Goal: Task Accomplishment & Management: Use online tool/utility

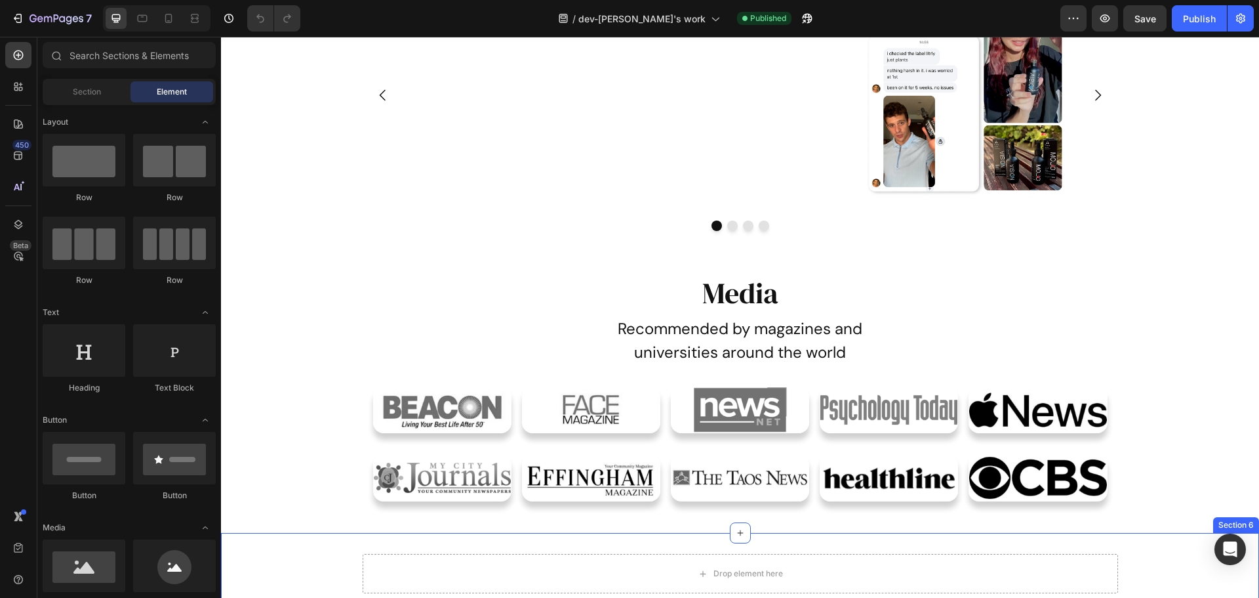
scroll to position [656, 0]
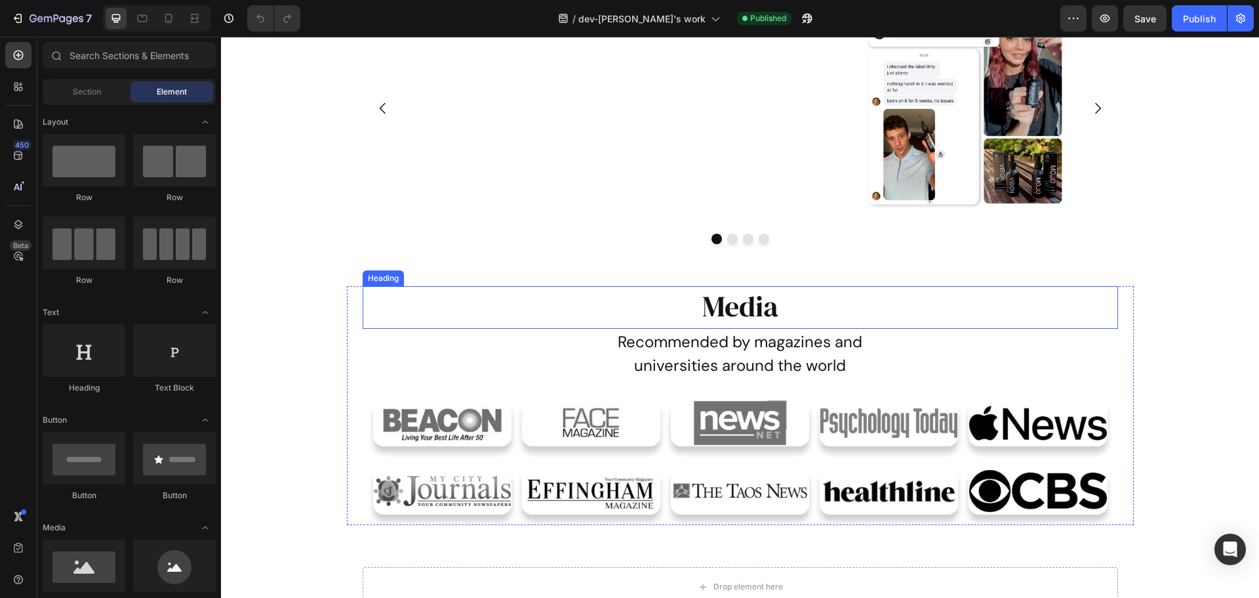
click at [760, 298] on h2 "Media" at bounding box center [741, 306] width 756 height 40
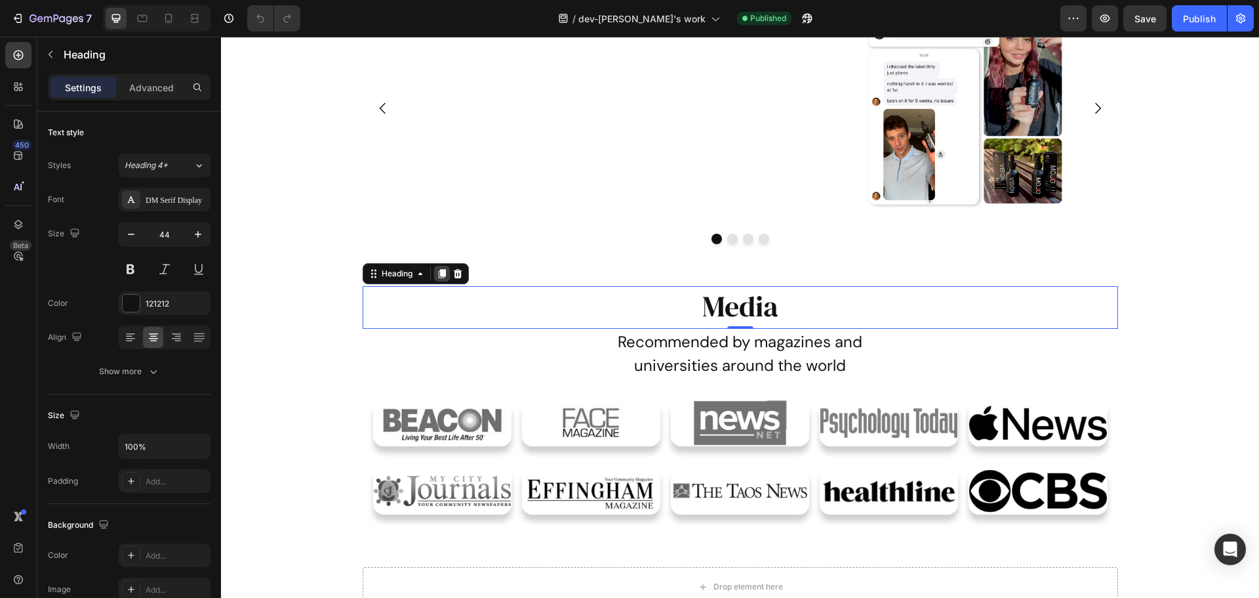
click at [437, 274] on icon at bounding box center [442, 273] width 10 height 10
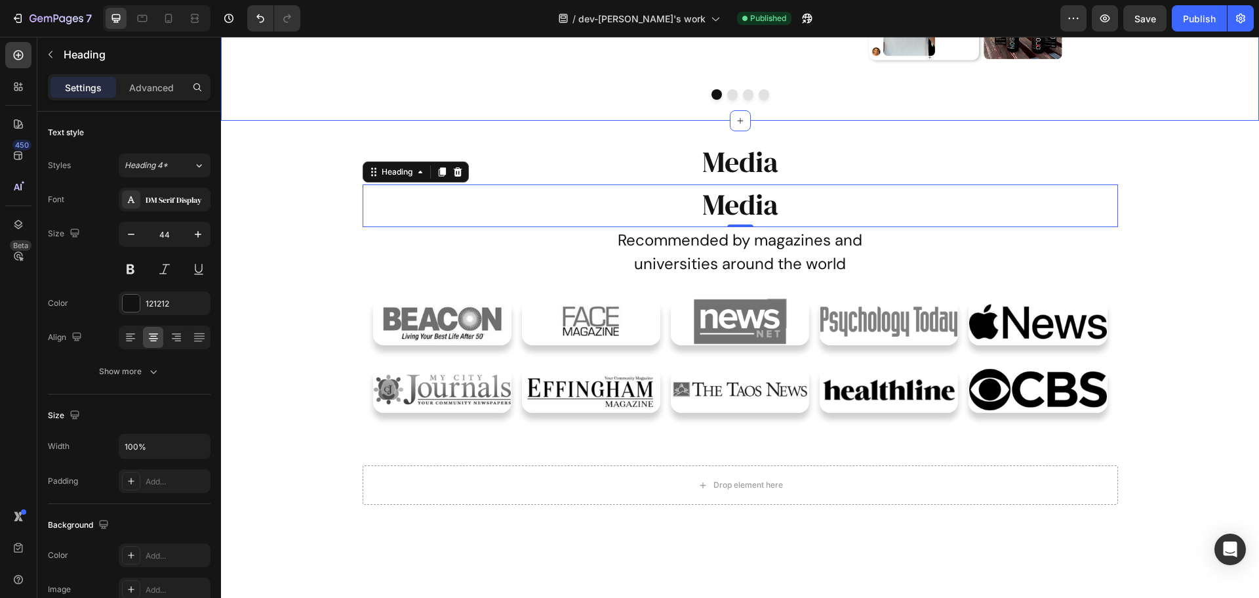
scroll to position [853, 0]
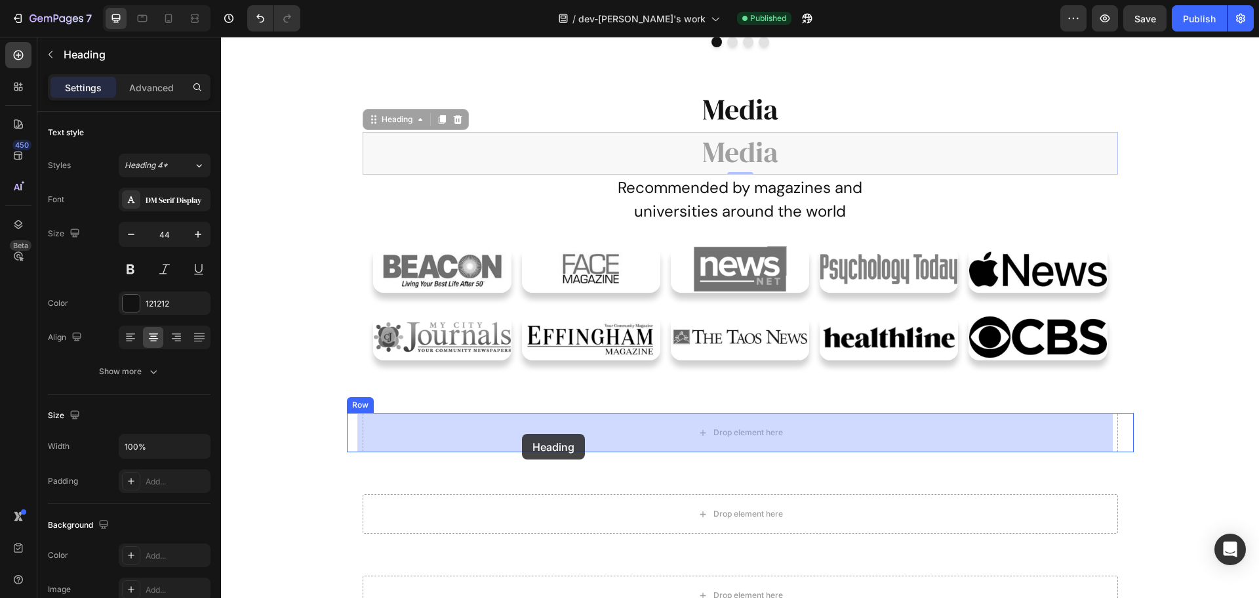
drag, startPoint x: 365, startPoint y: 120, endPoint x: 522, endPoint y: 434, distance: 350.6
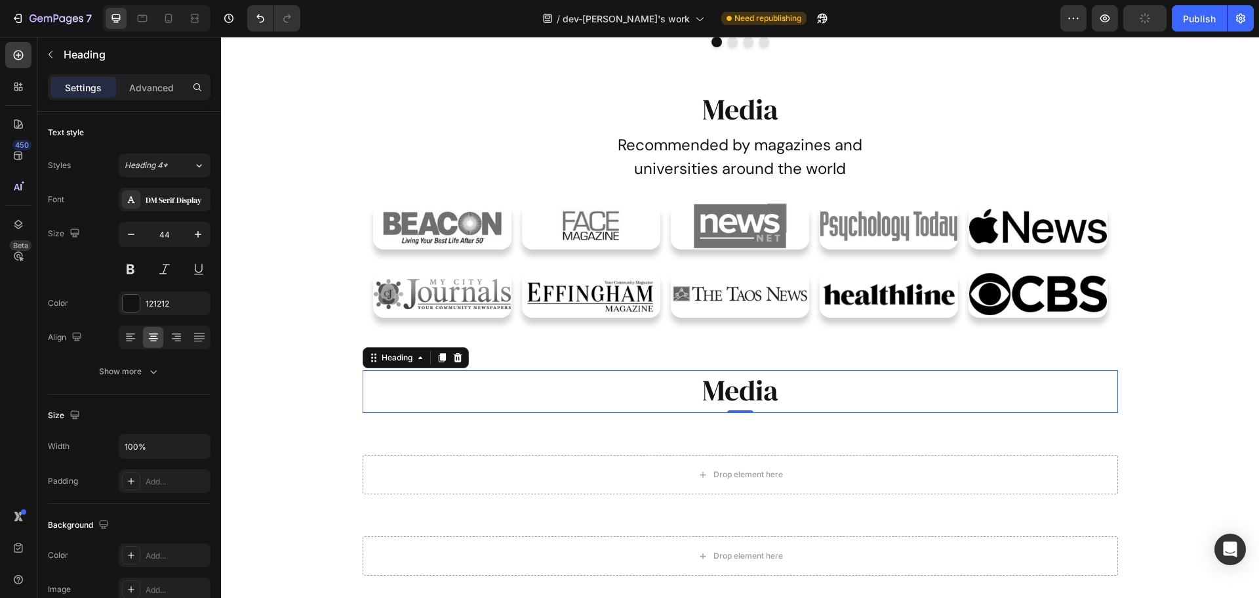
click at [806, 398] on h2 "Media" at bounding box center [741, 390] width 756 height 40
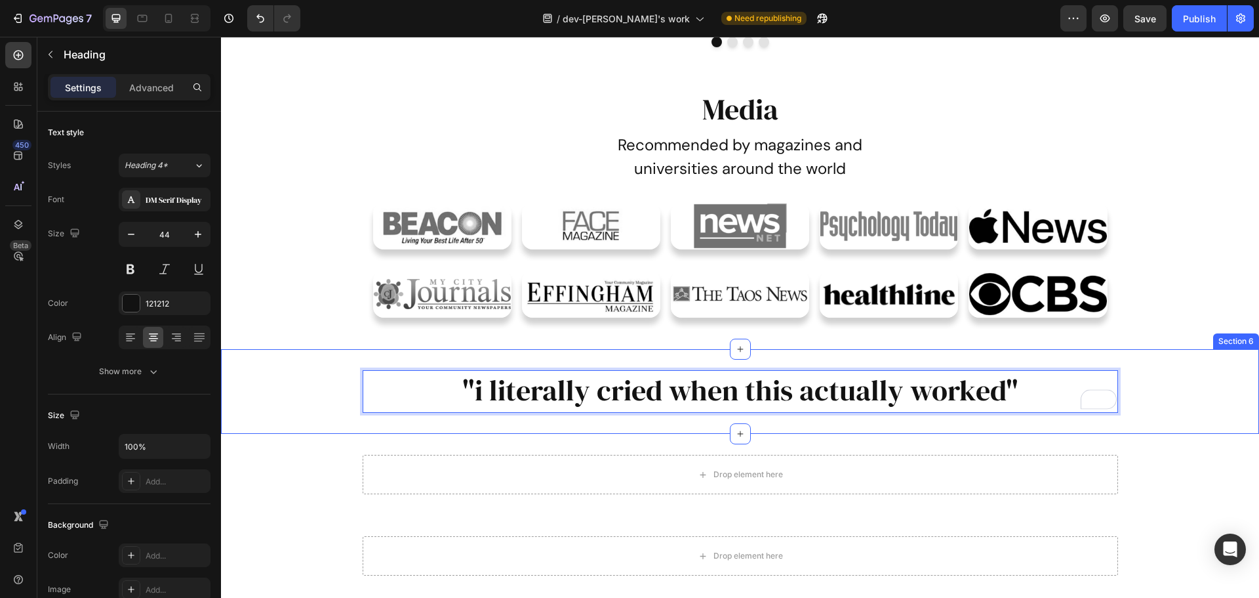
click at [307, 388] on div ""i literally cried when this actually worked" Heading 0 Row Row" at bounding box center [740, 391] width 1038 height 43
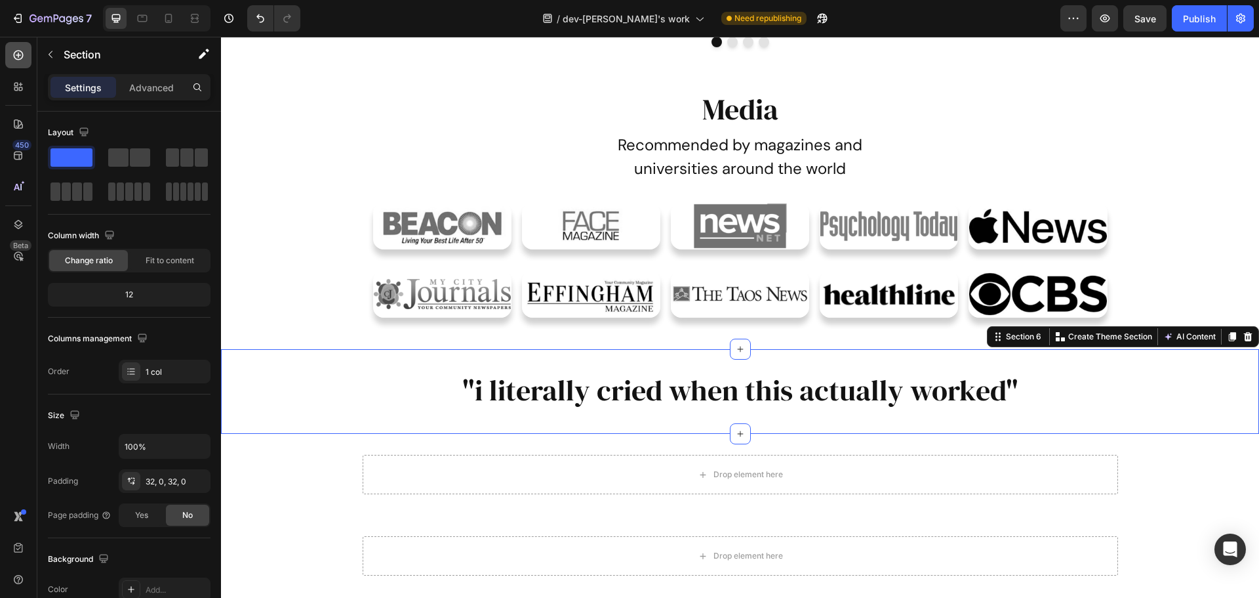
click at [19, 54] on icon at bounding box center [18, 55] width 13 height 13
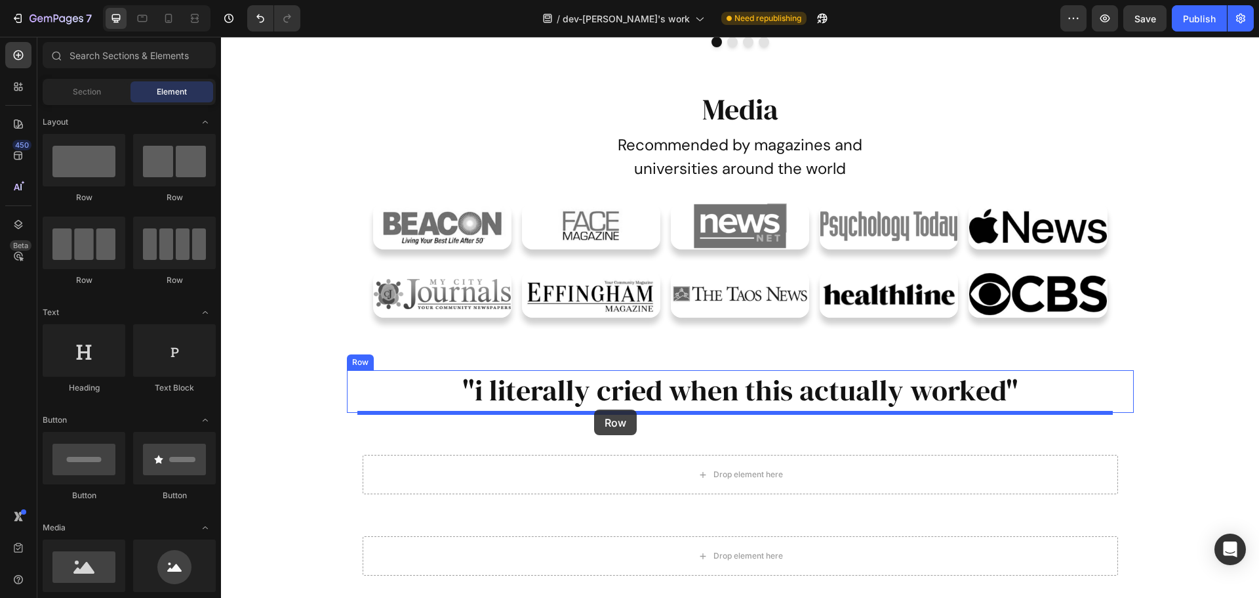
drag, startPoint x: 403, startPoint y: 207, endPoint x: 594, endPoint y: 409, distance: 278.4
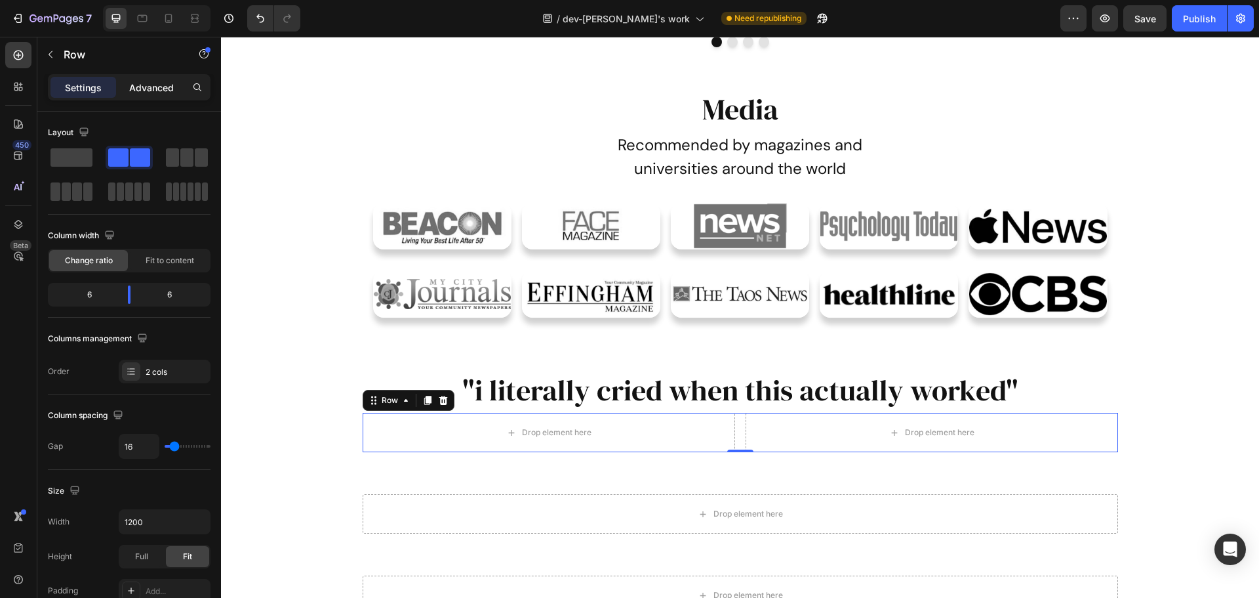
click at [160, 92] on p "Advanced" at bounding box center [151, 88] width 45 height 14
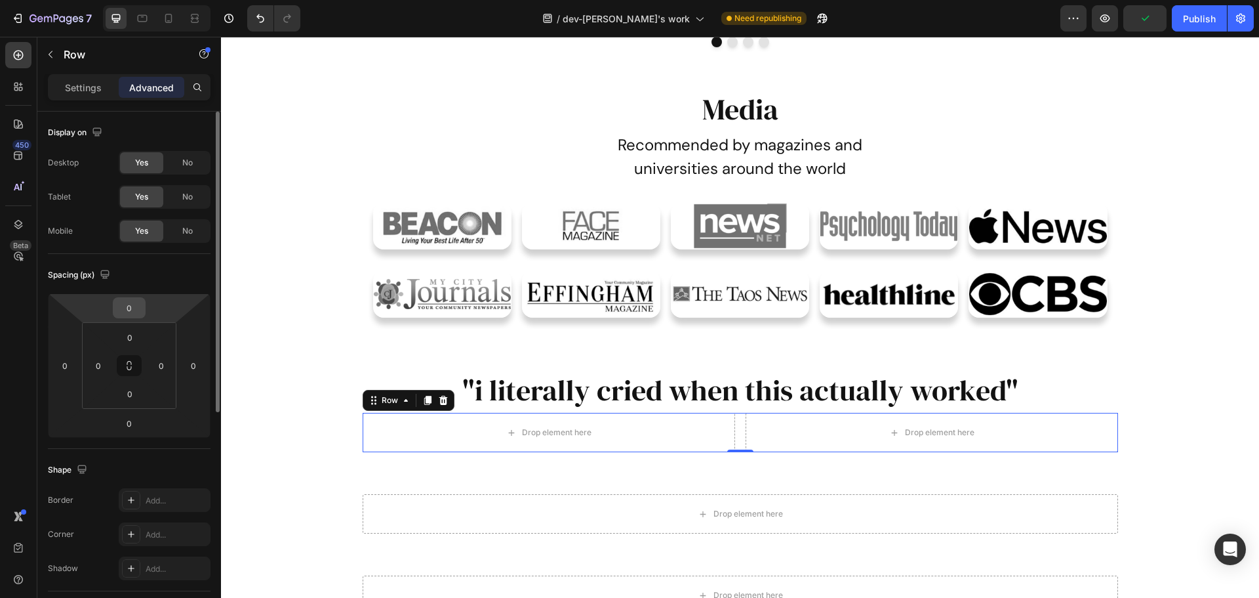
click at [131, 306] on input "0" at bounding box center [129, 308] width 26 height 20
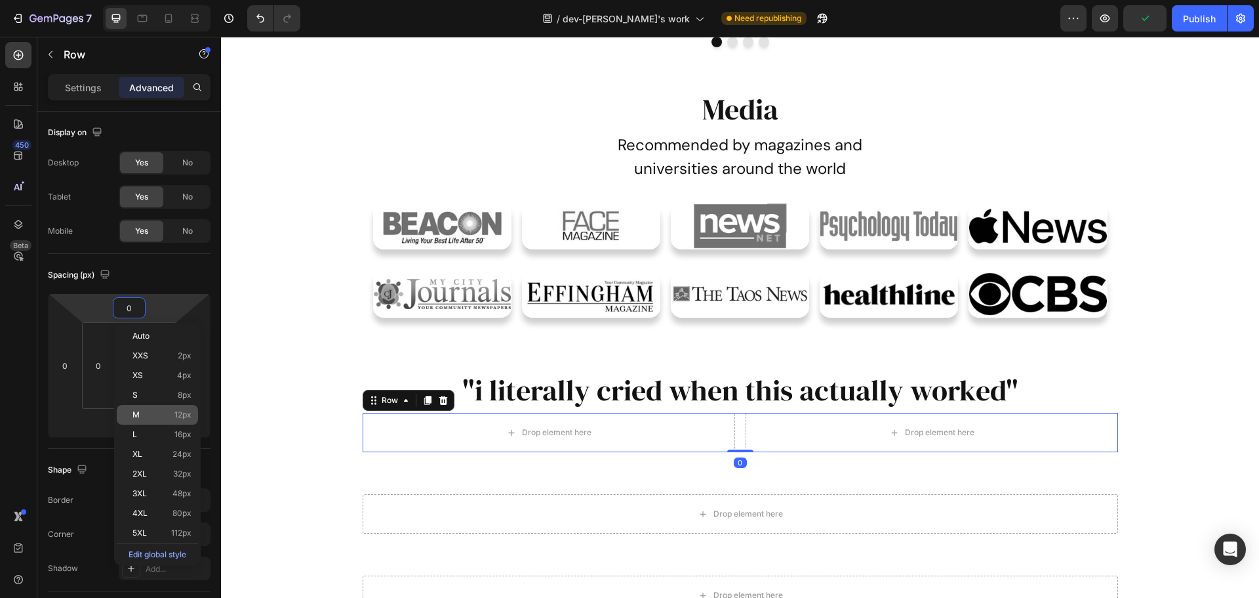
click at [148, 411] on p "M 12px" at bounding box center [162, 414] width 59 height 9
type input "12"
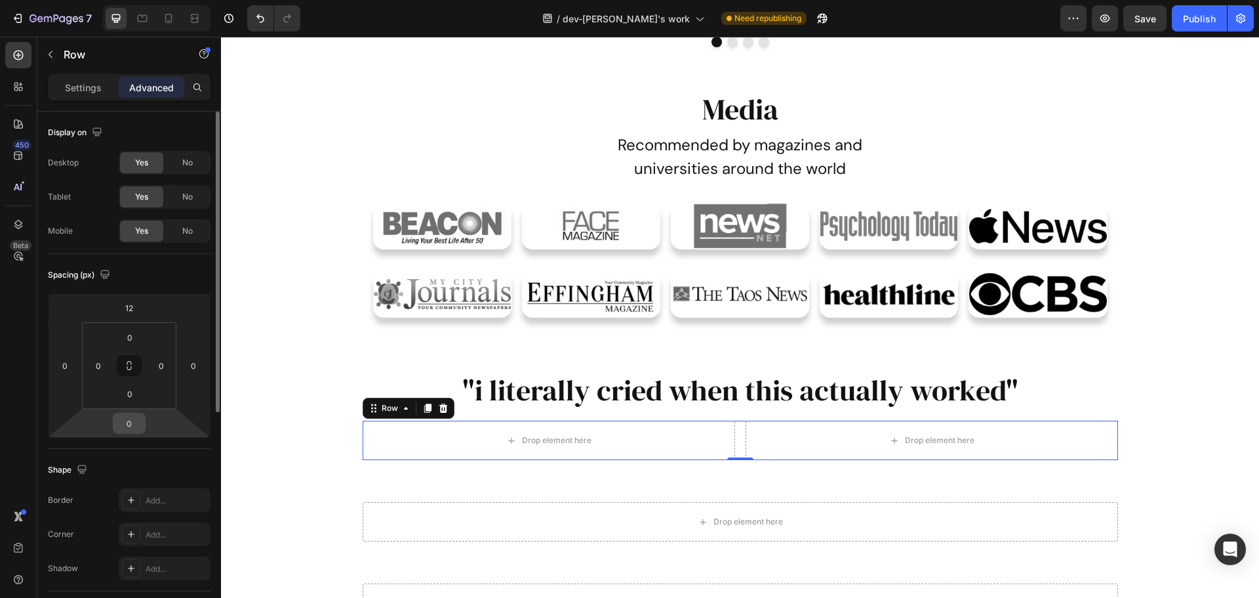
click at [125, 427] on input "0" at bounding box center [129, 423] width 26 height 20
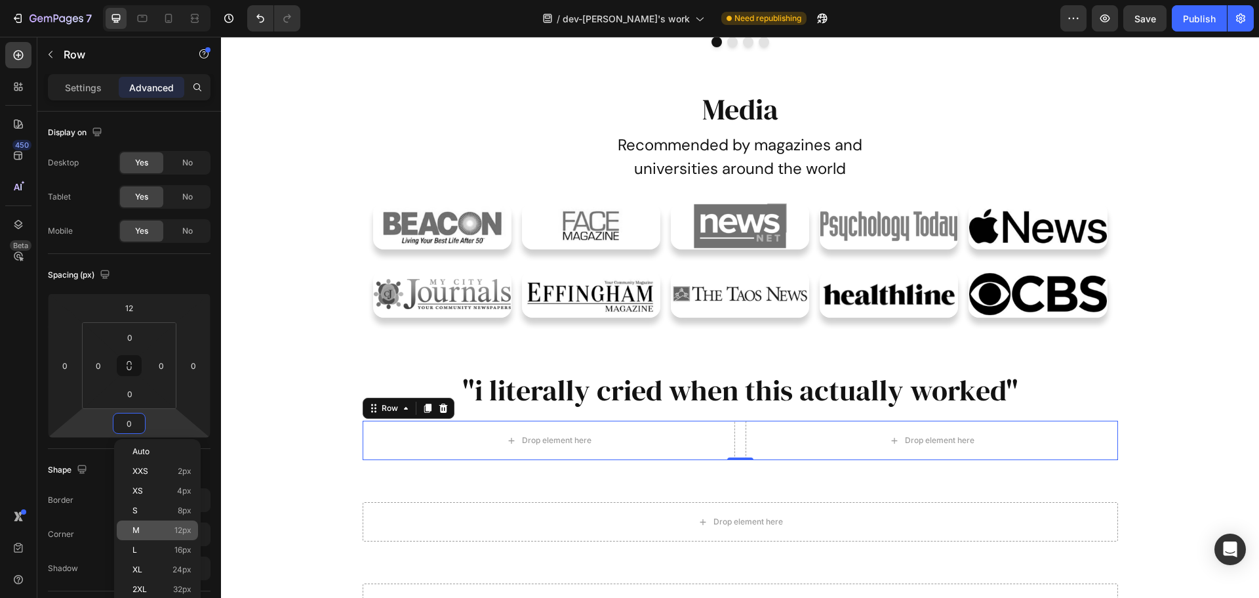
click at [147, 535] on div "M 12px" at bounding box center [157, 530] width 81 height 20
type input "12"
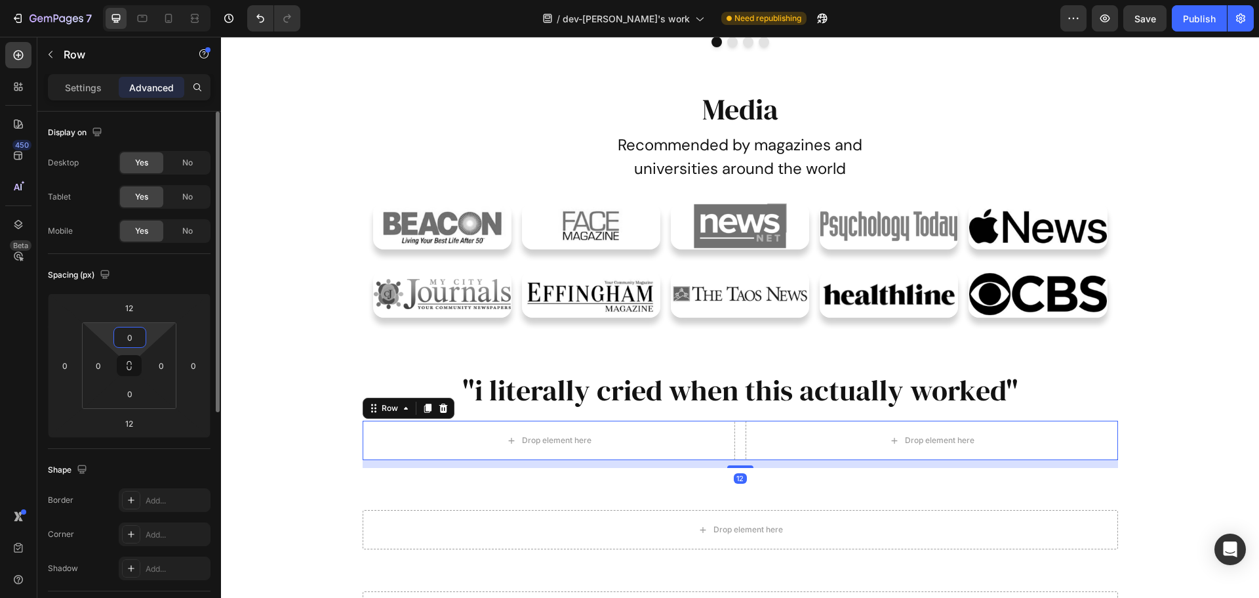
click at [124, 329] on input "0" at bounding box center [130, 337] width 26 height 20
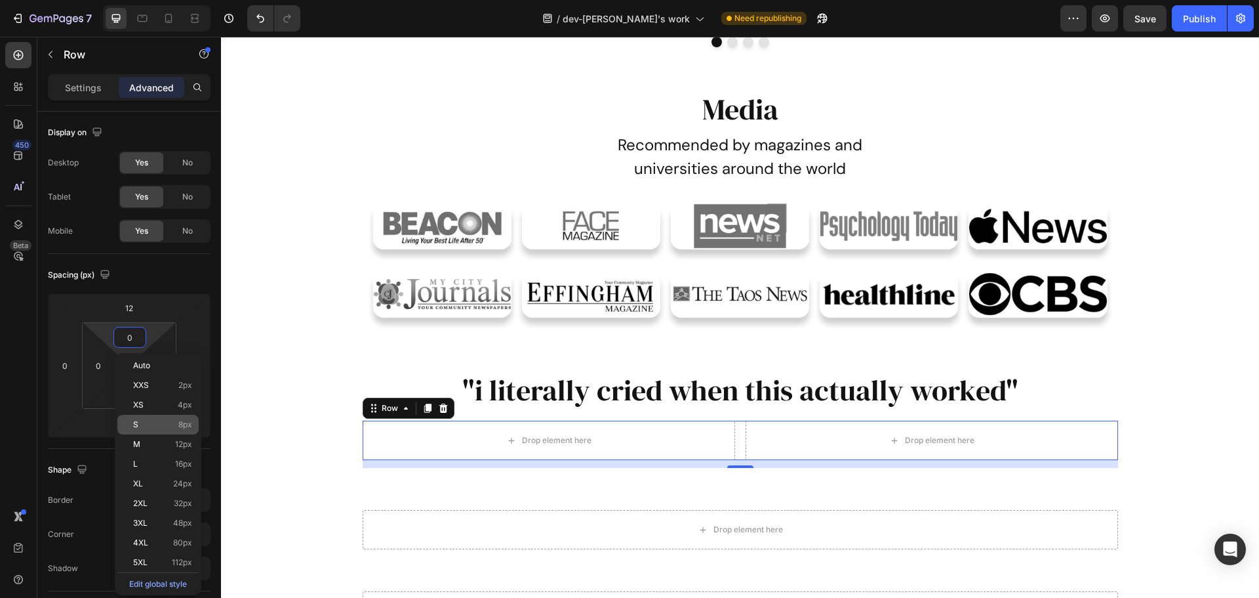
click at [156, 430] on div "S 8px" at bounding box center [157, 425] width 81 height 20
type input "8"
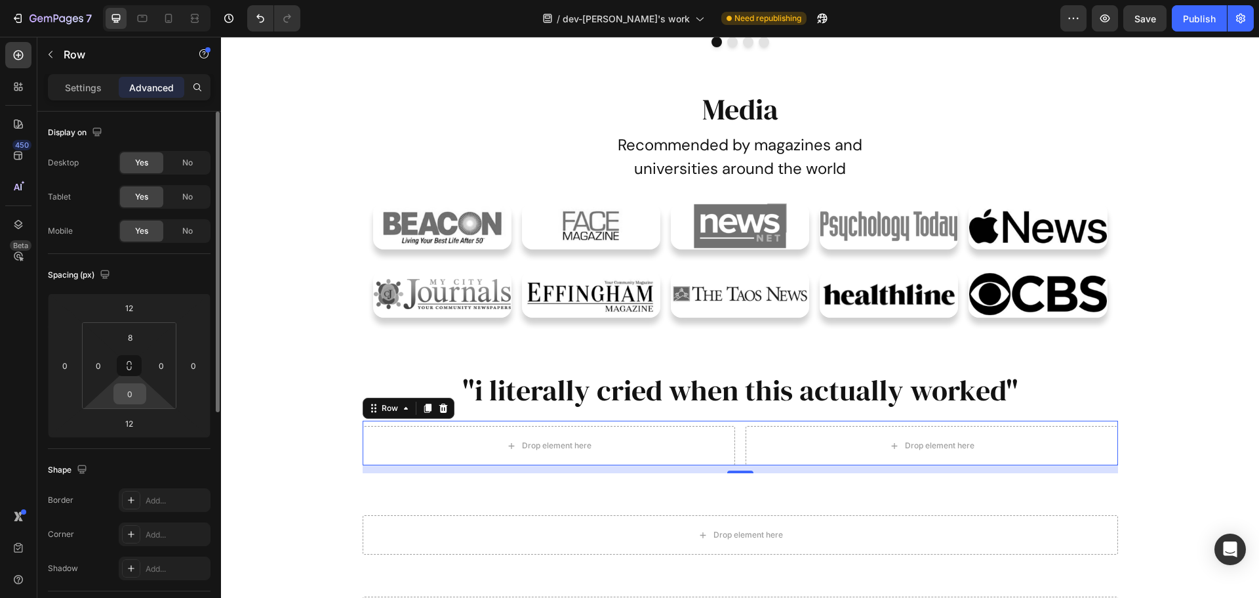
click at [129, 392] on input "0" at bounding box center [130, 394] width 26 height 20
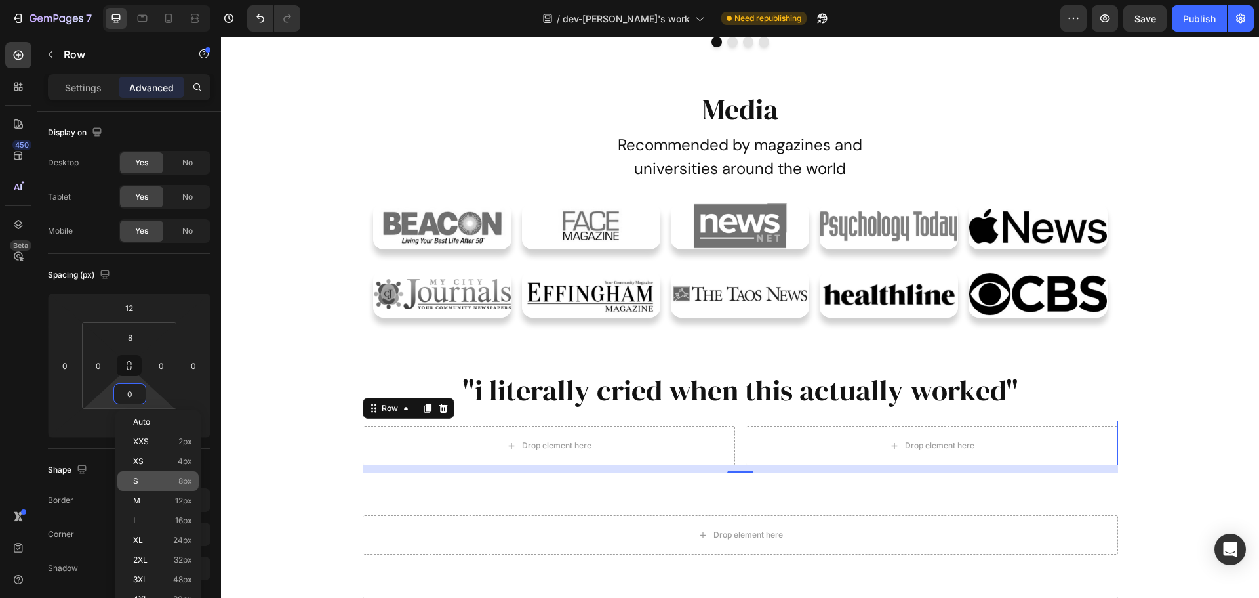
click at [147, 489] on div "S 8px" at bounding box center [157, 481] width 81 height 20
type input "8"
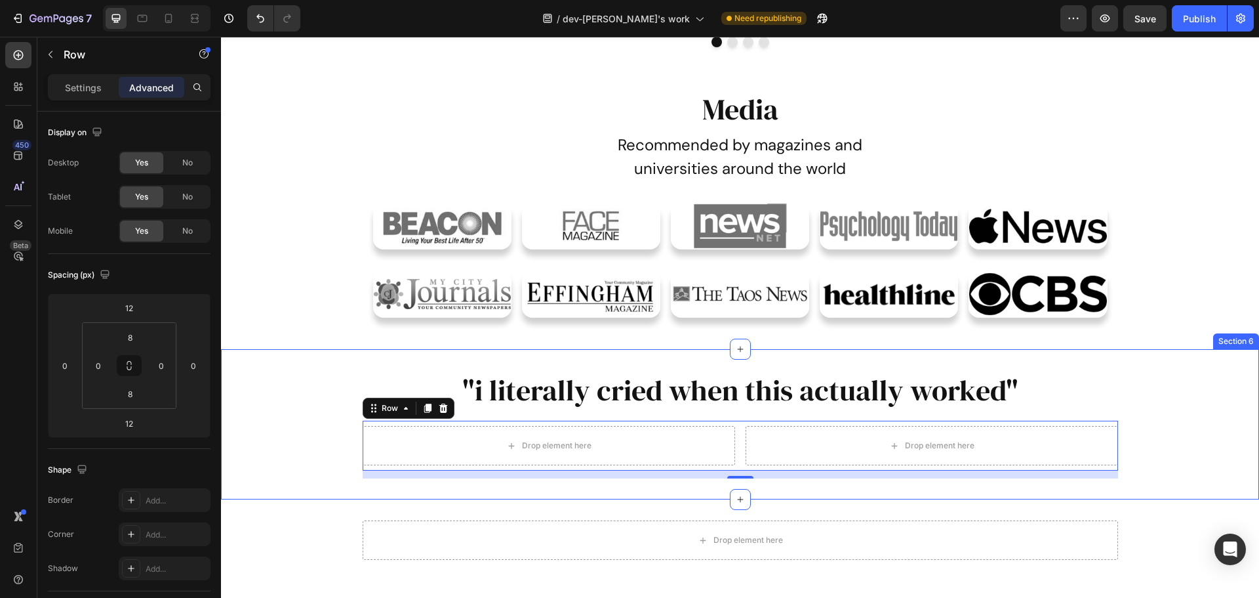
click at [339, 457] on div ""i literally cried when this actually worked" Heading Drop element here Drop el…" at bounding box center [740, 424] width 1038 height 108
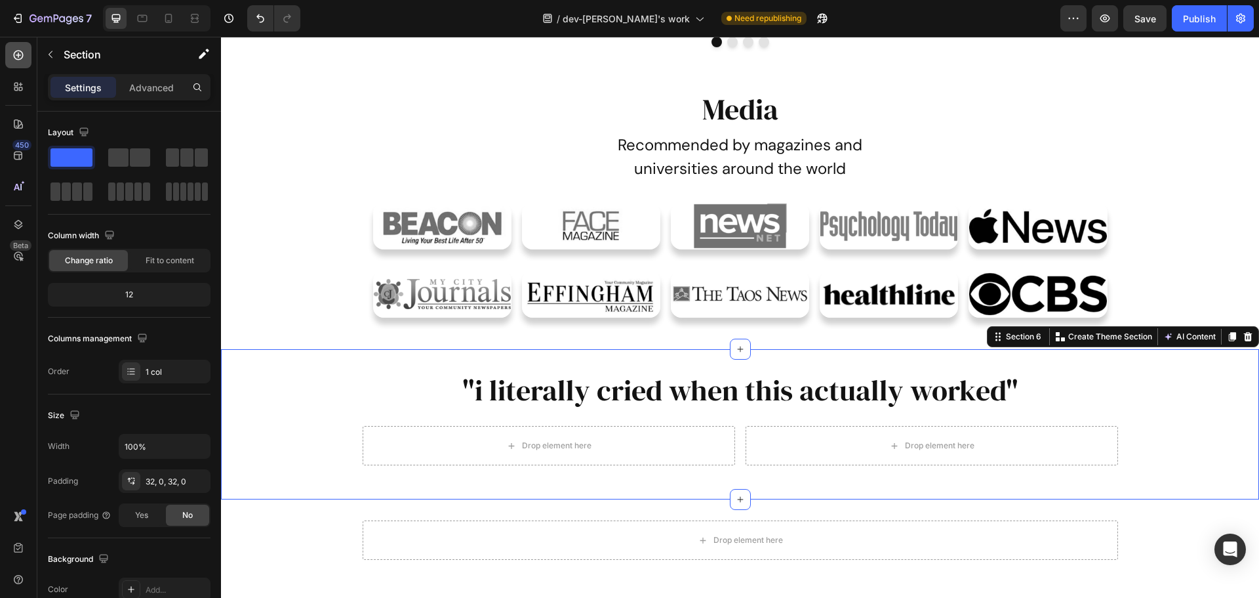
click at [20, 54] on icon at bounding box center [18, 55] width 13 height 13
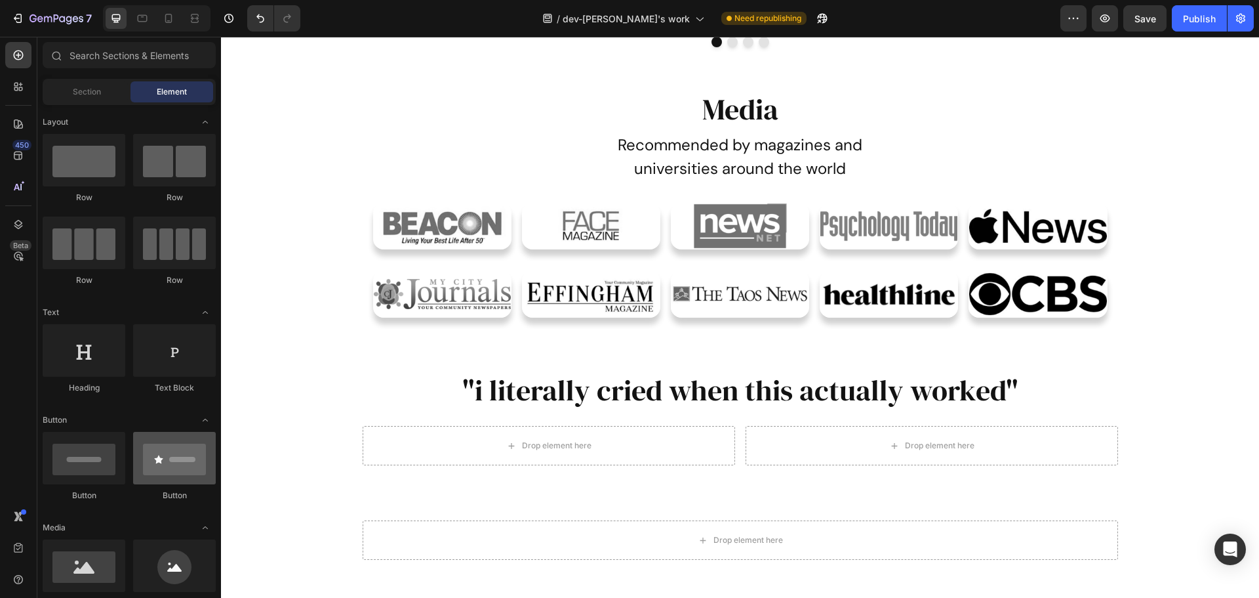
scroll to position [131, 0]
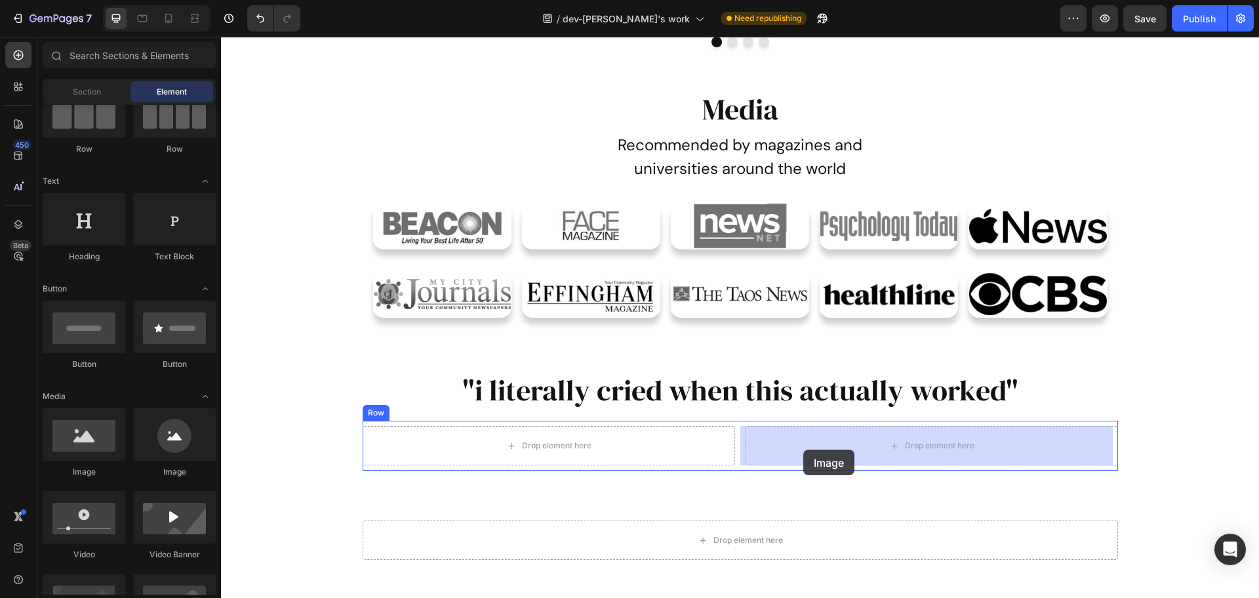
drag, startPoint x: 310, startPoint y: 482, endPoint x: 804, endPoint y: 449, distance: 495.0
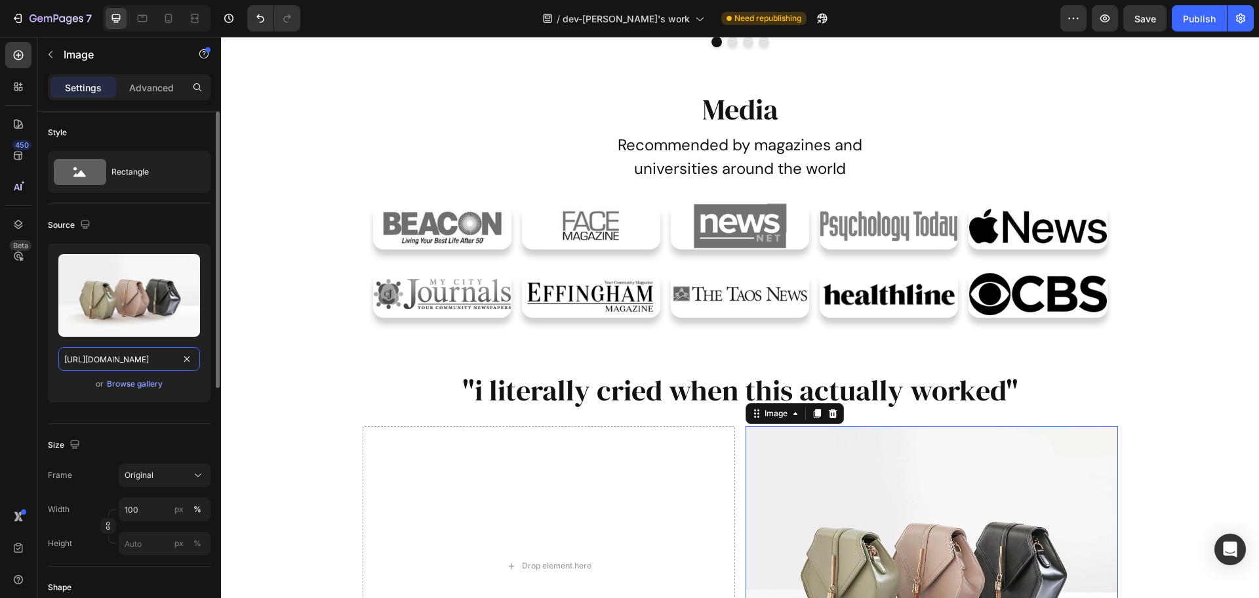
click at [107, 359] on input "https://cdn.shopify.com/s/files/1/2005/9307/files/image_demo.jpg" at bounding box center [129, 359] width 142 height 24
paste input "img.funnelish.com/85776/911530/1757087658-Used%20in%20story%20boards.00_26_35_0…"
type input "https://img.funnelish.com/85776/911530/1757087658-Used%20in%20story%20boards.00…"
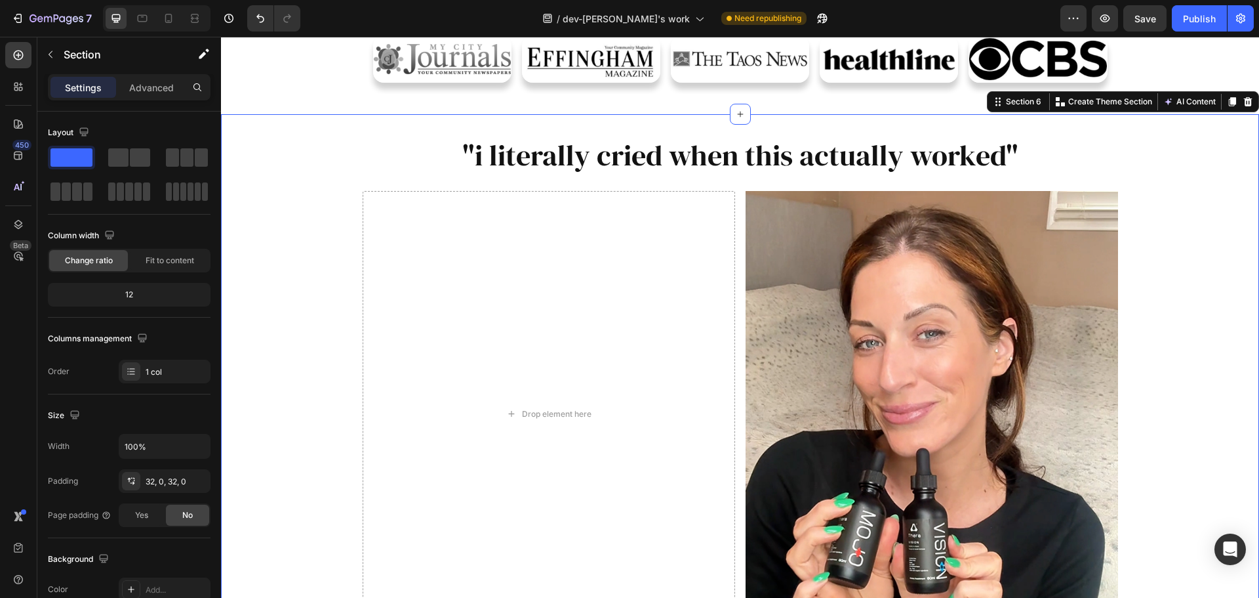
scroll to position [1115, 0]
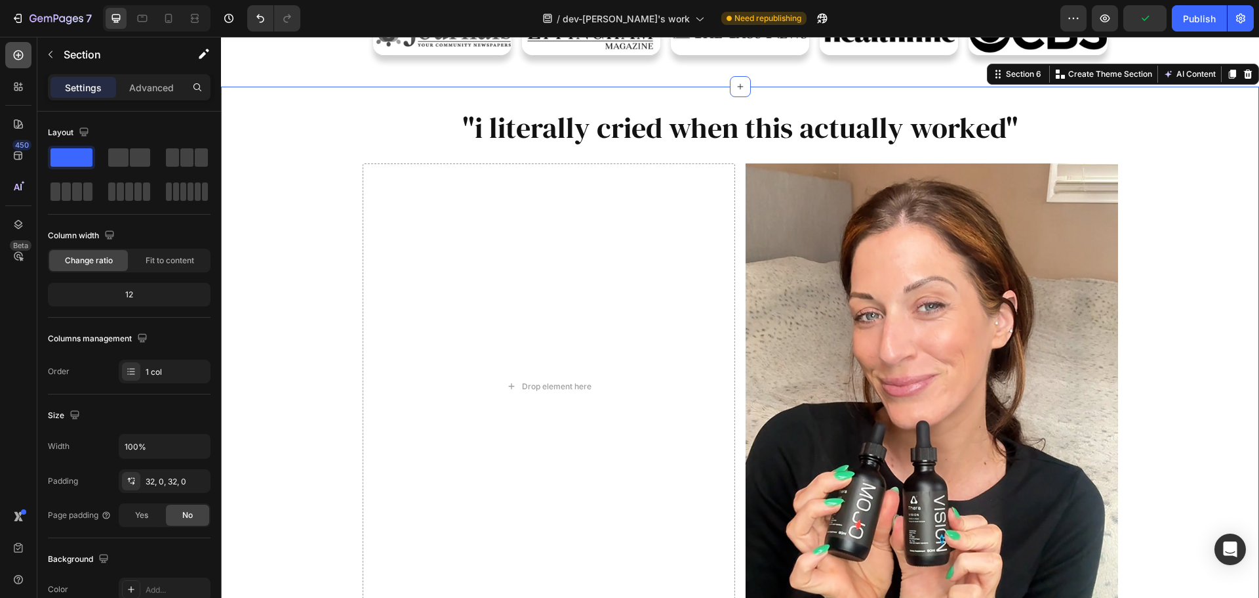
click at [18, 56] on icon at bounding box center [18, 54] width 5 height 5
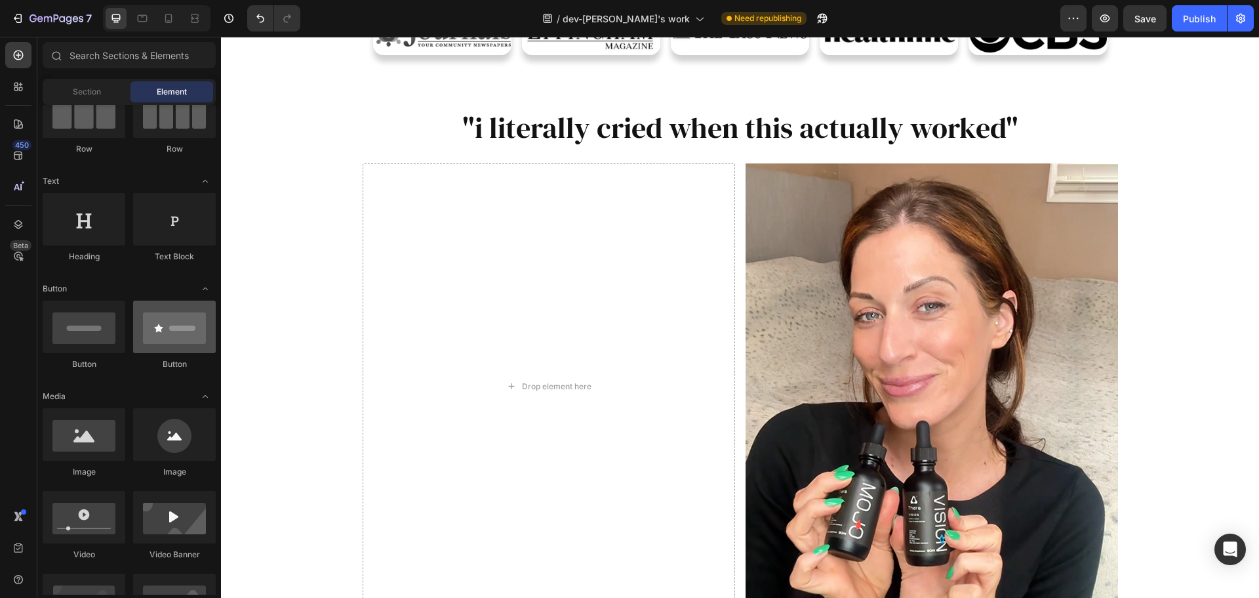
scroll to position [0, 0]
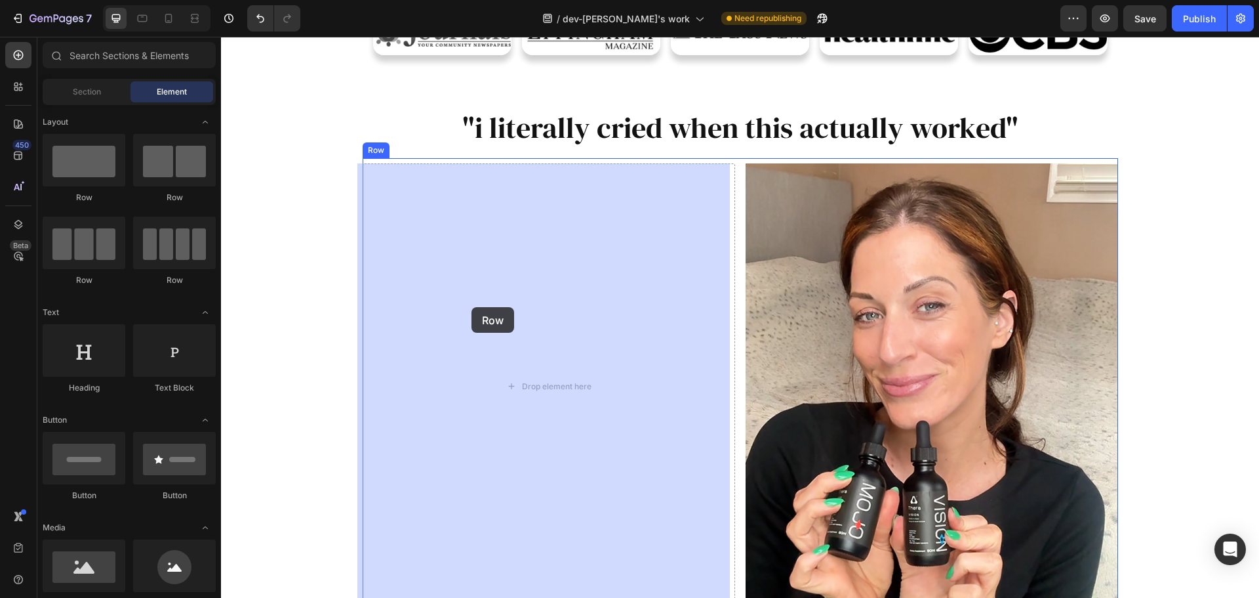
drag, startPoint x: 381, startPoint y: 211, endPoint x: 472, endPoint y: 307, distance: 131.8
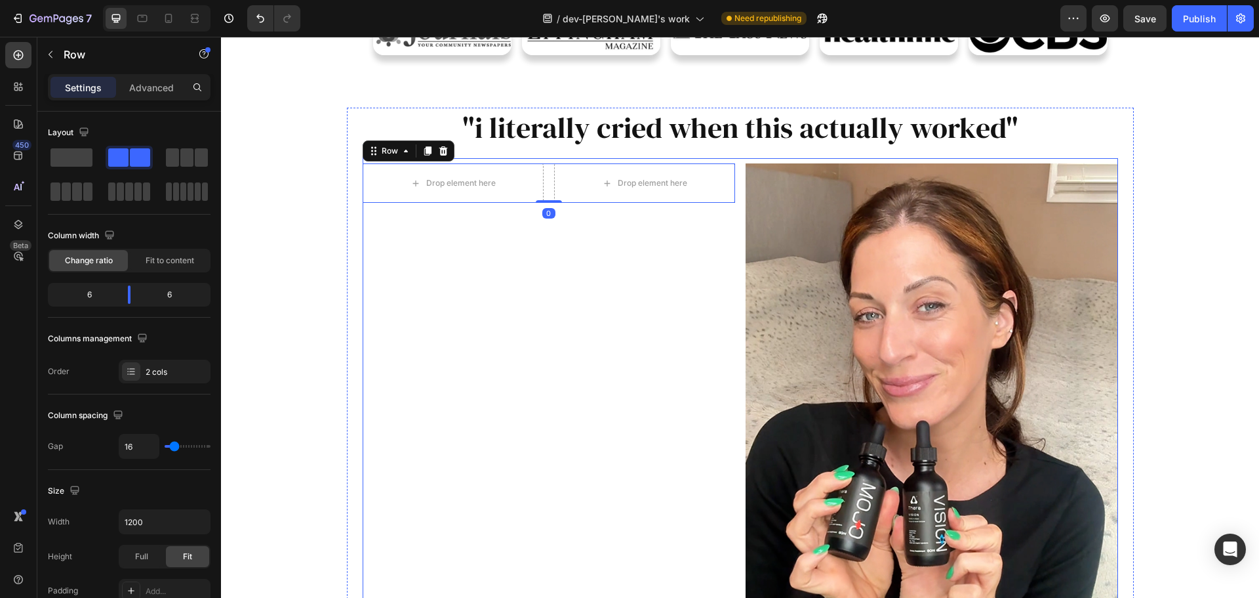
click at [502, 295] on div "Drop element here Drop element here Row 0" at bounding box center [549, 385] width 373 height 445
click at [19, 50] on icon at bounding box center [18, 55] width 13 height 13
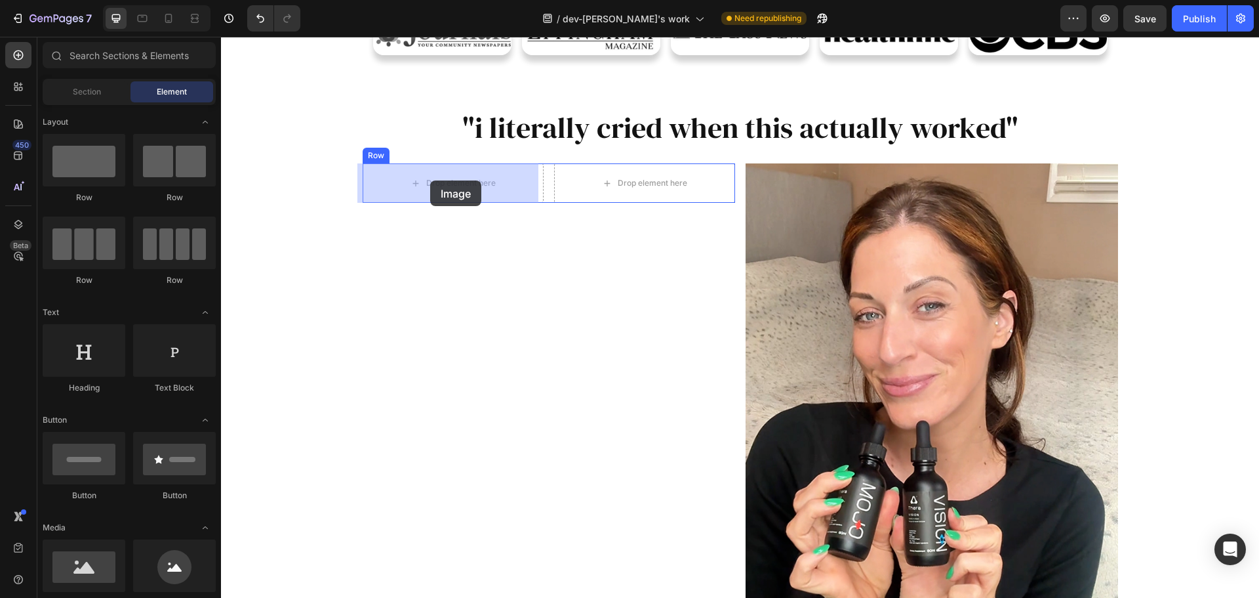
drag, startPoint x: 316, startPoint y: 596, endPoint x: 430, endPoint y: 180, distance: 430.8
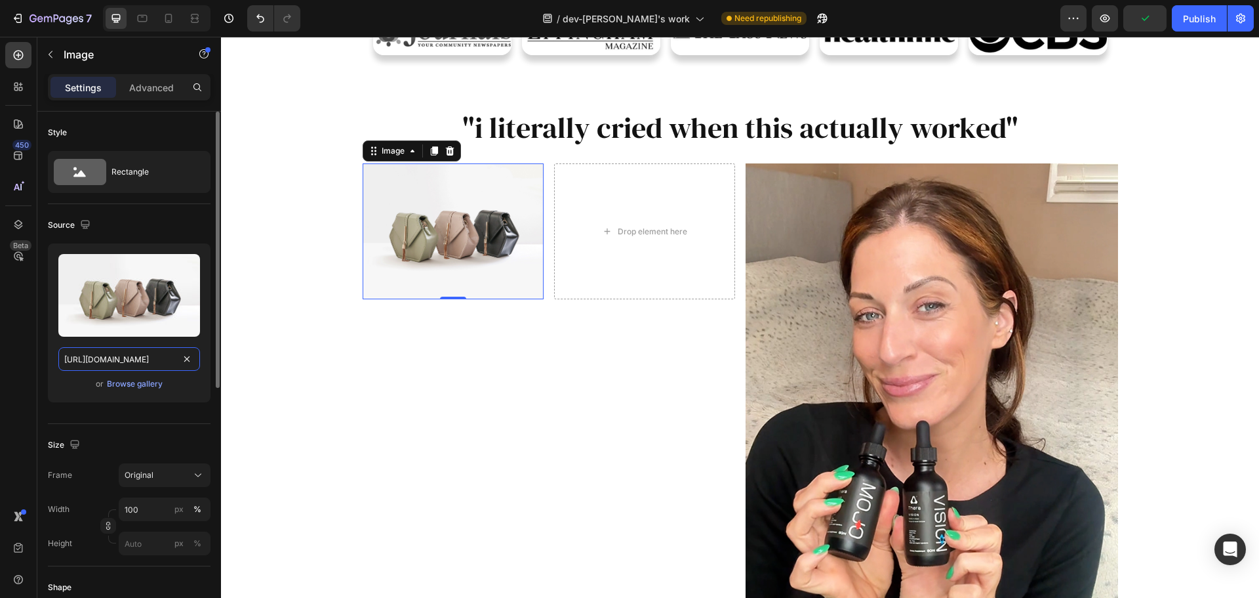
click at [151, 359] on input "https://cdn.shopify.com/s/files/1/2005/9307/files/image_demo.jpg" at bounding box center [129, 359] width 142 height 24
paste input "img.funnelish.com/85776/911530/1757087861-Screenshot%202025-09-02%20at%2015.24.…"
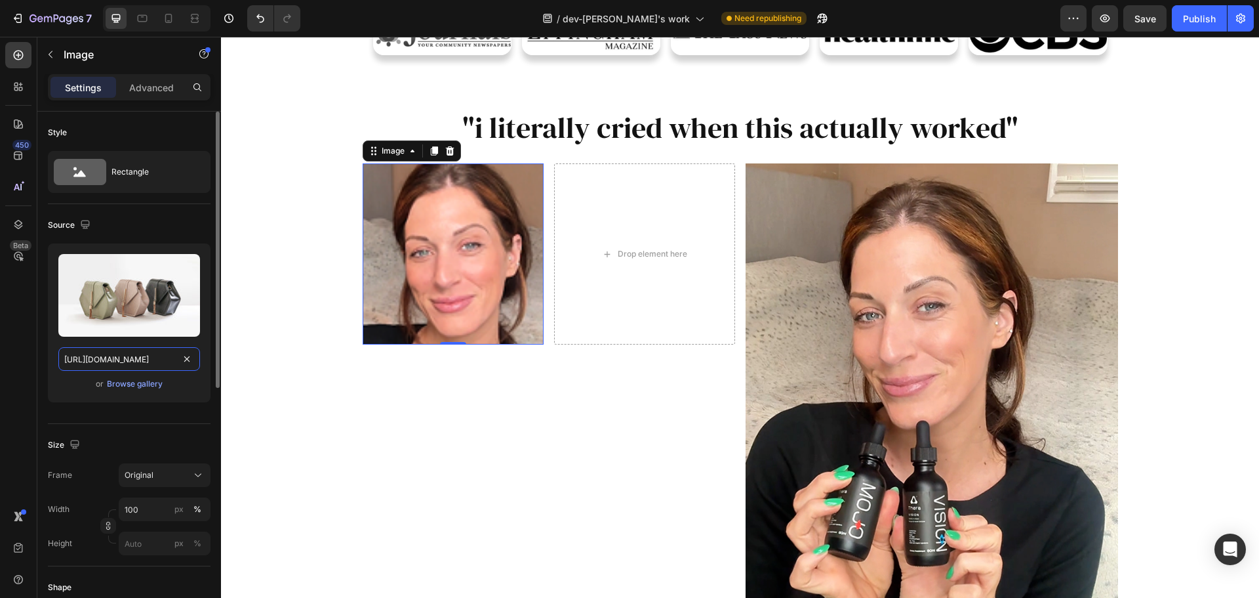
scroll to position [0, 307]
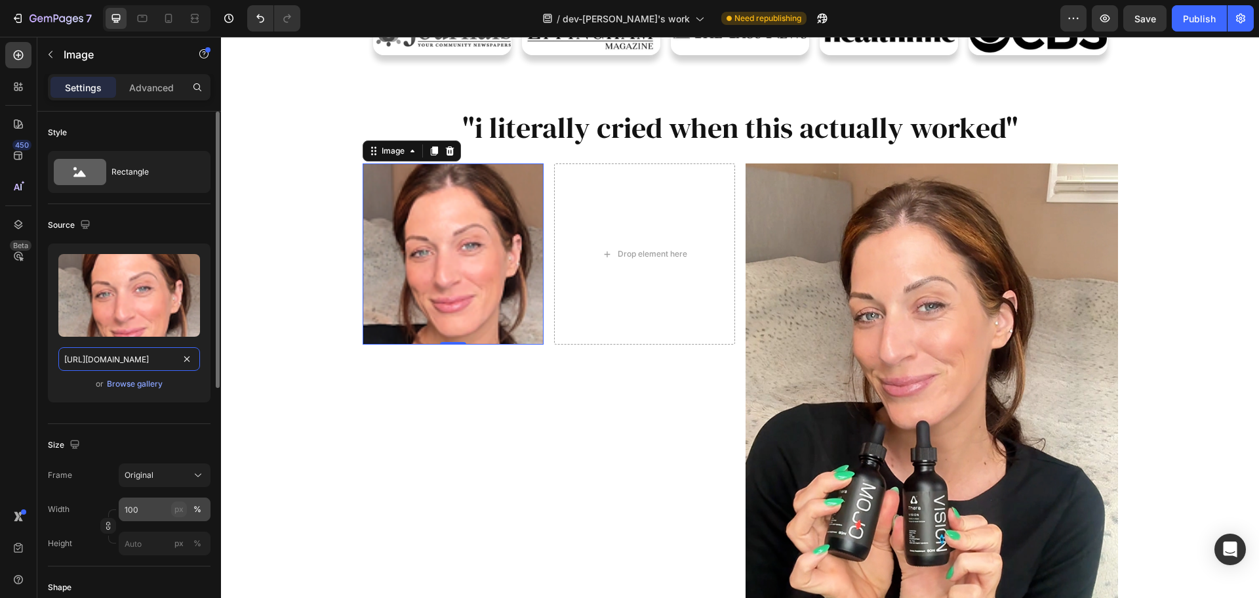
type input "[URL][DOMAIN_NAME]"
click at [177, 508] on div "px" at bounding box center [178, 509] width 9 height 12
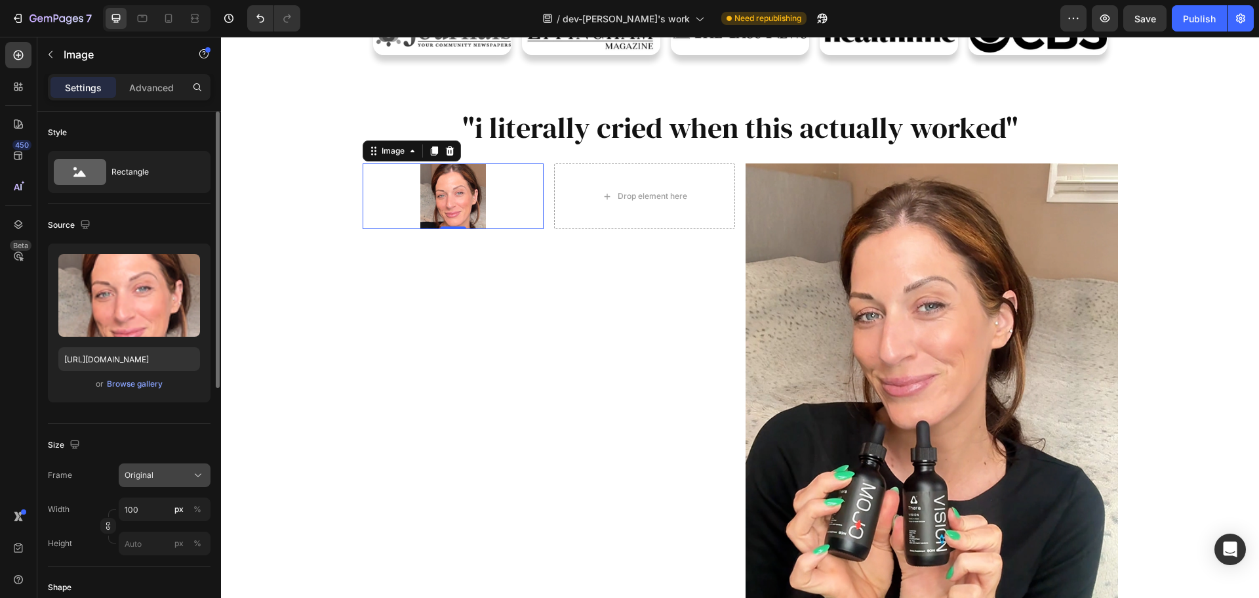
click at [180, 476] on div "Original" at bounding box center [157, 475] width 64 height 12
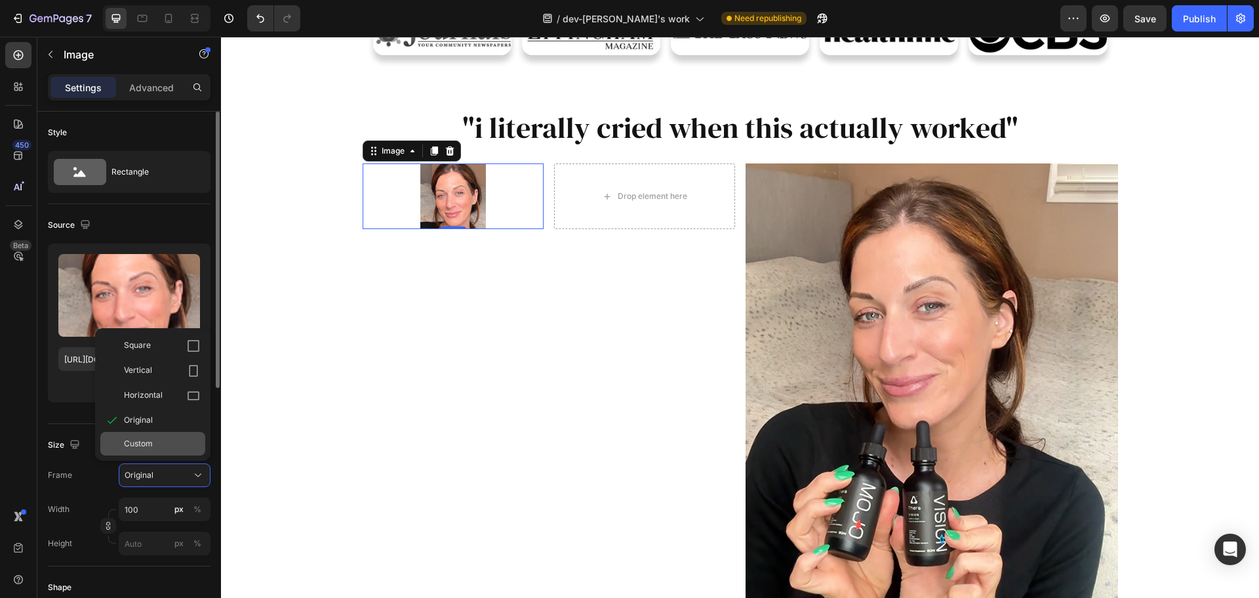
click at [166, 435] on div "Custom" at bounding box center [152, 444] width 105 height 24
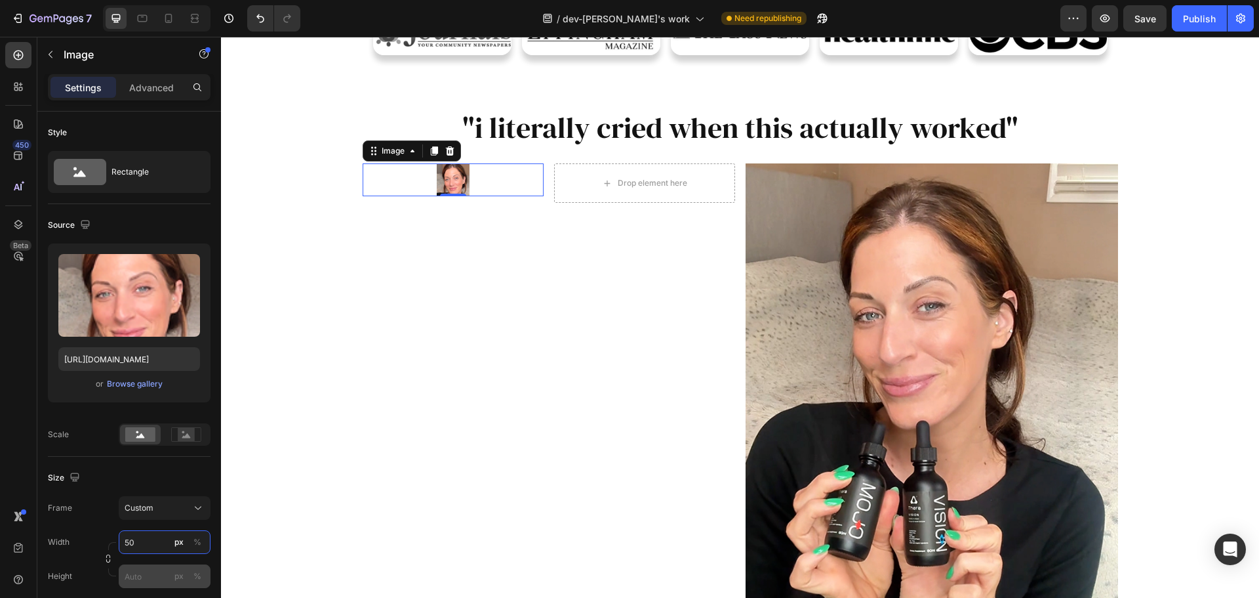
type input "50"
click at [136, 582] on input "px %" at bounding box center [165, 576] width 92 height 24
type input "50"
click at [133, 434] on rect at bounding box center [140, 434] width 30 height 14
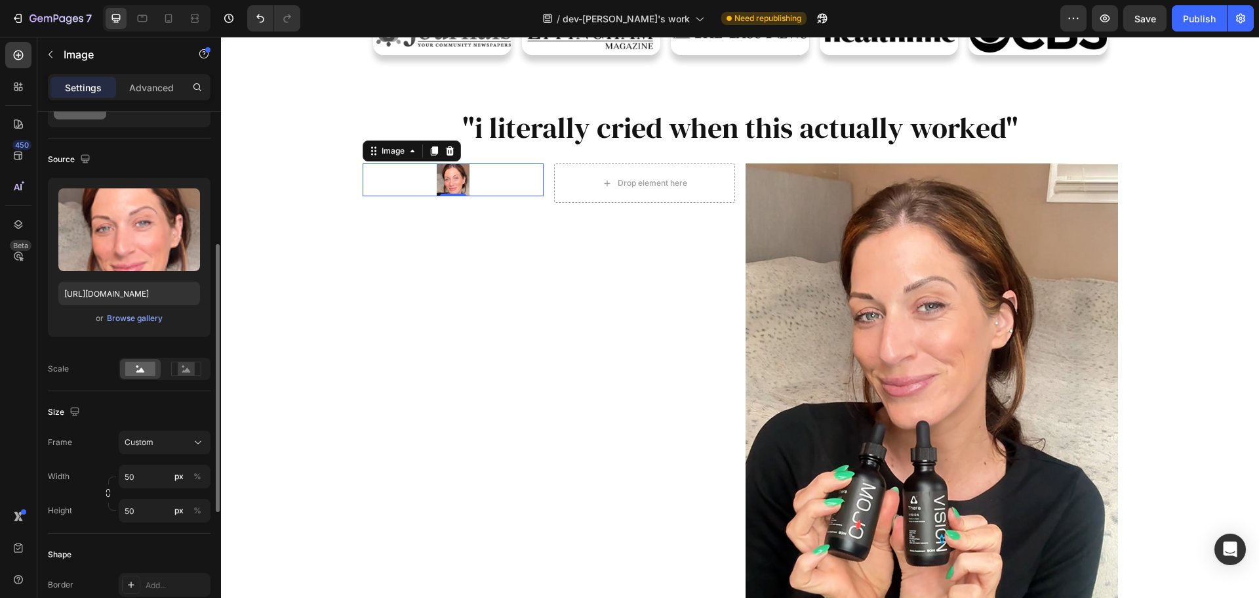
scroll to position [131, 0]
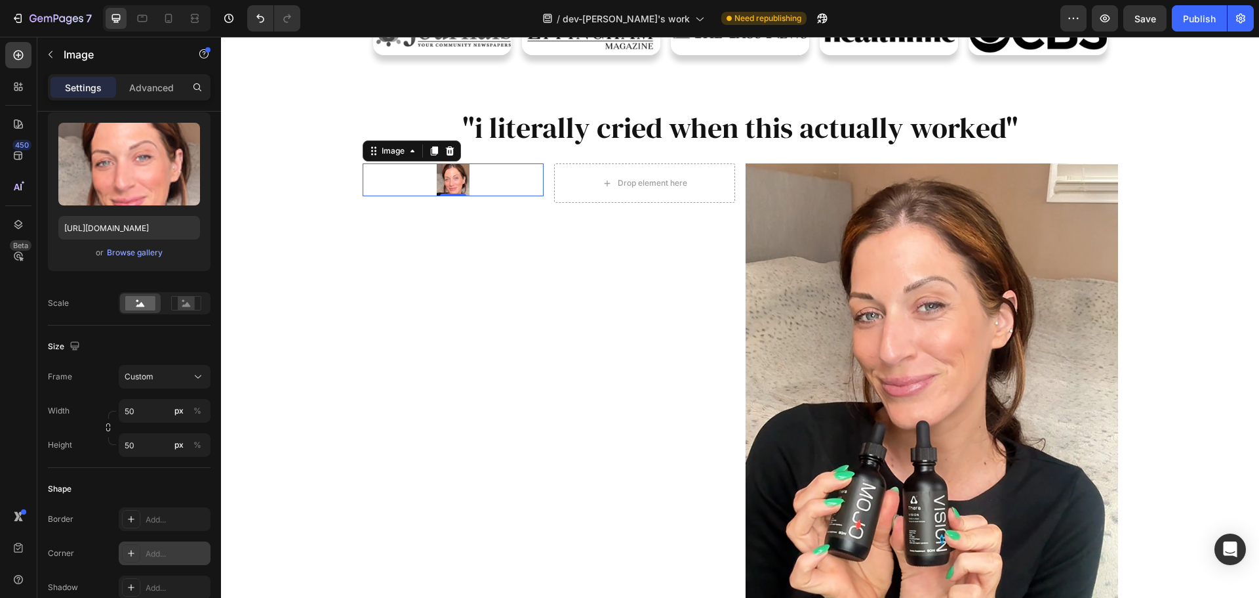
click at [150, 548] on div "Add..." at bounding box center [177, 554] width 62 height 12
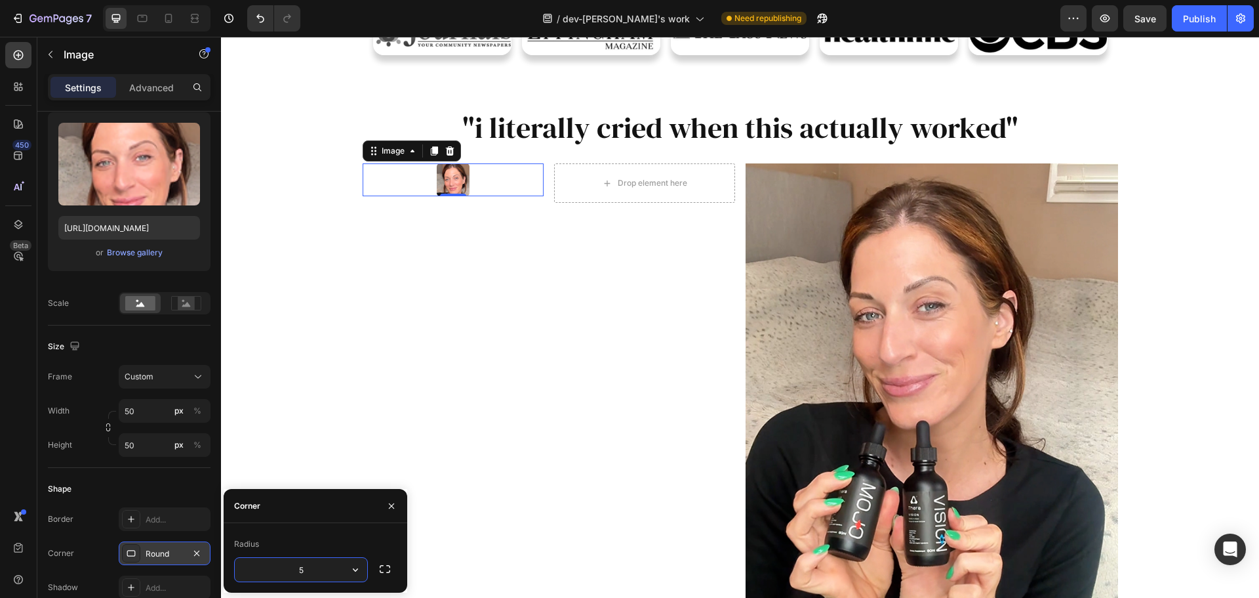
type input "50"
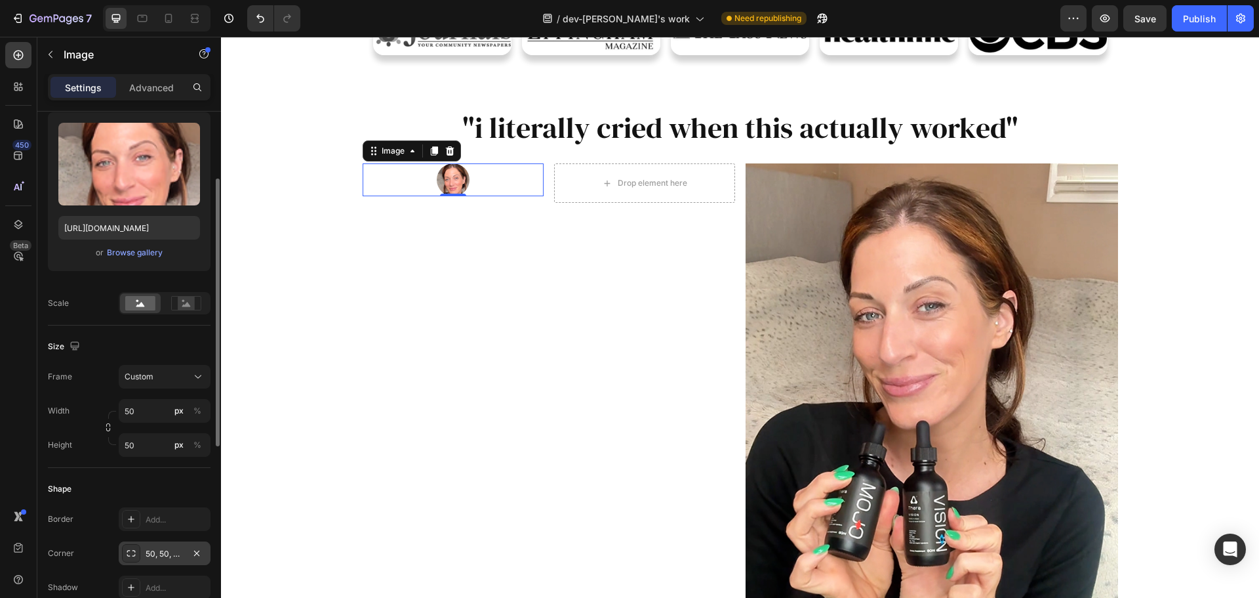
click at [127, 338] on div "Size" at bounding box center [129, 346] width 163 height 21
click at [20, 58] on icon at bounding box center [18, 55] width 13 height 13
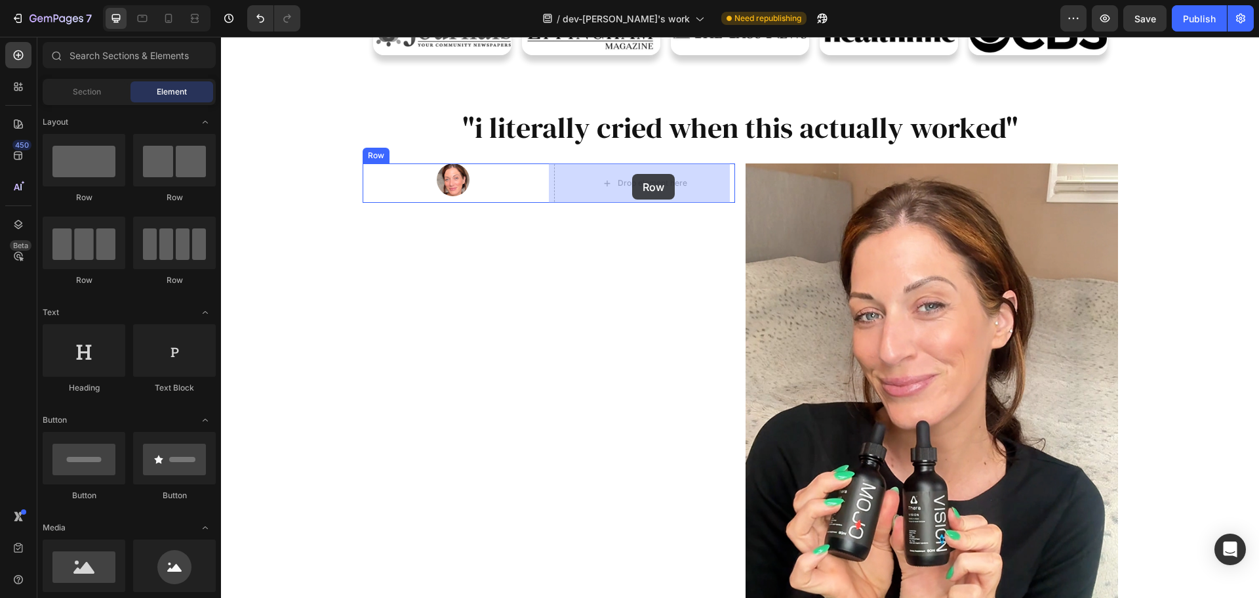
drag, startPoint x: 400, startPoint y: 205, endPoint x: 572, endPoint y: 173, distance: 175.0
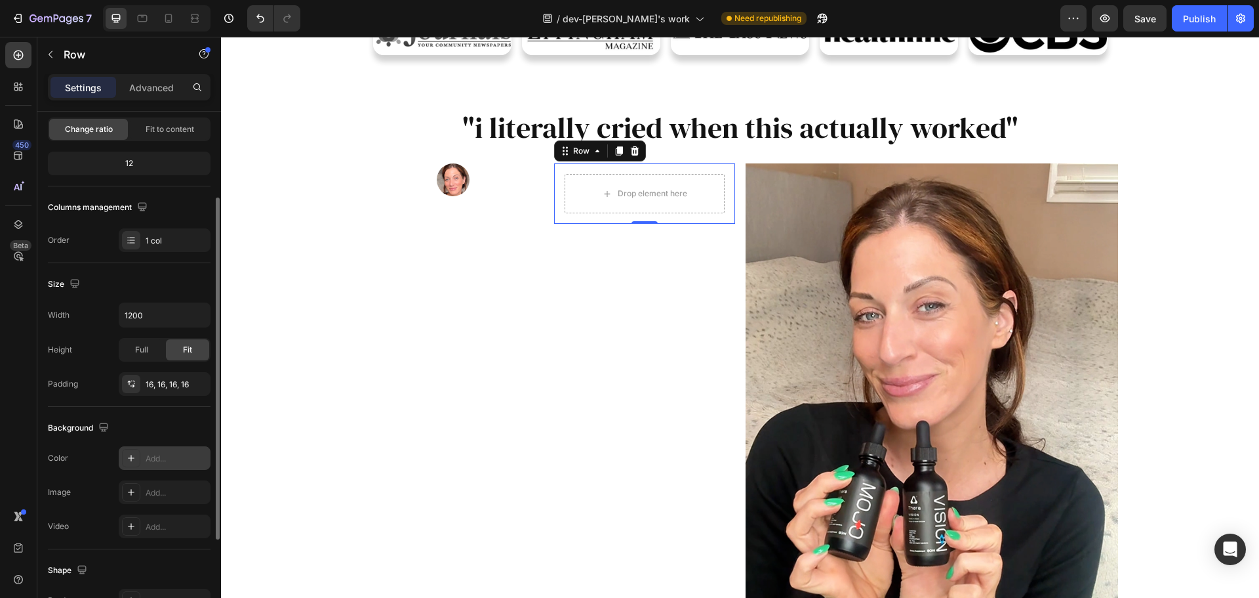
click at [142, 461] on div "Add..." at bounding box center [165, 458] width 92 height 24
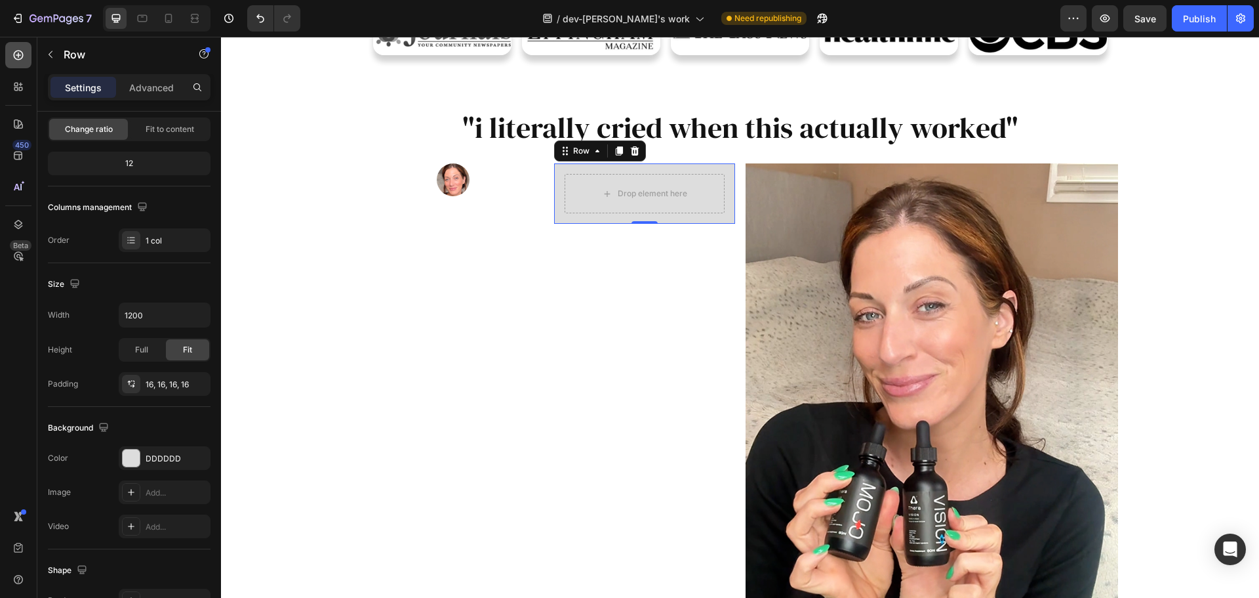
click at [14, 54] on icon at bounding box center [19, 56] width 10 height 10
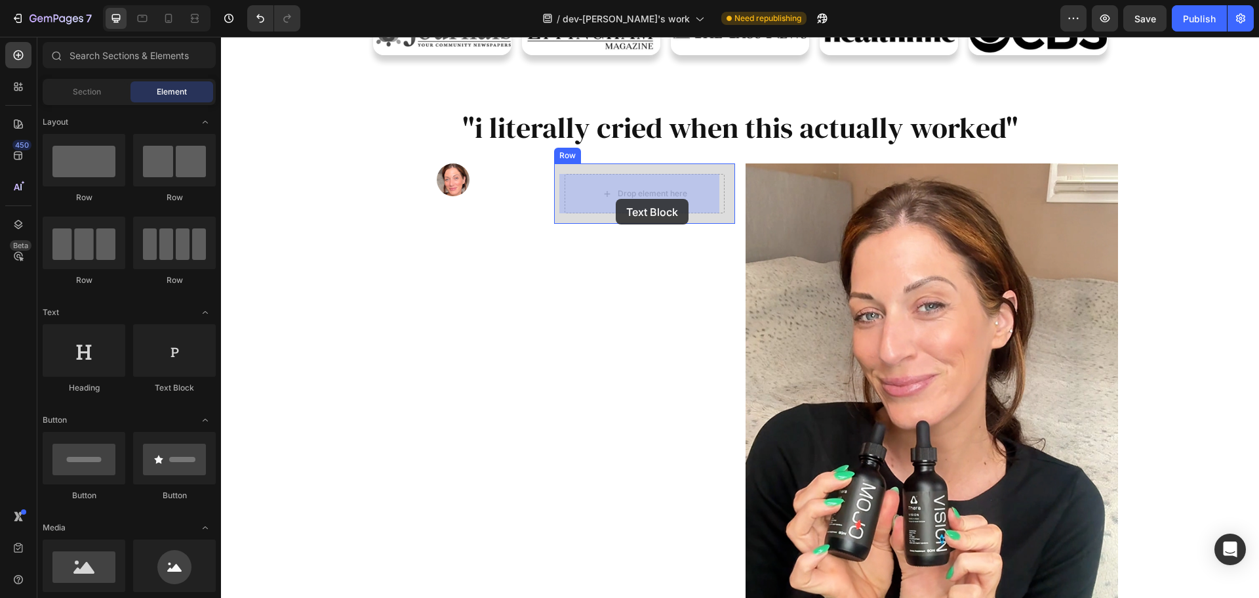
drag, startPoint x: 394, startPoint y: 411, endPoint x: 617, endPoint y: 197, distance: 308.5
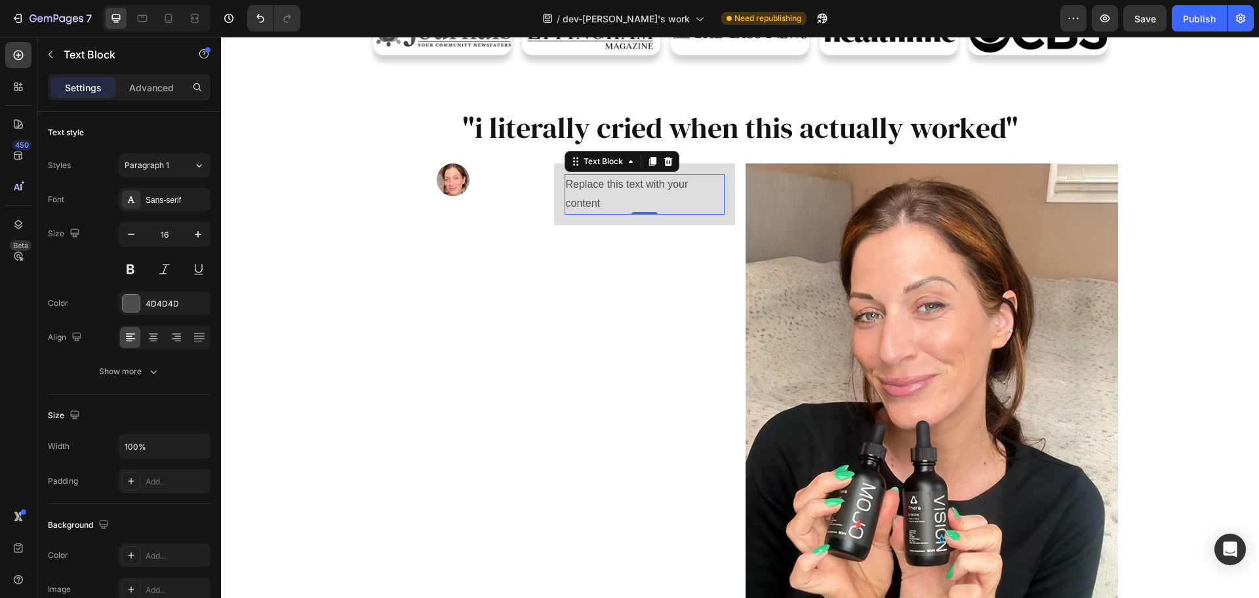
click at [607, 196] on div "Replace this text with your content" at bounding box center [645, 194] width 160 height 41
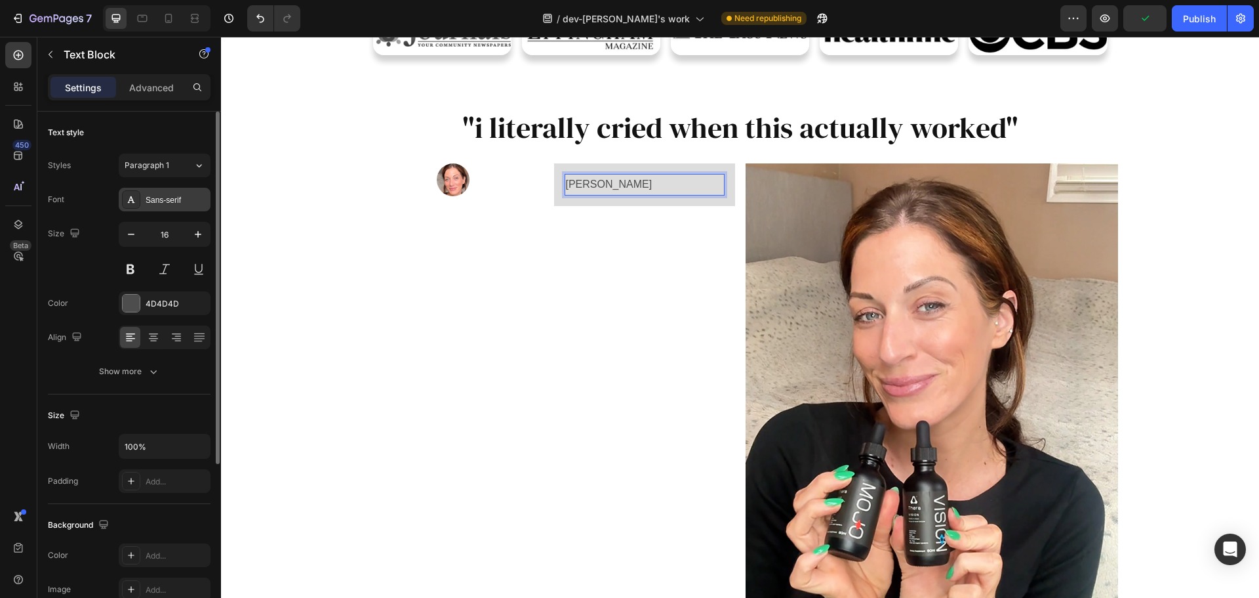
click at [178, 191] on div "Sans-serif" at bounding box center [165, 200] width 92 height 24
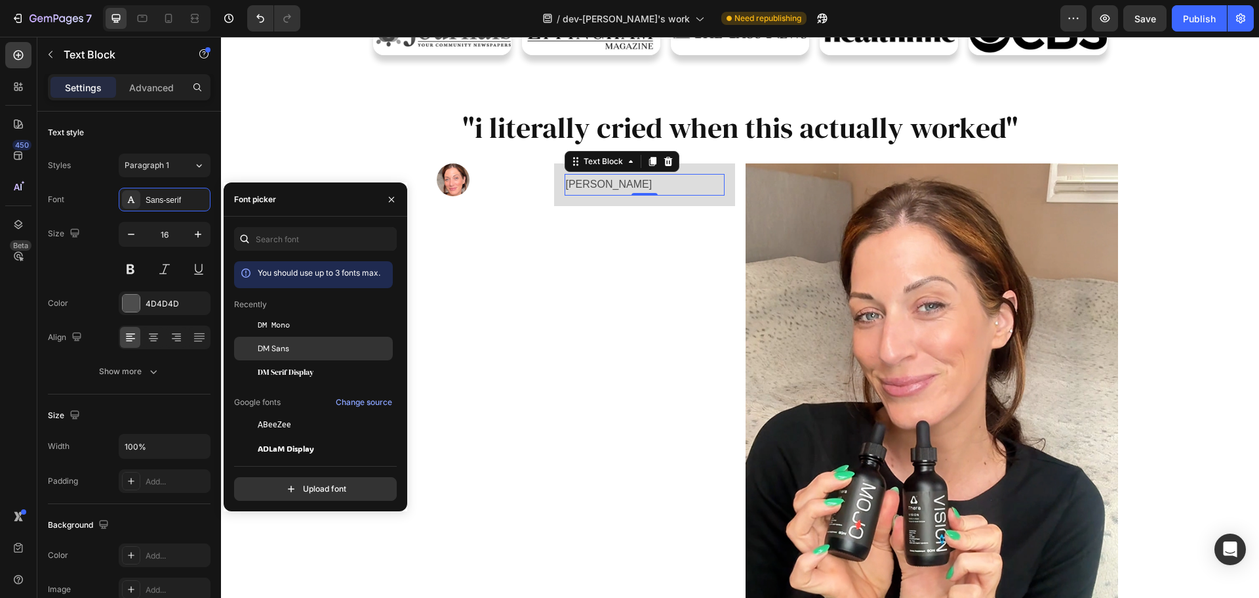
click at [297, 352] on div "DM Sans" at bounding box center [324, 348] width 133 height 12
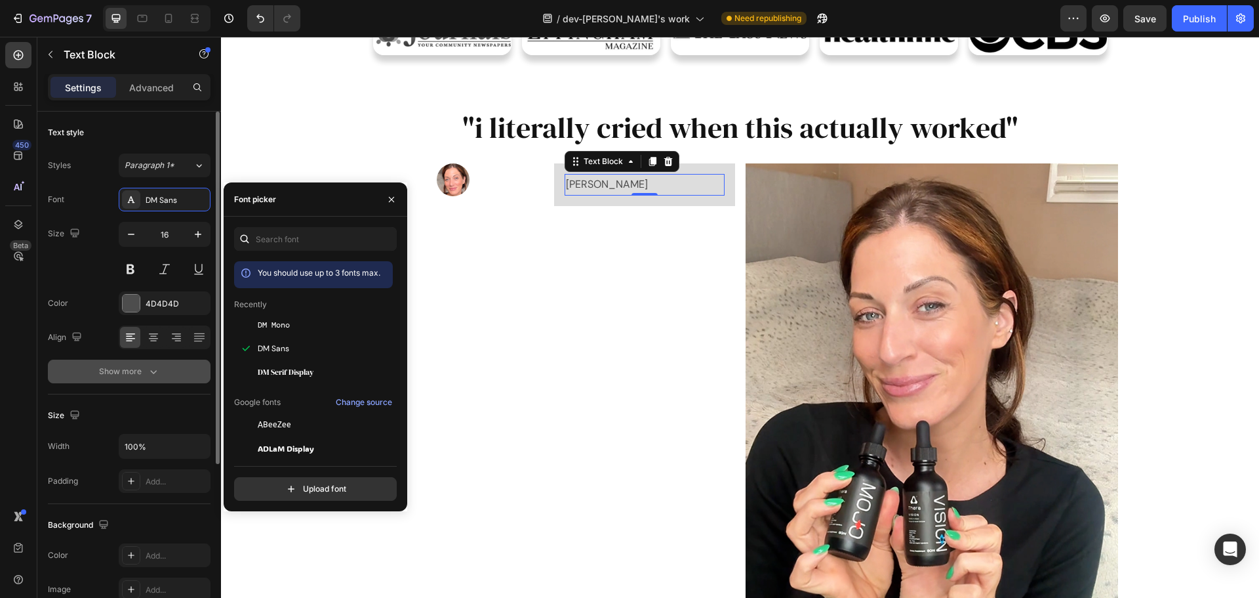
click at [154, 377] on icon "button" at bounding box center [153, 371] width 13 height 13
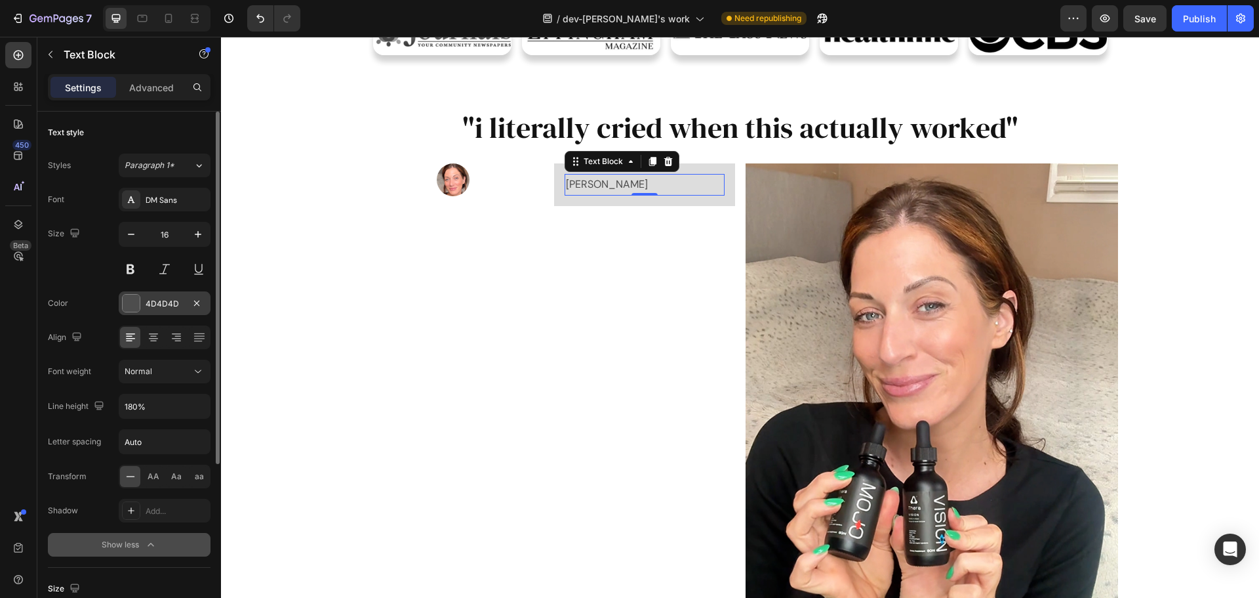
click at [145, 306] on div "4D4D4D" at bounding box center [165, 303] width 92 height 24
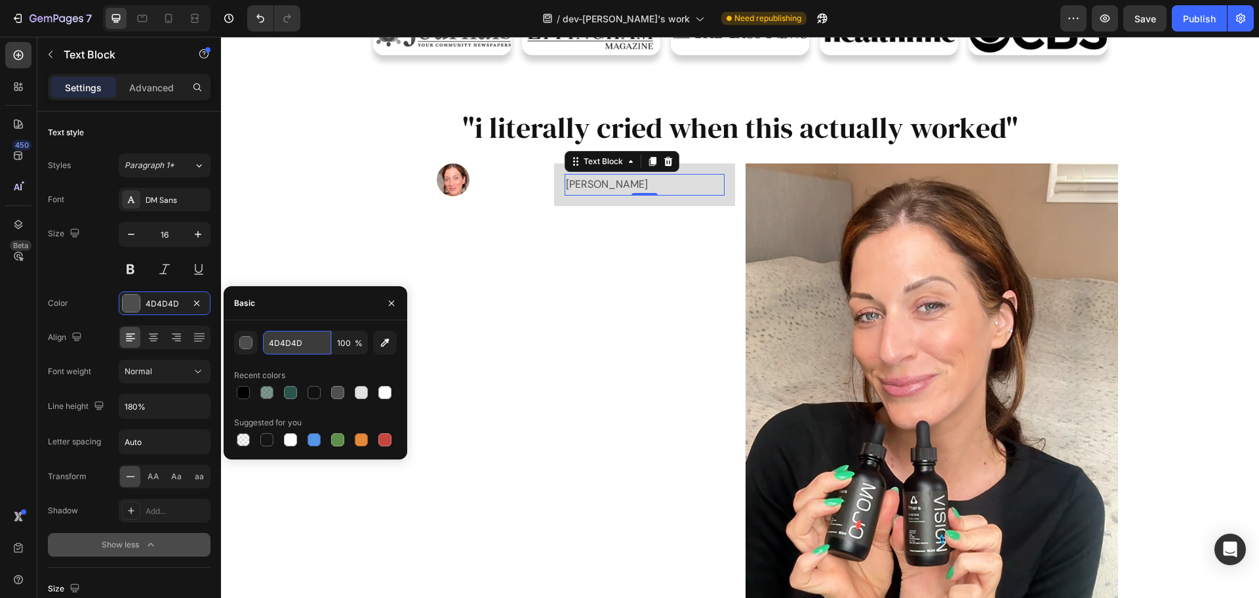
click at [281, 342] on input "4D4D4D" at bounding box center [297, 343] width 68 height 24
paste input "303030"
type input "303030"
click at [89, 294] on div "Color 4D4D4D" at bounding box center [129, 303] width 163 height 24
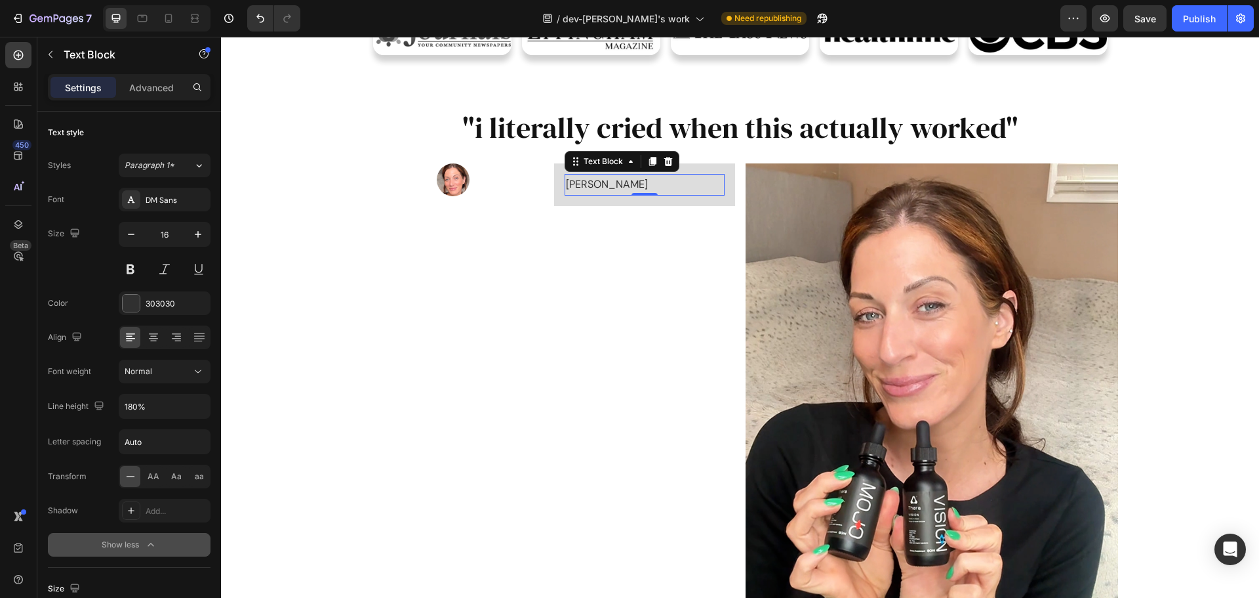
click at [649, 159] on icon at bounding box center [652, 161] width 7 height 9
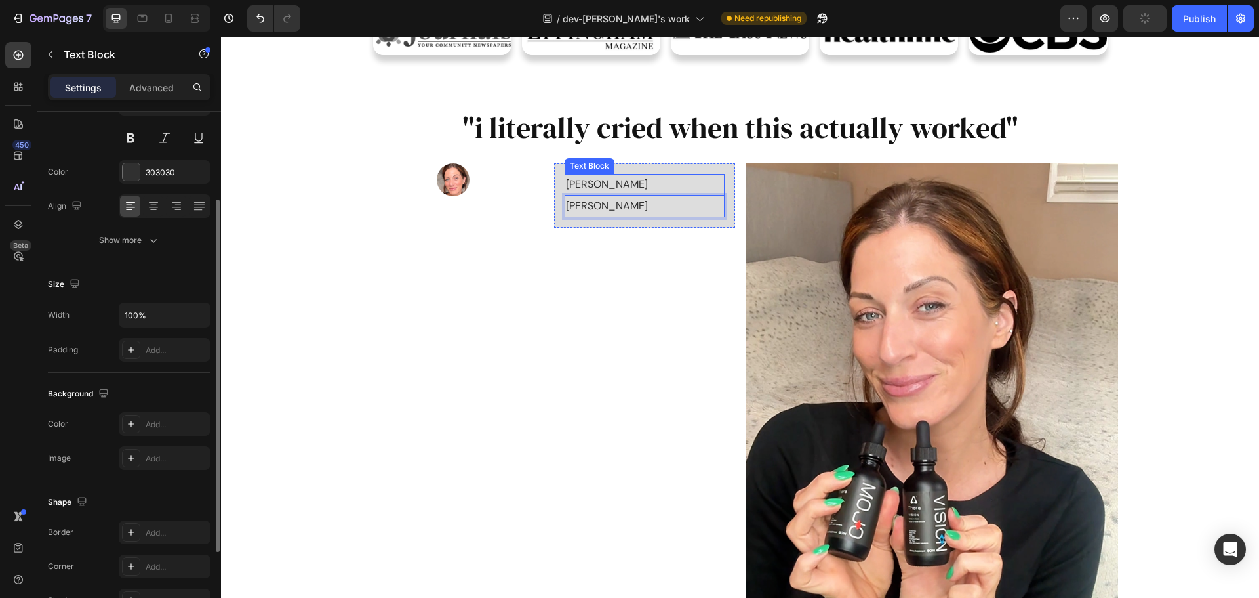
click at [593, 186] on p "[PERSON_NAME]" at bounding box center [644, 184] width 157 height 19
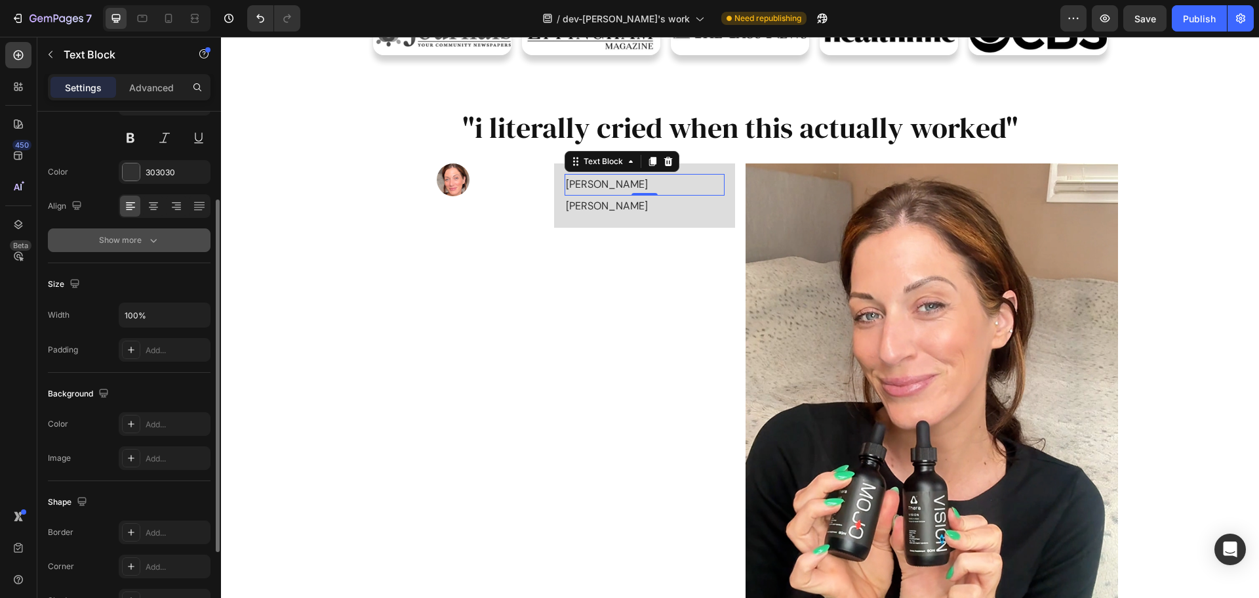
click at [159, 238] on icon "button" at bounding box center [153, 240] width 13 height 13
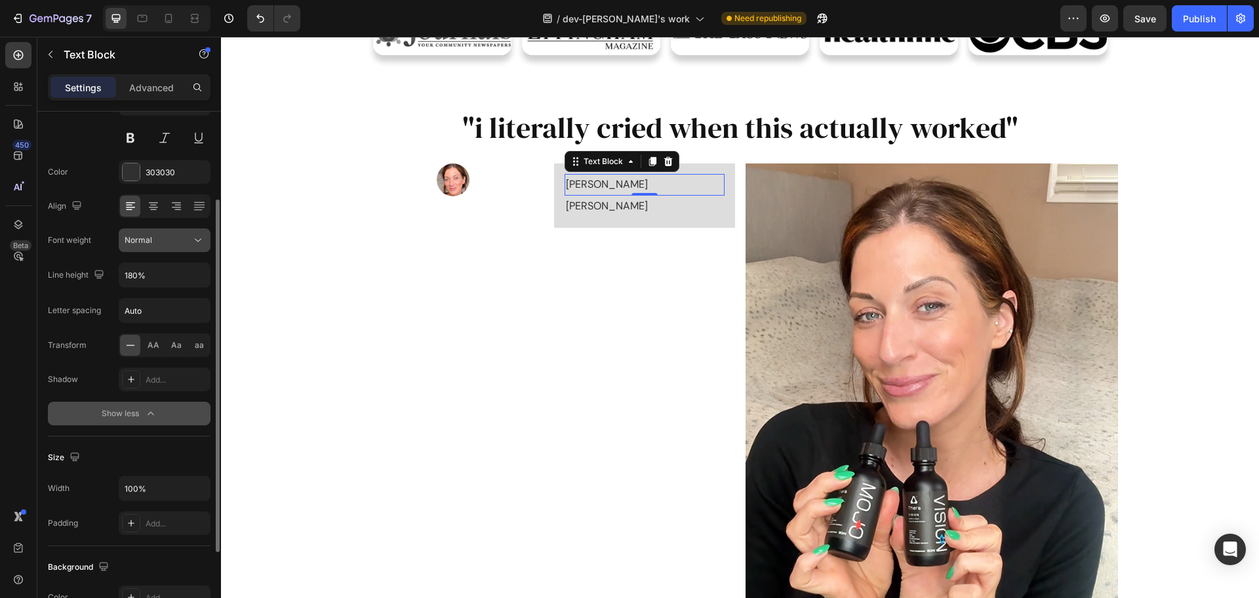
click at [173, 244] on div "Normal" at bounding box center [158, 240] width 67 height 12
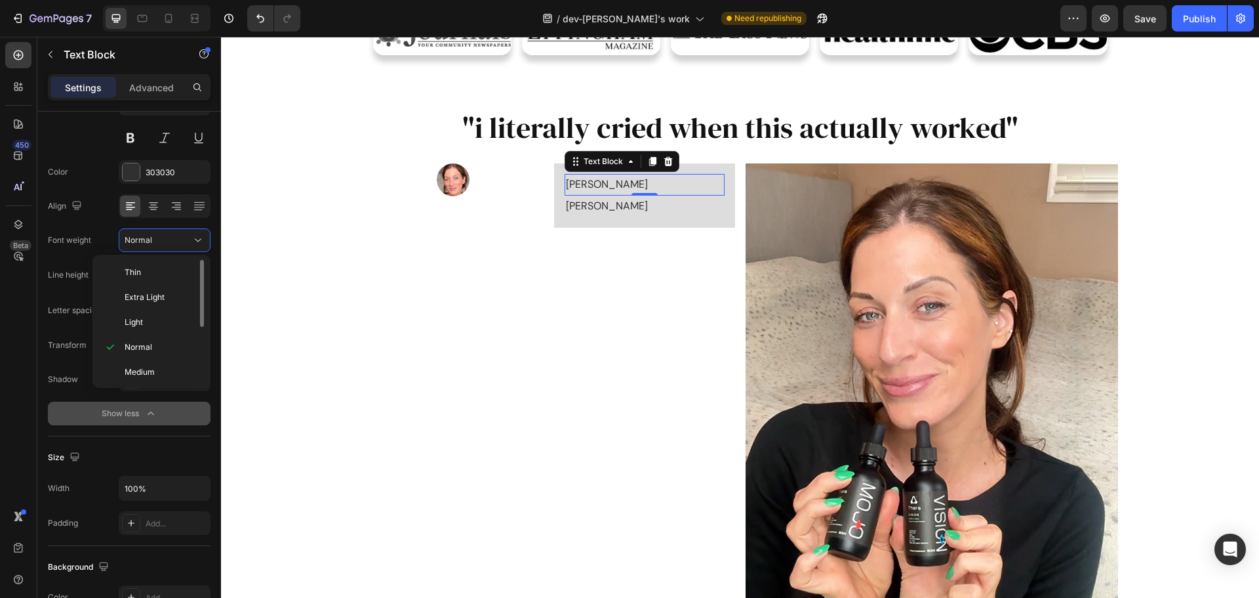
scroll to position [66, 0]
click at [154, 336] on span "Semi Bold" at bounding box center [143, 331] width 37 height 12
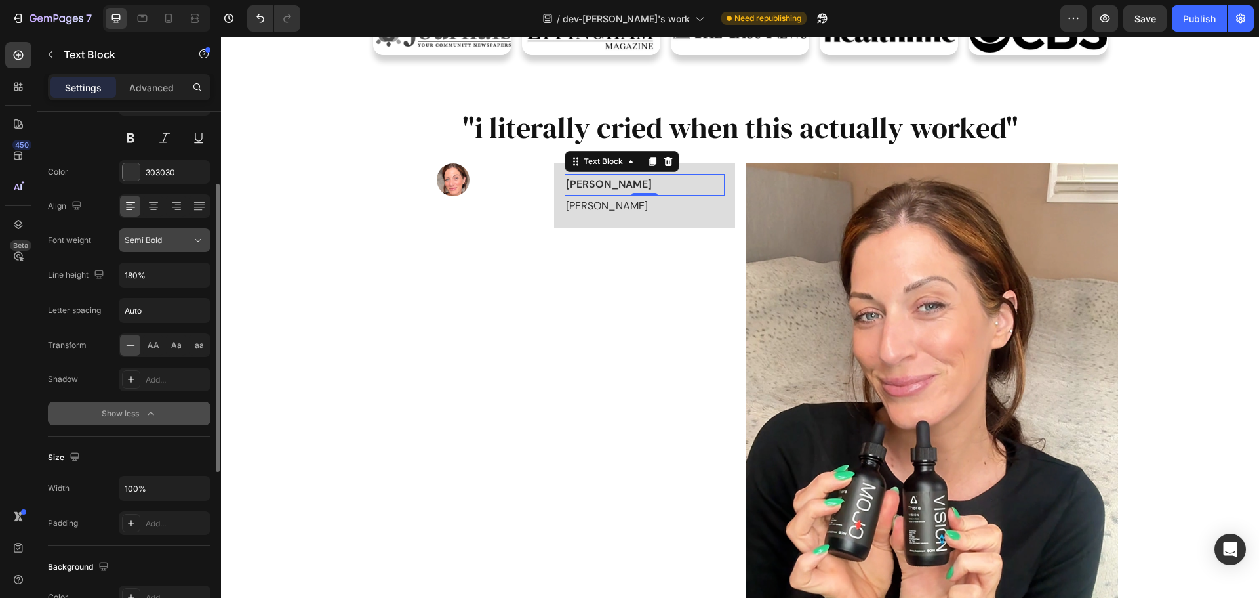
click at [179, 243] on div "Semi Bold" at bounding box center [158, 240] width 67 height 12
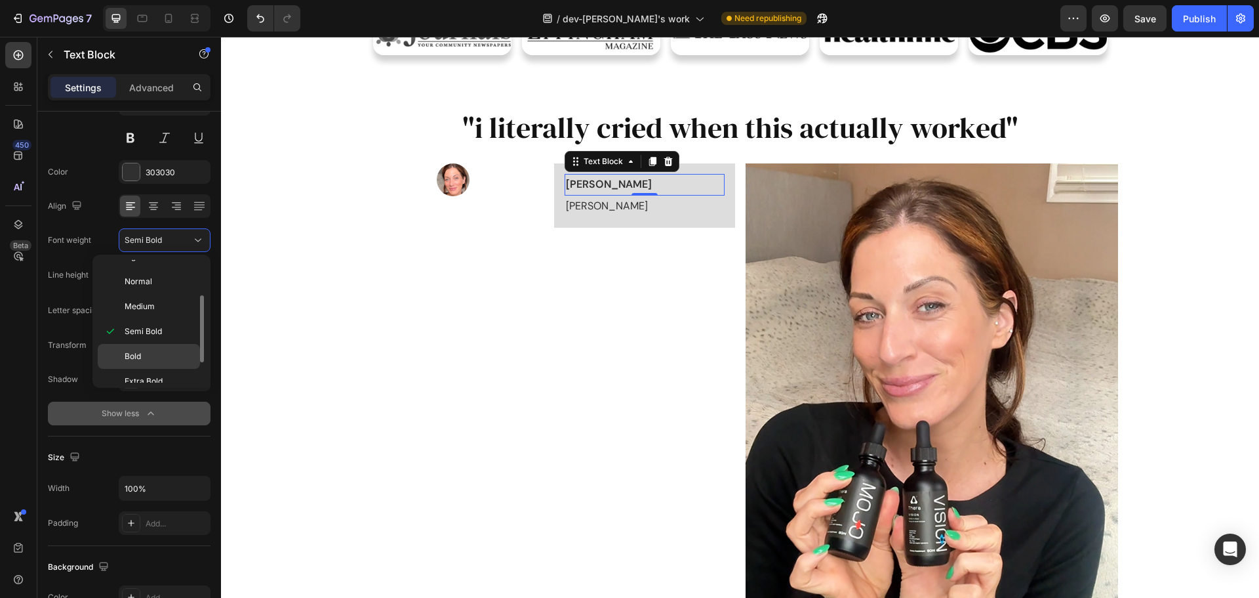
click at [156, 363] on div "Bold" at bounding box center [149, 356] width 102 height 25
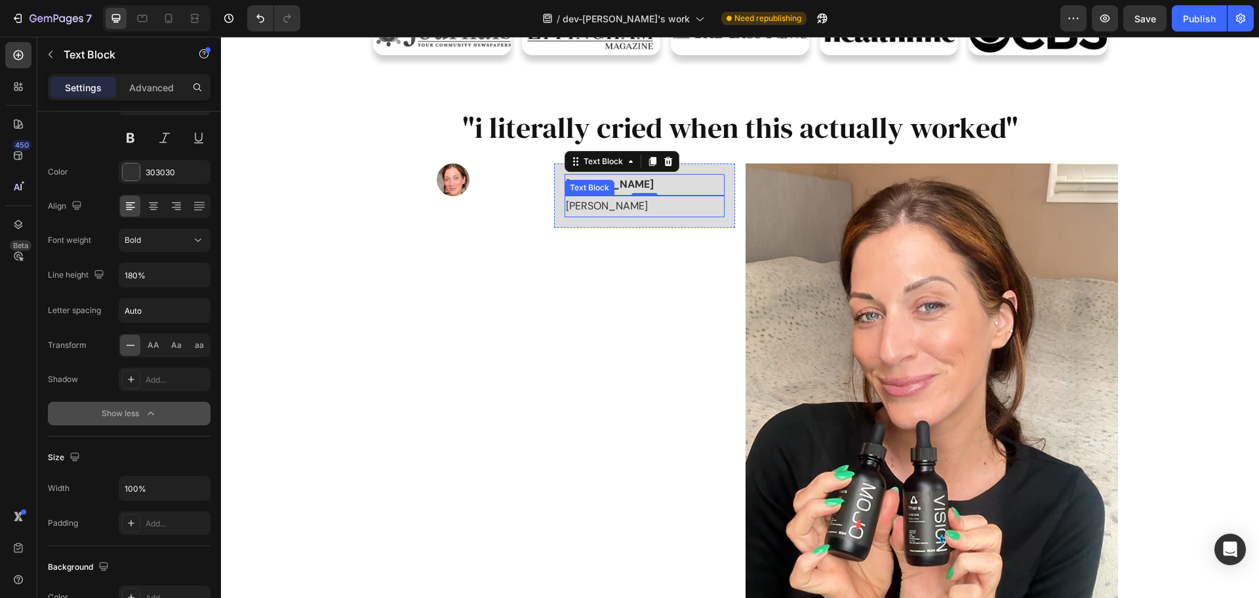
click at [596, 205] on p "[PERSON_NAME]" at bounding box center [644, 206] width 157 height 19
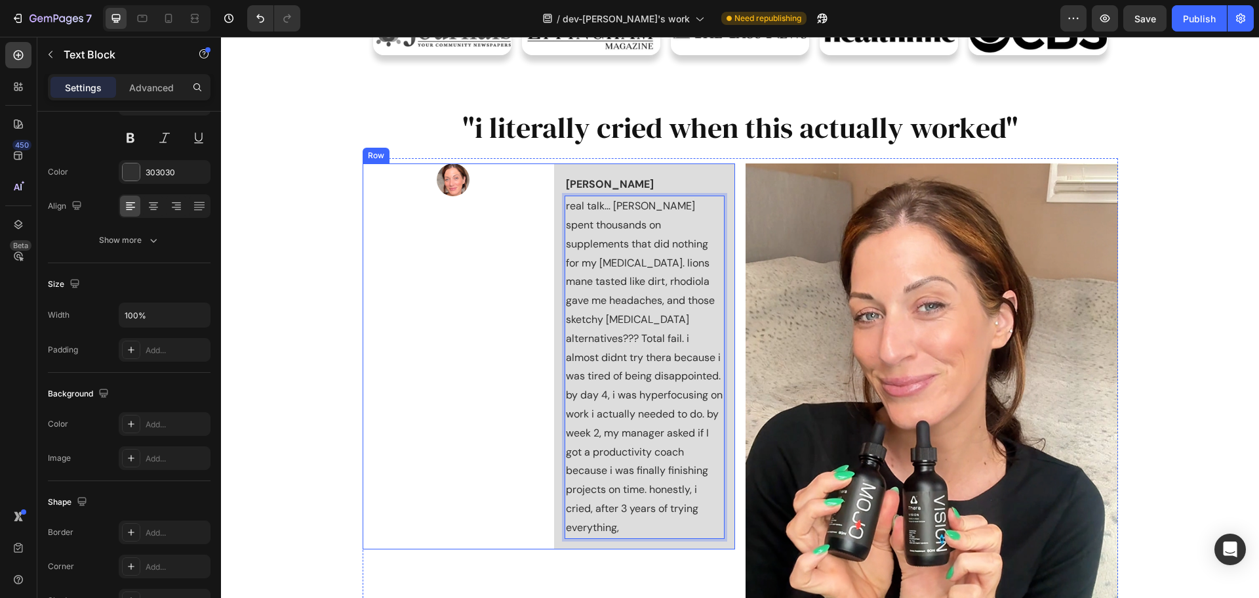
click at [468, 351] on div "Image" at bounding box center [453, 355] width 181 height 385
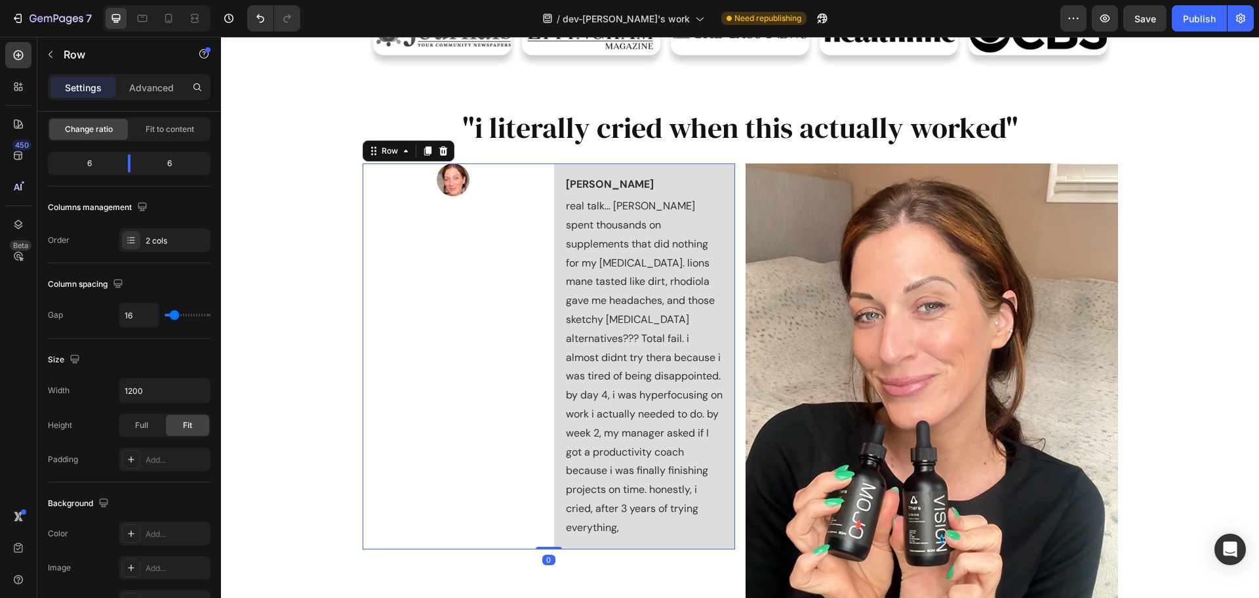
scroll to position [0, 0]
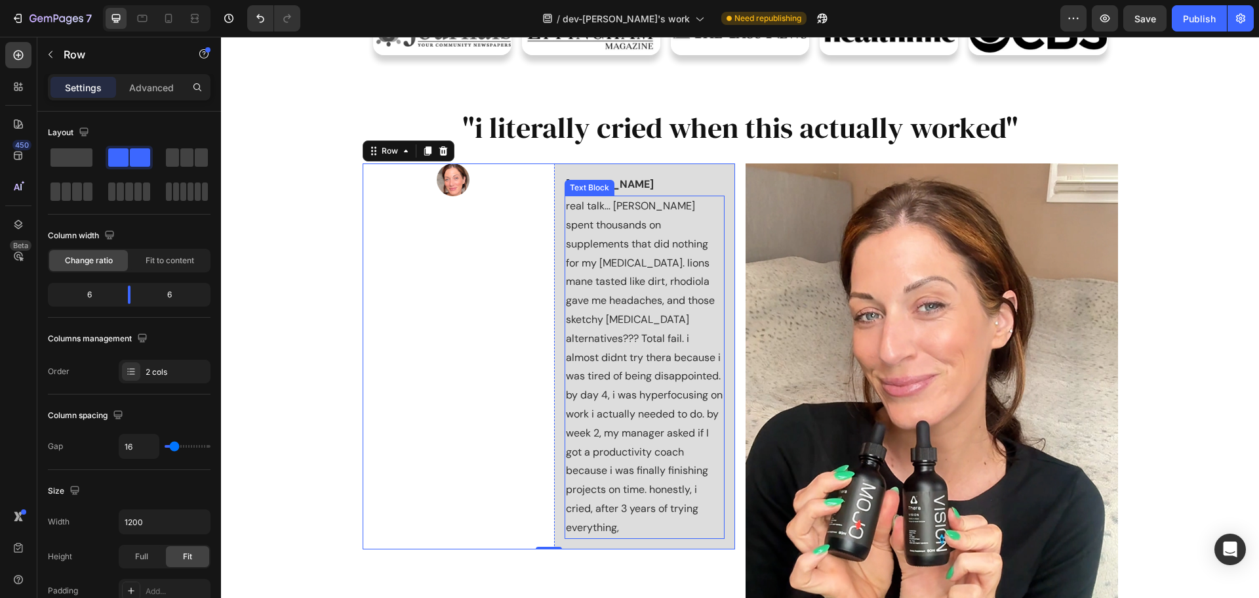
click at [703, 518] on div "real talk… ive spent thousands on supplements that did nothing for my adhd. lio…" at bounding box center [645, 366] width 160 height 342
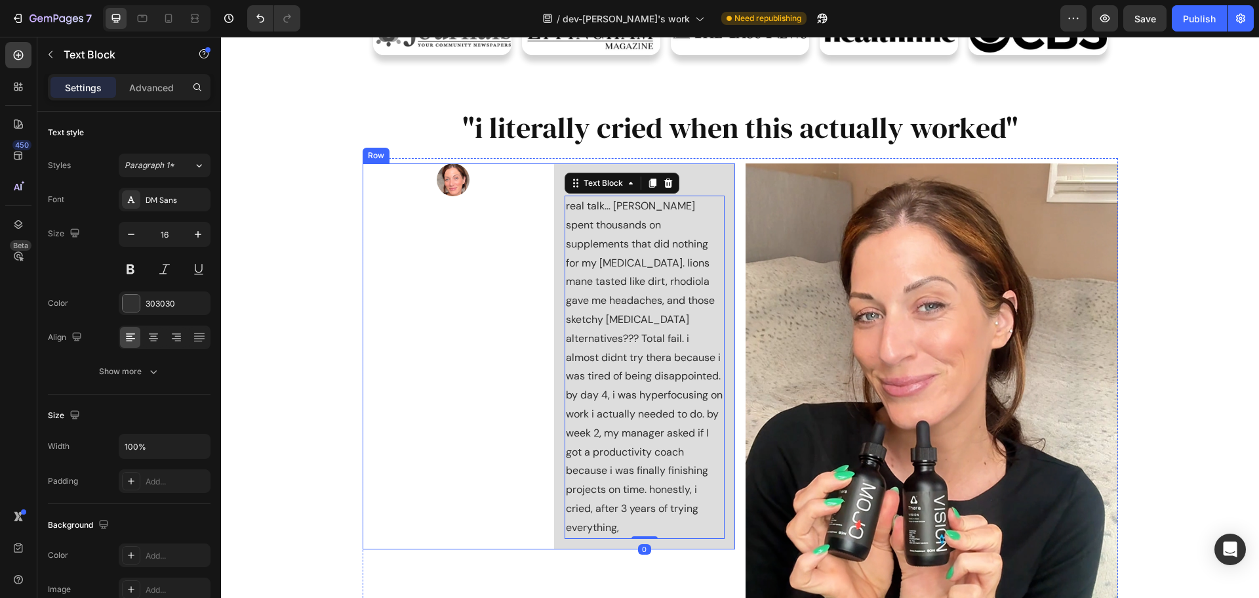
click at [531, 310] on div "Image" at bounding box center [453, 355] width 181 height 385
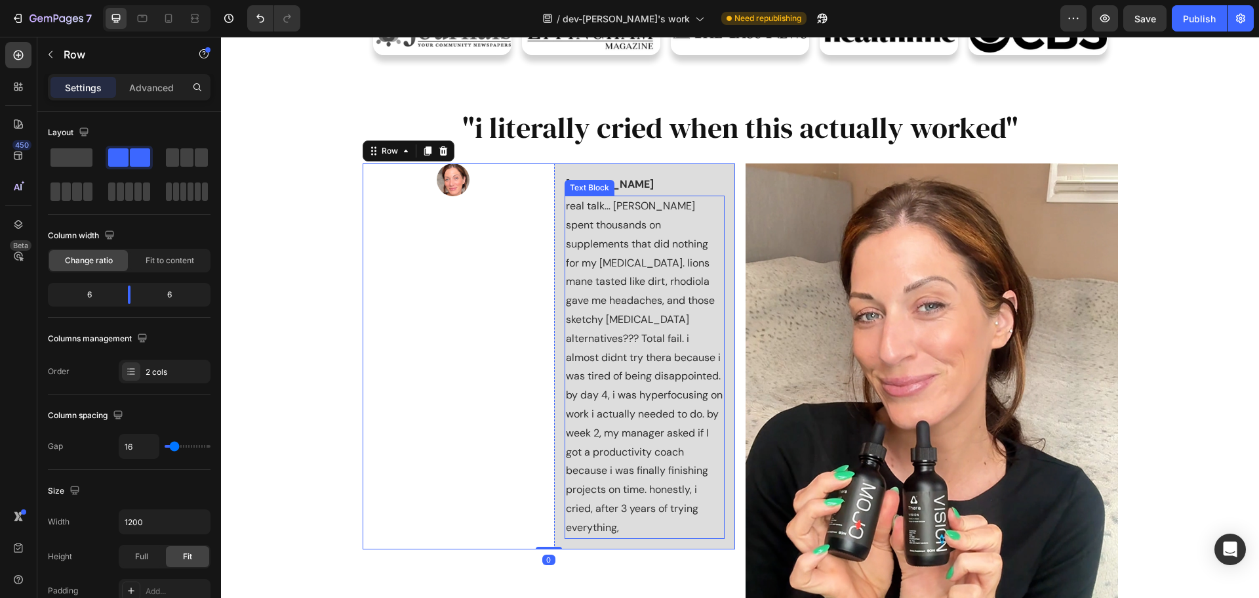
click at [593, 304] on p "real talk… [PERSON_NAME] spent thousands on supplements that did nothing for my…" at bounding box center [644, 291] width 157 height 189
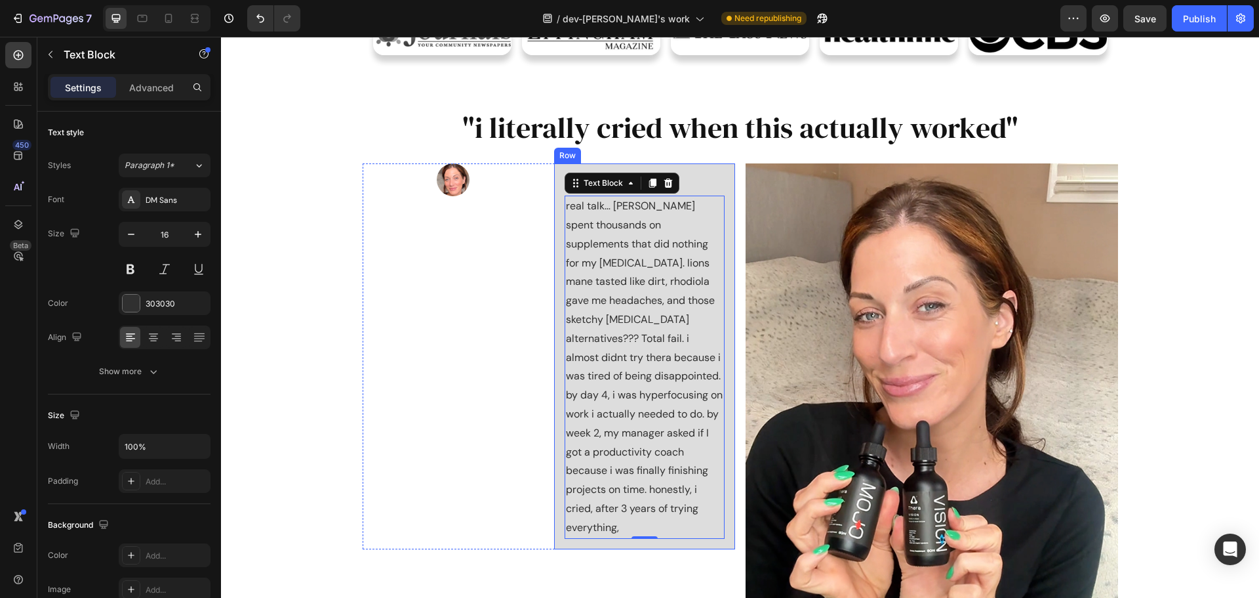
click at [556, 167] on div "Julia Text Block real talk… ive spent thousands on supplements that did nothing…" at bounding box center [644, 355] width 181 height 385
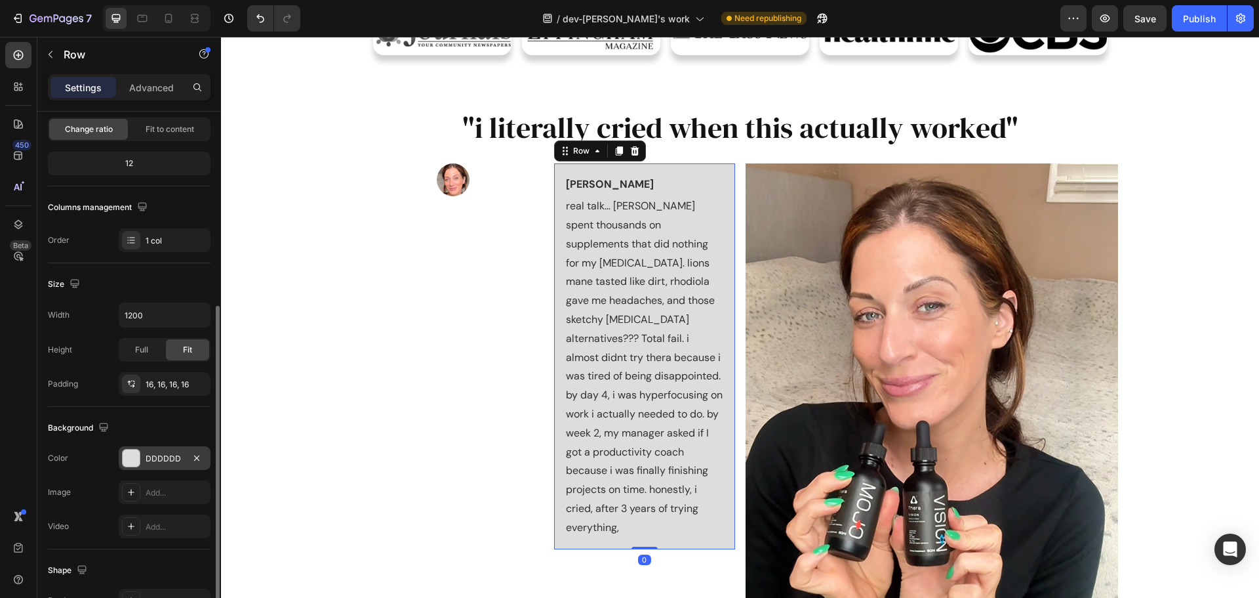
scroll to position [197, 0]
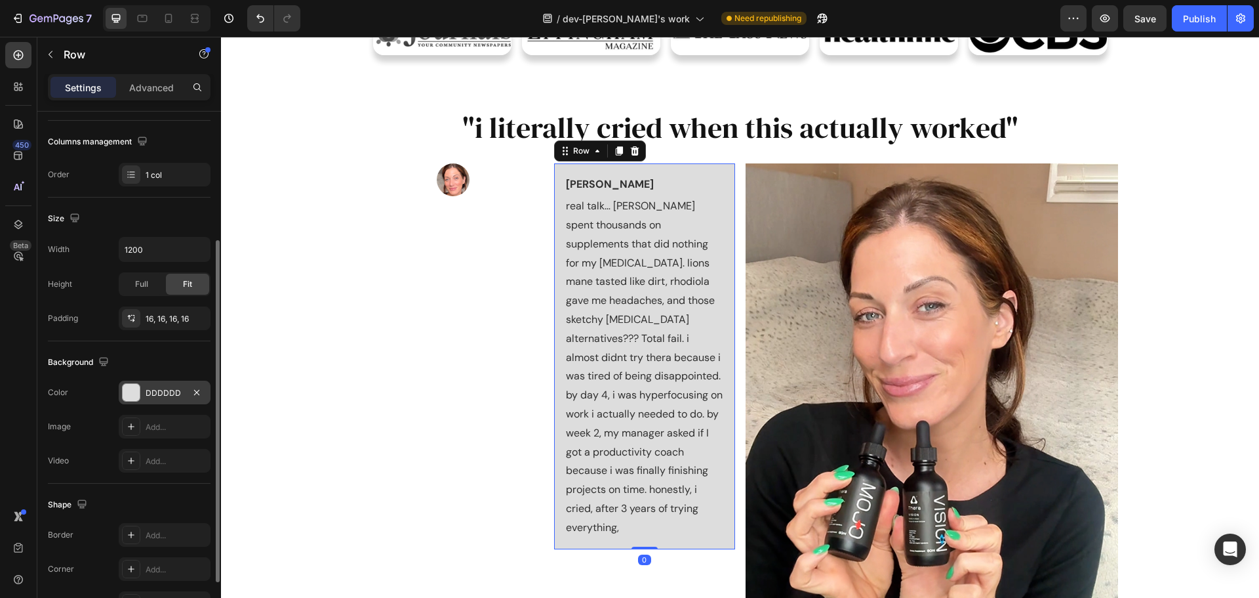
click at [161, 392] on div "DDDDDD" at bounding box center [165, 393] width 38 height 12
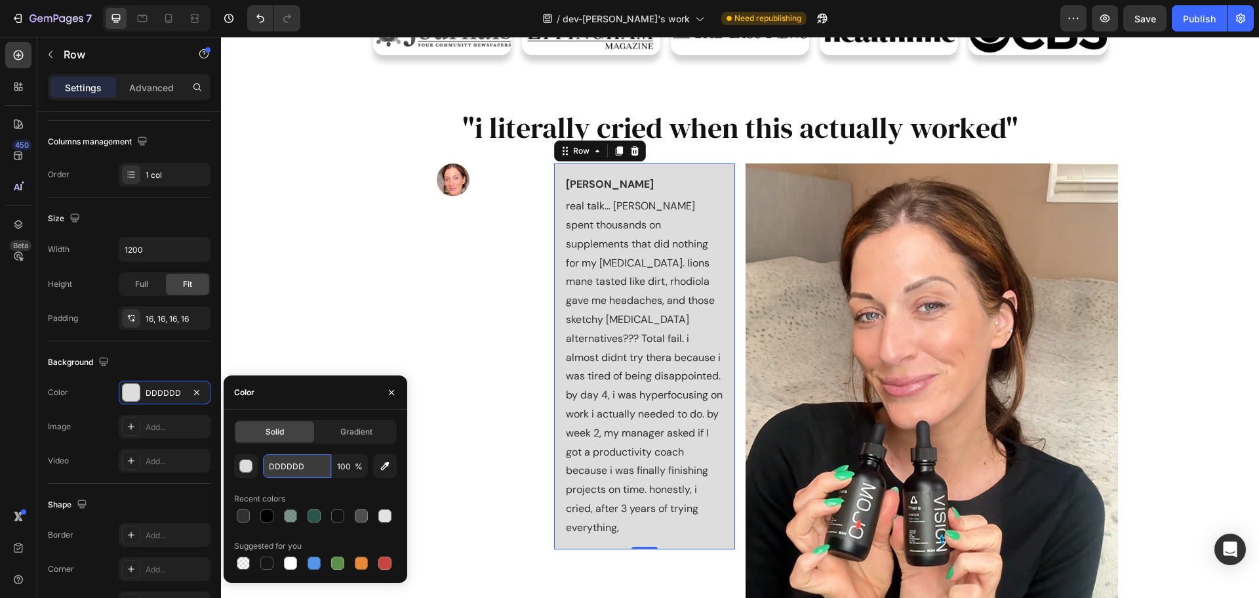
click at [313, 456] on input "DDDDDD" at bounding box center [297, 466] width 68 height 24
paste input "f0f2f5"
type input "f0f2f5"
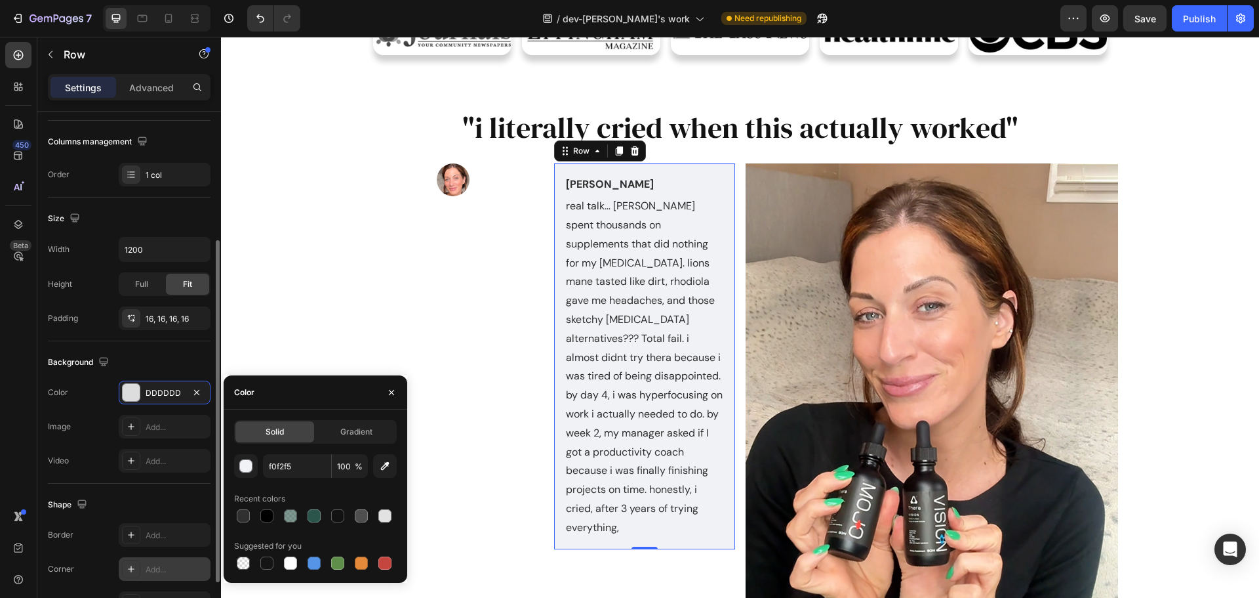
click at [153, 573] on div "Add..." at bounding box center [177, 569] width 62 height 12
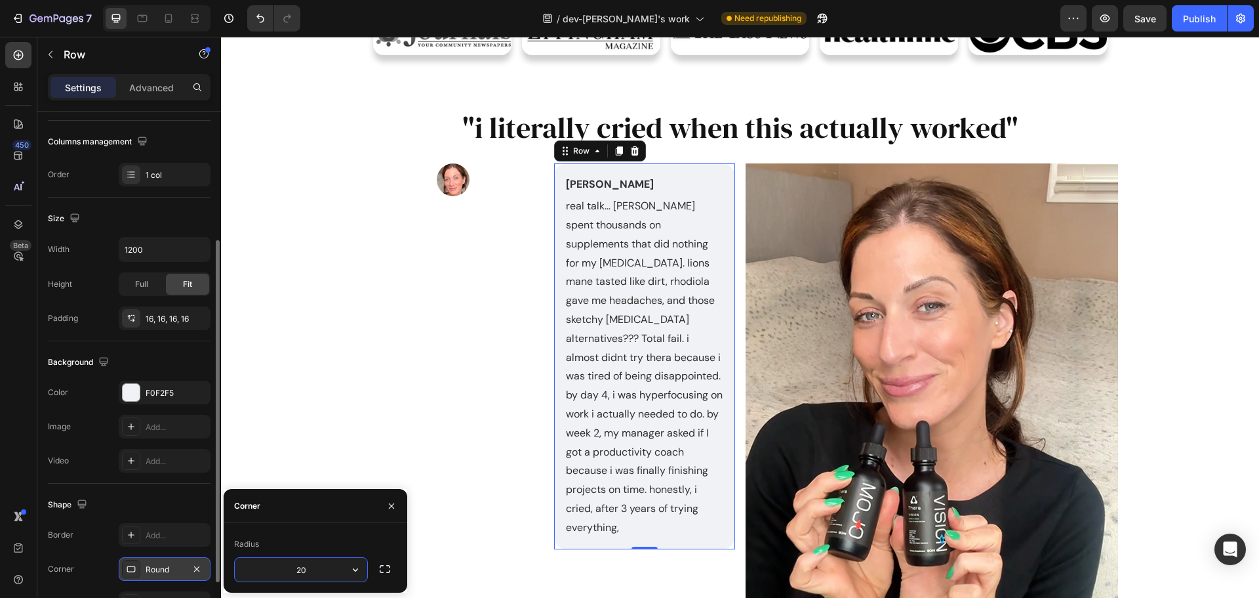
type input "20"
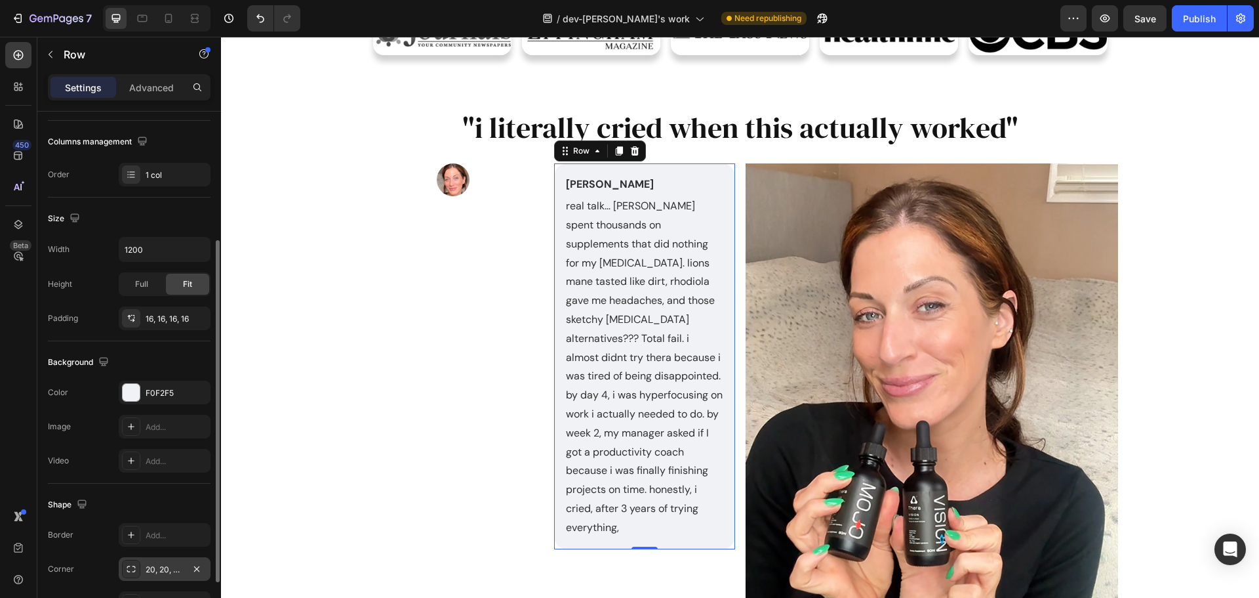
click at [88, 547] on div "Border Add... Corner 20, 20, 20, 20 Shadow Add..." at bounding box center [129, 569] width 163 height 92
click at [519, 214] on div "Image" at bounding box center [453, 355] width 181 height 385
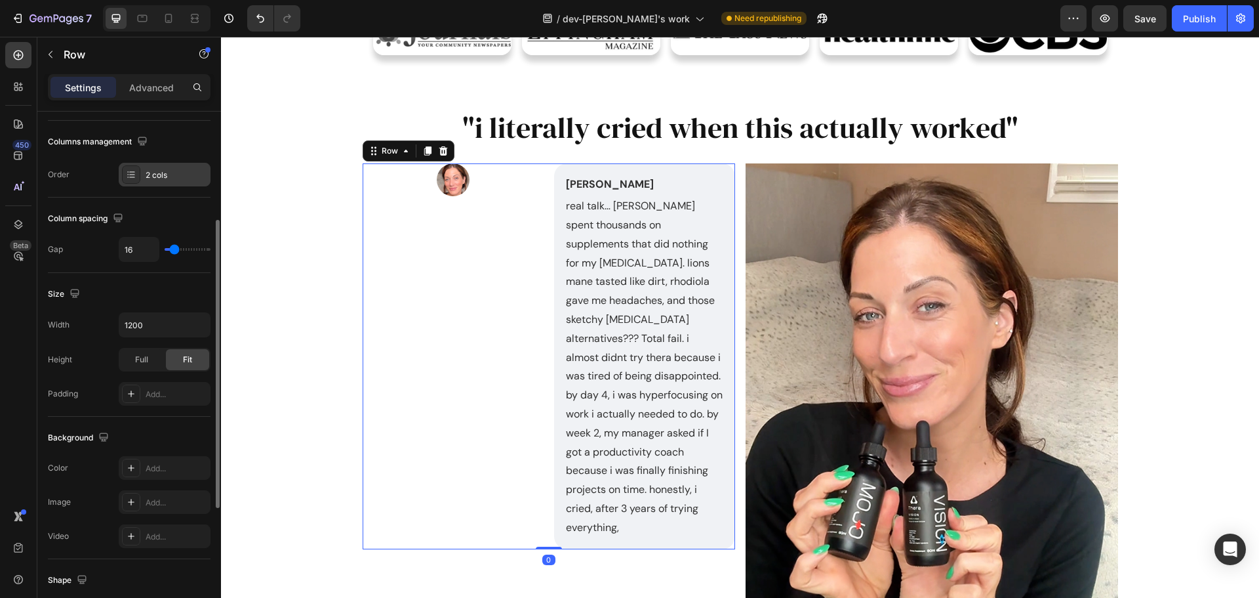
scroll to position [0, 0]
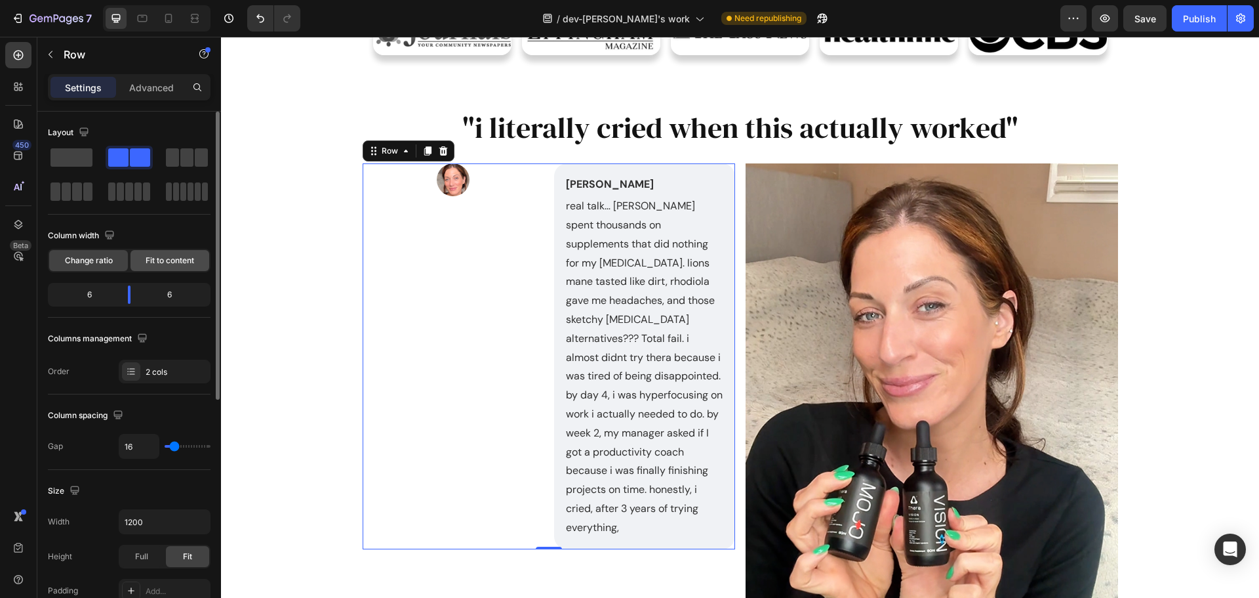
drag, startPoint x: 169, startPoint y: 260, endPoint x: 16, endPoint y: 264, distance: 152.9
click at [169, 260] on span "Fit to content" at bounding box center [170, 261] width 49 height 12
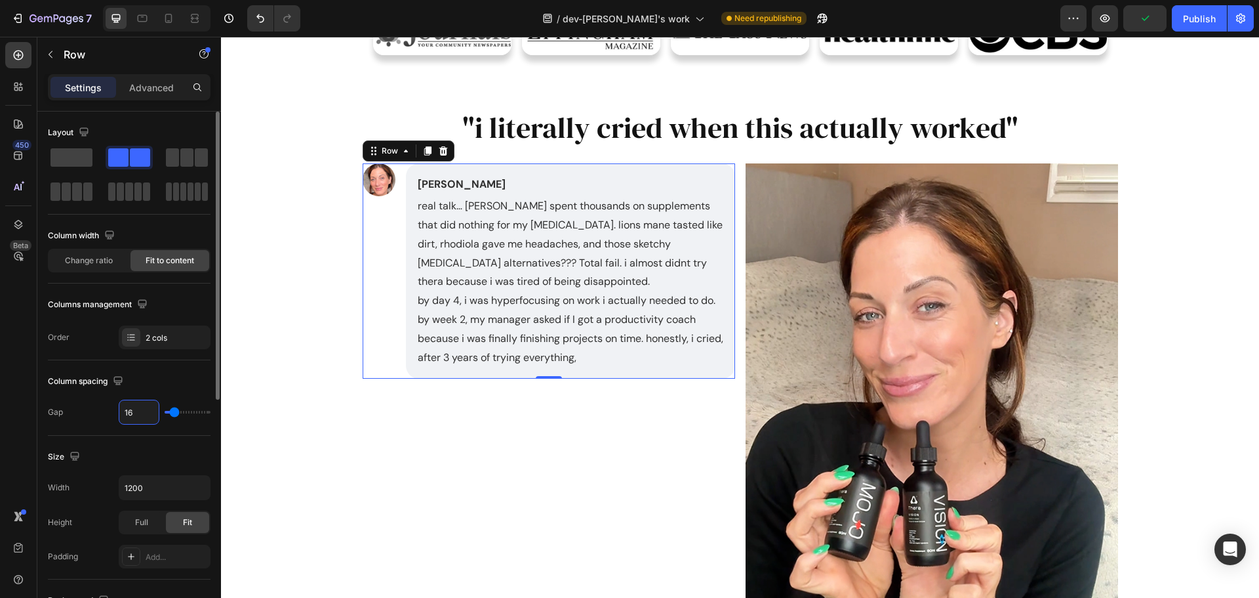
click at [138, 415] on input "16" at bounding box center [138, 412] width 39 height 24
type input "2"
type input "20"
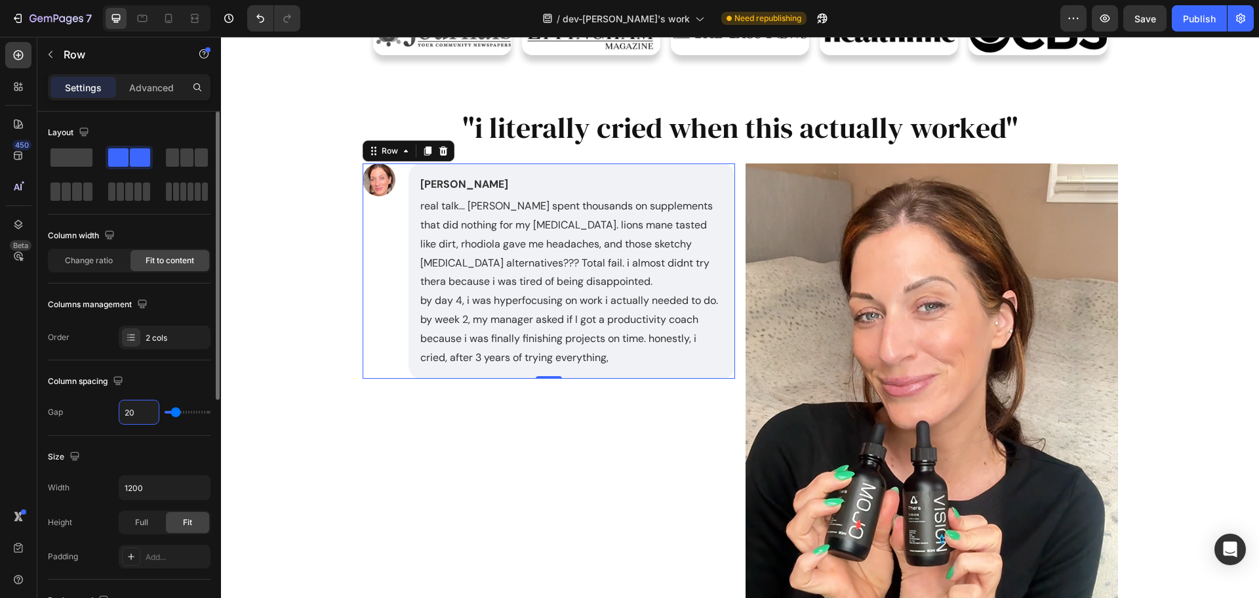
type input "20"
click at [650, 477] on div "Image Julia Text Block real talk… ive spent thousands on supplements that did n…" at bounding box center [549, 385] width 373 height 445
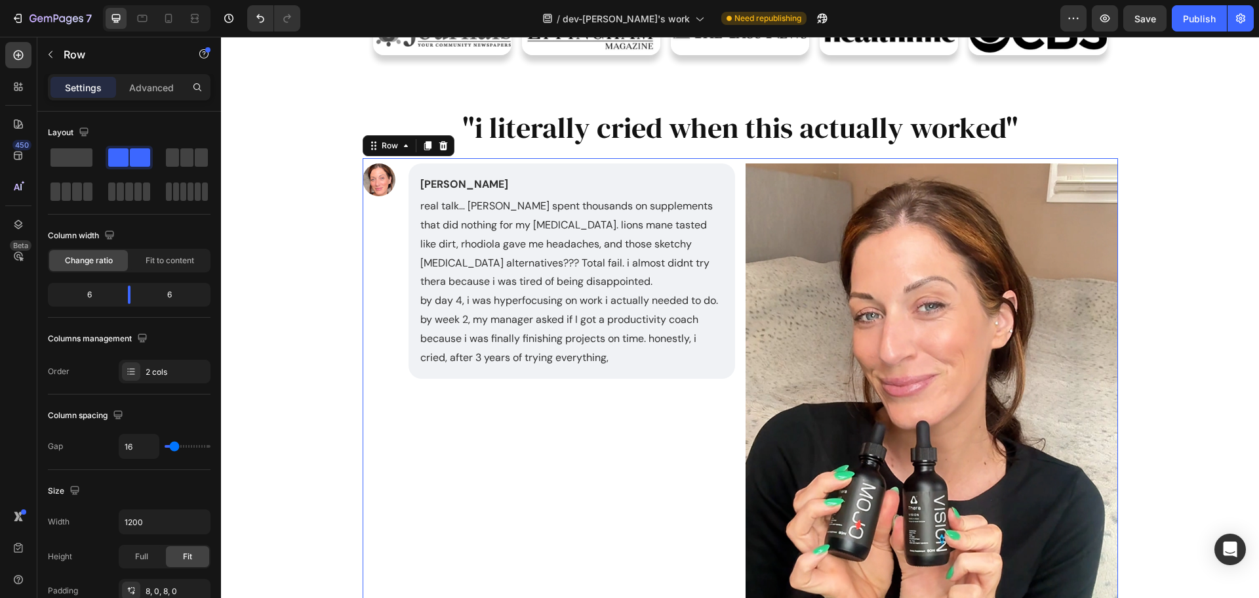
click at [475, 430] on div "Image [PERSON_NAME] Text Block real talk… [PERSON_NAME] spent thousands on supp…" at bounding box center [549, 385] width 373 height 445
click at [378, 314] on div "Image" at bounding box center [379, 270] width 33 height 215
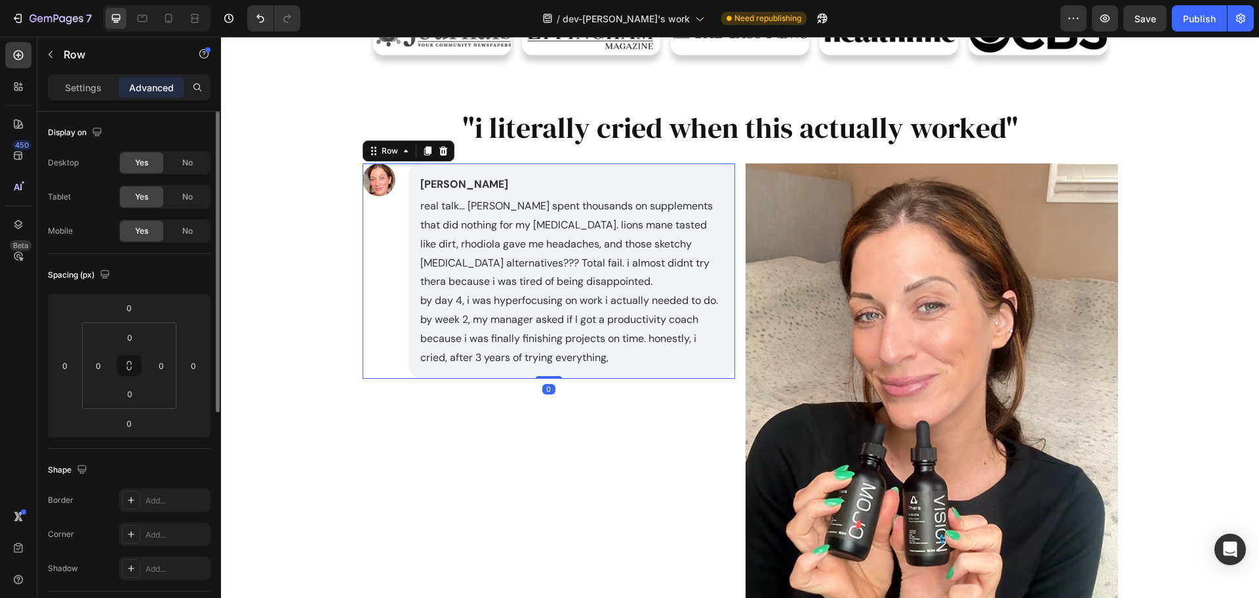
scroll to position [66, 0]
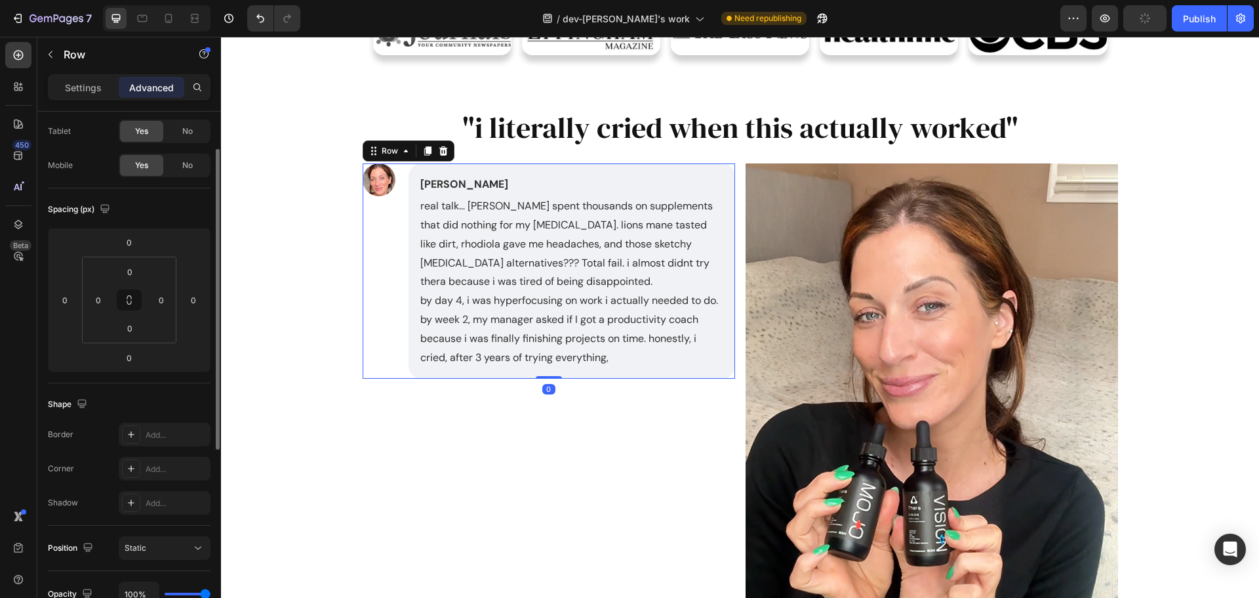
click at [82, 69] on div "Row" at bounding box center [112, 54] width 150 height 34
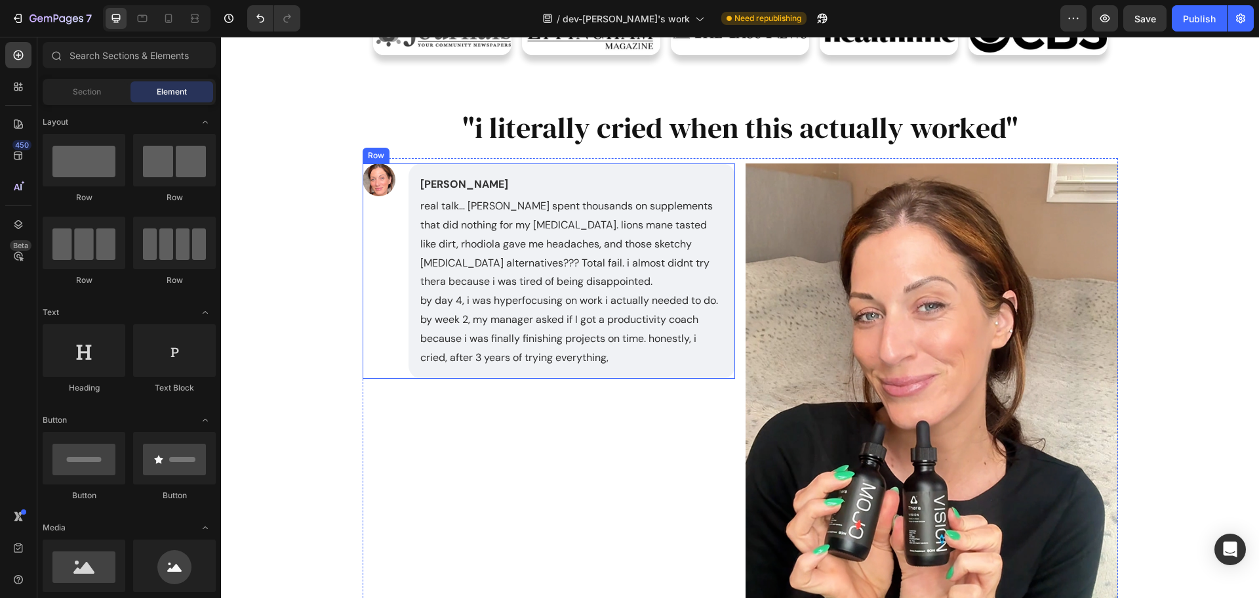
click at [392, 371] on div "Image [PERSON_NAME] Text Block real talk… [PERSON_NAME] spent thousands on supp…" at bounding box center [549, 270] width 373 height 215
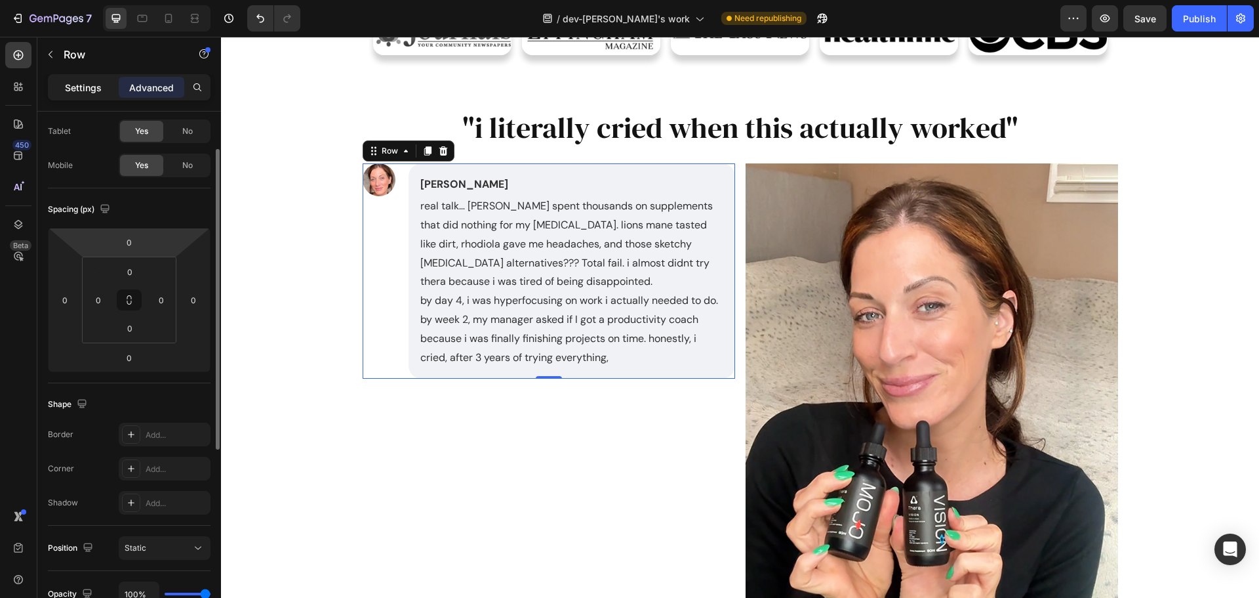
click at [90, 88] on p "Settings" at bounding box center [83, 88] width 37 height 14
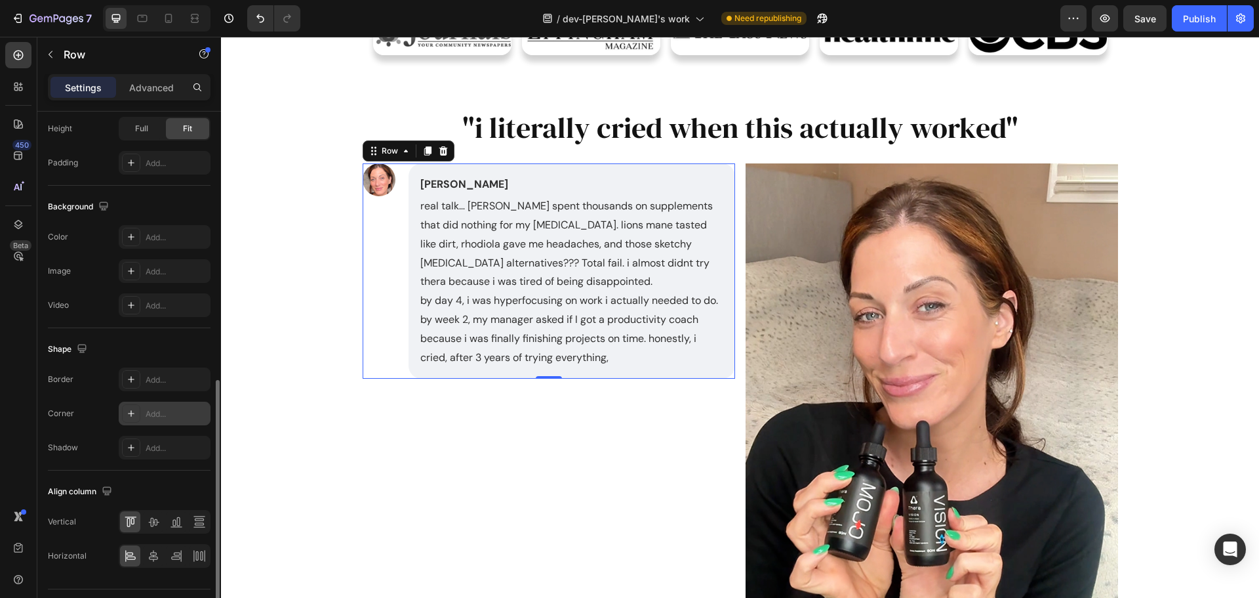
scroll to position [426, 0]
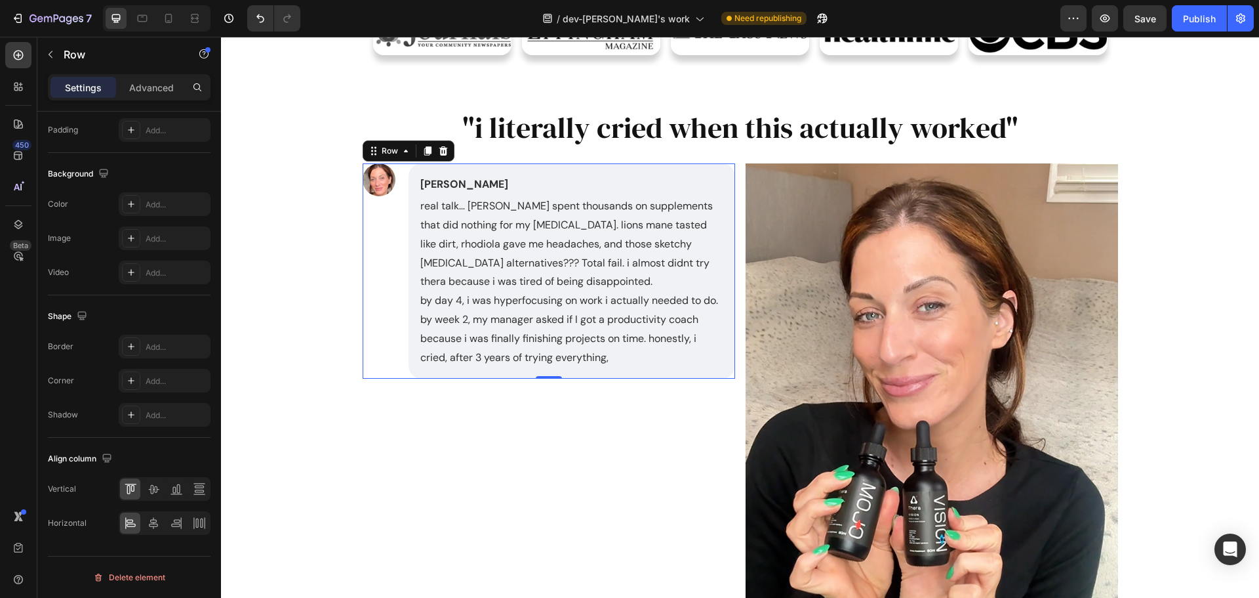
click at [400, 249] on div "Image Julia Text Block real talk… ive spent thousands on supplements that did n…" at bounding box center [549, 270] width 373 height 215
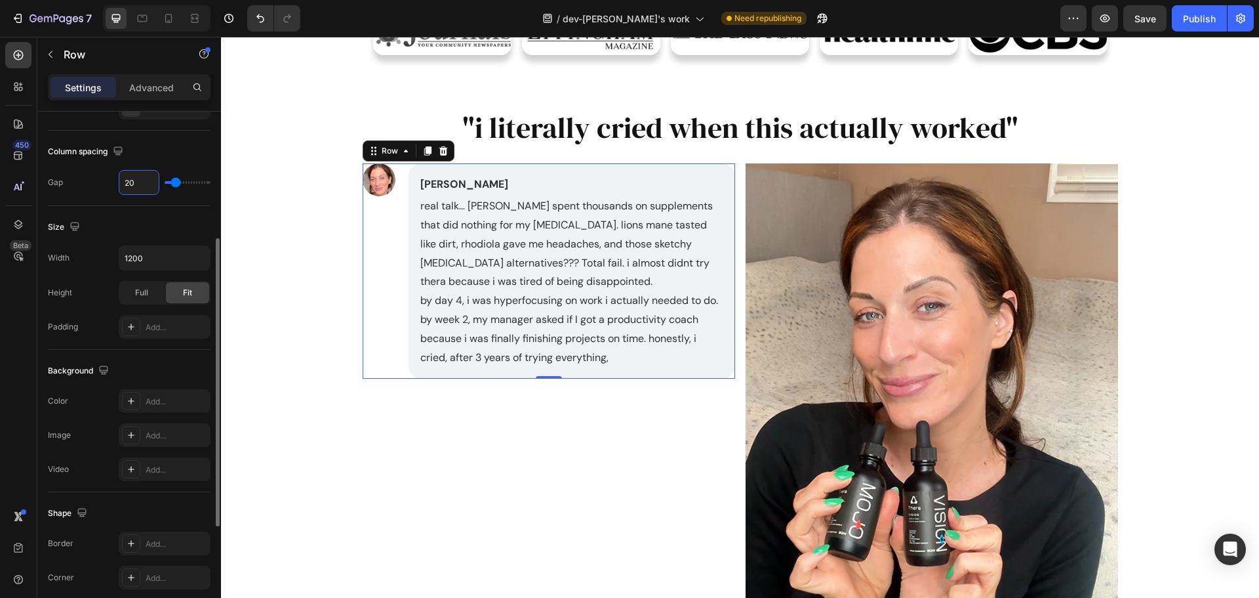
click at [137, 187] on input "20" at bounding box center [138, 183] width 39 height 24
type input "1"
type input "12"
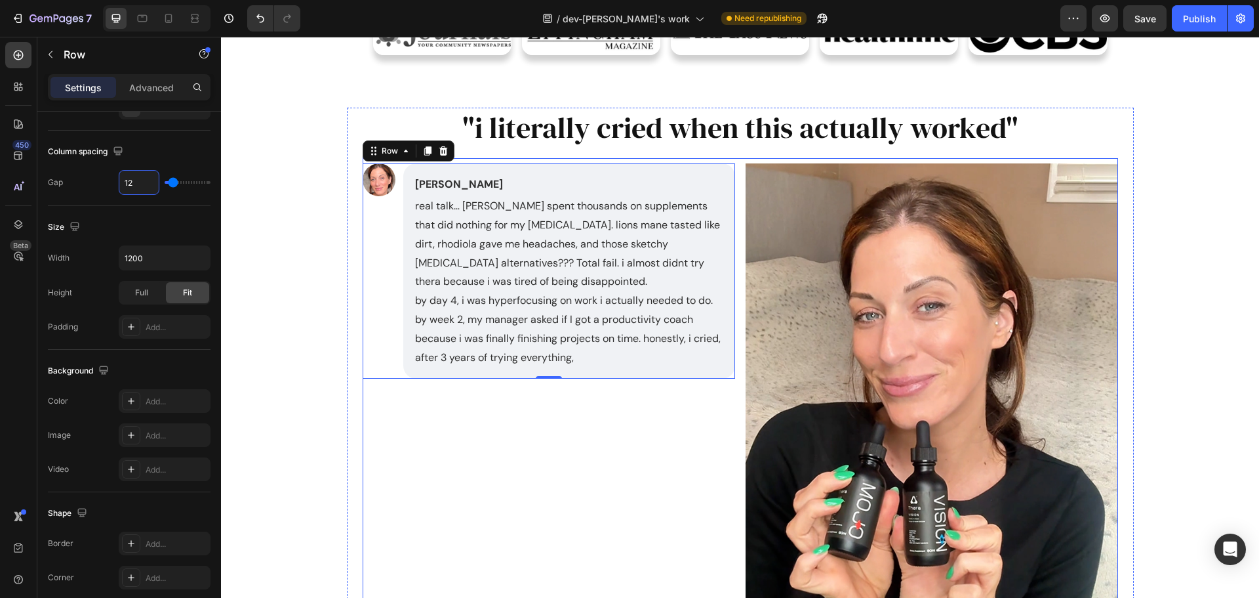
click at [626, 483] on div "Image Julia Text Block real talk… ive spent thousands on supplements that did n…" at bounding box center [549, 385] width 373 height 445
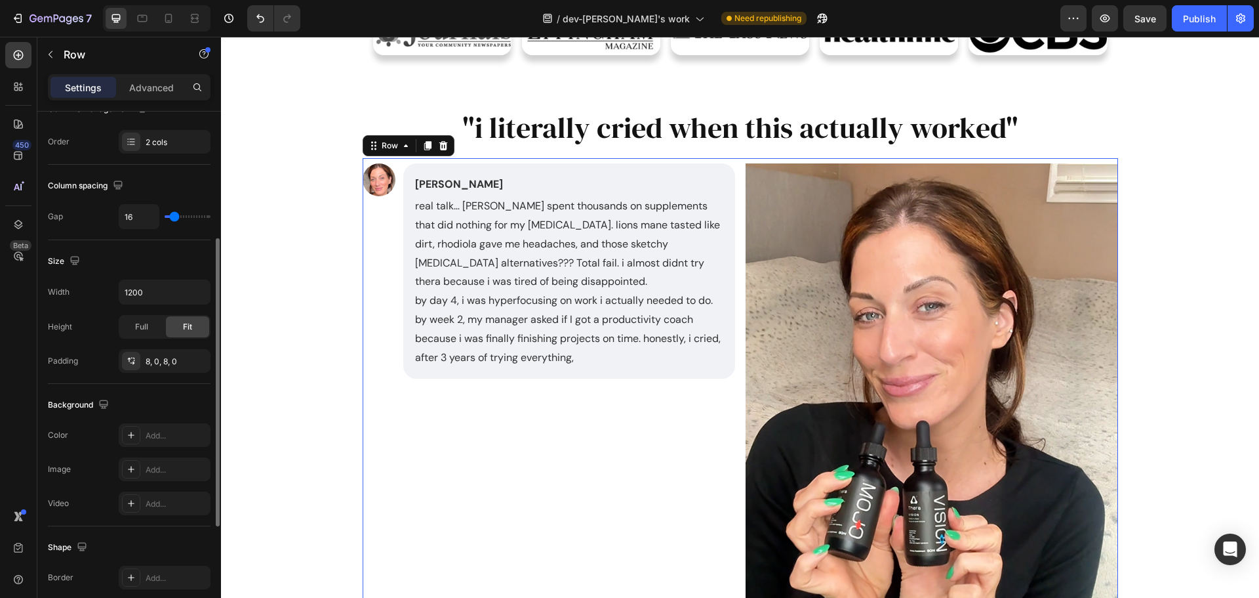
scroll to position [98, 0]
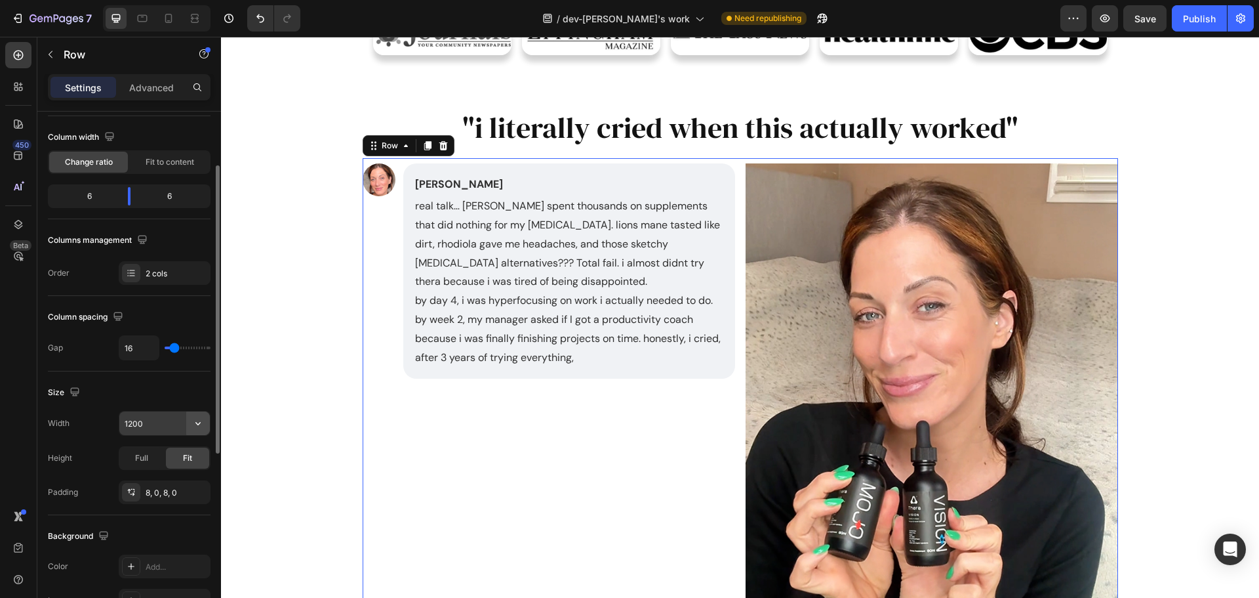
click at [203, 428] on icon "button" at bounding box center [198, 423] width 13 height 13
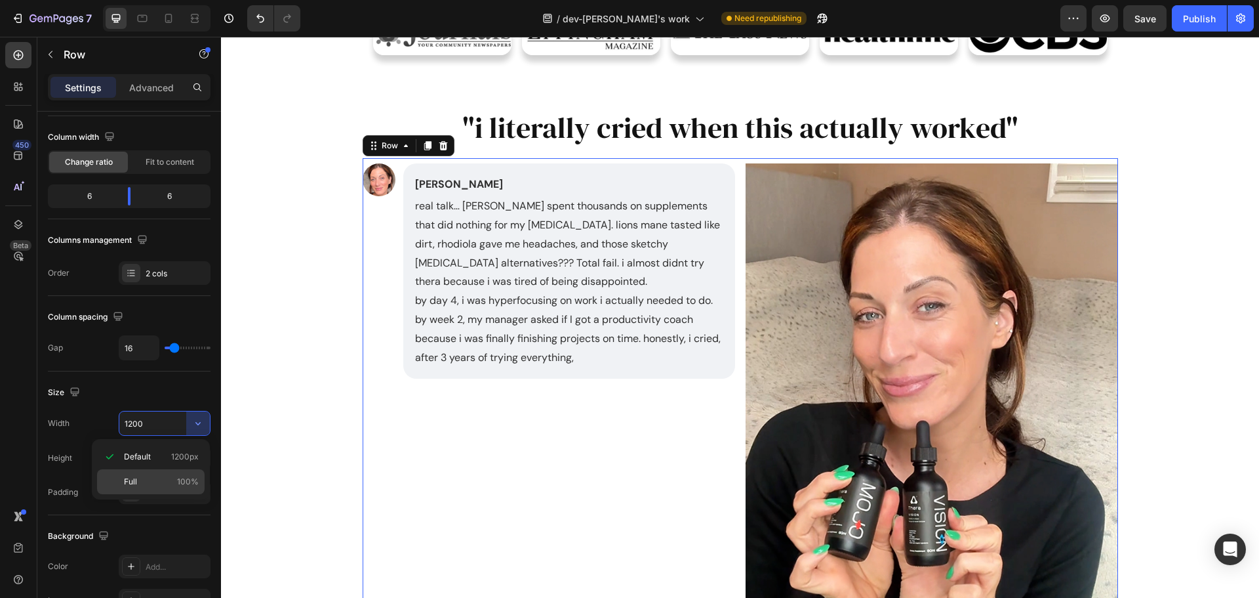
click at [166, 488] on div "Full 100%" at bounding box center [151, 481] width 108 height 25
click at [163, 420] on input "100%" at bounding box center [164, 423] width 91 height 24
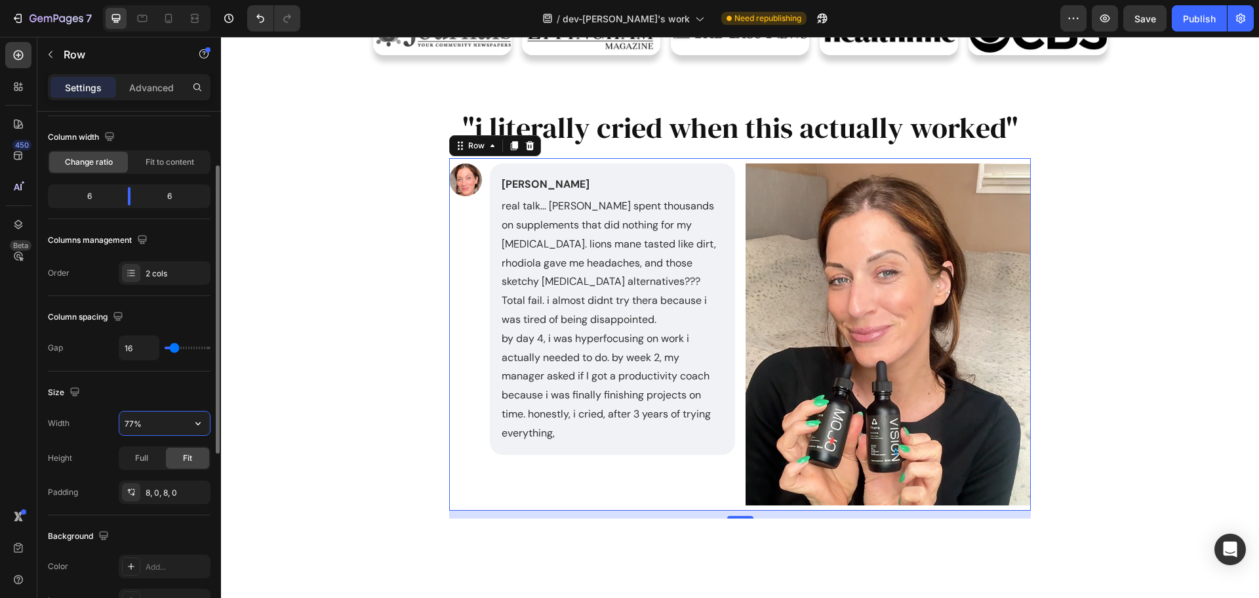
type input "76%"
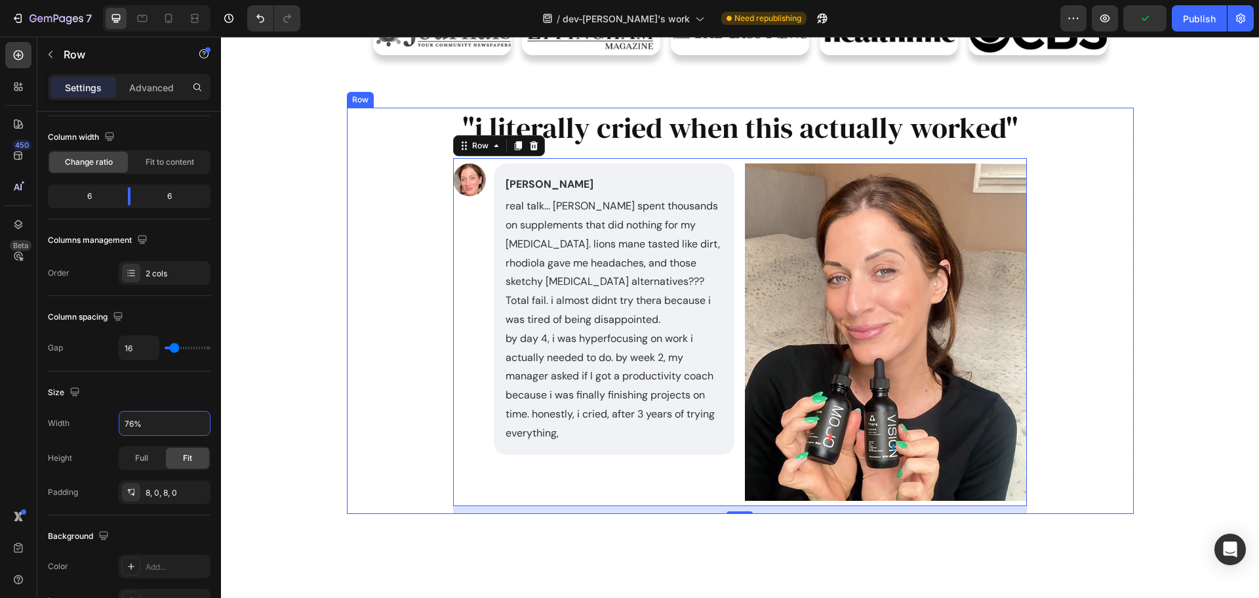
click at [1103, 395] on div ""i literally cried when this actually worked" Heading Image Julia Text Block re…" at bounding box center [741, 310] width 756 height 405
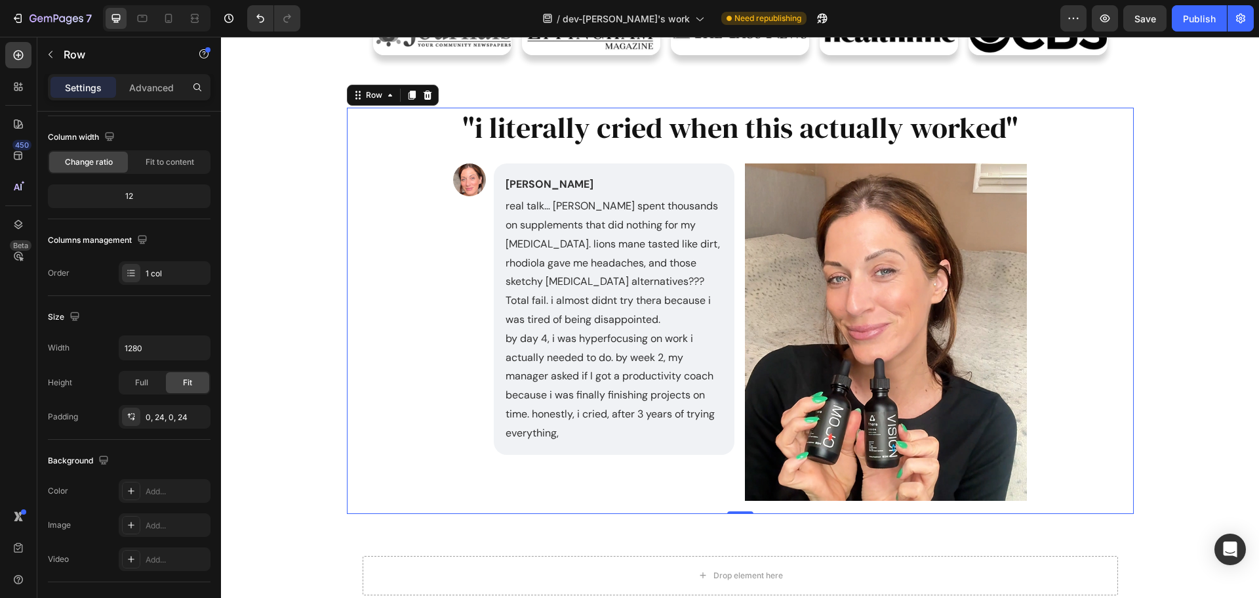
scroll to position [1050, 0]
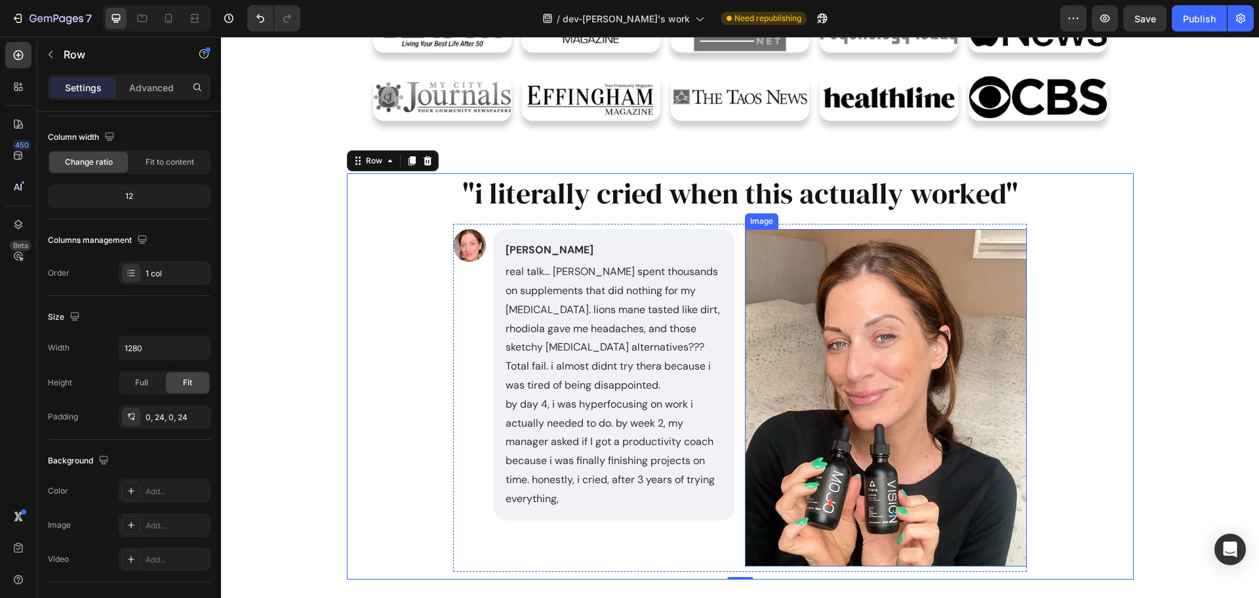
click at [964, 380] on img at bounding box center [886, 397] width 282 height 337
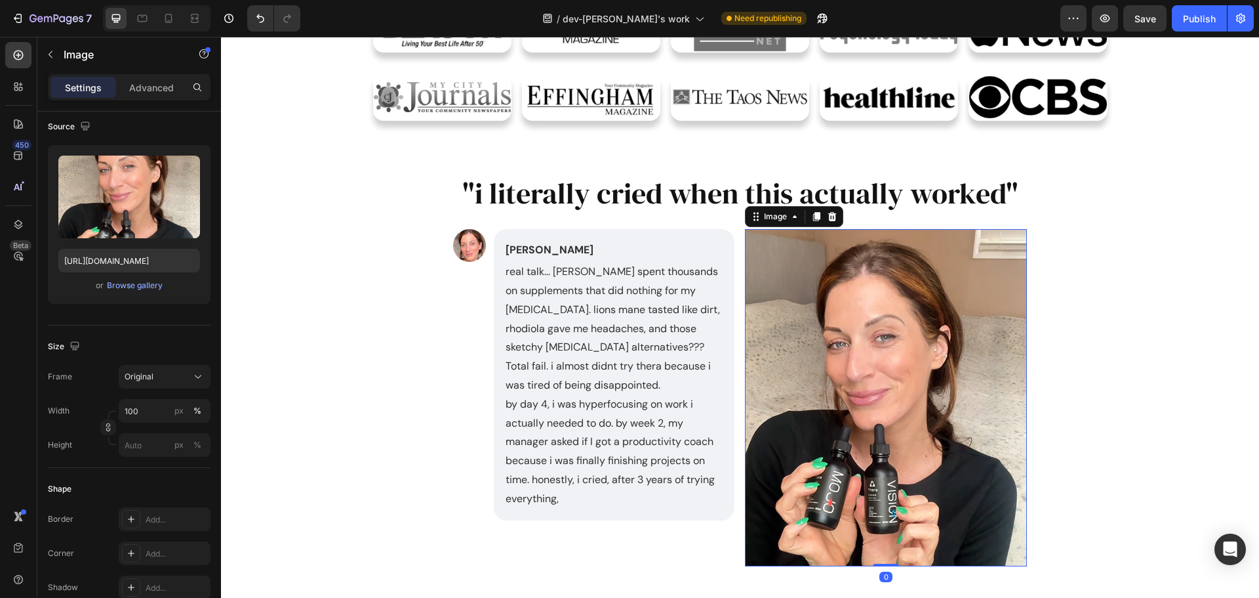
scroll to position [0, 0]
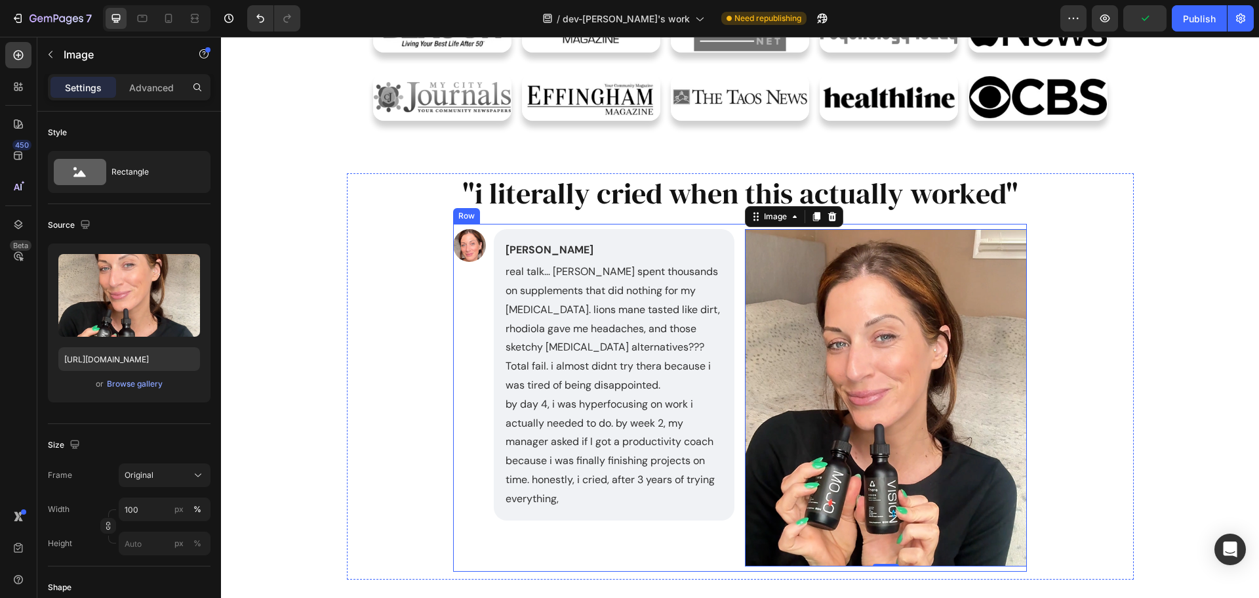
click at [493, 556] on div "Image [PERSON_NAME] Text Block real talk… [PERSON_NAME] spent thousands on supp…" at bounding box center [594, 397] width 282 height 337
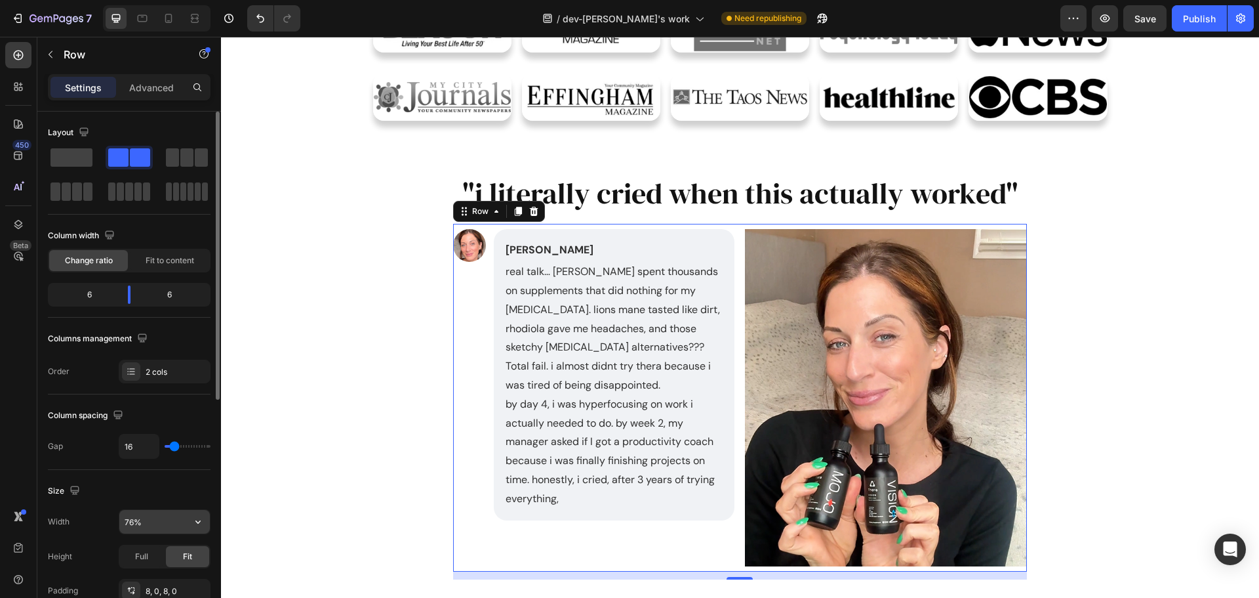
click at [156, 524] on input "76%" at bounding box center [164, 522] width 91 height 24
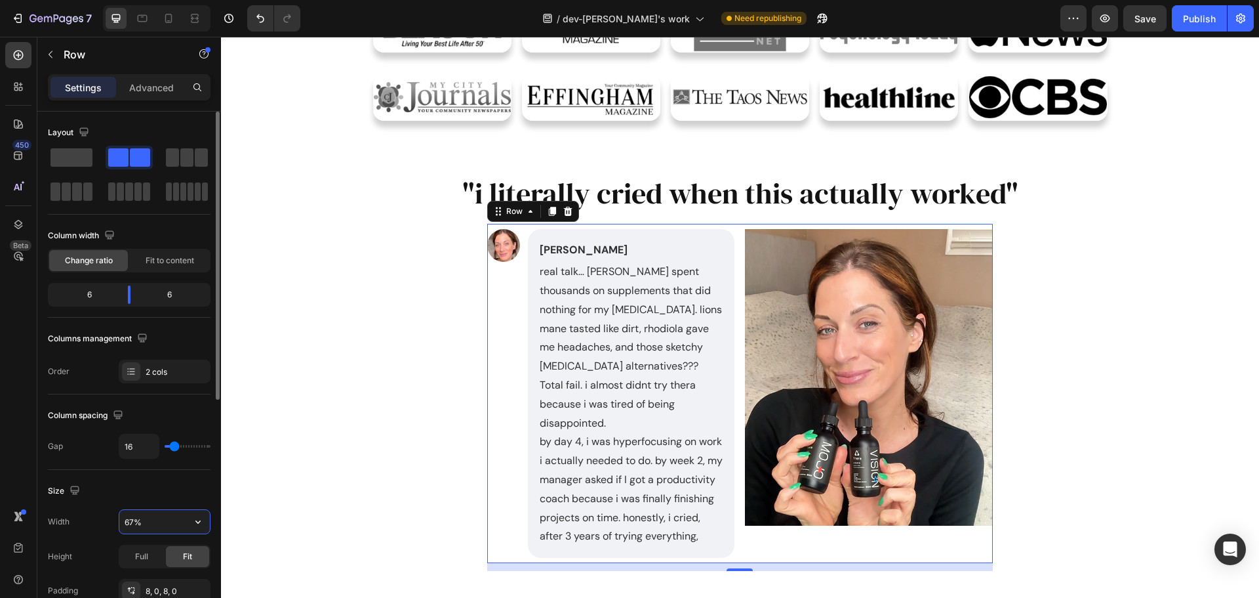
type input "68%"
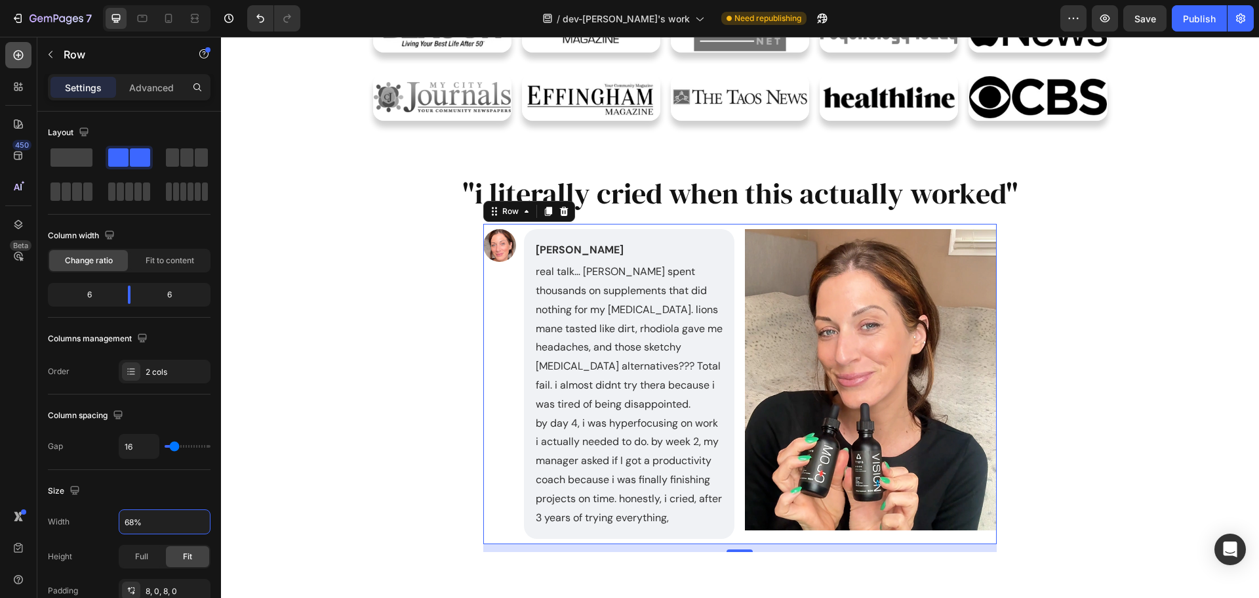
click at [16, 58] on icon at bounding box center [18, 55] width 13 height 13
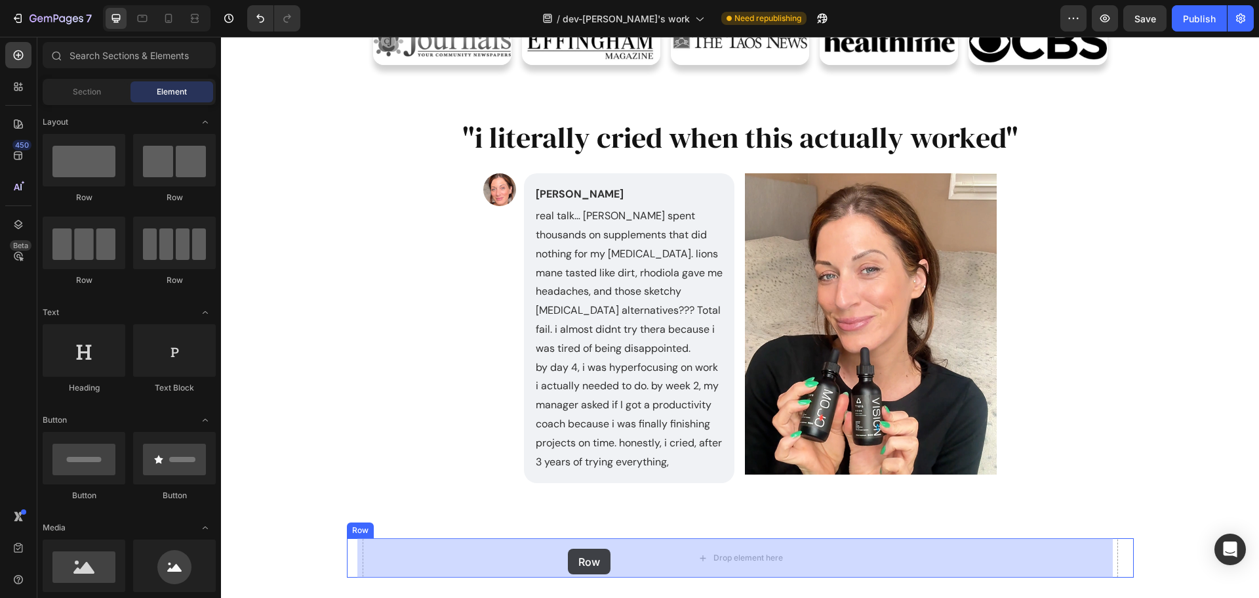
scroll to position [1125, 0]
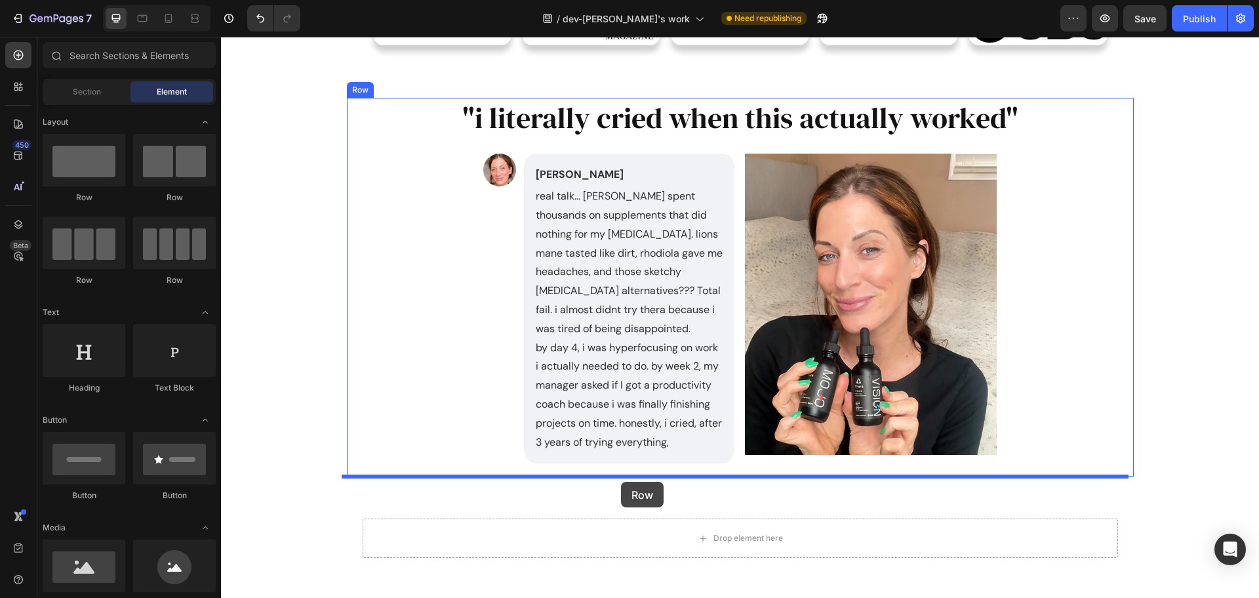
drag, startPoint x: 320, startPoint y: 203, endPoint x: 621, endPoint y: 481, distance: 409.9
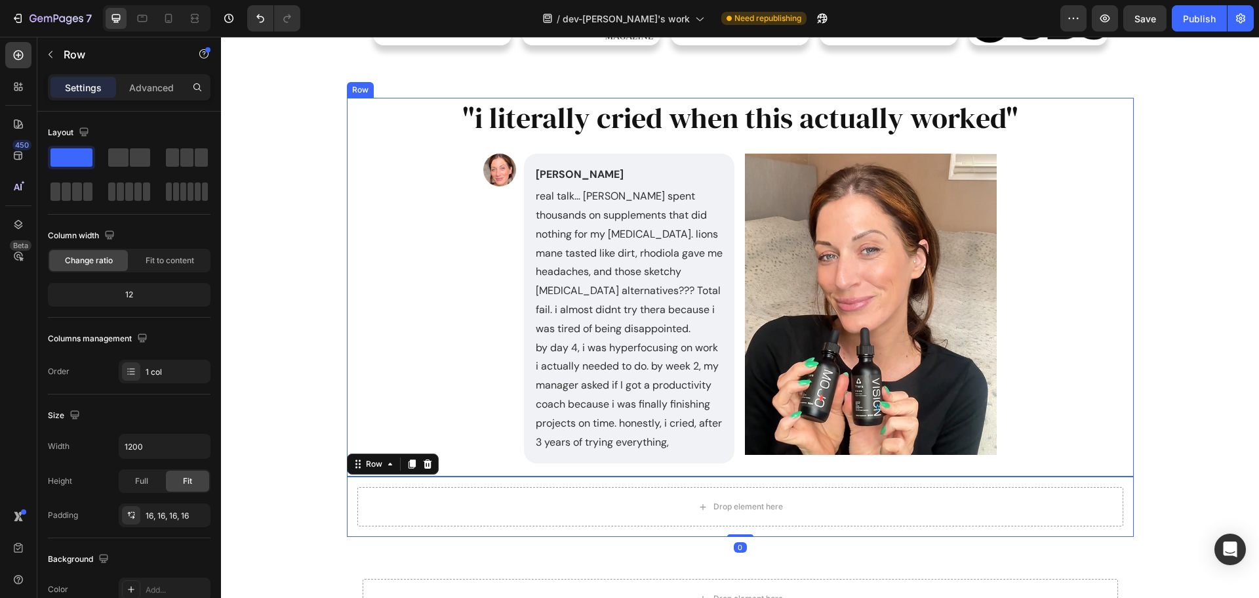
click at [357, 115] on div ""i literally cried when this actually worked" Heading Image Julia Text Block re…" at bounding box center [740, 287] width 787 height 378
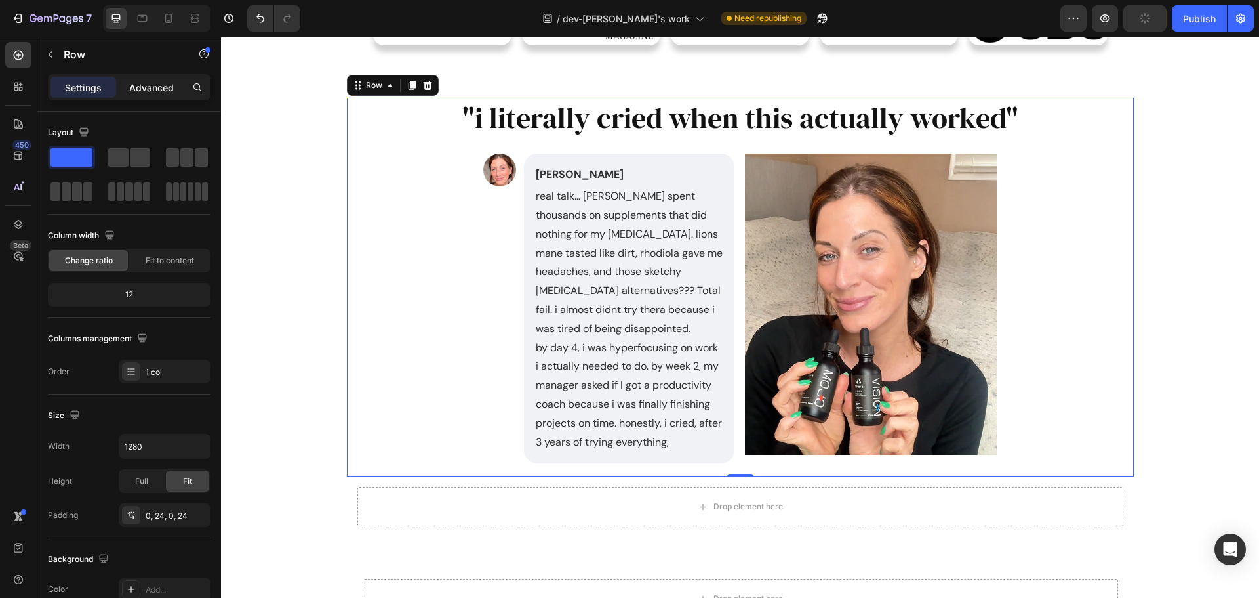
click at [147, 86] on p "Advanced" at bounding box center [151, 88] width 45 height 14
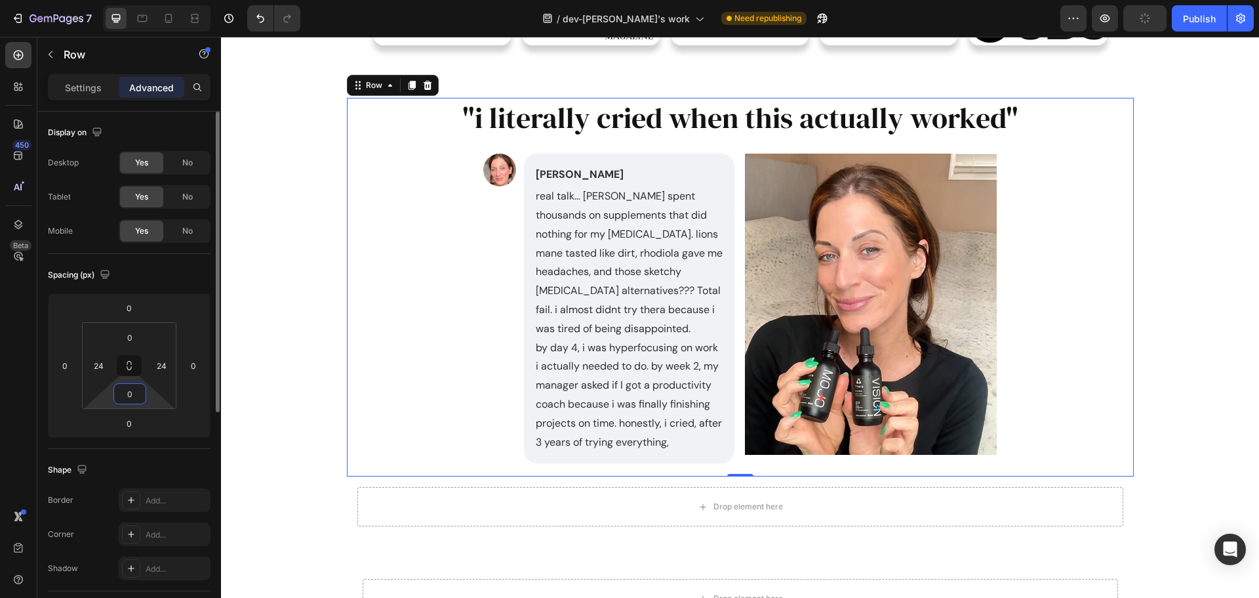
click at [136, 398] on input "0" at bounding box center [130, 394] width 26 height 20
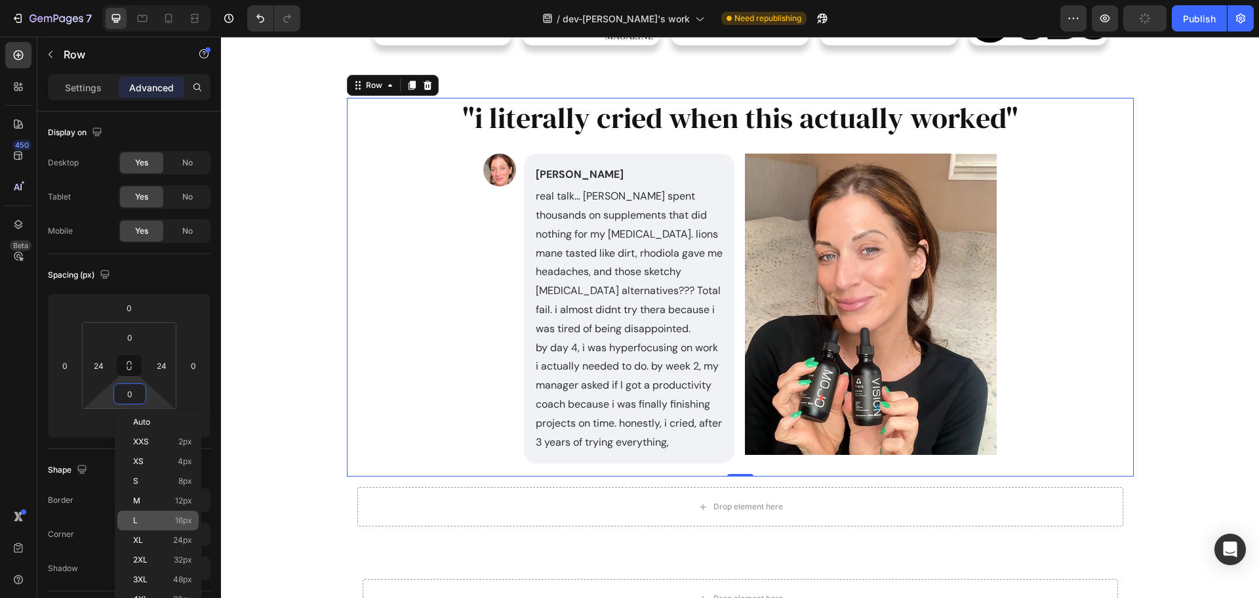
click at [152, 529] on div "L 16px" at bounding box center [157, 520] width 81 height 20
type input "16"
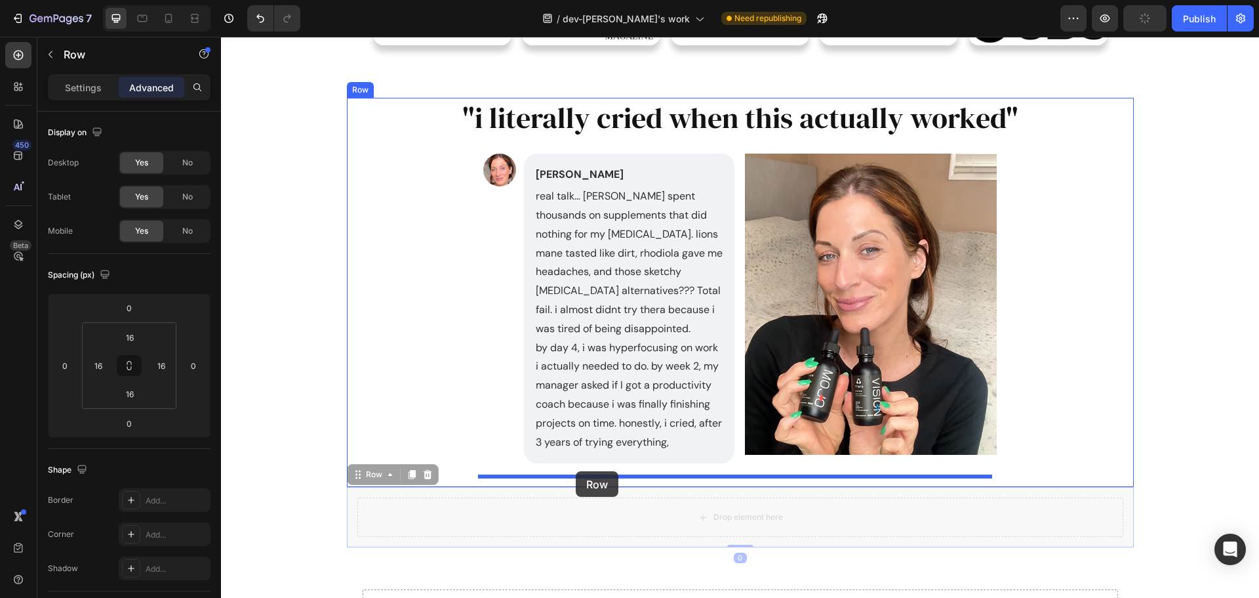
drag, startPoint x: 346, startPoint y: 478, endPoint x: 576, endPoint y: 471, distance: 229.7
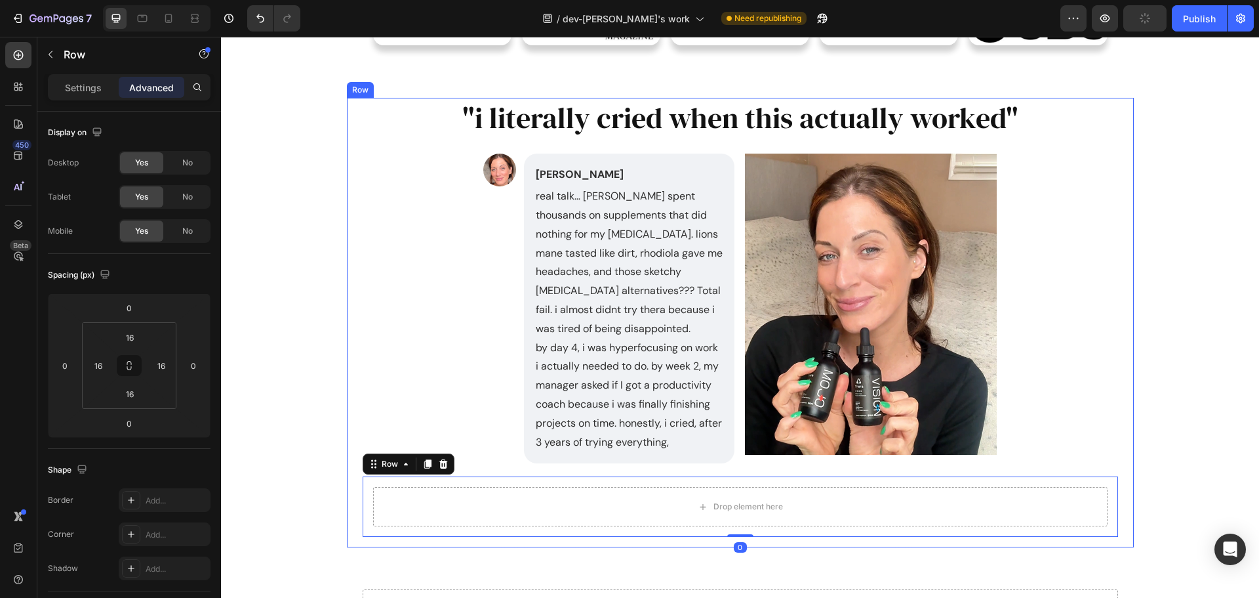
click at [352, 480] on div ""i literally cried when this actually worked" Heading Image Julia Text Block re…" at bounding box center [740, 322] width 787 height 449
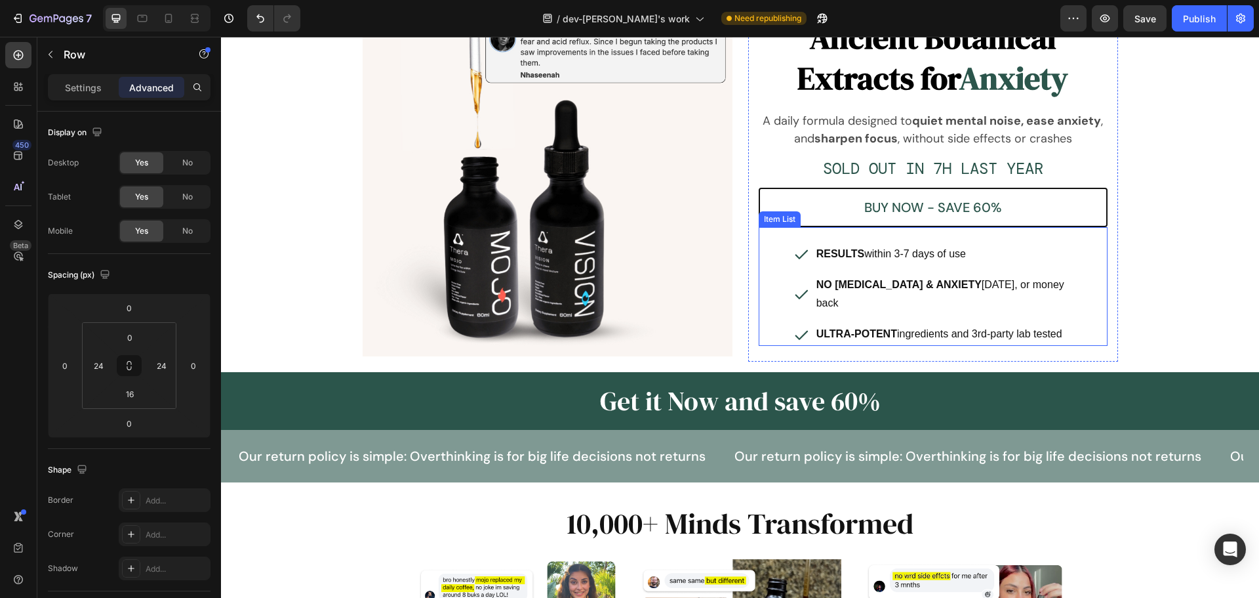
scroll to position [75, 0]
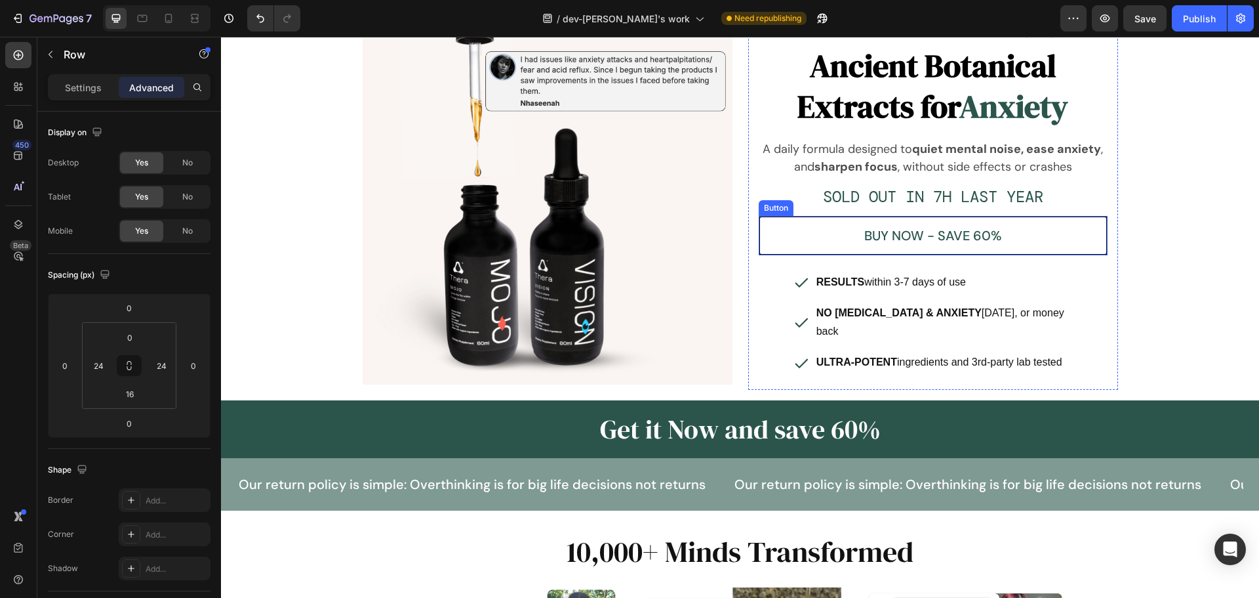
click at [1051, 229] on button "BUY NOW - SAVE 60%" at bounding box center [933, 235] width 349 height 39
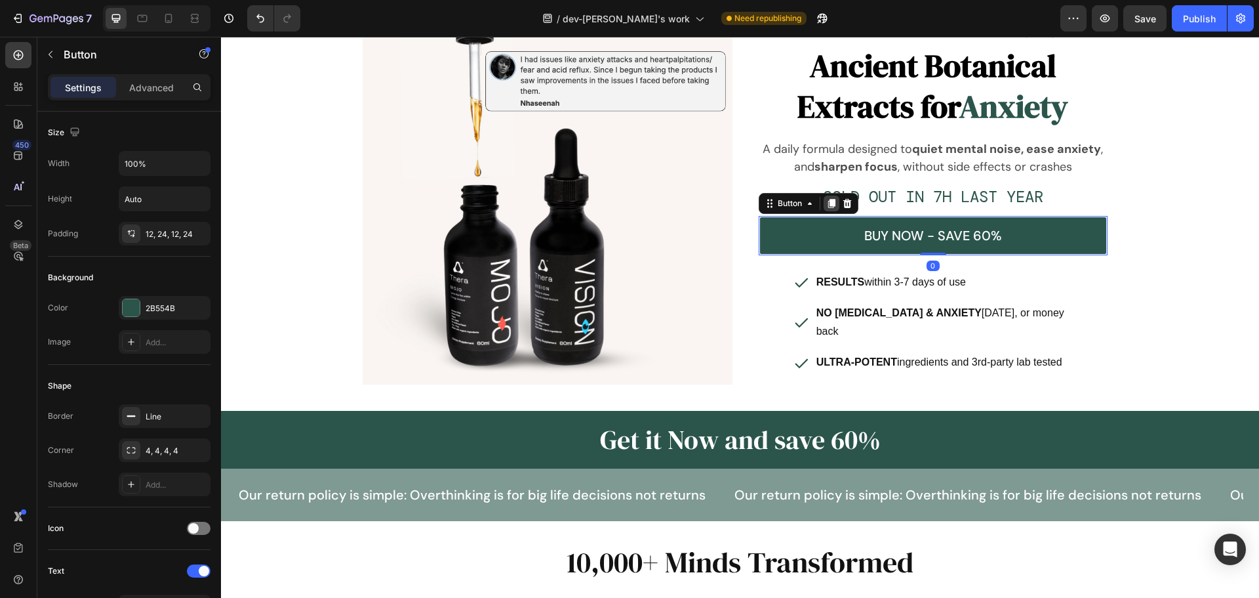
click at [831, 205] on icon at bounding box center [832, 203] width 10 height 10
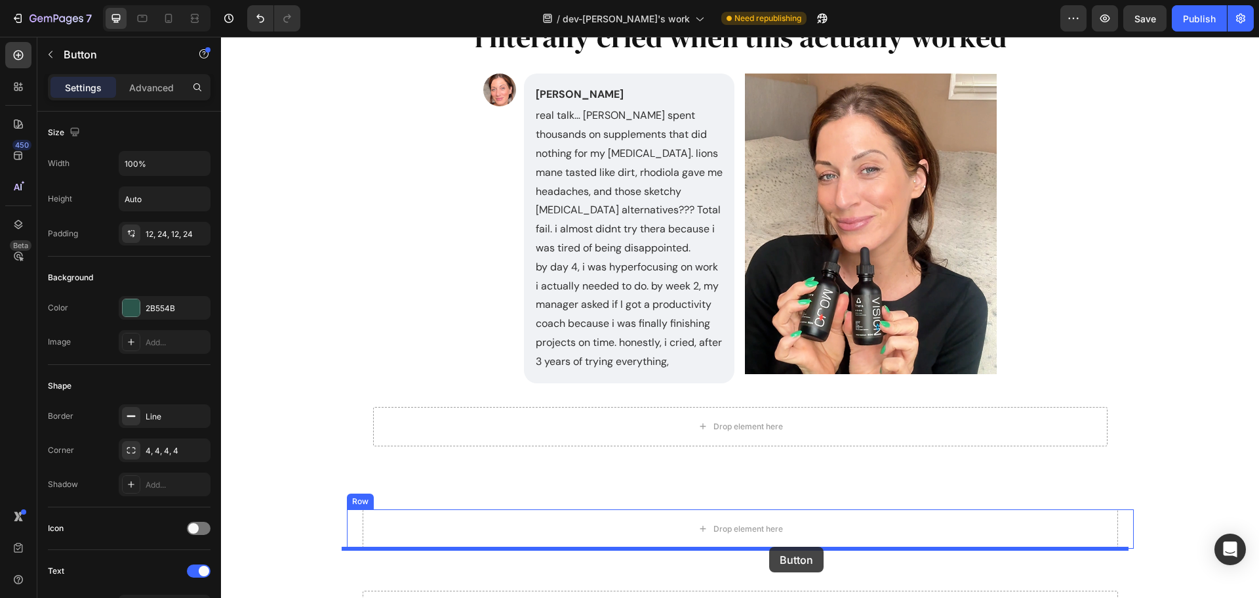
scroll to position [1248, 0]
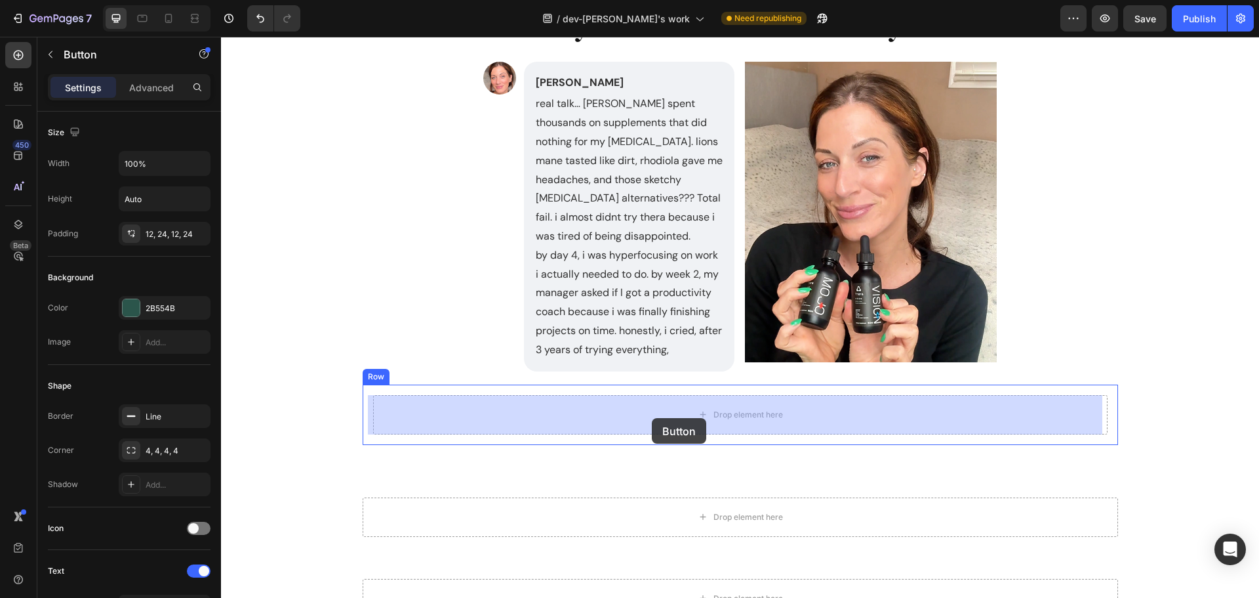
drag, startPoint x: 767, startPoint y: 230, endPoint x: 652, endPoint y: 418, distance: 220.5
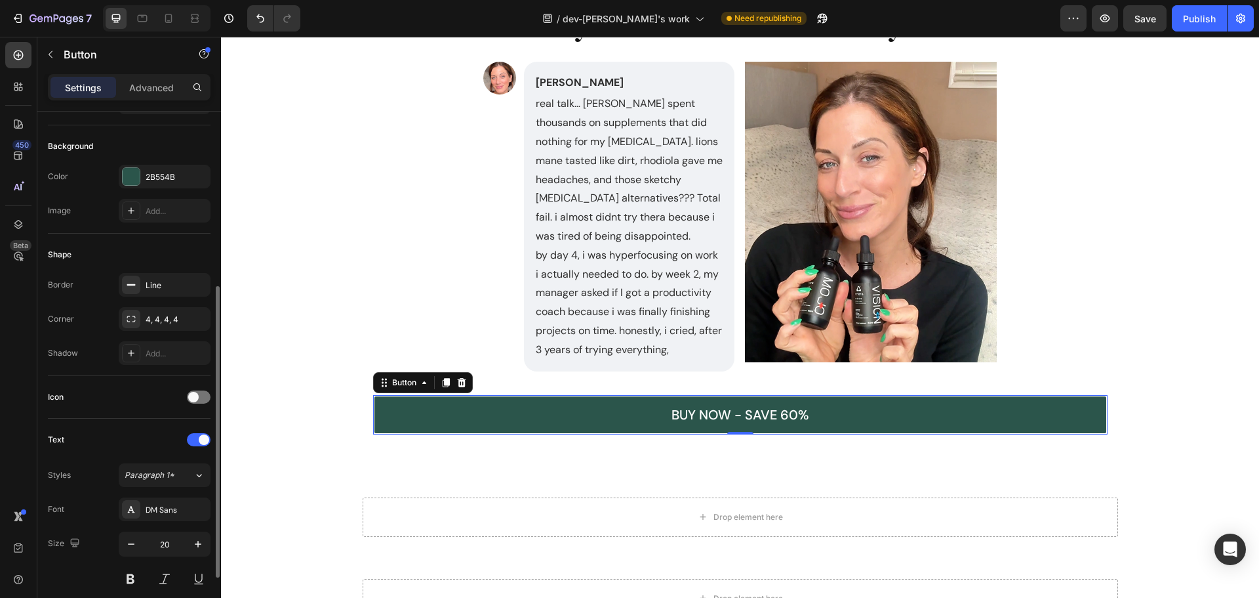
scroll to position [262, 0]
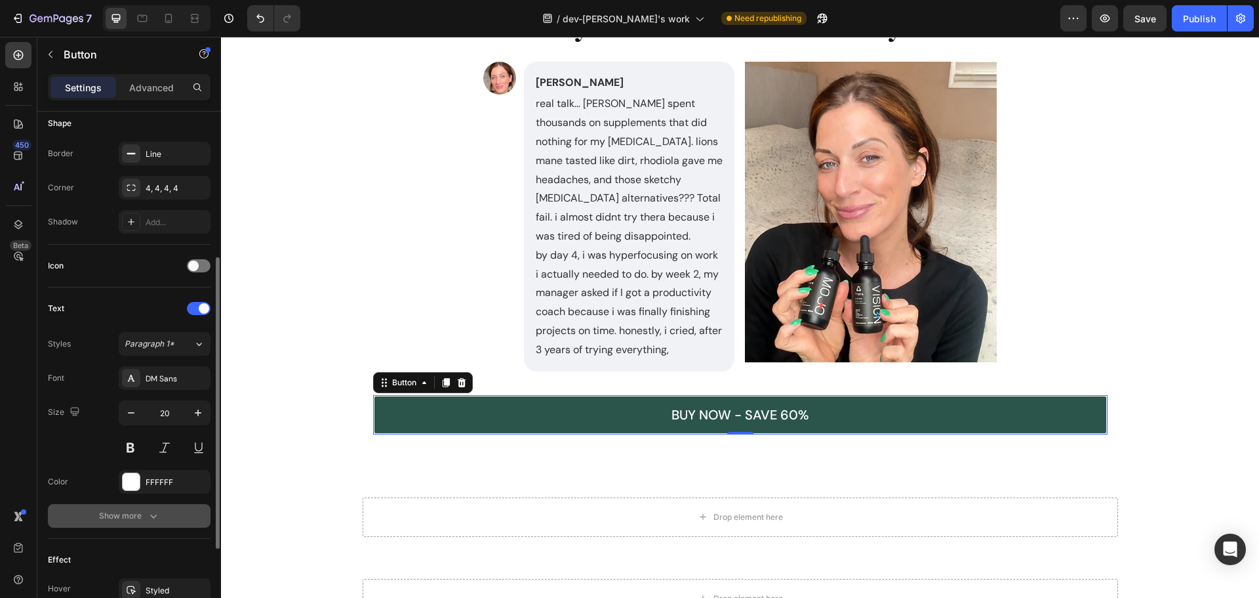
click at [161, 518] on button "Show more" at bounding box center [129, 516] width 163 height 24
click at [177, 523] on button "Medium" at bounding box center [165, 516] width 92 height 24
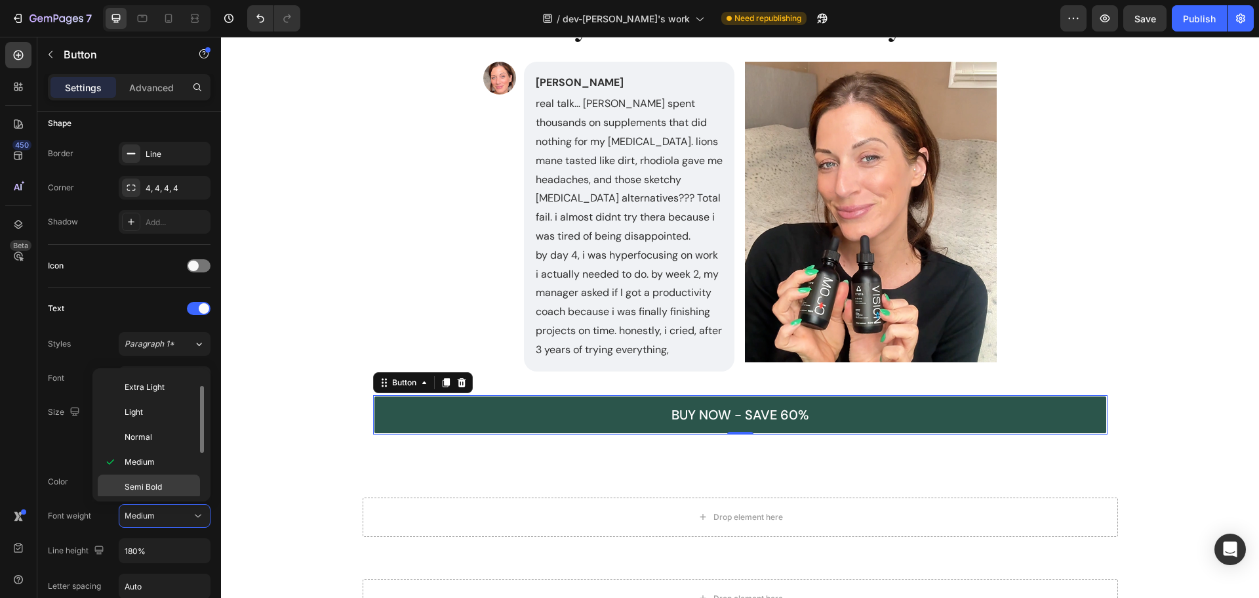
scroll to position [89, 0]
click at [149, 448] on p "Bold" at bounding box center [160, 446] width 70 height 12
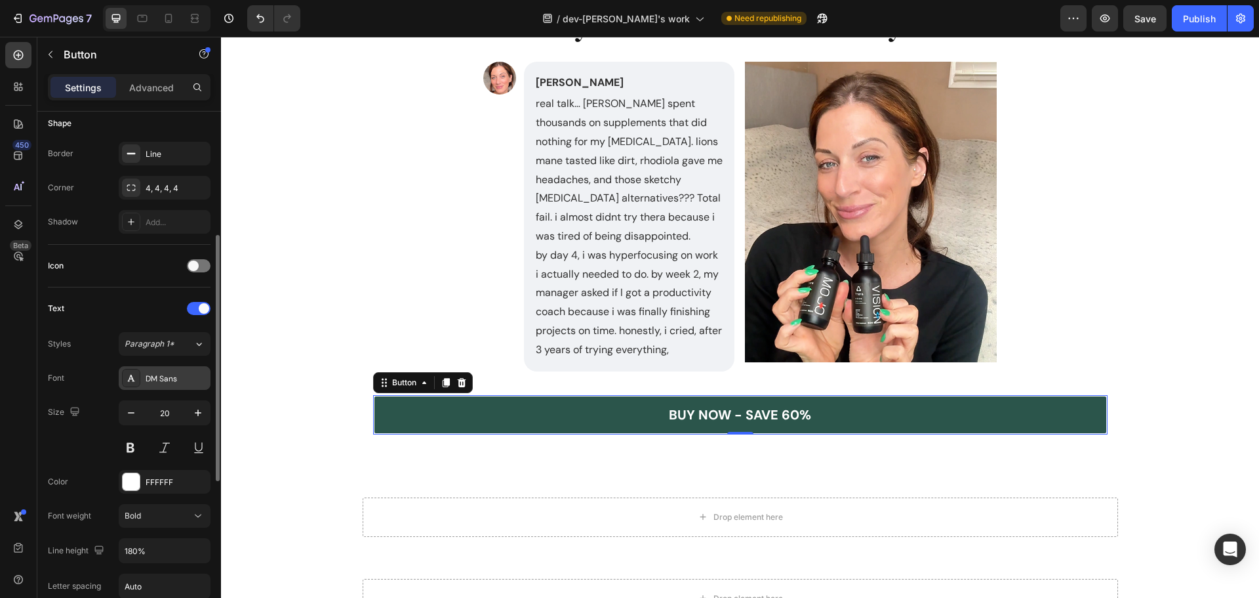
click at [165, 385] on div "DM Sans" at bounding box center [165, 378] width 92 height 24
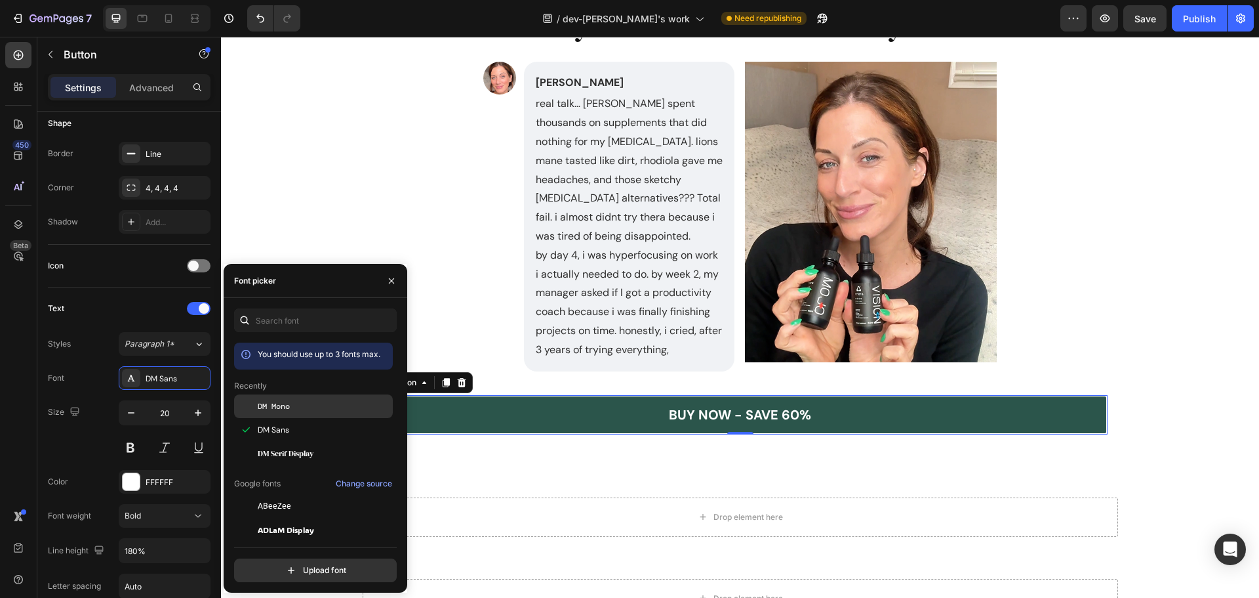
click at [309, 403] on div "DM Mono" at bounding box center [324, 406] width 133 height 12
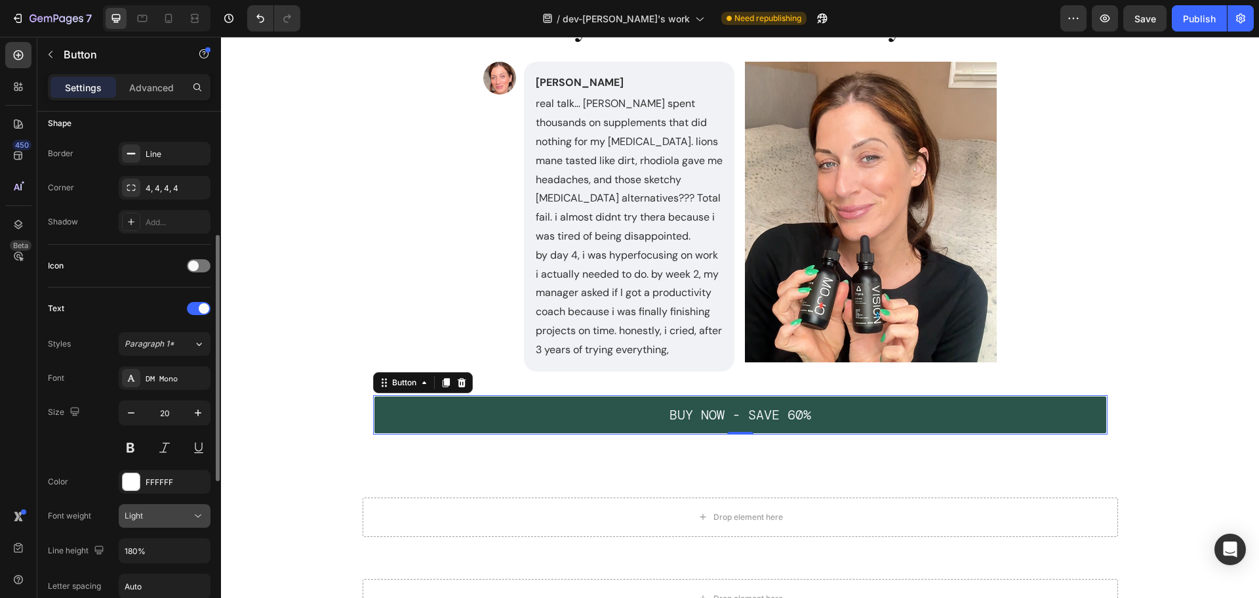
click at [183, 516] on div "Light" at bounding box center [158, 516] width 67 height 12
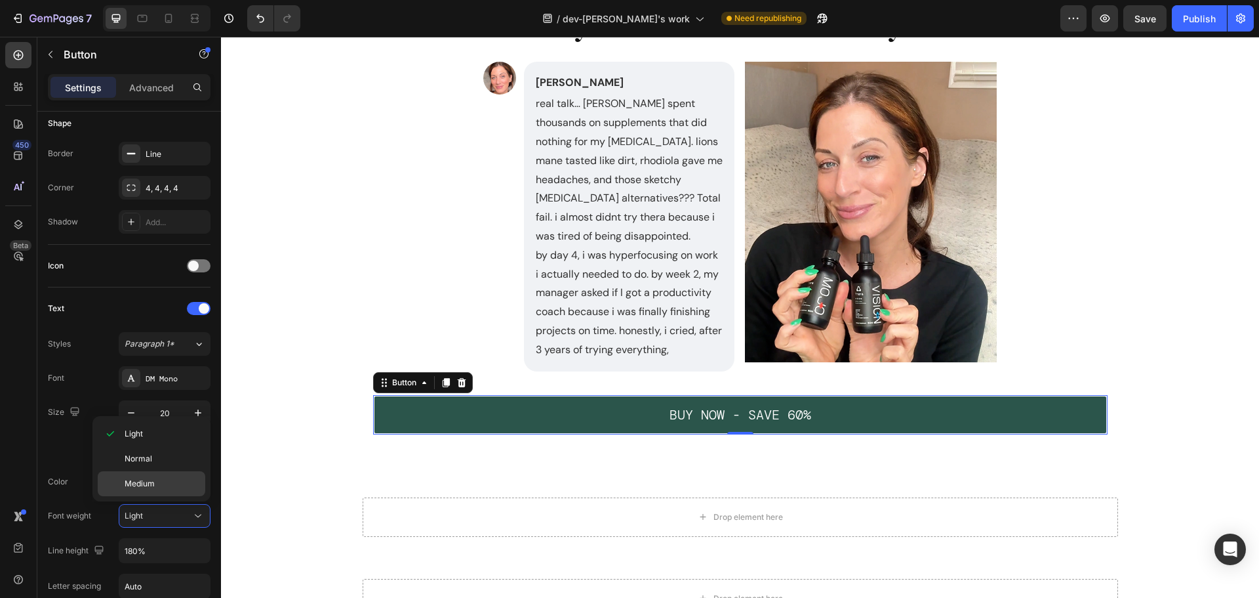
click at [156, 481] on p "Medium" at bounding box center [162, 484] width 75 height 12
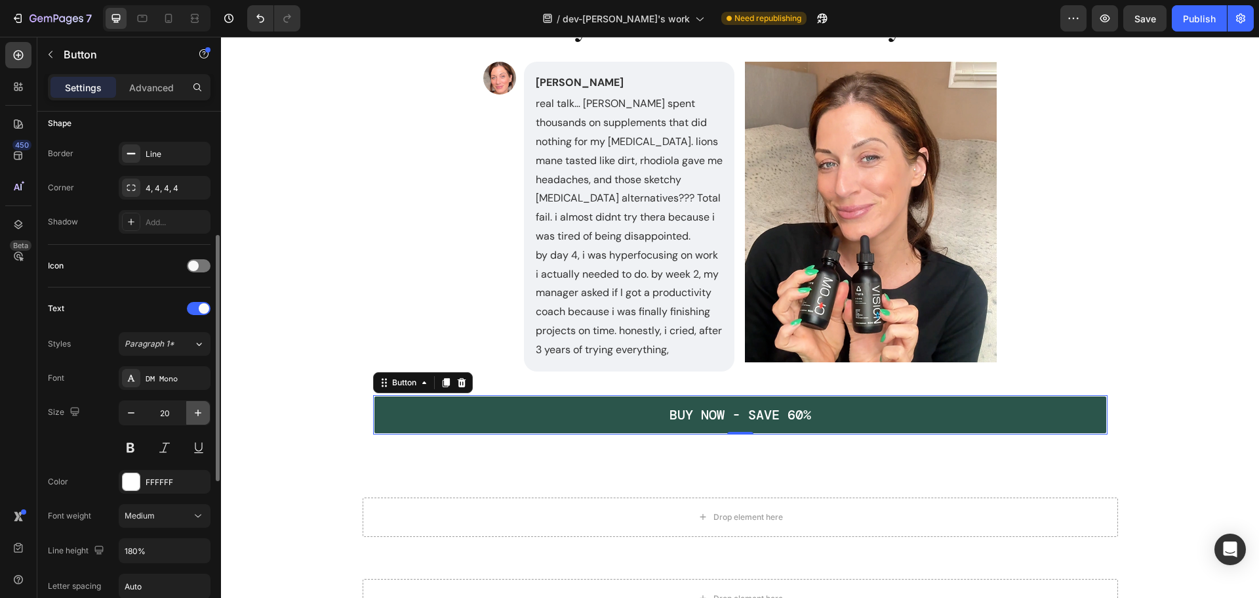
click at [201, 415] on icon "button" at bounding box center [198, 412] width 13 height 13
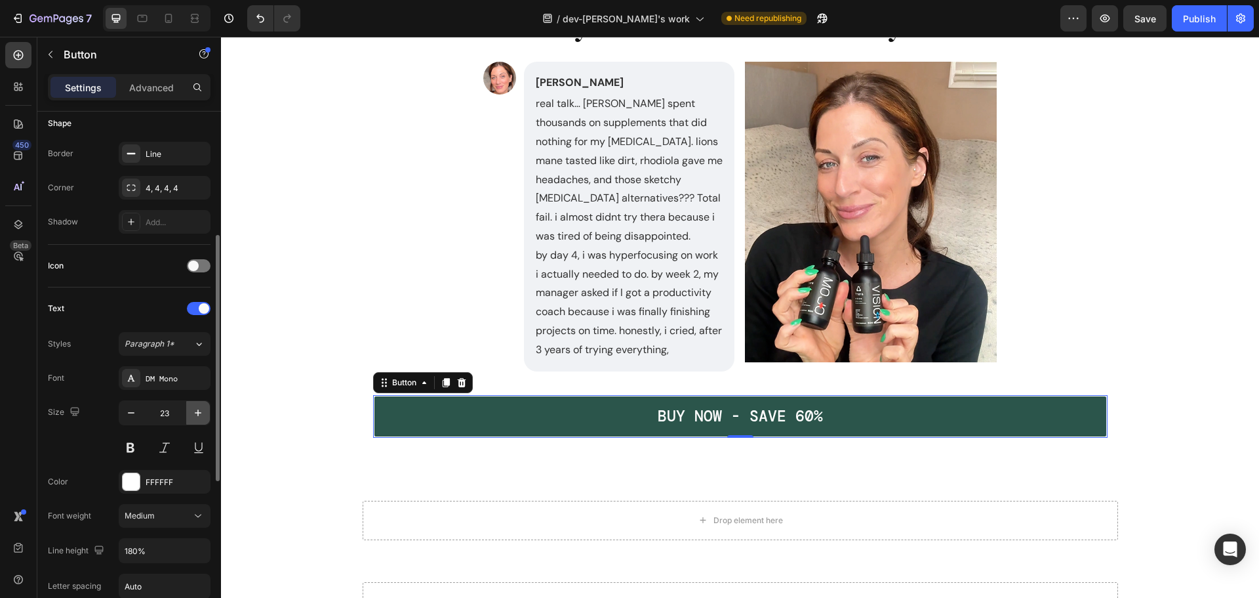
type input "24"
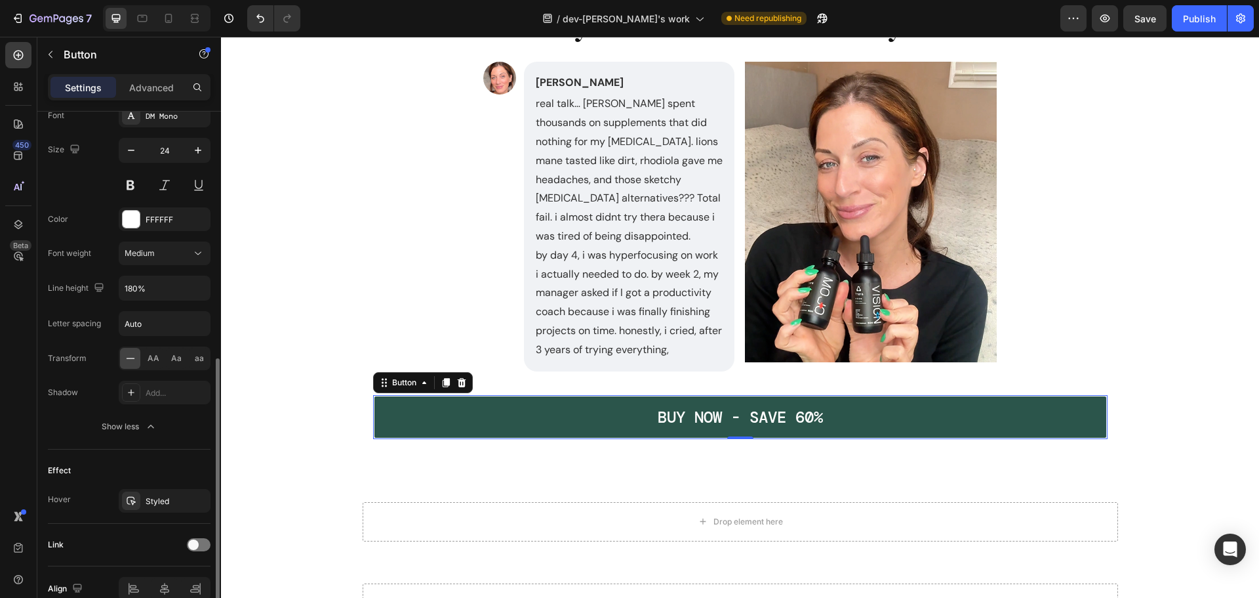
scroll to position [590, 0]
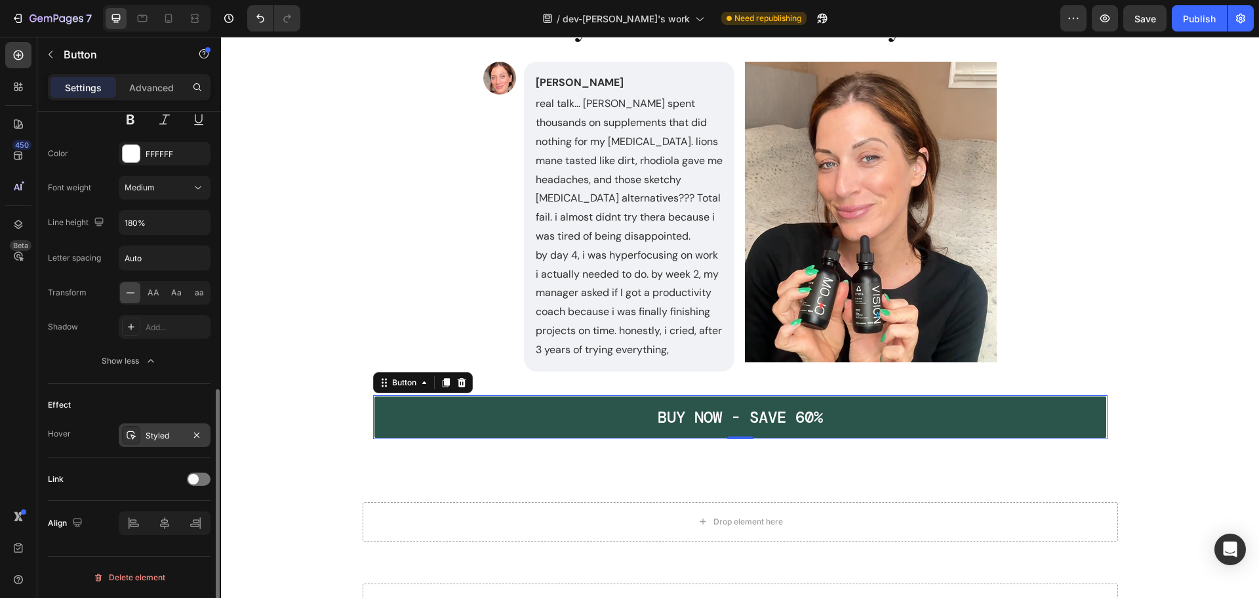
click at [154, 439] on div "Styled" at bounding box center [165, 436] width 38 height 12
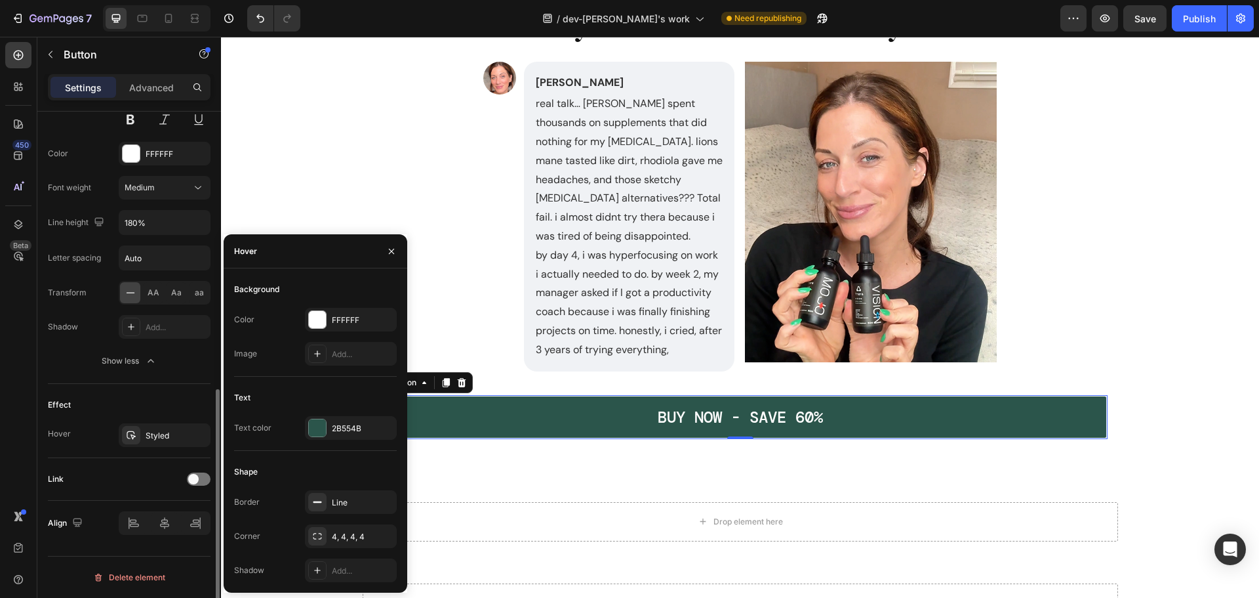
click at [80, 447] on div "Effect Hover Styled" at bounding box center [129, 421] width 163 height 74
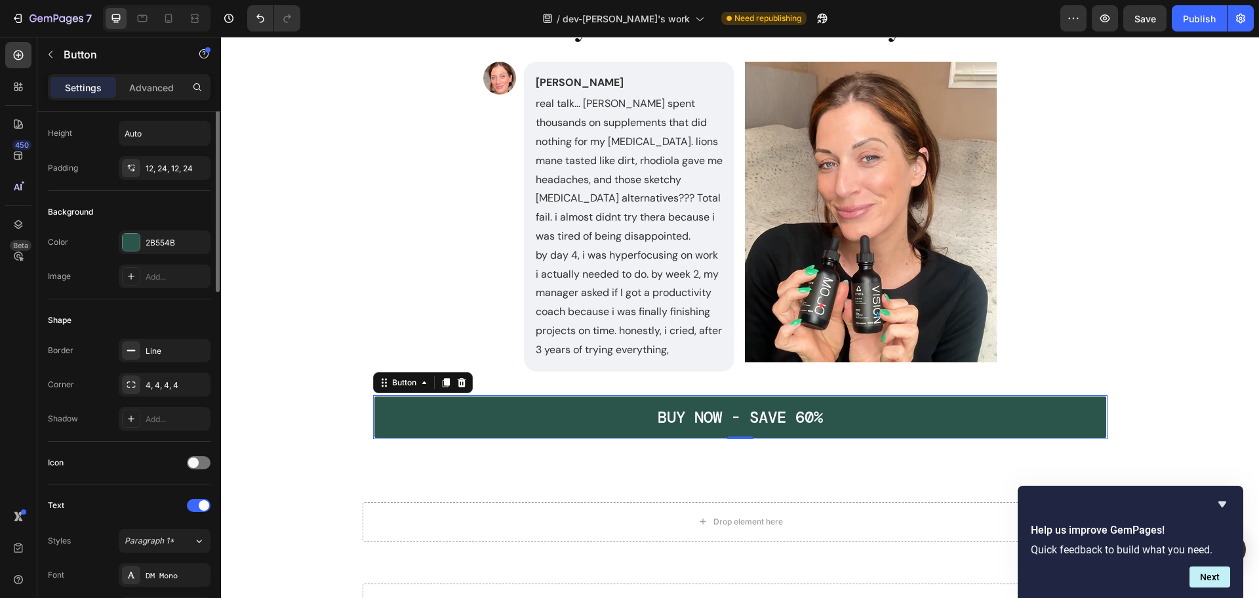
scroll to position [0, 0]
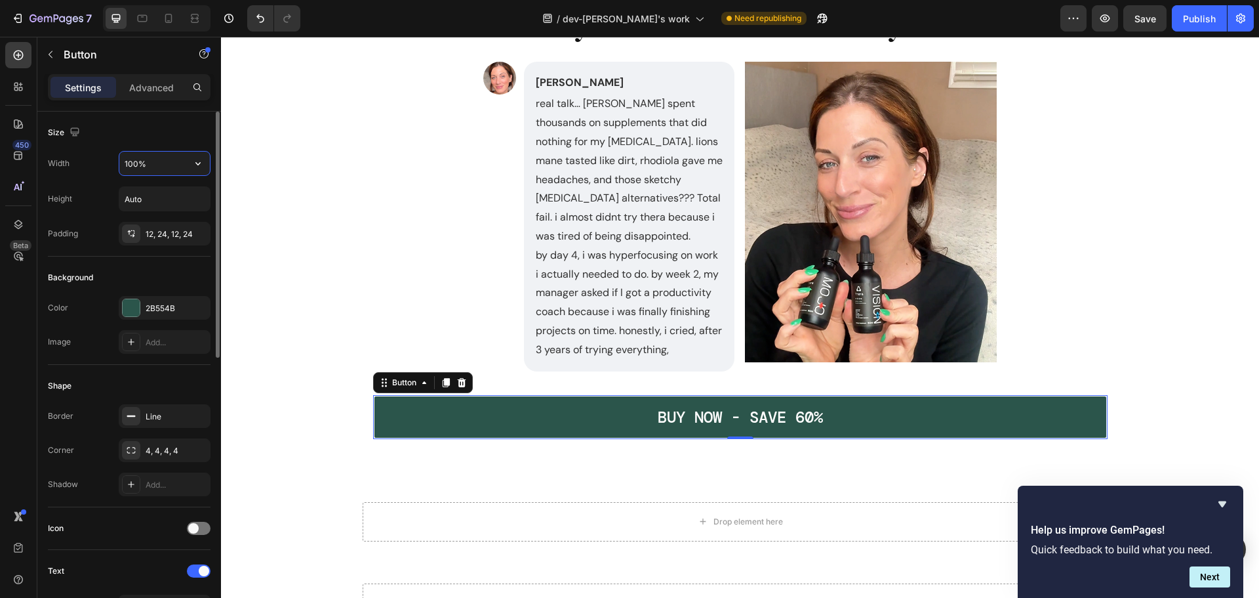
click at [152, 173] on input "100%" at bounding box center [164, 164] width 91 height 24
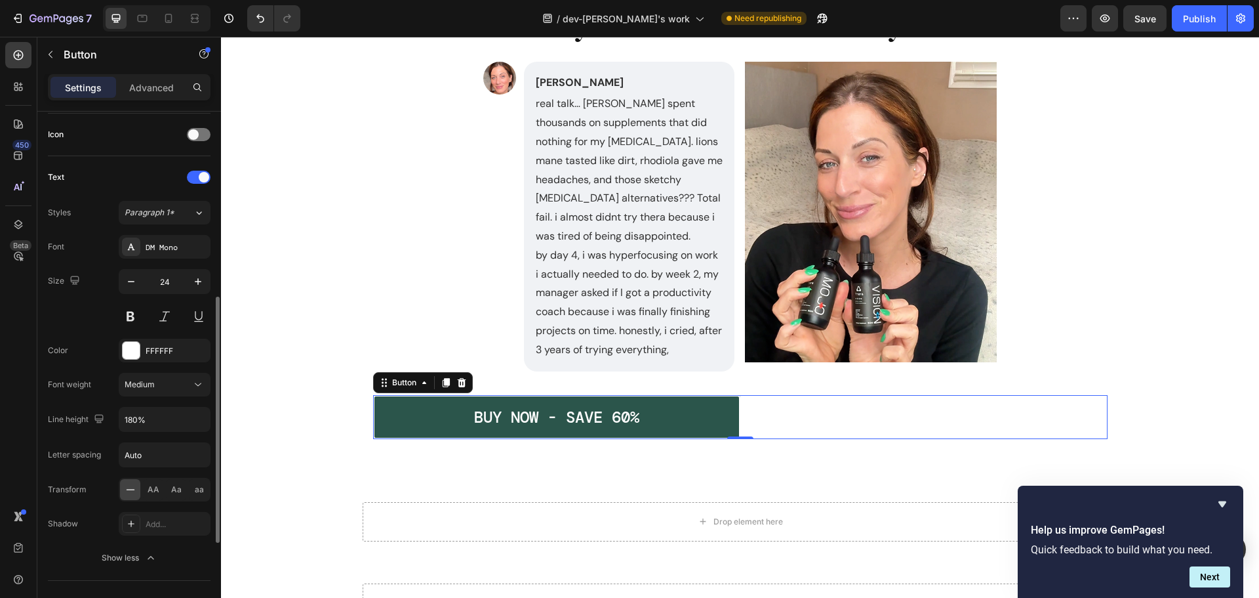
scroll to position [590, 0]
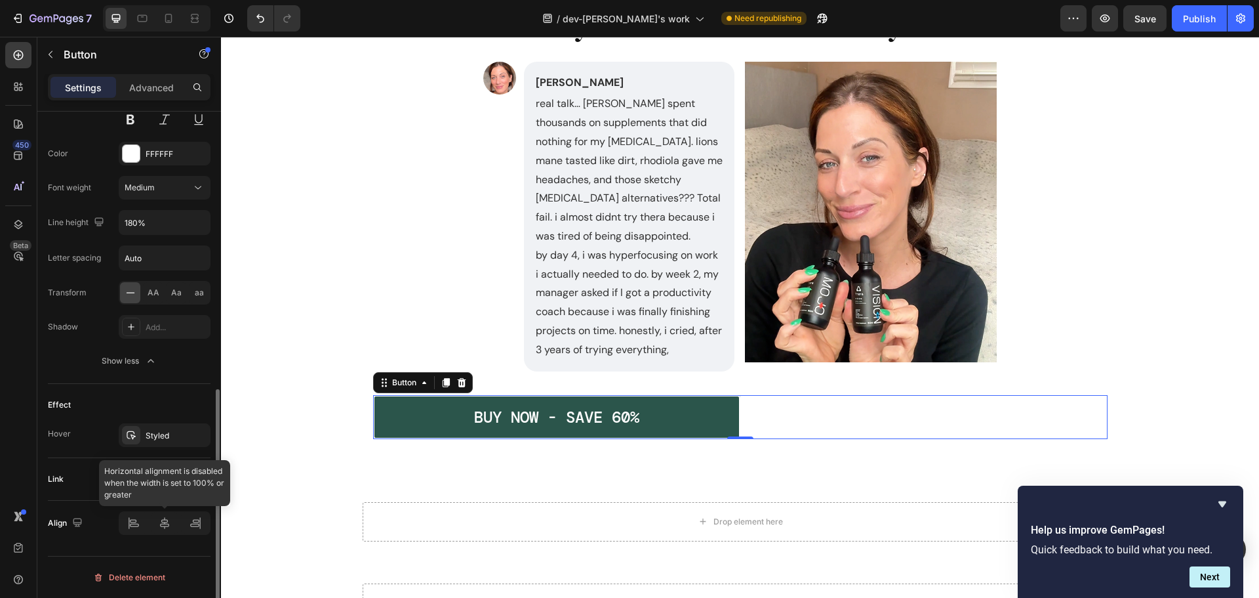
type input "50%"
click at [165, 527] on icon at bounding box center [164, 523] width 9 height 12
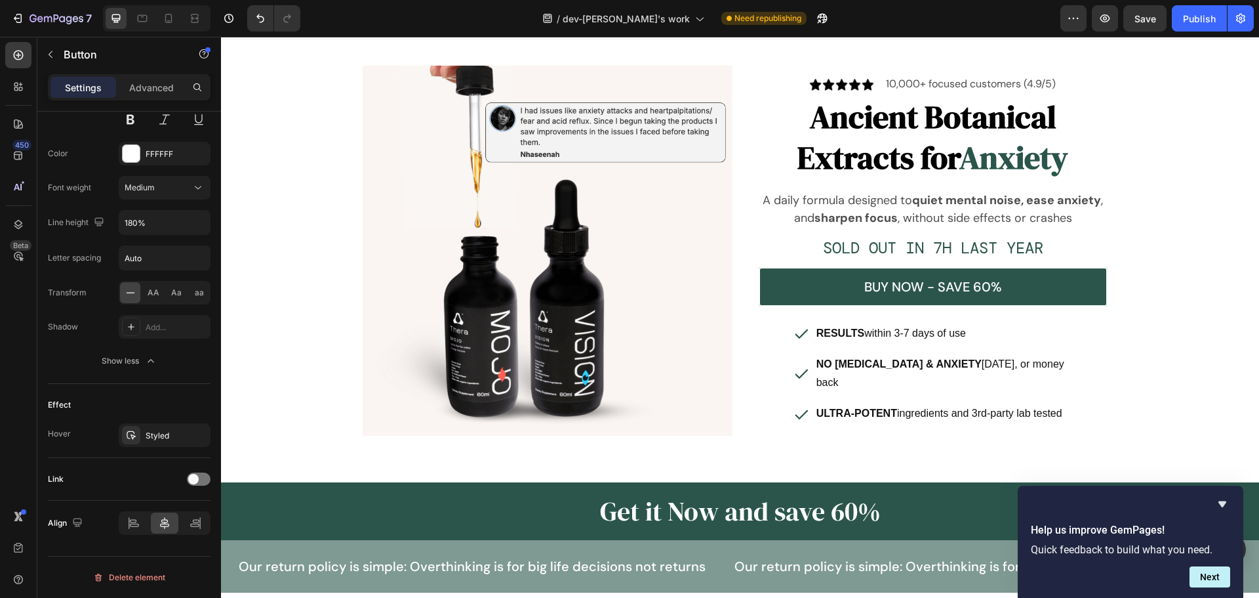
scroll to position [2, 0]
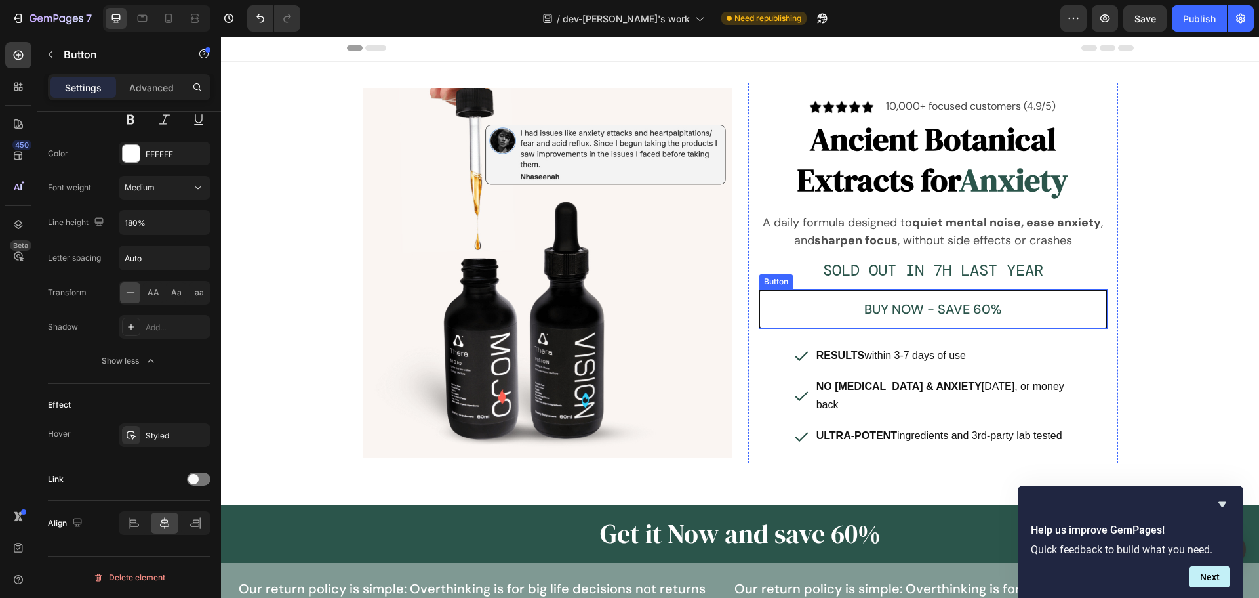
click at [791, 312] on button "BUY NOW - SAVE 60%" at bounding box center [933, 308] width 349 height 39
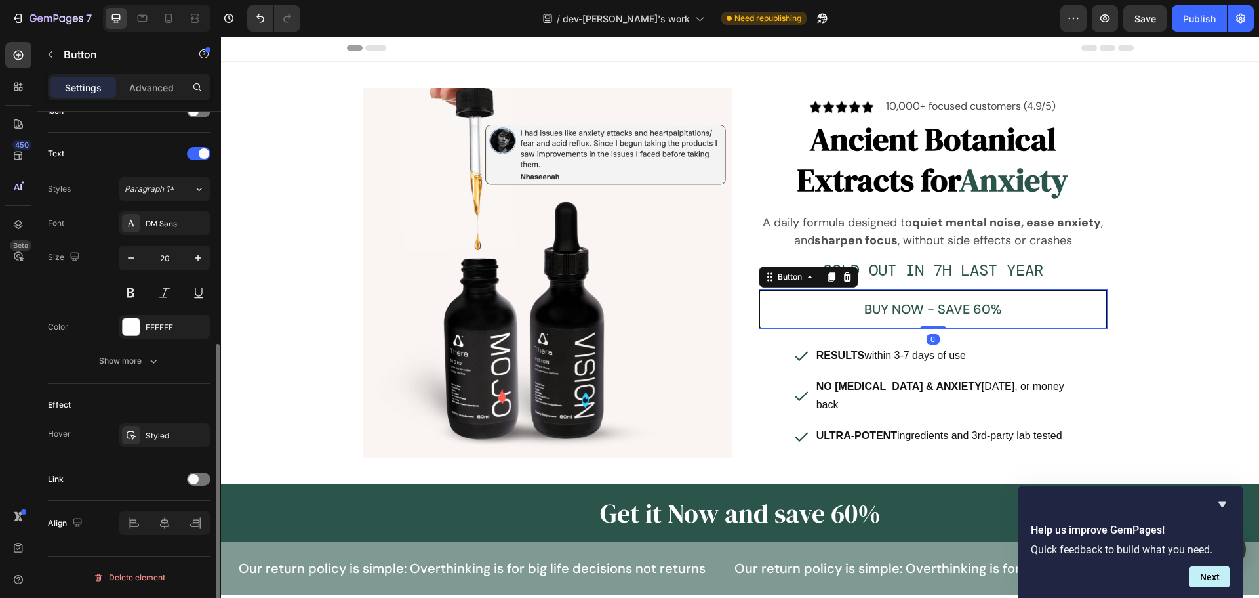
scroll to position [417, 0]
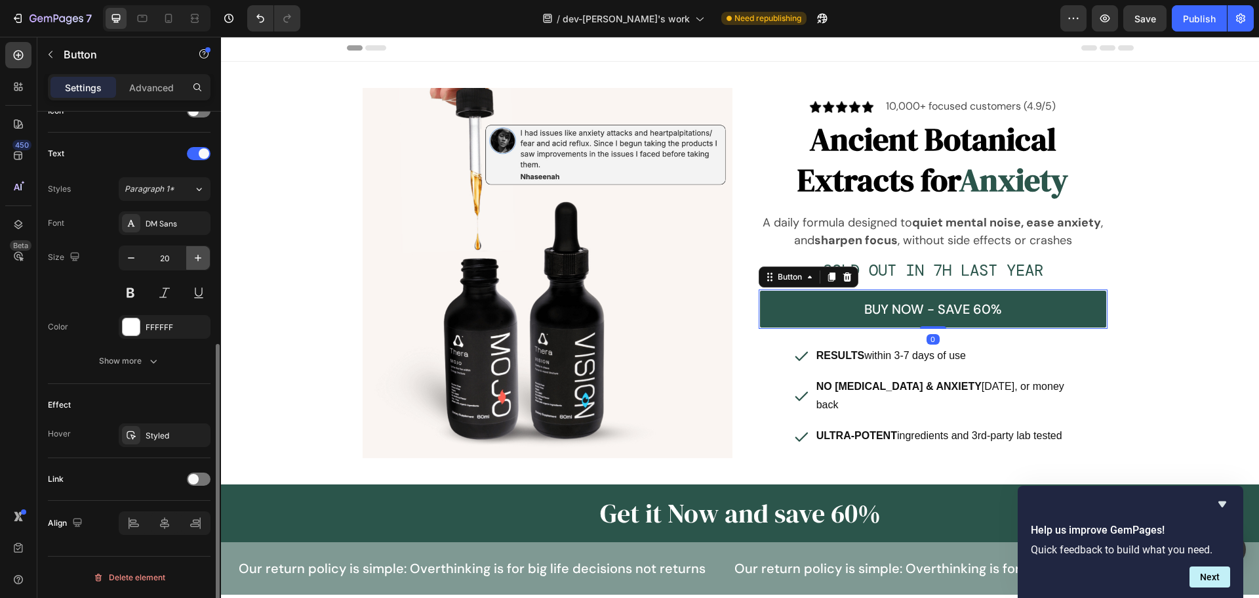
click at [197, 259] on icon "button" at bounding box center [198, 257] width 13 height 13
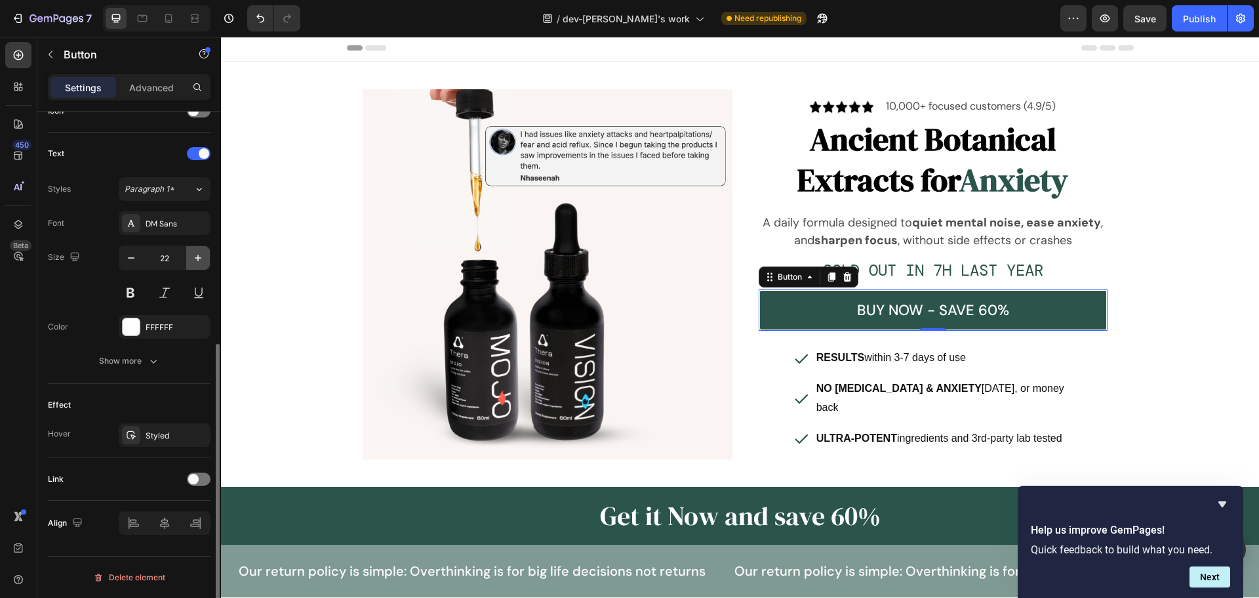
click at [197, 259] on icon "button" at bounding box center [198, 257] width 13 height 13
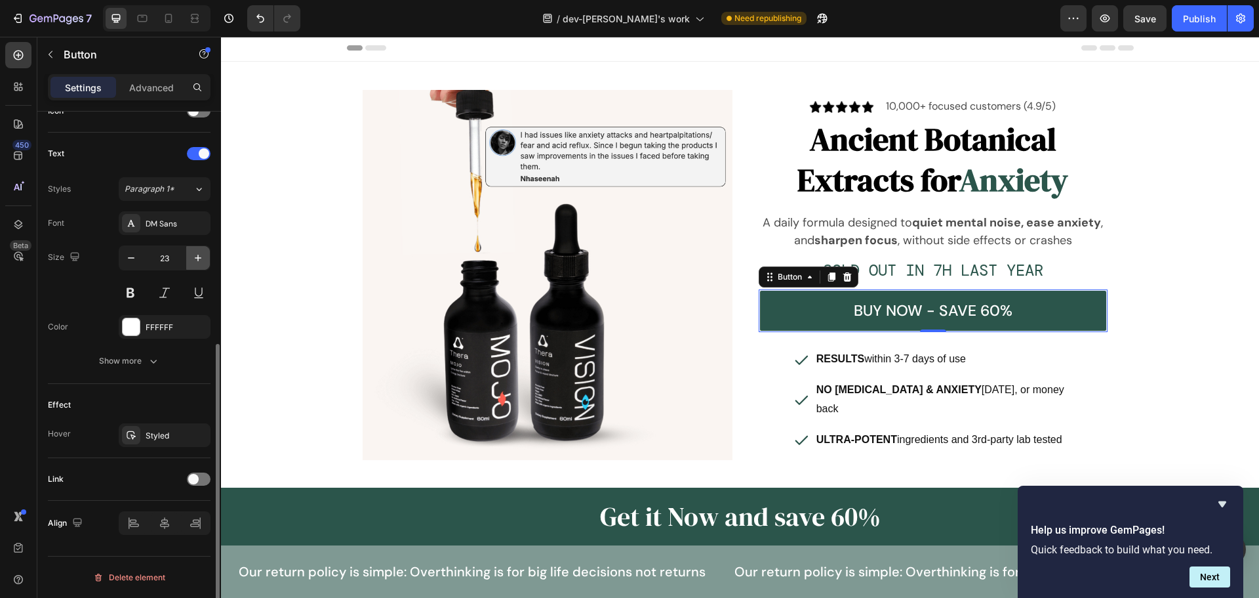
click at [197, 259] on icon "button" at bounding box center [198, 257] width 13 height 13
type input "24"
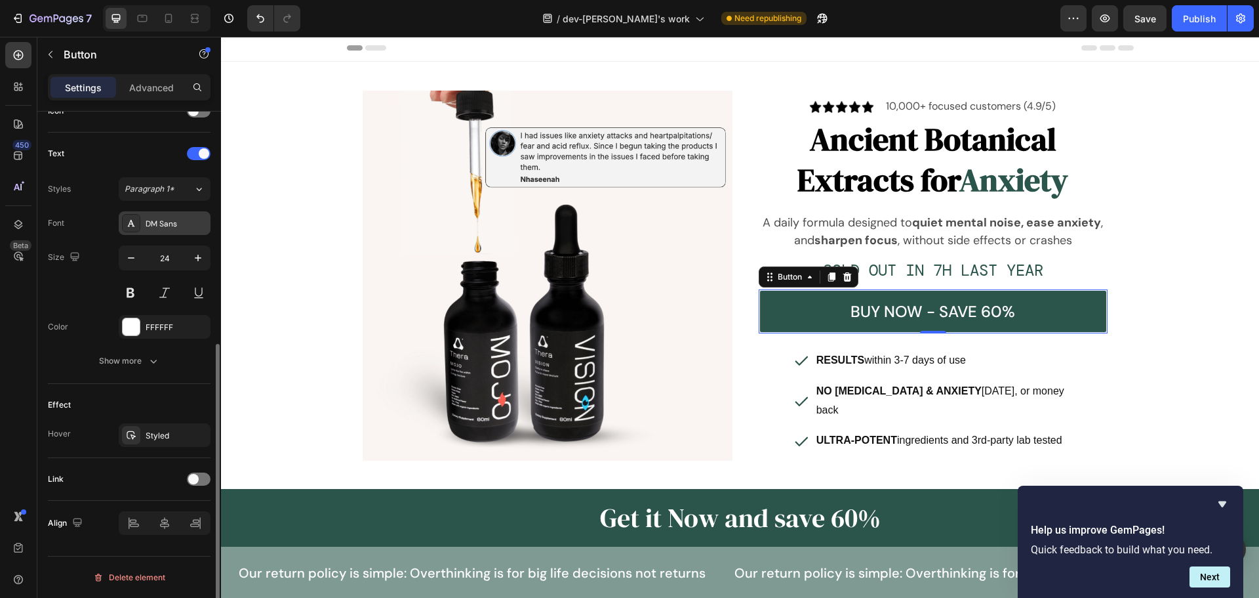
click at [176, 224] on div "DM Sans" at bounding box center [177, 224] width 62 height 12
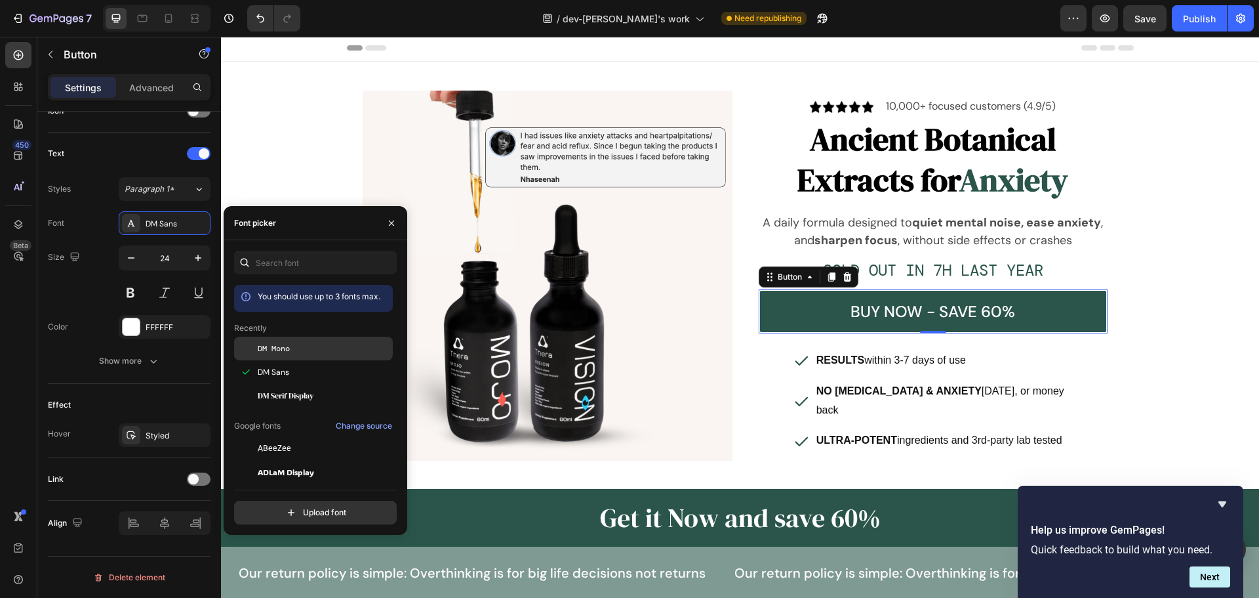
click at [294, 356] on div "DM Mono" at bounding box center [313, 349] width 159 height 24
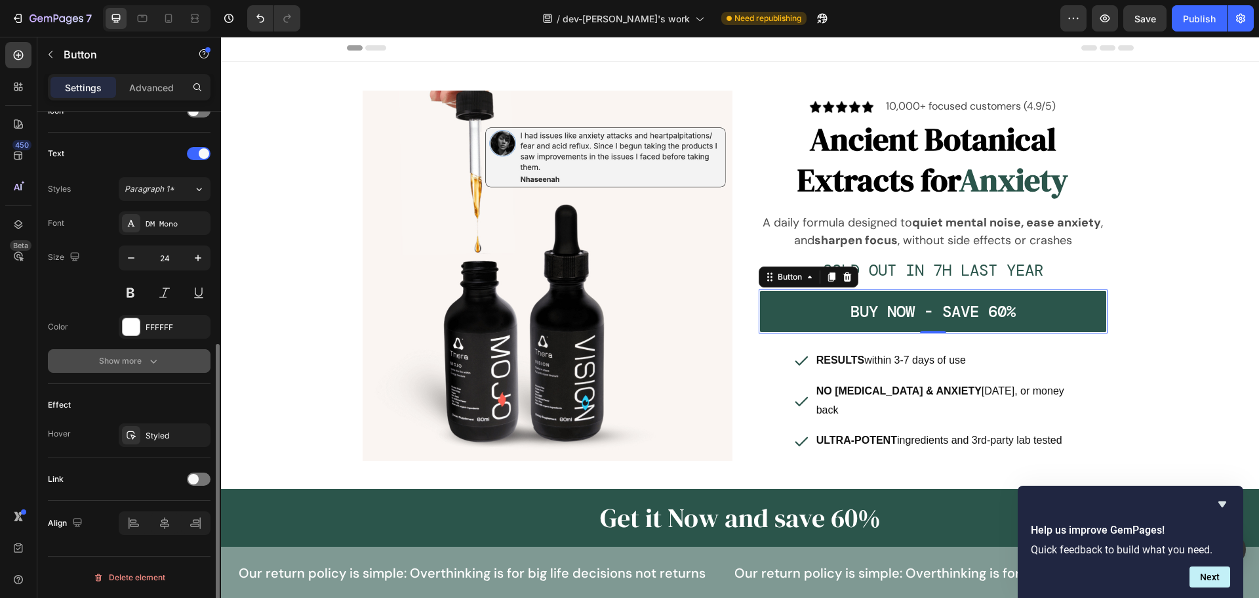
click at [150, 356] on icon "button" at bounding box center [153, 360] width 13 height 13
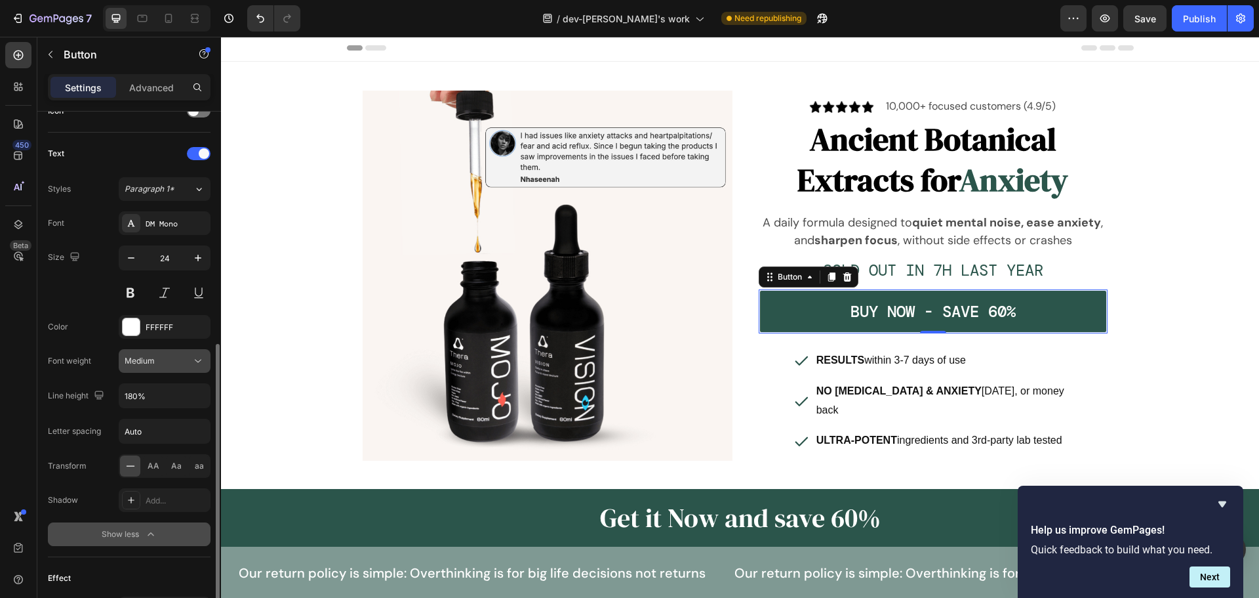
click at [190, 367] on div "Medium" at bounding box center [165, 360] width 80 height 13
click at [178, 445] on p "Medium" at bounding box center [162, 443] width 75 height 12
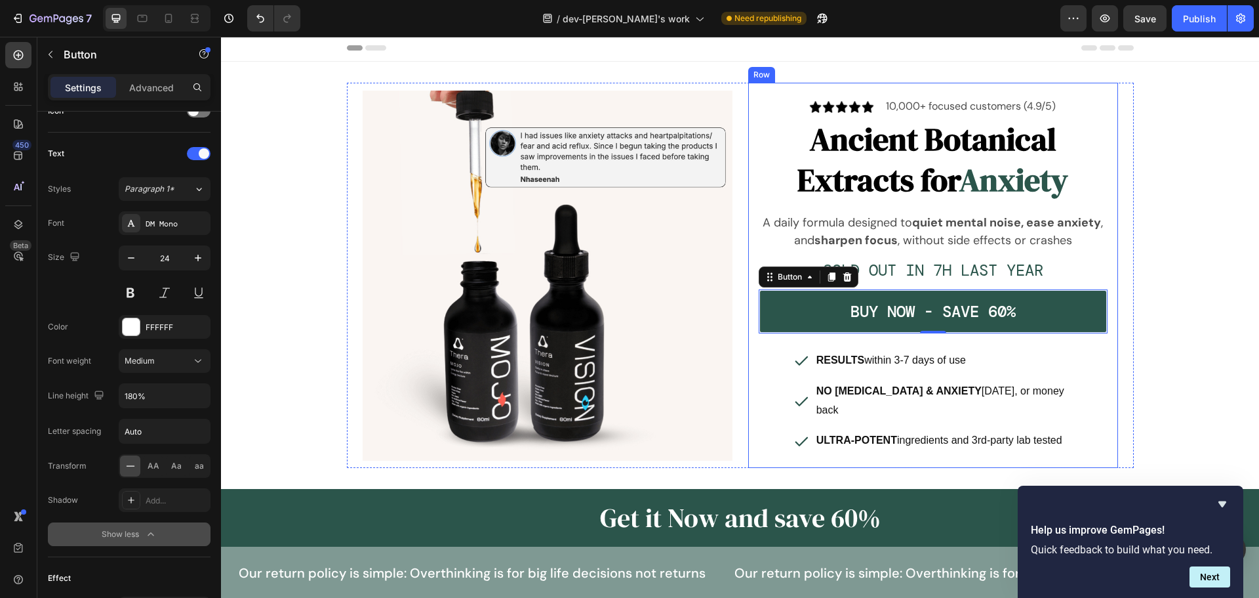
click at [1167, 354] on div "Image Image 10,000+ focused customers (4.9/5) Text Block Row Ancient Botanical …" at bounding box center [740, 275] width 1038 height 385
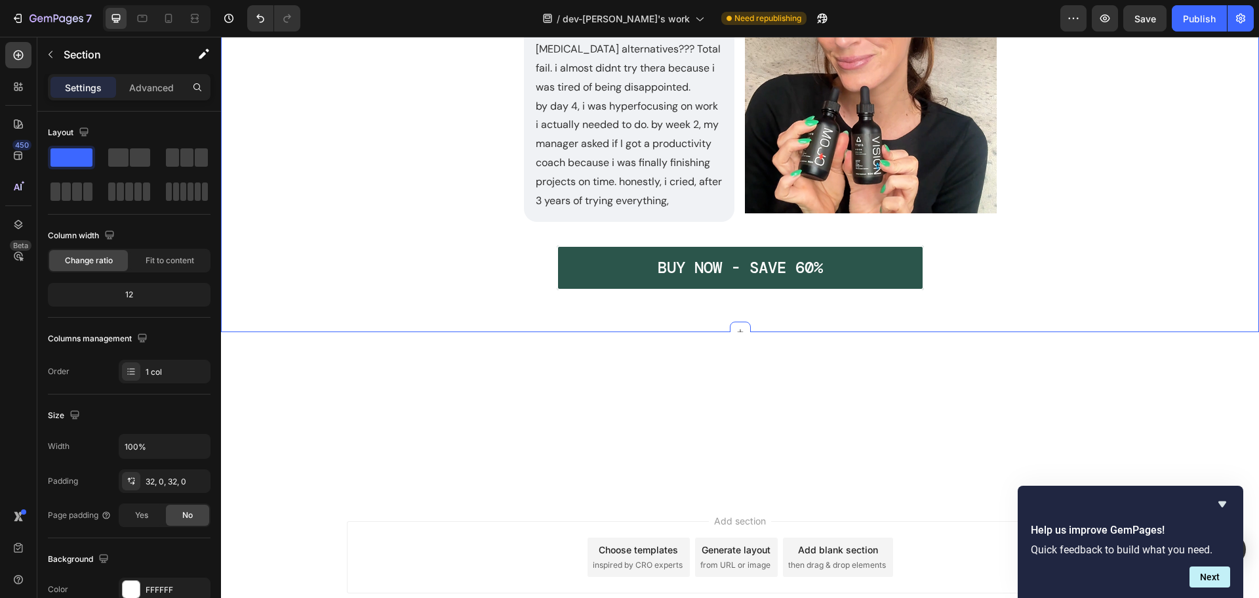
scroll to position [1379, 0]
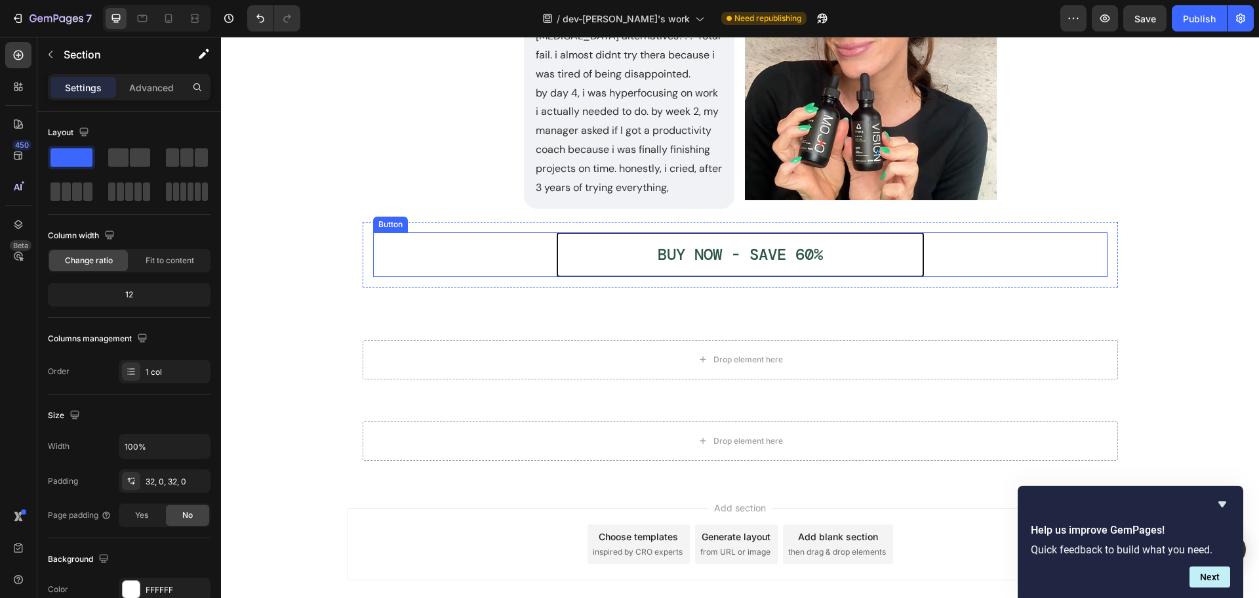
click at [570, 256] on button "BUY NOW - SAVE 60%" at bounding box center [740, 254] width 367 height 44
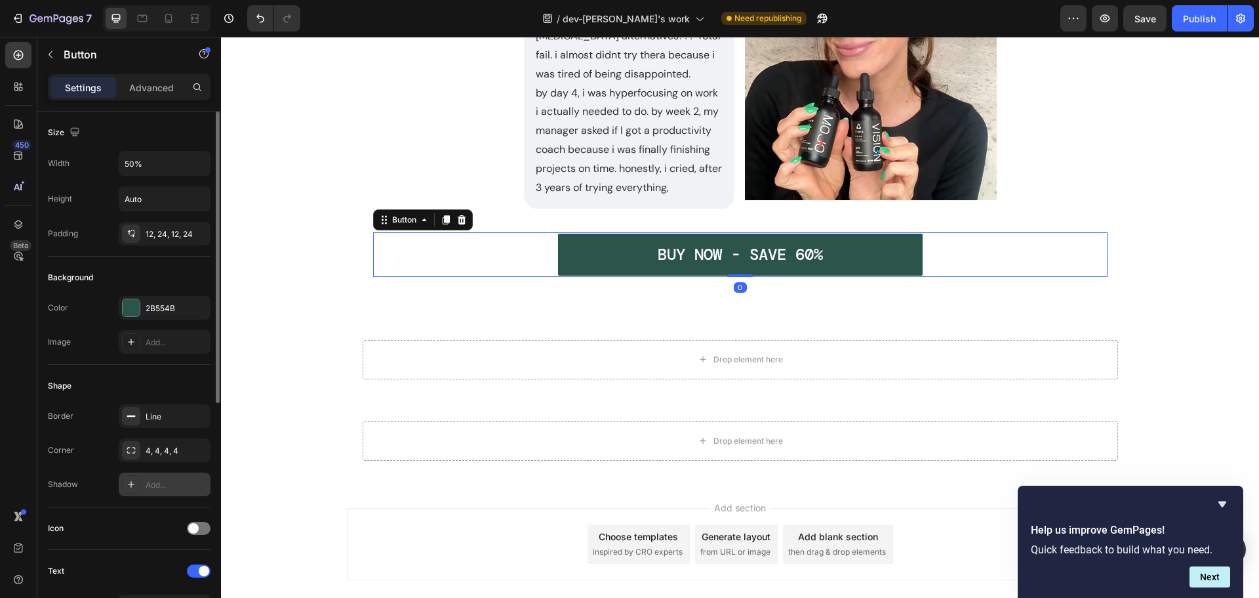
click at [148, 483] on div "Add..." at bounding box center [177, 485] width 62 height 12
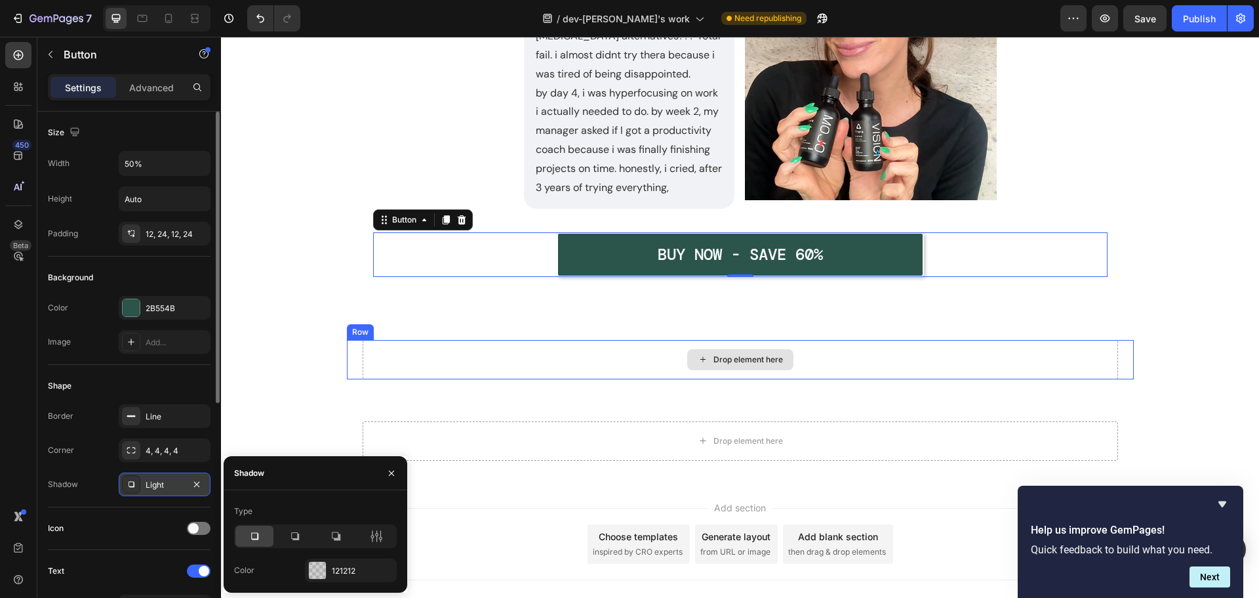
click at [970, 312] on div ""i literally cried when this actually worked" Heading Image Julia Text Block re…" at bounding box center [740, 70] width 1038 height 496
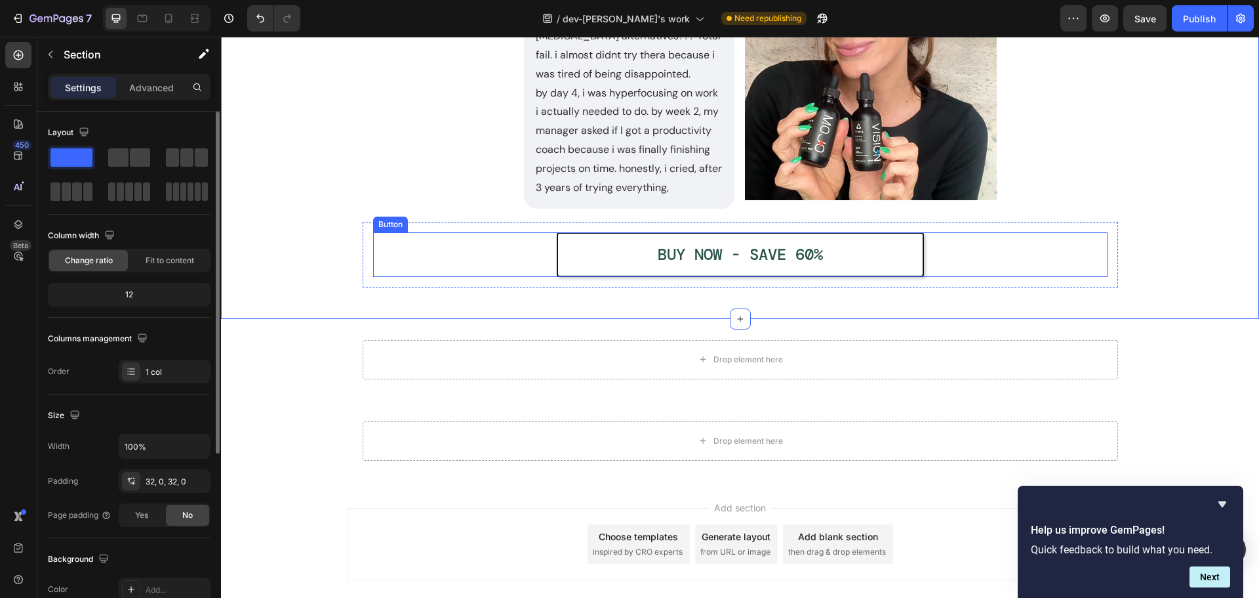
click at [557, 261] on button "BUY NOW - SAVE 60%" at bounding box center [740, 254] width 367 height 44
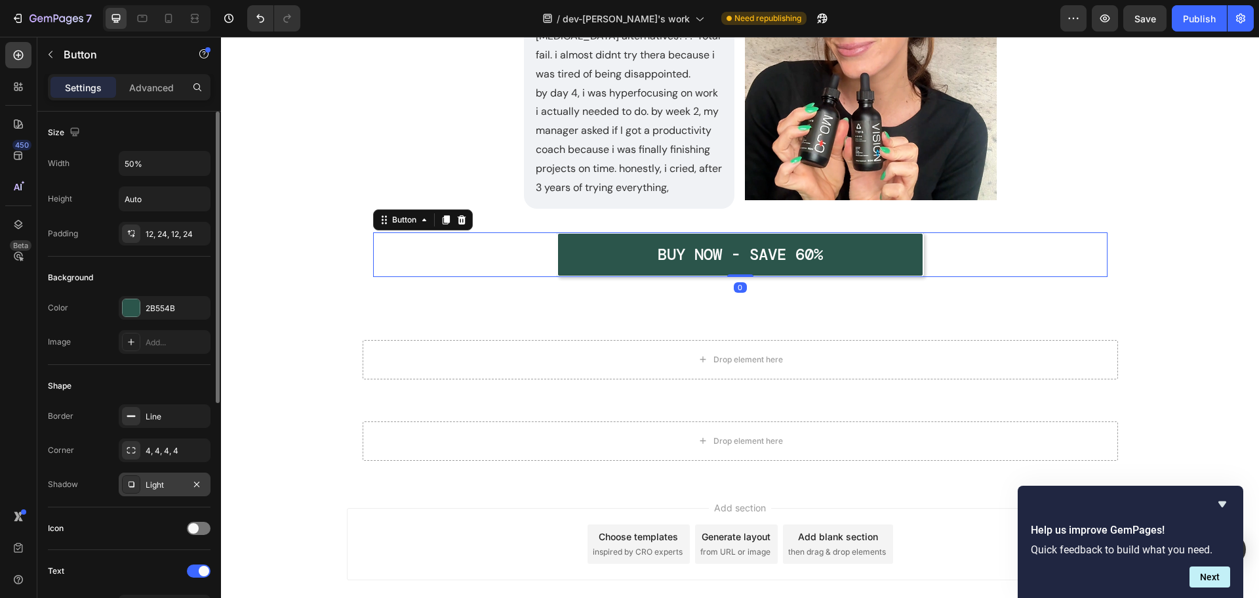
click at [133, 488] on icon at bounding box center [131, 484] width 10 height 10
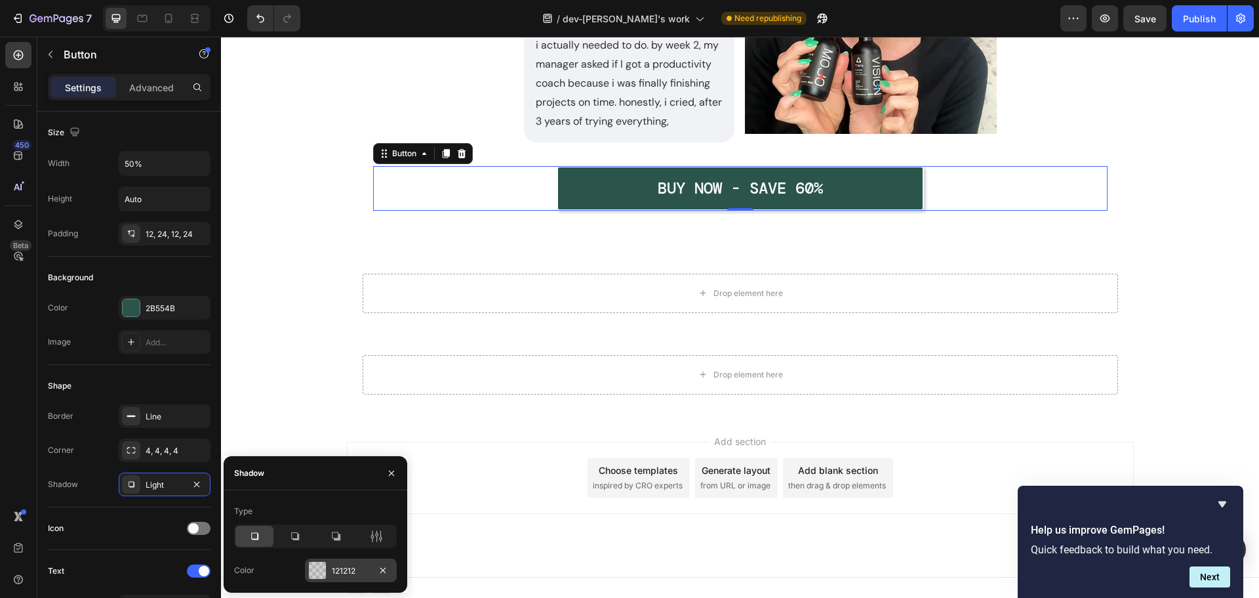
scroll to position [1452, 0]
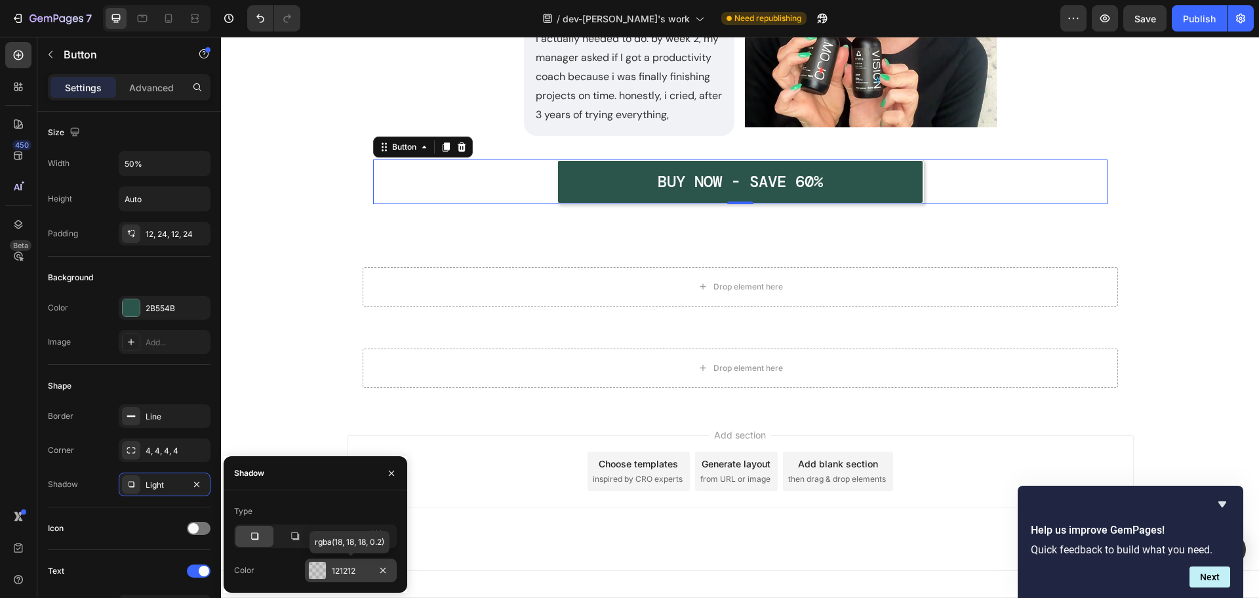
click at [310, 573] on div at bounding box center [317, 570] width 17 height 17
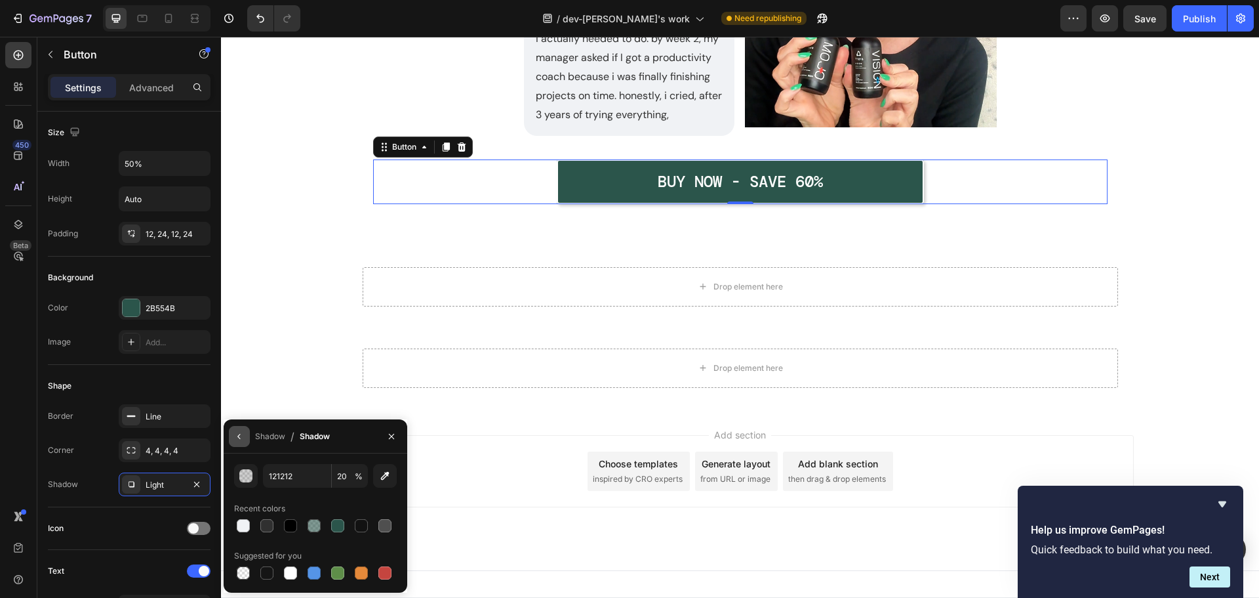
click at [241, 432] on icon "button" at bounding box center [239, 436] width 10 height 10
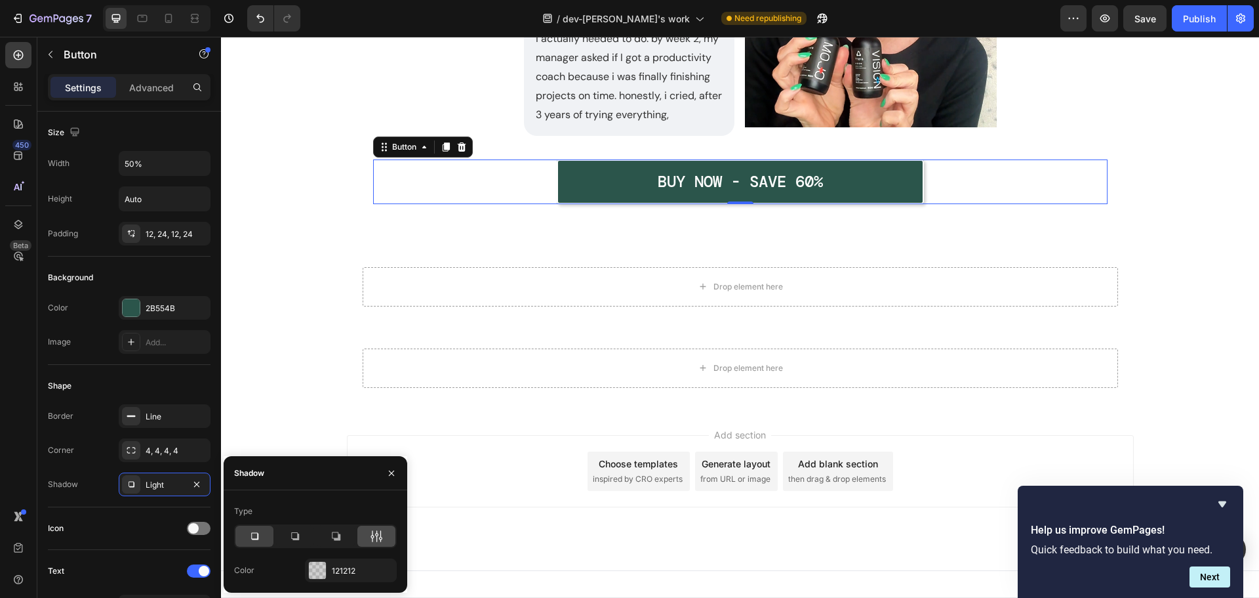
click at [374, 539] on icon at bounding box center [376, 535] width 13 height 13
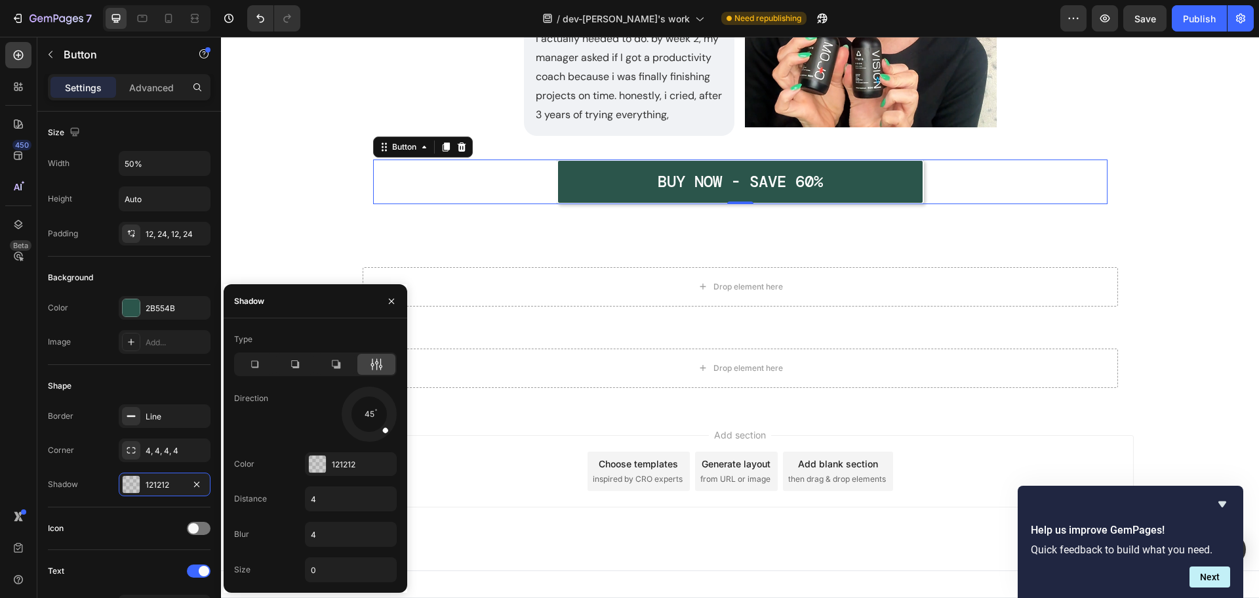
click at [372, 417] on div at bounding box center [379, 424] width 26 height 26
drag, startPoint x: 381, startPoint y: 428, endPoint x: 367, endPoint y: 434, distance: 15.3
click at [367, 434] on div at bounding box center [369, 428] width 9 height 30
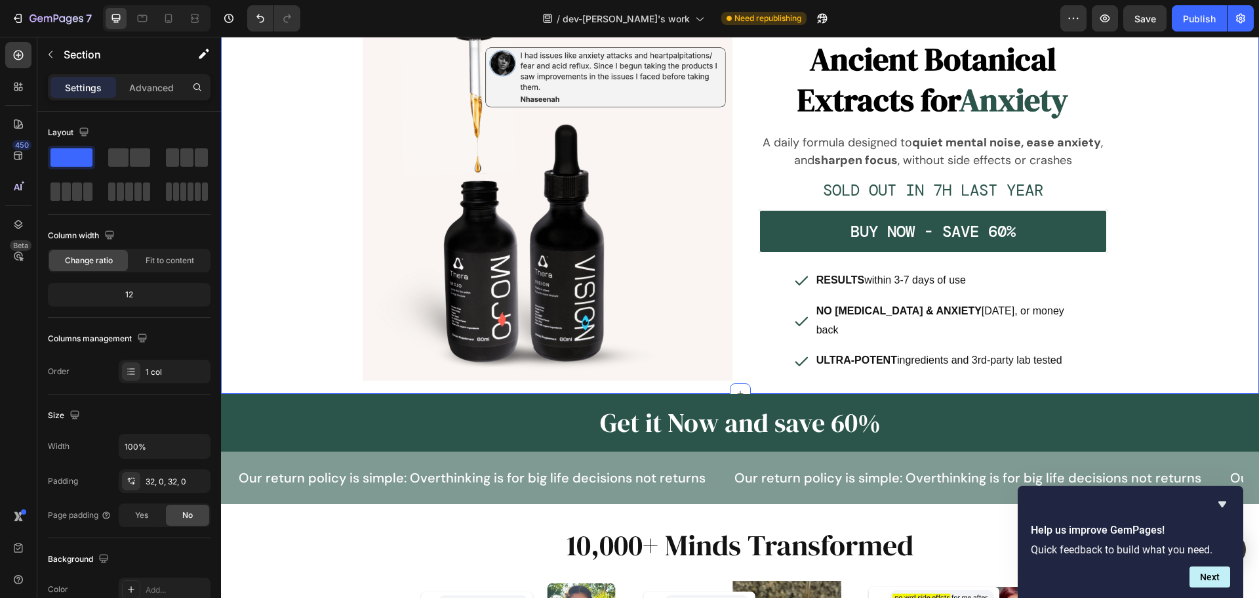
scroll to position [75, 0]
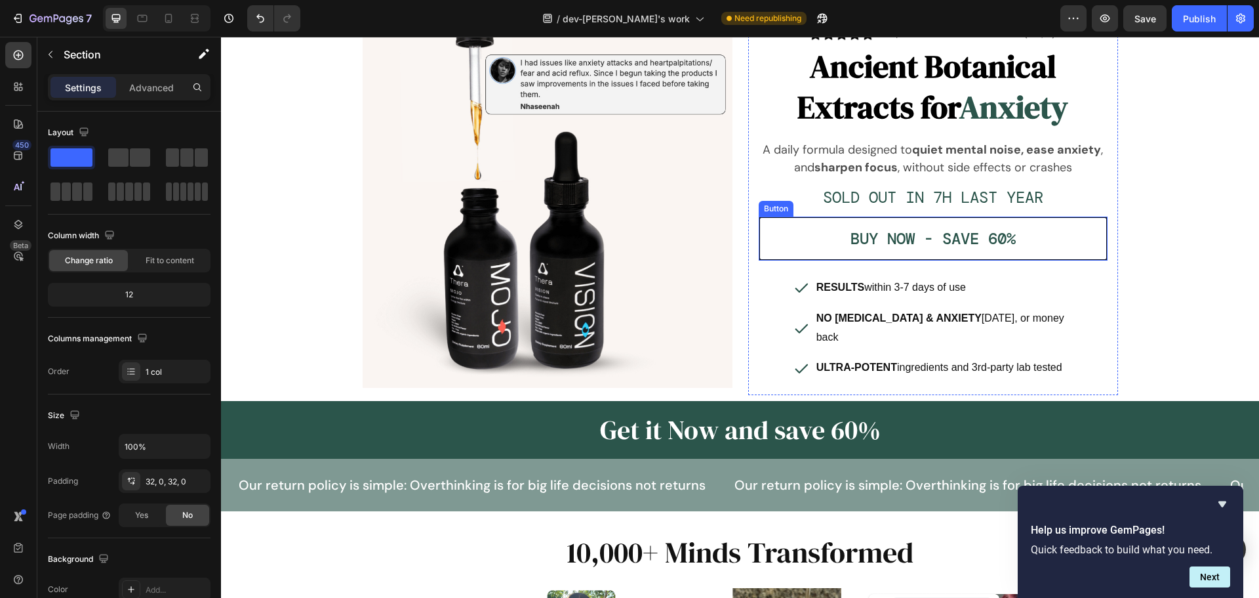
click at [1055, 253] on button "BUY NOW - SAVE 60%" at bounding box center [933, 238] width 349 height 44
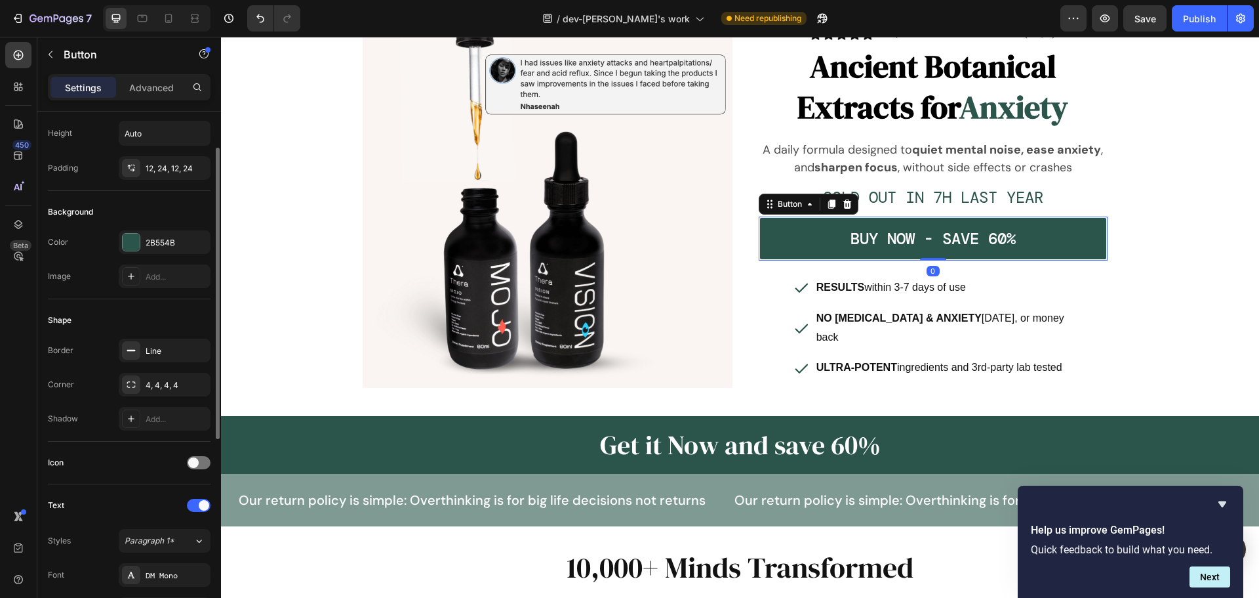
scroll to position [197, 0]
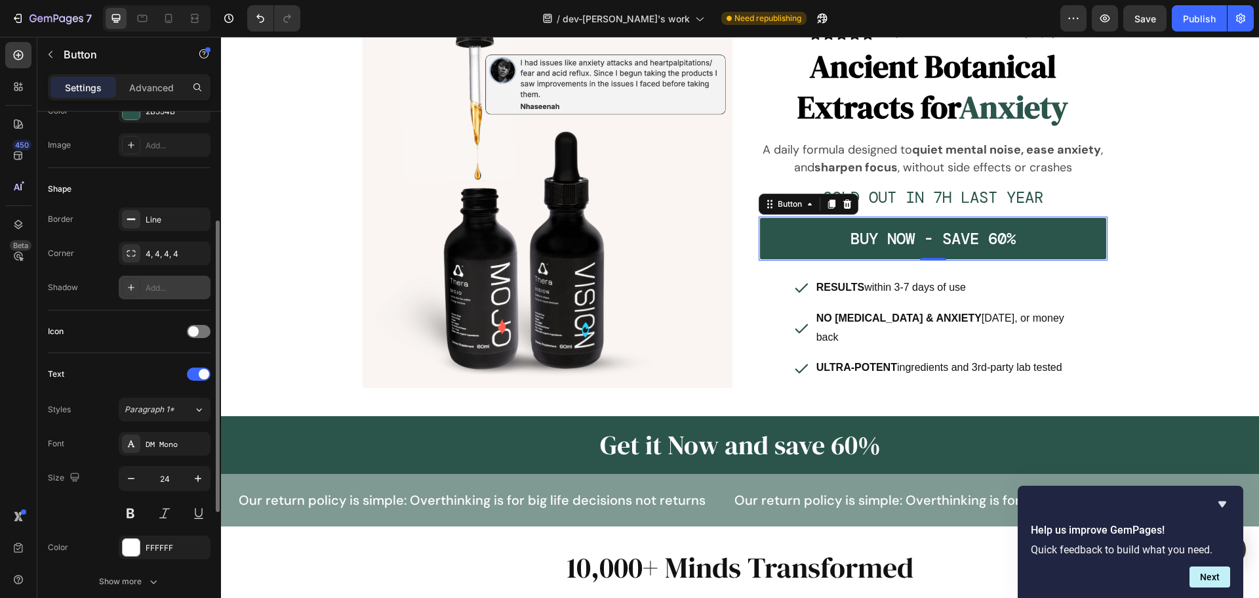
click at [134, 285] on icon at bounding box center [131, 287] width 10 height 10
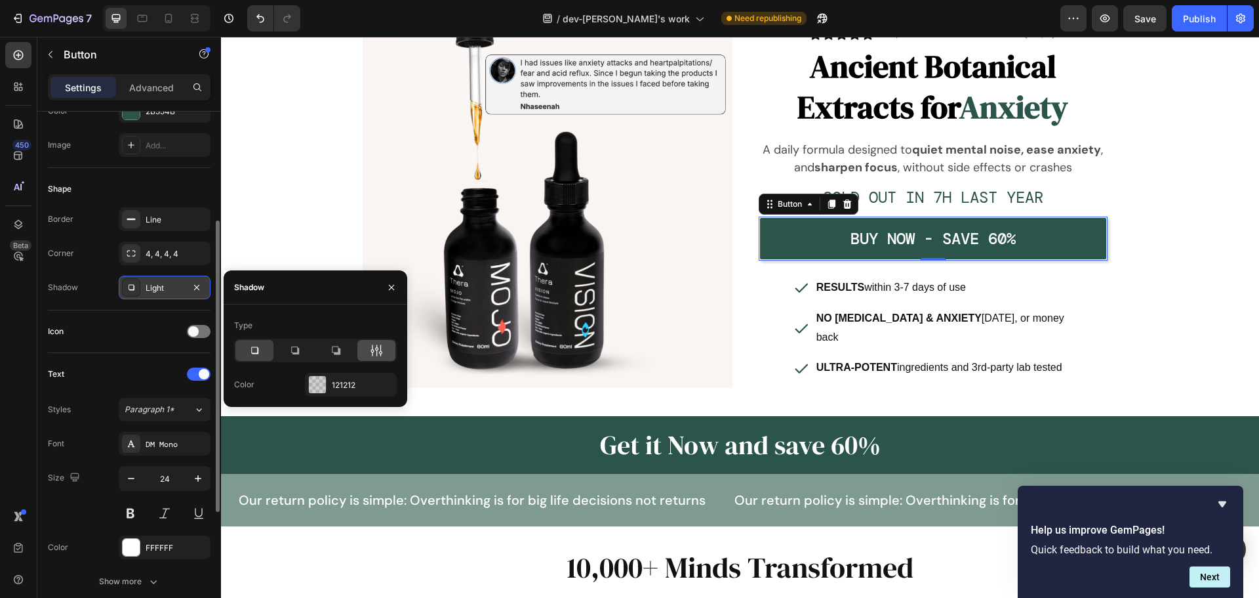
click at [375, 344] on icon at bounding box center [376, 350] width 13 height 13
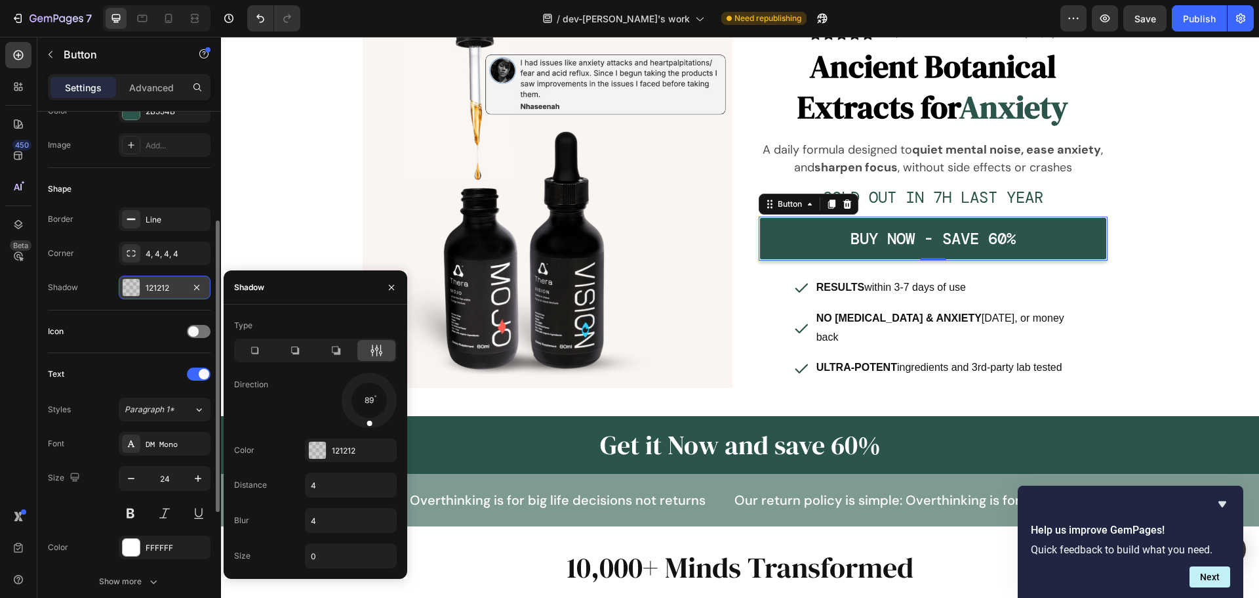
drag, startPoint x: 385, startPoint y: 413, endPoint x: 367, endPoint y: 420, distance: 19.1
click at [367, 420] on span at bounding box center [369, 422] width 5 height 5
click at [390, 291] on icon "button" at bounding box center [391, 287] width 10 height 10
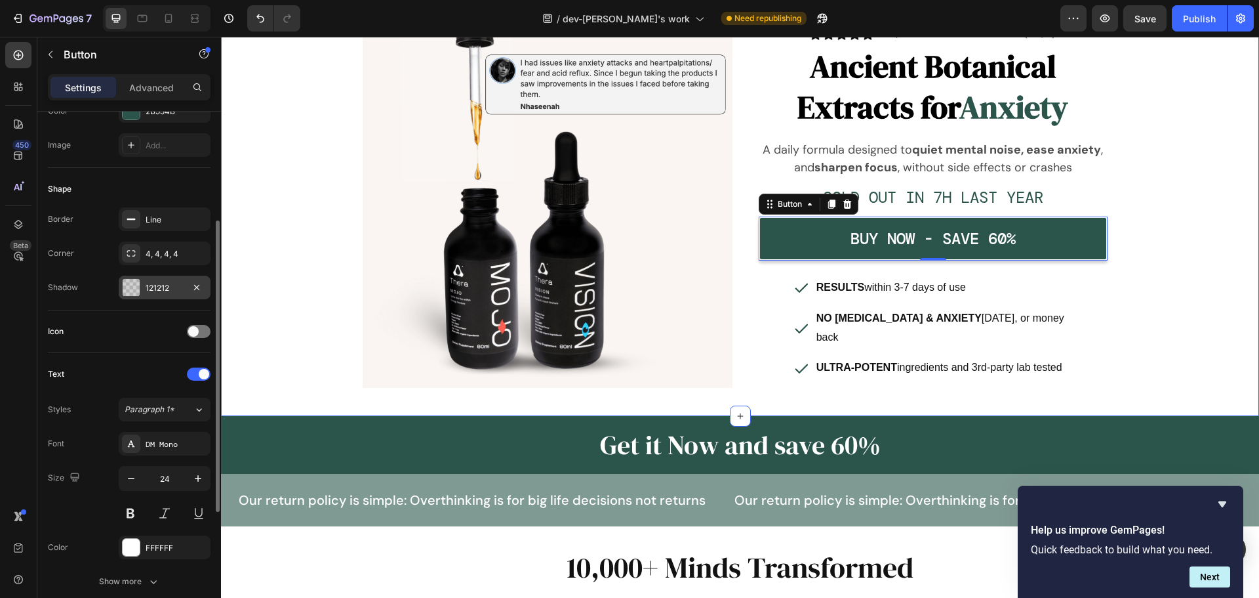
click at [1134, 302] on div "Image Image 10,000+ focused customers (4.9/5) Text Block Row Ancient Botanical …" at bounding box center [740, 202] width 1038 height 385
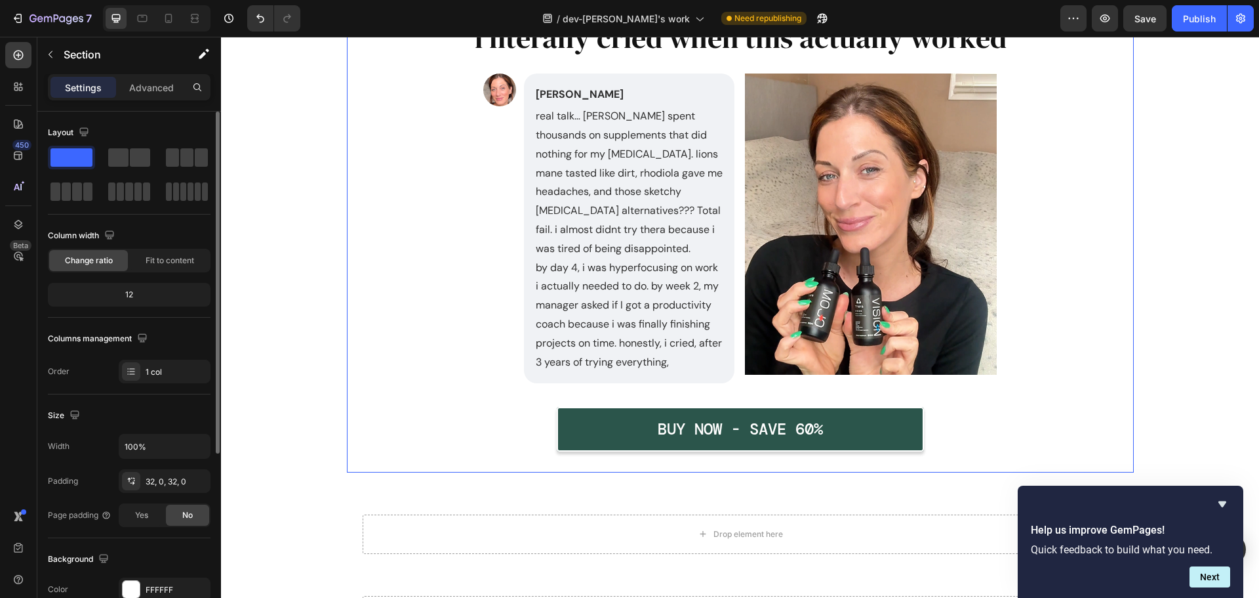
scroll to position [928, 0]
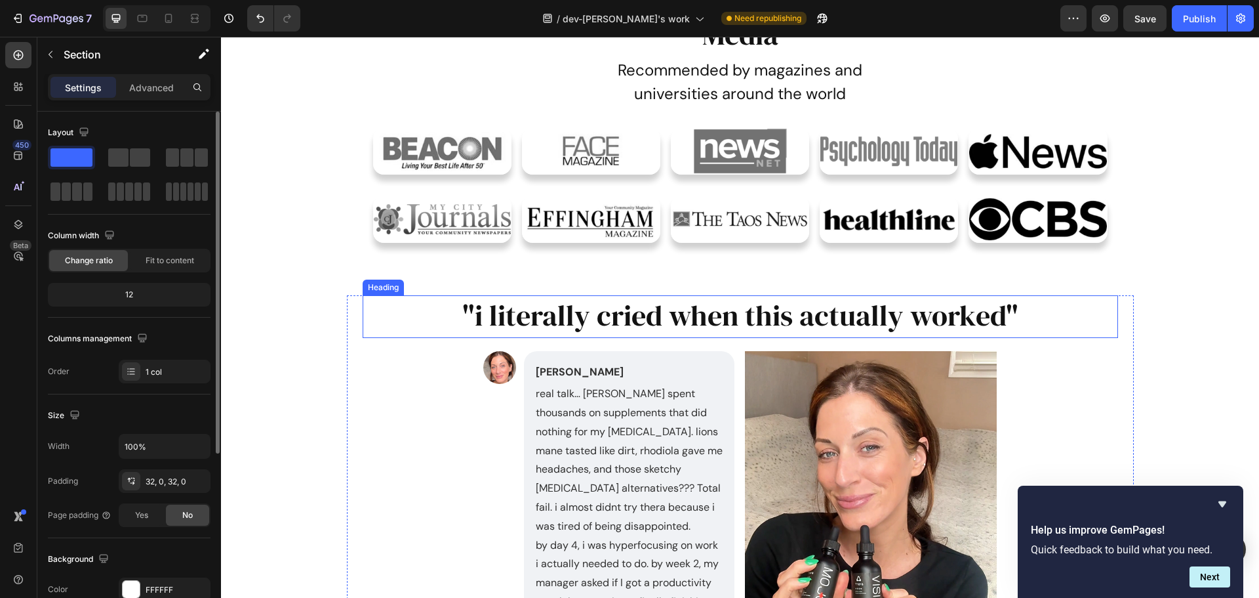
click at [630, 308] on h2 ""i literally cried when this actually worked"" at bounding box center [741, 315] width 756 height 40
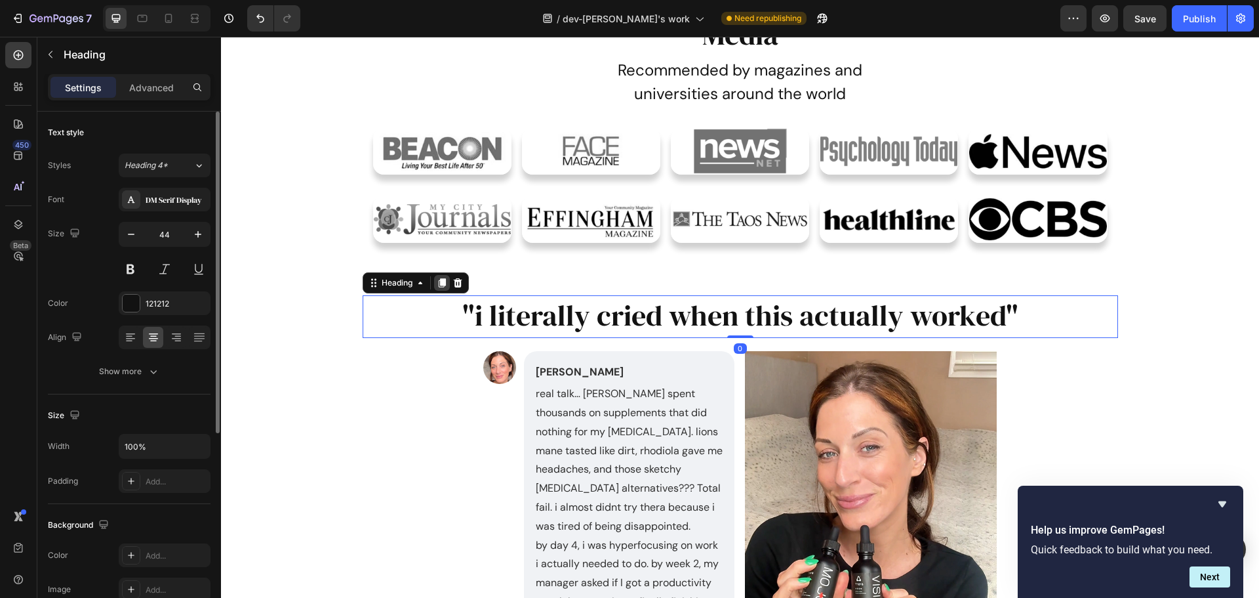
click at [438, 281] on icon at bounding box center [441, 282] width 7 height 9
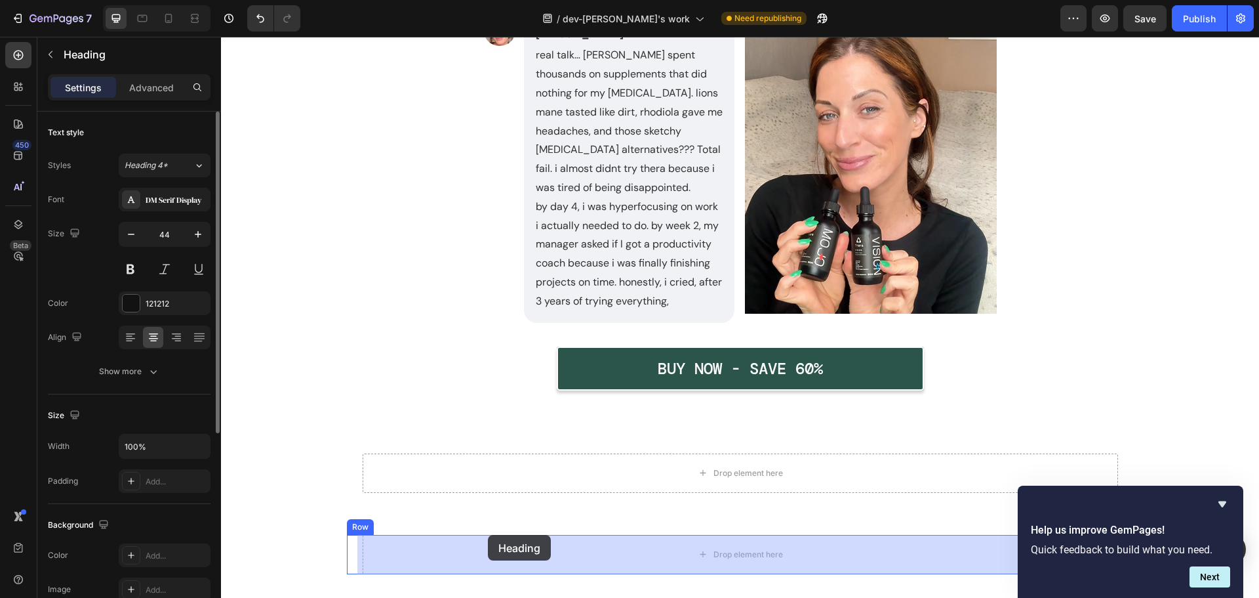
scroll to position [1319, 0]
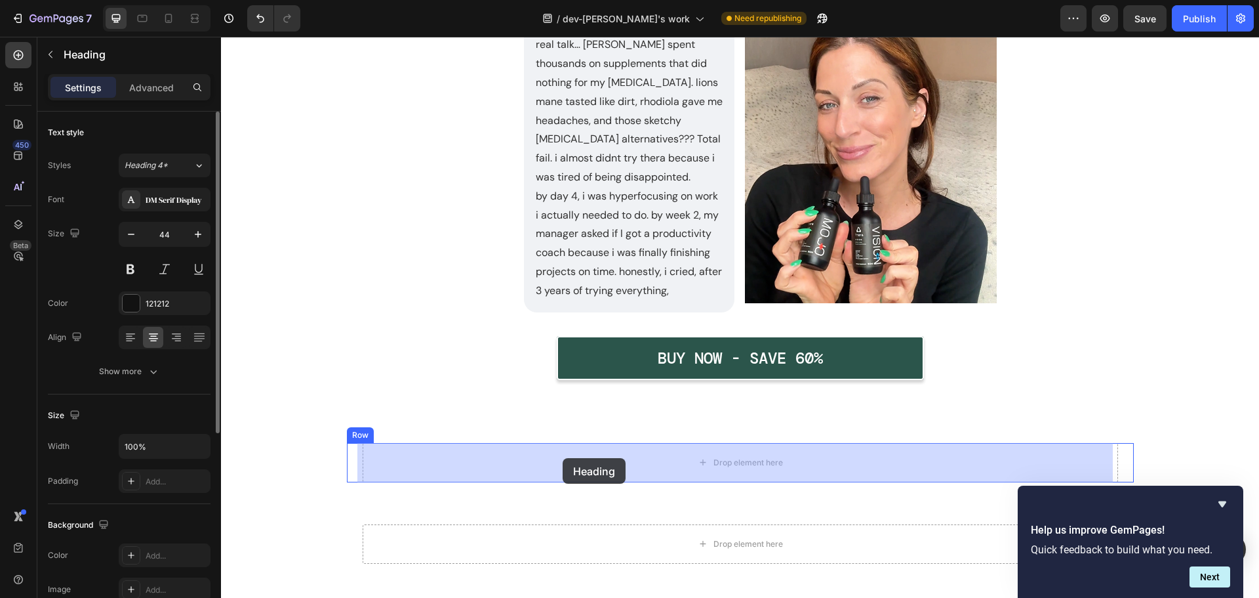
drag, startPoint x: 373, startPoint y: 330, endPoint x: 563, endPoint y: 458, distance: 228.7
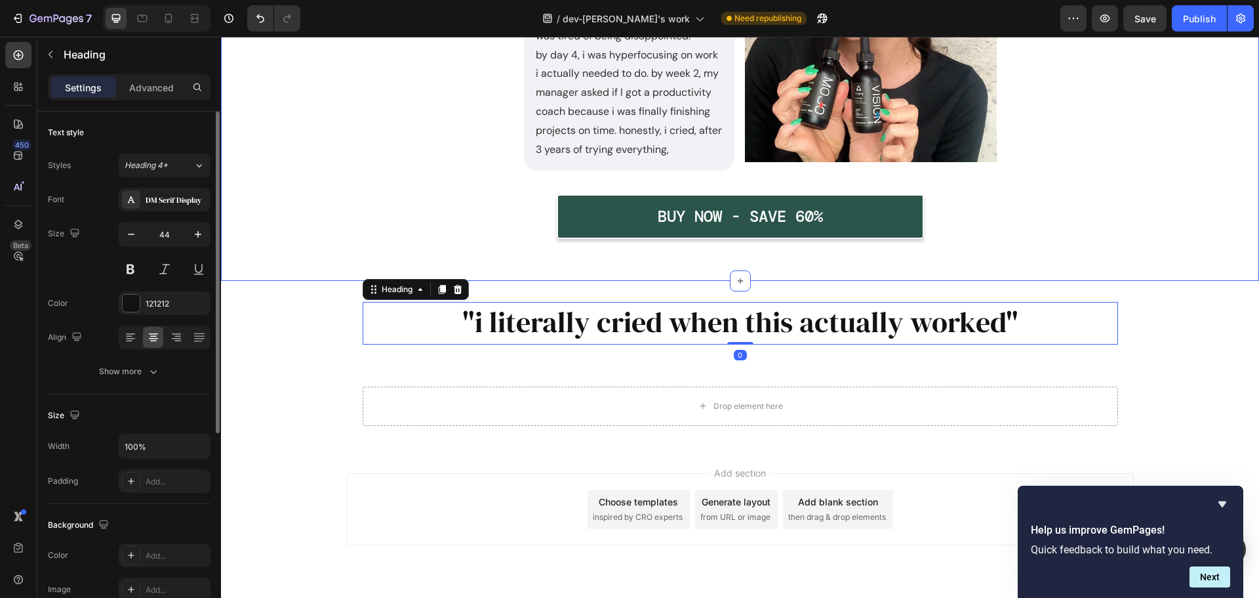
scroll to position [1456, 0]
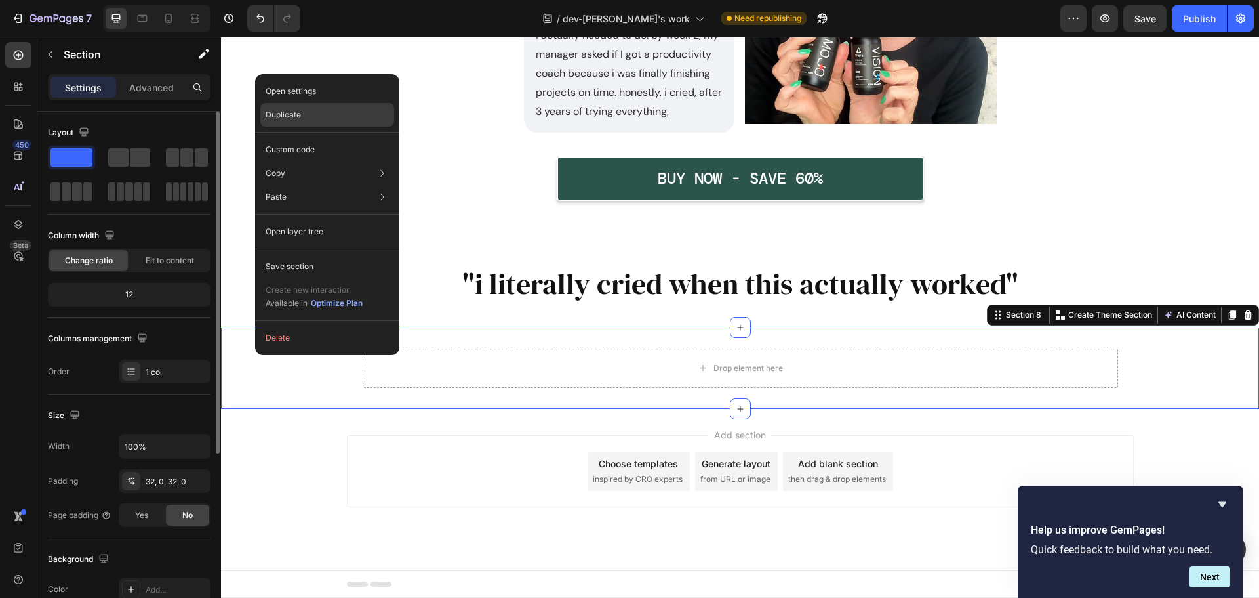
click at [285, 112] on p "Duplicate" at bounding box center [283, 115] width 35 height 12
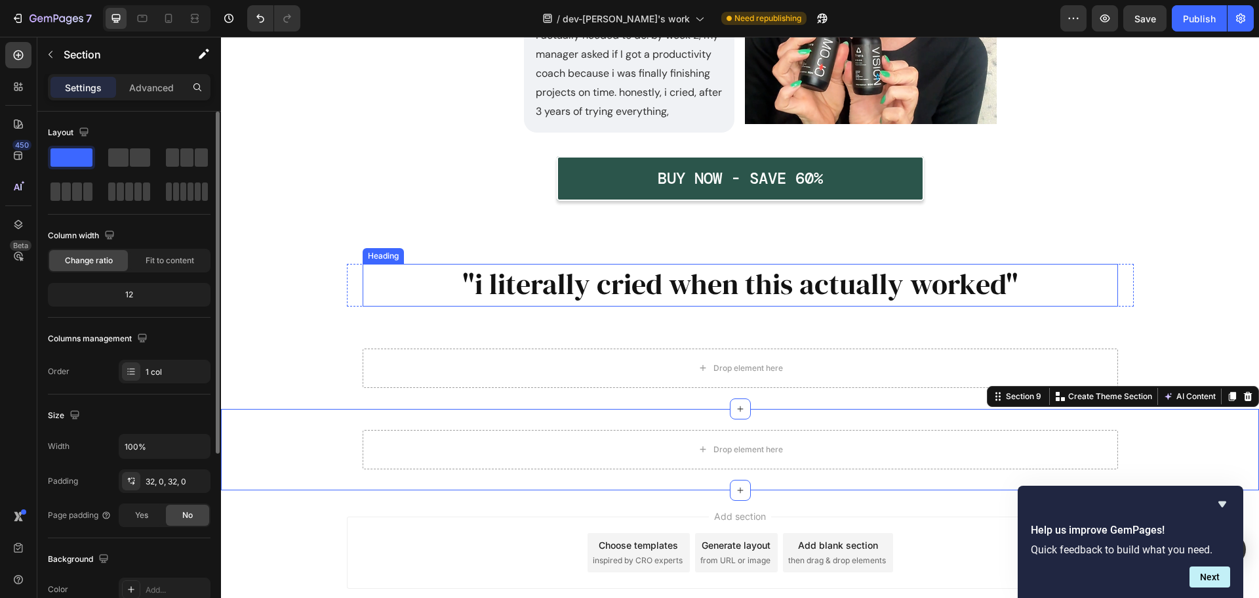
click at [721, 282] on h2 ""i literally cried when this actually worked"" at bounding box center [741, 284] width 756 height 40
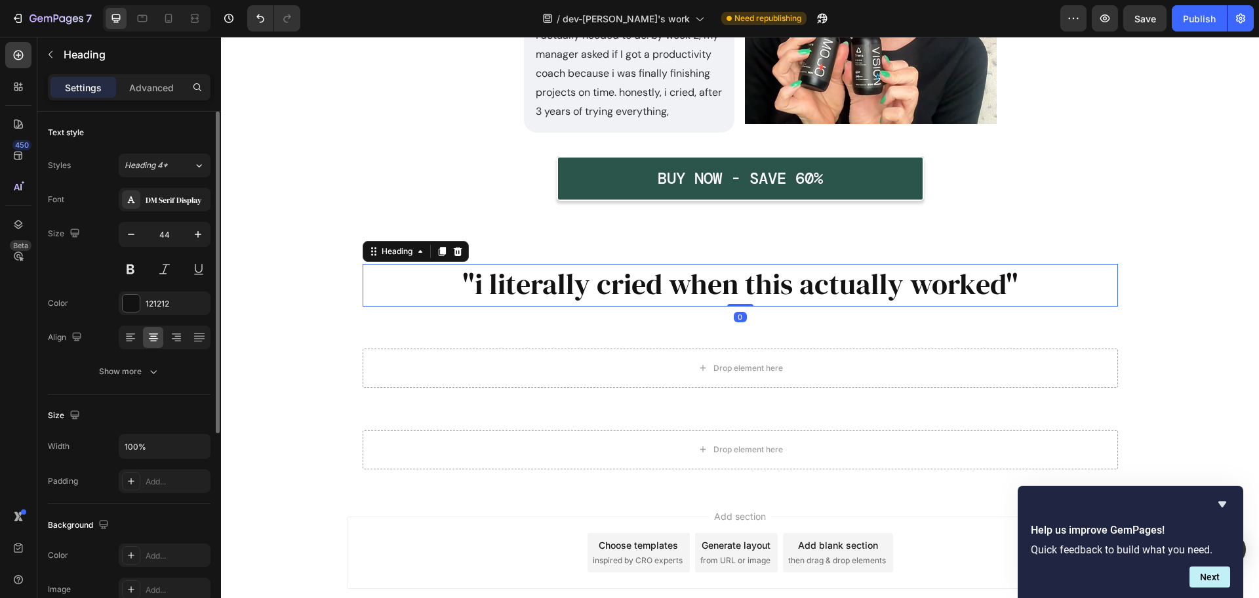
click at [724, 287] on h2 ""i literally cried when this actually worked"" at bounding box center [741, 284] width 756 height 40
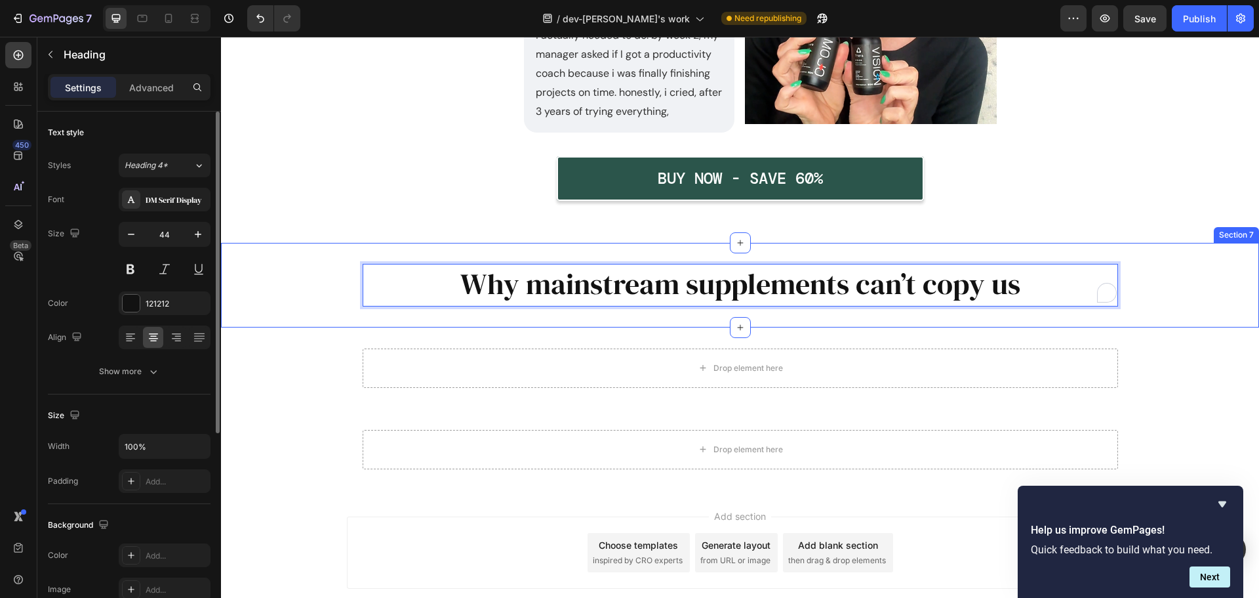
click at [315, 293] on div "Why mainstream supplements can’t copy us Heading 0 Row Row" at bounding box center [740, 285] width 1038 height 43
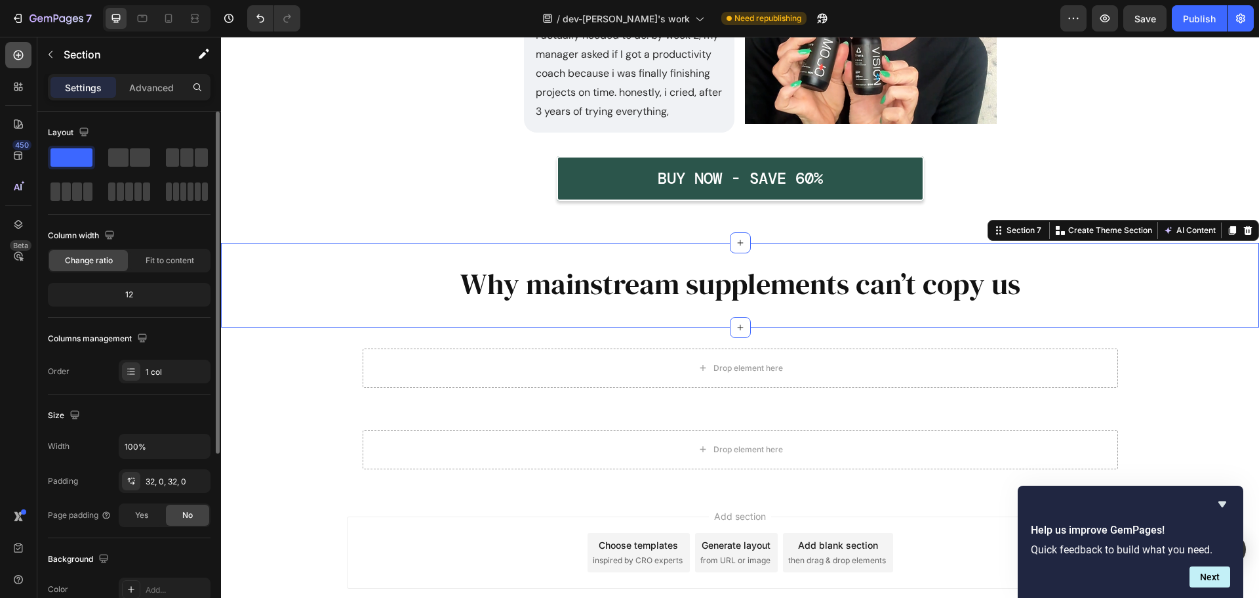
click at [19, 49] on icon at bounding box center [18, 55] width 13 height 13
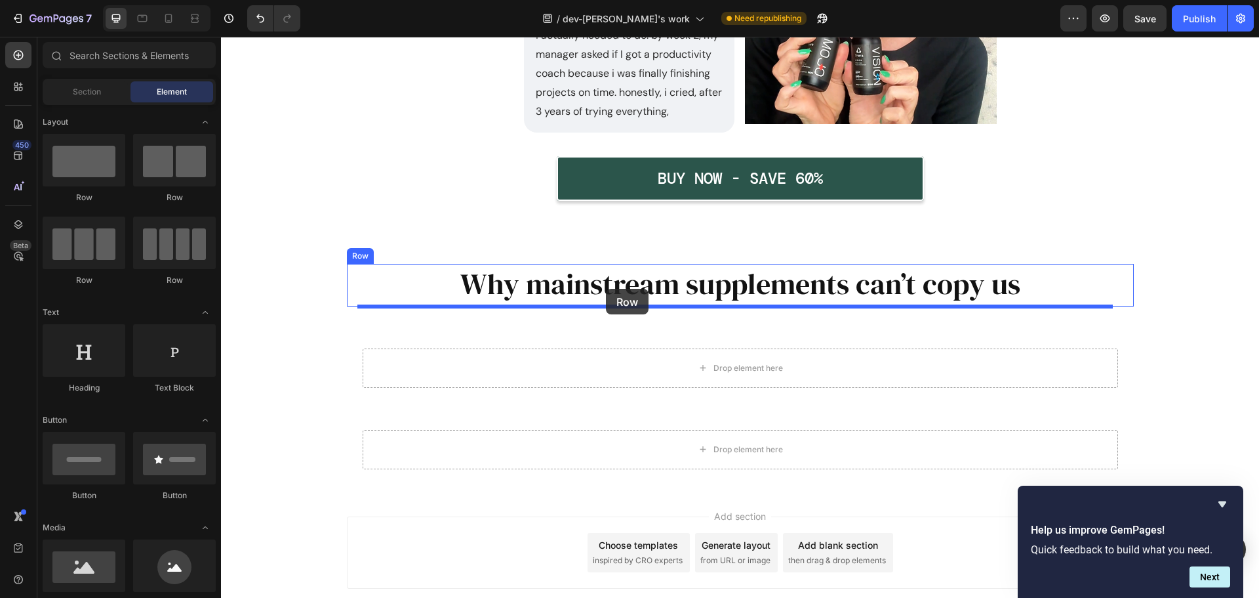
drag, startPoint x: 313, startPoint y: 213, endPoint x: 606, endPoint y: 289, distance: 302.8
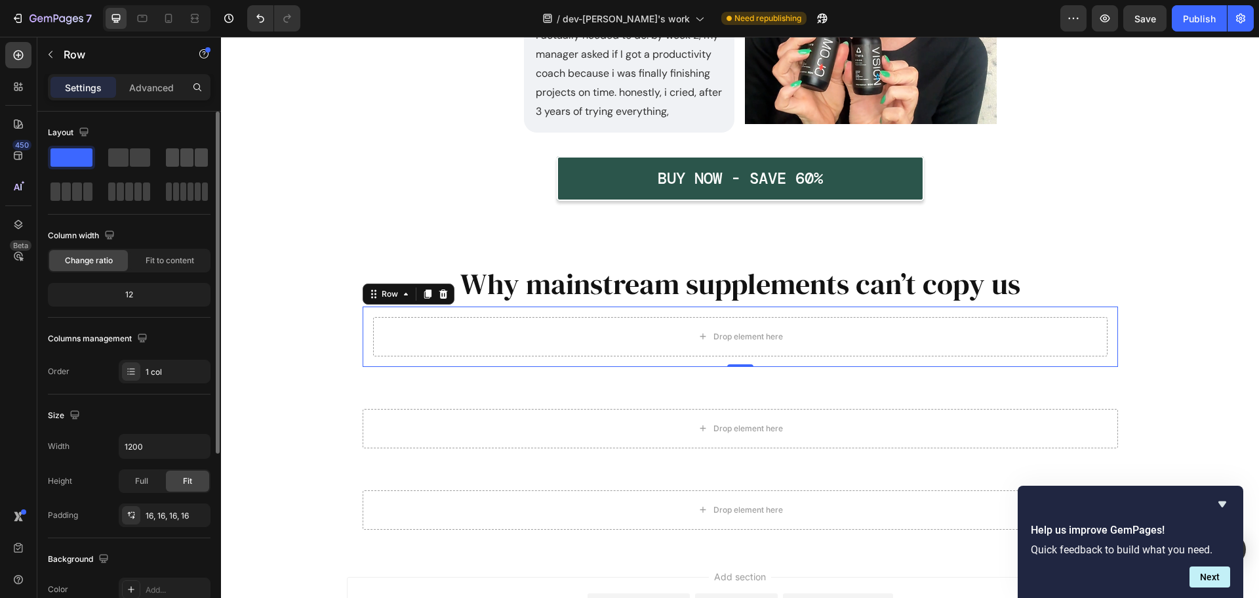
click at [177, 161] on span at bounding box center [172, 157] width 13 height 18
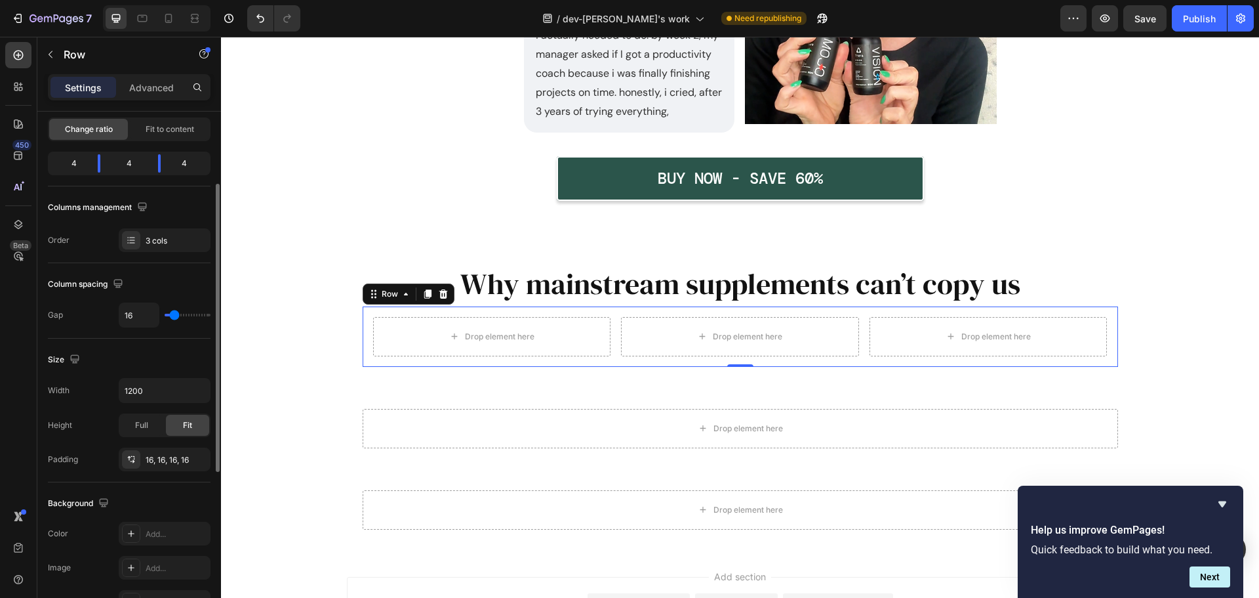
scroll to position [262, 0]
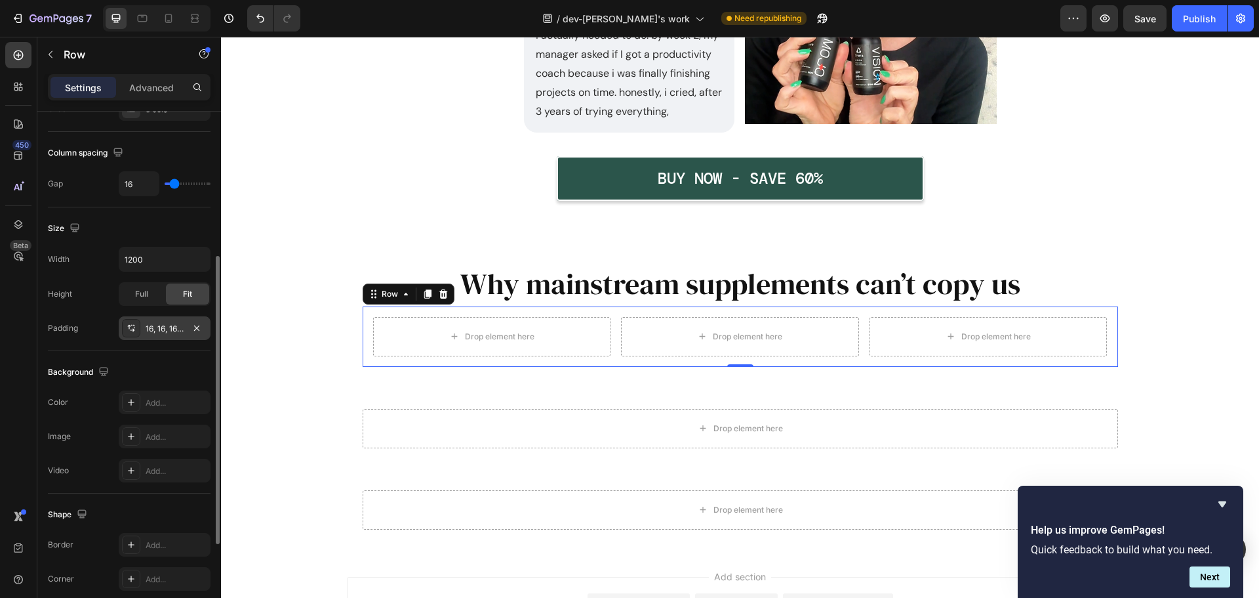
click at [165, 329] on div "16, 16, 16, 16" at bounding box center [165, 329] width 38 height 12
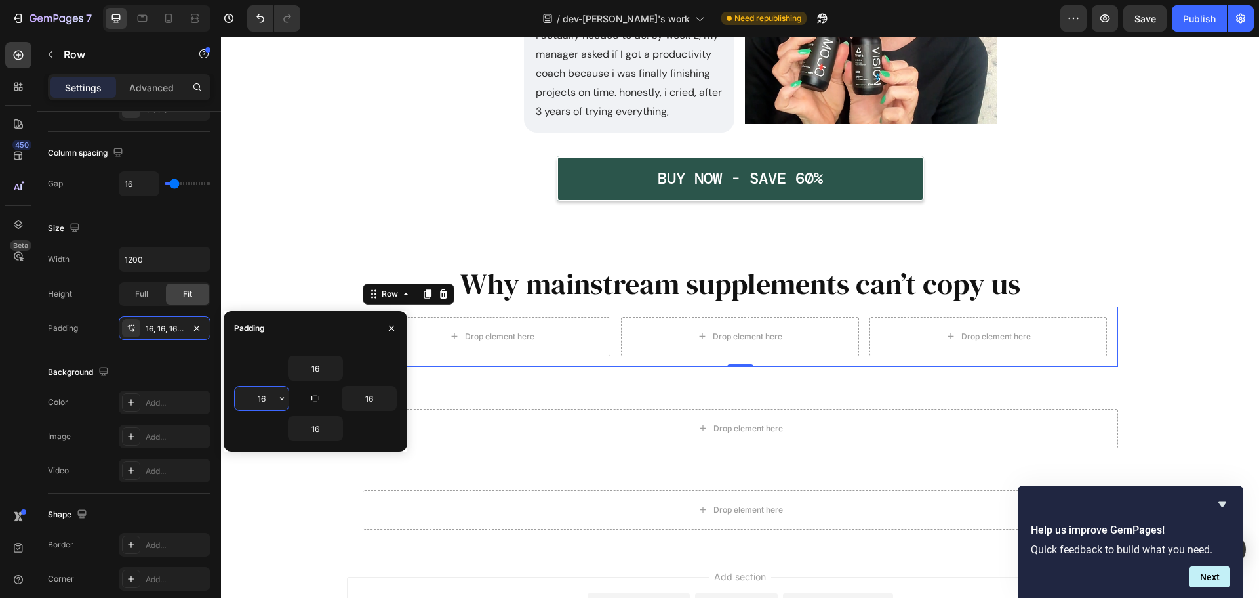
click at [258, 403] on input "16" at bounding box center [262, 398] width 54 height 24
type input "40"
click at [370, 406] on input "16" at bounding box center [369, 398] width 54 height 24
type input "40"
click at [316, 366] on input "16" at bounding box center [316, 368] width 54 height 24
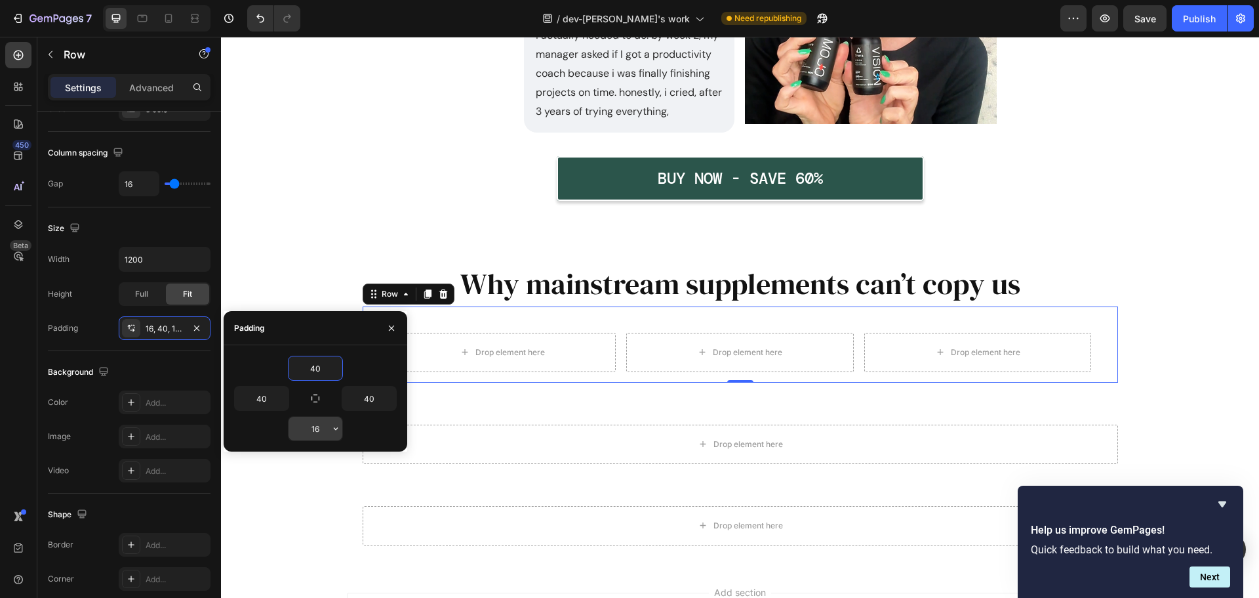
type input "40"
click at [314, 432] on input "16" at bounding box center [316, 429] width 54 height 24
type input "40"
click at [140, 190] on input "16" at bounding box center [138, 184] width 39 height 24
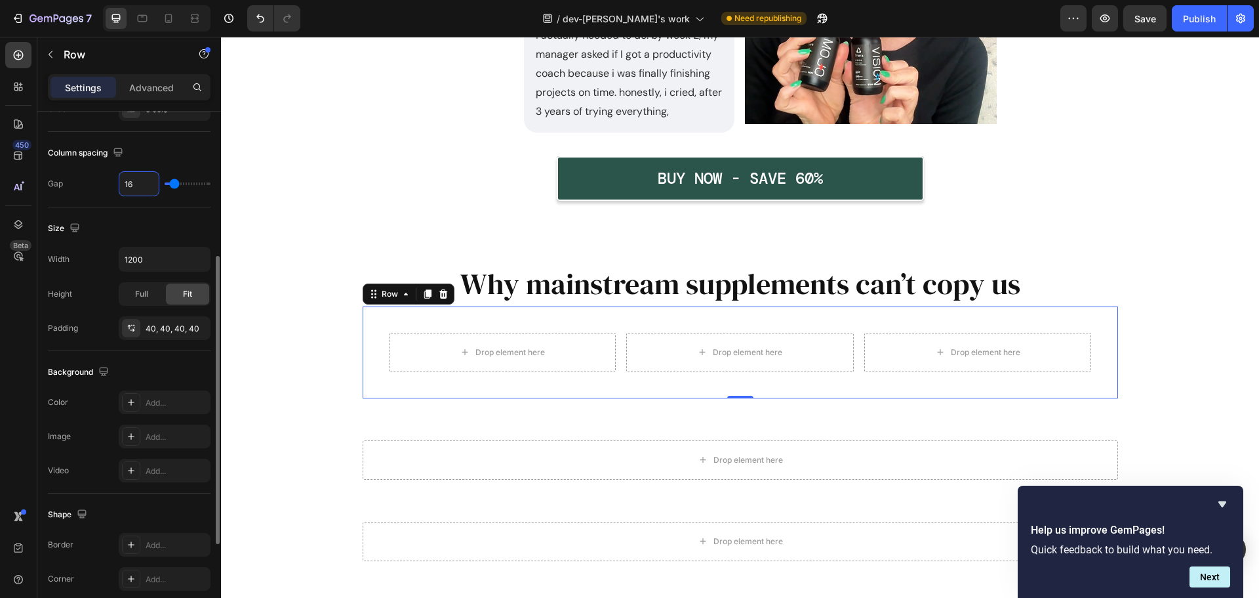
type input "4"
type input "40"
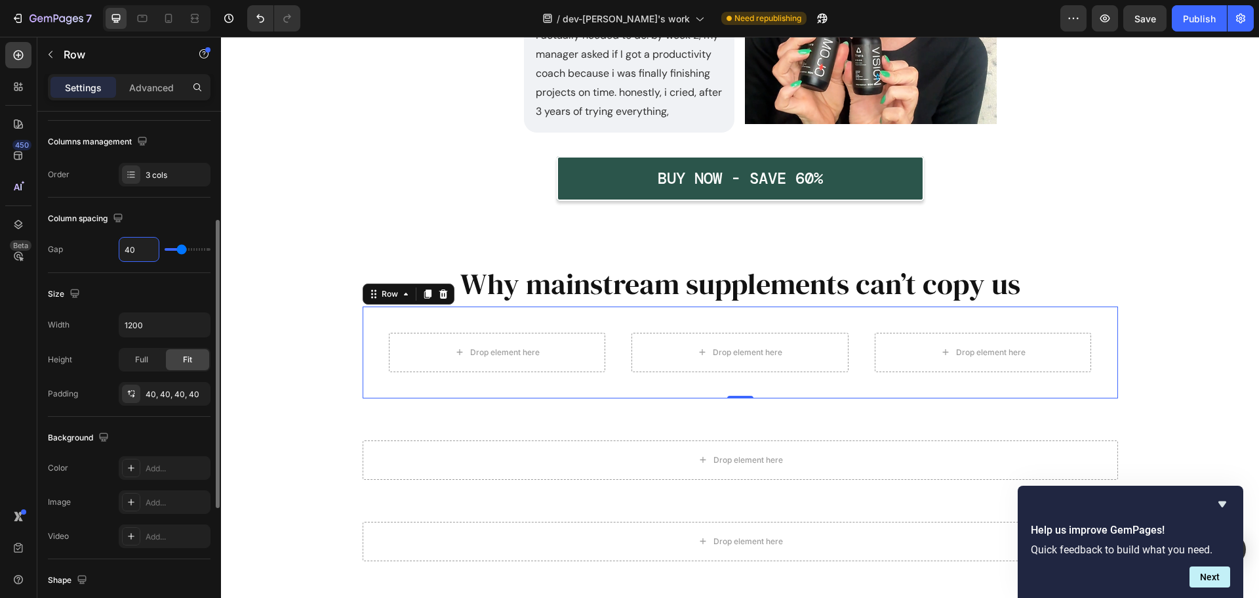
scroll to position [131, 0]
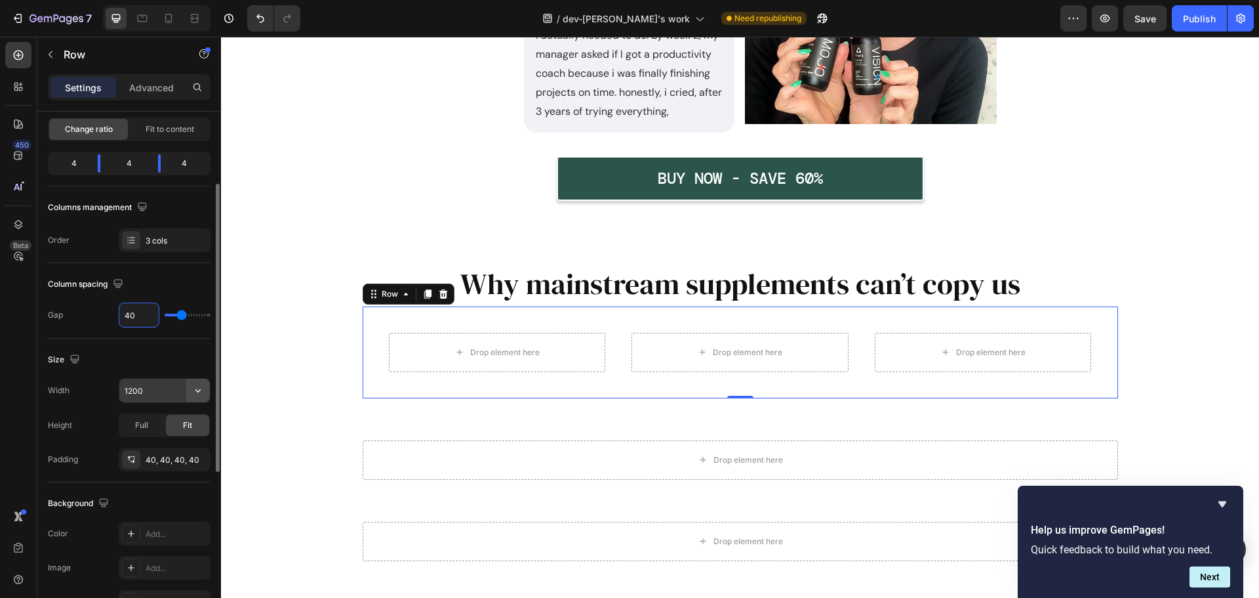
click at [199, 391] on icon "button" at bounding box center [197, 390] width 5 height 3
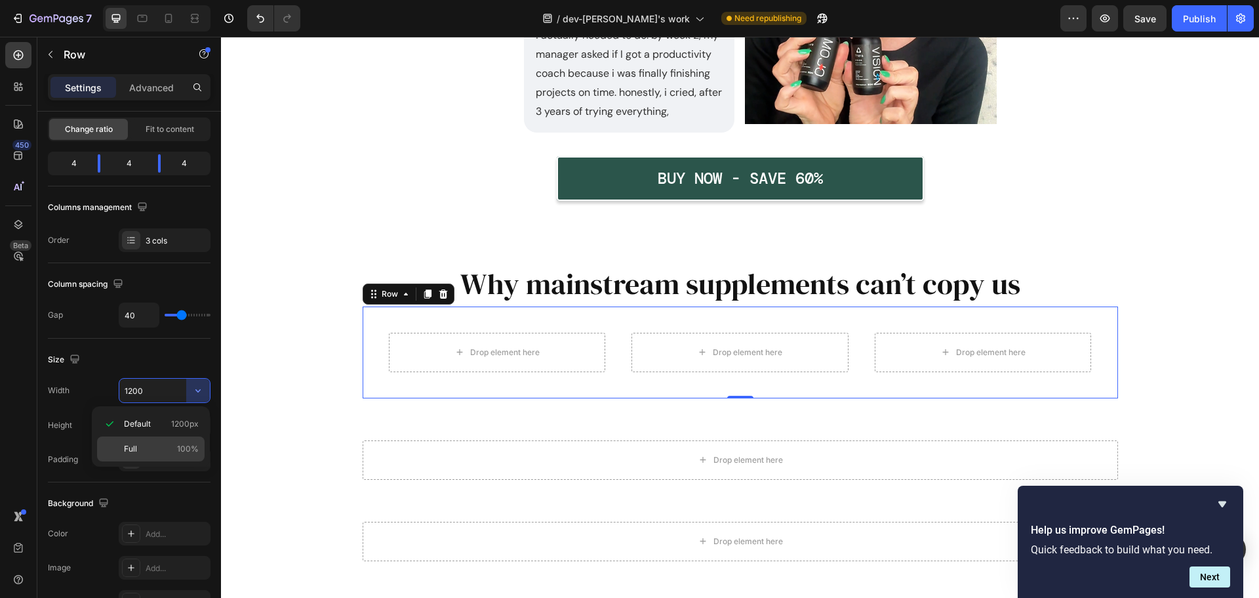
click at [160, 449] on p "Full 100%" at bounding box center [161, 449] width 75 height 12
type input "100%"
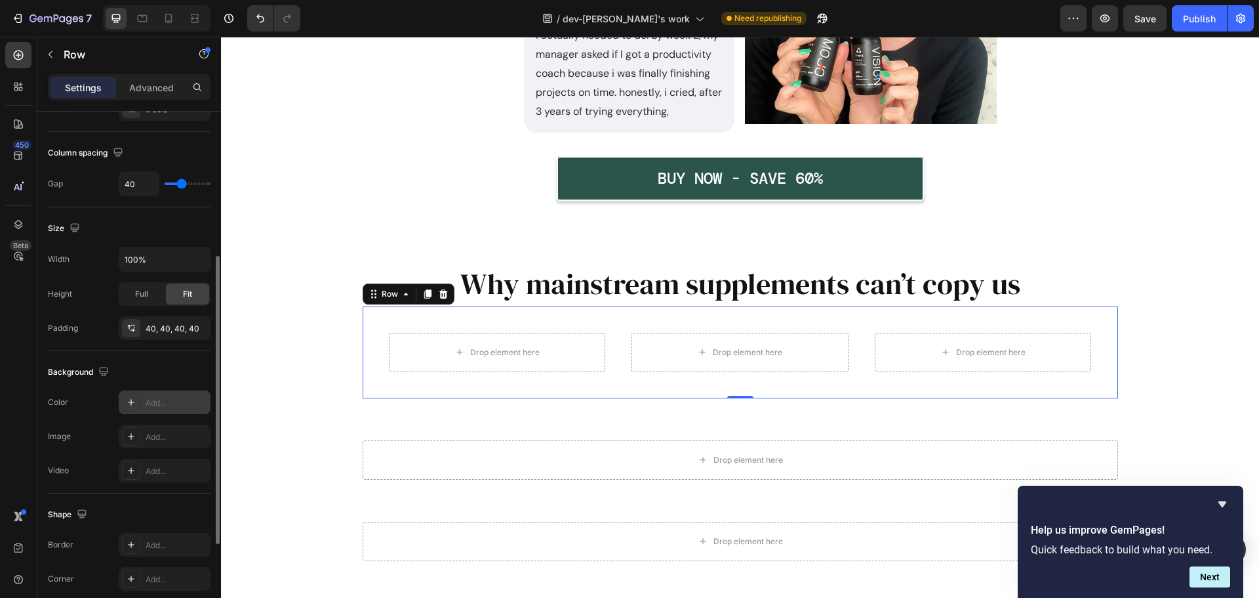
click at [162, 408] on div "Add..." at bounding box center [177, 403] width 62 height 12
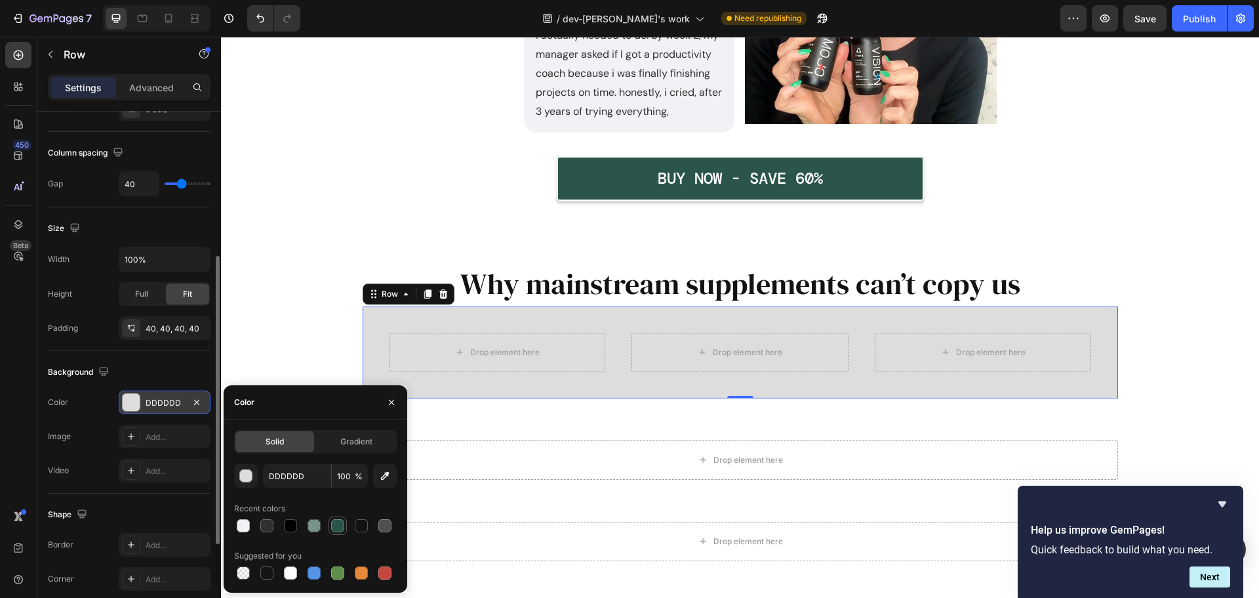
click at [333, 525] on div at bounding box center [337, 525] width 13 height 13
type input "2B554B"
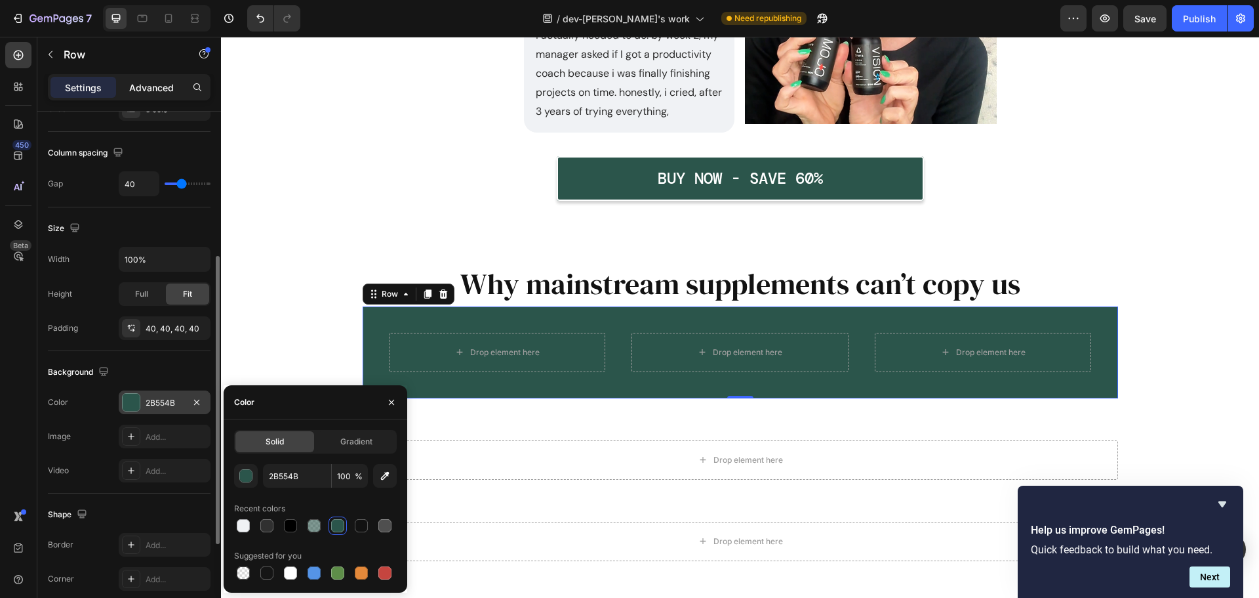
click at [157, 83] on p "Advanced" at bounding box center [151, 88] width 45 height 14
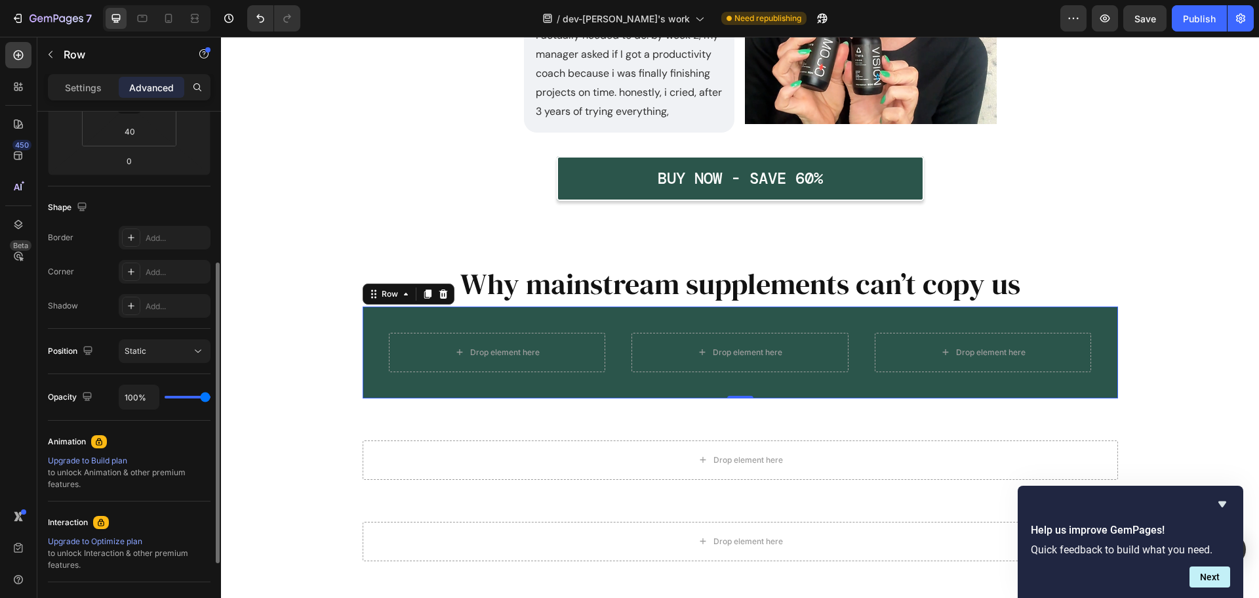
scroll to position [131, 0]
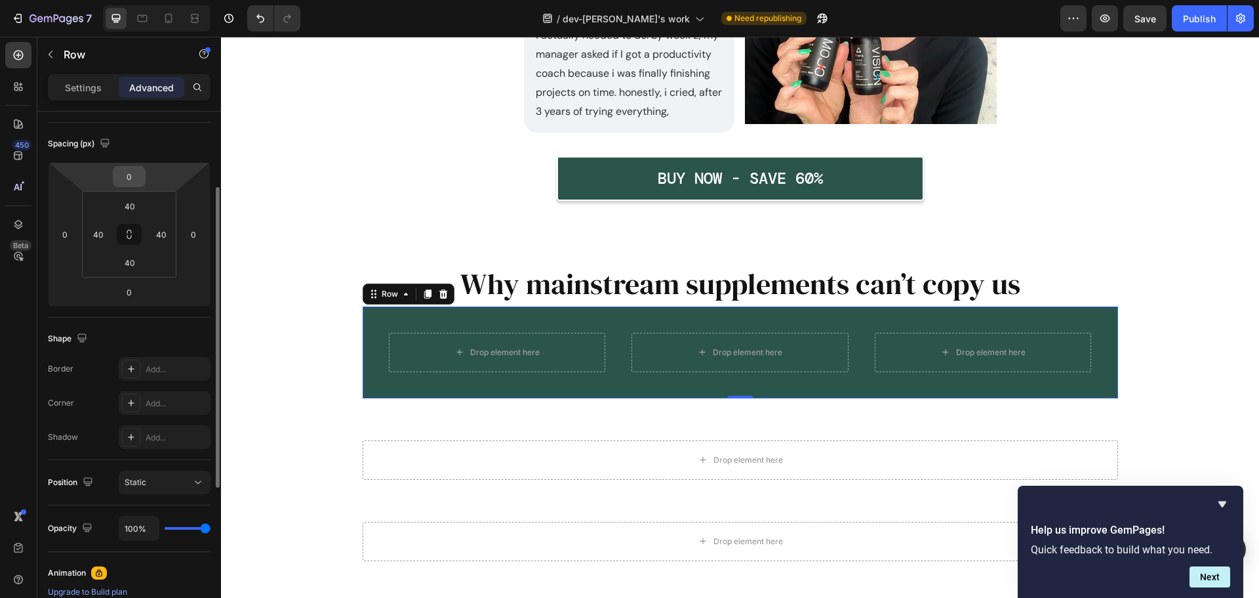
click at [135, 171] on input "0" at bounding box center [129, 177] width 26 height 20
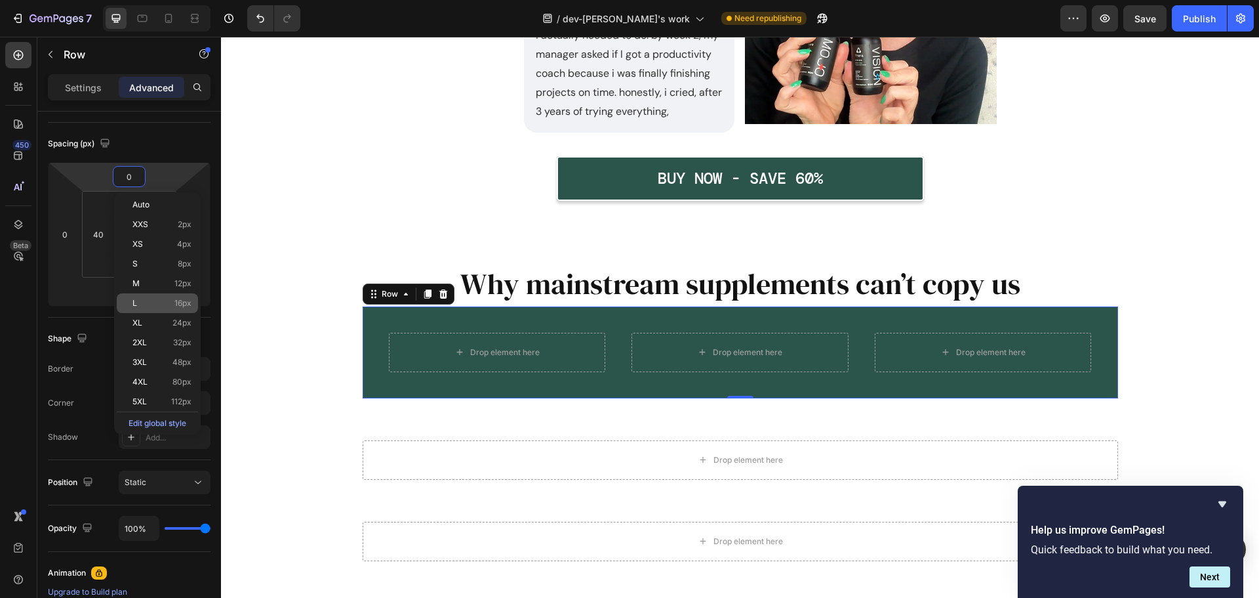
click at [155, 310] on div "L 16px" at bounding box center [157, 303] width 81 height 20
type input "16"
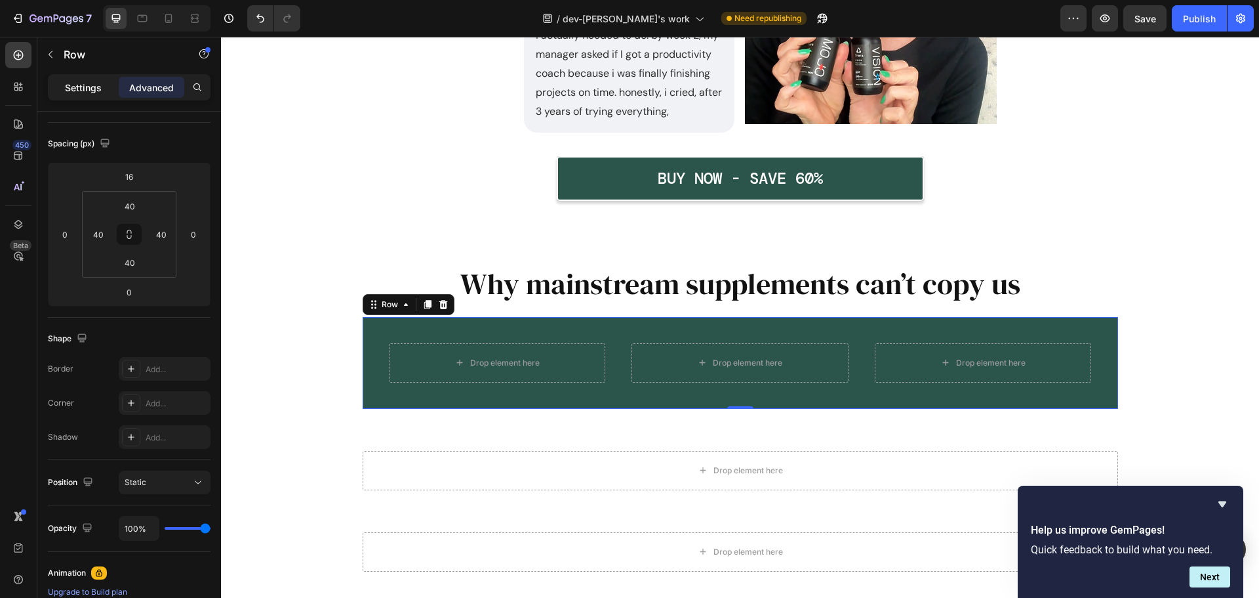
click at [70, 85] on p "Settings" at bounding box center [83, 88] width 37 height 14
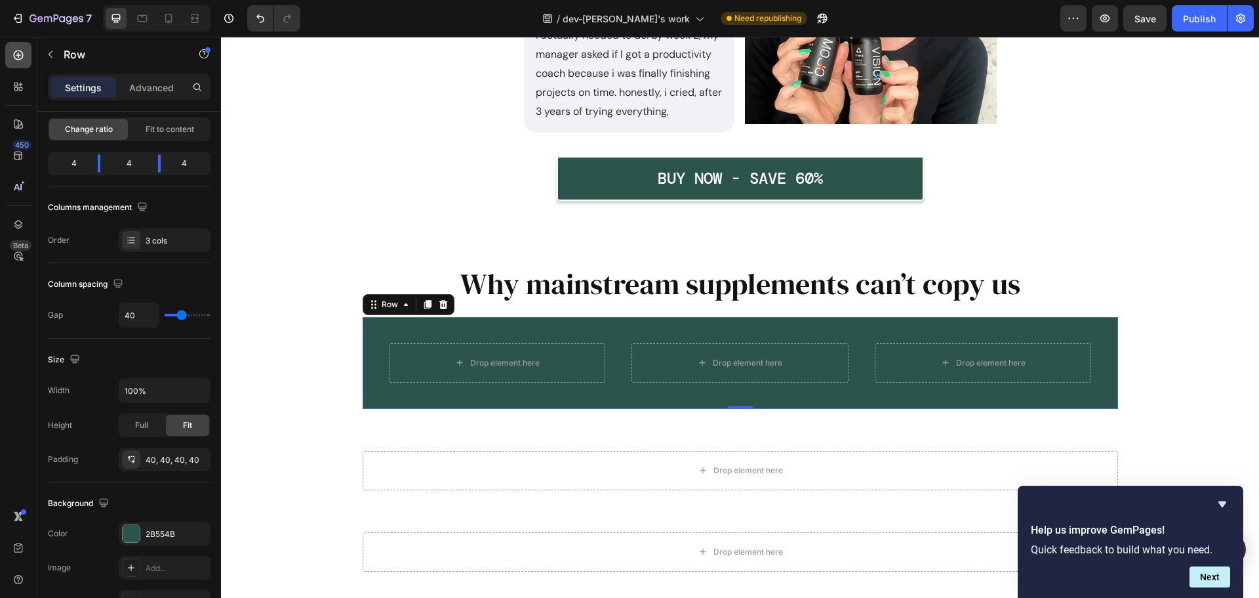
click at [23, 52] on icon at bounding box center [18, 55] width 13 height 13
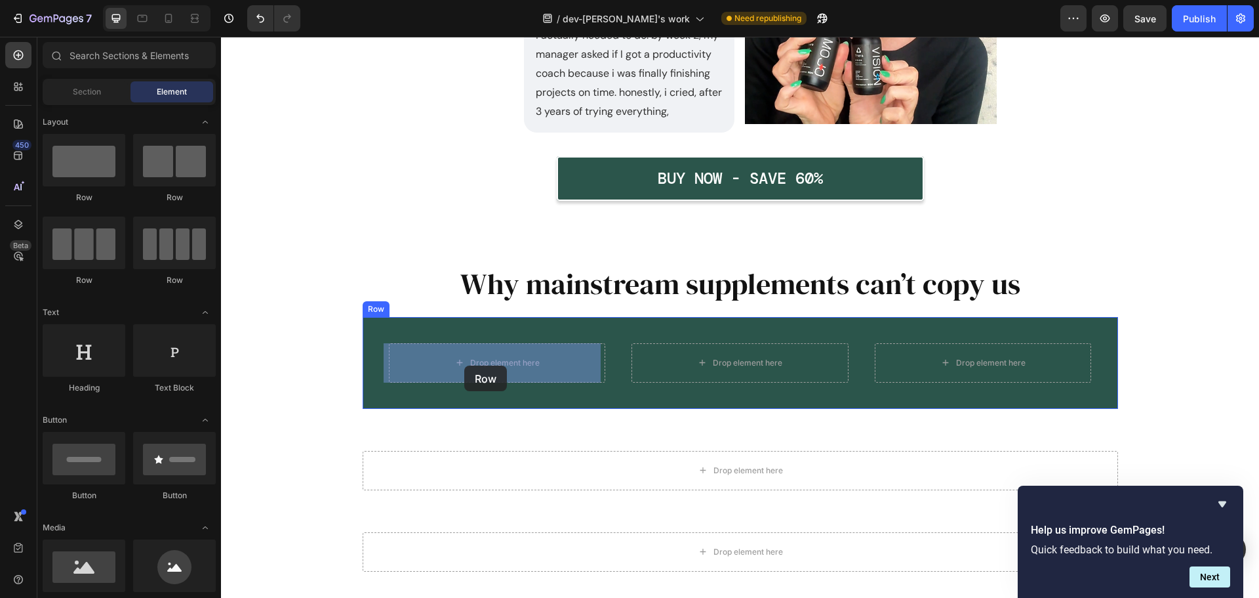
drag, startPoint x: 327, startPoint y: 225, endPoint x: 464, endPoint y: 365, distance: 196.7
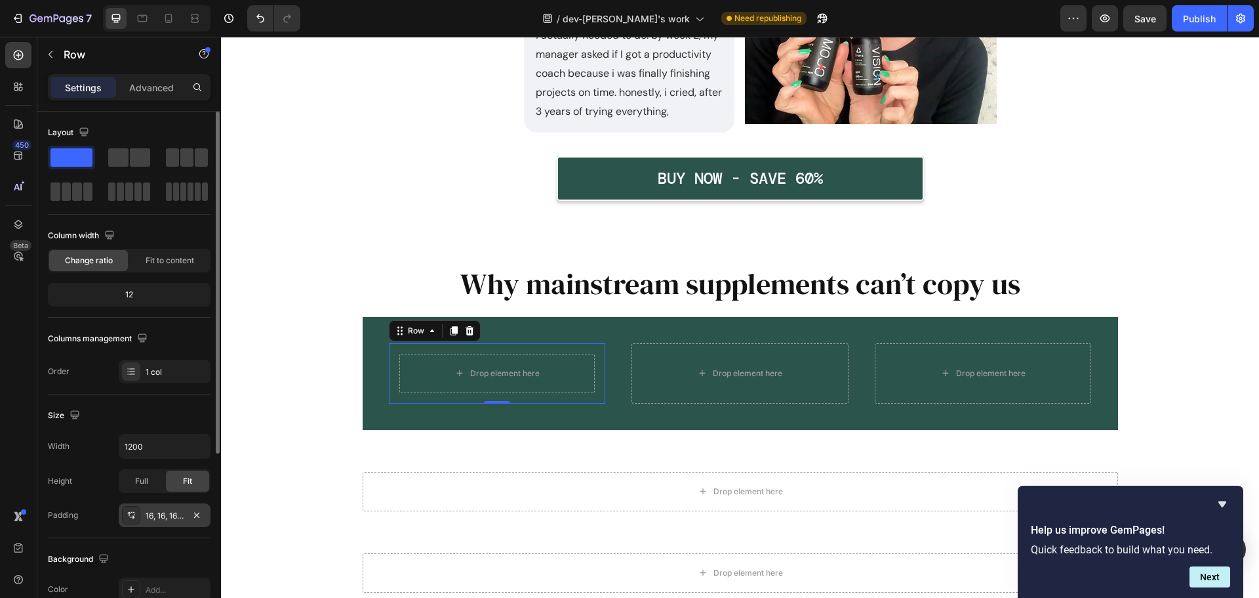
click at [159, 521] on div "16, 16, 16, 16" at bounding box center [165, 516] width 38 height 12
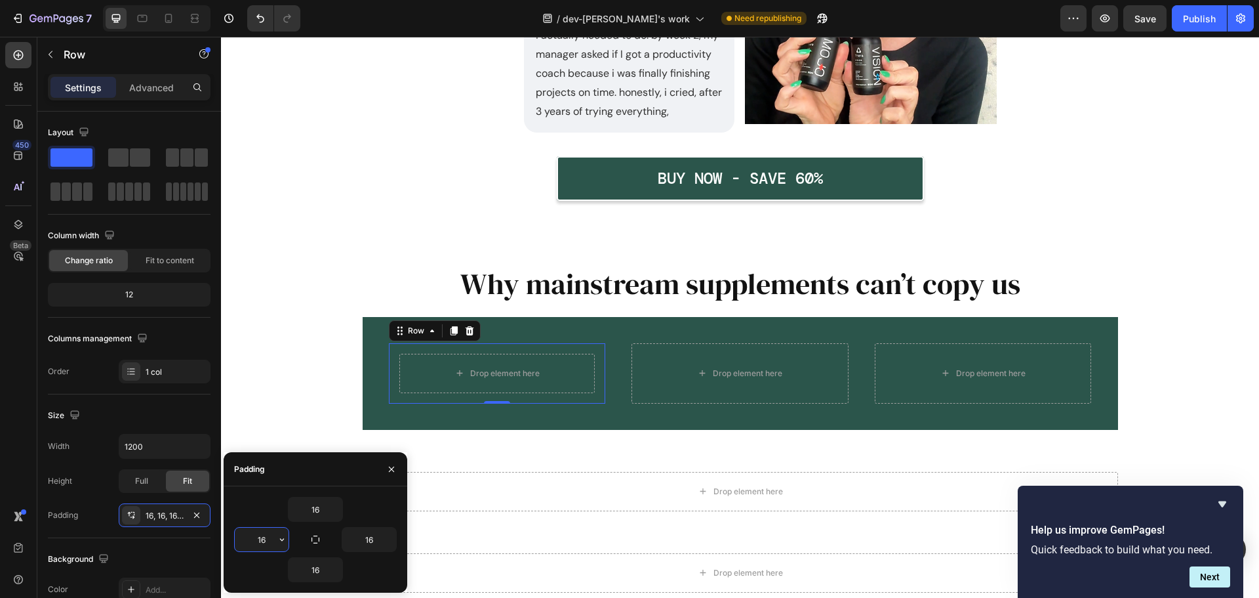
click at [263, 538] on input "16" at bounding box center [262, 539] width 54 height 24
type input "0"
click at [367, 539] on input "16" at bounding box center [369, 539] width 54 height 24
type input "0"
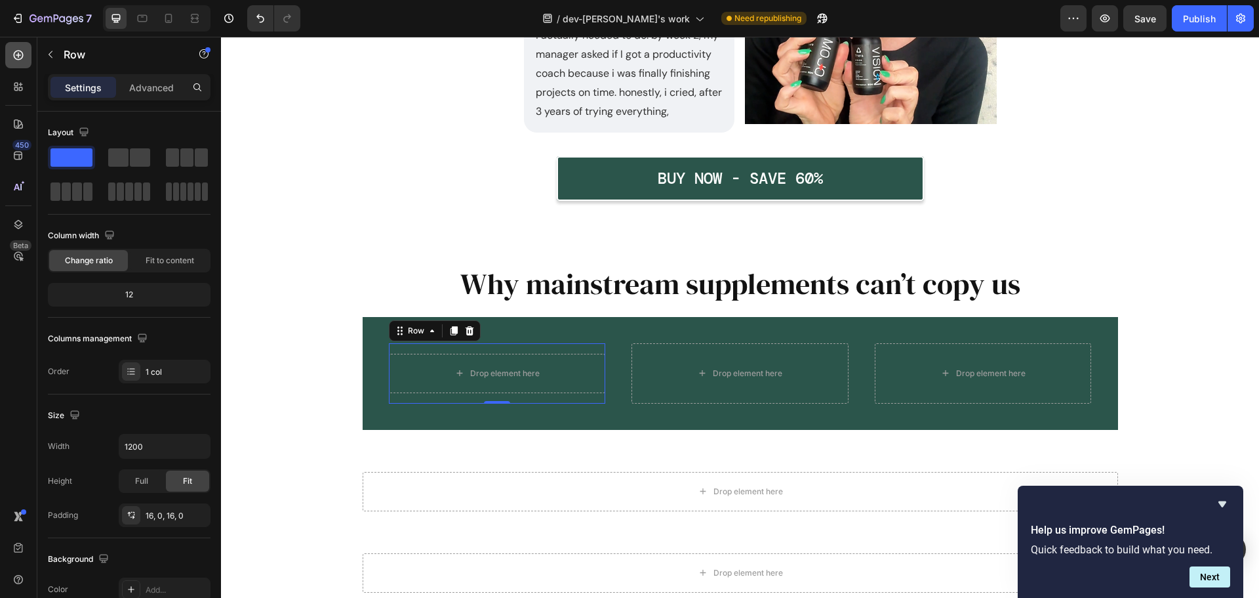
click at [14, 63] on div at bounding box center [18, 55] width 26 height 26
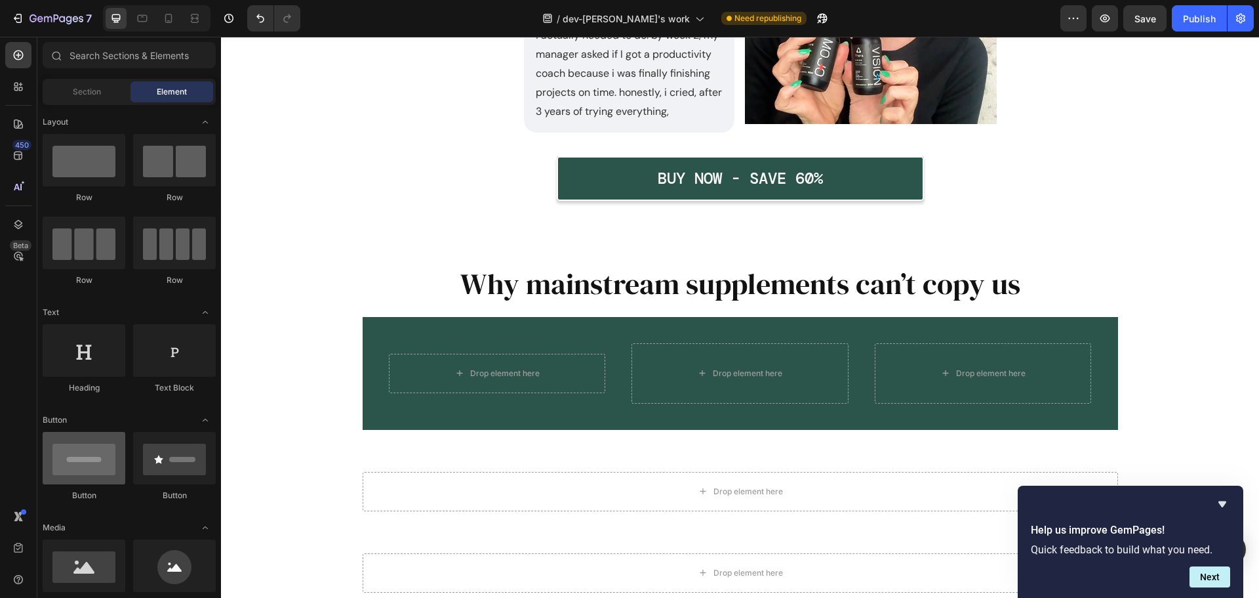
scroll to position [197, 0]
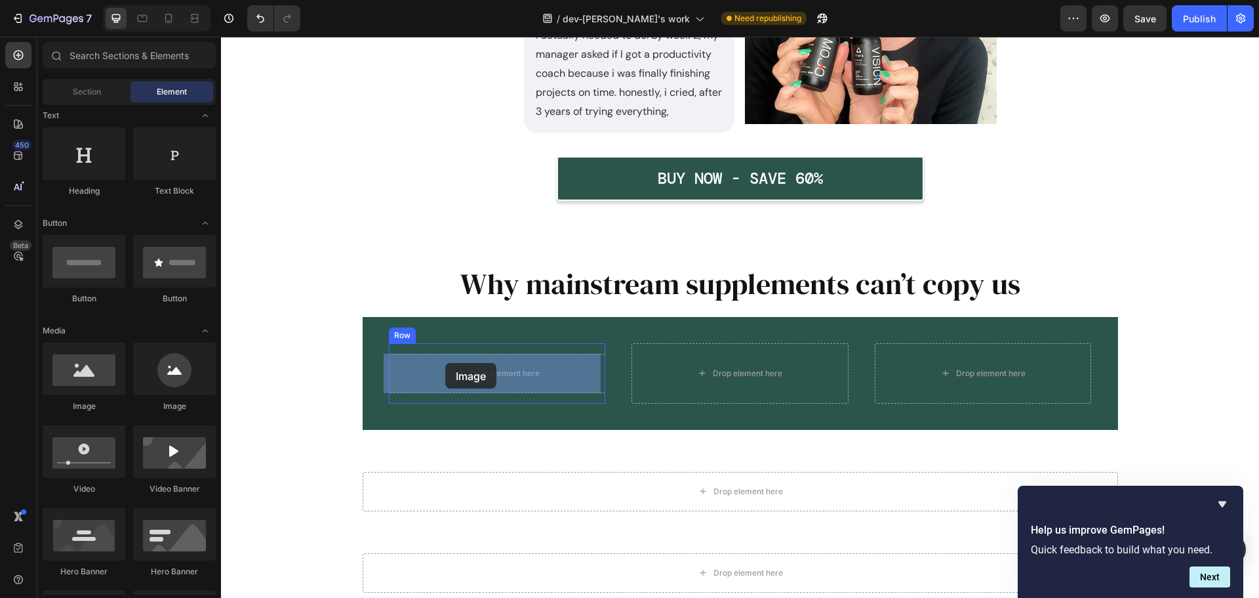
drag, startPoint x: 304, startPoint y: 417, endPoint x: 451, endPoint y: 363, distance: 156.7
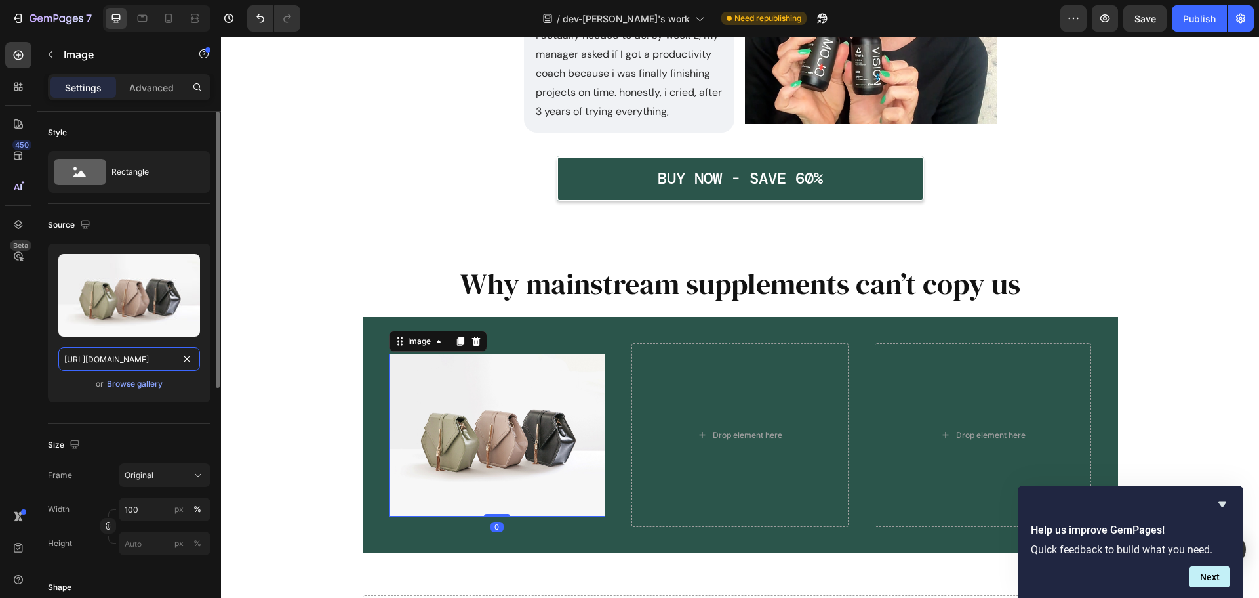
click at [118, 353] on input "https://cdn.shopify.com/s/files/1/2005/9307/files/image_demo.jpg" at bounding box center [129, 359] width 142 height 24
paste input "img.funnelish.com/85776/911530/1757391044-Web%201.pn"
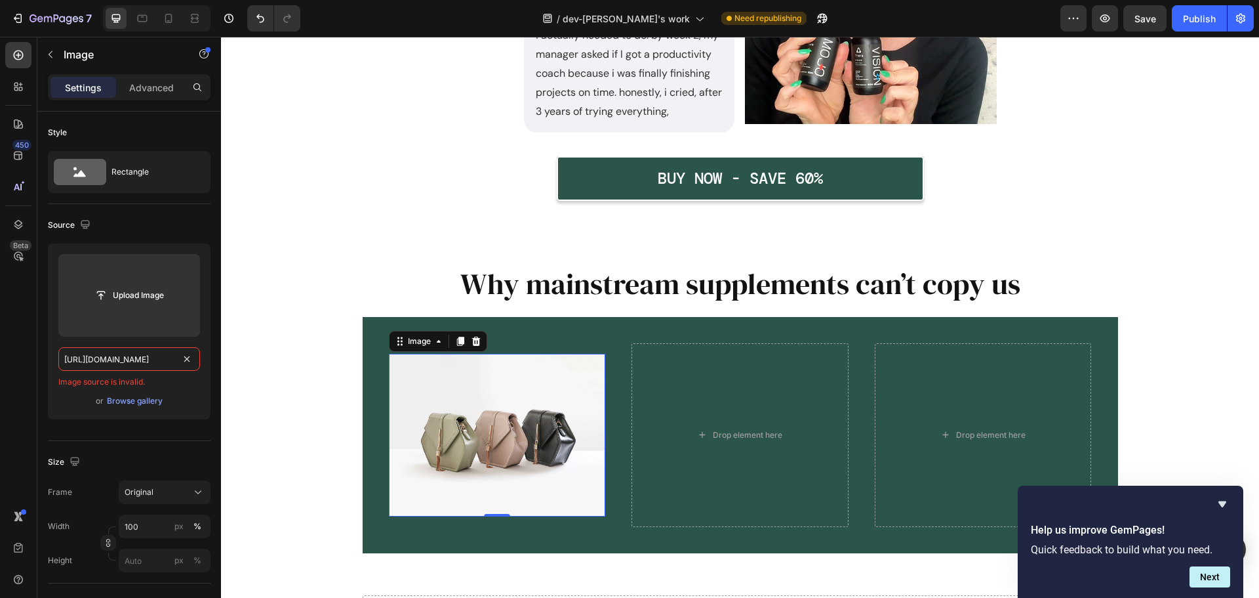
type input "https://img.funnelish.com/85776/911530/1757391044-Web%201.png"
click at [121, 358] on input "https://img.funnelish.com/85776/911530/1757391044-Web%201.png" at bounding box center [129, 359] width 142 height 24
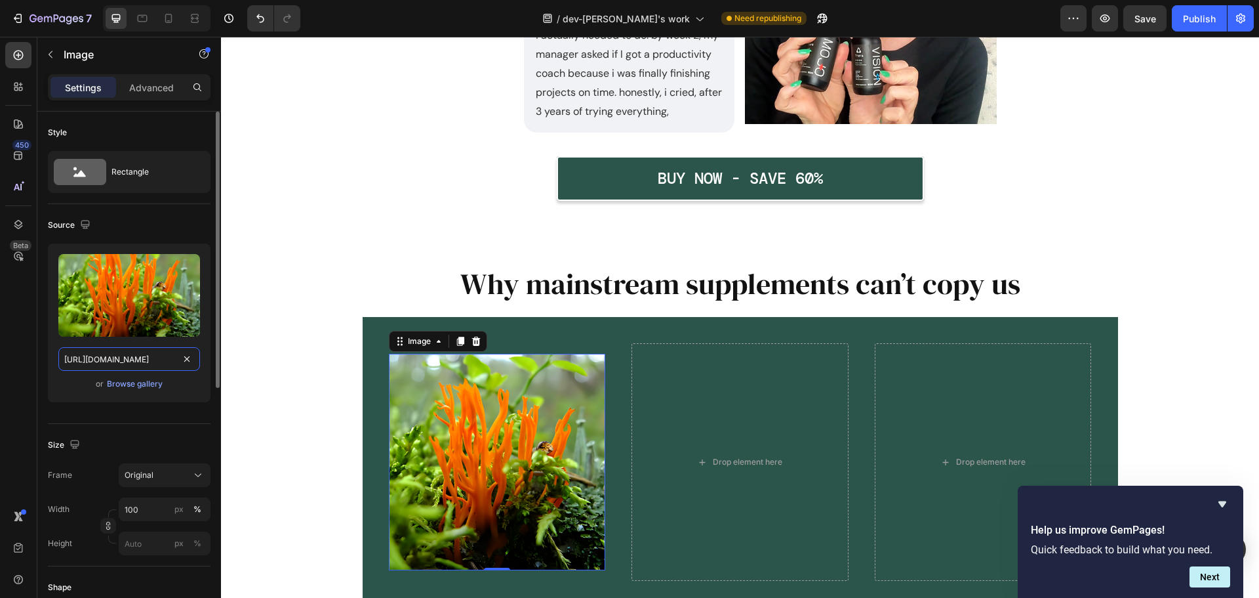
scroll to position [0, 146]
click at [21, 56] on icon at bounding box center [18, 55] width 13 height 13
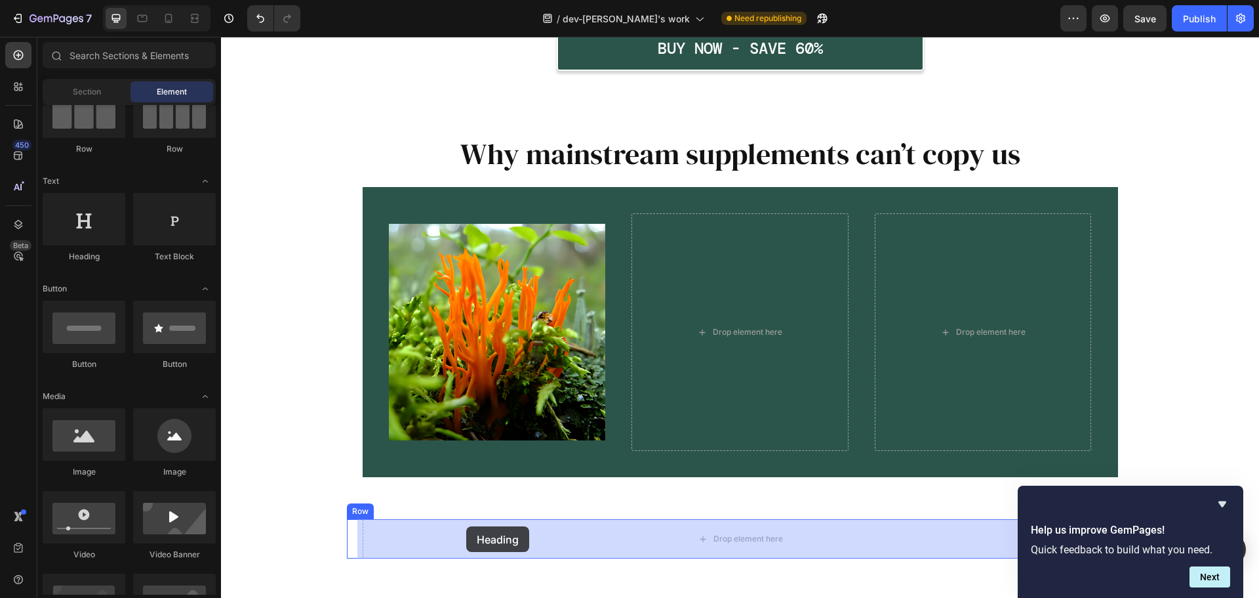
scroll to position [1595, 0]
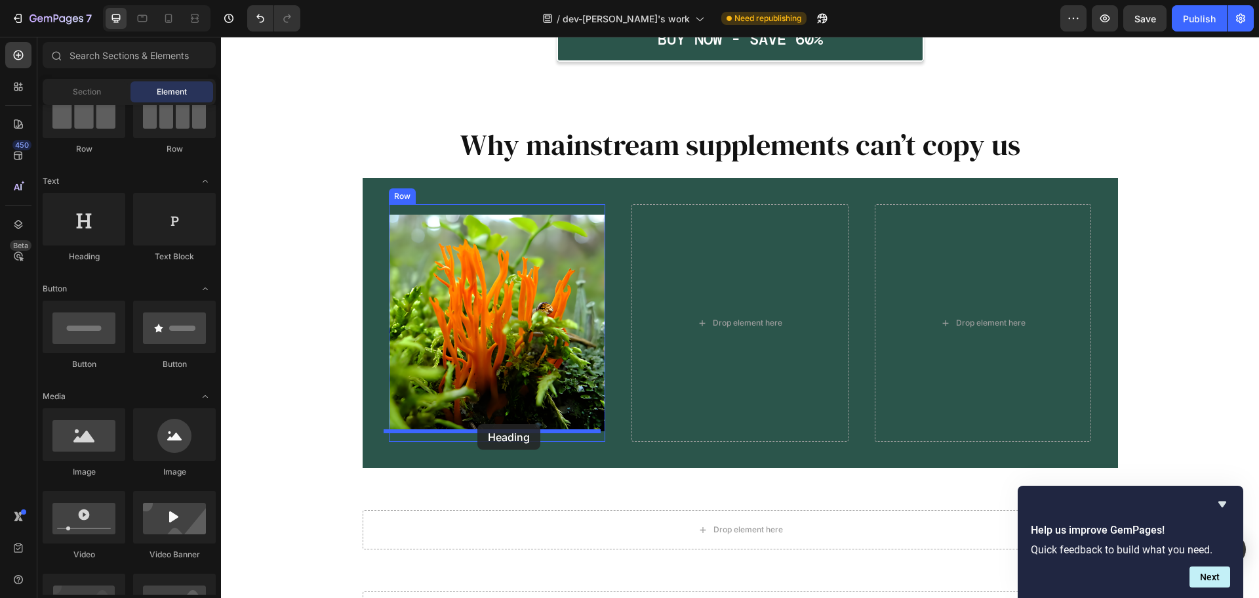
drag, startPoint x: 299, startPoint y: 268, endPoint x: 478, endPoint y: 424, distance: 237.1
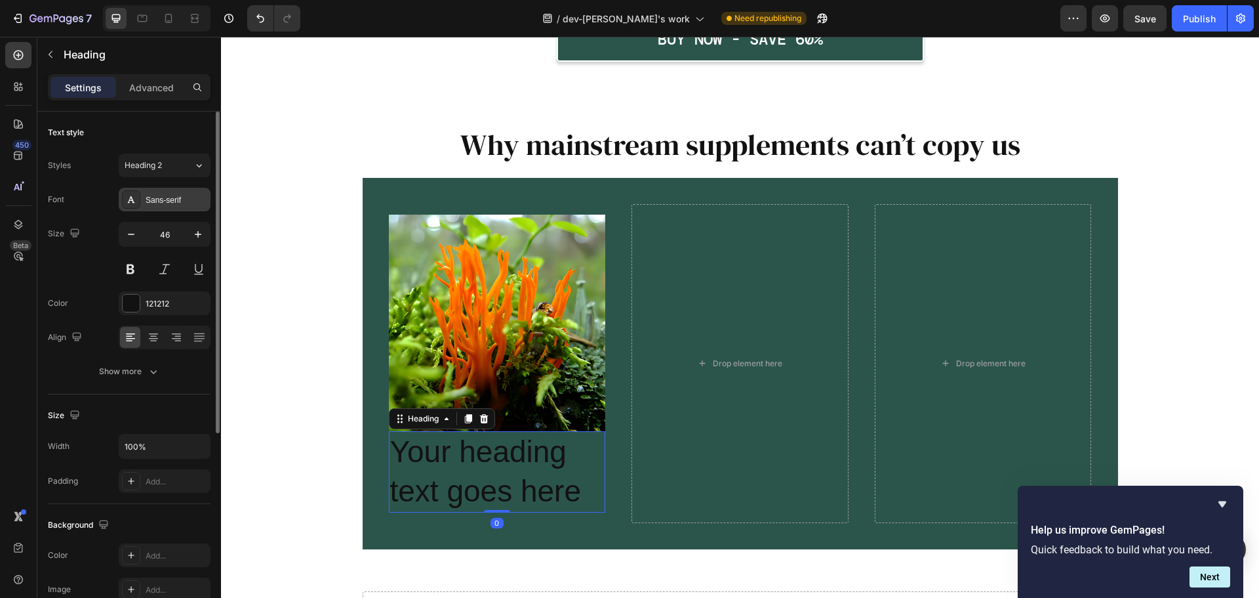
click at [170, 195] on div "Sans-serif" at bounding box center [177, 200] width 62 height 12
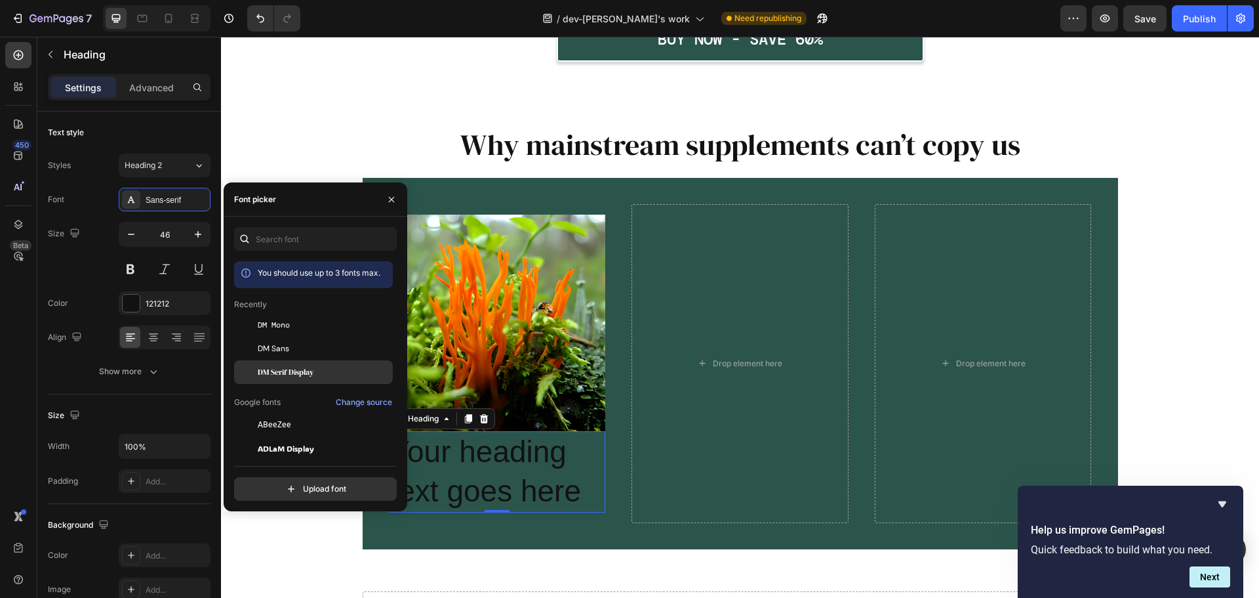
click at [301, 369] on span "DM Serif Display" at bounding box center [286, 372] width 56 height 12
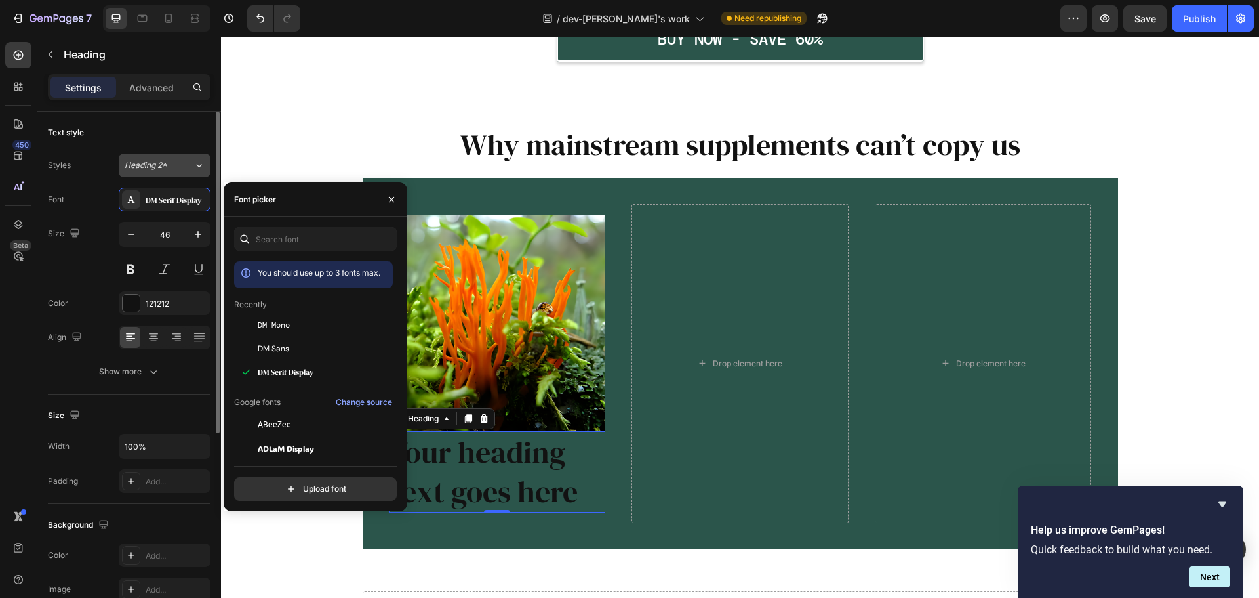
click at [163, 167] on span "Heading 2*" at bounding box center [146, 165] width 43 height 12
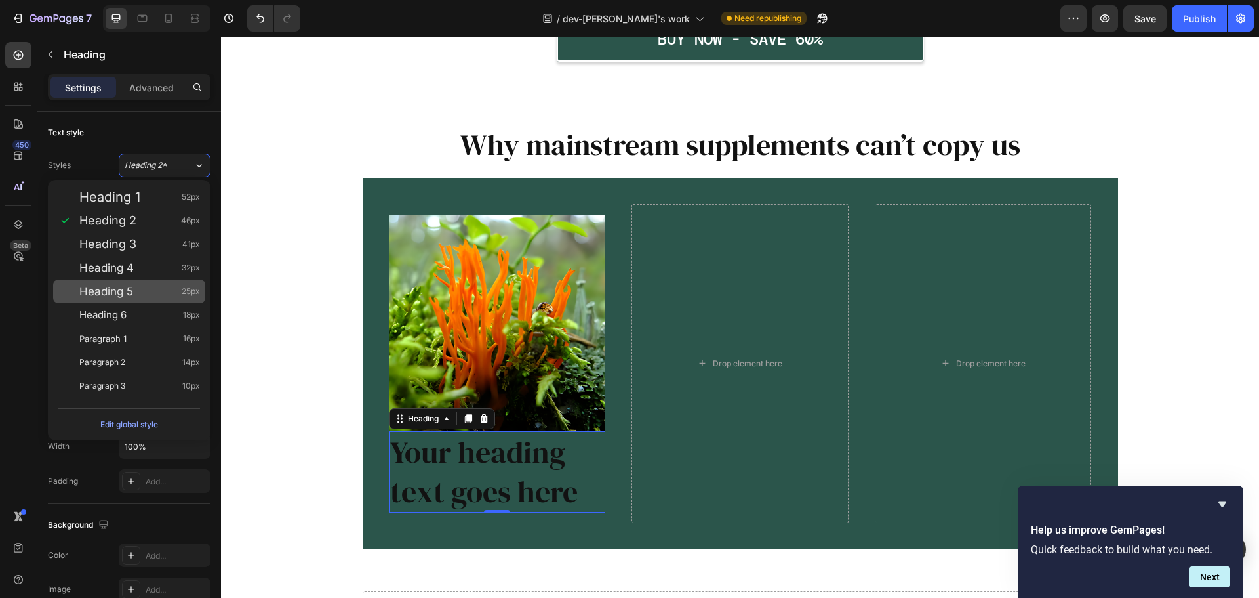
click at [150, 295] on div "Heading 5 25px" at bounding box center [139, 291] width 121 height 13
type input "25"
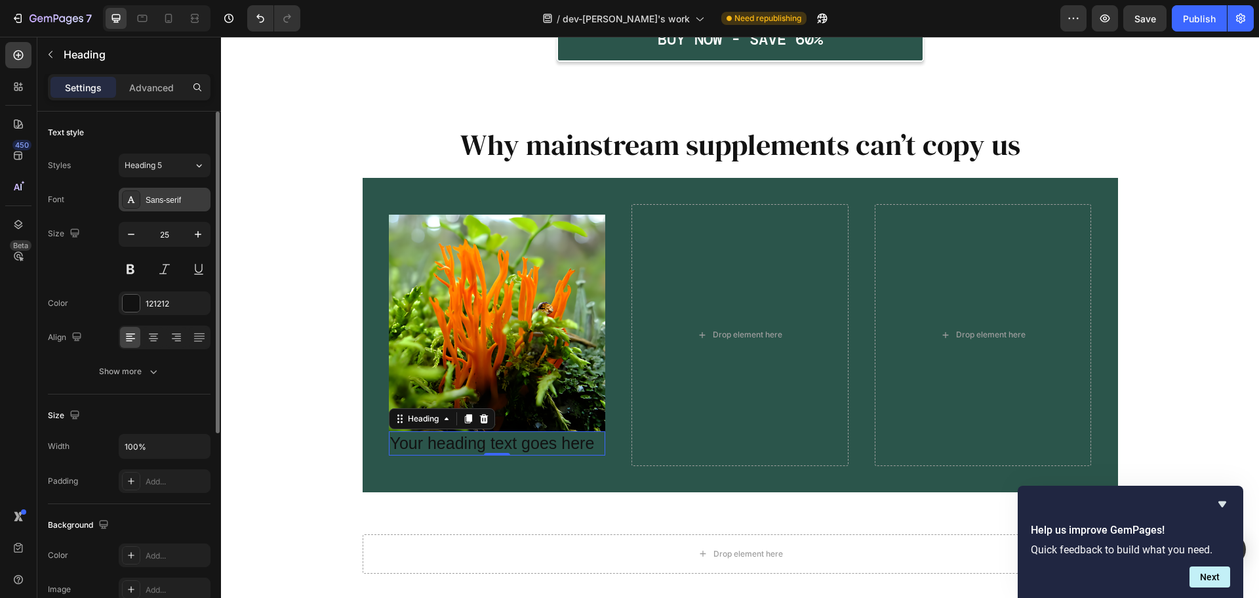
click at [161, 209] on div "Sans-serif" at bounding box center [165, 200] width 92 height 24
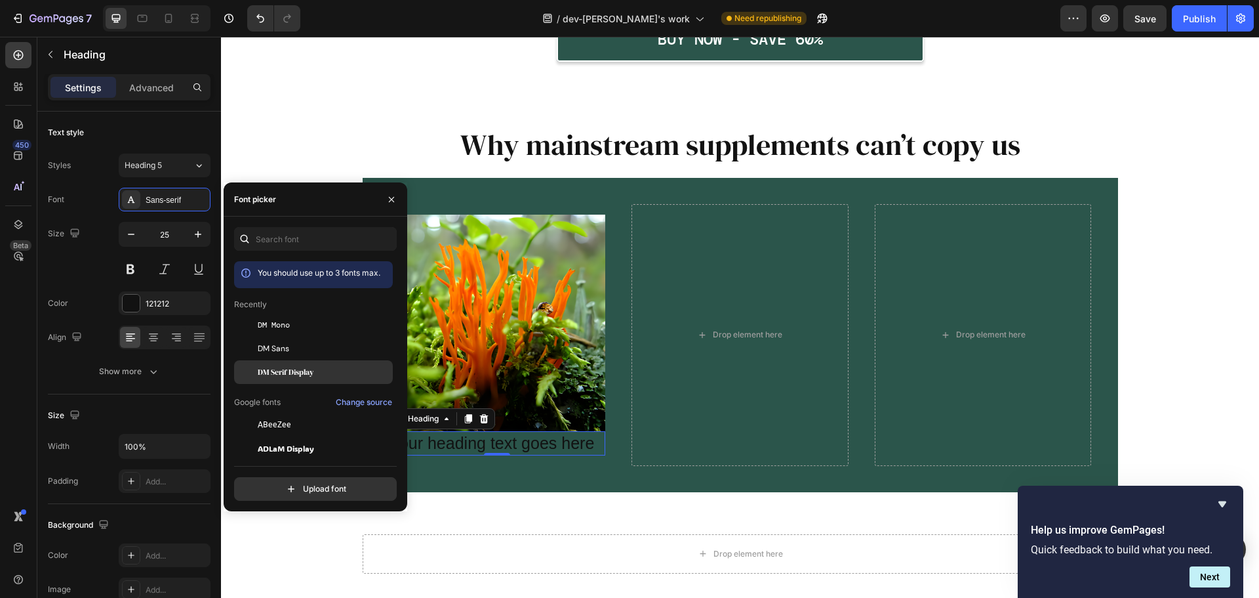
click at [279, 368] on span "DM Serif Display" at bounding box center [286, 372] width 56 height 12
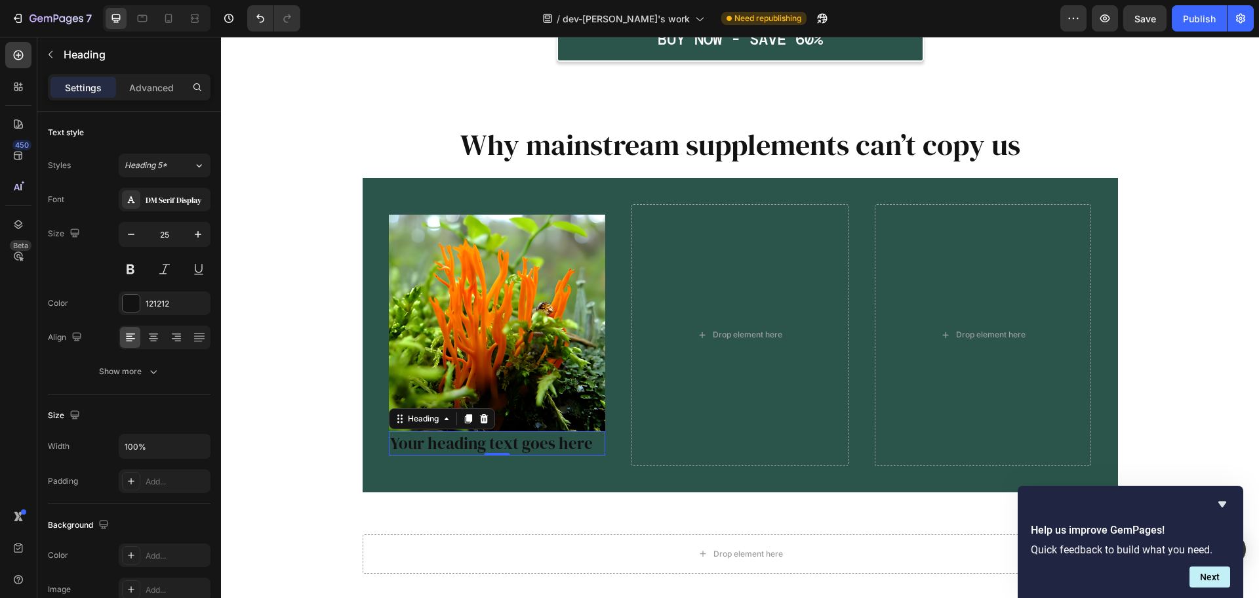
click at [492, 441] on h2 "Your heading text goes here" at bounding box center [497, 443] width 217 height 24
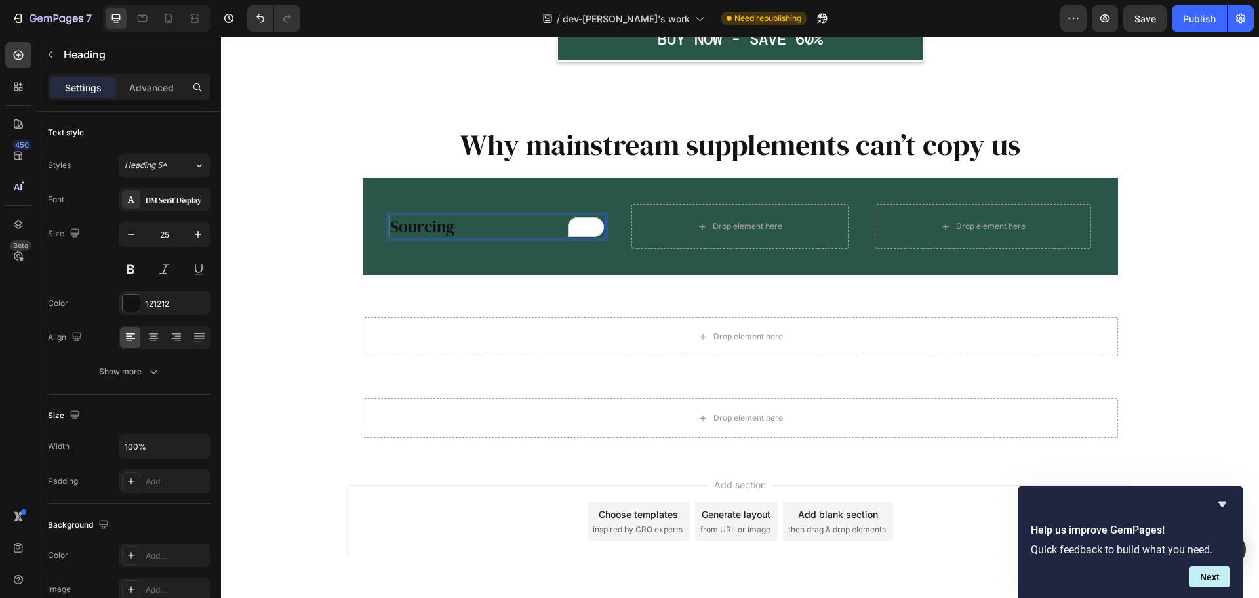
scroll to position [1595, 0]
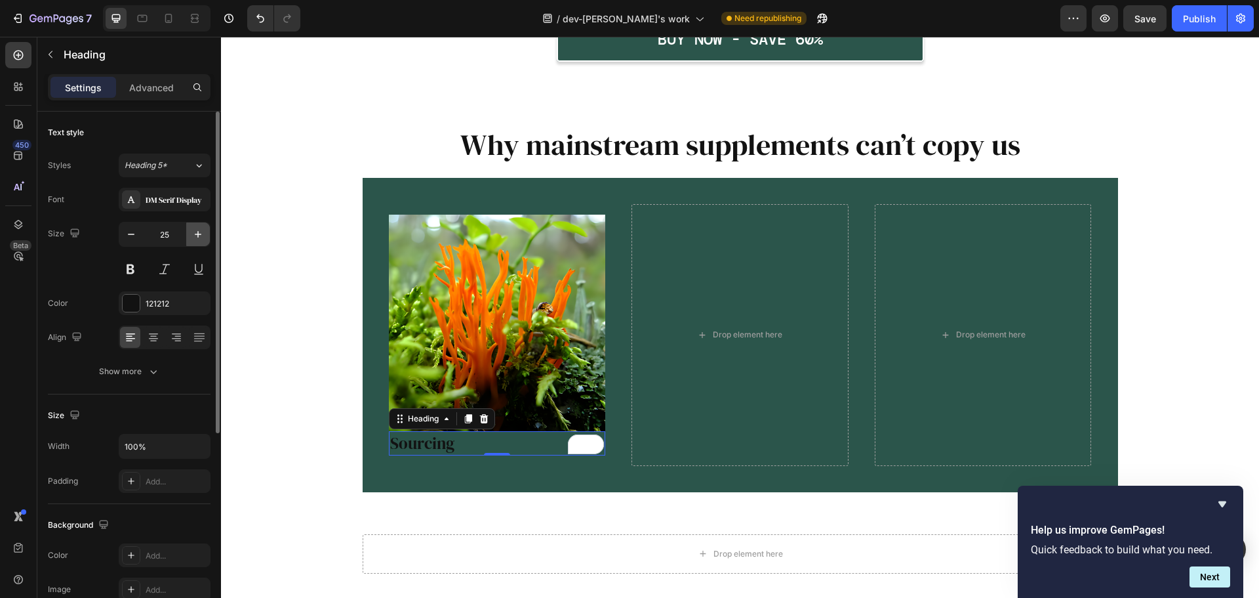
click at [192, 234] on icon "button" at bounding box center [198, 234] width 13 height 13
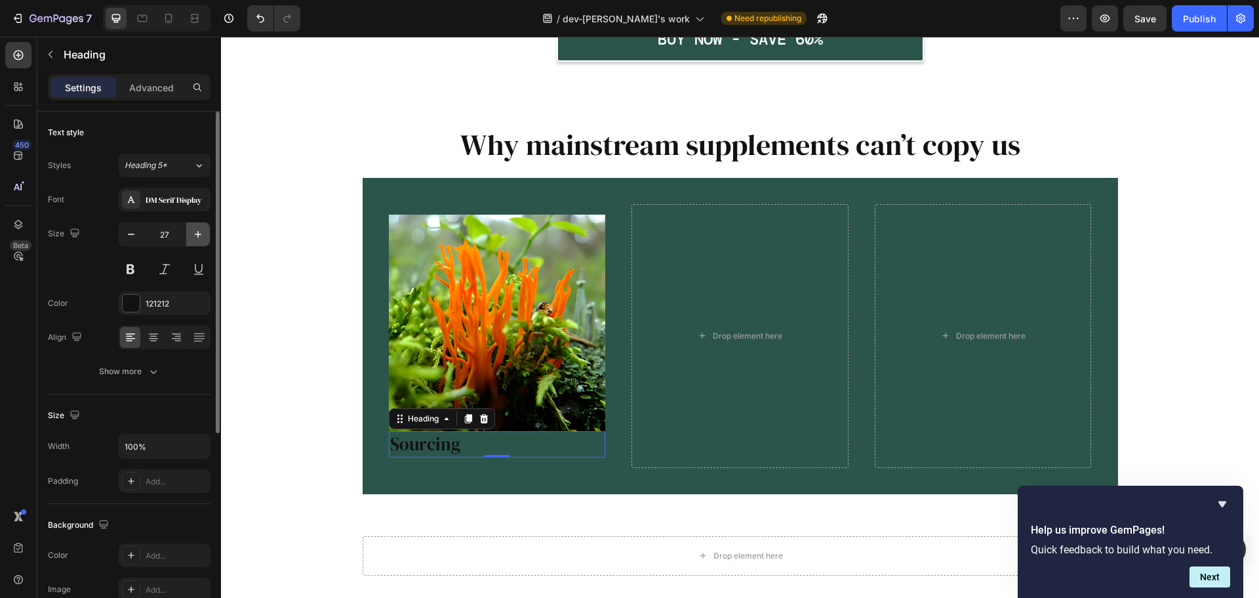
click at [192, 234] on icon "button" at bounding box center [198, 234] width 13 height 13
type input "28"
click at [150, 338] on icon at bounding box center [153, 338] width 9 height 1
click at [165, 308] on div "121212" at bounding box center [165, 304] width 38 height 12
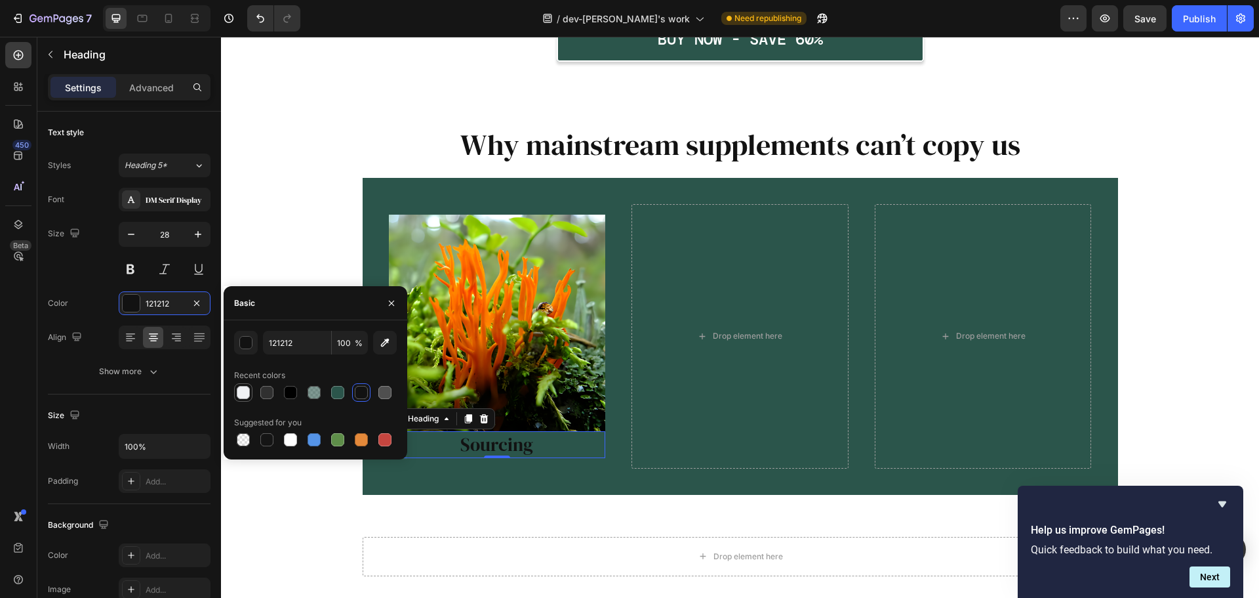
click at [246, 394] on div at bounding box center [243, 392] width 13 height 13
click at [291, 447] on div at bounding box center [290, 439] width 18 height 18
type input "FFFFFF"
click at [106, 306] on div "Color FFFFFF" at bounding box center [129, 303] width 163 height 24
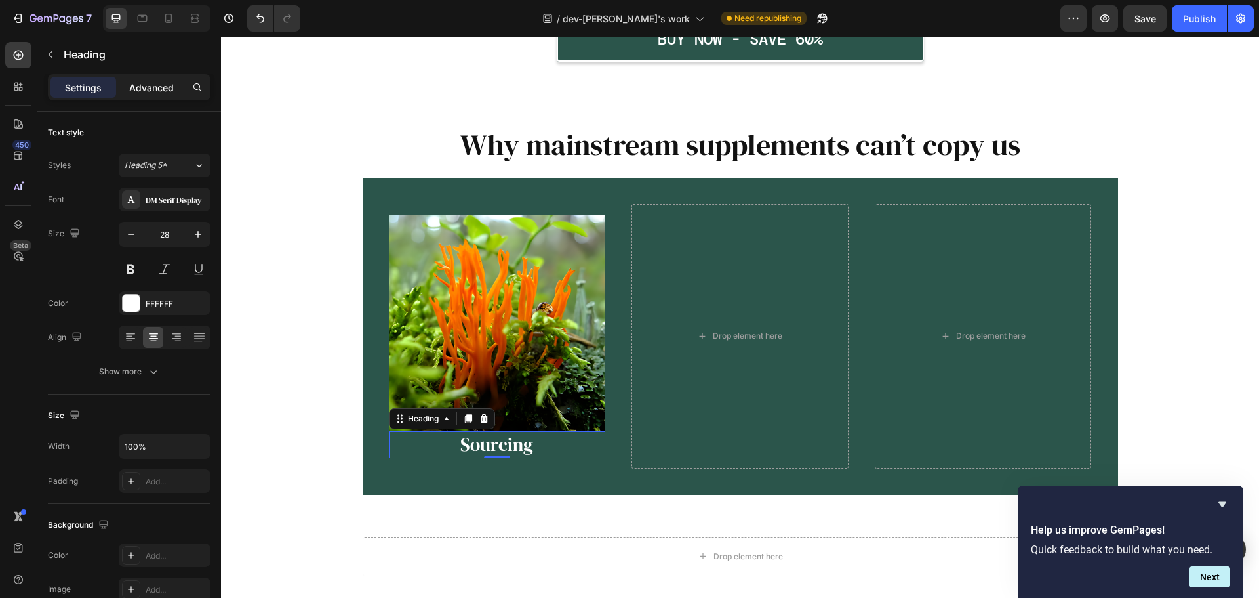
click at [143, 91] on p "Advanced" at bounding box center [151, 88] width 45 height 14
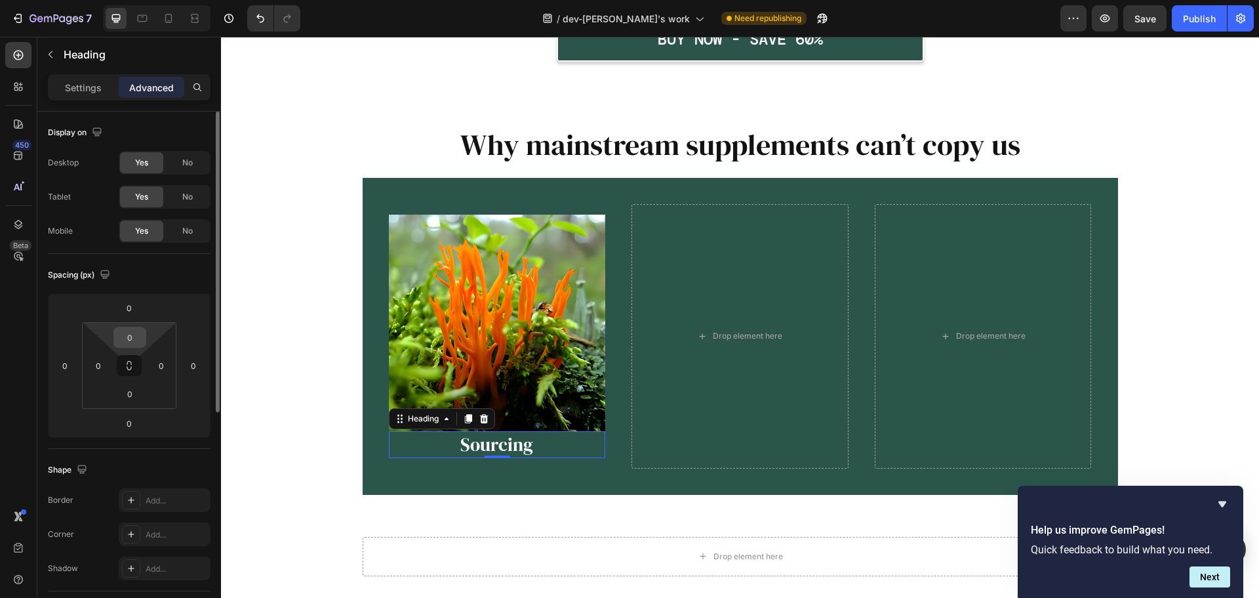
click at [132, 342] on input "0" at bounding box center [130, 337] width 26 height 20
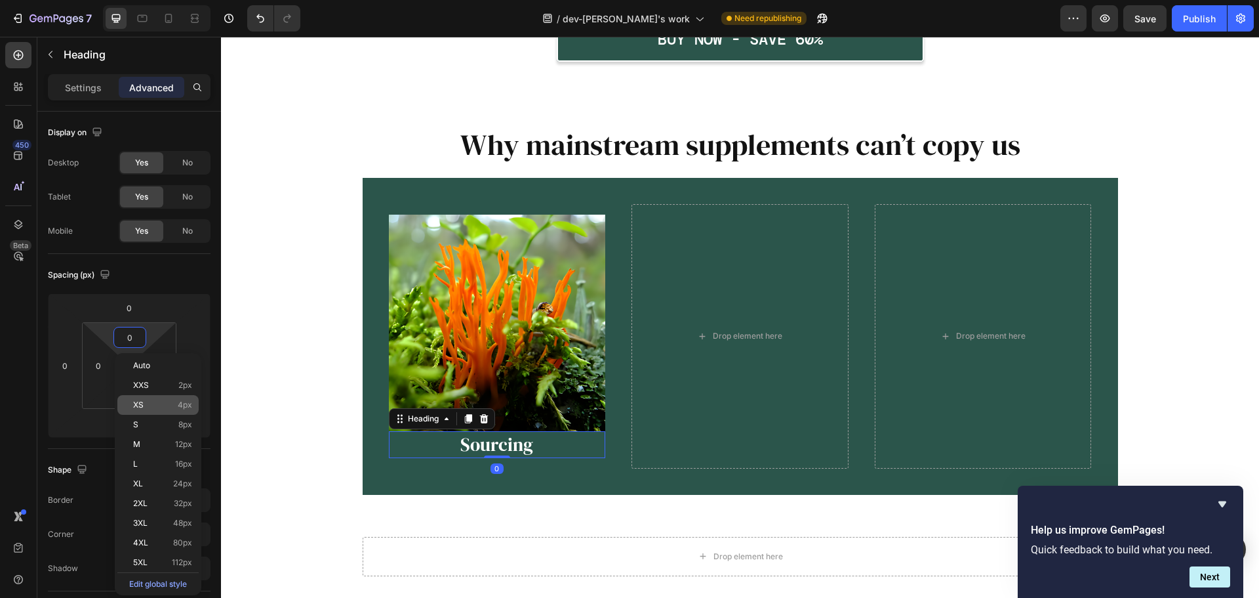
click at [150, 409] on div "XS 4px" at bounding box center [157, 405] width 81 height 20
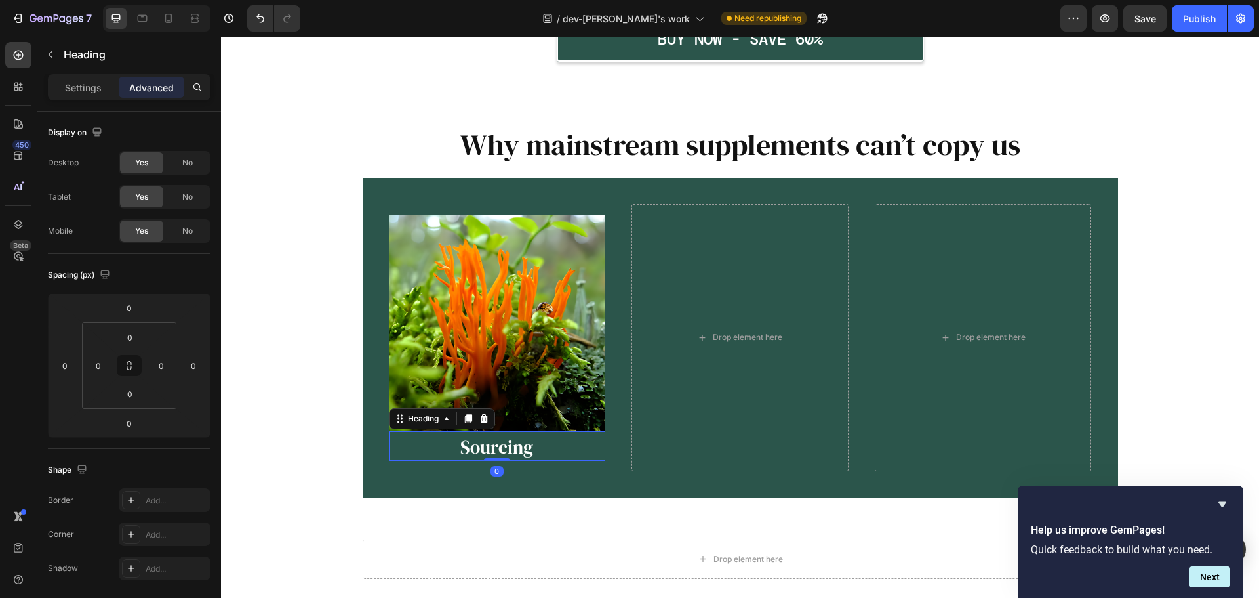
type input "4"
click at [132, 394] on input "0" at bounding box center [130, 394] width 26 height 20
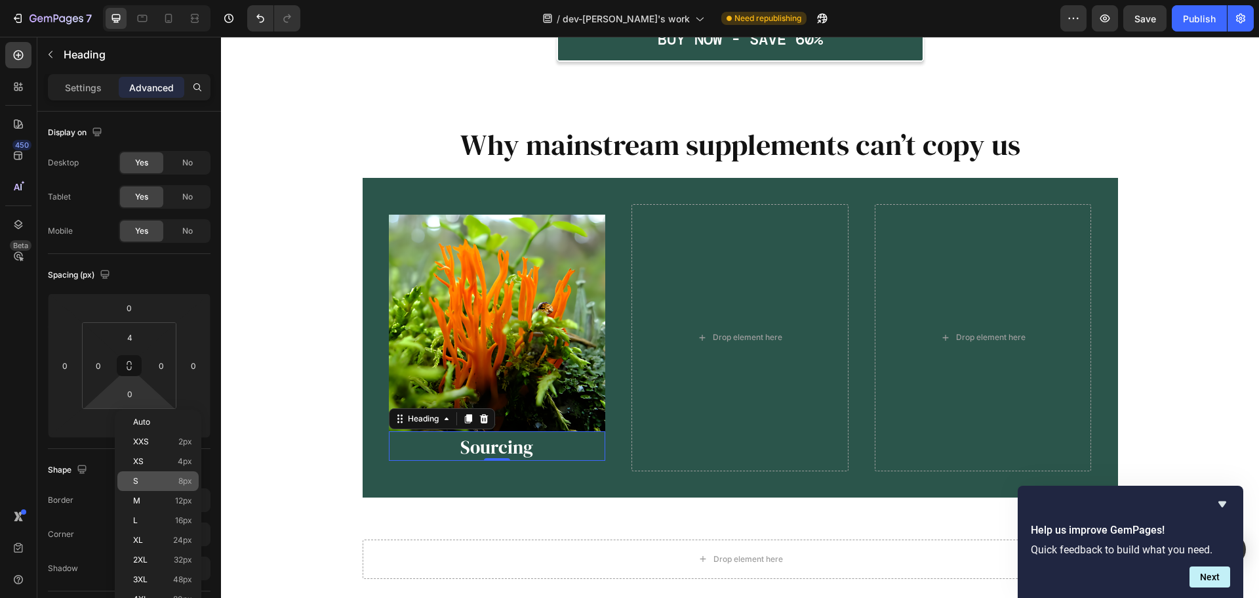
click at [148, 473] on div "S 8px" at bounding box center [157, 481] width 81 height 20
type input "8"
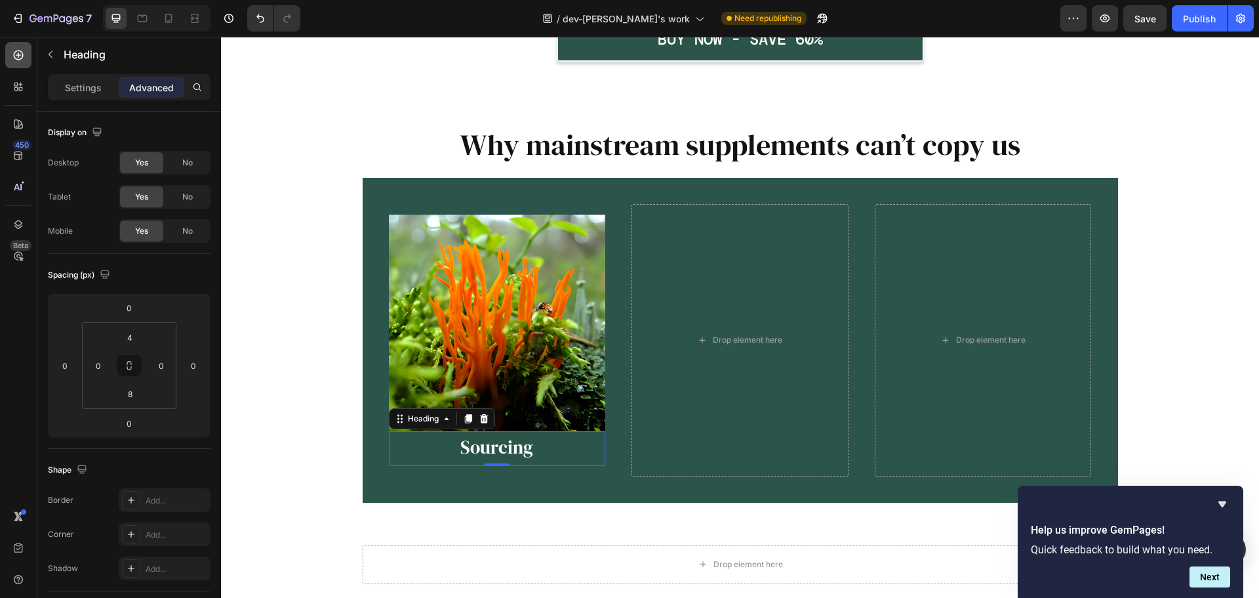
click at [12, 56] on icon at bounding box center [18, 55] width 13 height 13
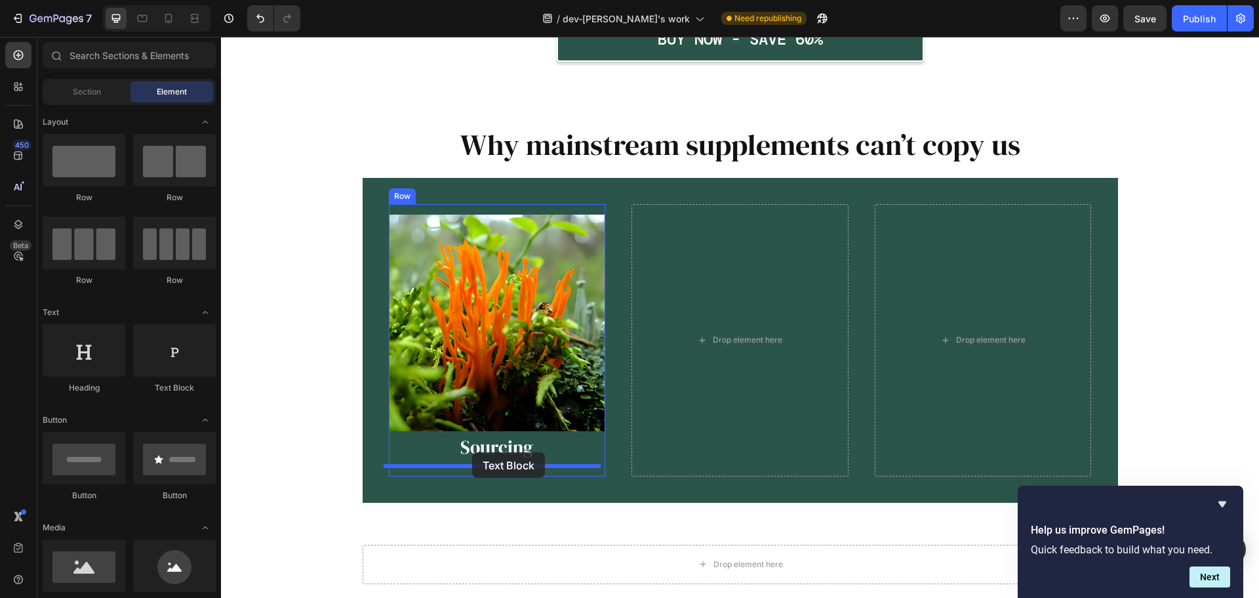
drag, startPoint x: 388, startPoint y: 277, endPoint x: 472, endPoint y: 452, distance: 193.9
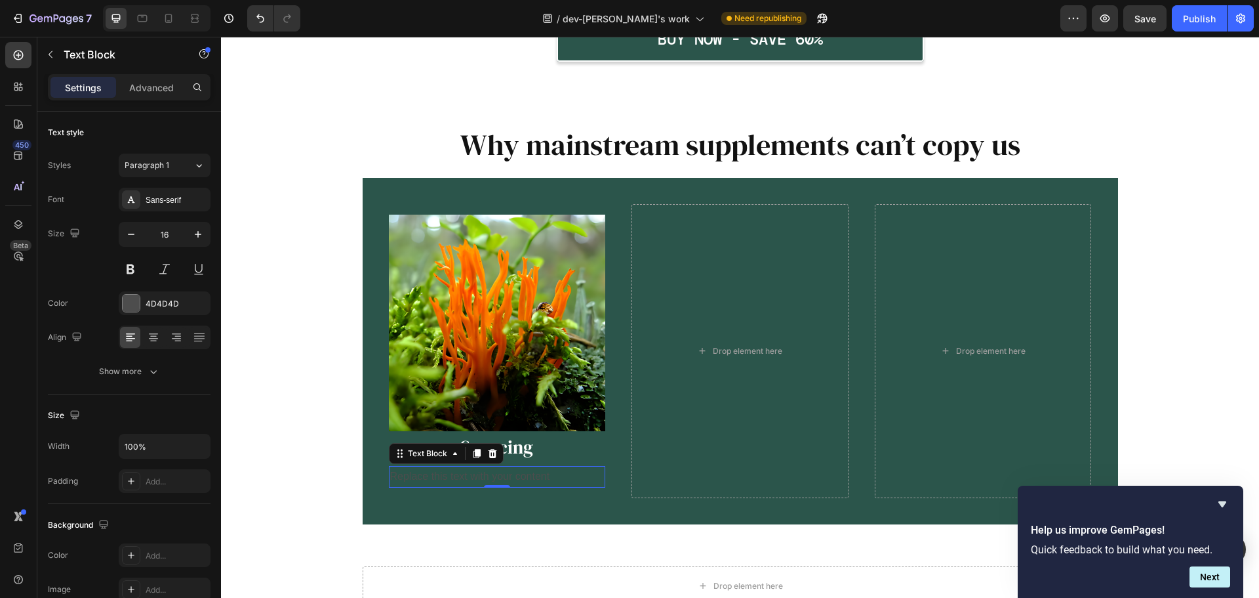
click at [492, 479] on div "Replace this text with your content" at bounding box center [497, 477] width 217 height 22
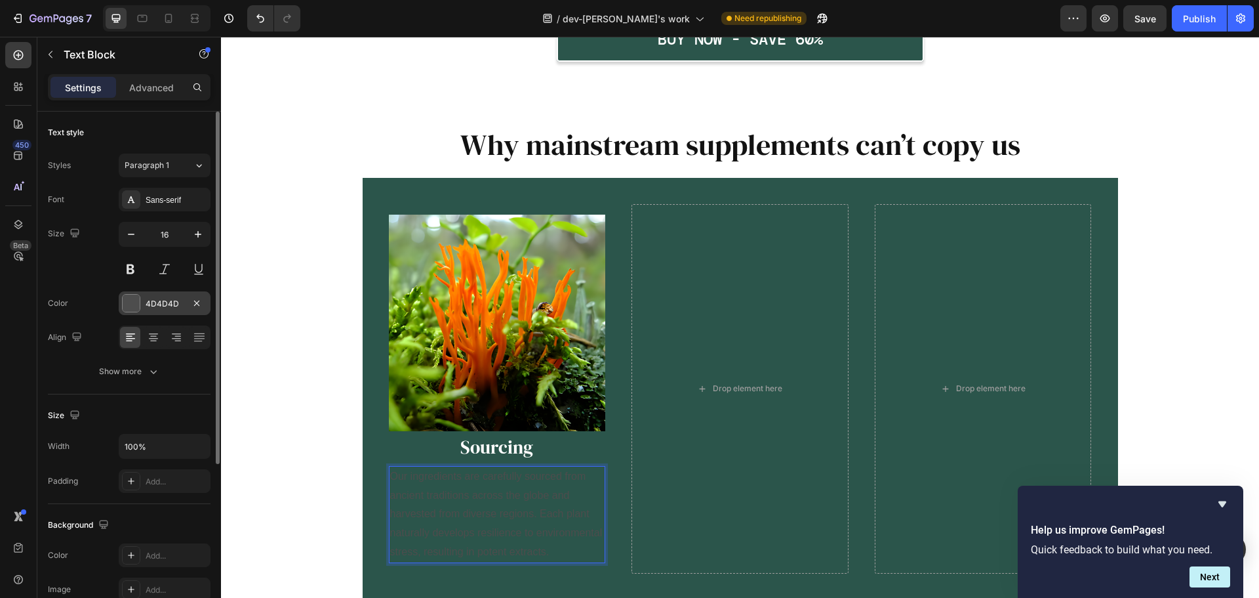
click at [132, 302] on div at bounding box center [131, 303] width 17 height 17
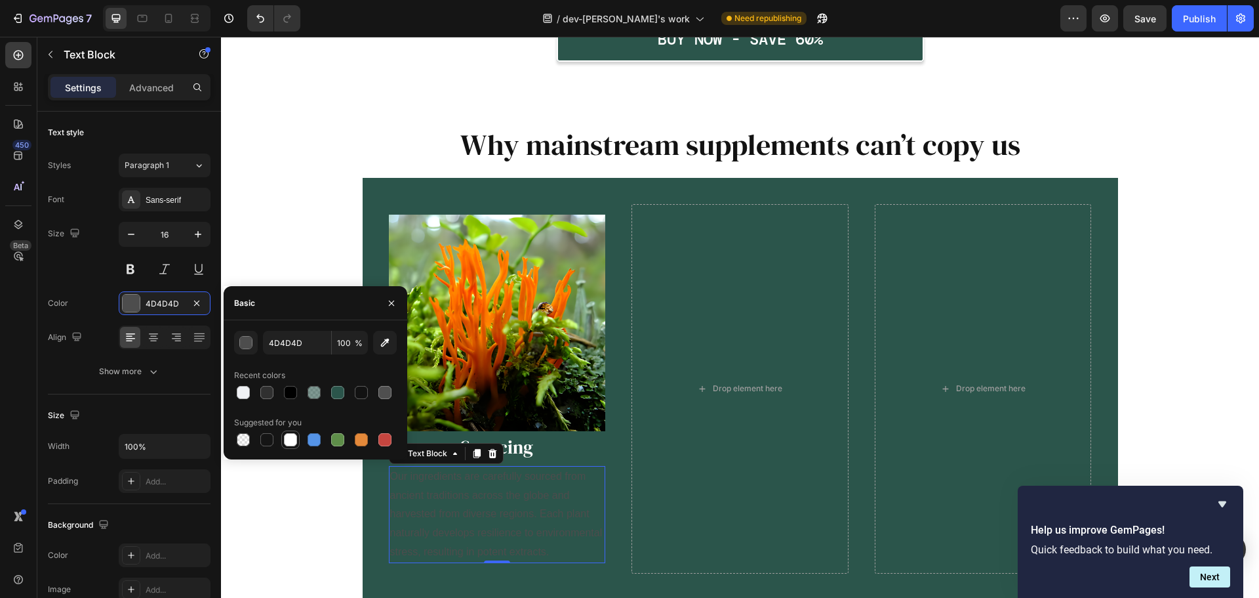
click at [292, 443] on div at bounding box center [290, 439] width 13 height 13
type input "FFFFFF"
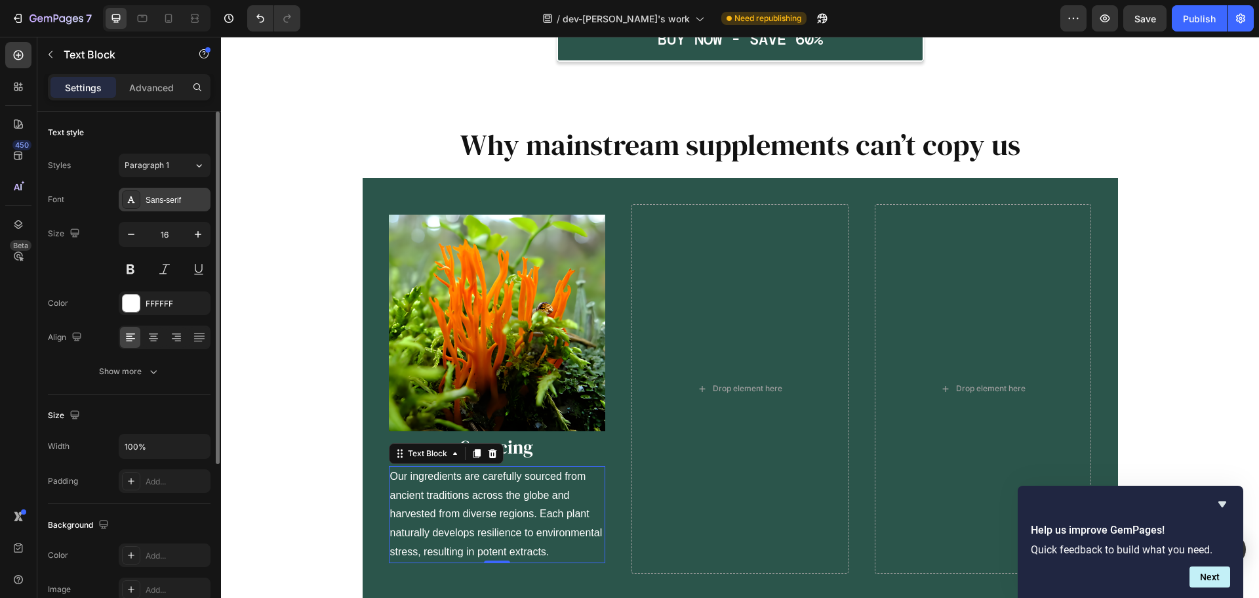
click at [174, 191] on div "Sans-serif" at bounding box center [165, 200] width 92 height 24
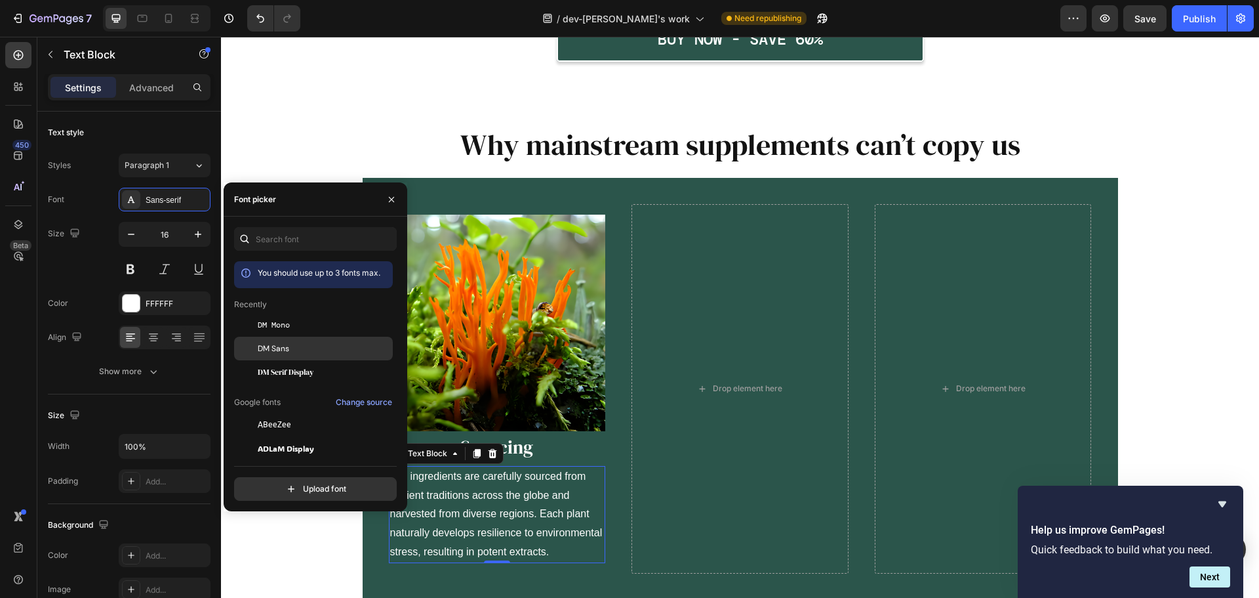
click at [289, 343] on span "DM Sans" at bounding box center [273, 348] width 31 height 12
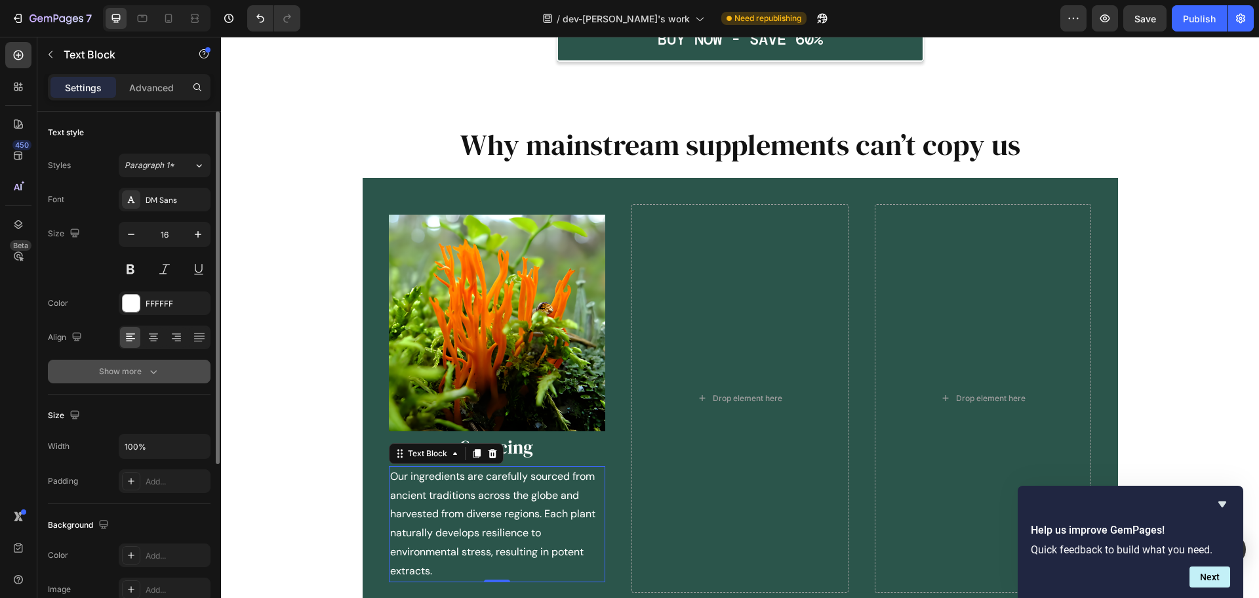
click at [162, 377] on button "Show more" at bounding box center [129, 371] width 163 height 24
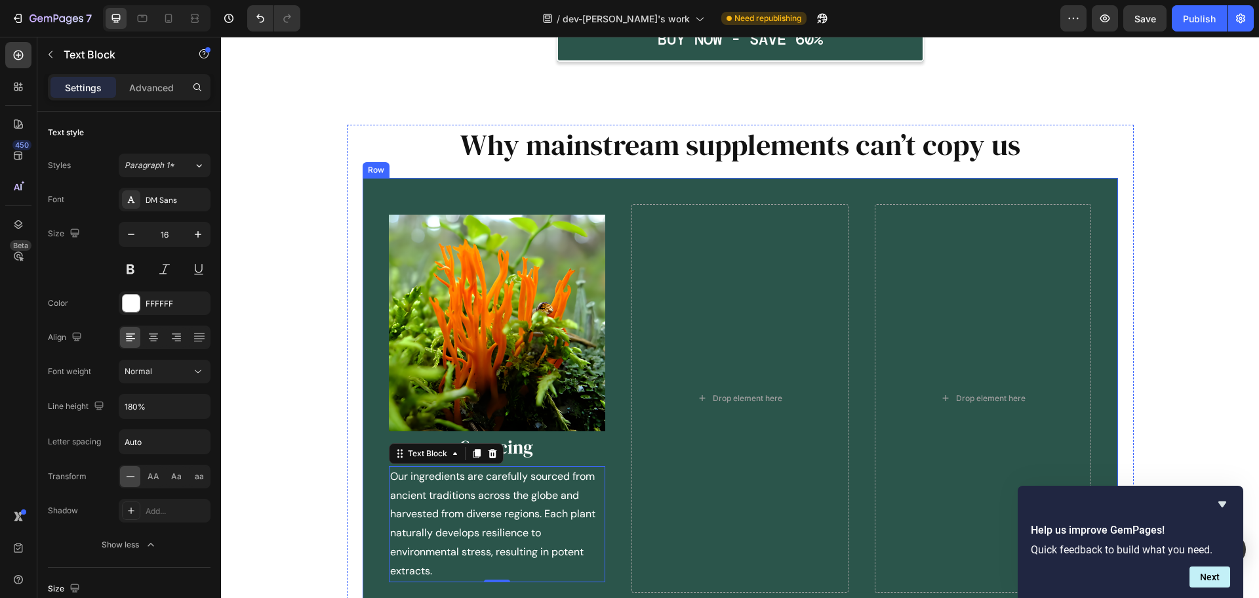
click at [618, 448] on div "Image Sourcing Heading Our ingredients are carefully sourced from ancient tradi…" at bounding box center [741, 398] width 756 height 441
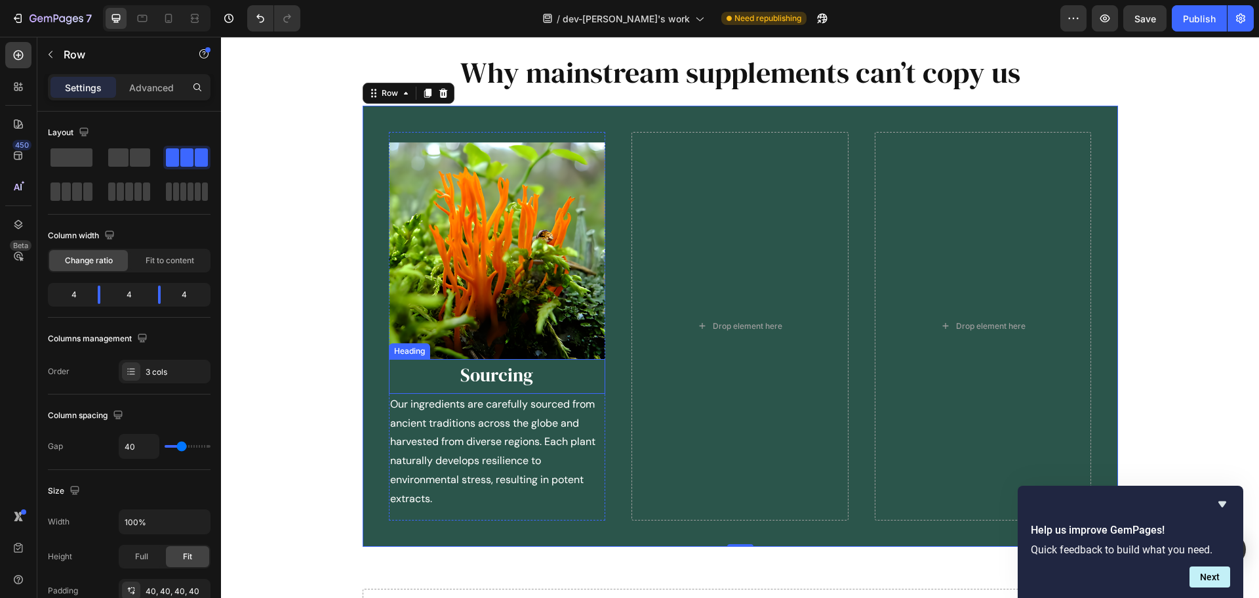
scroll to position [1660, 0]
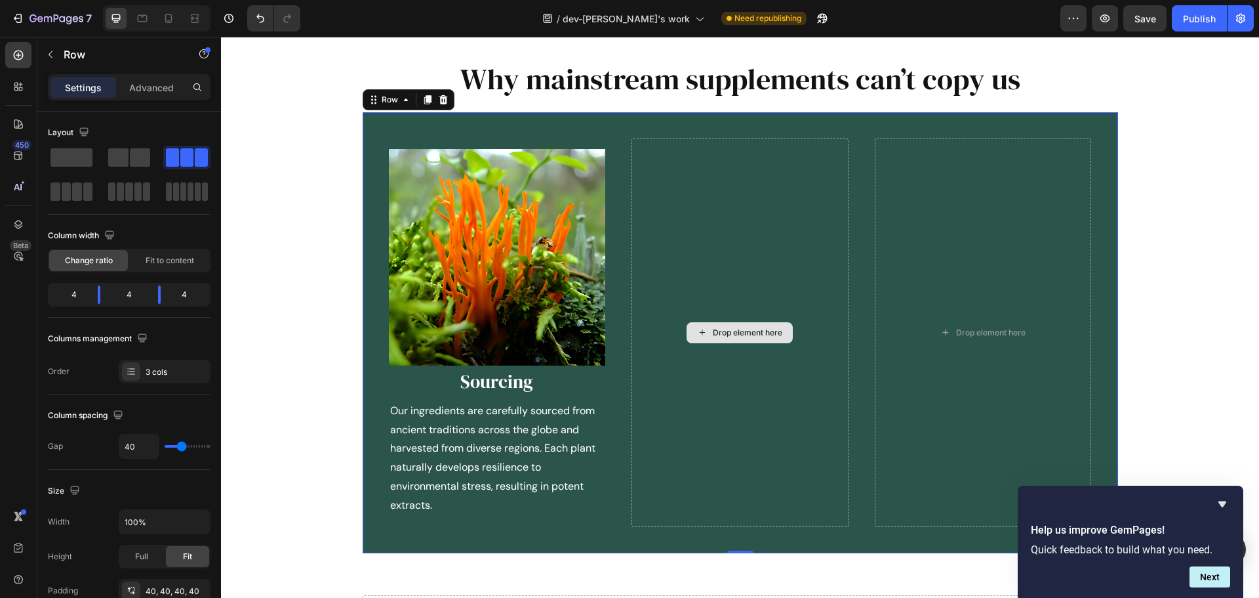
click at [676, 442] on div "Drop element here" at bounding box center [740, 332] width 217 height 388
click at [540, 444] on p "Our ingredients are carefully sourced from ancient traditions across the globe …" at bounding box center [497, 457] width 215 height 113
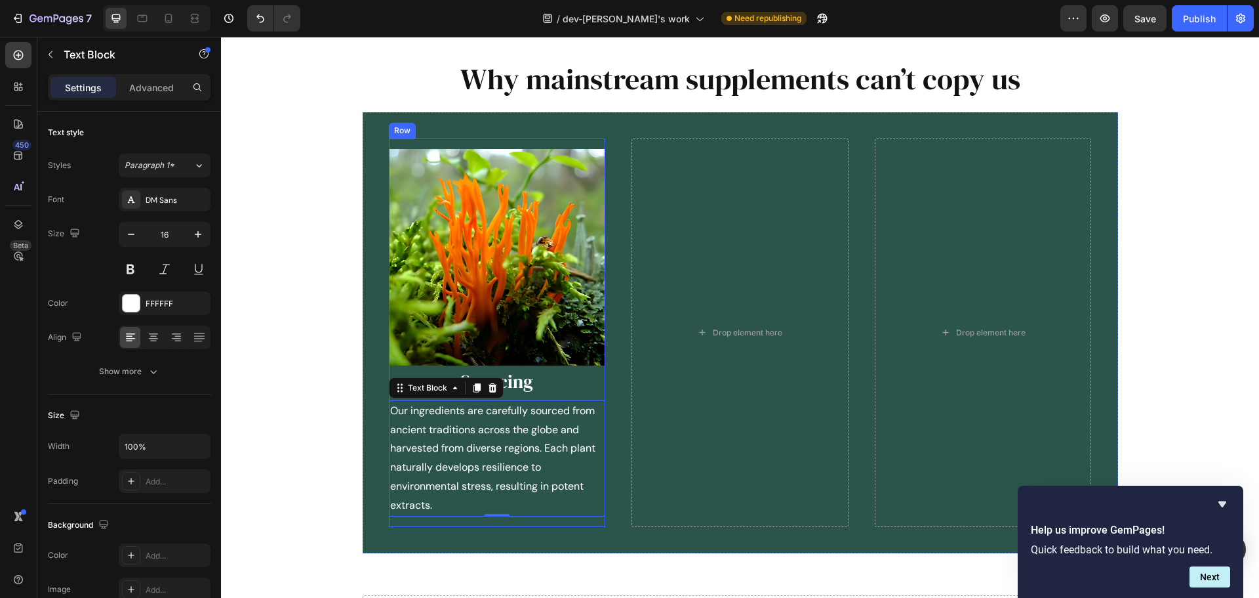
click at [440, 142] on div "Image Sourcing Heading Our ingredients are carefully sourced from ancient tradi…" at bounding box center [497, 332] width 217 height 388
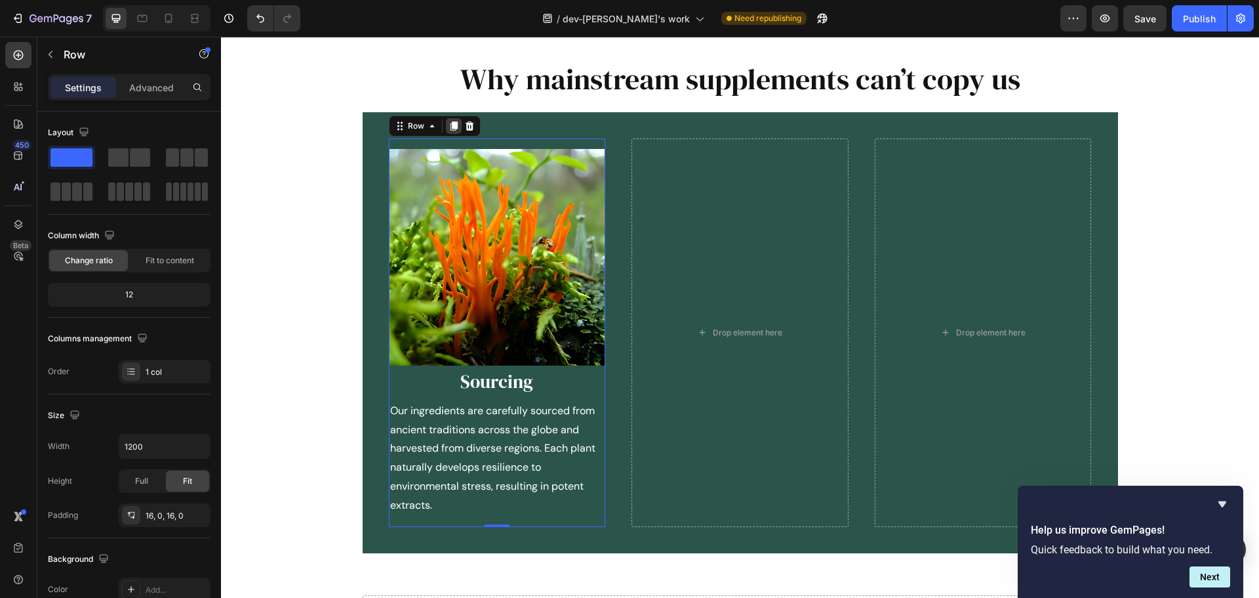
click at [454, 121] on div at bounding box center [454, 126] width 16 height 16
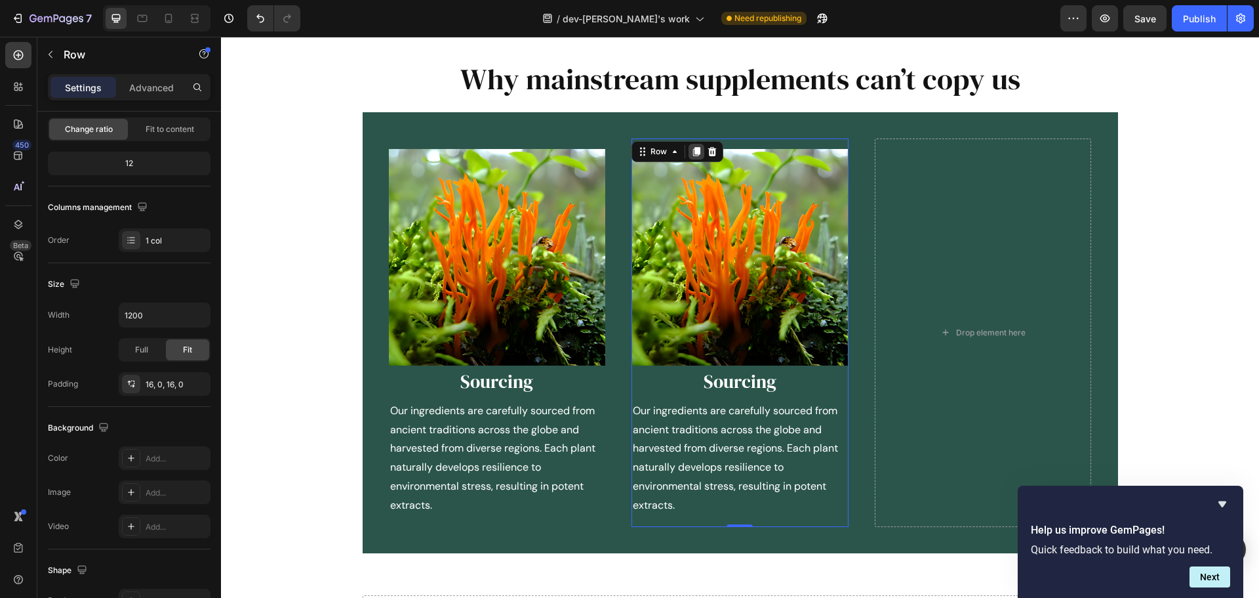
click at [693, 150] on icon at bounding box center [696, 151] width 7 height 9
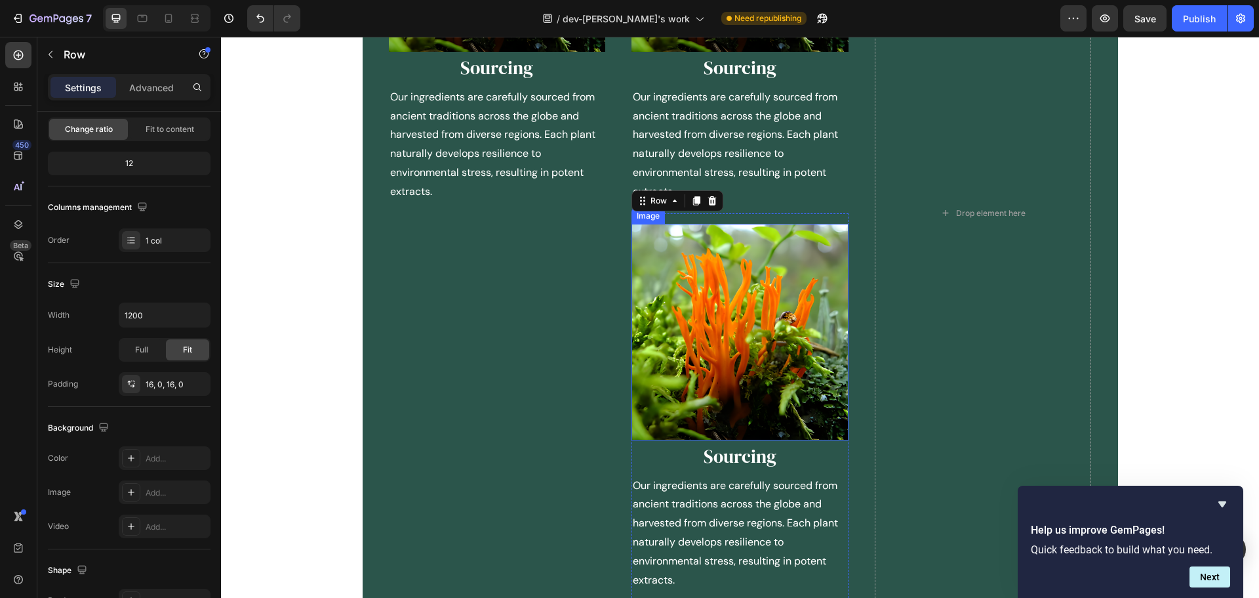
scroll to position [1973, 0]
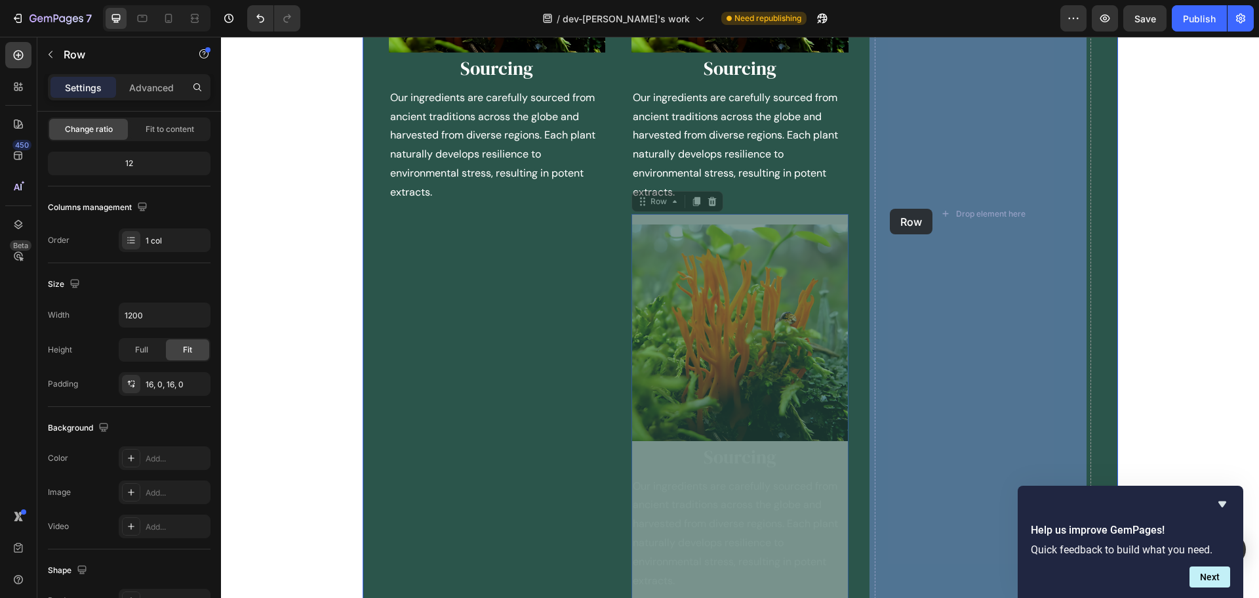
drag, startPoint x: 638, startPoint y: 201, endPoint x: 889, endPoint y: 209, distance: 252.0
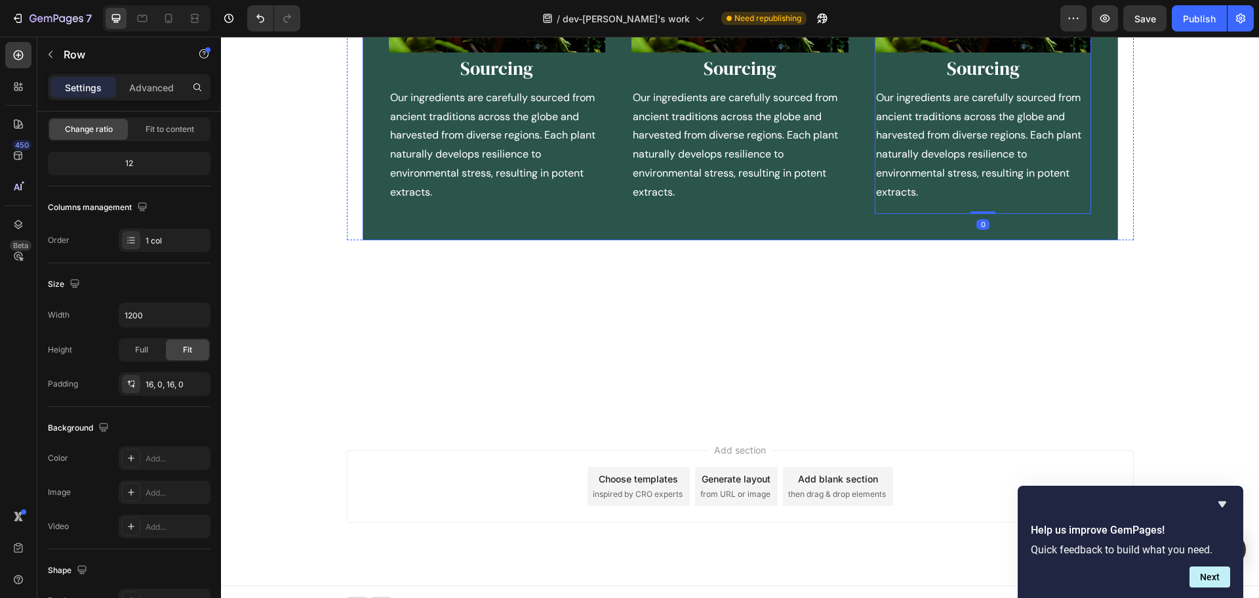
click at [670, 220] on div "Image Sourcing Heading Our ingredients are carefully sourced from ancient tradi…" at bounding box center [741, 19] width 756 height 441
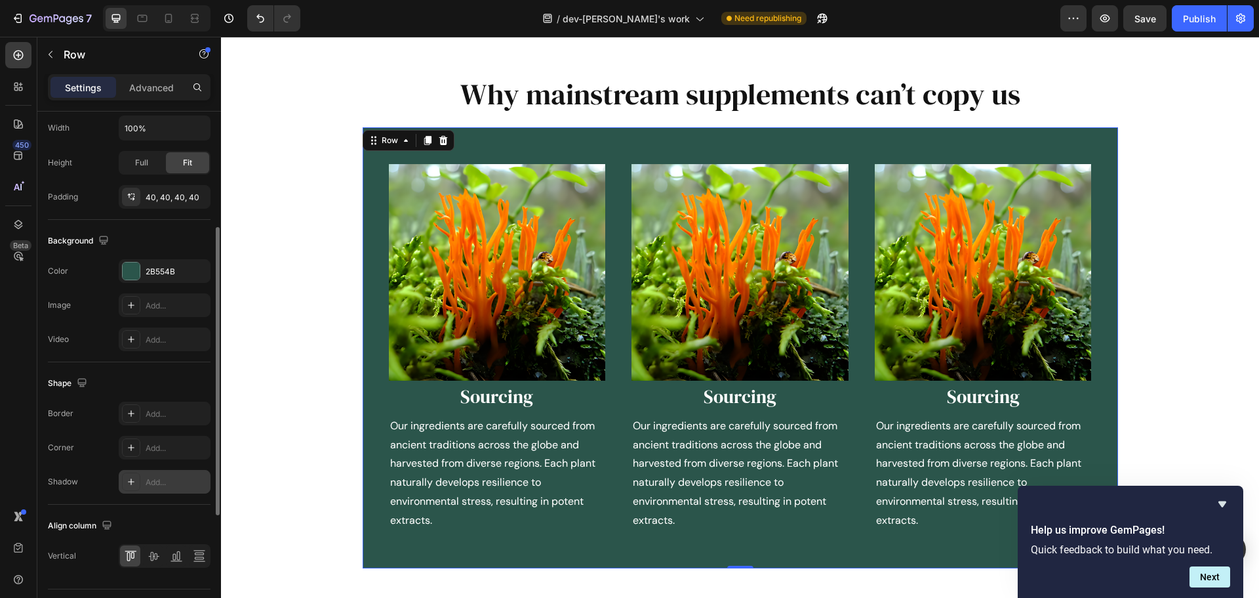
scroll to position [426, 0]
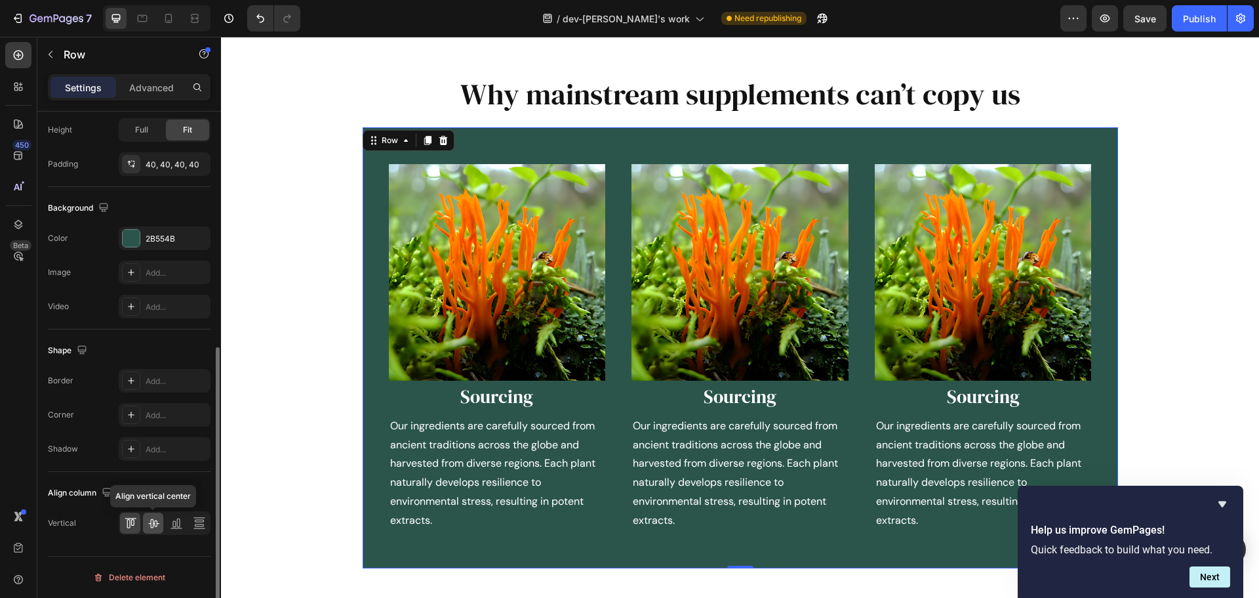
click at [152, 523] on icon at bounding box center [153, 522] width 13 height 13
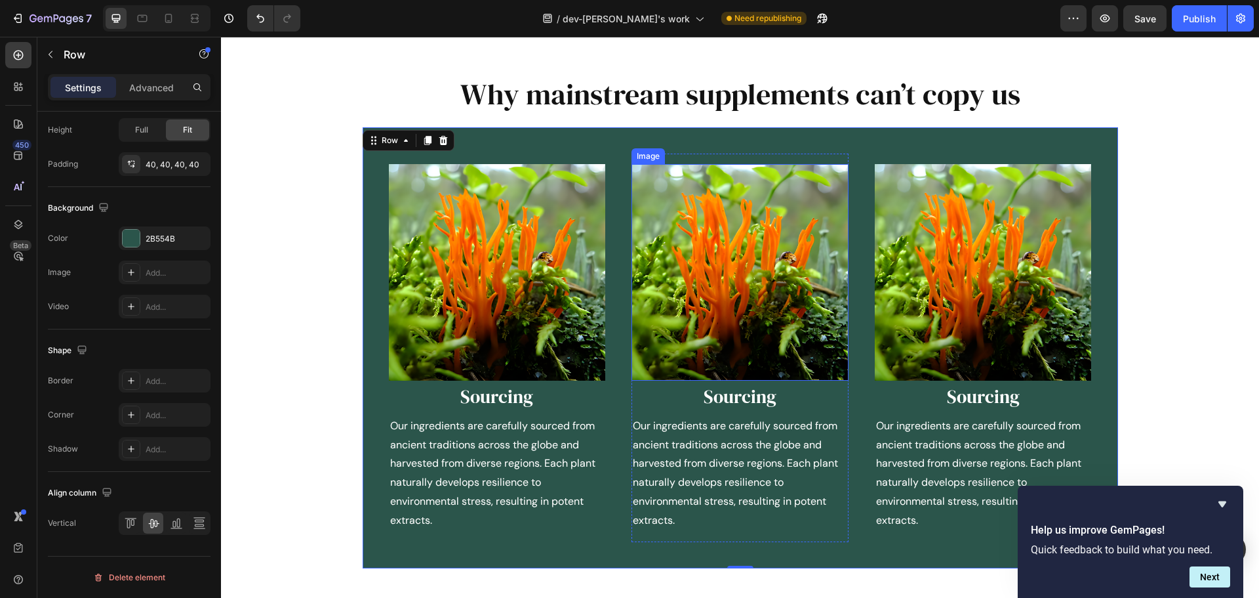
click at [786, 302] on img at bounding box center [740, 272] width 217 height 217
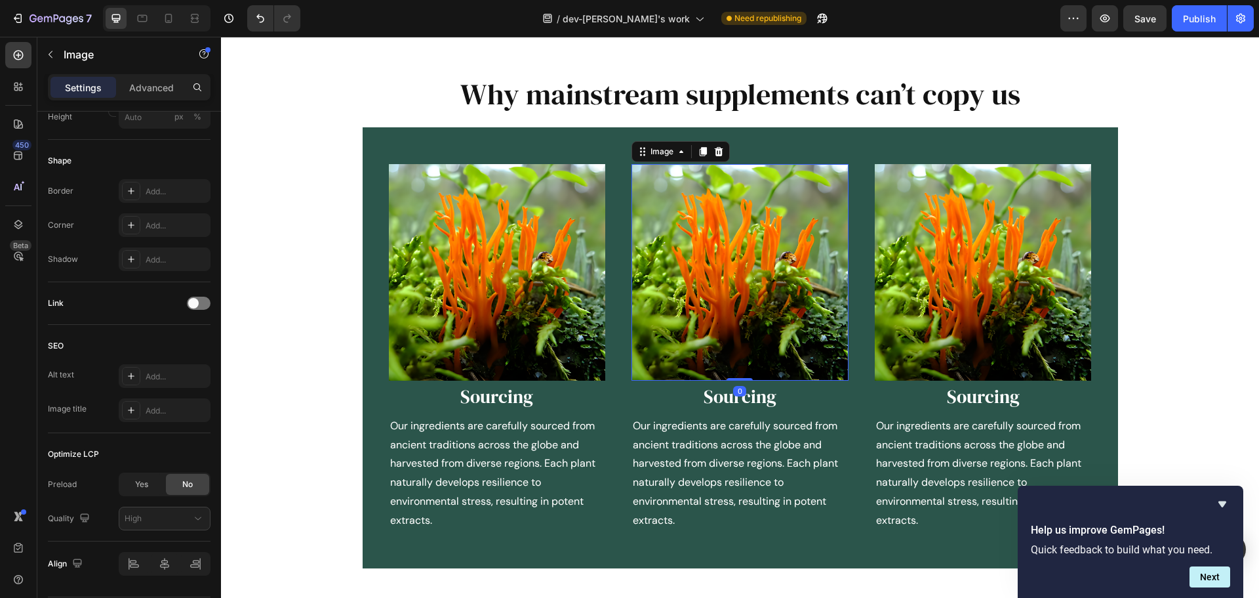
scroll to position [0, 0]
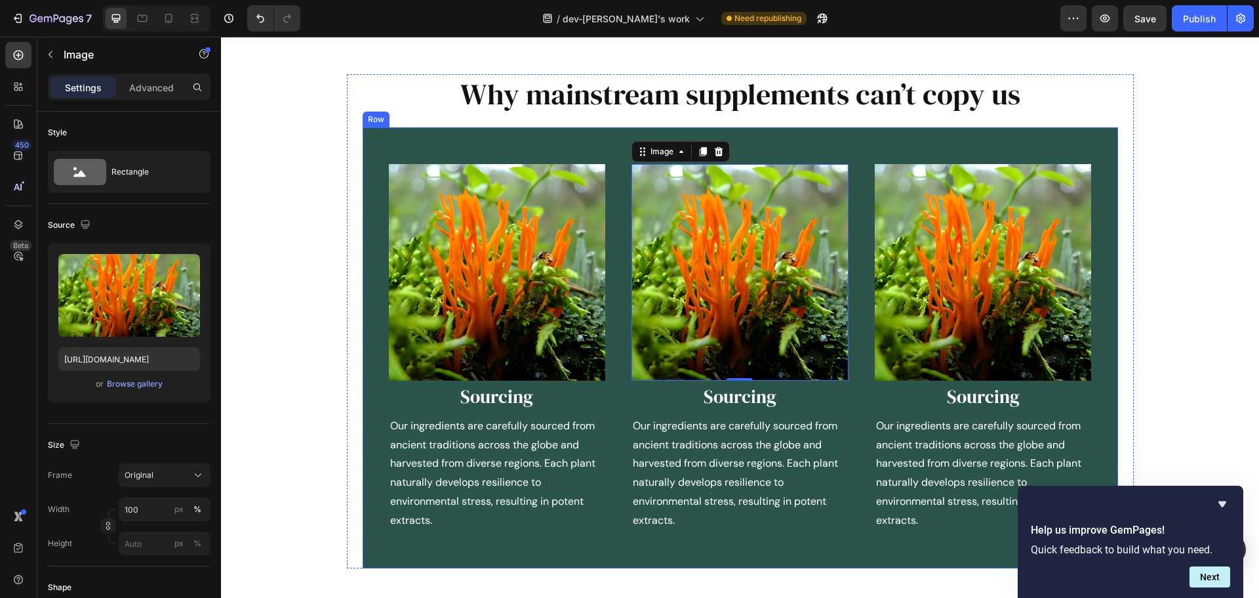
click at [457, 549] on div "Image Sourcing Heading Our ingredients are carefully sourced from ancient tradi…" at bounding box center [741, 347] width 756 height 441
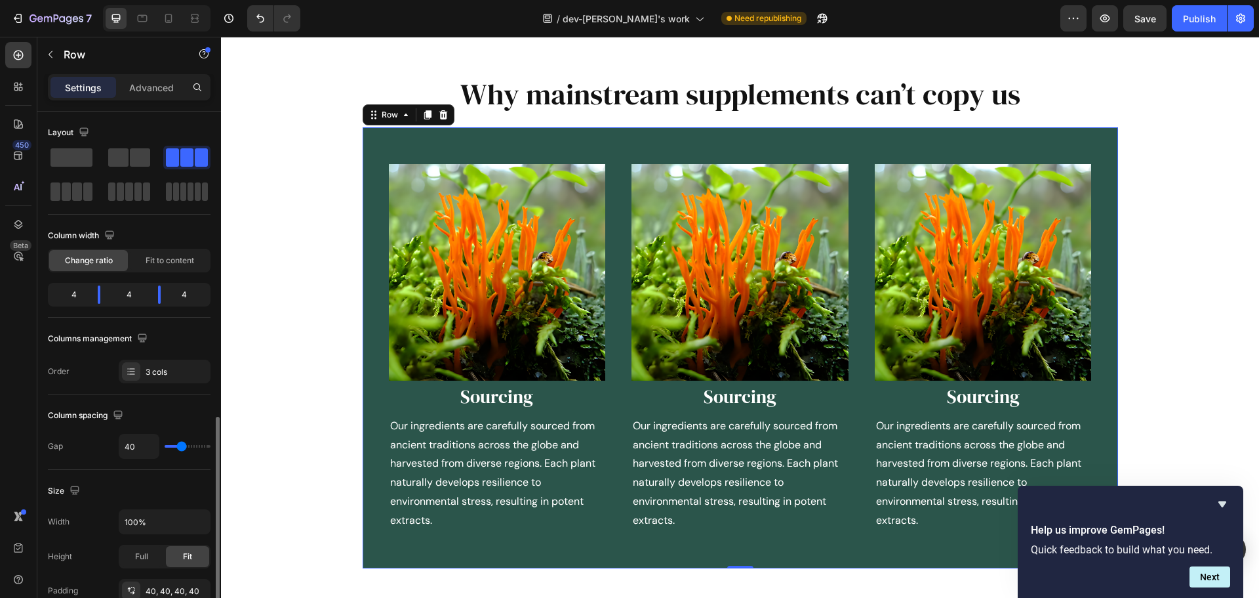
scroll to position [394, 0]
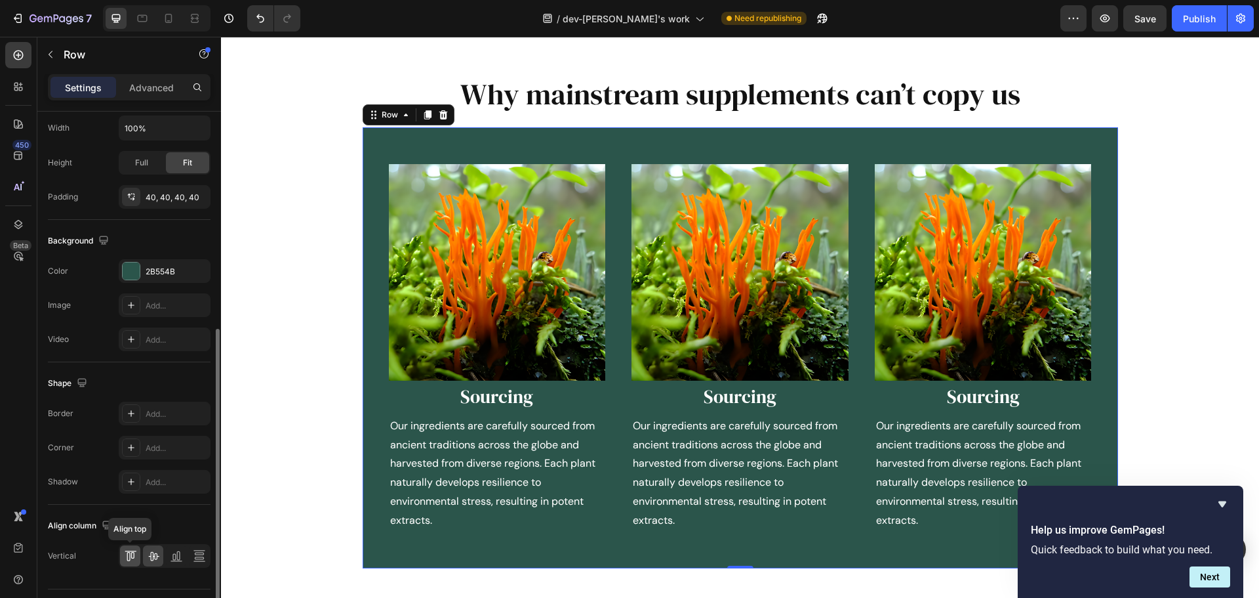
click at [129, 557] on icon at bounding box center [130, 555] width 13 height 13
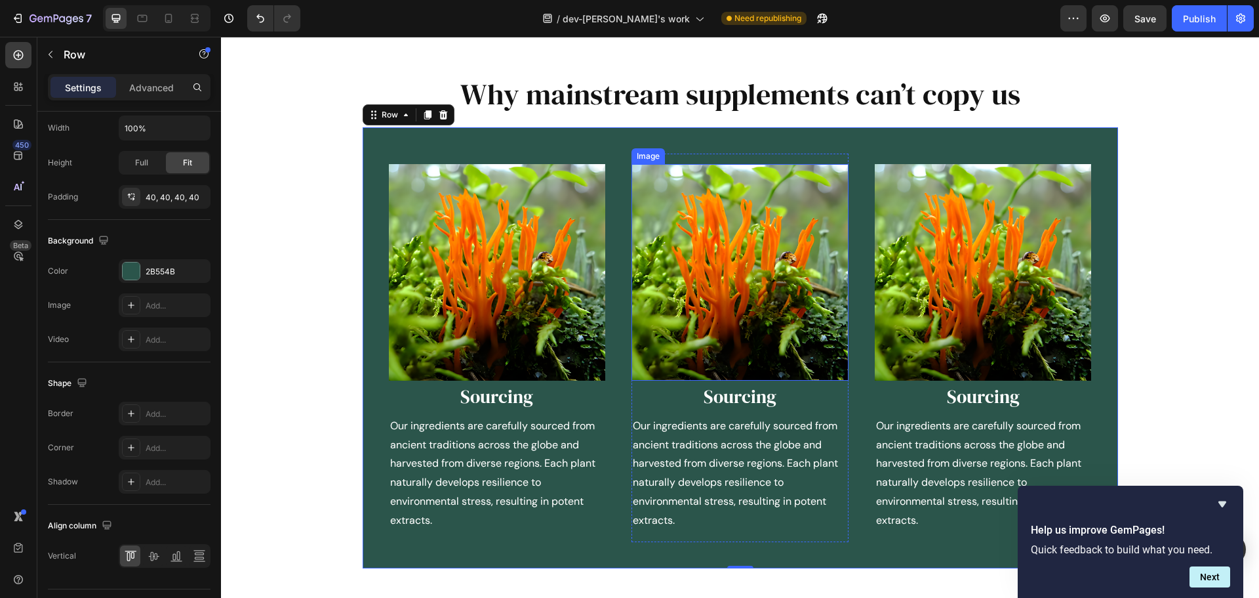
click at [710, 312] on img at bounding box center [740, 272] width 217 height 217
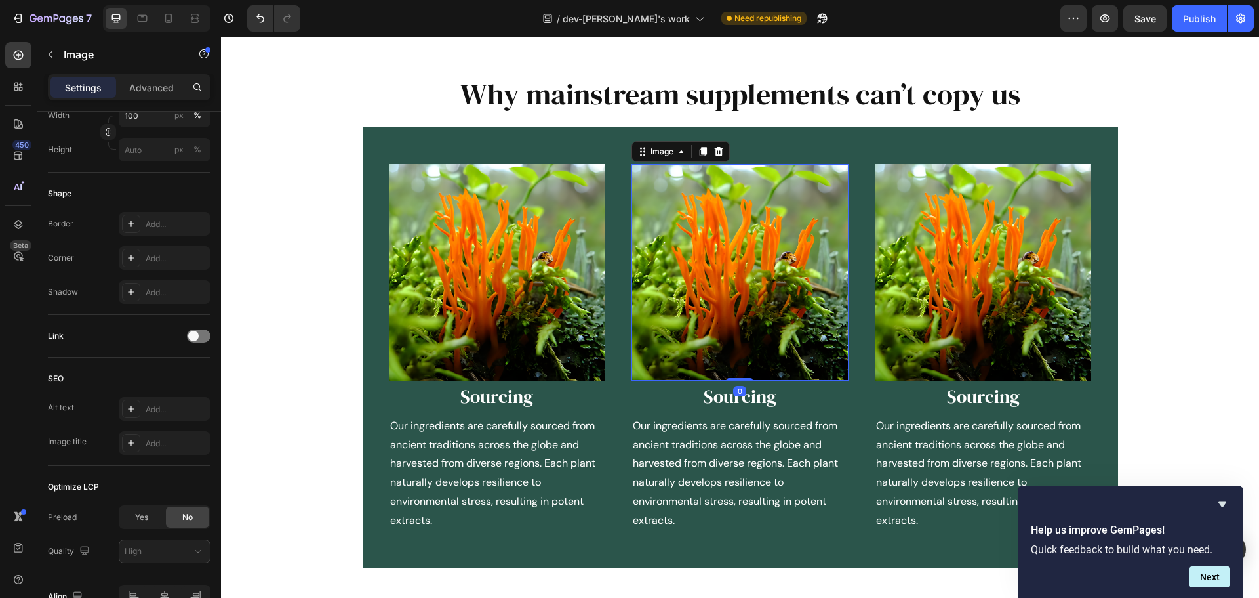
scroll to position [0, 0]
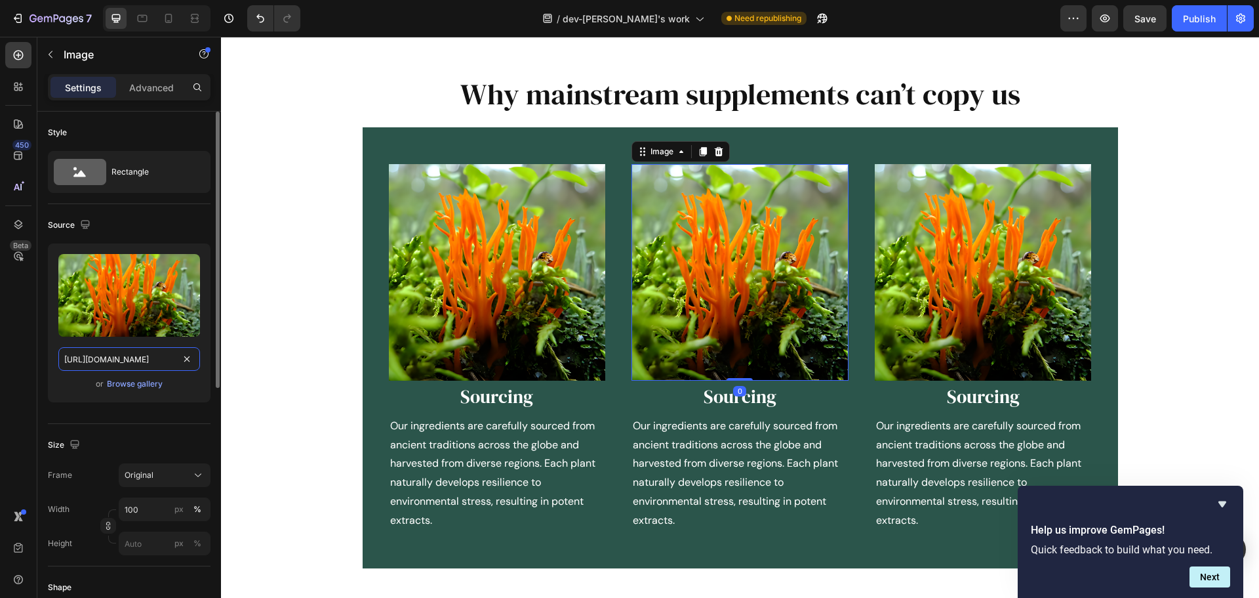
click at [131, 370] on input "https://img.funnelish.com/85776/911530/1757391044-Web%201.png" at bounding box center [129, 359] width 142 height 24
paste input "68-Web%202"
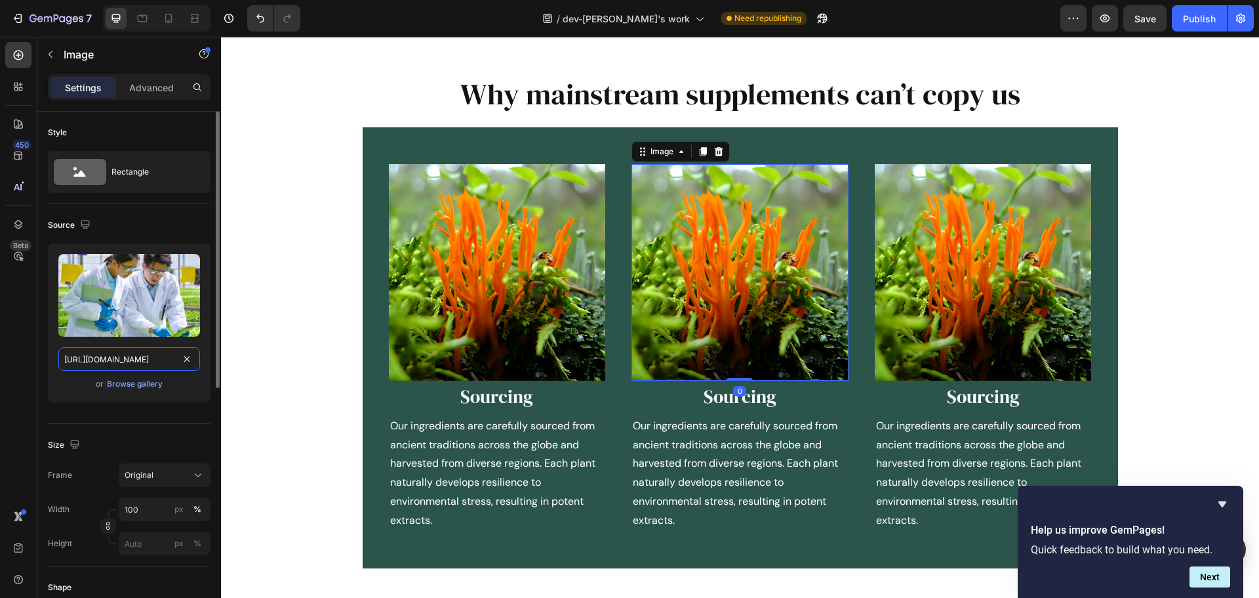
scroll to position [0, 146]
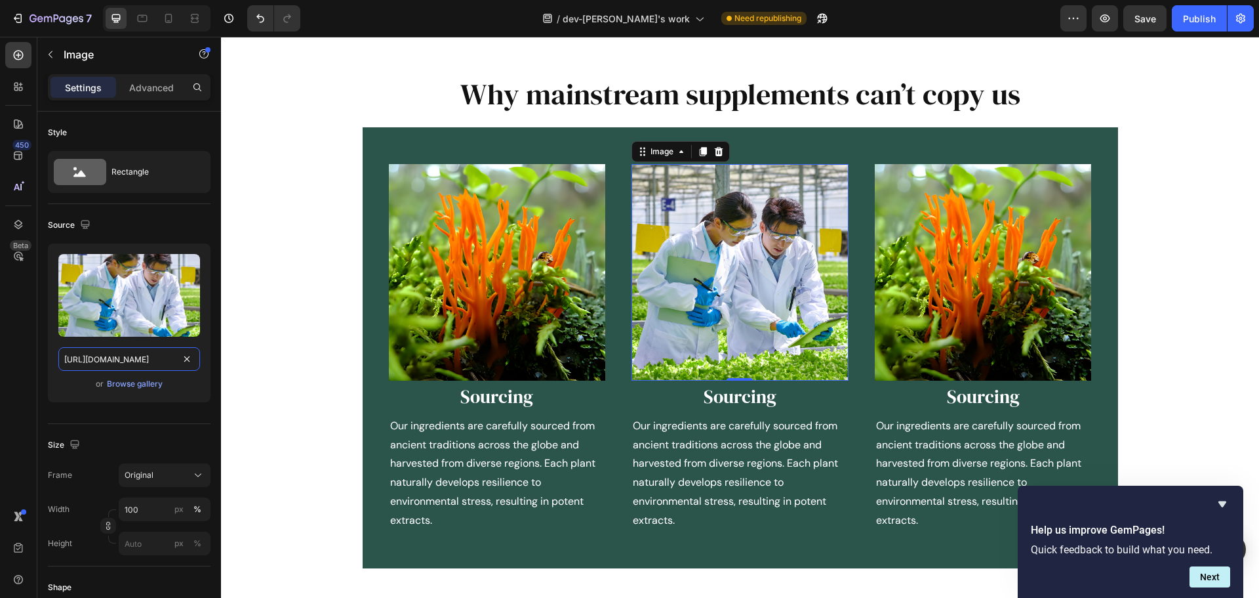
type input "https://img.funnelish.com/85776/911530/1757391068-Web%202.png"
click at [926, 271] on img at bounding box center [983, 272] width 217 height 217
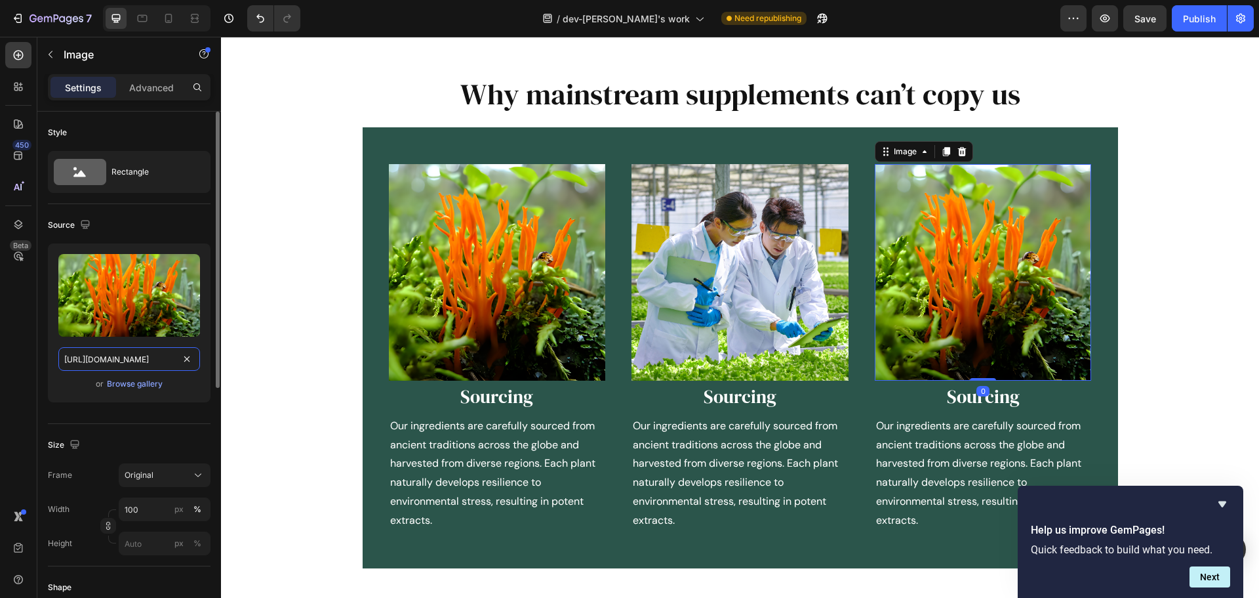
click at [152, 349] on input "https://img.funnelish.com/85776/911530/1757391044-Web%201.png" at bounding box center [129, 359] width 142 height 24
paste input "600-WEB%20Image%2035"
type input "https://img.funnelish.com/85776/911530/1757391600-WEB%20Image%2035.png"
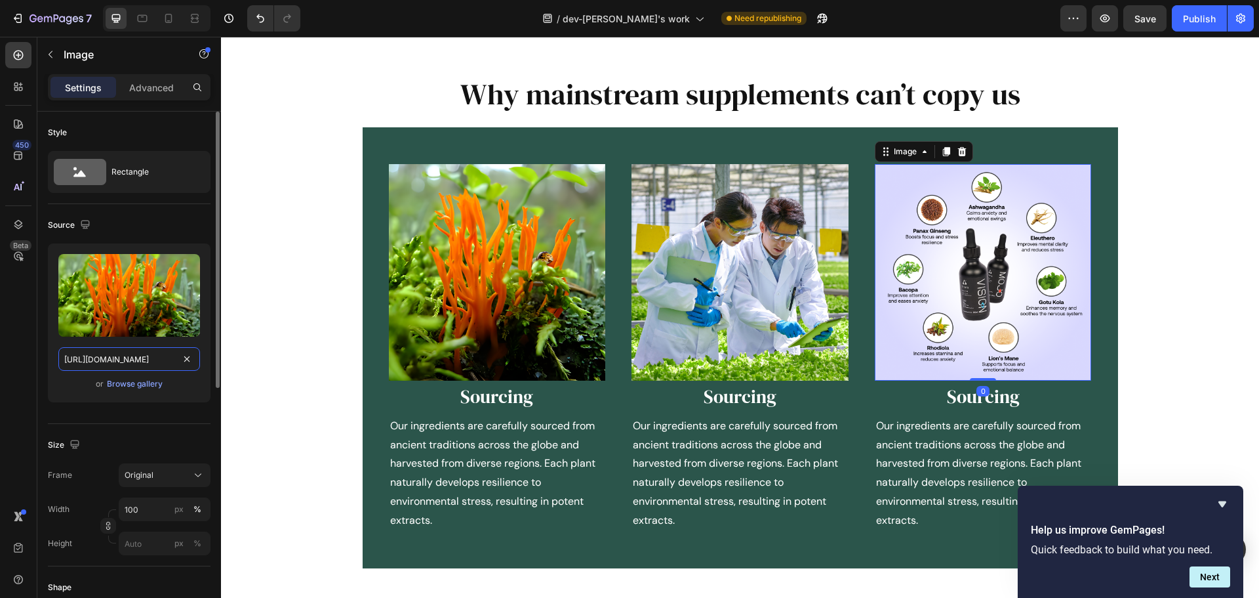
scroll to position [0, 192]
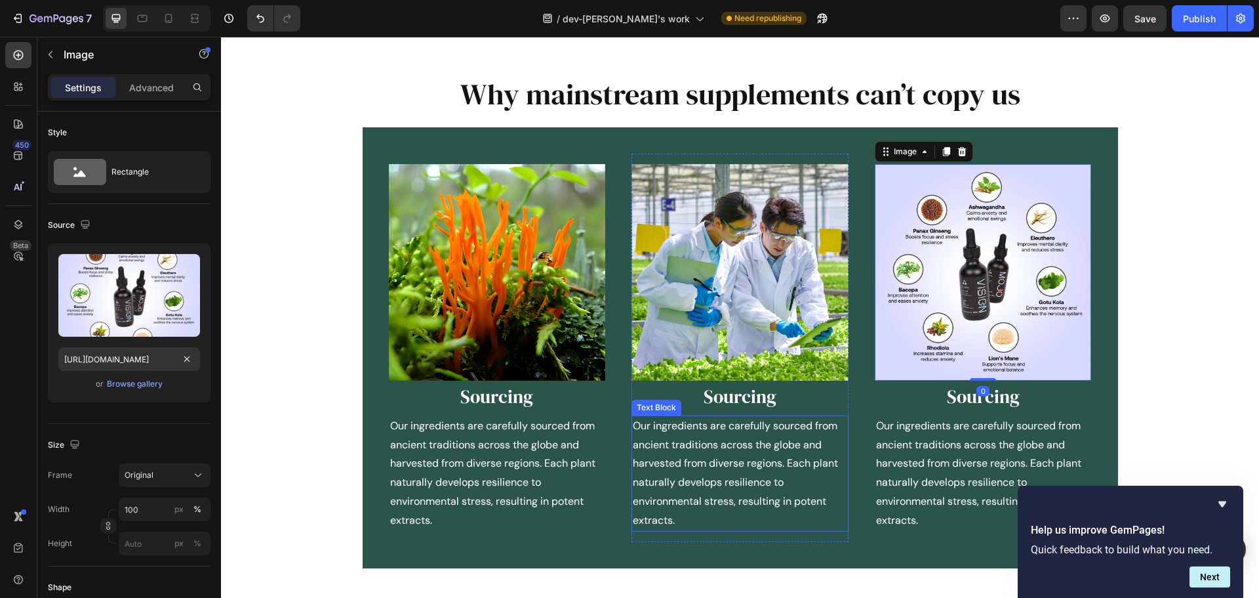
click at [758, 427] on p "Our ingredients are carefully sourced from ancient traditions across the globe …" at bounding box center [740, 473] width 215 height 113
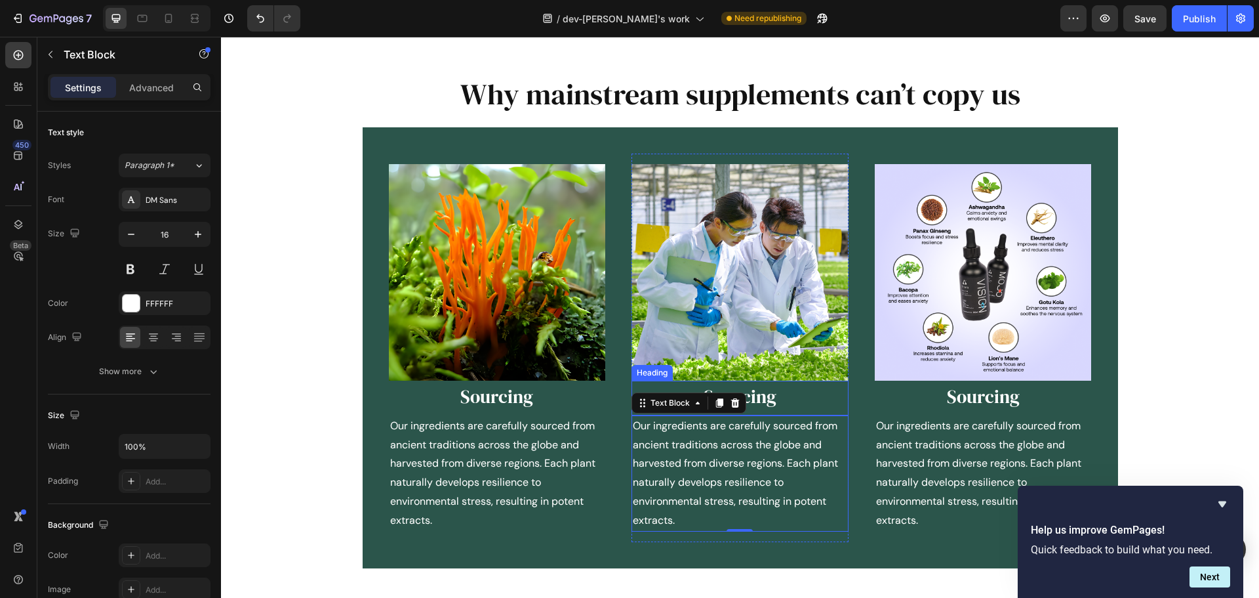
click at [790, 399] on h2 "Sourcing" at bounding box center [740, 396] width 217 height 26
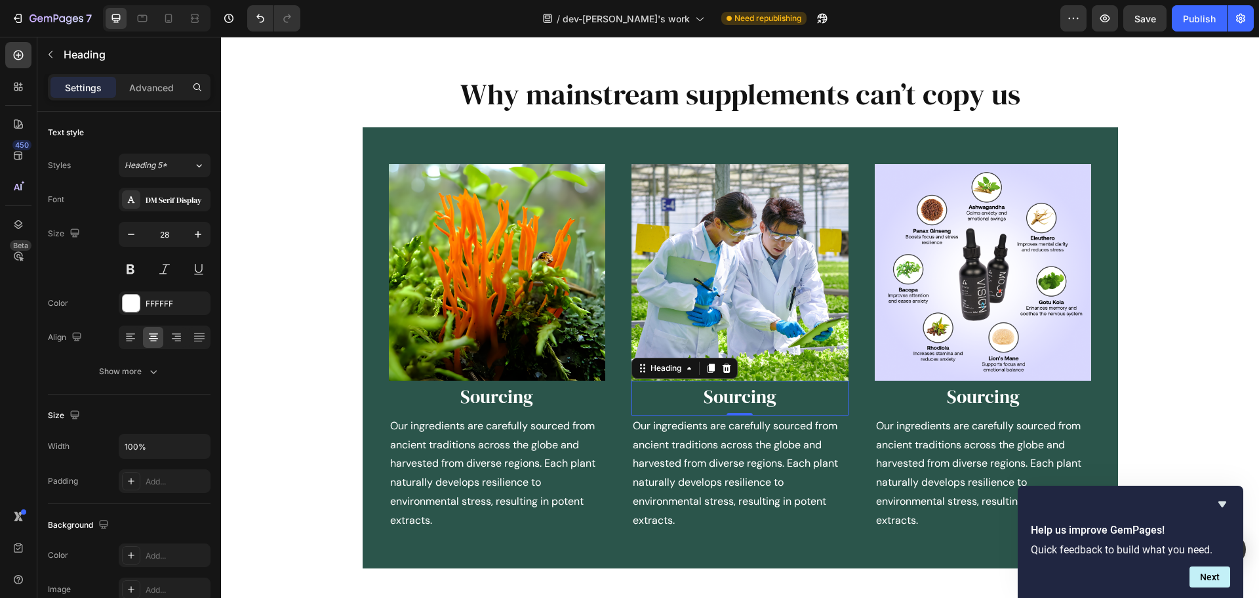
click at [771, 399] on h2 "Sourcing" at bounding box center [740, 396] width 217 height 26
click at [729, 474] on p "Our ingredients are carefully sourced from ancient traditions across the globe …" at bounding box center [740, 473] width 215 height 113
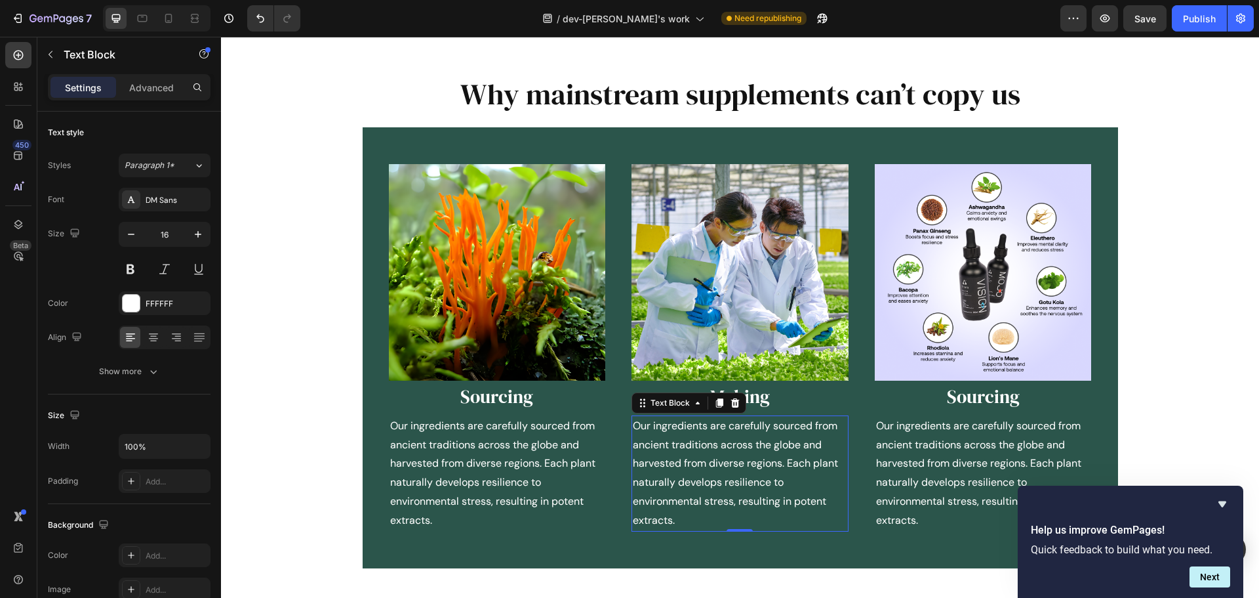
click at [710, 474] on p "Our ingredients are carefully sourced from ancient traditions across the globe …" at bounding box center [740, 473] width 215 height 113
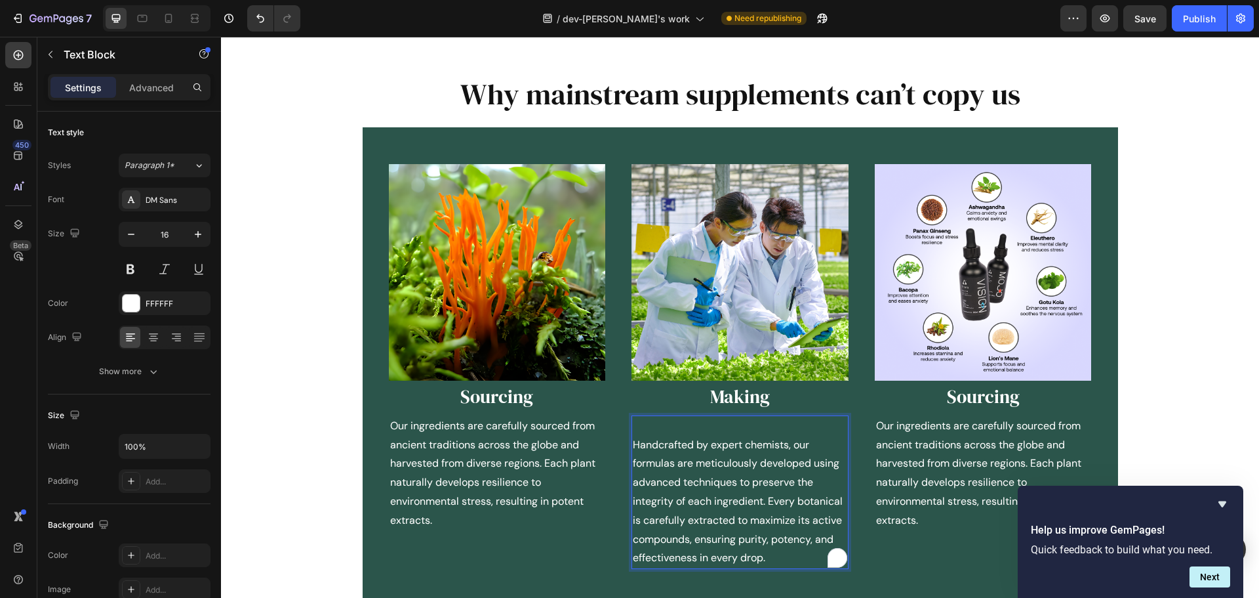
click at [633, 445] on p "Handcrafted by expert chemists, our formulas are meticulously developed using a…" at bounding box center [740, 502] width 215 height 133
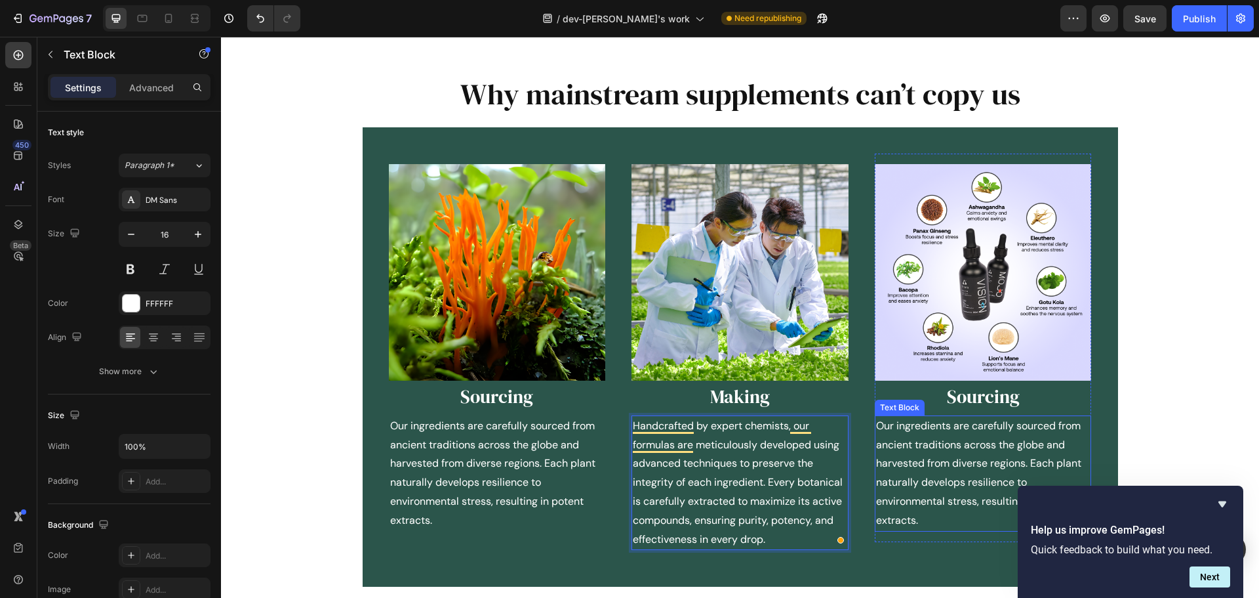
click at [947, 497] on p "Our ingredients are carefully sourced from ancient traditions across the globe …" at bounding box center [983, 473] width 215 height 113
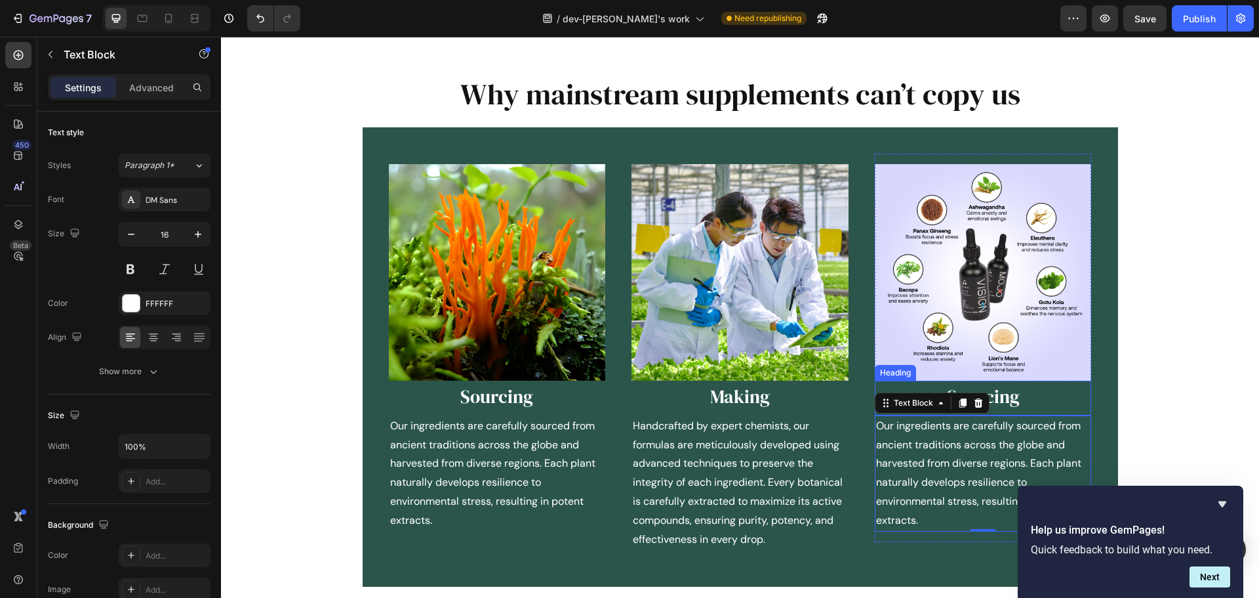
click at [1042, 399] on h2 "Sourcing" at bounding box center [983, 396] width 217 height 26
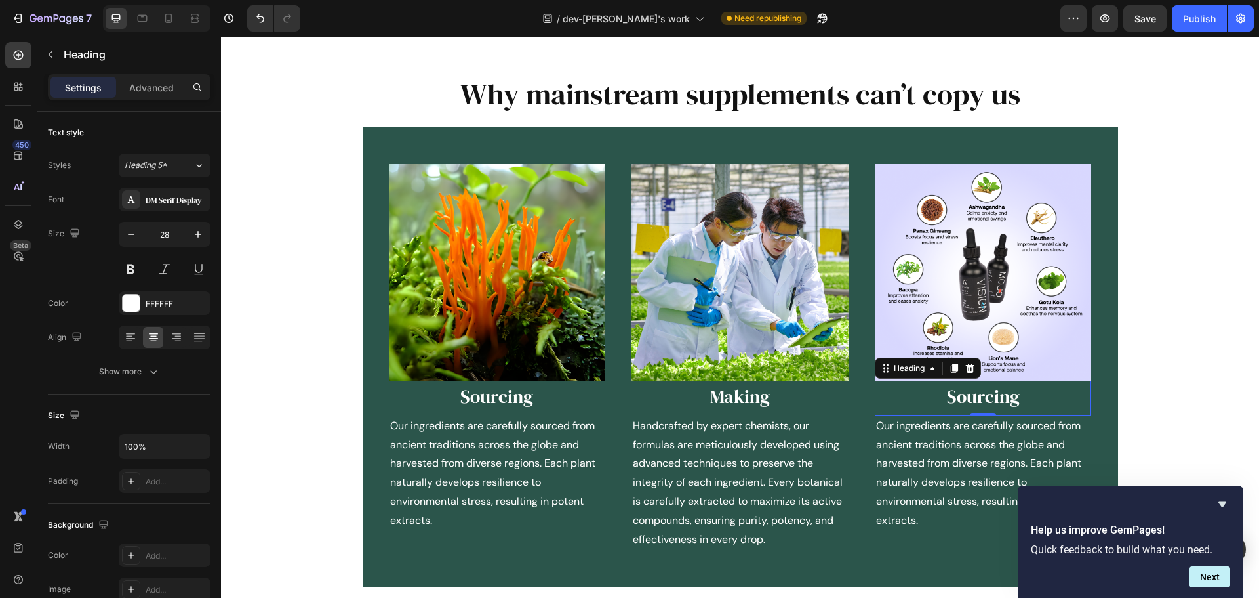
click at [1023, 398] on h2 "Sourcing" at bounding box center [983, 396] width 217 height 26
click at [930, 476] on p "Our ingredients are carefully sourced from ancient traditions across the globe …" at bounding box center [983, 473] width 215 height 113
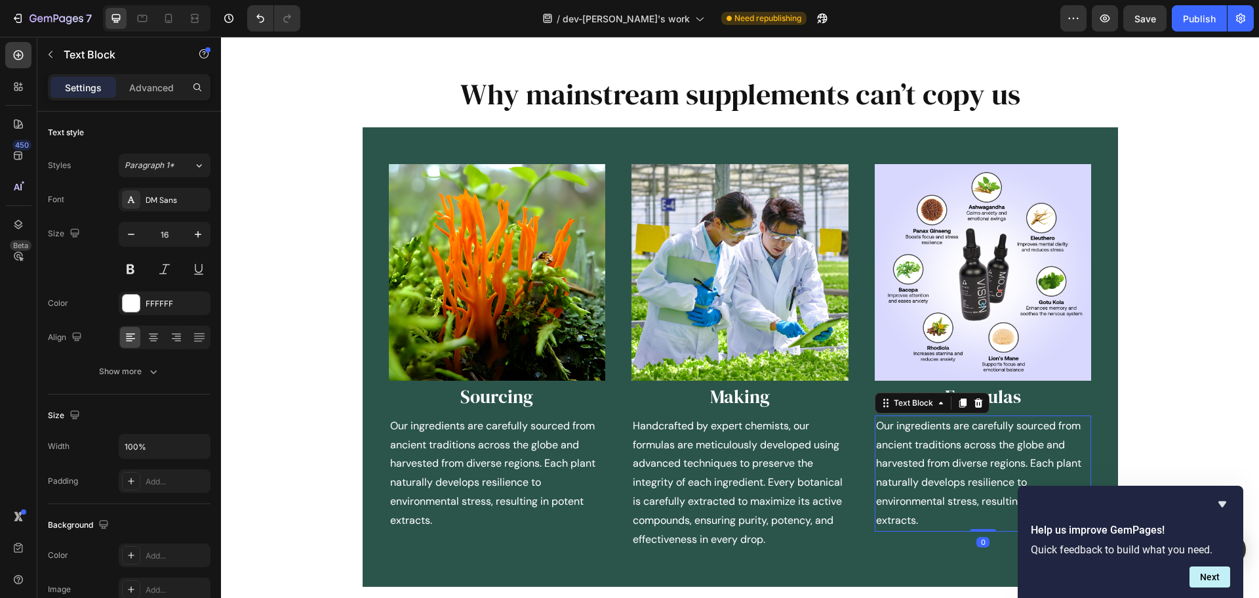
click at [942, 480] on p "Our ingredients are carefully sourced from ancient traditions across the globe …" at bounding box center [983, 473] width 215 height 113
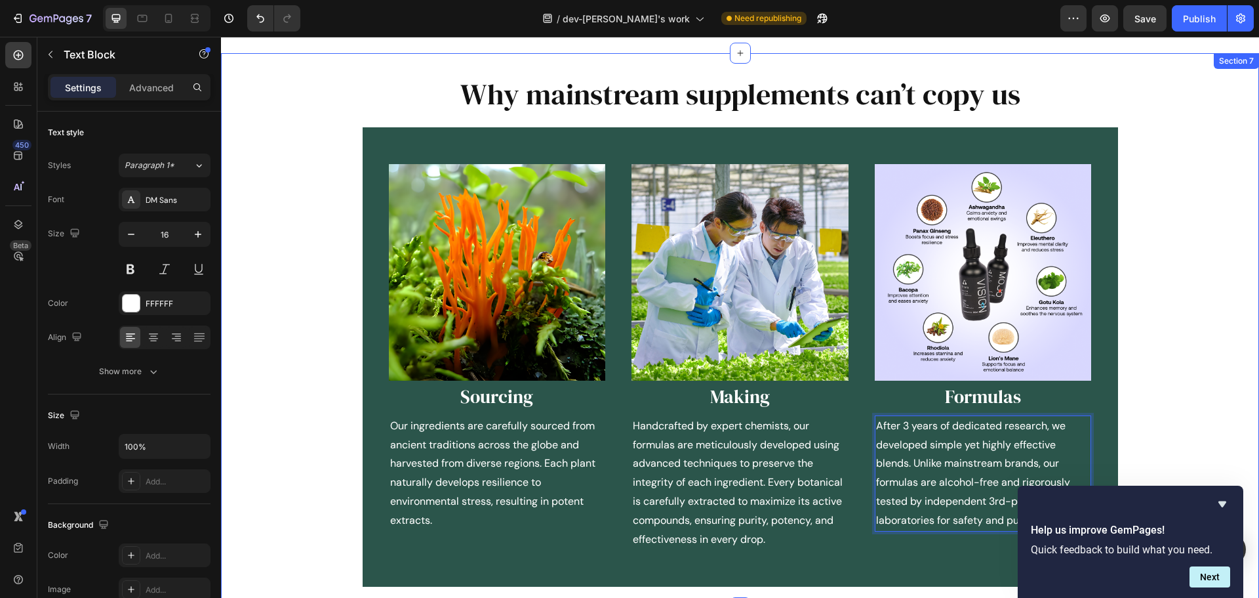
click at [1198, 396] on div "Why mainstream supplements can’t copy us Heading Image Sourcing Heading Our ing…" at bounding box center [740, 330] width 1038 height 513
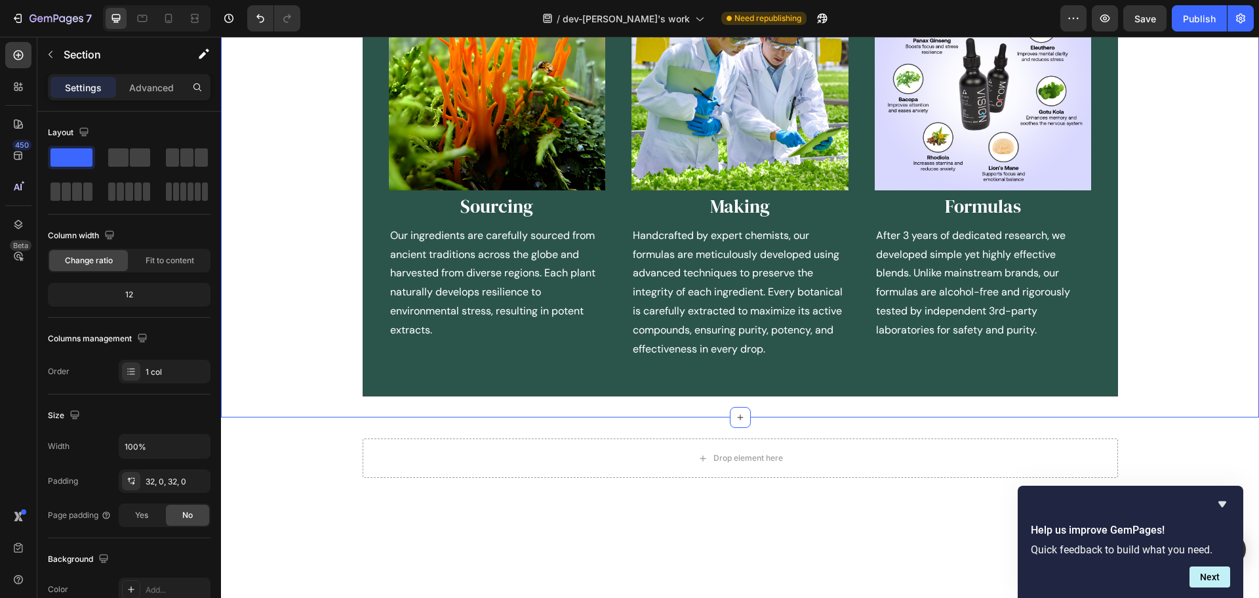
scroll to position [1842, 0]
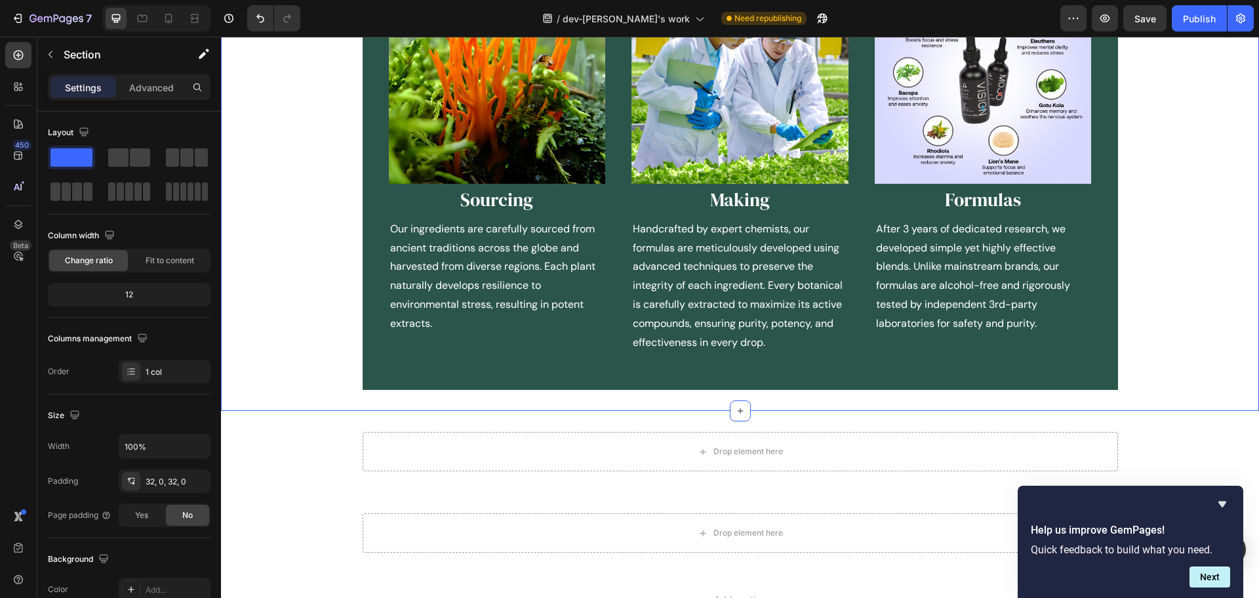
click at [278, 329] on div "Why mainstream supplements can’t copy us Heading Image Sourcing Heading Our ing…" at bounding box center [740, 133] width 1038 height 513
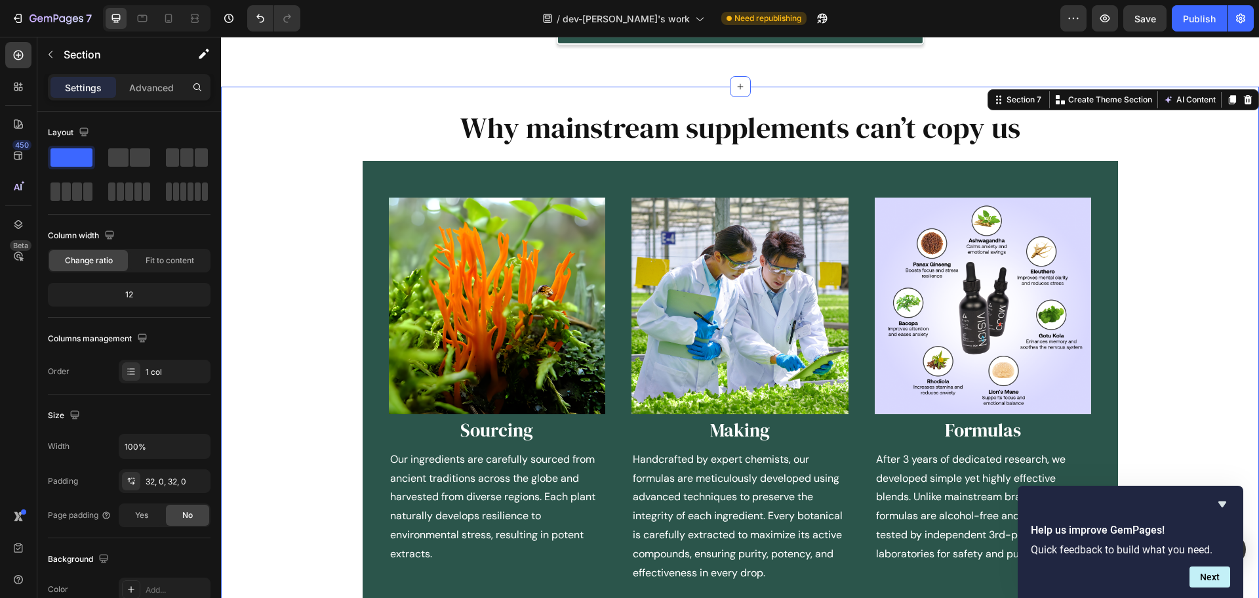
scroll to position [1645, 0]
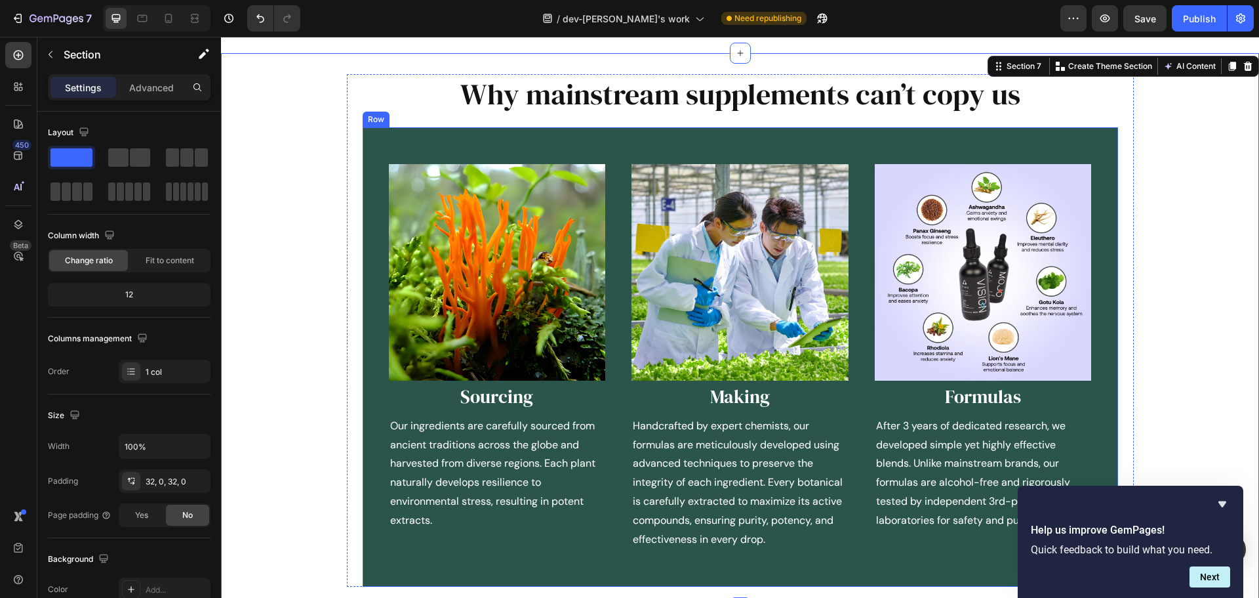
click at [394, 127] on div "Image Sourcing Heading Our ingredients are carefully sourced from ancient tradi…" at bounding box center [741, 357] width 756 height 460
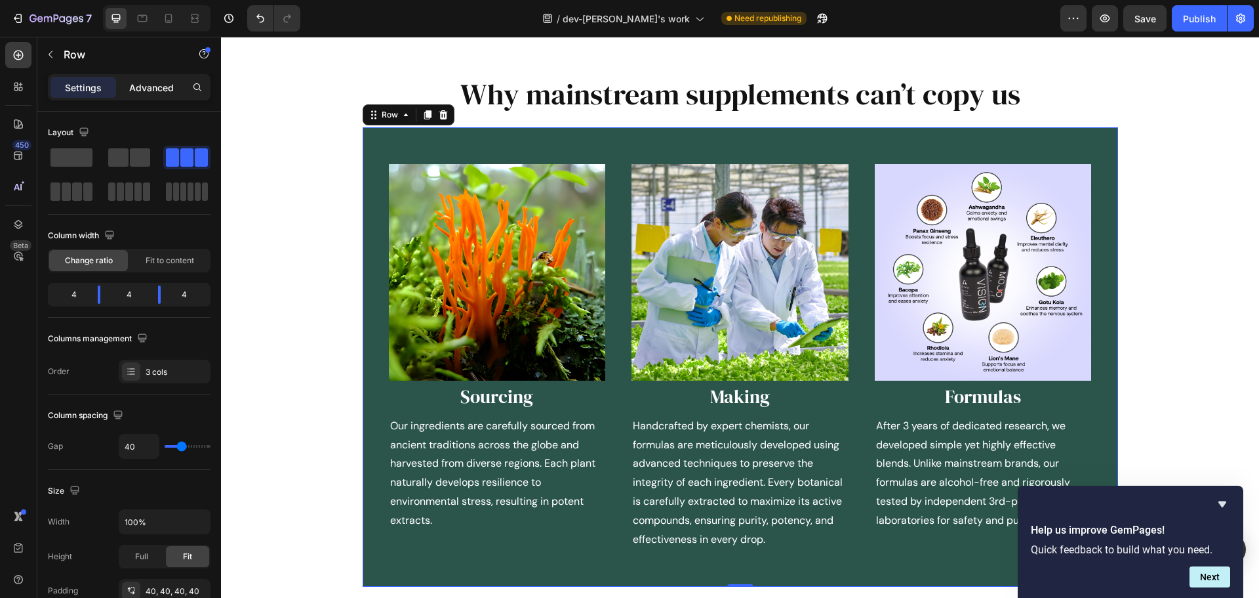
click at [146, 89] on p "Advanced" at bounding box center [151, 88] width 45 height 14
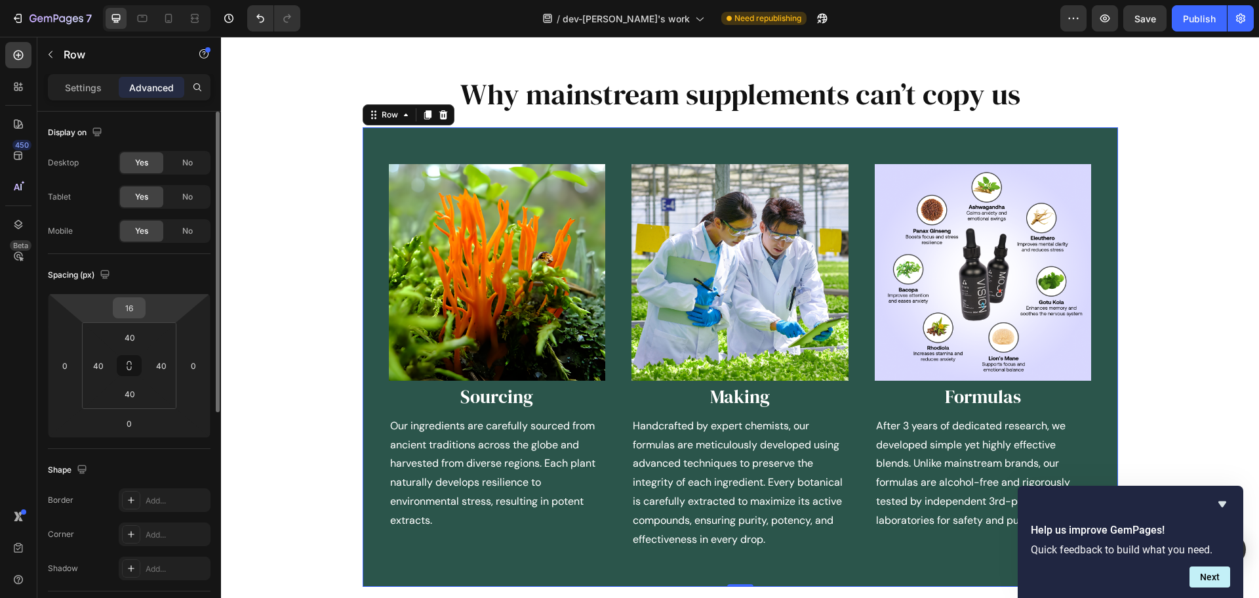
click at [136, 306] on input "16" at bounding box center [129, 308] width 26 height 20
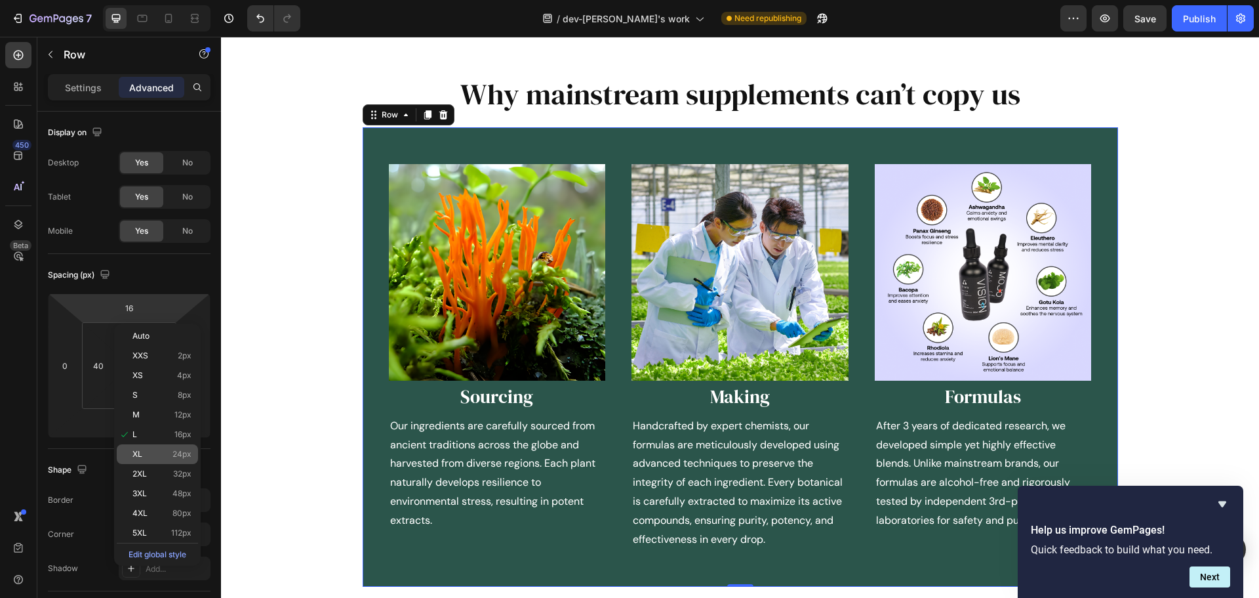
click at [142, 448] on div "XL 24px" at bounding box center [157, 454] width 81 height 20
type input "24"
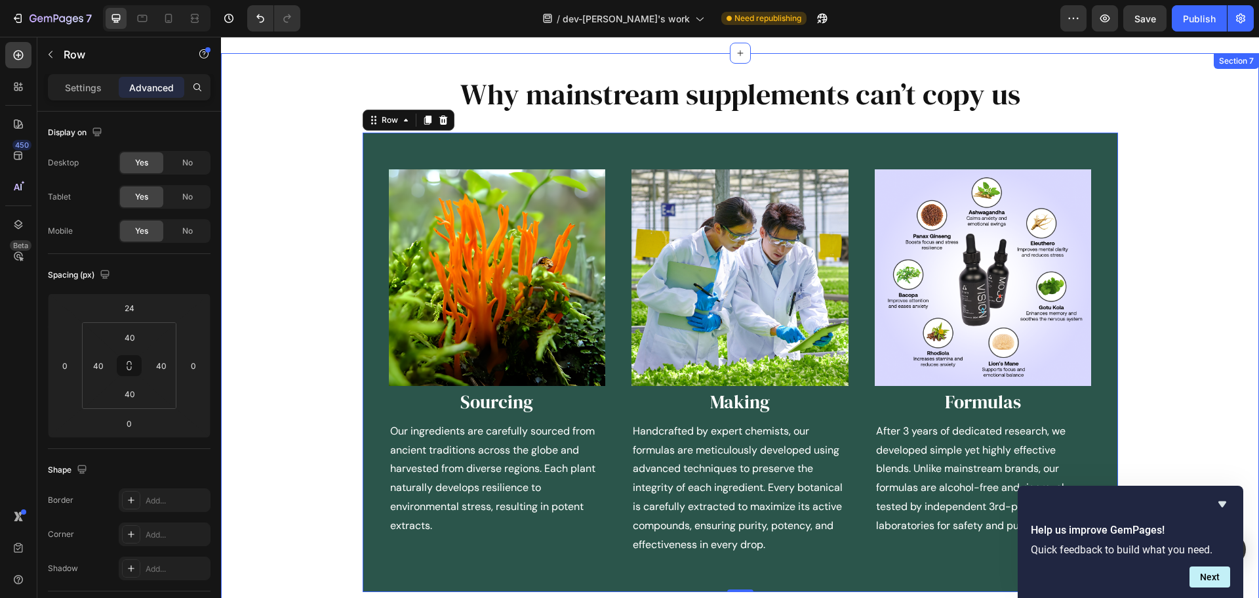
click at [277, 241] on div "Why mainstream supplements can’t copy us Heading Image Sourcing Heading Our ing…" at bounding box center [740, 333] width 1038 height 518
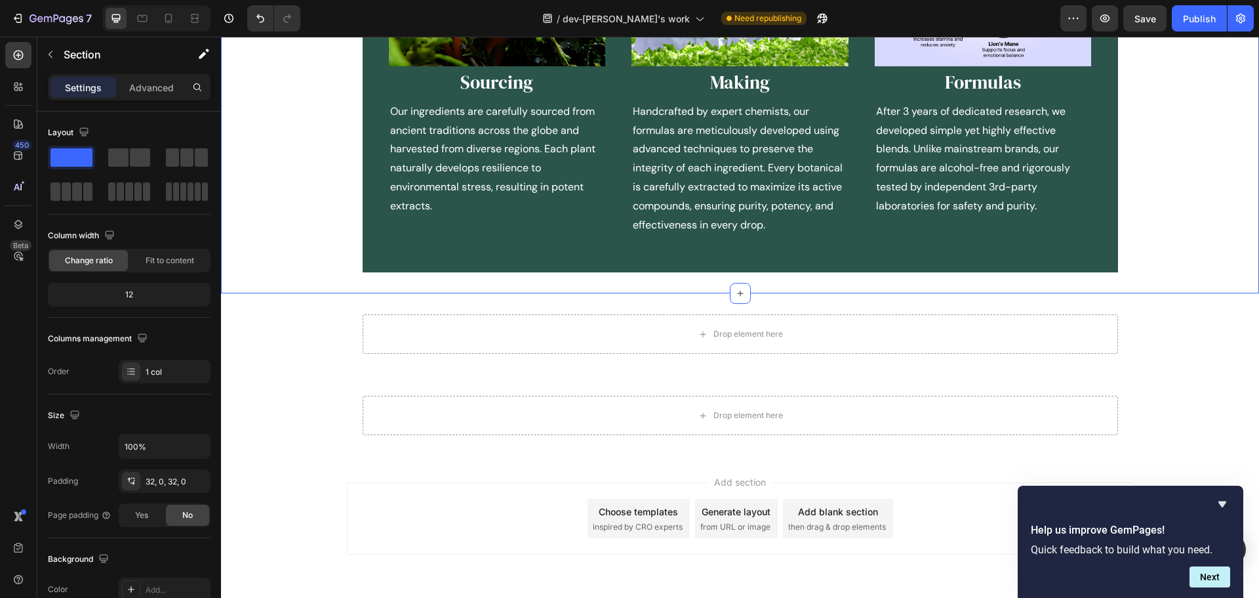
scroll to position [1973, 0]
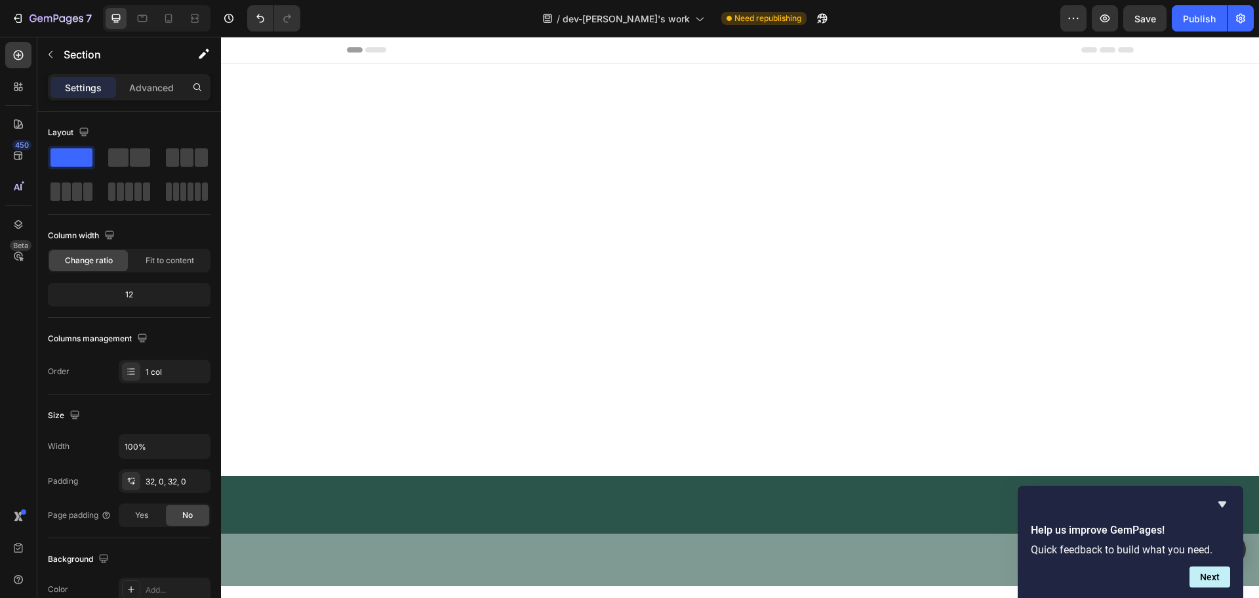
scroll to position [1973, 0]
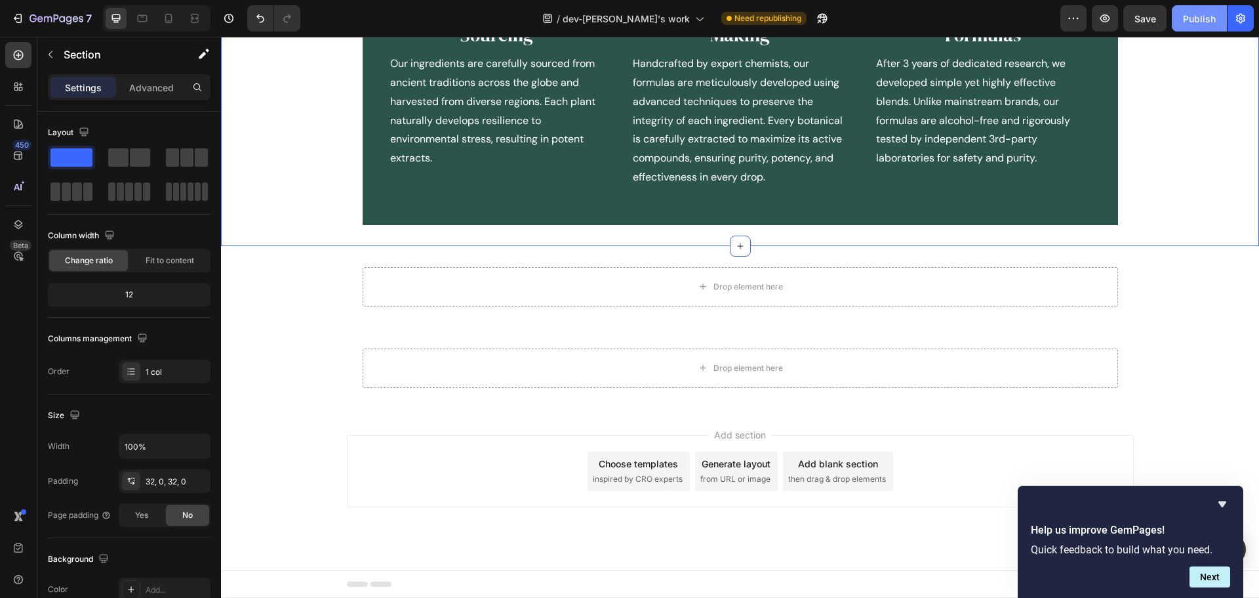
click at [1205, 17] on div "Publish" at bounding box center [1199, 19] width 33 height 14
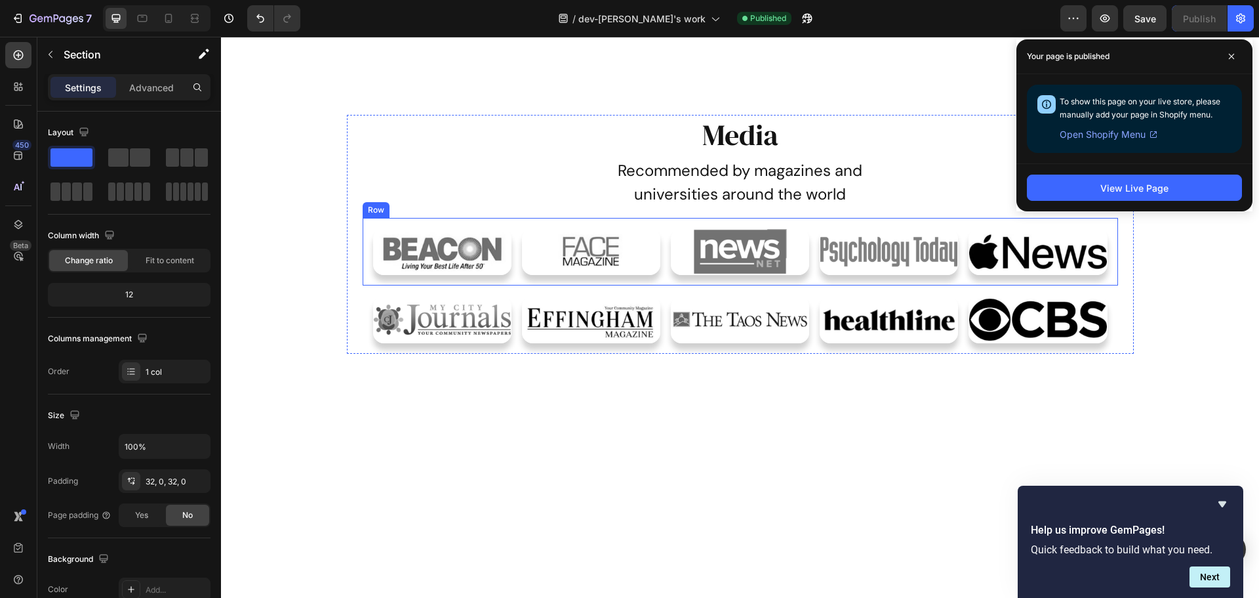
scroll to position [0, 0]
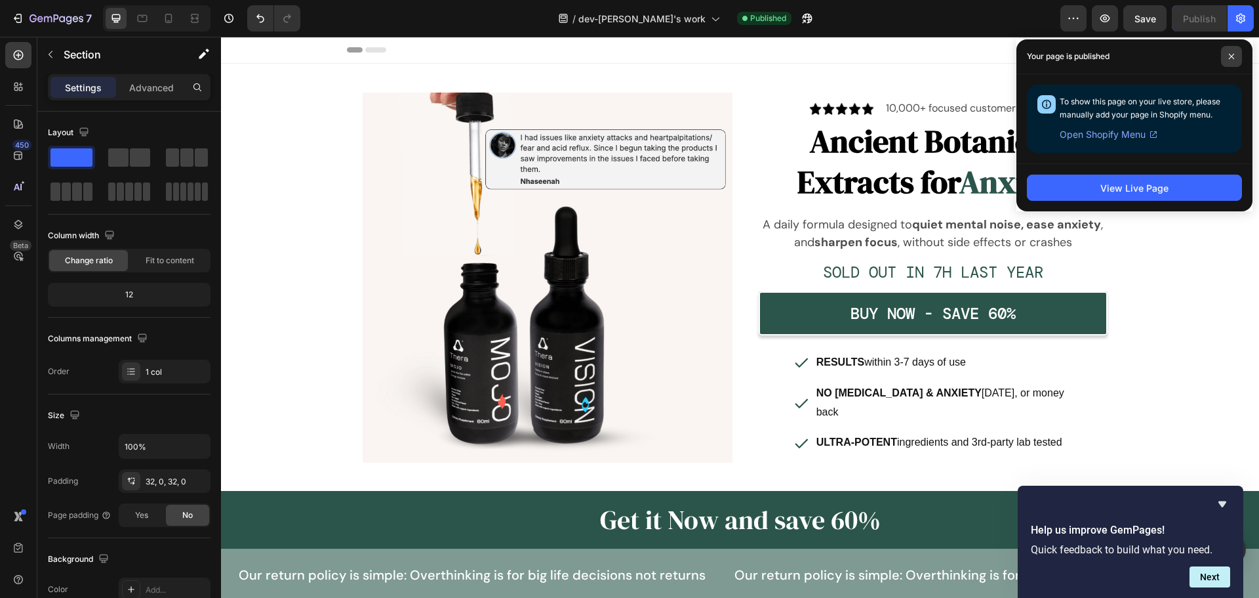
click at [1233, 53] on icon at bounding box center [1232, 56] width 7 height 7
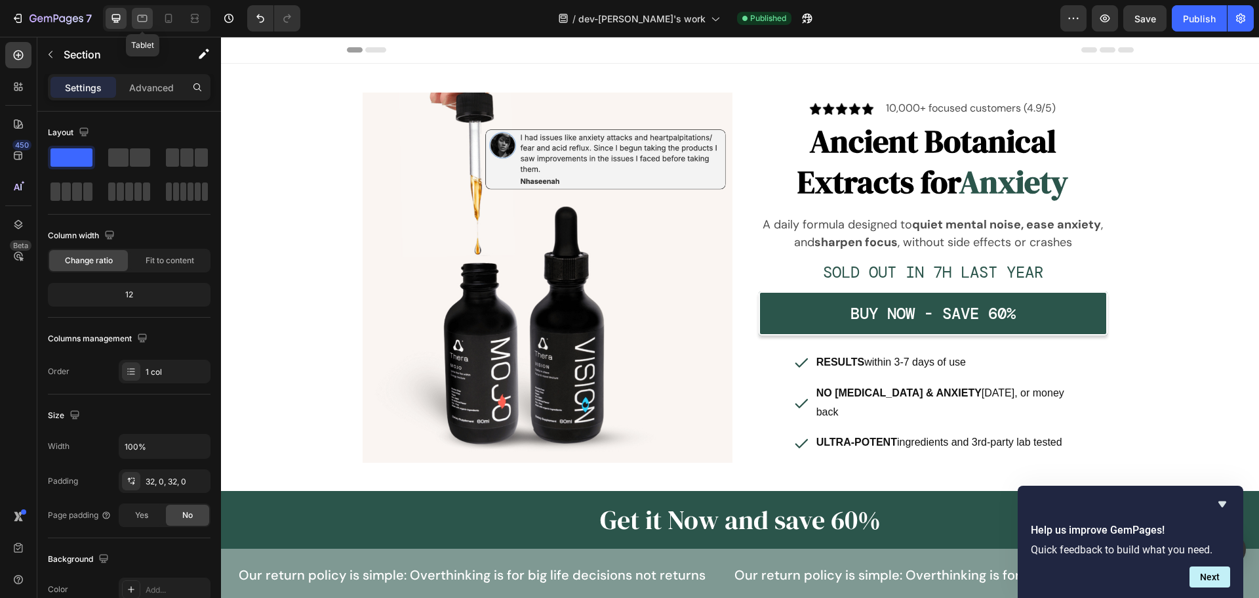
click at [148, 16] on icon at bounding box center [142, 18] width 13 height 13
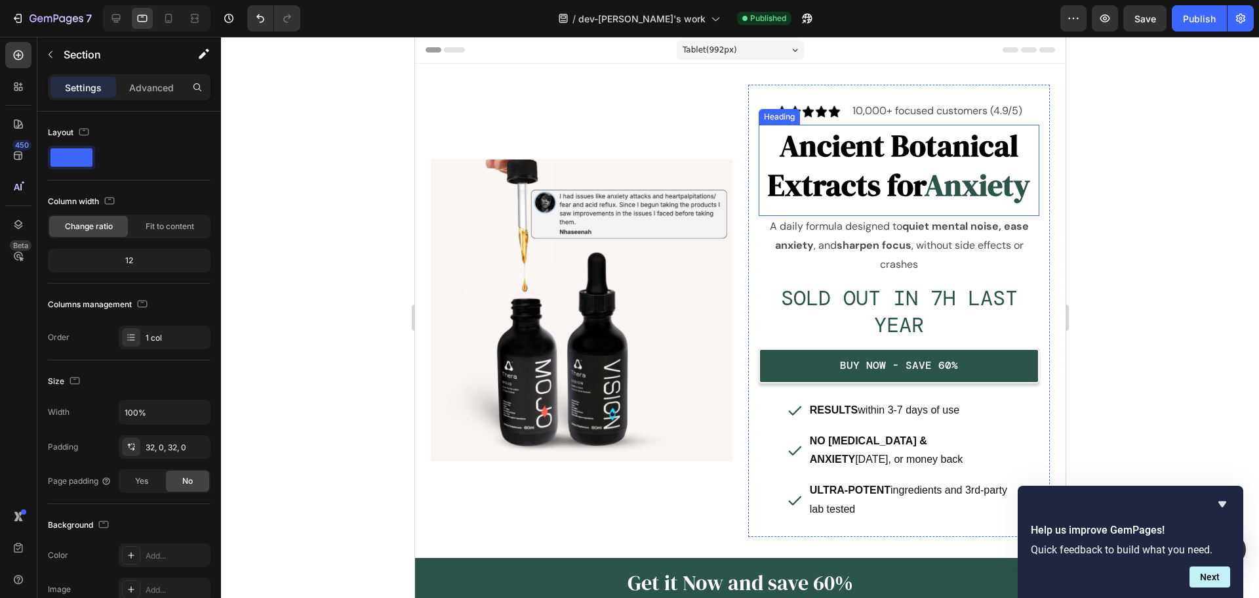
click at [840, 195] on h2 "Ancient Botanical Extracts for Anxiety" at bounding box center [898, 165] width 281 height 81
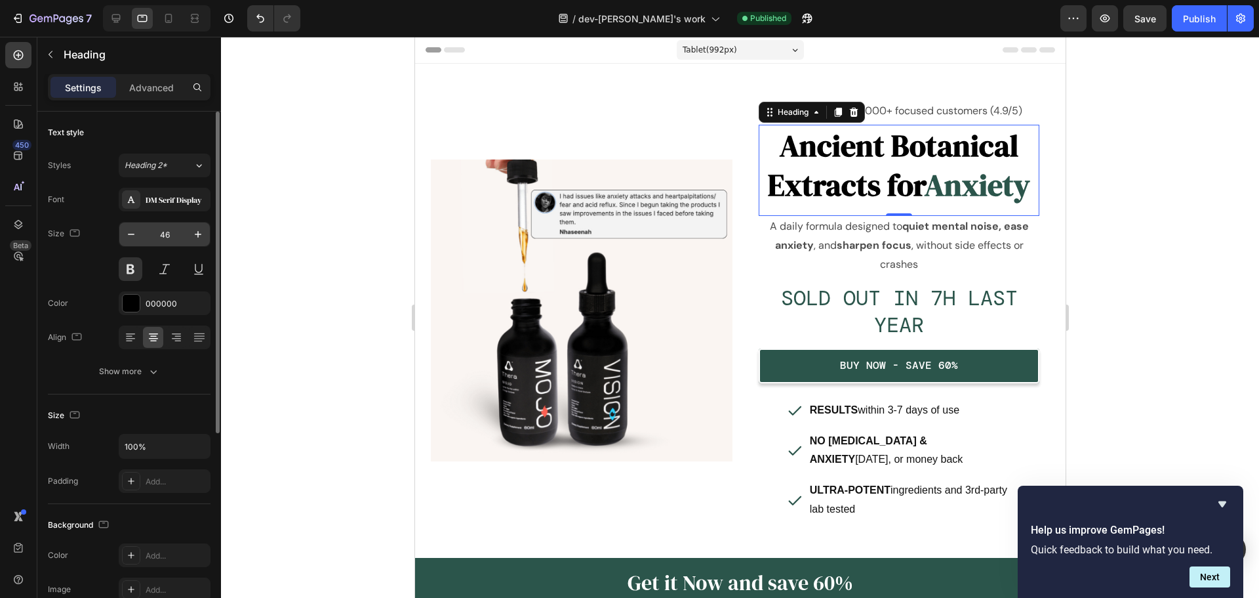
click at [162, 239] on input "46" at bounding box center [164, 234] width 43 height 24
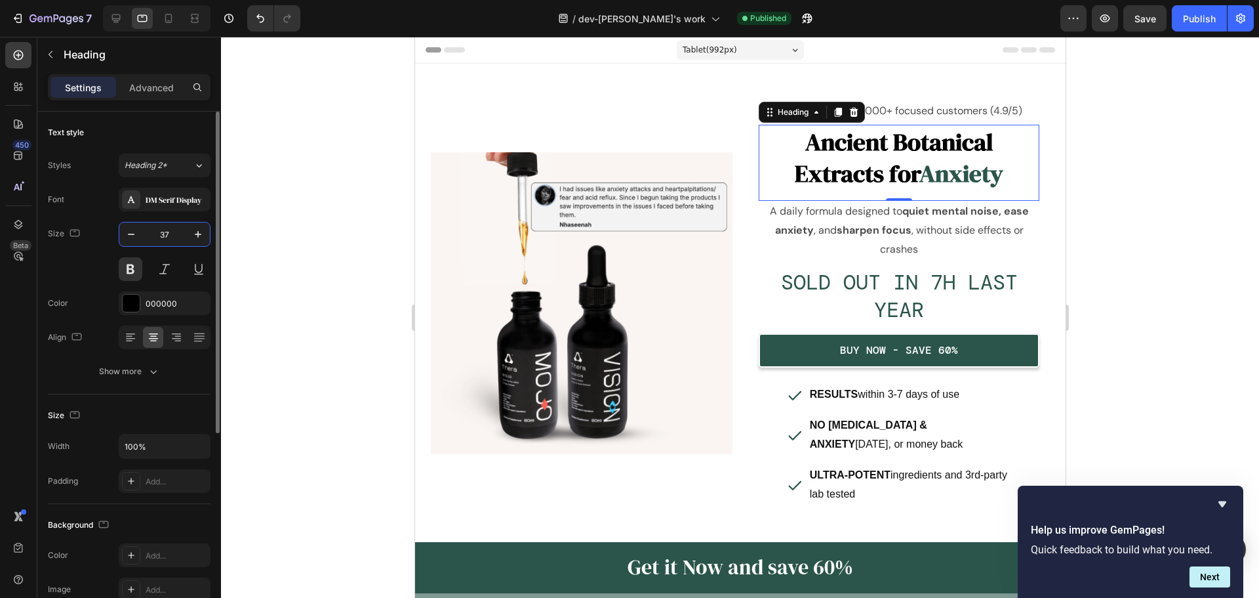
type input "36"
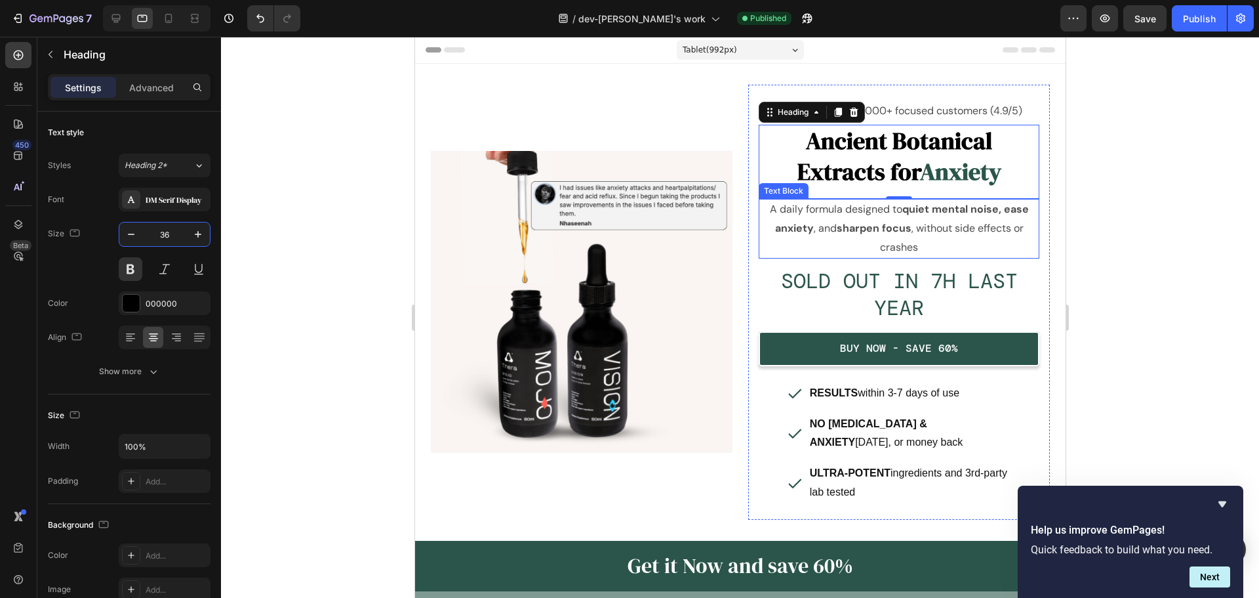
click at [865, 223] on strong "sharpen focus" at bounding box center [873, 228] width 75 height 14
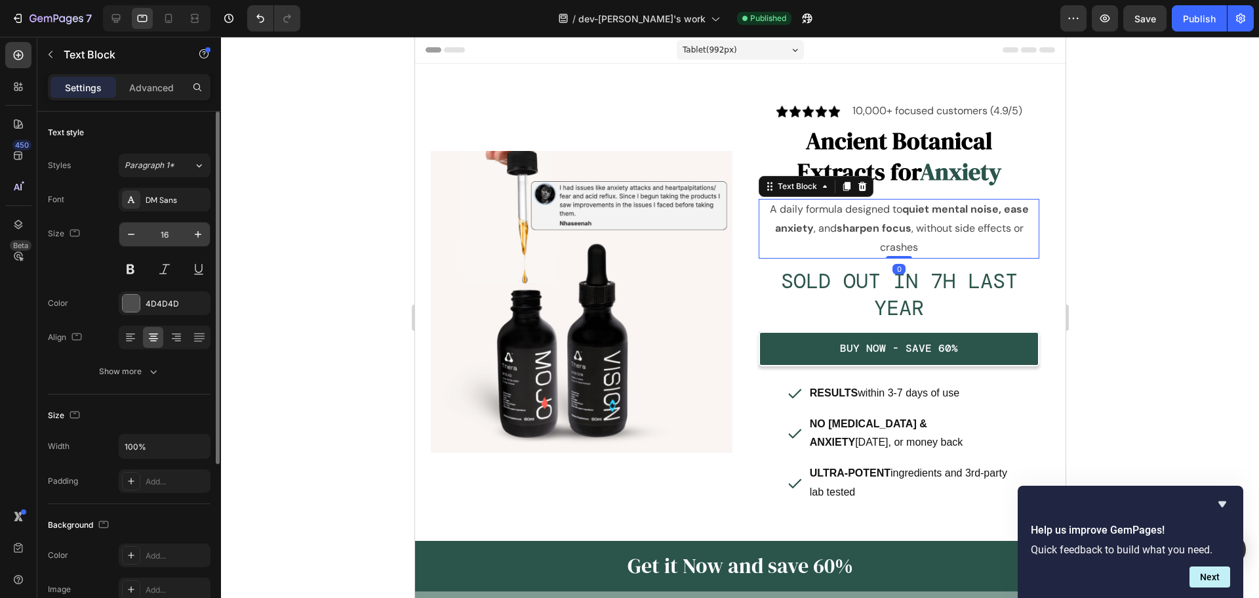
click at [165, 241] on input "16" at bounding box center [164, 234] width 43 height 24
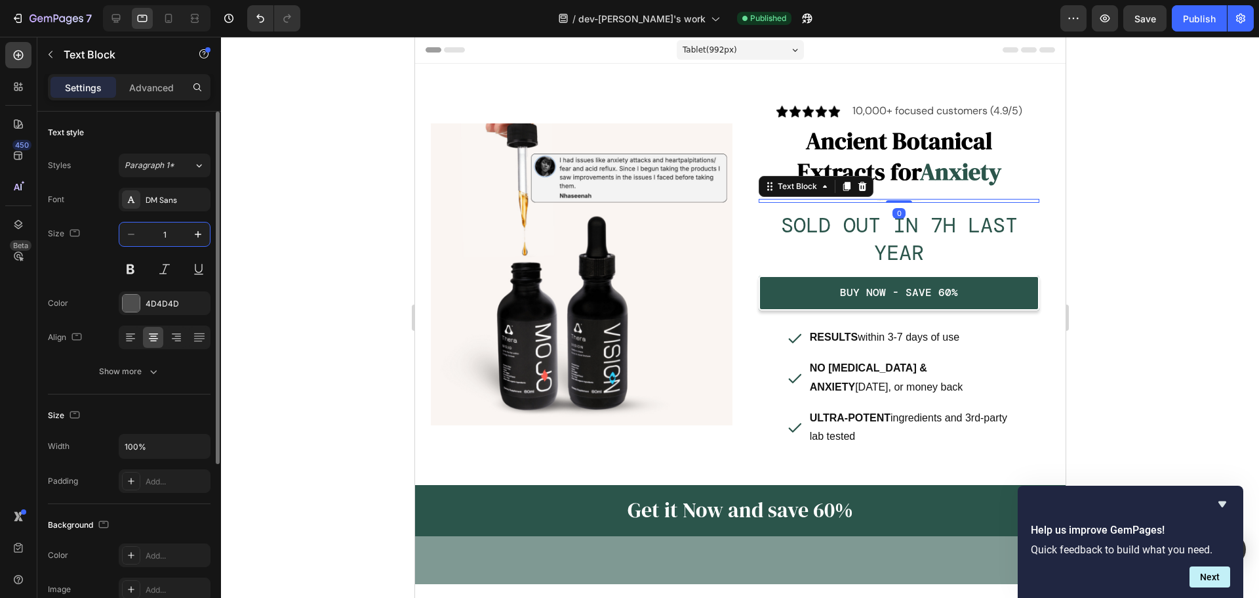
type input "14"
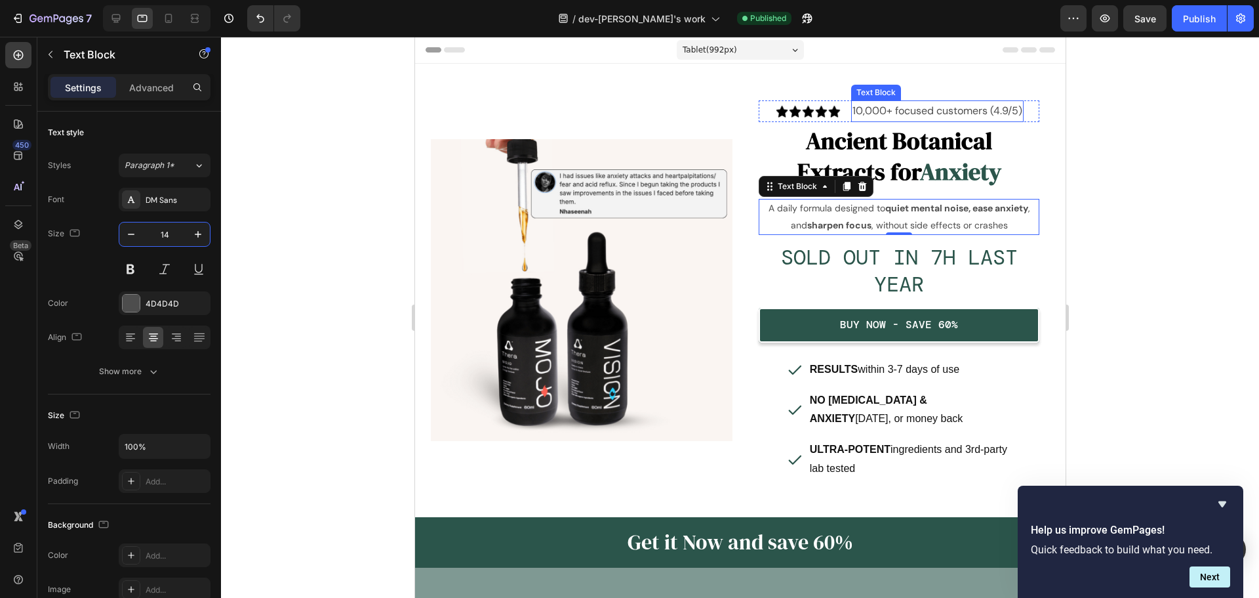
click at [889, 106] on p "10,000+ focused customers (4.9/5)" at bounding box center [937, 111] width 170 height 19
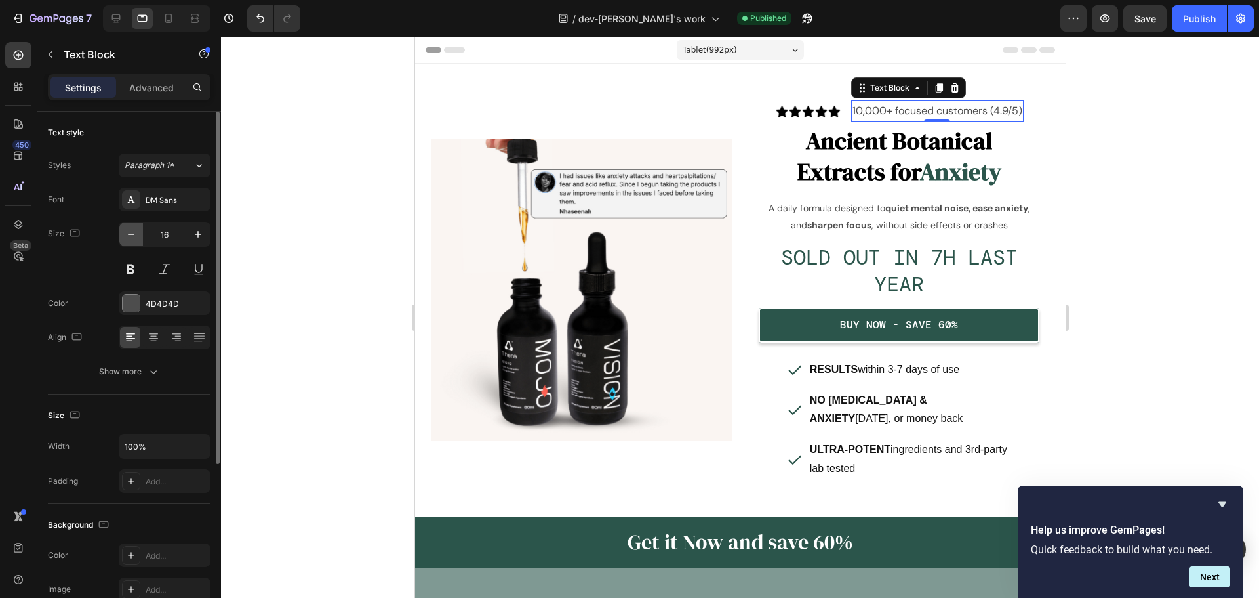
click at [131, 234] on icon "button" at bounding box center [131, 234] width 7 height 1
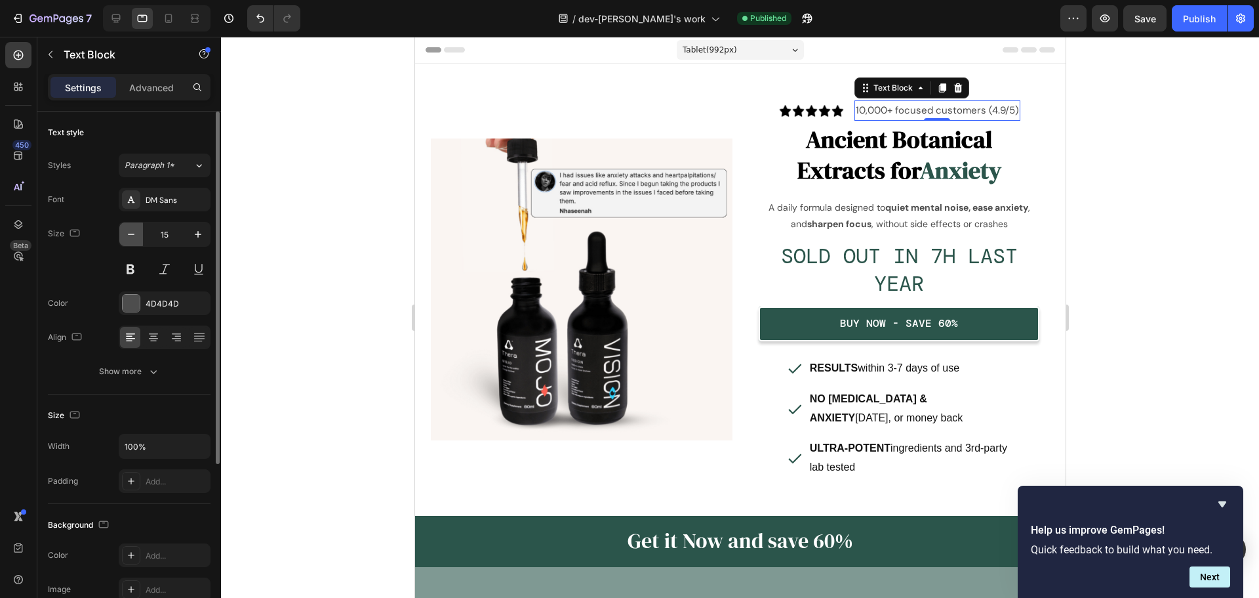
type input "14"
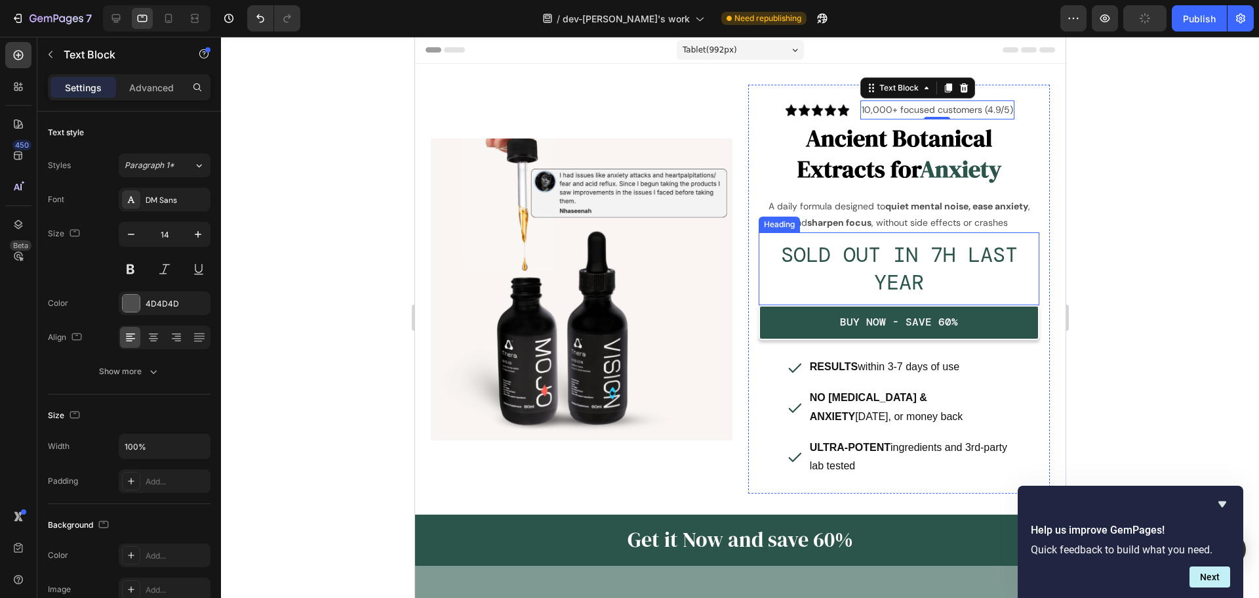
click at [886, 266] on h2 "SOLD OUT IN 7H LAST YEAR" at bounding box center [898, 268] width 281 height 57
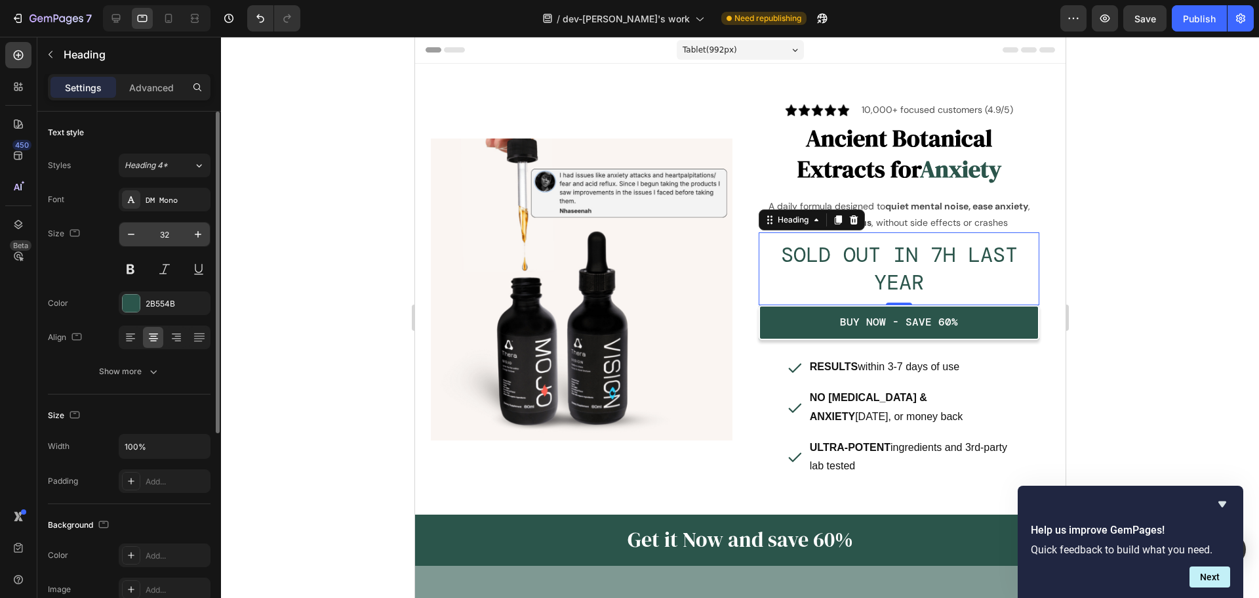
click at [159, 242] on input "32" at bounding box center [164, 234] width 43 height 24
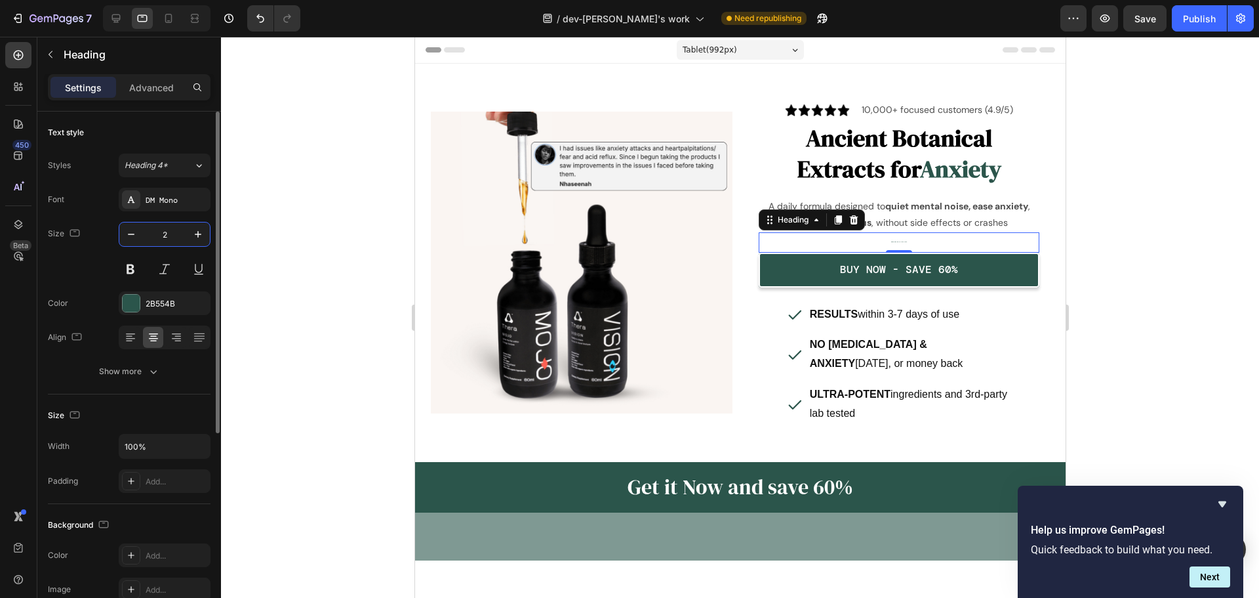
type input "22"
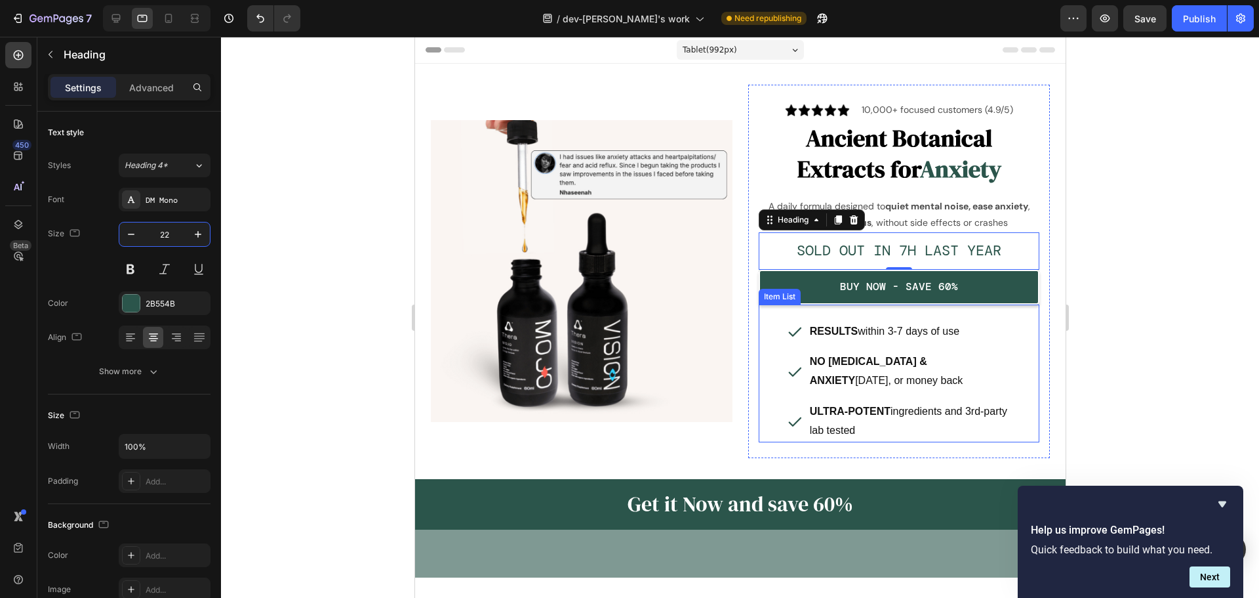
click at [922, 333] on p "RESULTS within 3-7 days of use" at bounding box center [908, 331] width 199 height 19
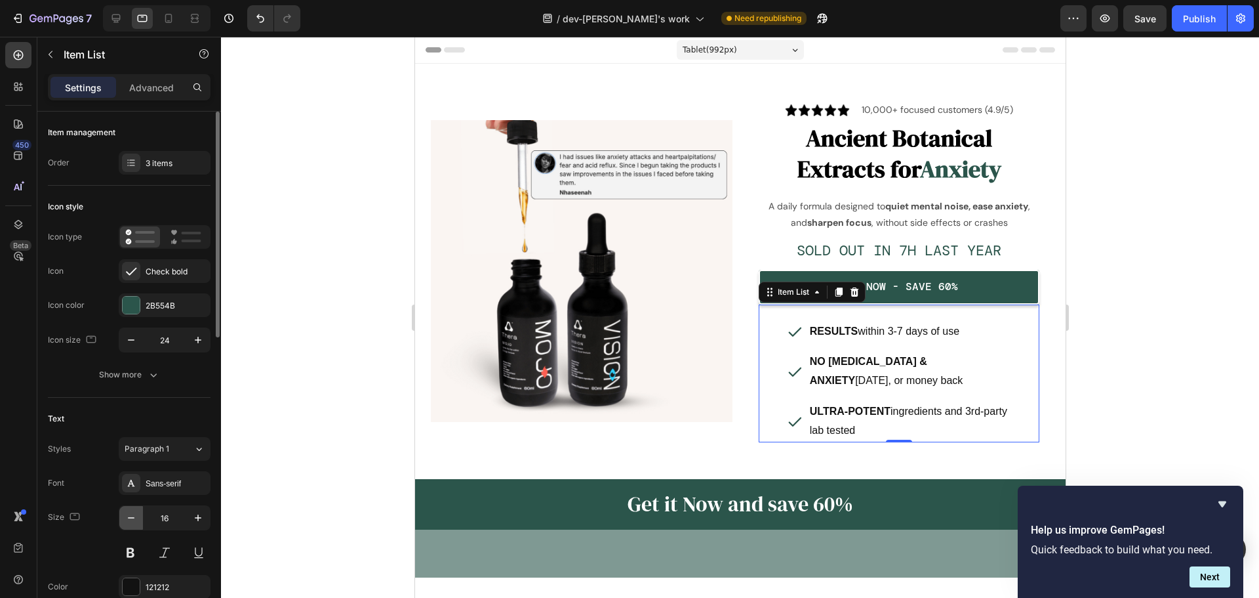
click at [127, 519] on icon "button" at bounding box center [131, 517] width 13 height 13
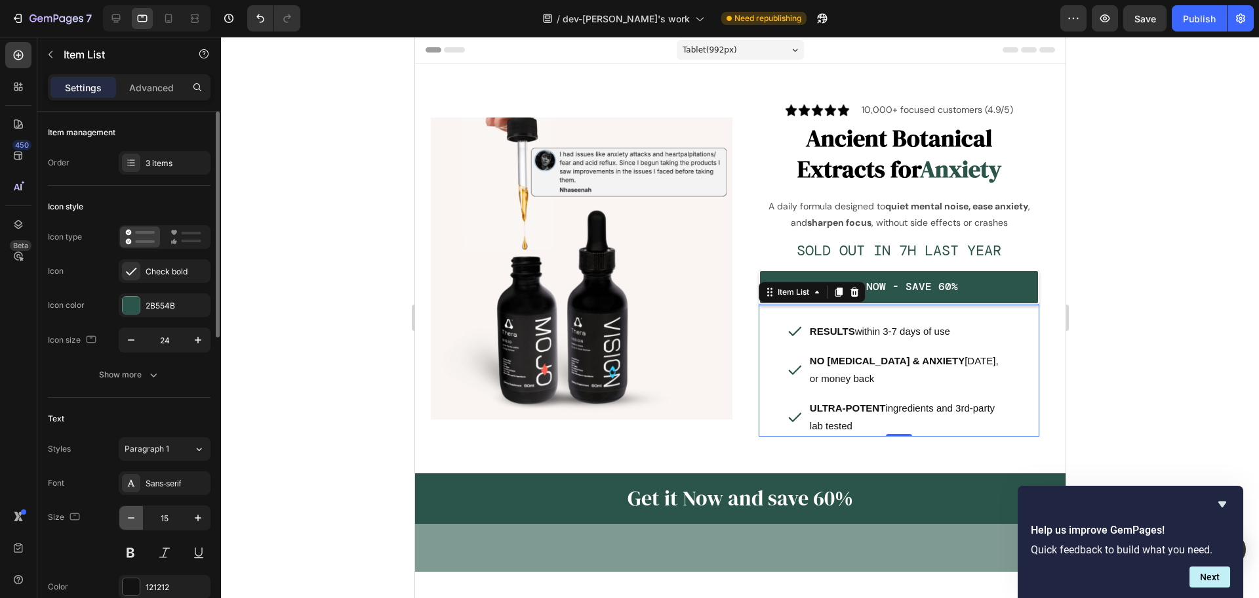
click at [127, 519] on icon "button" at bounding box center [131, 517] width 13 height 13
type input "14"
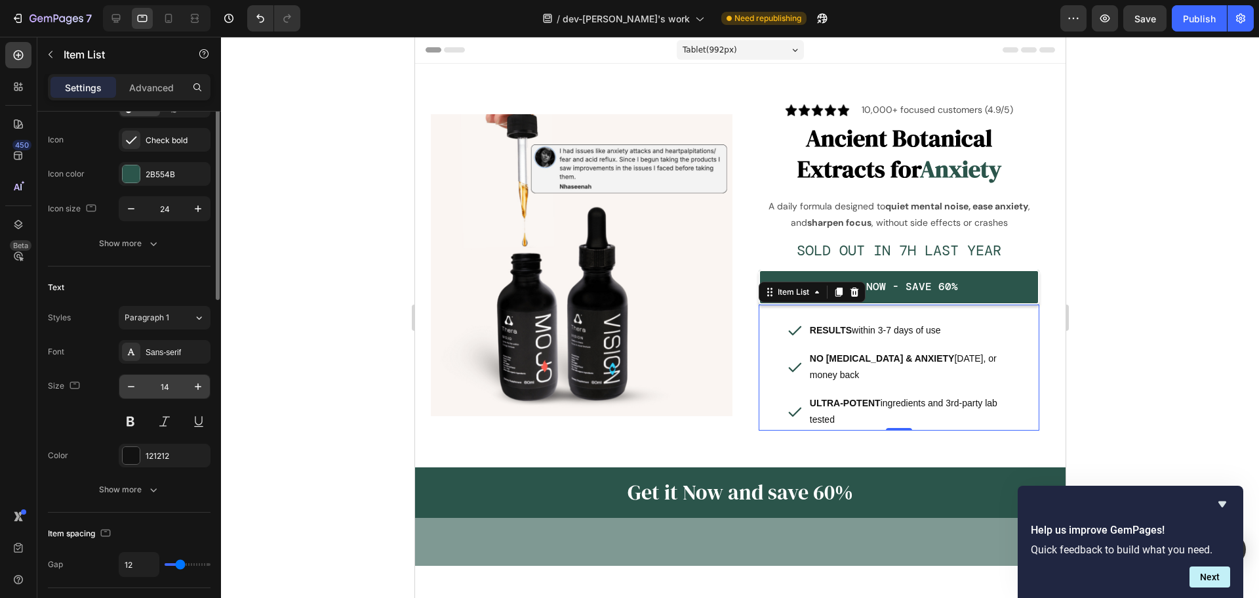
scroll to position [197, 0]
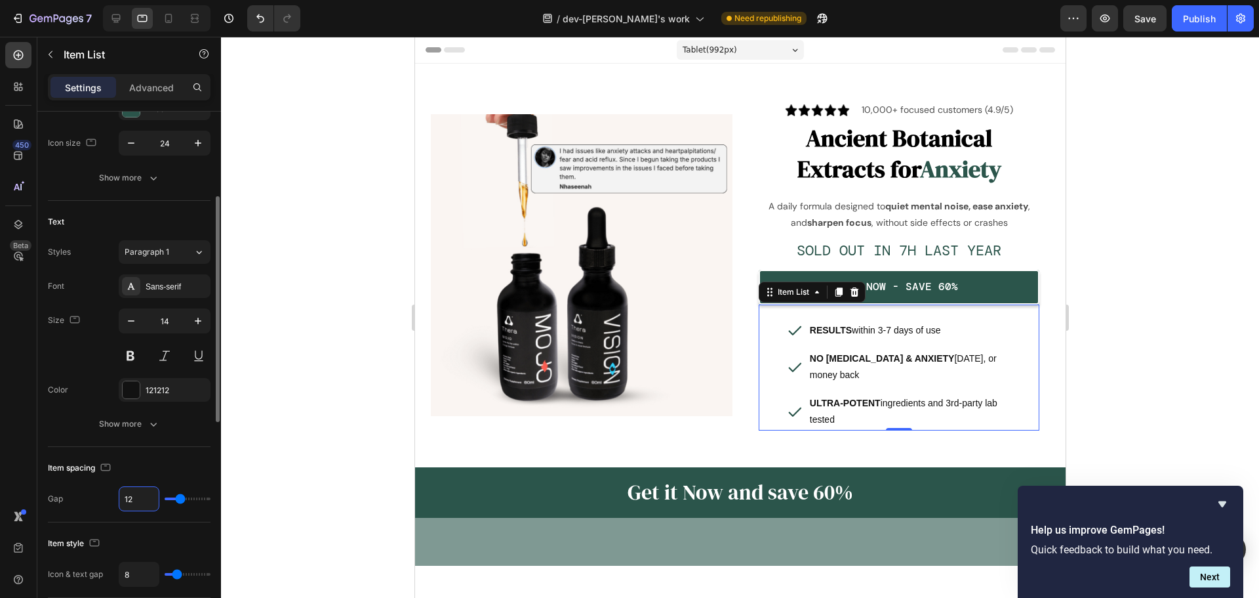
click at [140, 504] on input "12" at bounding box center [138, 499] width 39 height 24
type input "8"
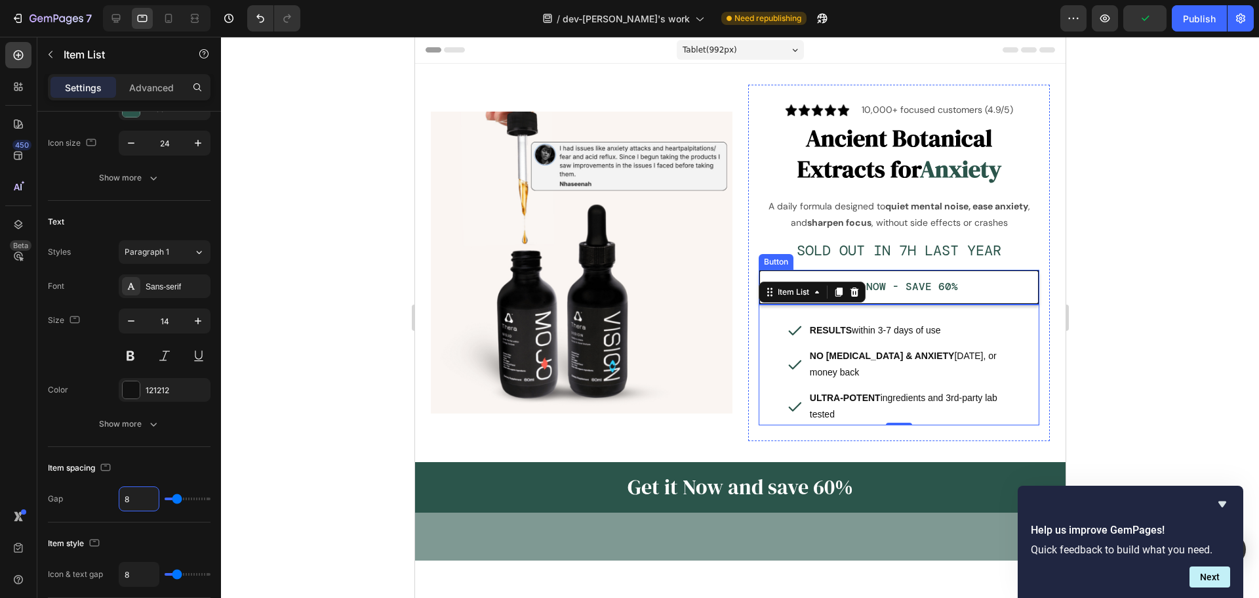
click at [981, 281] on button "BUY NOW - SAVE 60%" at bounding box center [898, 287] width 281 height 35
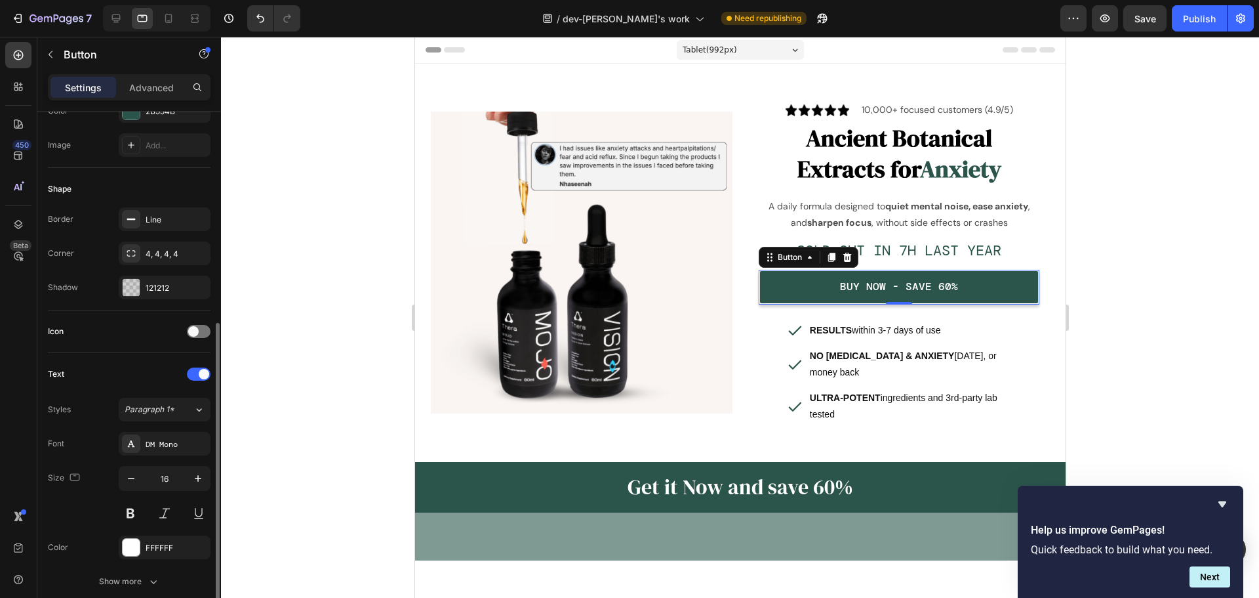
scroll to position [262, 0]
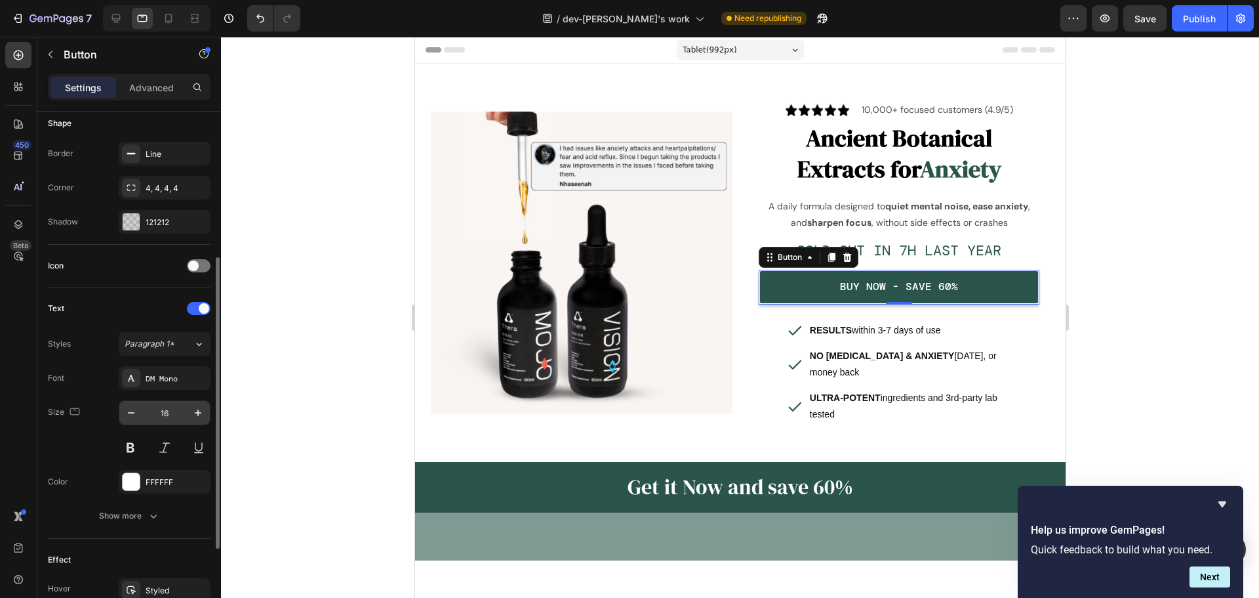
click at [165, 415] on input "16" at bounding box center [164, 413] width 43 height 24
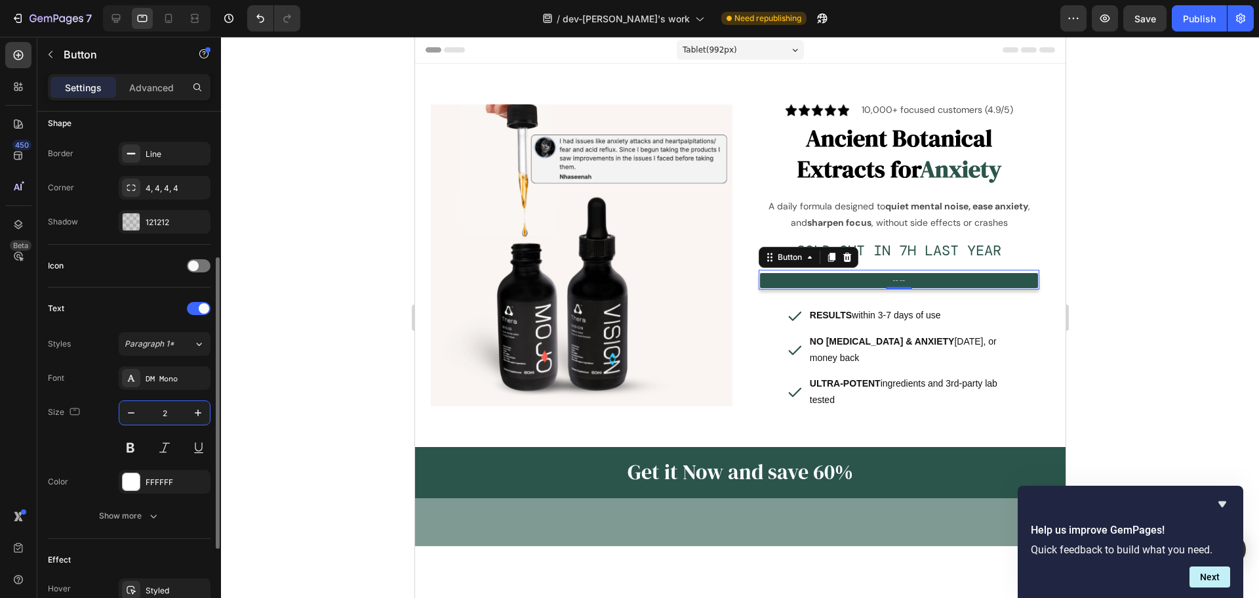
type input "22"
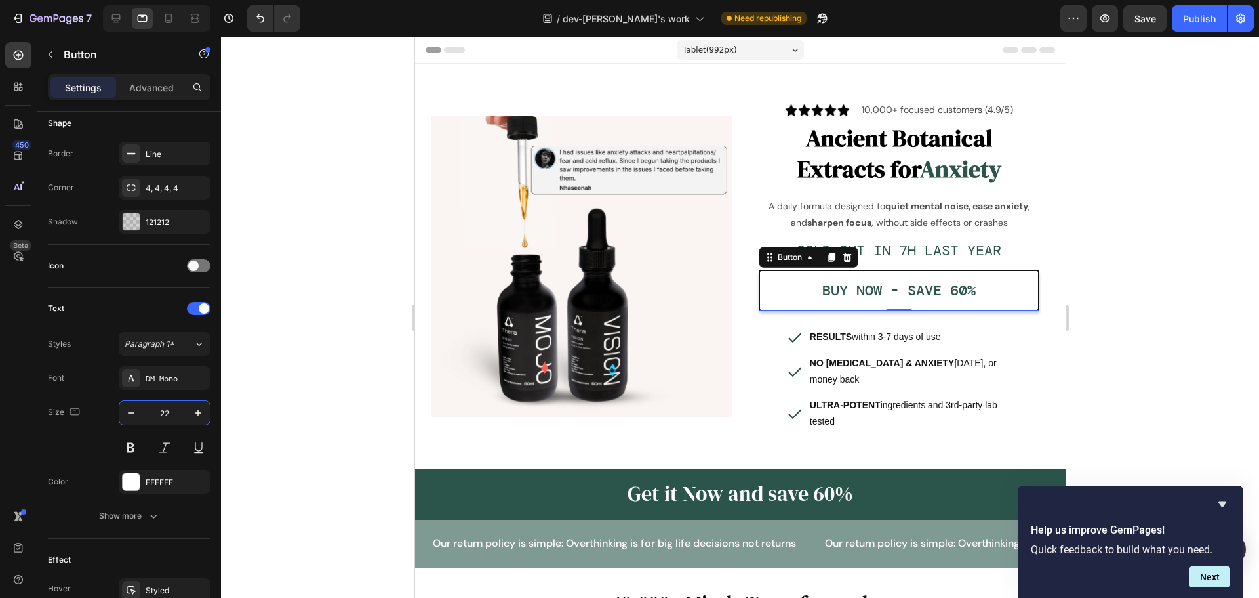
scroll to position [131, 0]
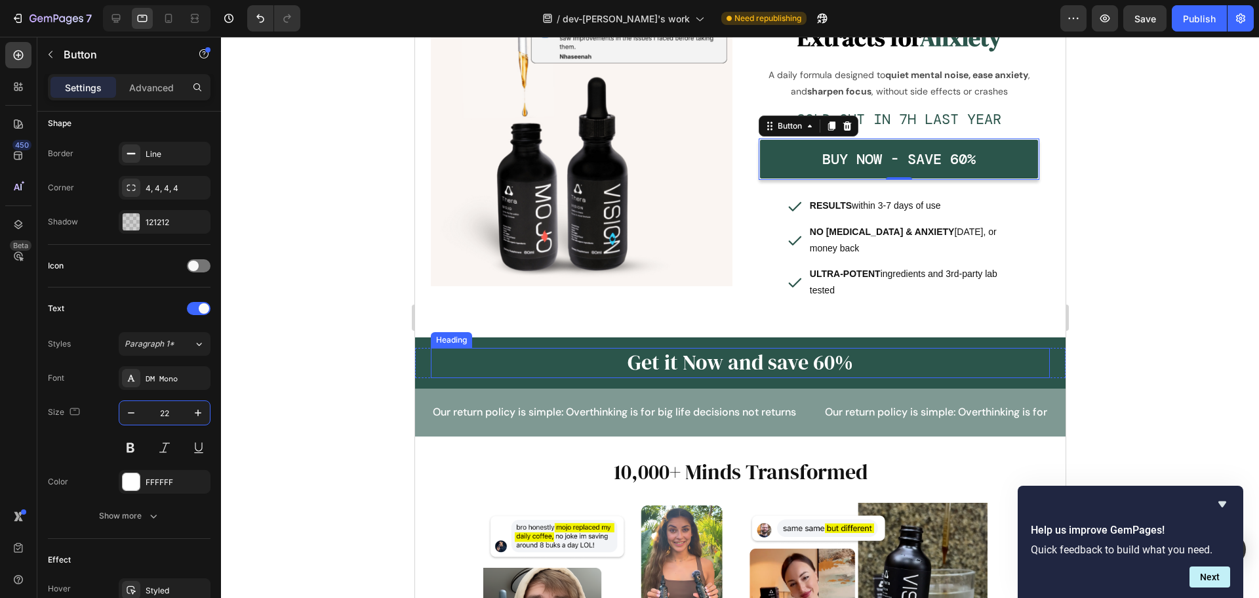
click at [736, 361] on h2 "Get it Now and save 60%" at bounding box center [739, 363] width 619 height 30
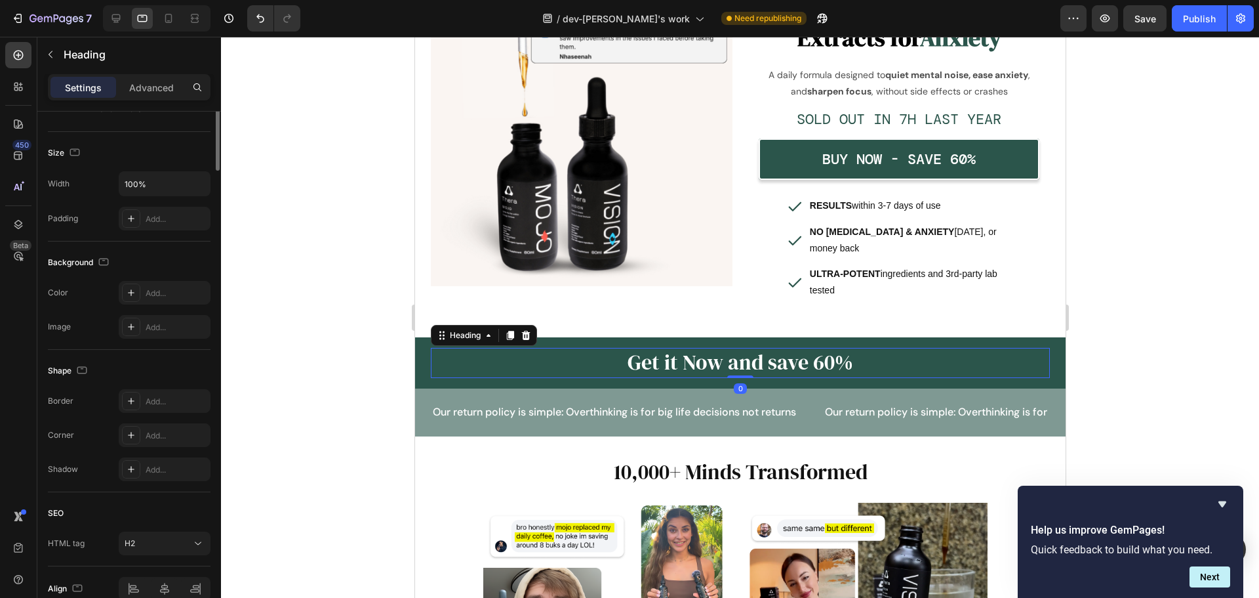
scroll to position [0, 0]
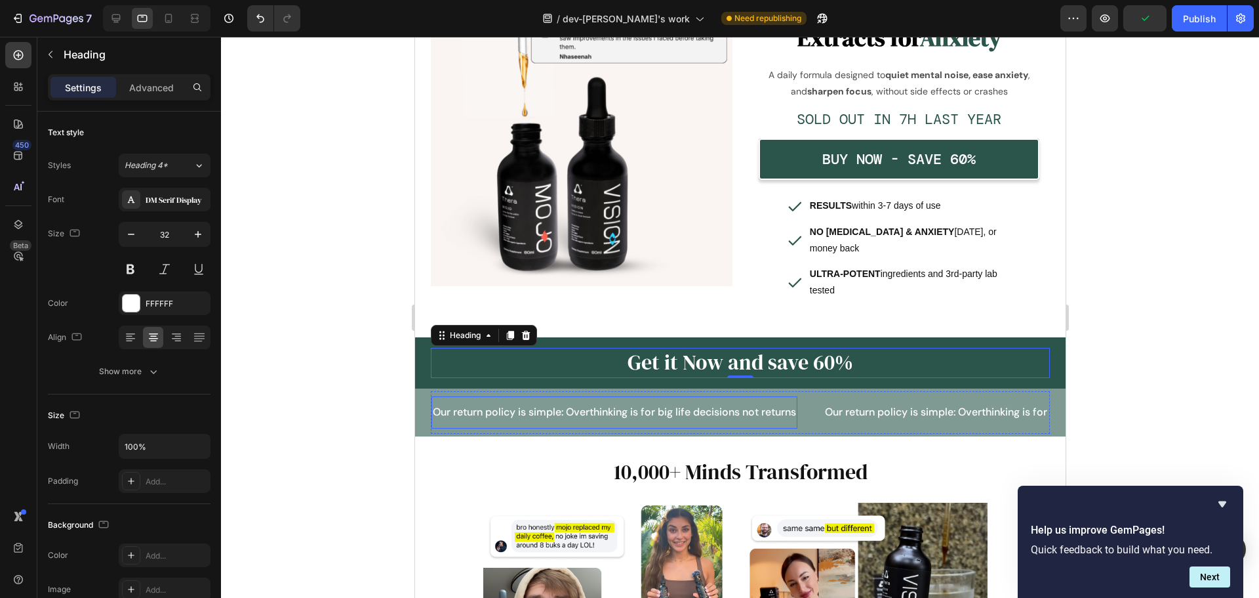
click at [715, 403] on p "Our return policy is simple: Overthinking is for big life decisions not returns" at bounding box center [613, 412] width 363 height 19
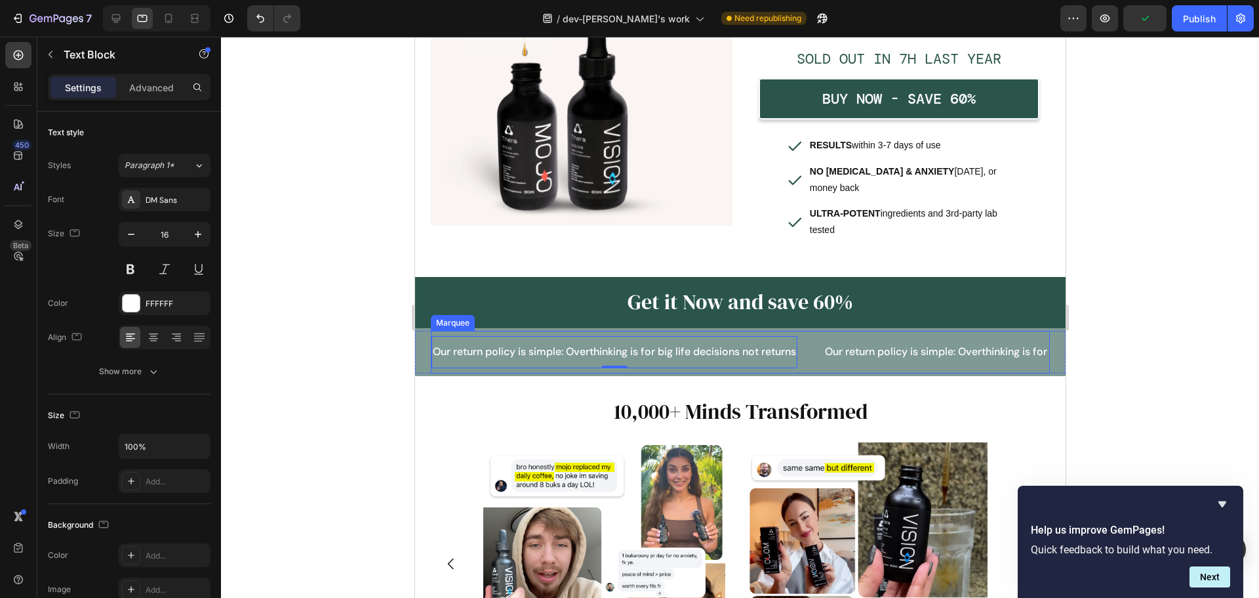
scroll to position [262, 0]
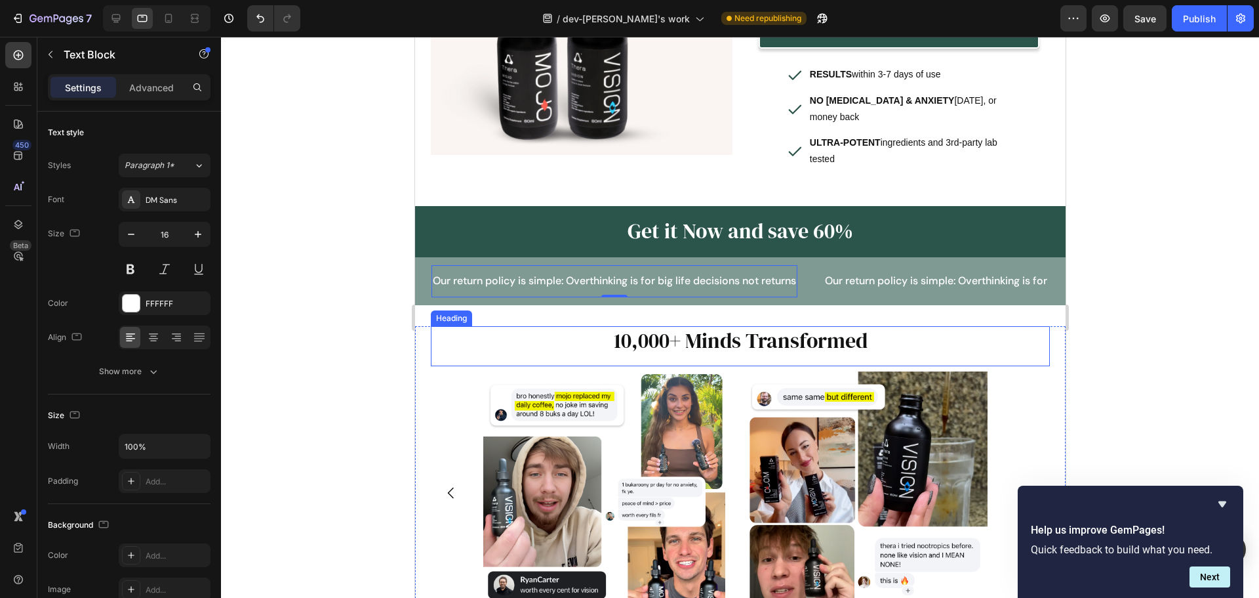
click at [720, 343] on h2 "10,000+ Minds Transformed" at bounding box center [739, 341] width 619 height 30
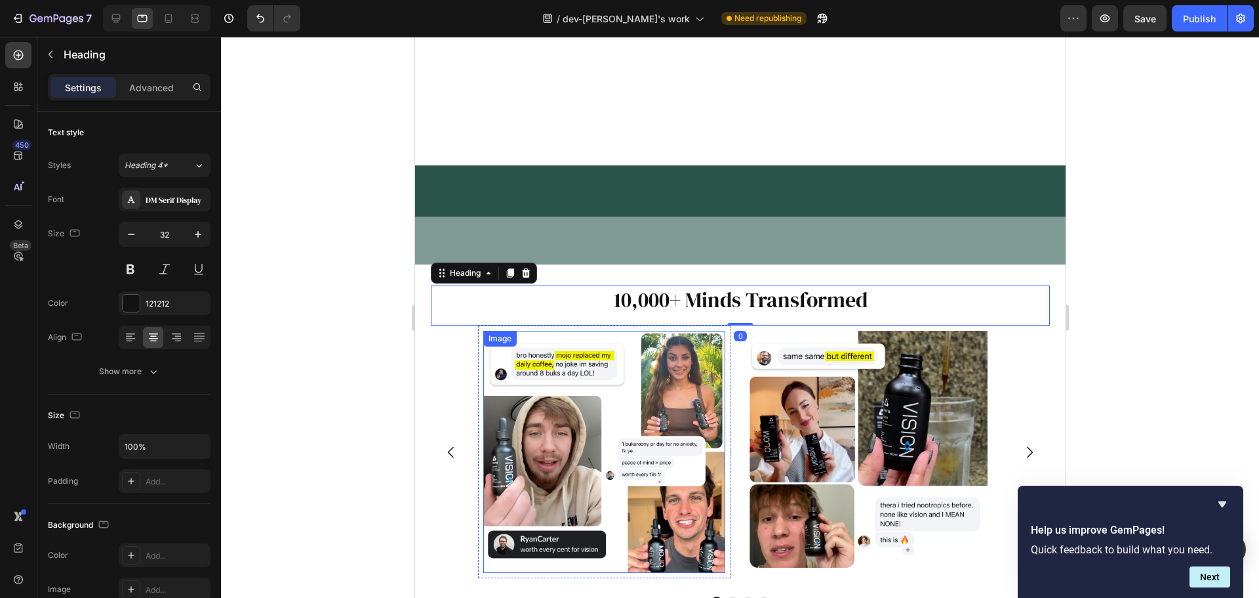
scroll to position [590, 0]
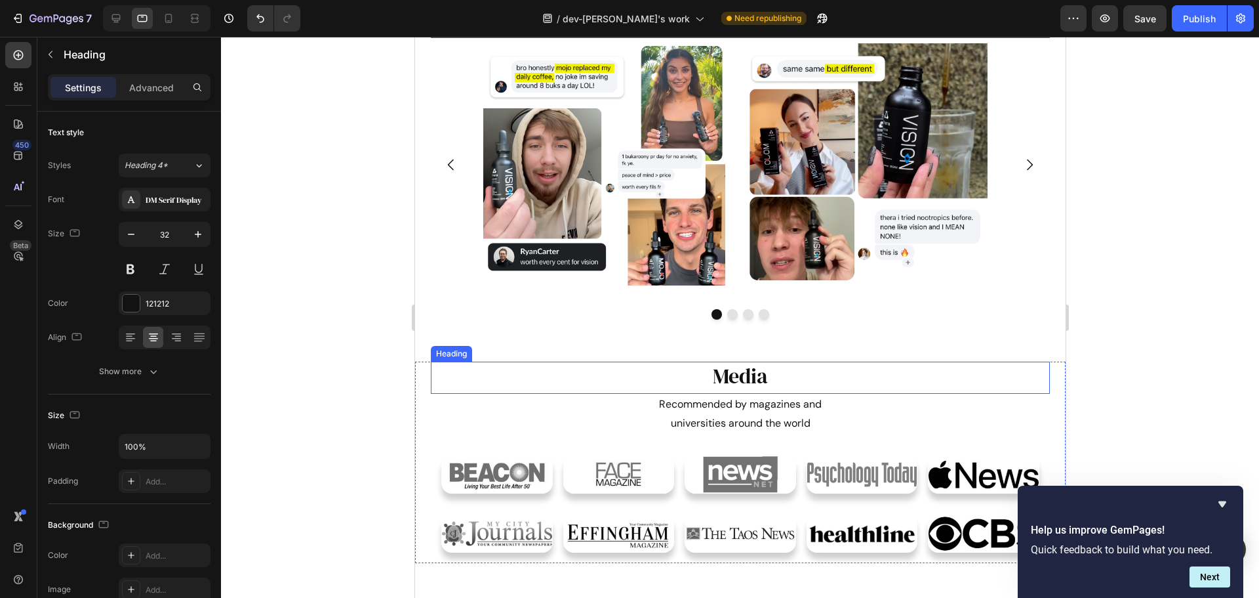
click at [725, 375] on h2 "Media" at bounding box center [739, 376] width 619 height 30
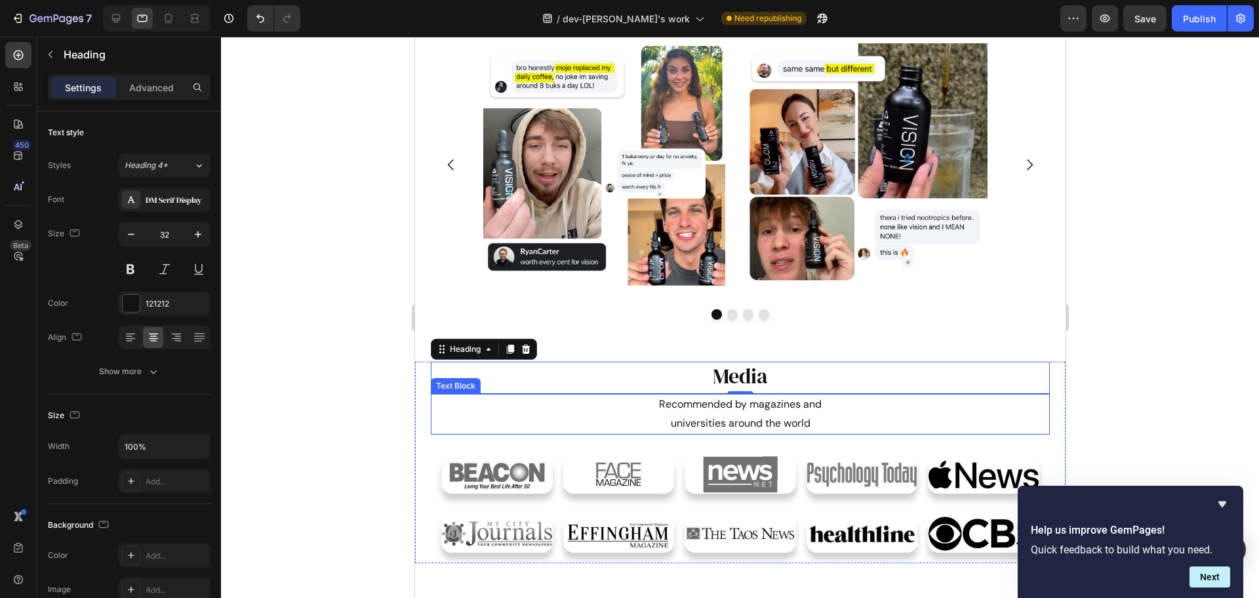
click at [740, 411] on p "Recommended by magazines and" at bounding box center [740, 404] width 617 height 19
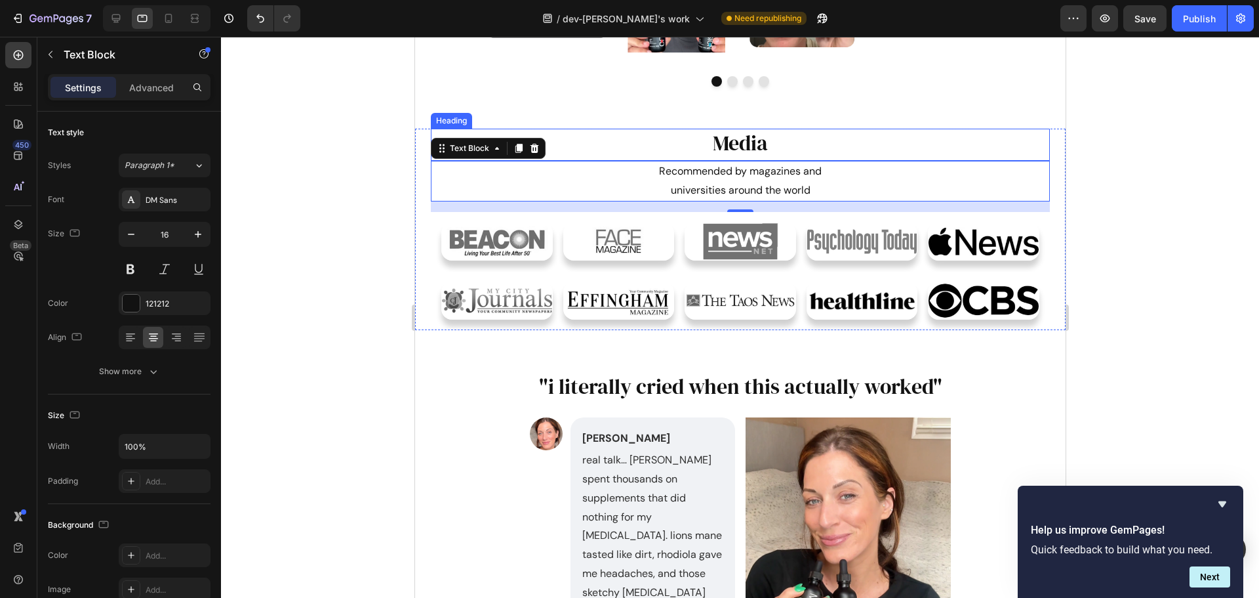
scroll to position [918, 0]
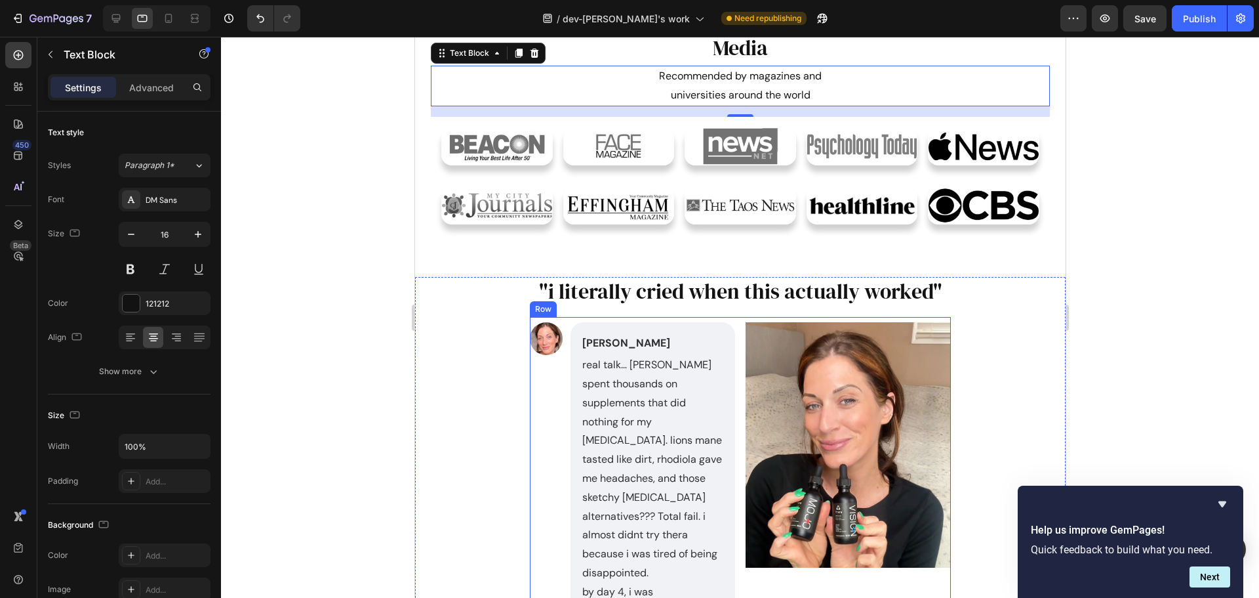
click at [734, 322] on div "Image [PERSON_NAME] Text Block real talk… [PERSON_NAME] spent thousands on supp…" at bounding box center [739, 543] width 421 height 453
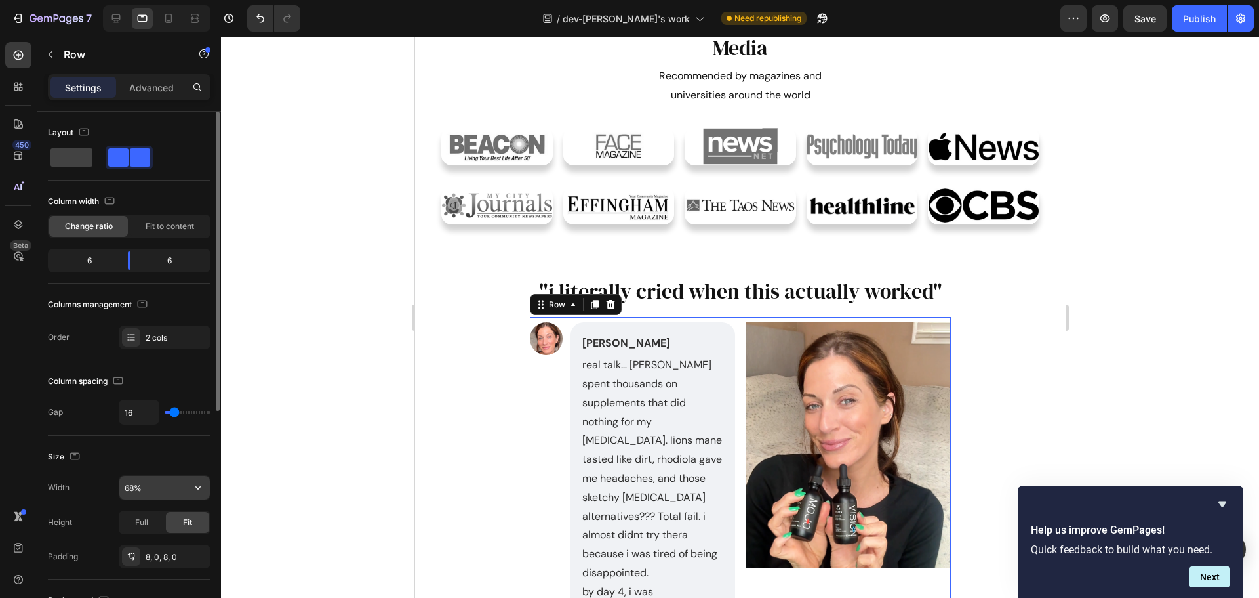
click at [157, 491] on input "68%" at bounding box center [164, 488] width 91 height 24
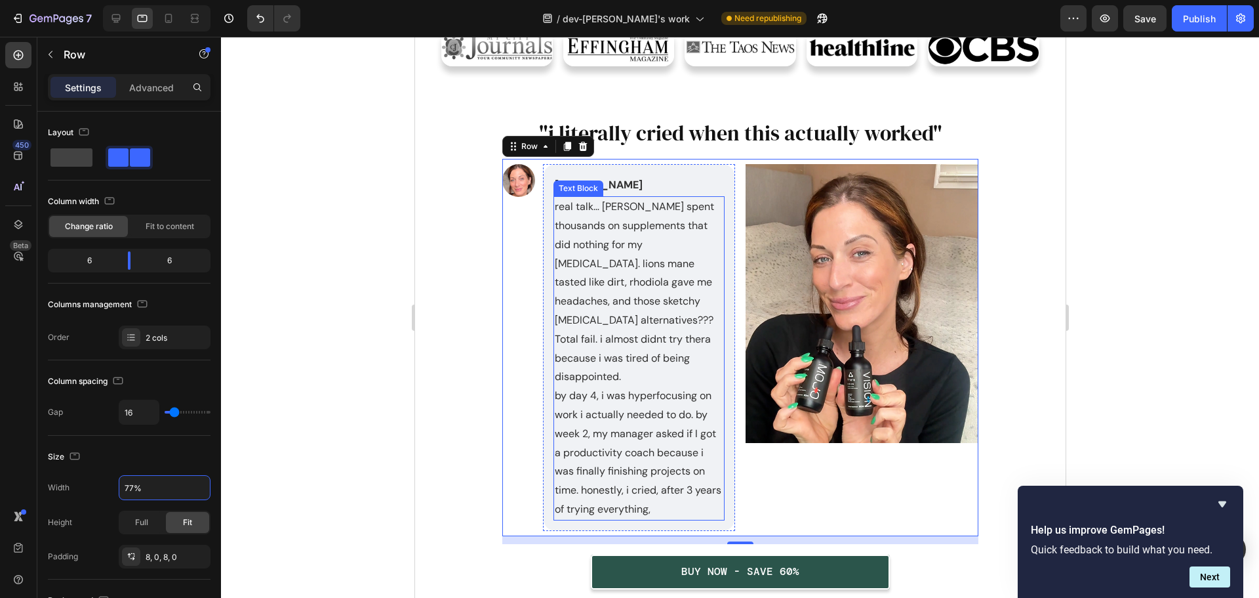
scroll to position [1115, 0]
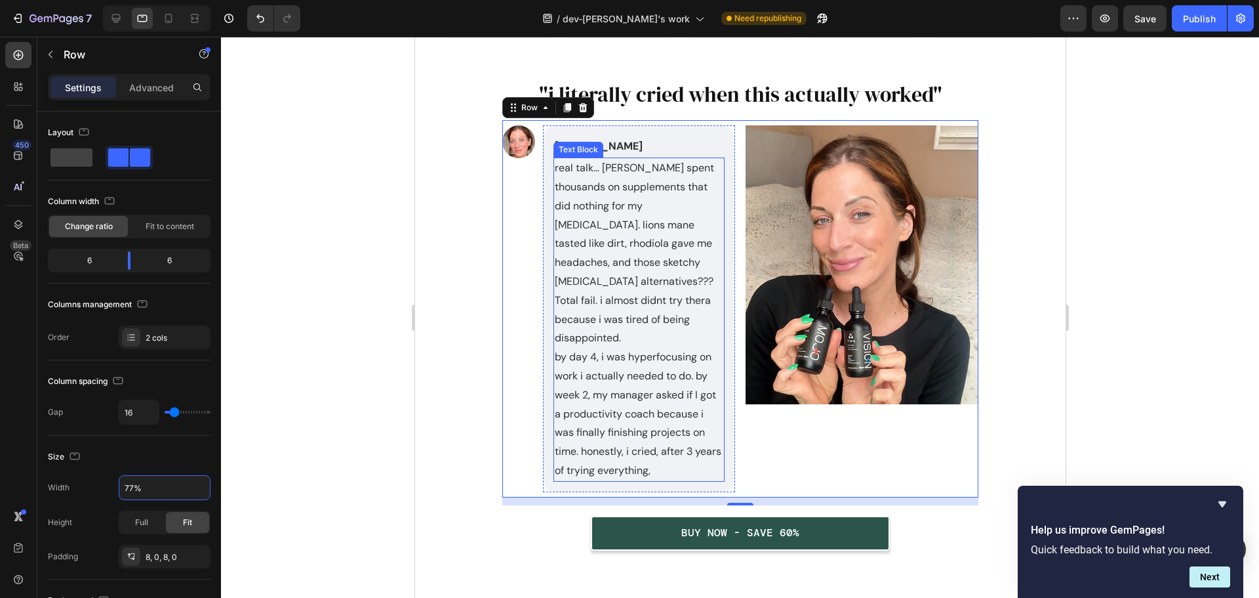
type input "76%"
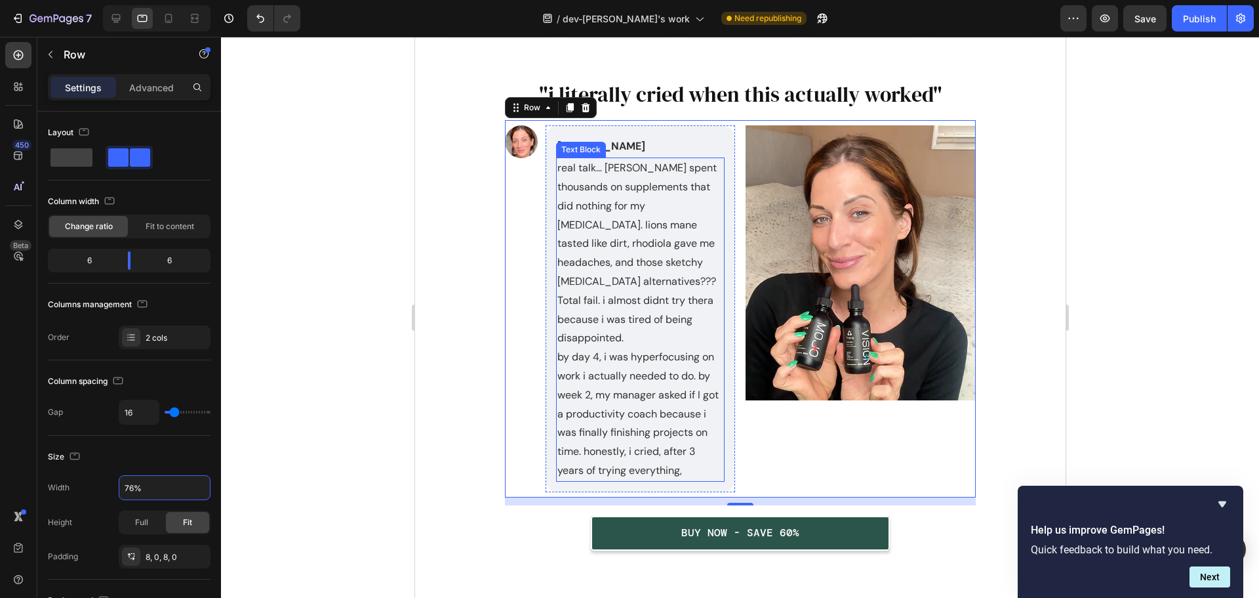
click at [653, 314] on p "real talk… [PERSON_NAME] spent thousands on supplements that did nothing for my…" at bounding box center [640, 253] width 166 height 189
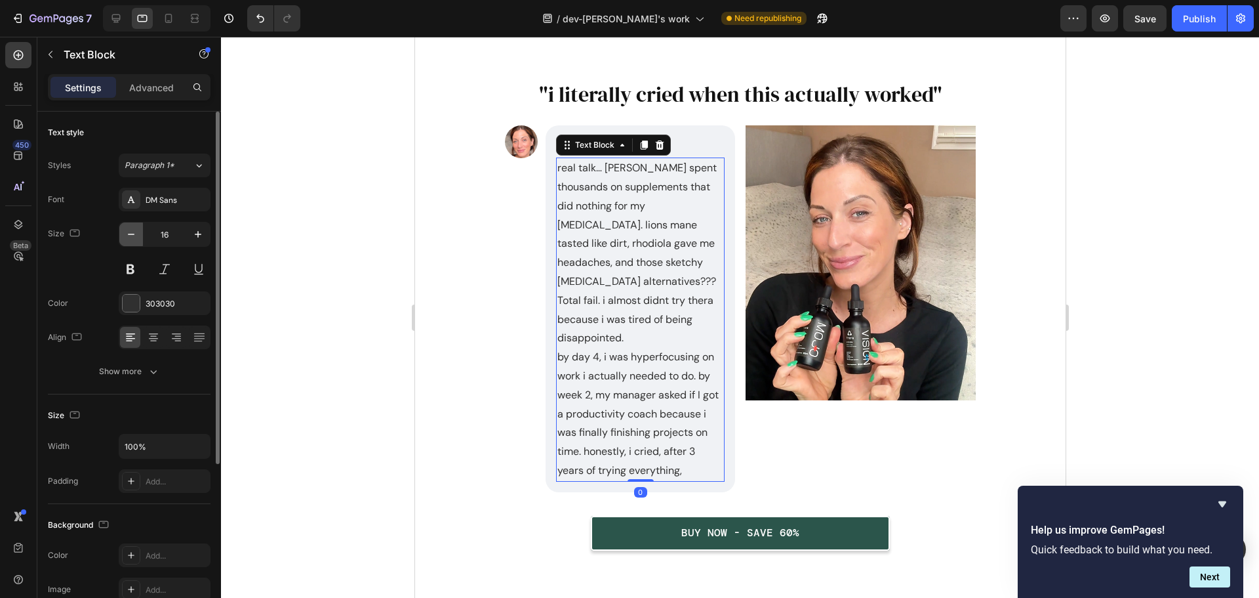
click at [123, 237] on button "button" at bounding box center [131, 234] width 24 height 24
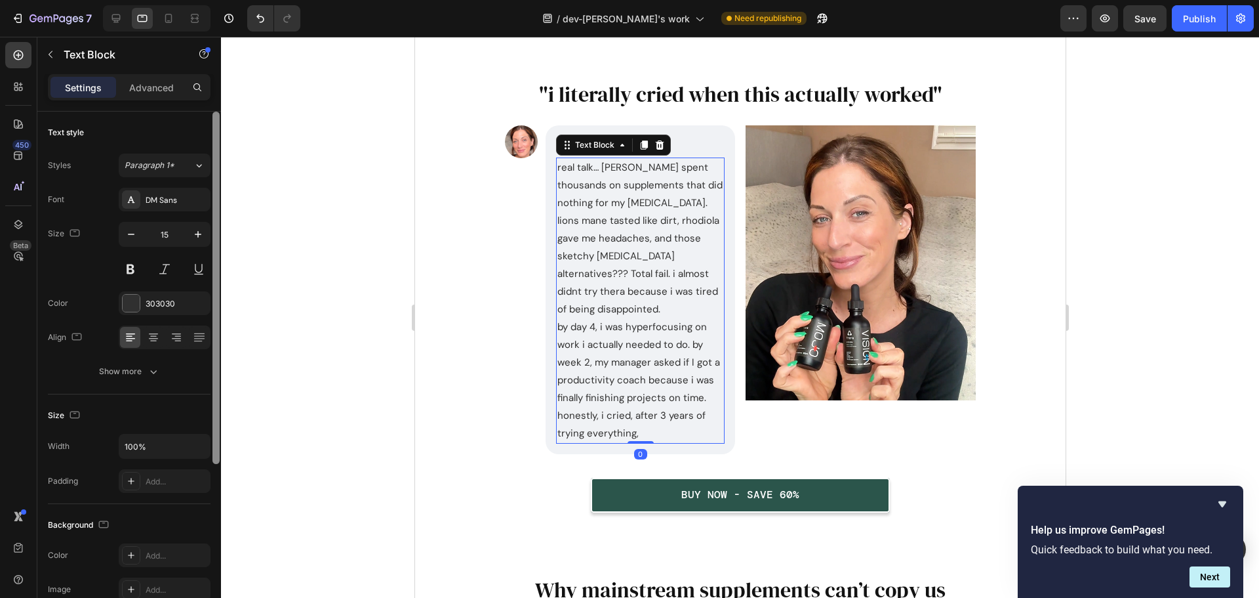
type input "14"
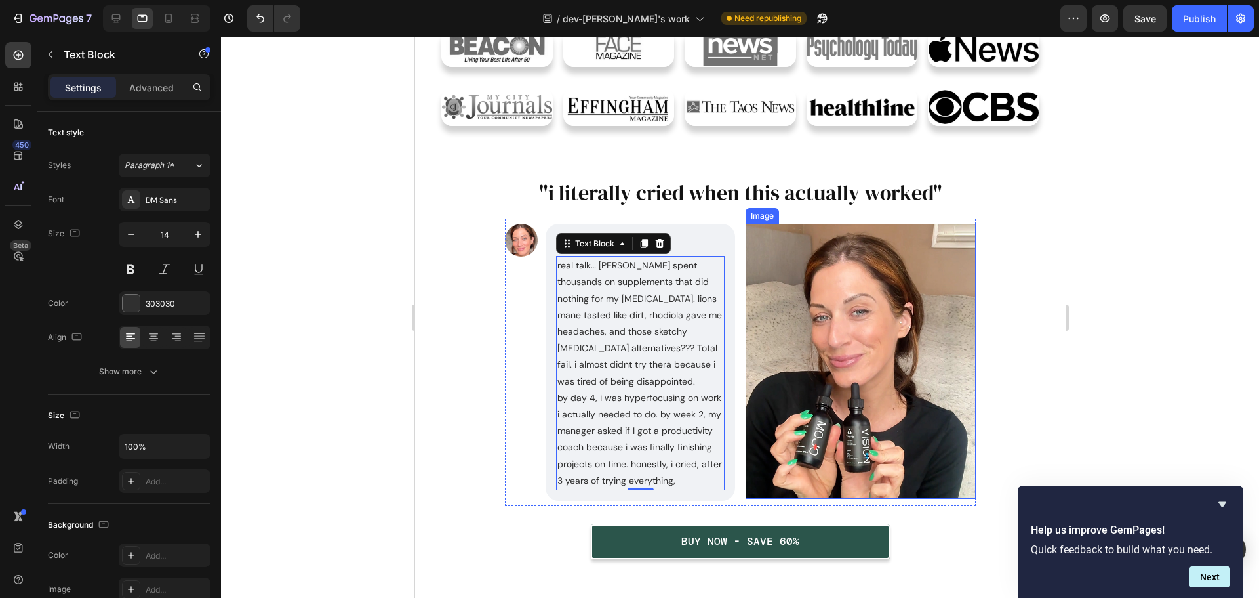
scroll to position [984, 0]
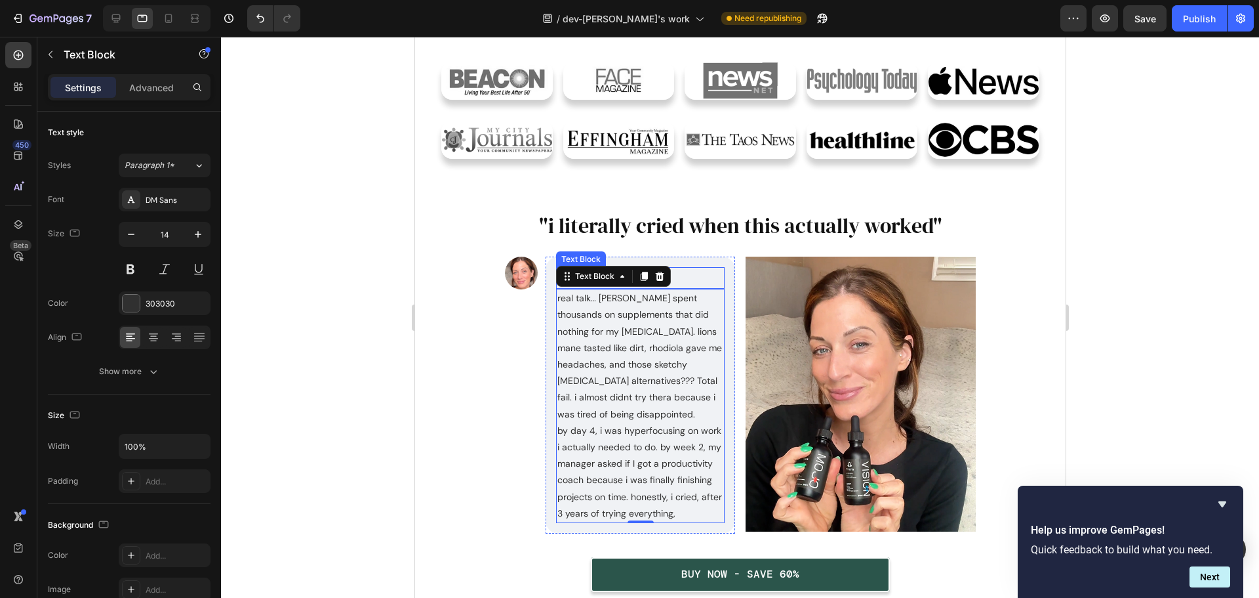
click at [687, 272] on p "[PERSON_NAME]" at bounding box center [640, 277] width 166 height 19
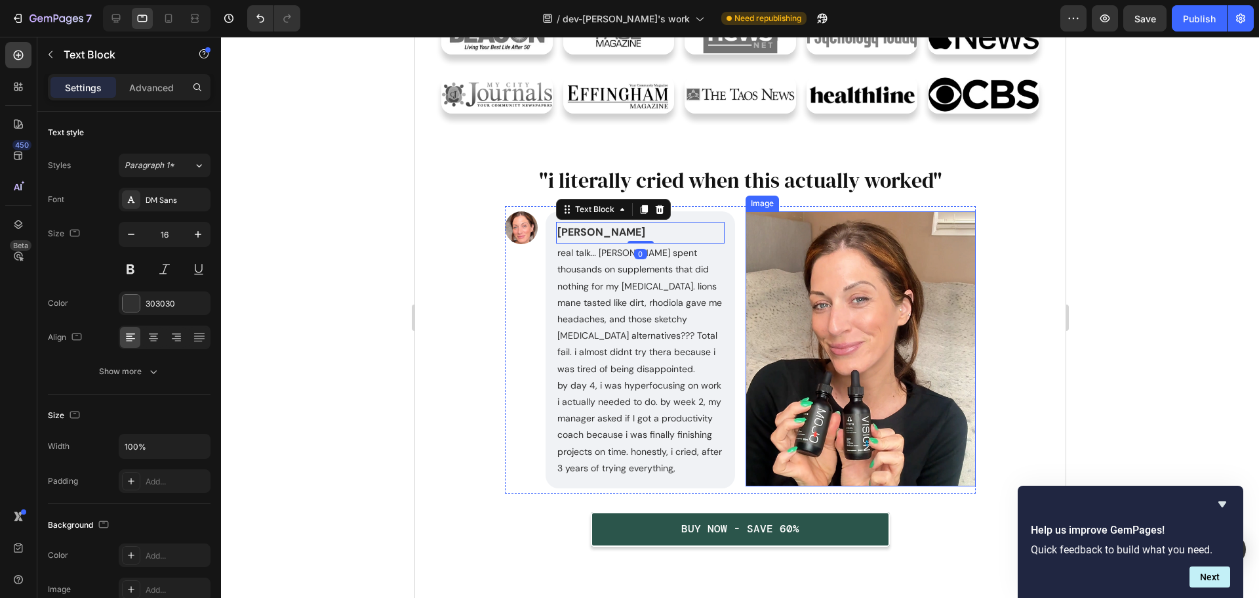
scroll to position [1115, 0]
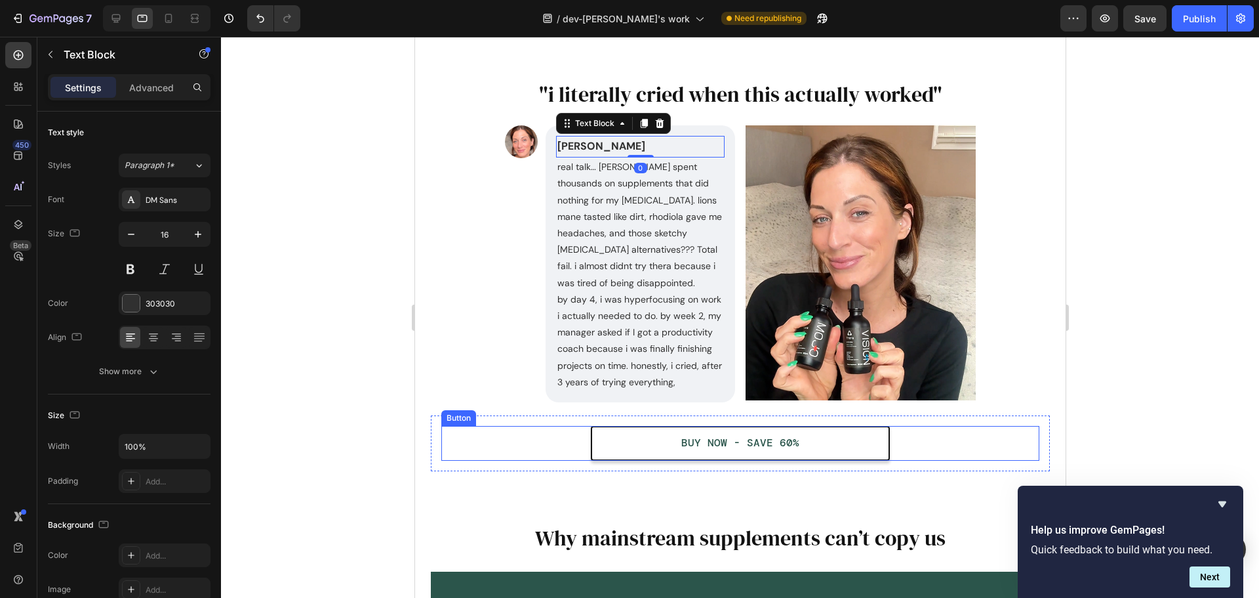
click at [828, 443] on button "BUY NOW - SAVE 60%" at bounding box center [739, 443] width 299 height 35
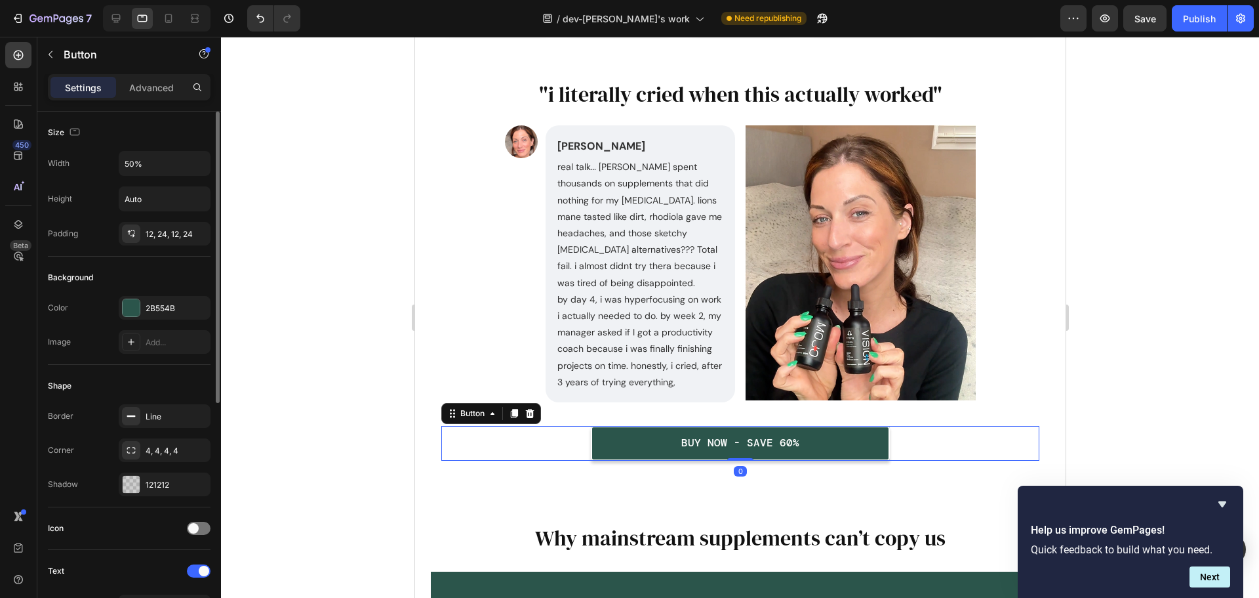
scroll to position [328, 0]
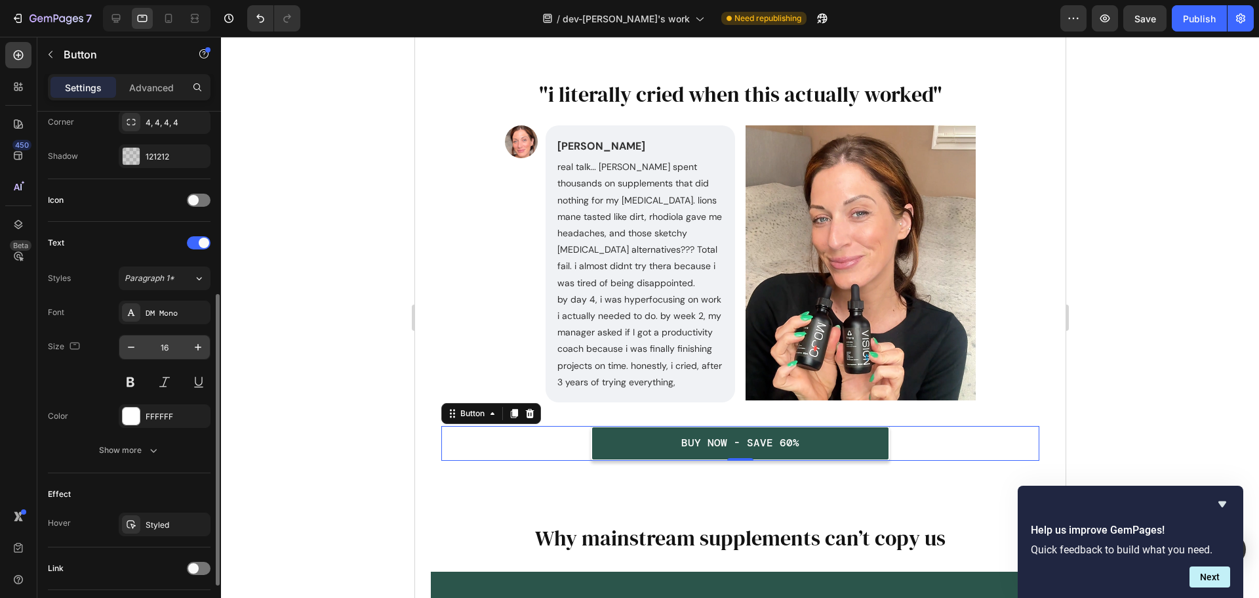
click at [168, 350] on input "16" at bounding box center [164, 347] width 43 height 24
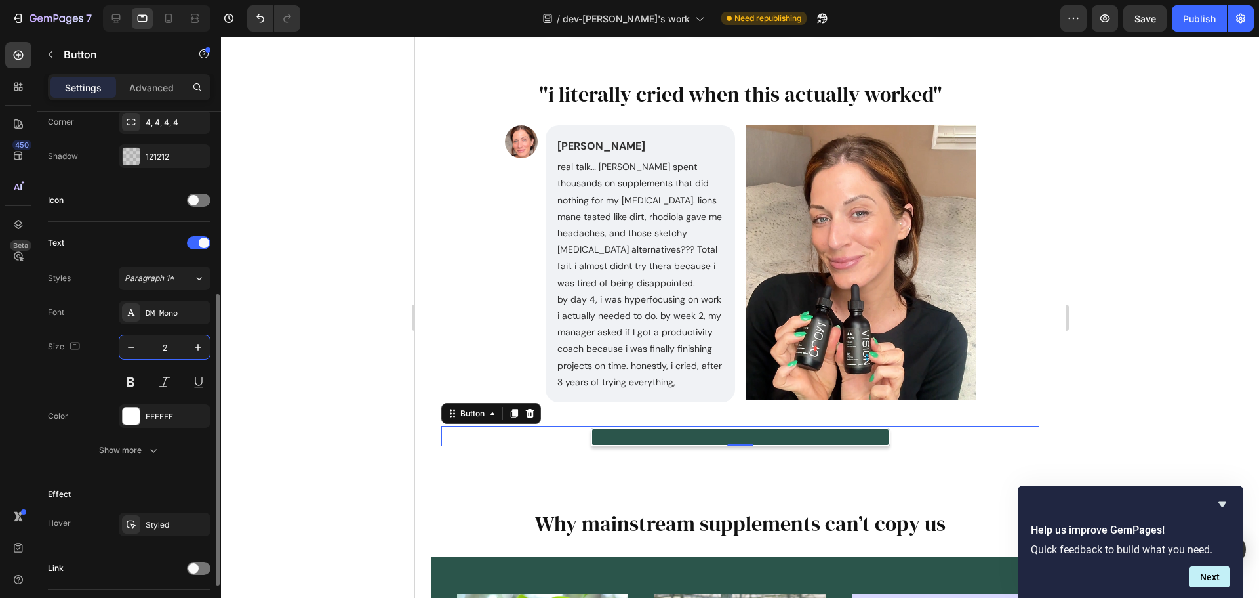
type input "22"
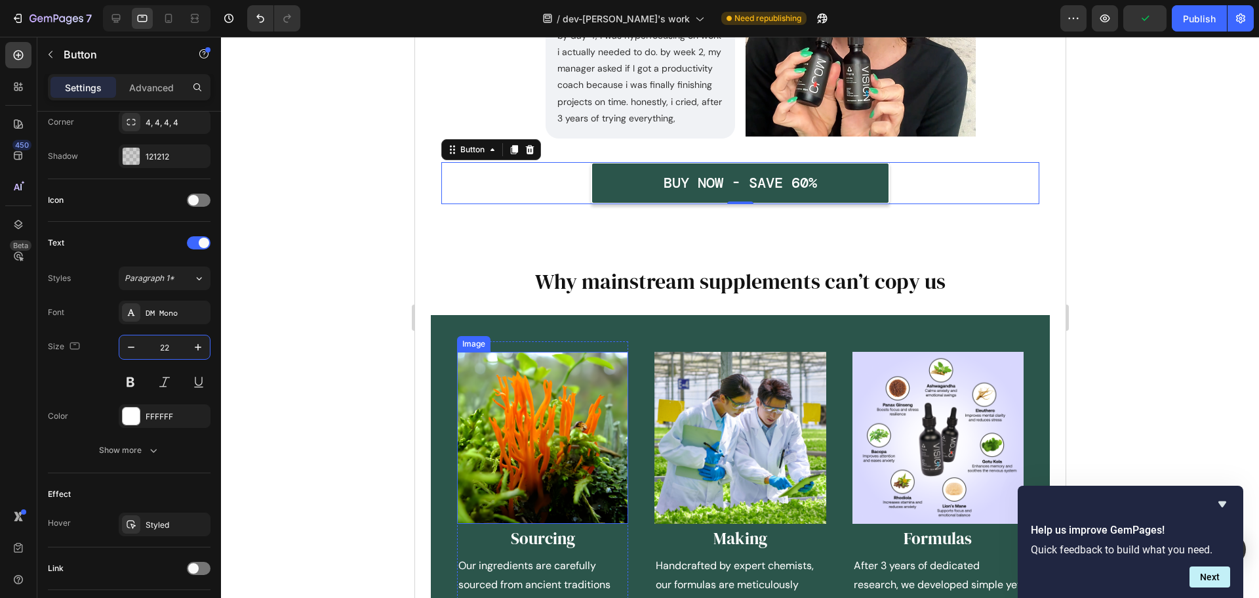
scroll to position [1509, 0]
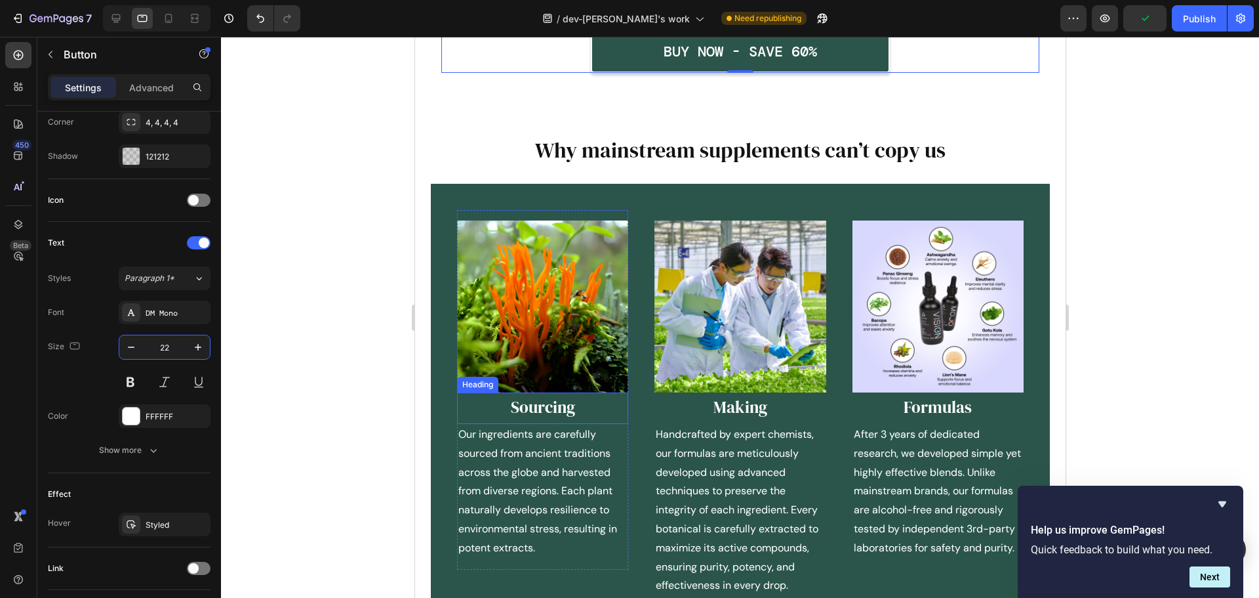
click at [542, 417] on div "Sourcing Heading" at bounding box center [542, 408] width 171 height 32
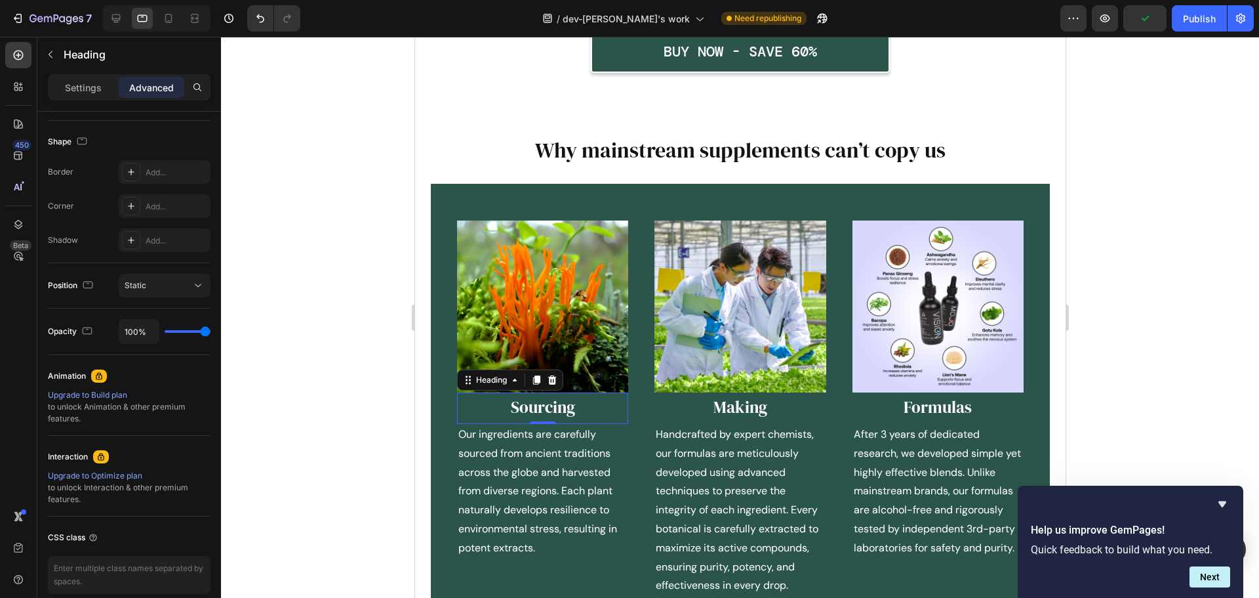
scroll to position [0, 0]
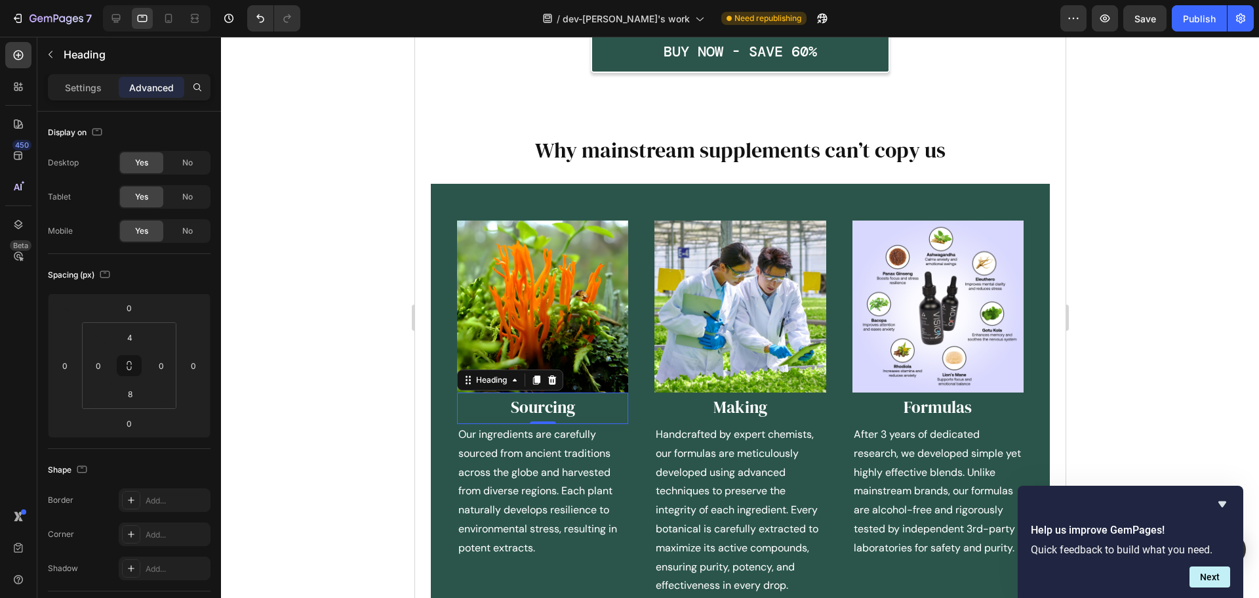
click at [87, 98] on div "Settings Advanced" at bounding box center [129, 87] width 163 height 26
click at [91, 89] on p "Settings" at bounding box center [83, 88] width 37 height 14
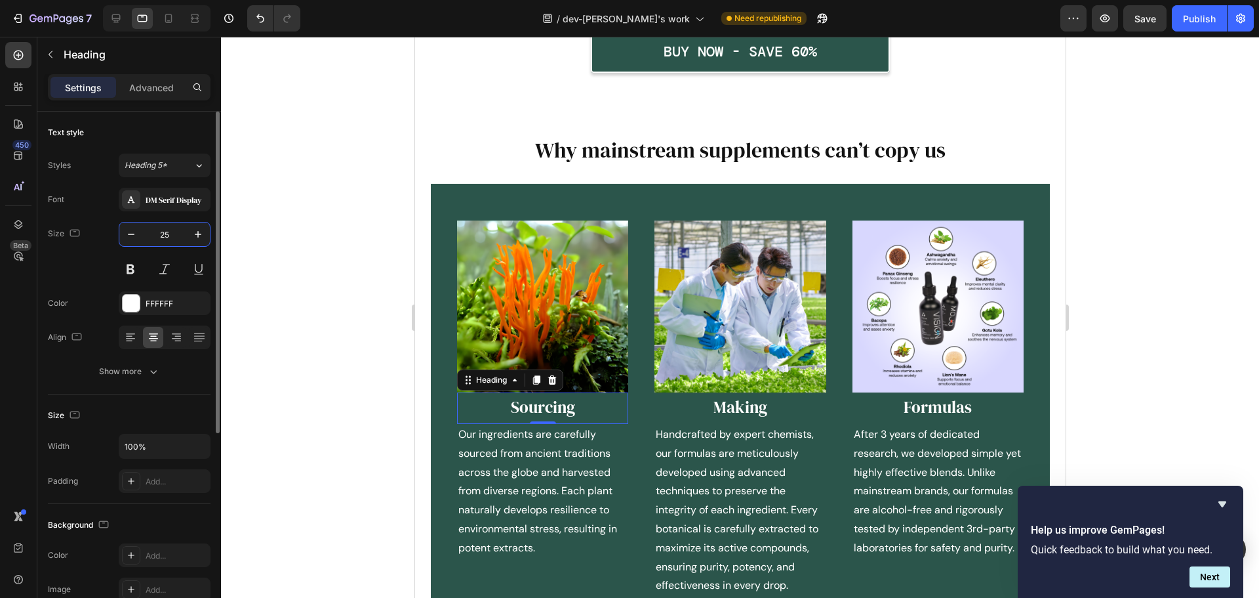
click at [165, 235] on input "25" at bounding box center [164, 234] width 43 height 24
type input "18"
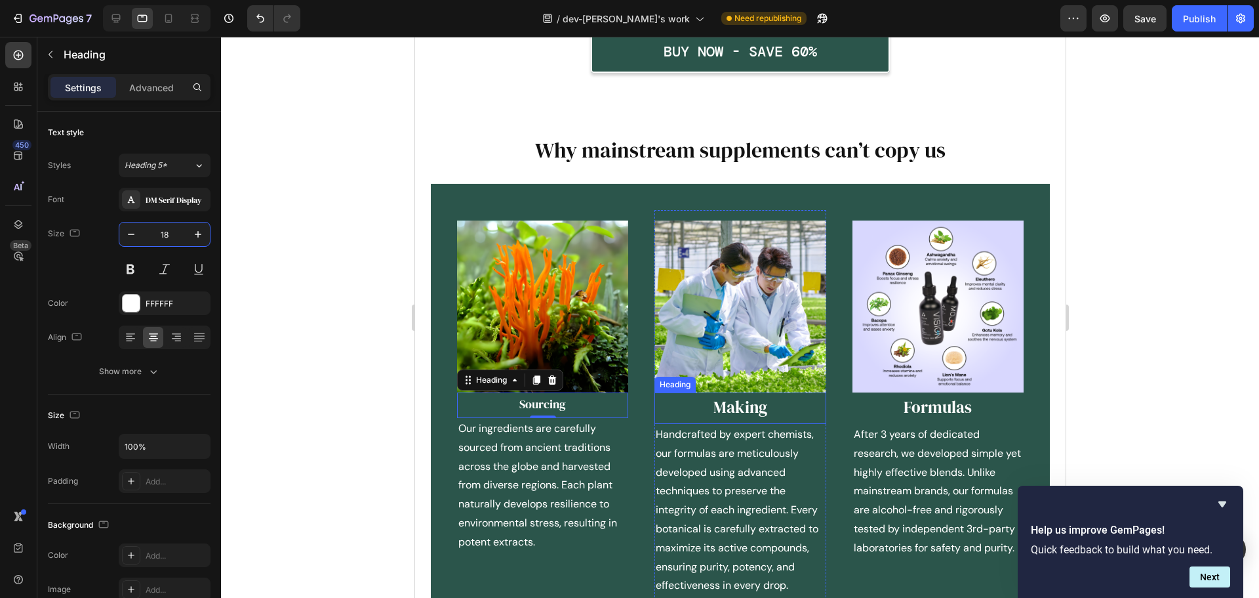
click at [741, 395] on h2 "Making" at bounding box center [739, 407] width 171 height 24
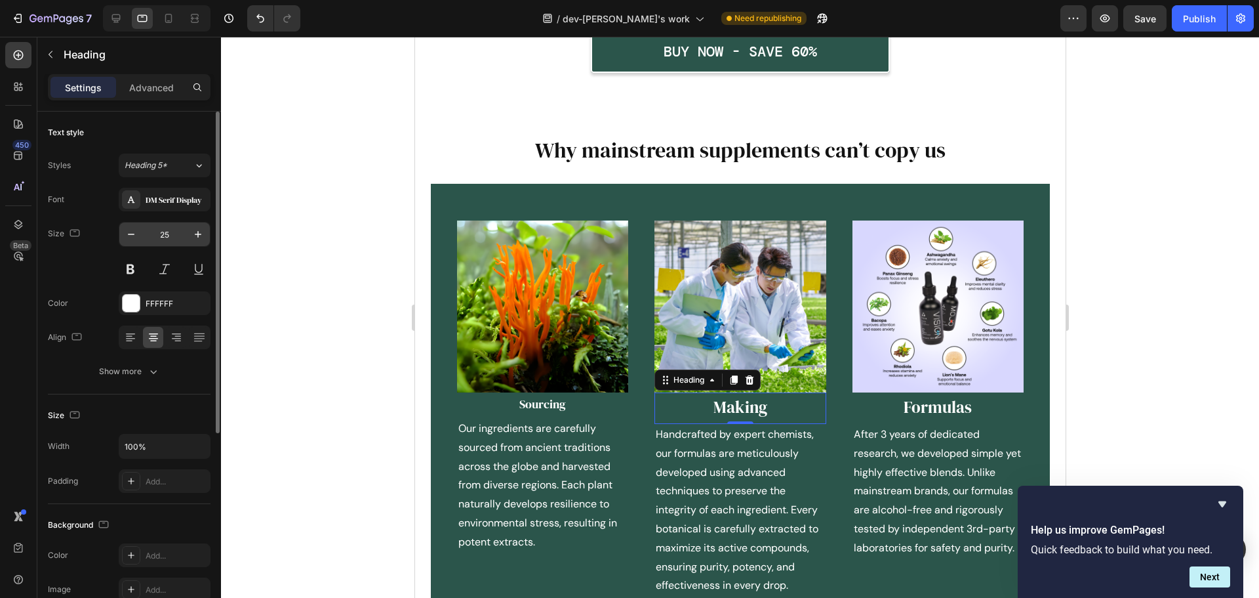
click at [173, 239] on input "25" at bounding box center [164, 234] width 43 height 24
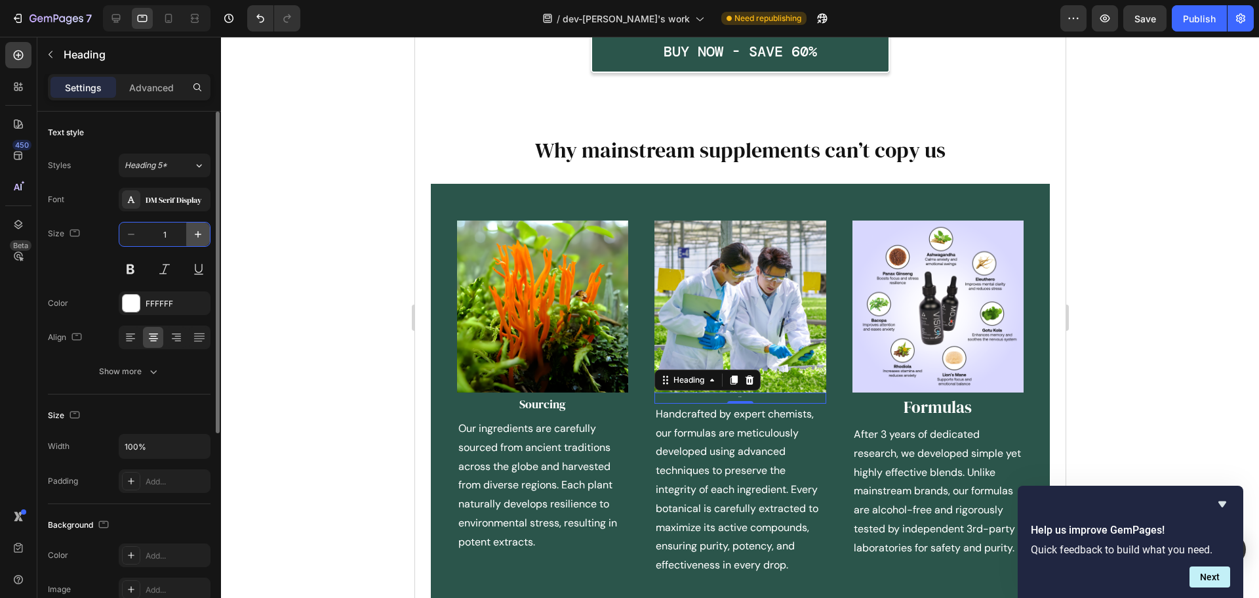
type input "18"
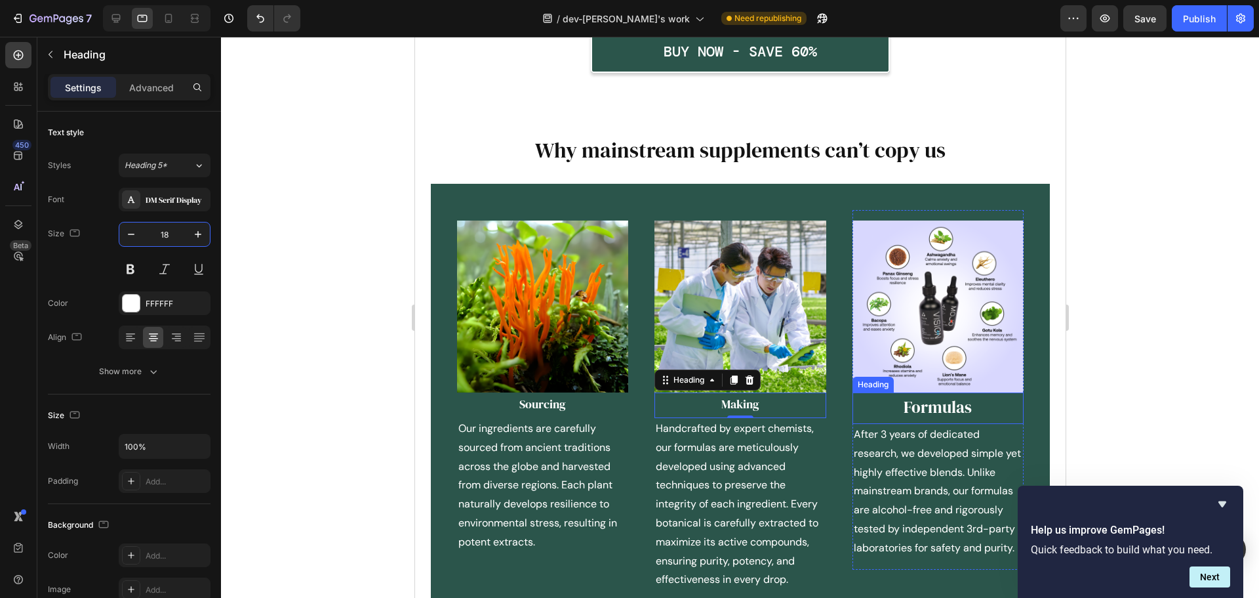
click at [963, 401] on h2 "Formulas" at bounding box center [937, 407] width 171 height 24
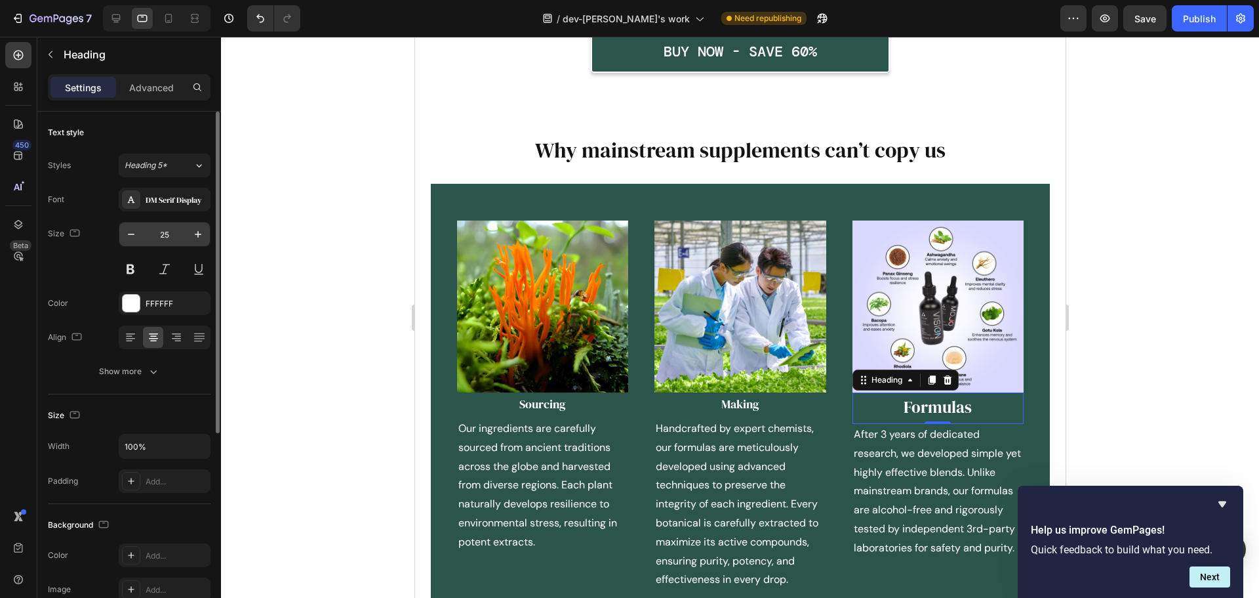
click at [168, 236] on input "25" at bounding box center [164, 234] width 43 height 24
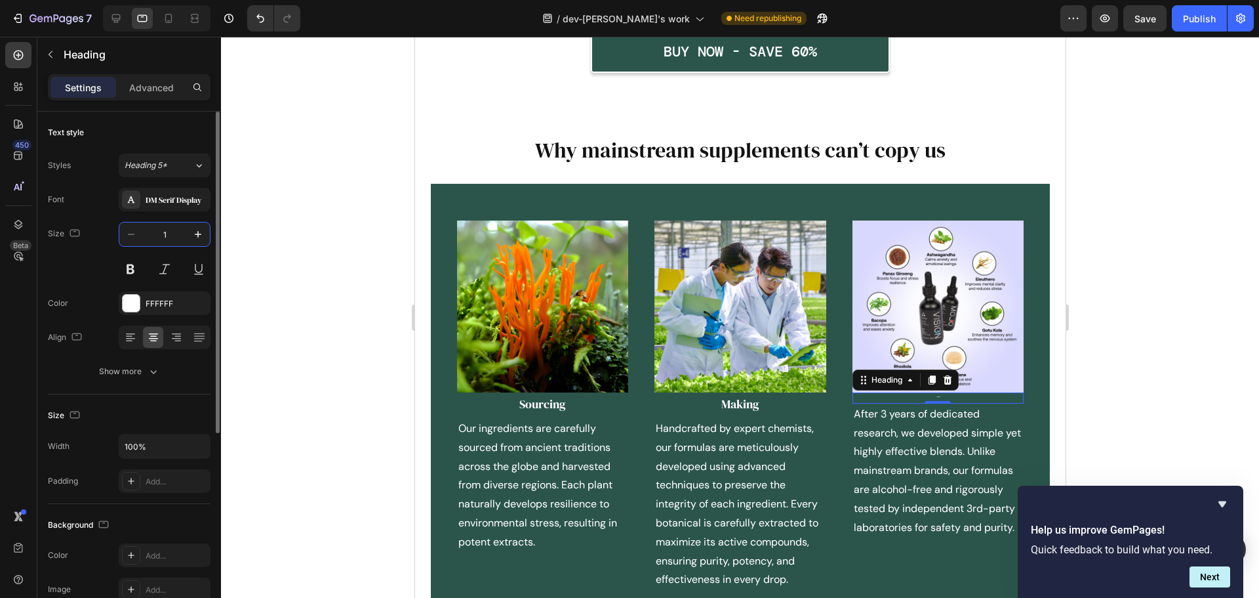
type input "18"
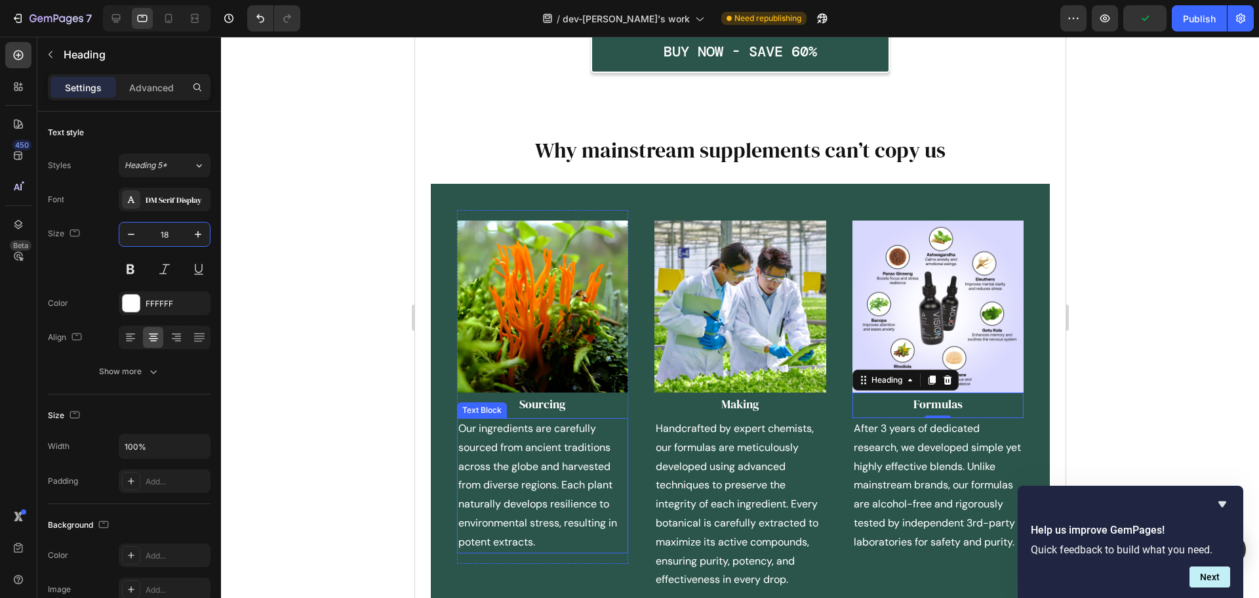
click at [522, 476] on p "Our ingredients are carefully sourced from ancient traditions across the globe …" at bounding box center [542, 485] width 169 height 133
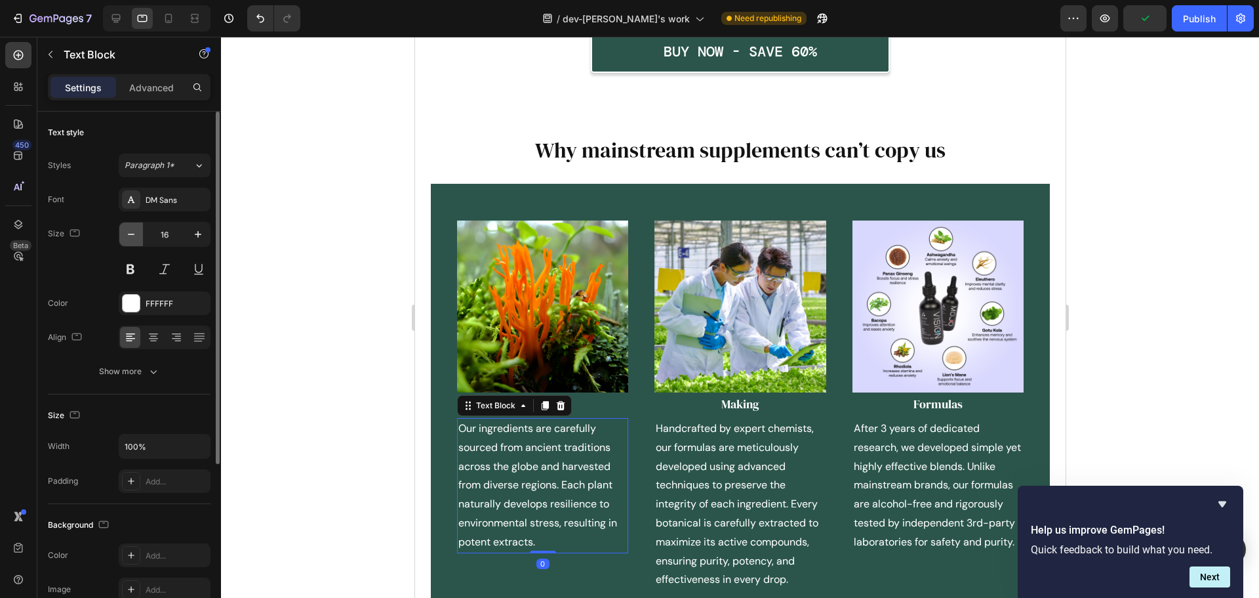
click at [124, 239] on button "button" at bounding box center [131, 234] width 24 height 24
type input "14"
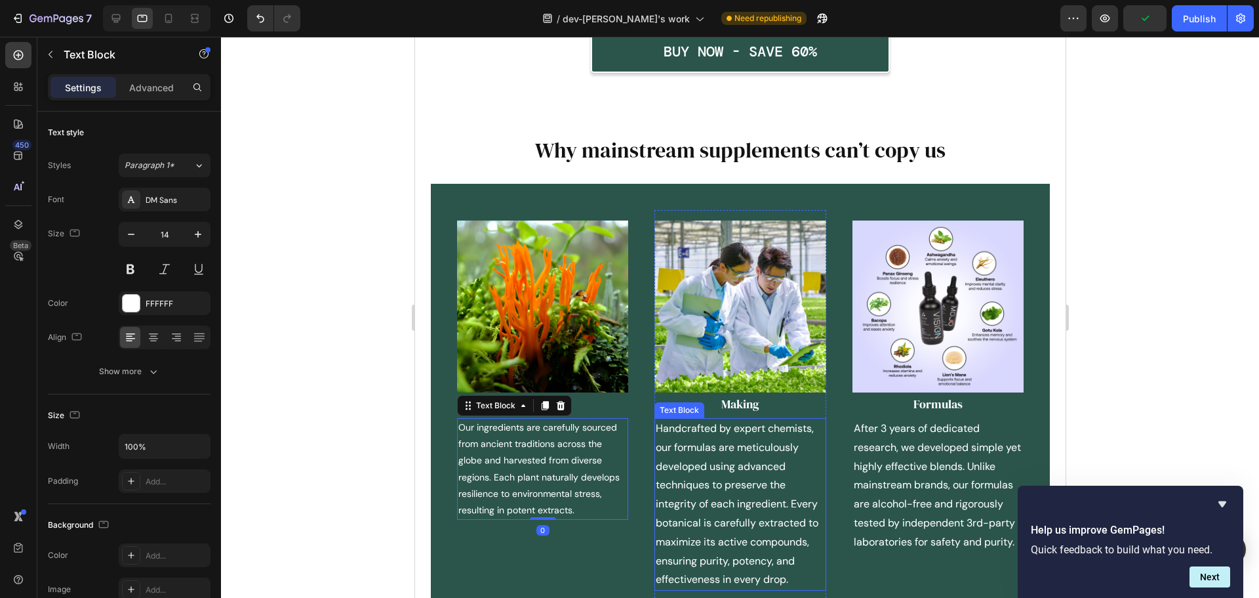
click at [697, 463] on p "Handcrafted by expert chemists, our formulas are meticulously developed using a…" at bounding box center [739, 504] width 169 height 170
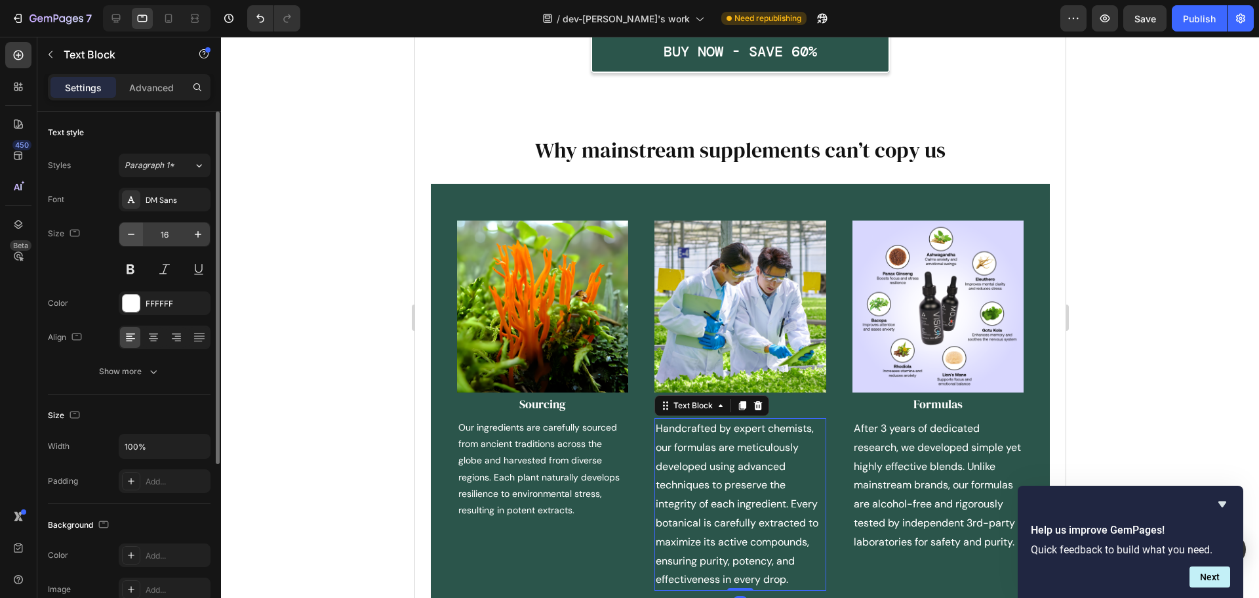
click at [125, 245] on button "button" at bounding box center [131, 234] width 24 height 24
type input "14"
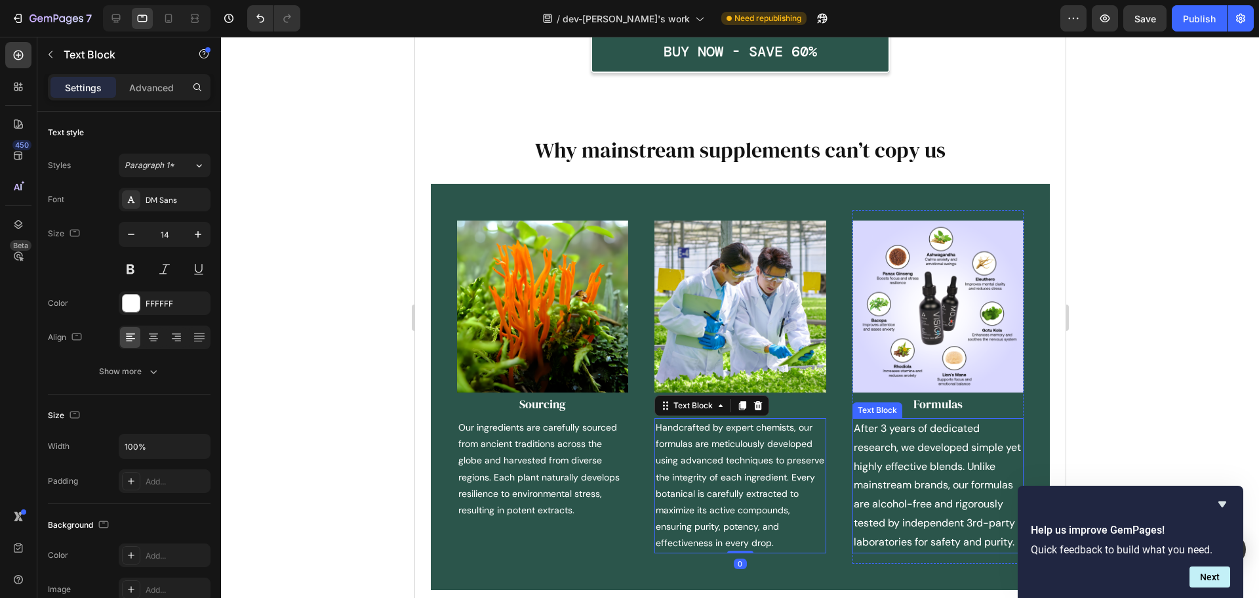
click at [939, 480] on p "After 3 years of dedicated research, we developed simple yet highly effective b…" at bounding box center [937, 485] width 169 height 133
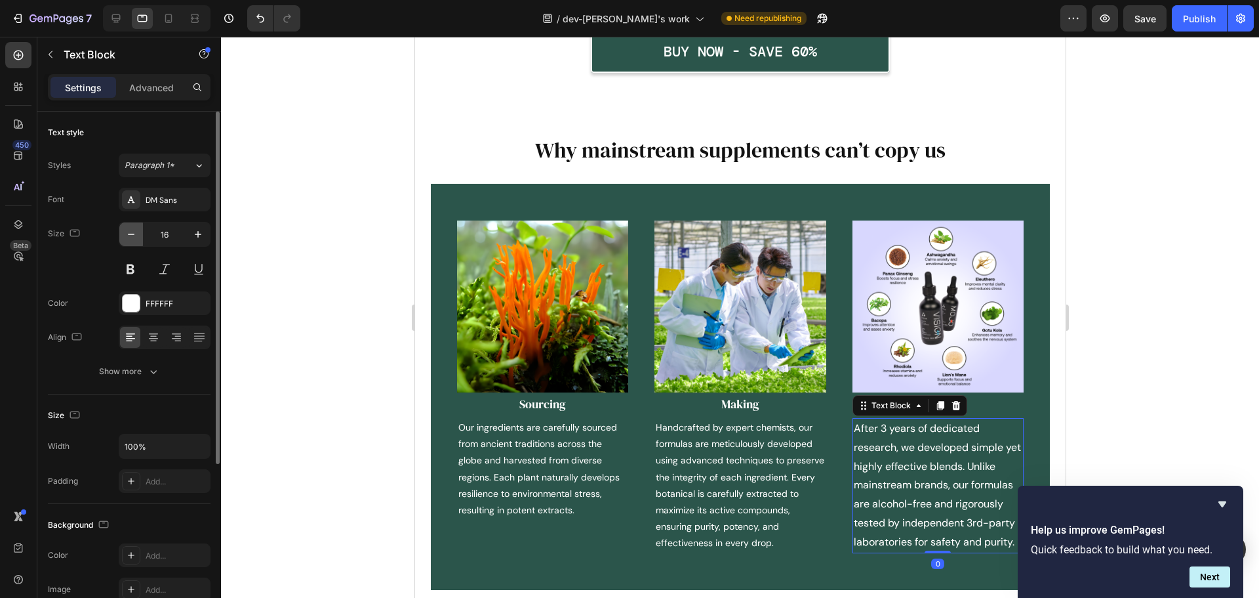
click at [140, 230] on button "button" at bounding box center [131, 234] width 24 height 24
drag, startPoint x: 140, startPoint y: 230, endPoint x: 187, endPoint y: 232, distance: 47.2
click at [140, 230] on button "button" at bounding box center [131, 234] width 24 height 24
type input "14"
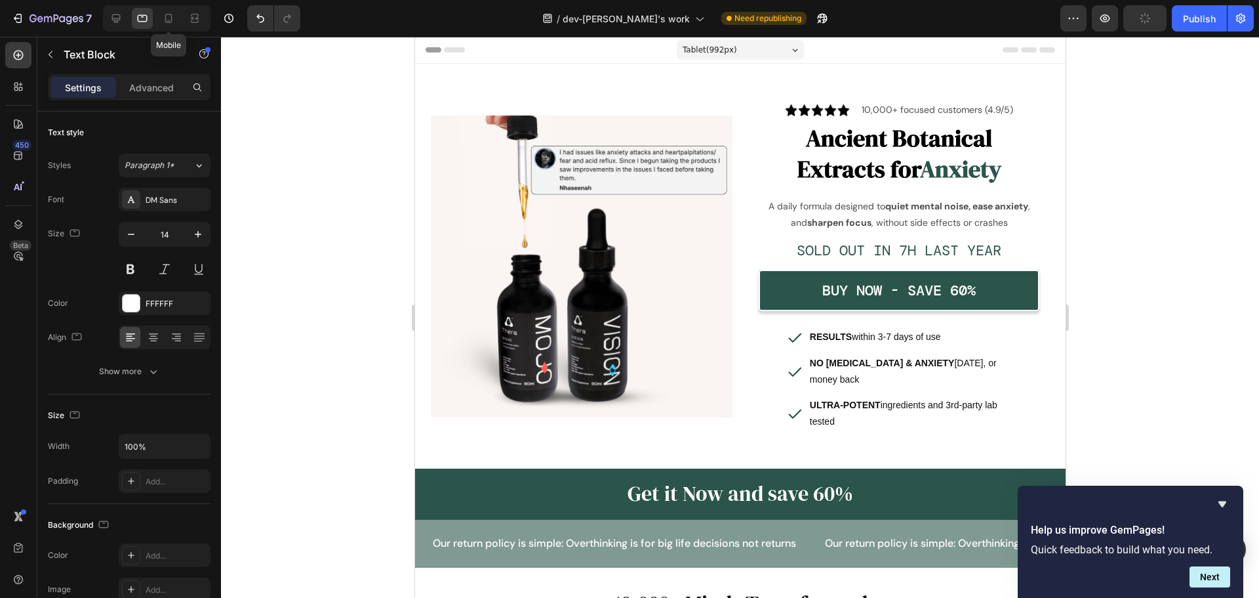
click at [175, 19] on icon at bounding box center [168, 18] width 13 height 13
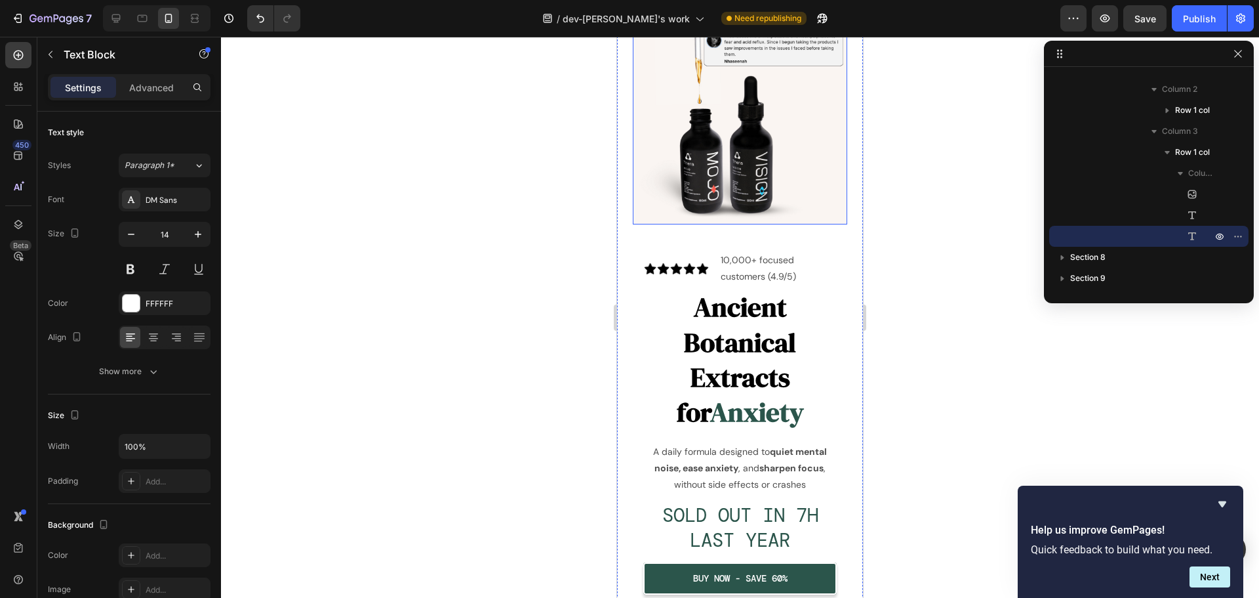
scroll to position [131, 0]
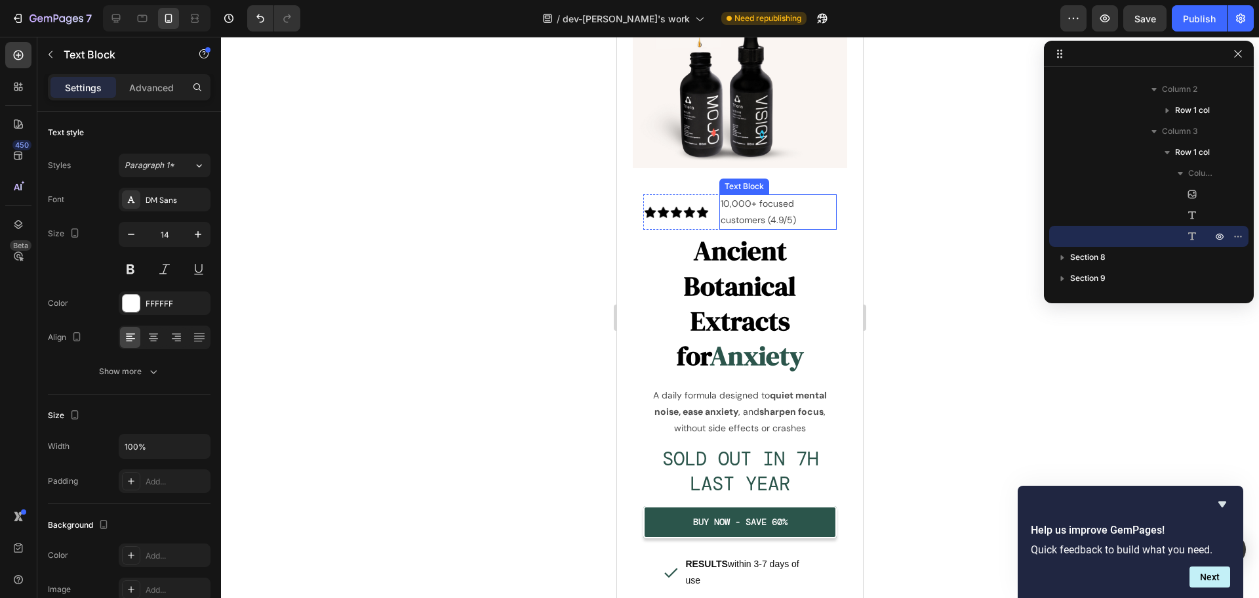
click at [810, 212] on p "10,000+ focused customers (4.9/5)" at bounding box center [778, 211] width 115 height 33
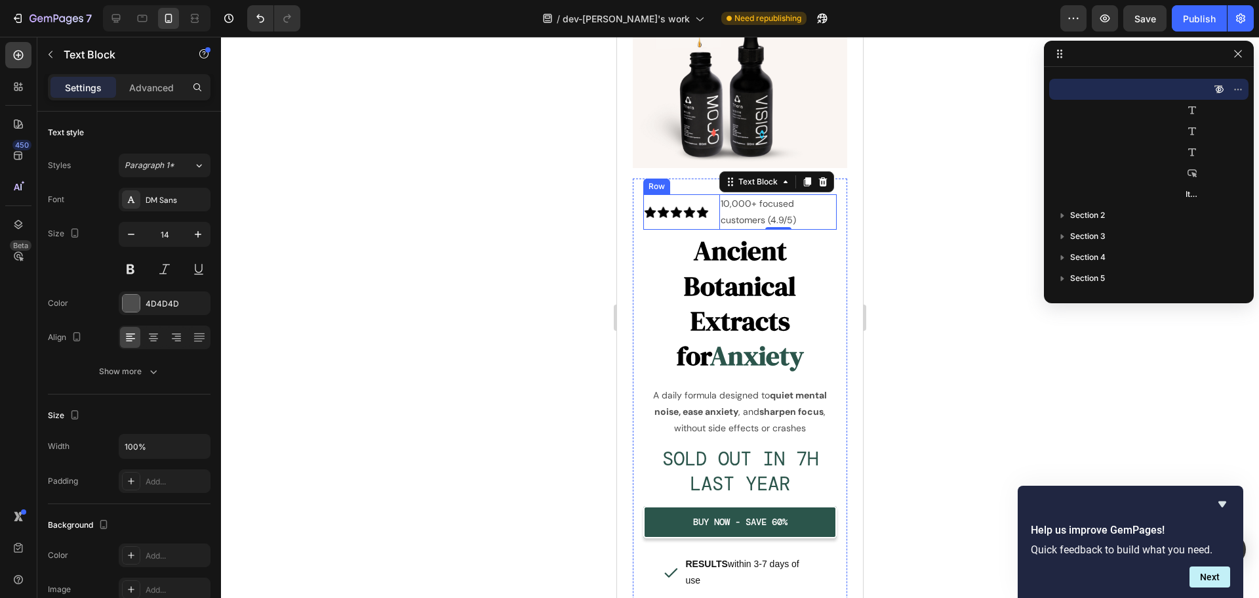
click at [706, 211] on div "Image" at bounding box center [677, 211] width 66 height 35
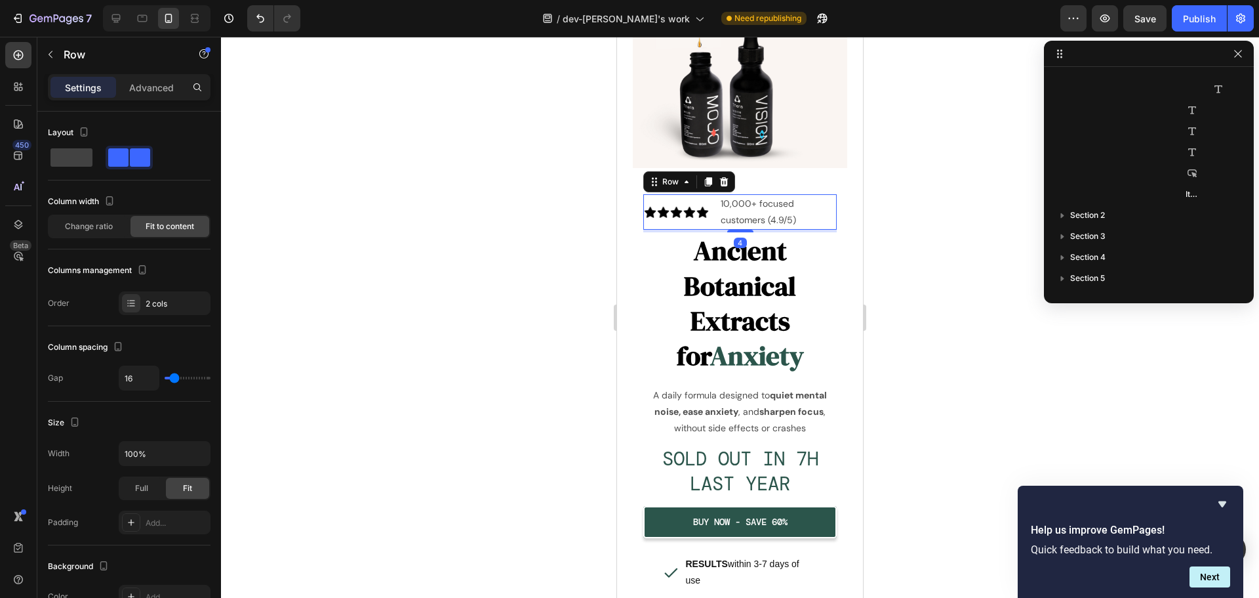
scroll to position [165, 0]
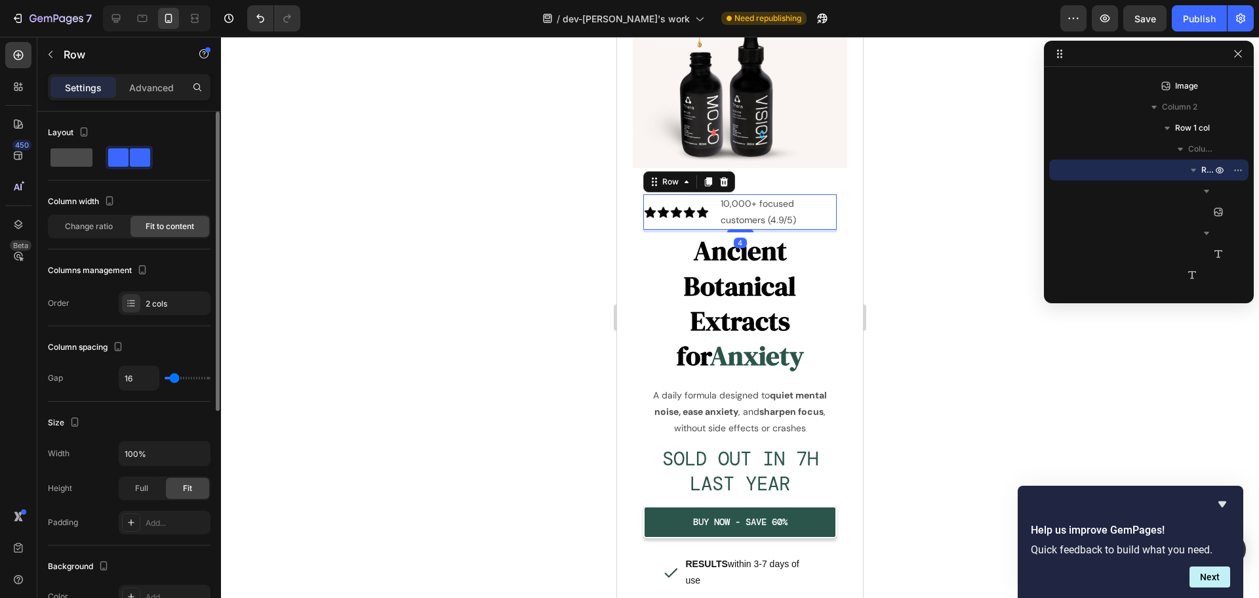
click at [57, 161] on span at bounding box center [72, 157] width 42 height 18
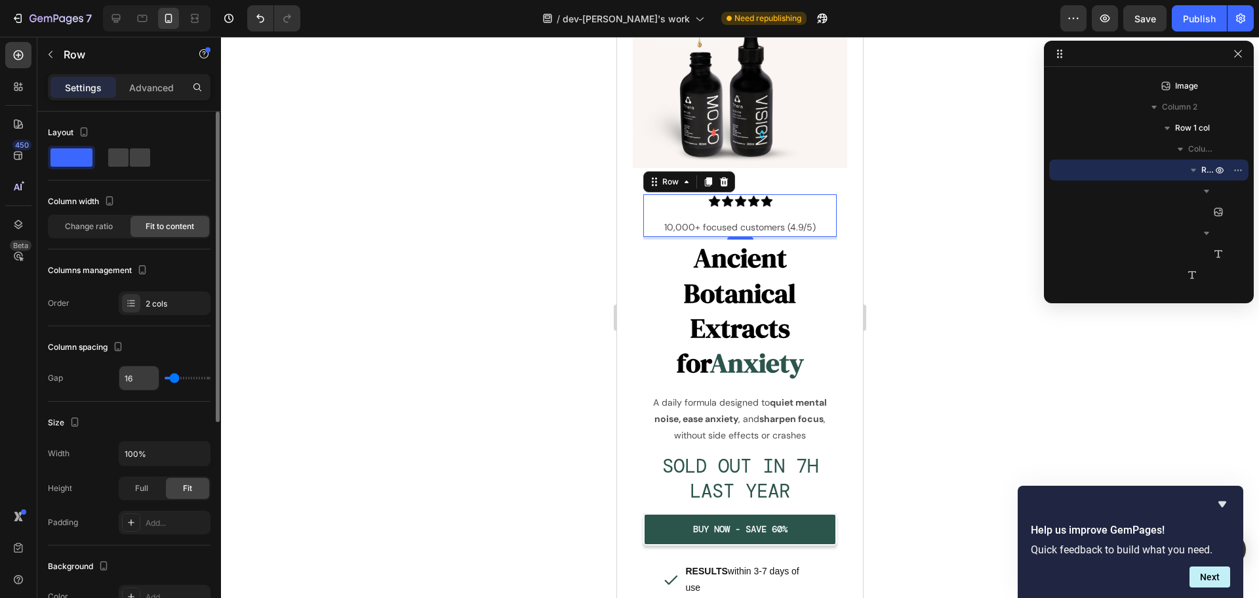
click at [146, 382] on input "16" at bounding box center [138, 378] width 39 height 24
type input "8"
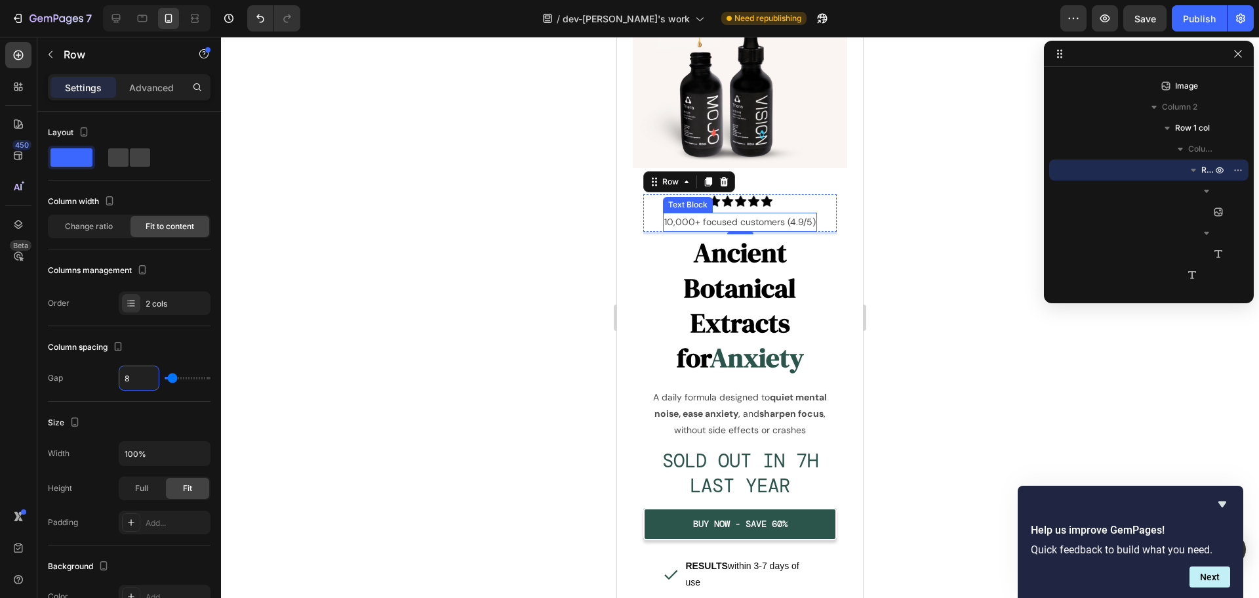
click at [744, 272] on h2 "Ancient Botanical Extracts for Anxiety" at bounding box center [741, 305] width 194 height 142
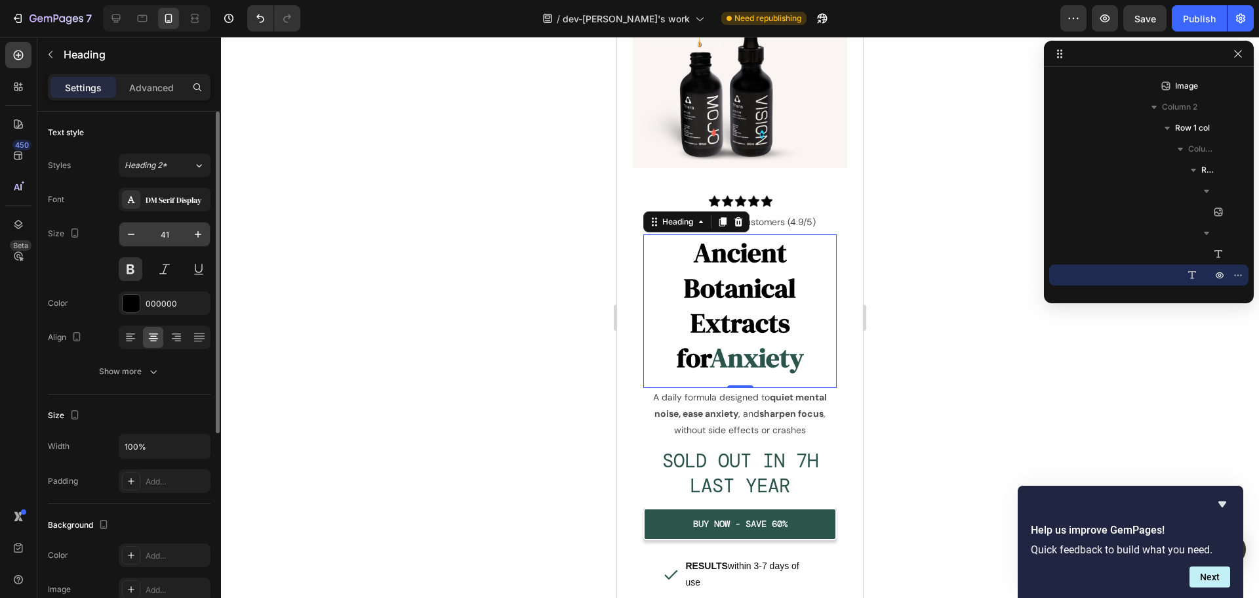
click at [161, 238] on input "41" at bounding box center [164, 234] width 43 height 24
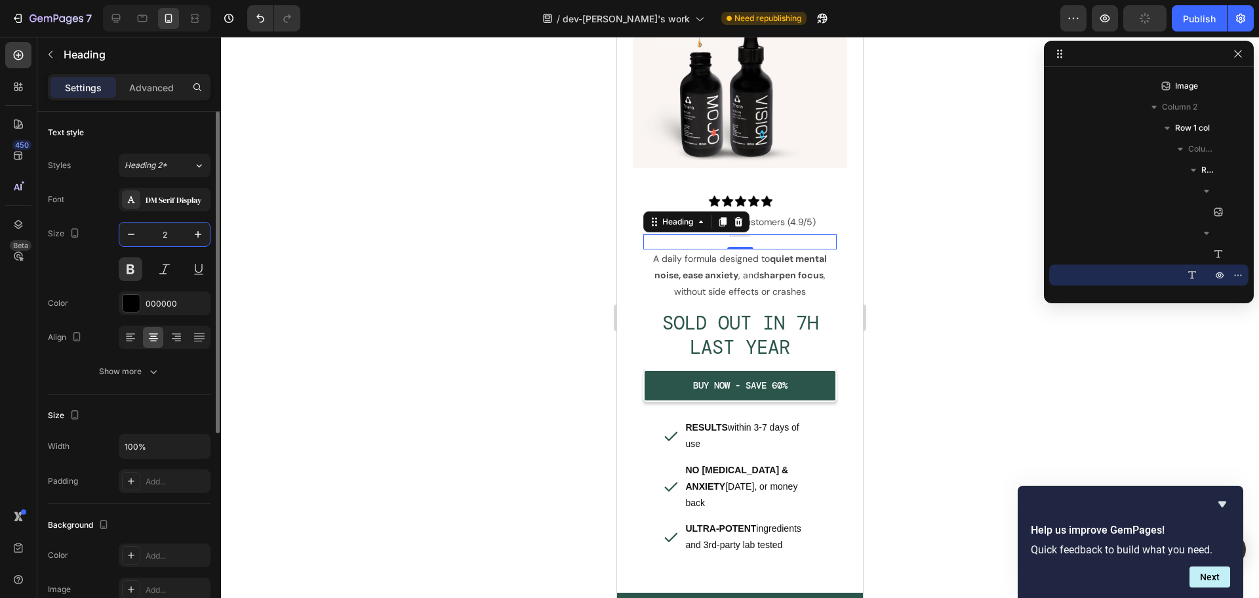
type input "24"
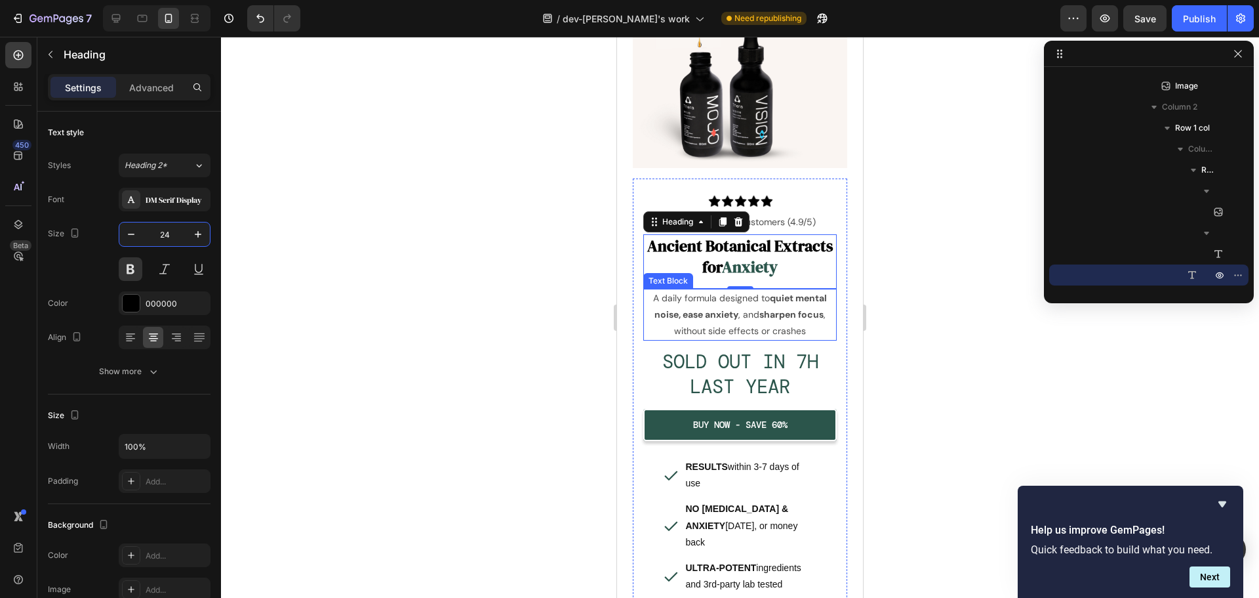
click at [787, 298] on p "A daily formula designed to quiet mental noise, ease anxiety , and sharpen focu…" at bounding box center [740, 315] width 191 height 50
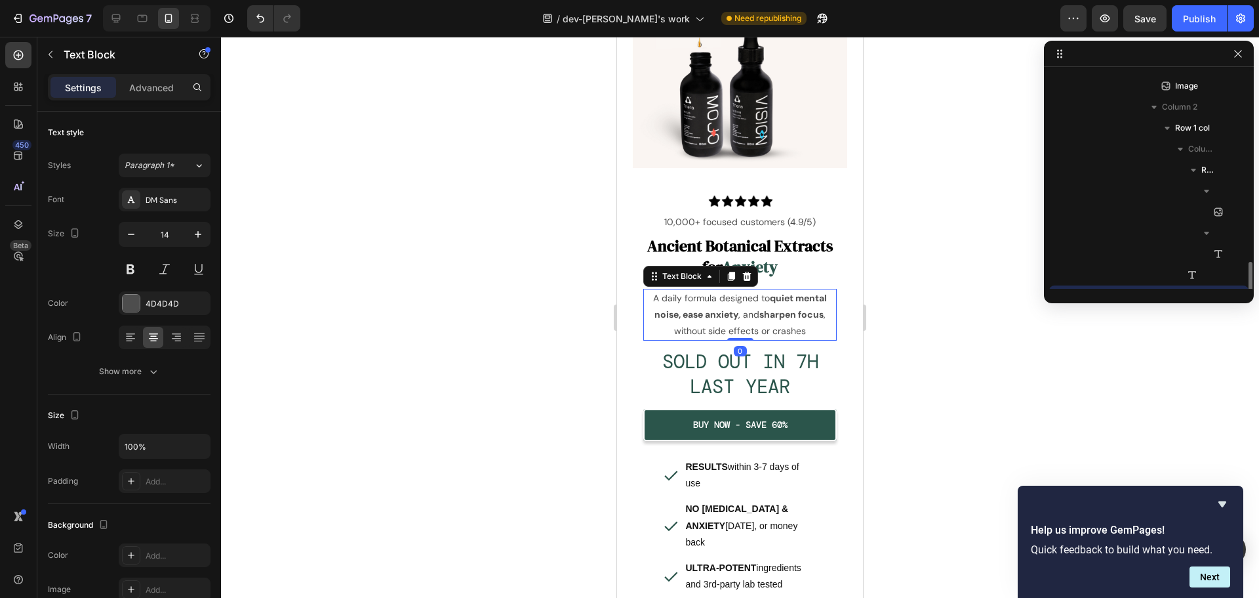
scroll to position [291, 0]
click at [741, 352] on h2 "SOLD OUT IN 7H LAST YEAR" at bounding box center [741, 374] width 194 height 52
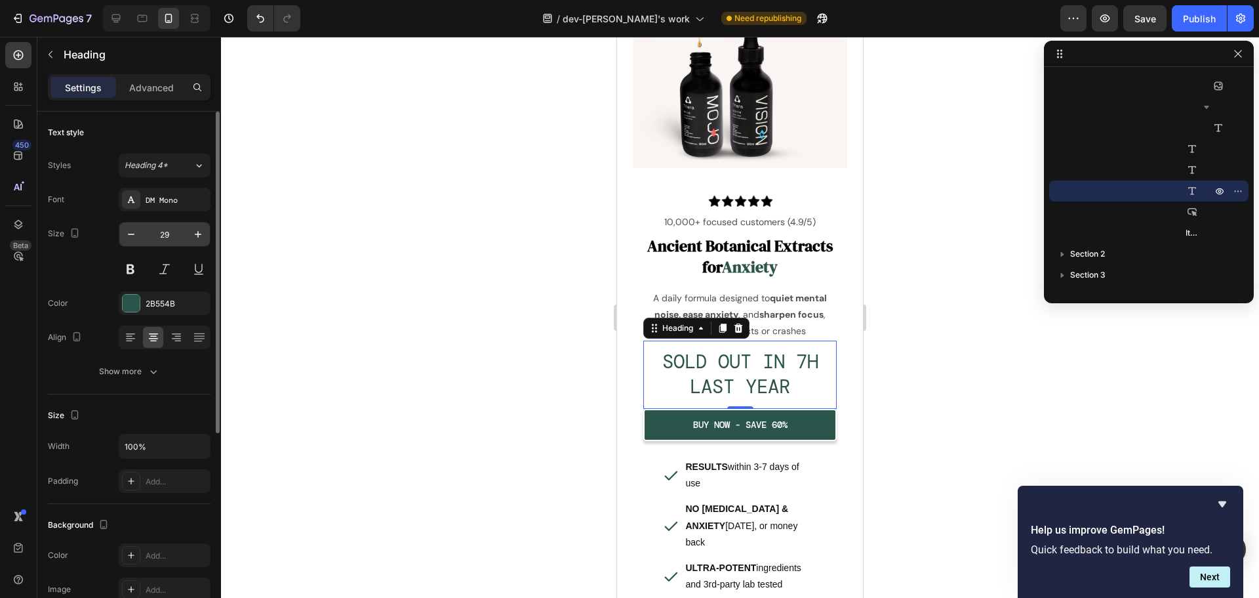
click at [169, 239] on input "29" at bounding box center [164, 234] width 43 height 24
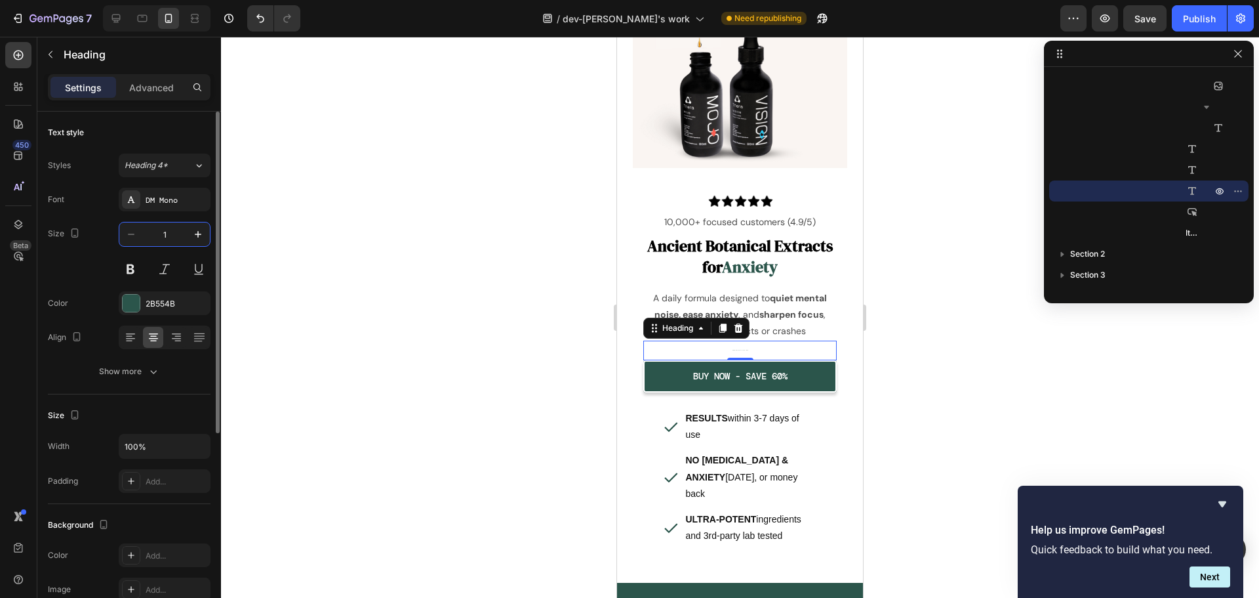
type input "18"
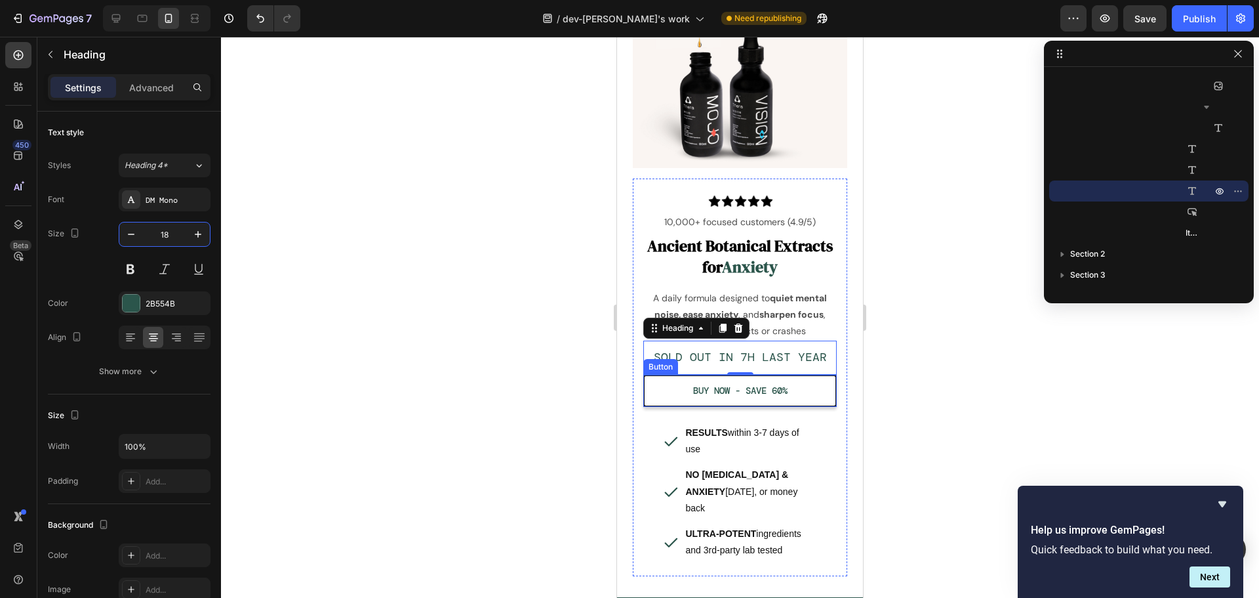
click at [807, 381] on button "BUY NOW - SAVE 60%" at bounding box center [741, 391] width 194 height 32
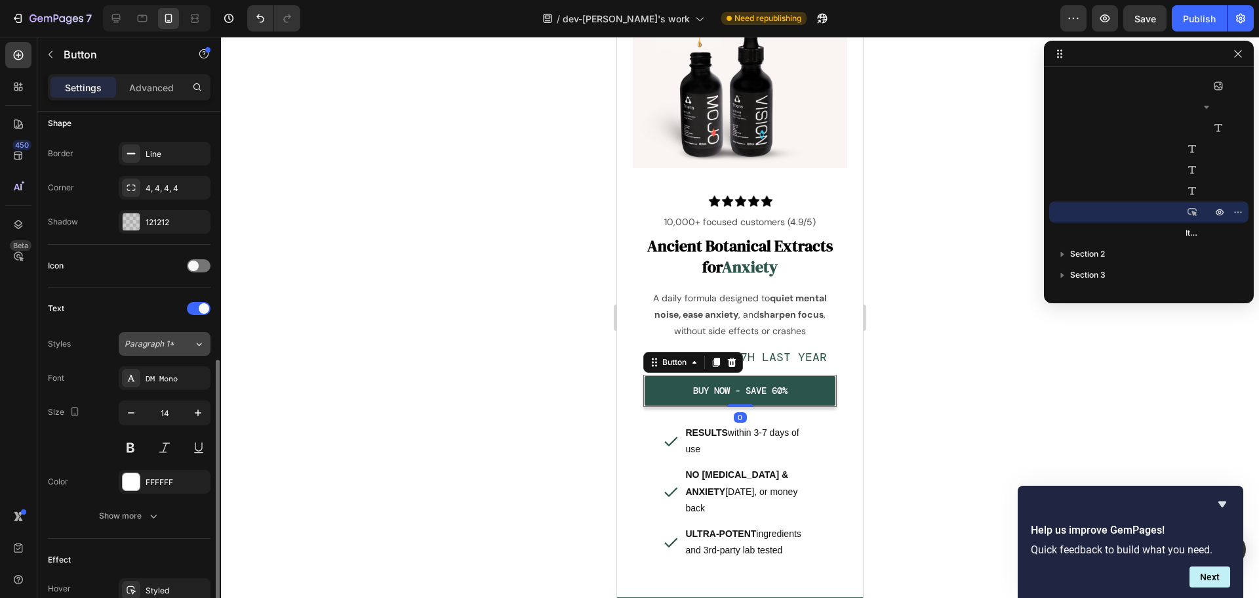
scroll to position [328, 0]
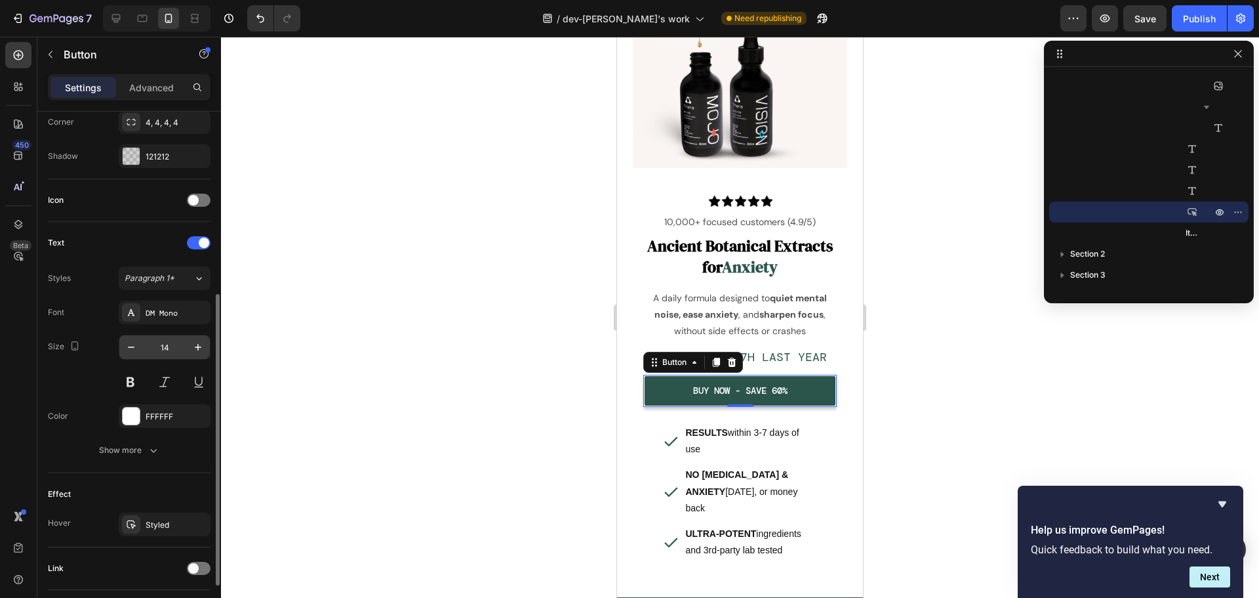
click at [173, 349] on input "14" at bounding box center [164, 347] width 43 height 24
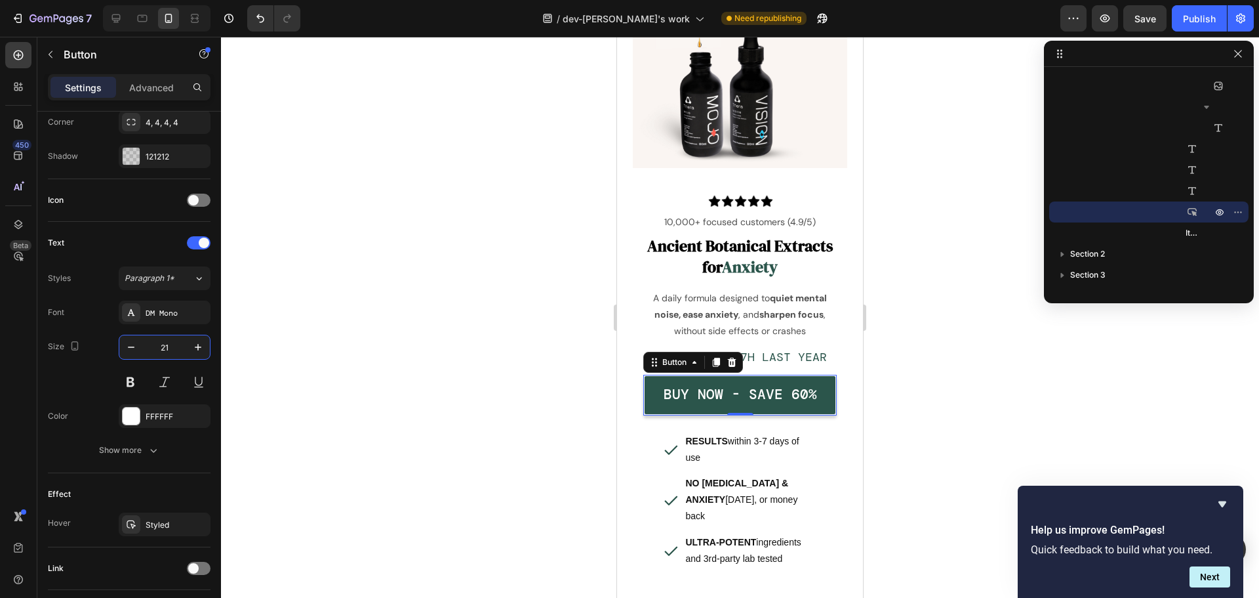
type input "20"
click at [655, 430] on div "RESULTS within 3-7 days of use NO [MEDICAL_DATA] & ANXIETY [DATE], or money bac…" at bounding box center [741, 499] width 194 height 138
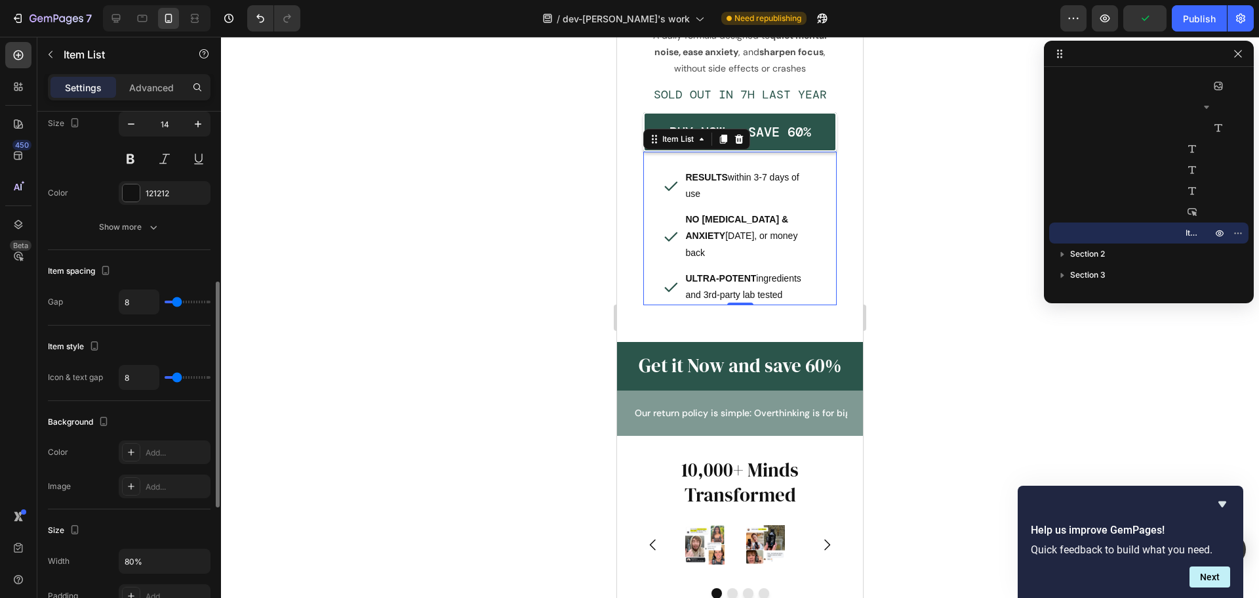
scroll to position [525, 0]
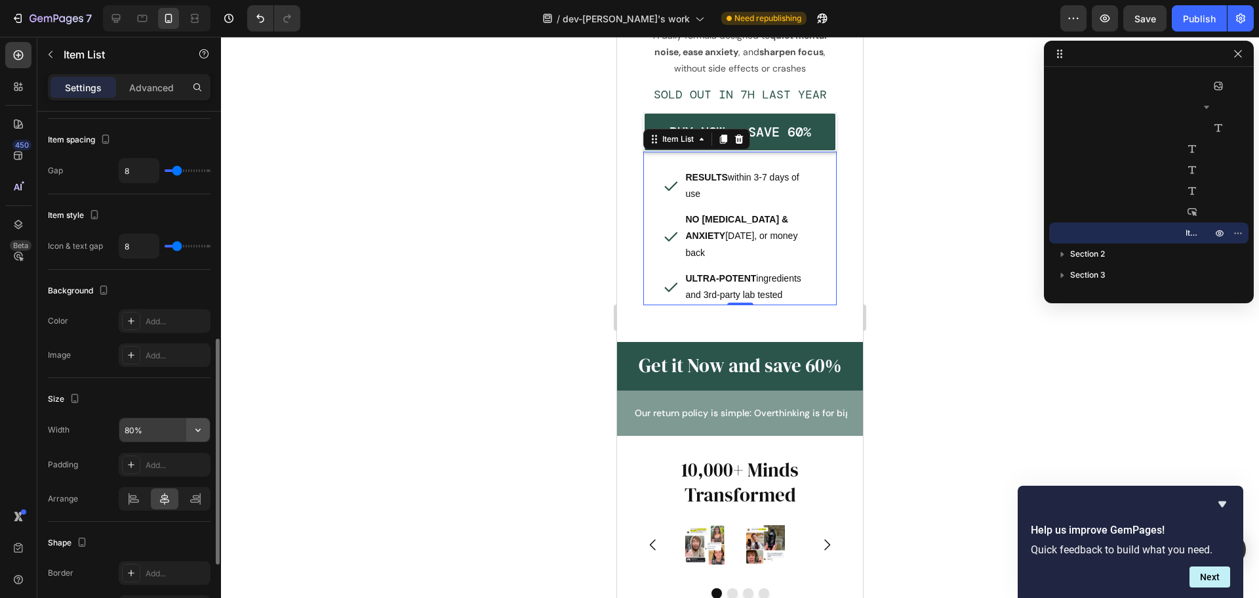
click at [203, 428] on icon "button" at bounding box center [198, 429] width 13 height 13
click at [165, 493] on div "Full 100%" at bounding box center [151, 488] width 108 height 25
type input "100%"
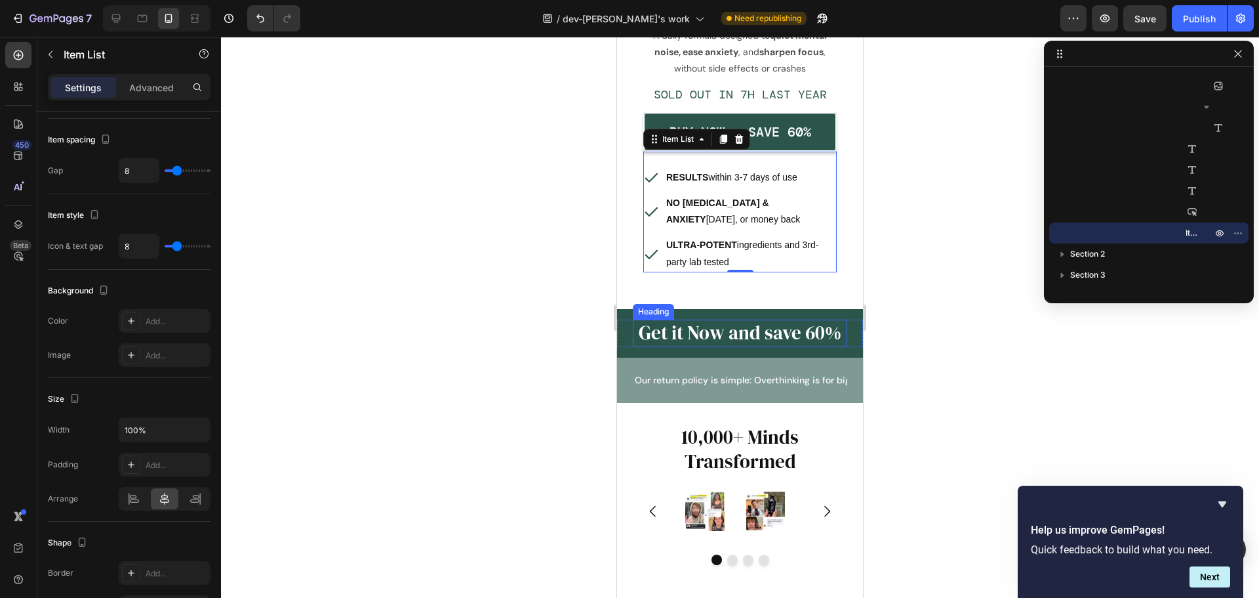
click at [780, 332] on h2 "Get it Now and save 60%" at bounding box center [740, 333] width 215 height 28
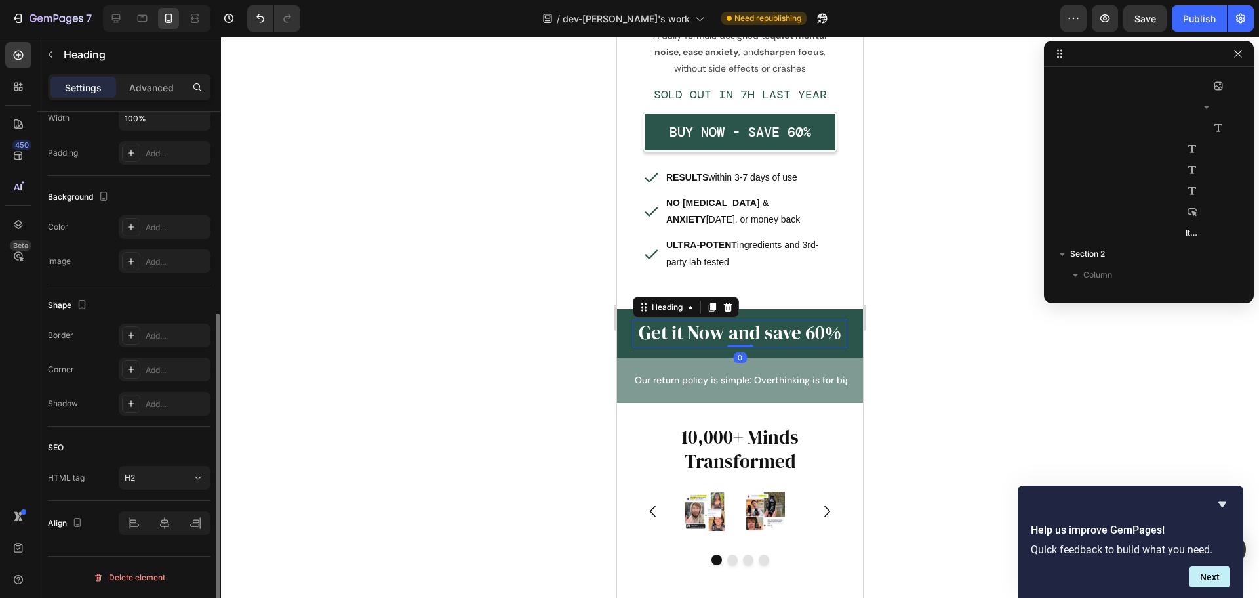
scroll to position [0, 0]
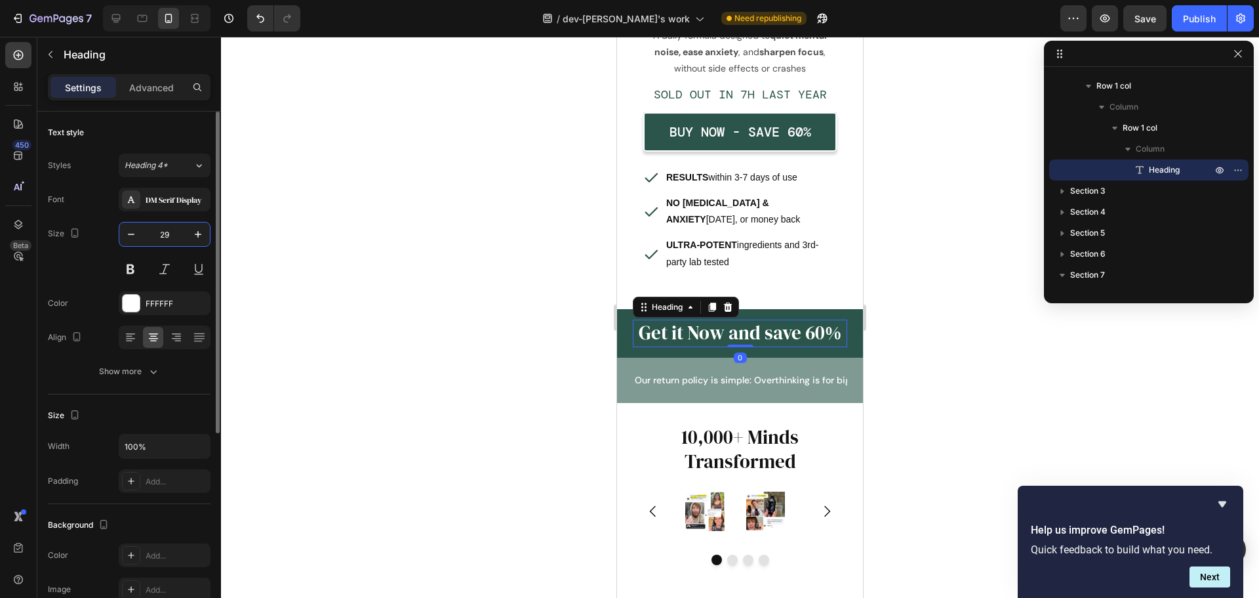
click at [173, 241] on input "29" at bounding box center [164, 234] width 43 height 24
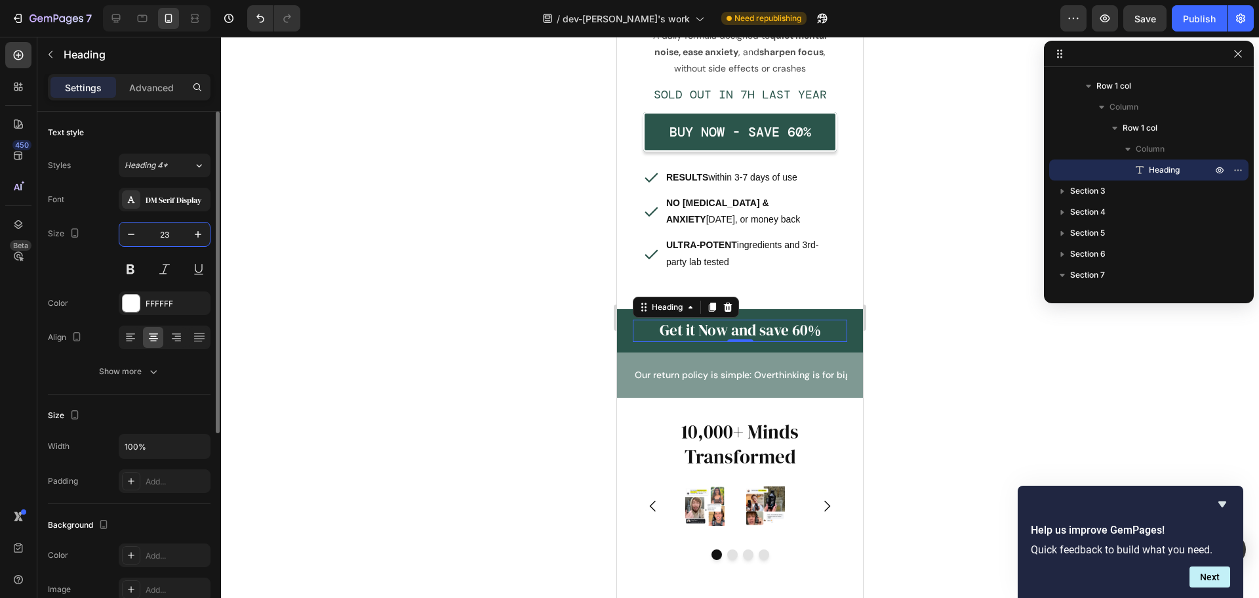
type input "24"
click at [736, 419] on h2 "10,000+ Minds Transformed" at bounding box center [740, 445] width 215 height 52
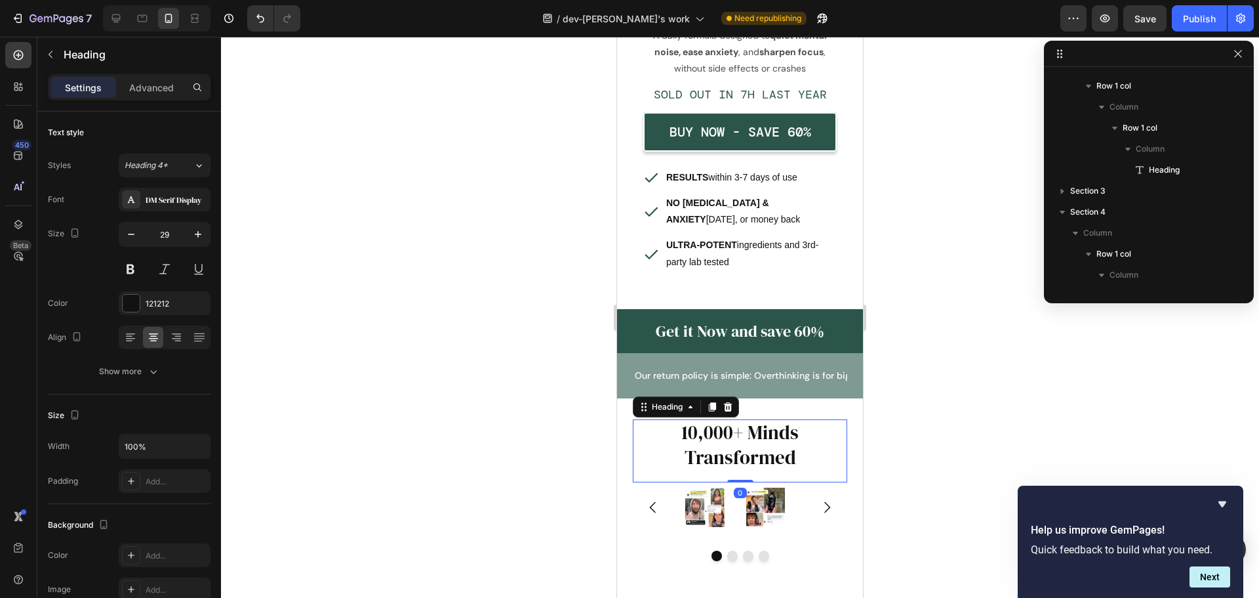
scroll to position [668, 0]
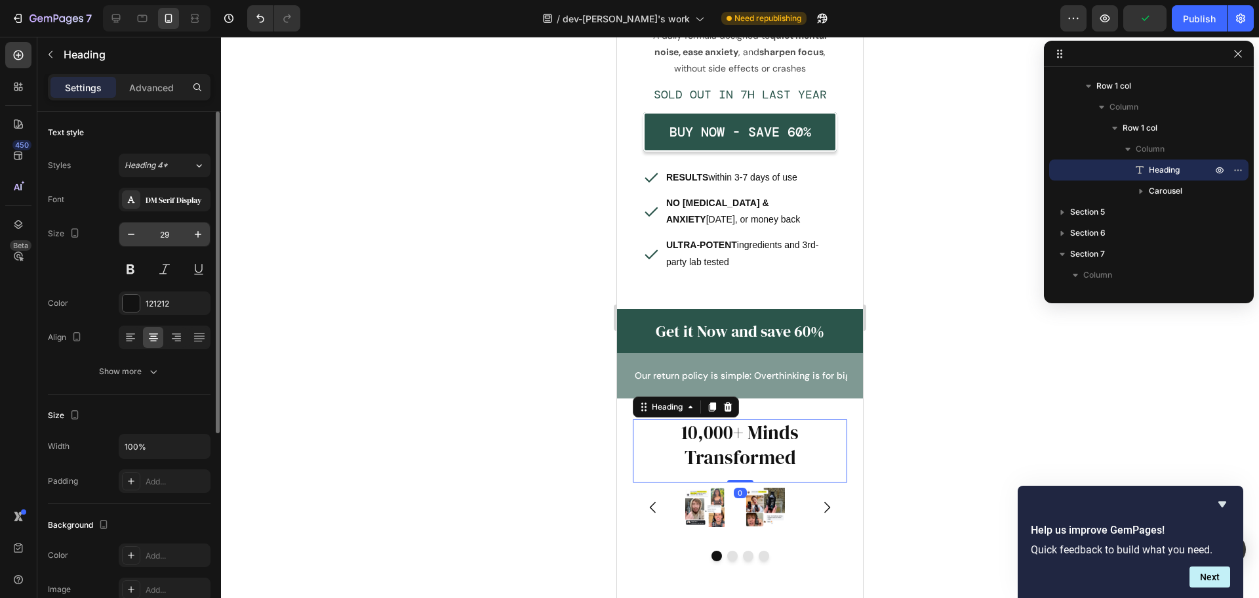
click at [175, 245] on input "29" at bounding box center [164, 234] width 43 height 24
type input "24"
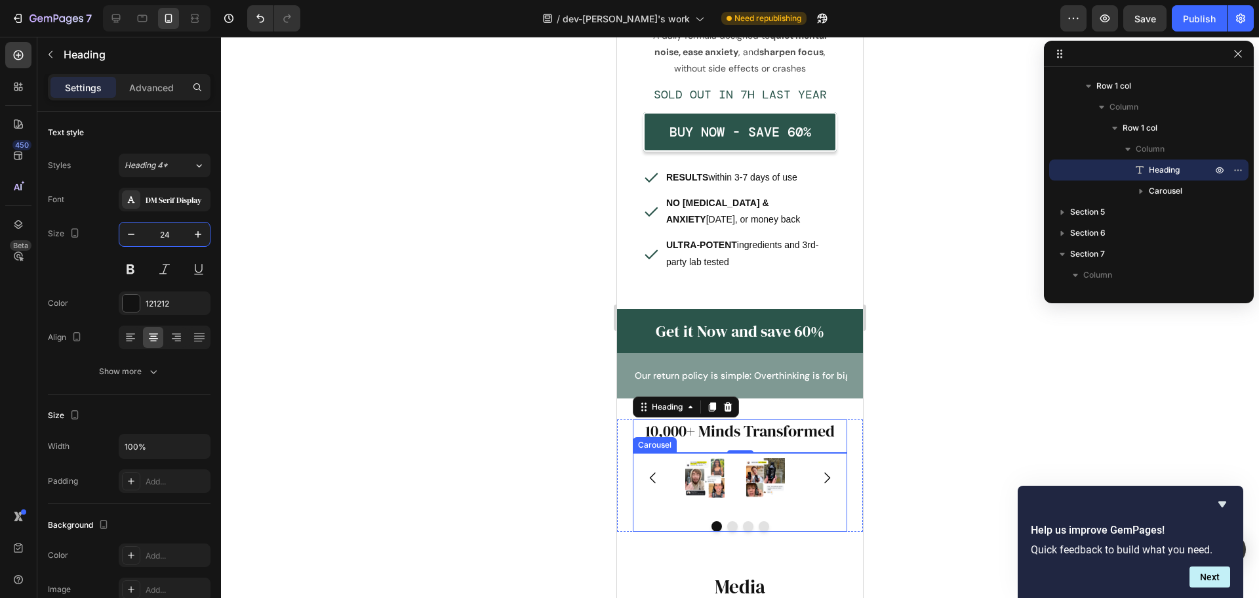
scroll to position [525, 0]
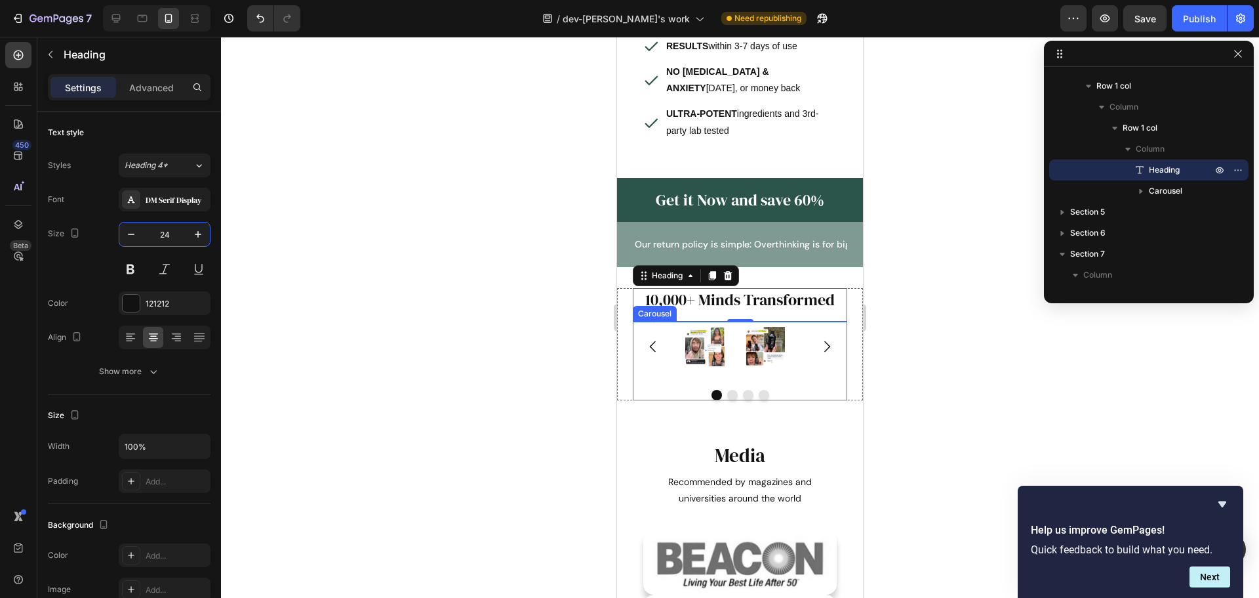
click at [802, 378] on div "Image Row Image Row Image Row Image Row [GEOGRAPHIC_DATA]" at bounding box center [740, 360] width 215 height 79
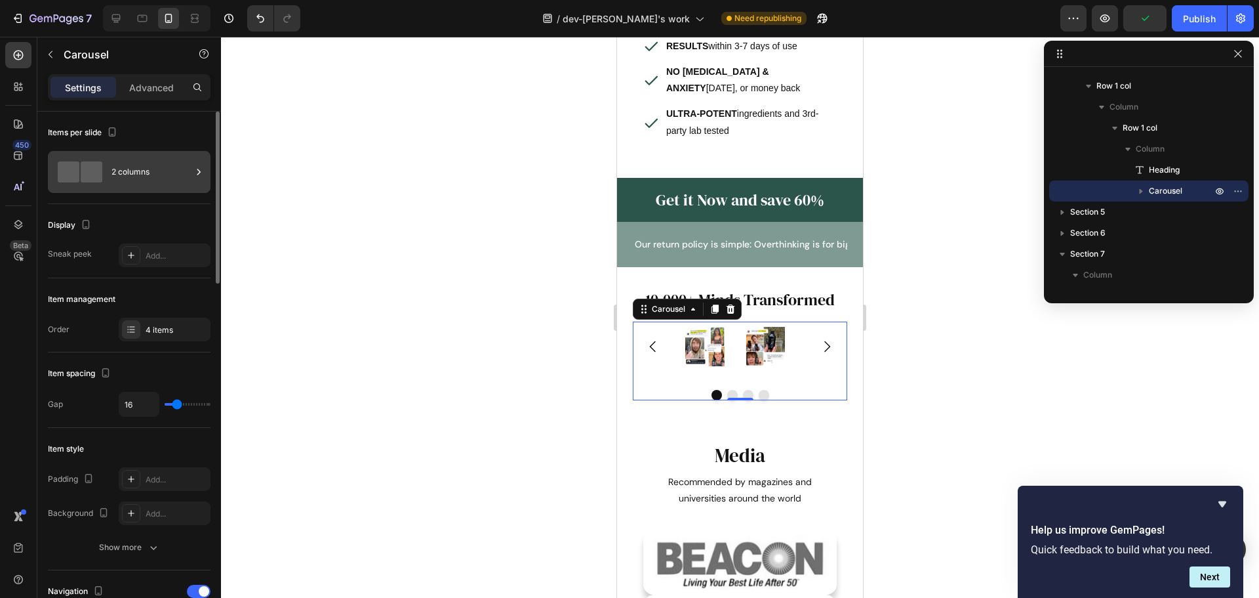
click at [145, 178] on div "2 columns" at bounding box center [152, 172] width 80 height 30
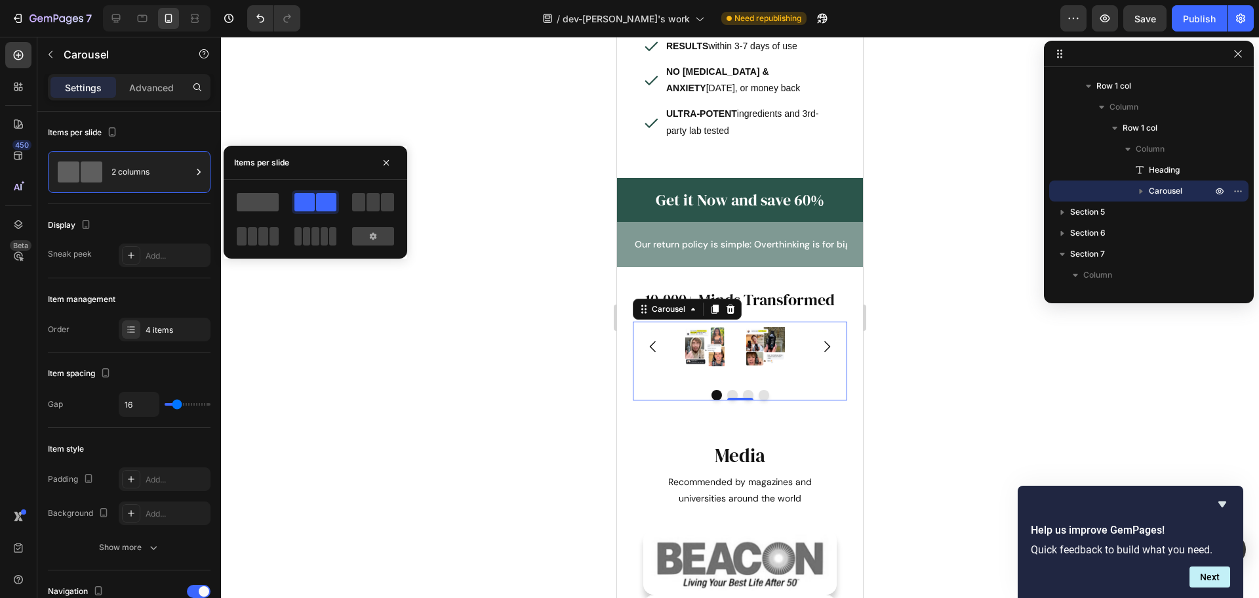
click at [260, 205] on span at bounding box center [258, 202] width 42 height 18
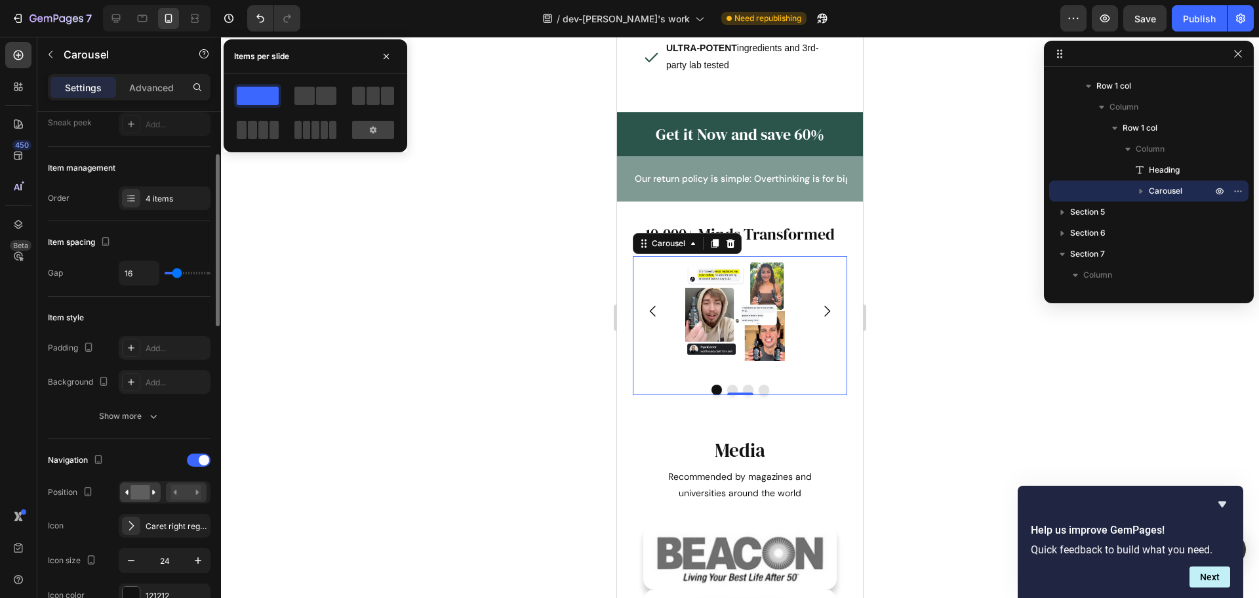
scroll to position [197, 0]
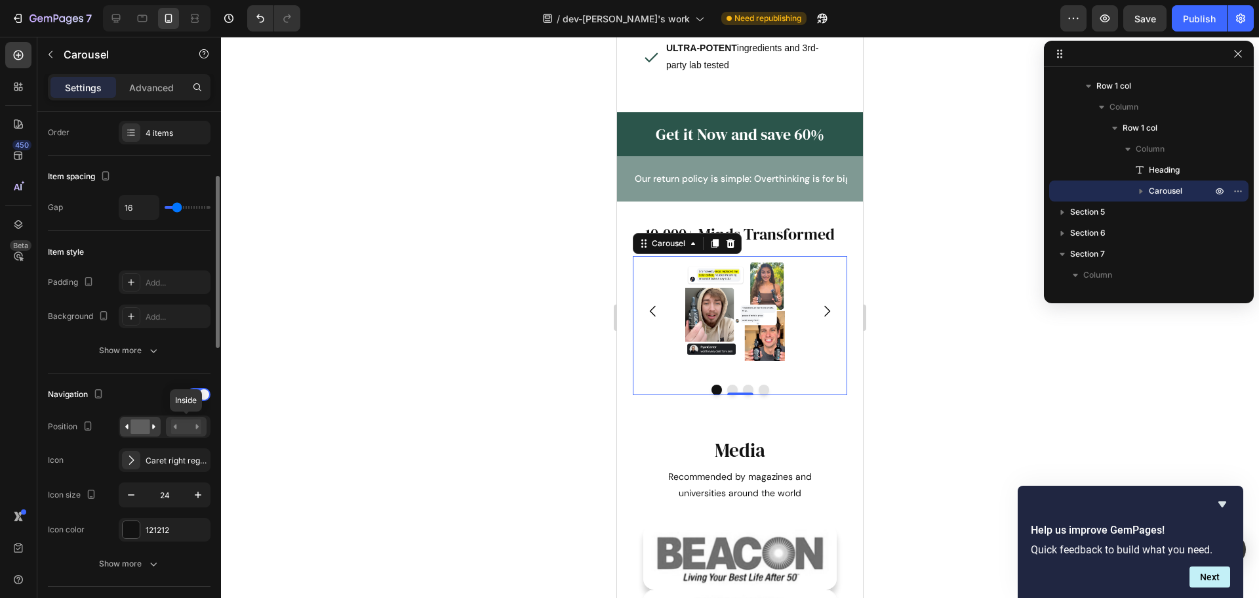
click at [176, 428] on icon at bounding box center [175, 426] width 3 height 5
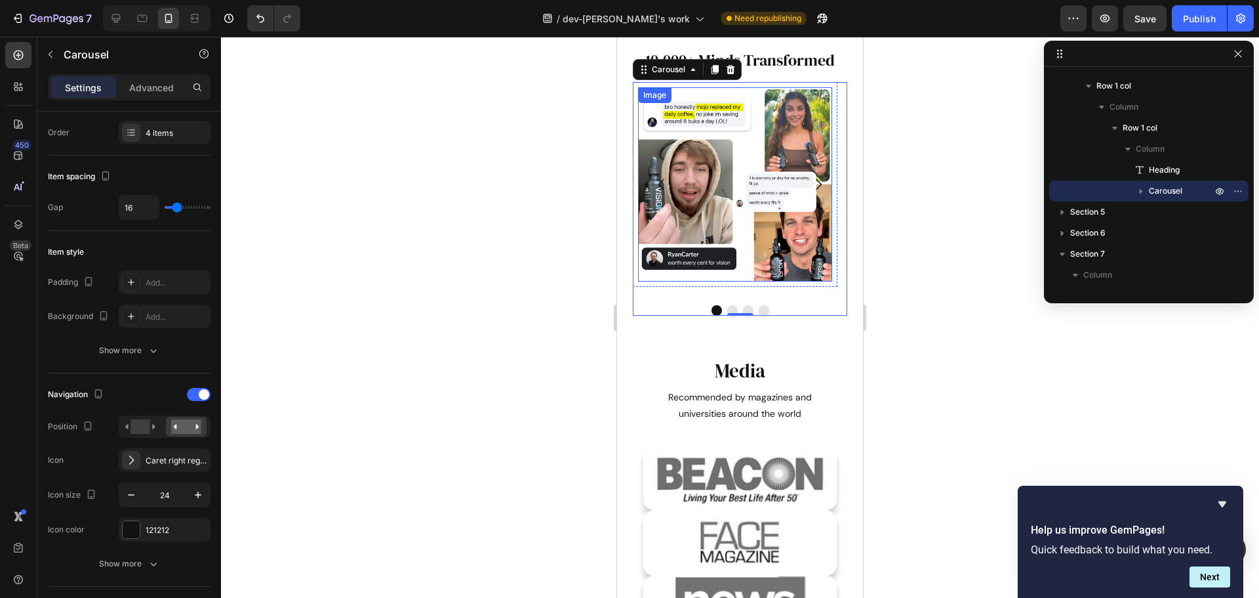
scroll to position [787, 0]
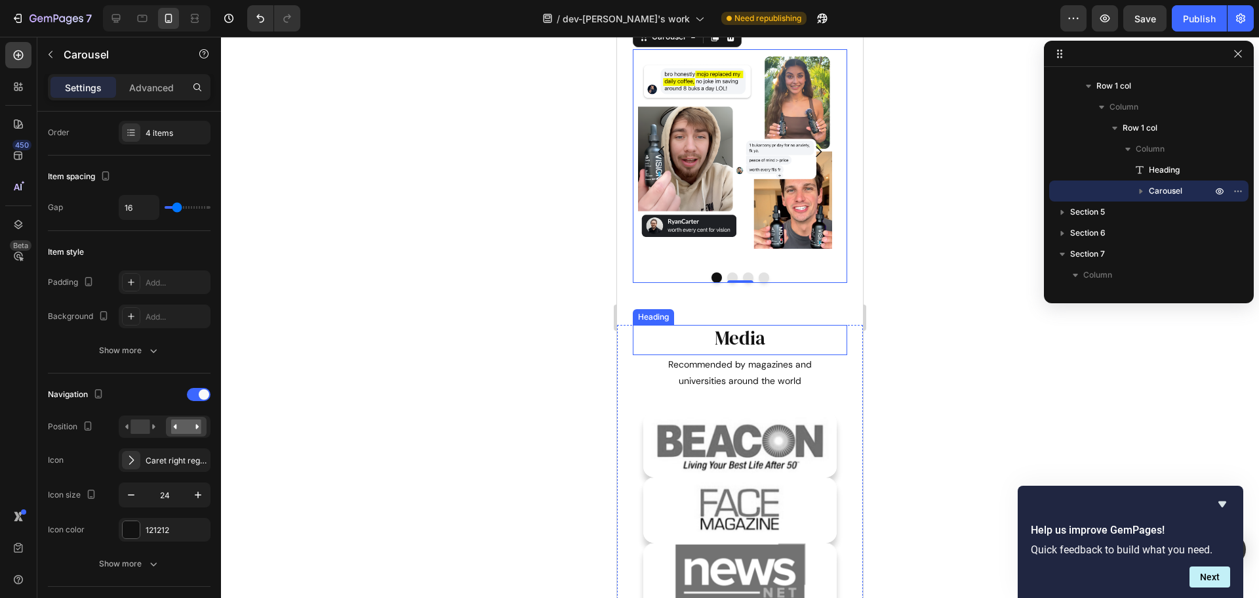
click at [720, 335] on h2 "Media" at bounding box center [740, 339] width 215 height 28
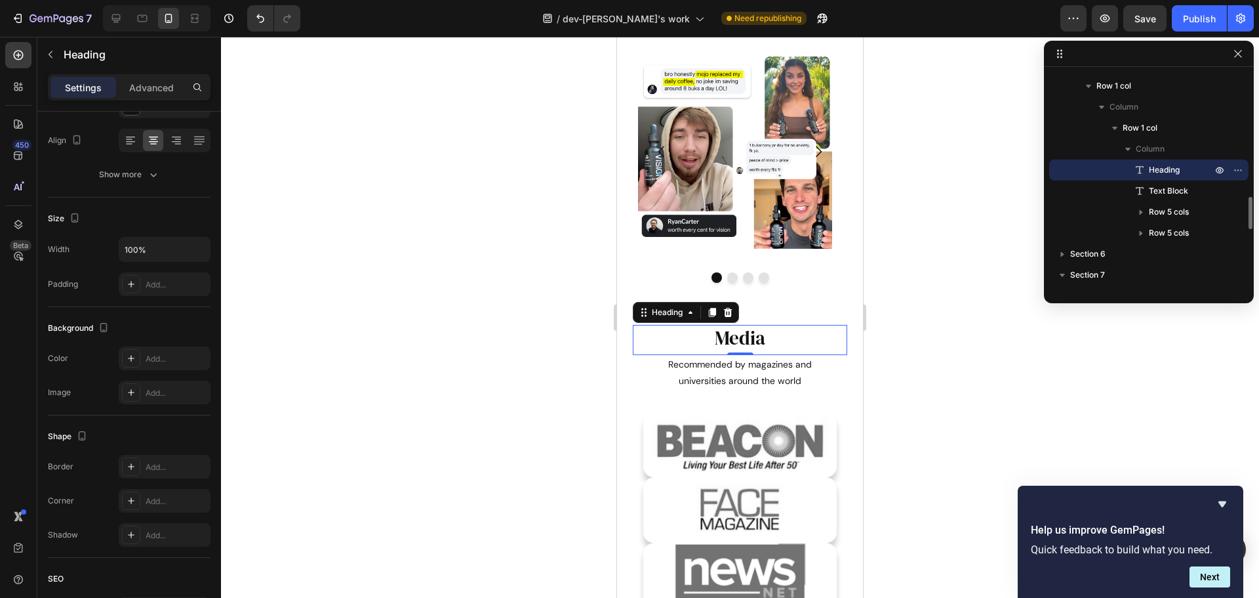
scroll to position [0, 0]
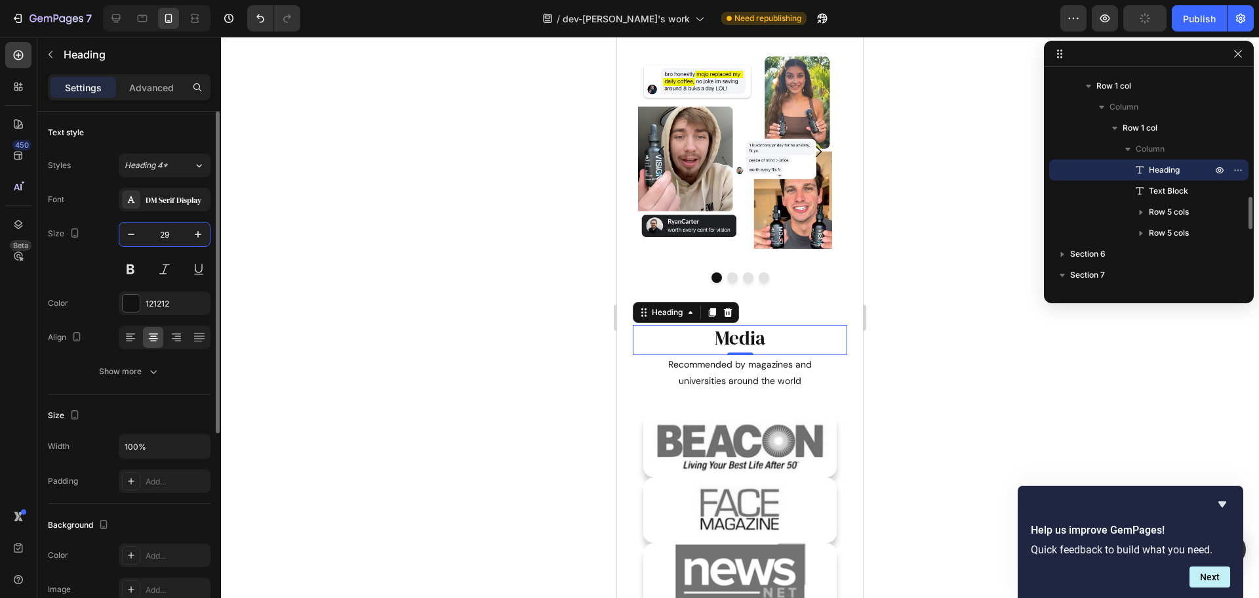
click at [166, 238] on input "29" at bounding box center [164, 234] width 43 height 24
type input "24"
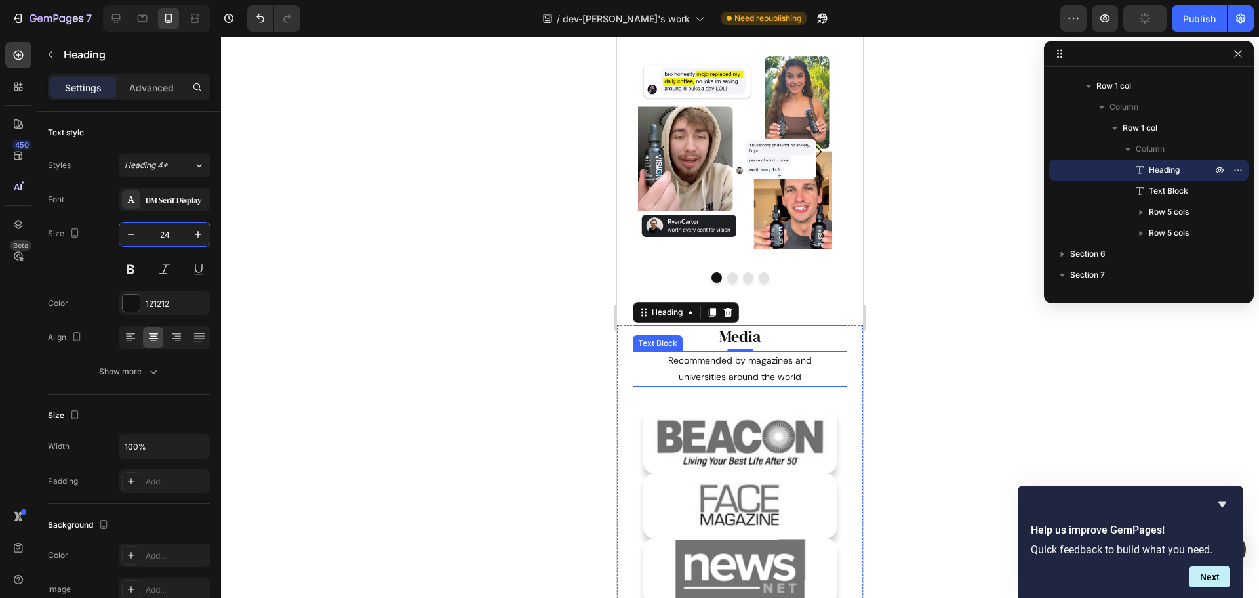
click at [781, 362] on p "Recommended by magazines and" at bounding box center [740, 360] width 212 height 16
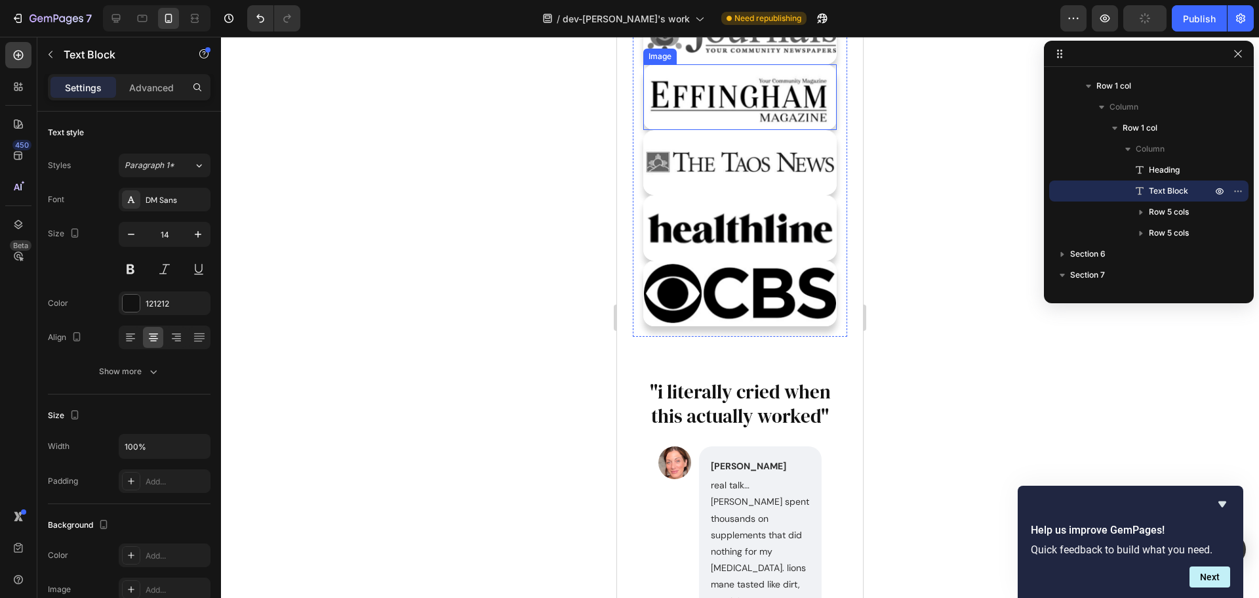
scroll to position [1640, 0]
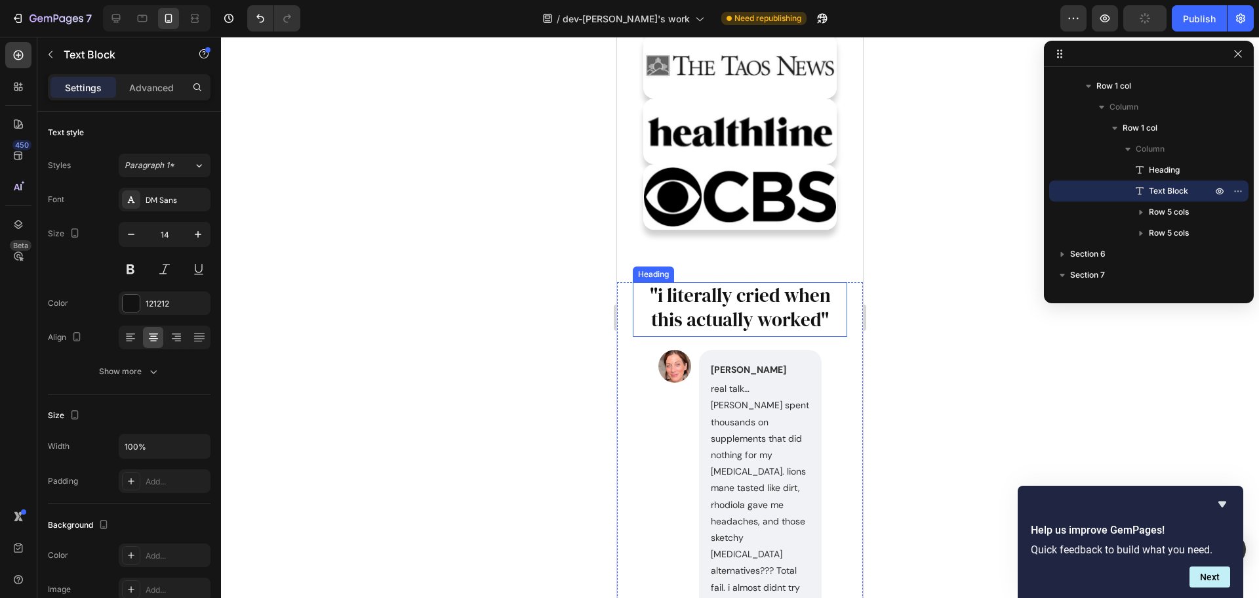
click at [722, 286] on h2 ""i literally cried when this actually worked"" at bounding box center [740, 308] width 215 height 52
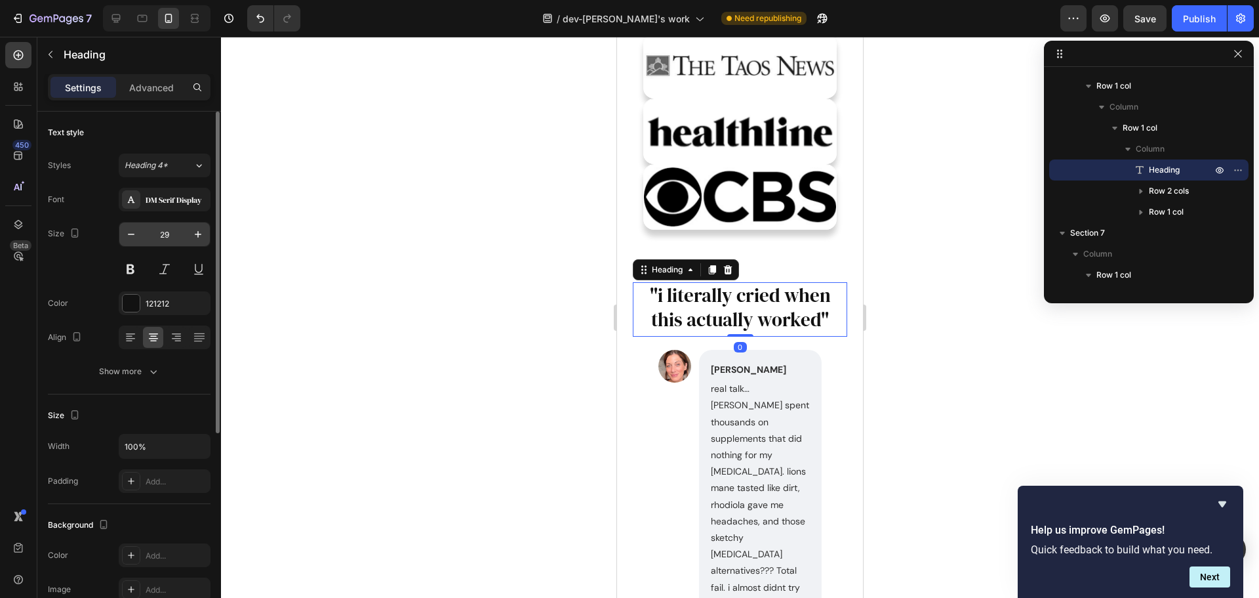
click at [173, 236] on input "29" at bounding box center [164, 234] width 43 height 24
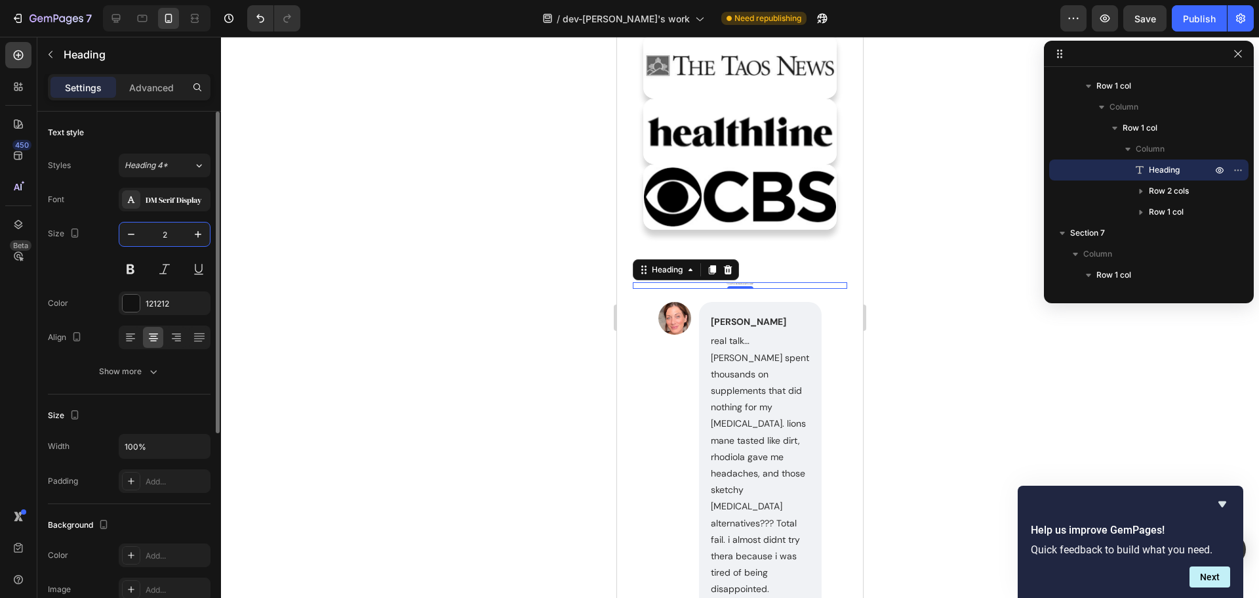
type input "24"
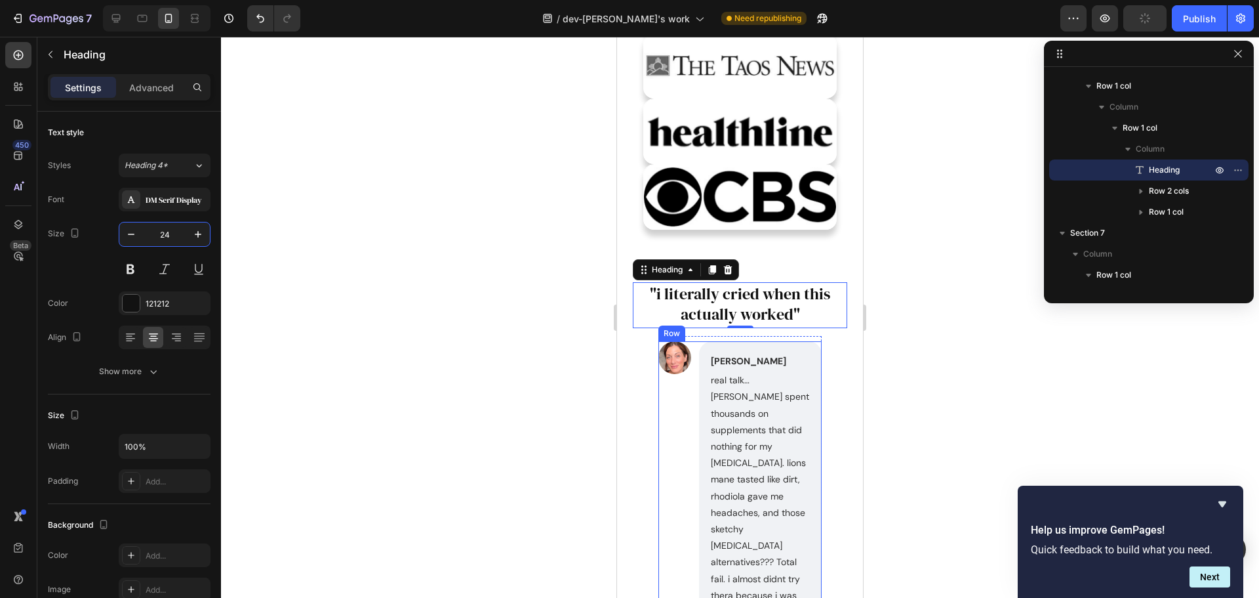
click at [665, 368] on div "Image" at bounding box center [675, 585] width 33 height 489
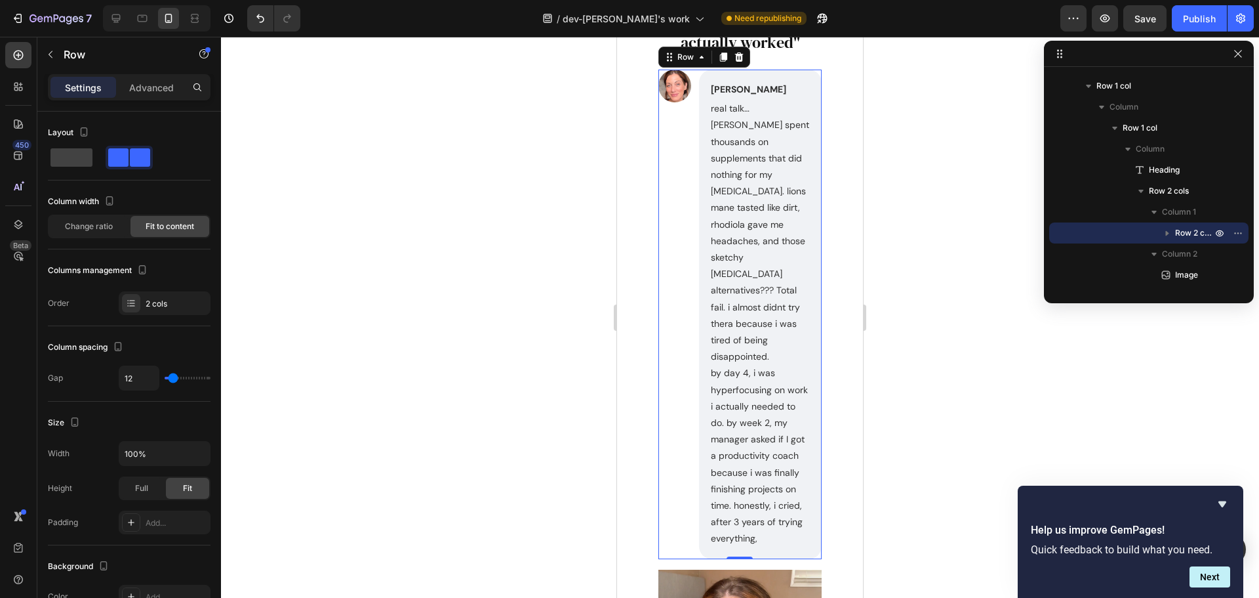
scroll to position [1837, 0]
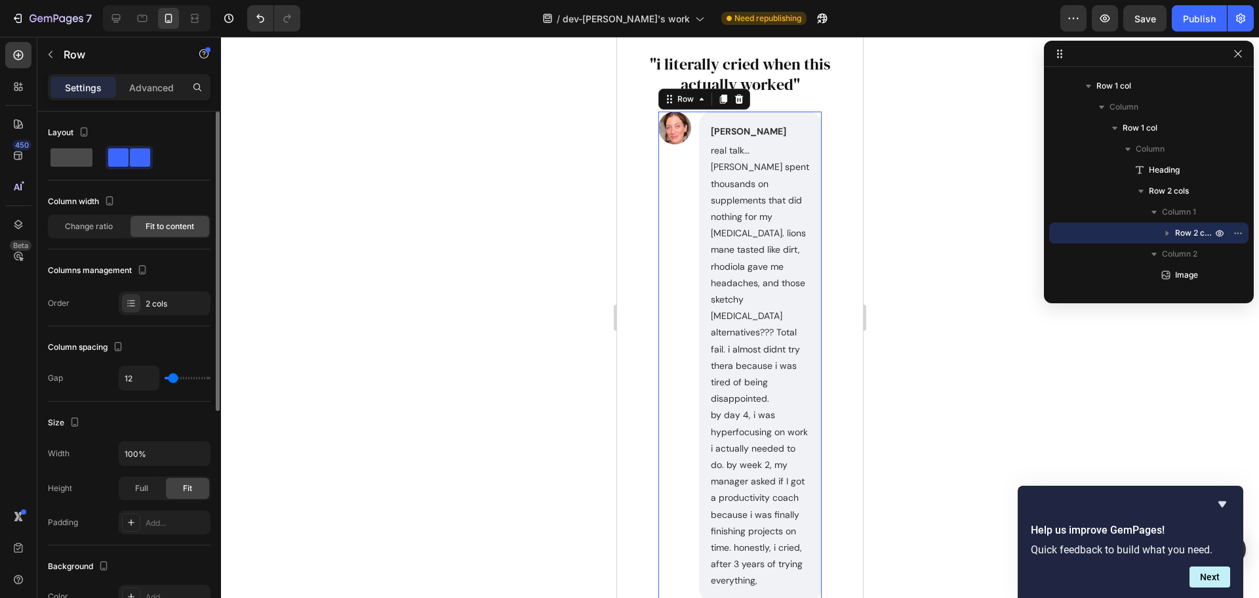
click at [75, 161] on span at bounding box center [72, 157] width 42 height 18
type input "16"
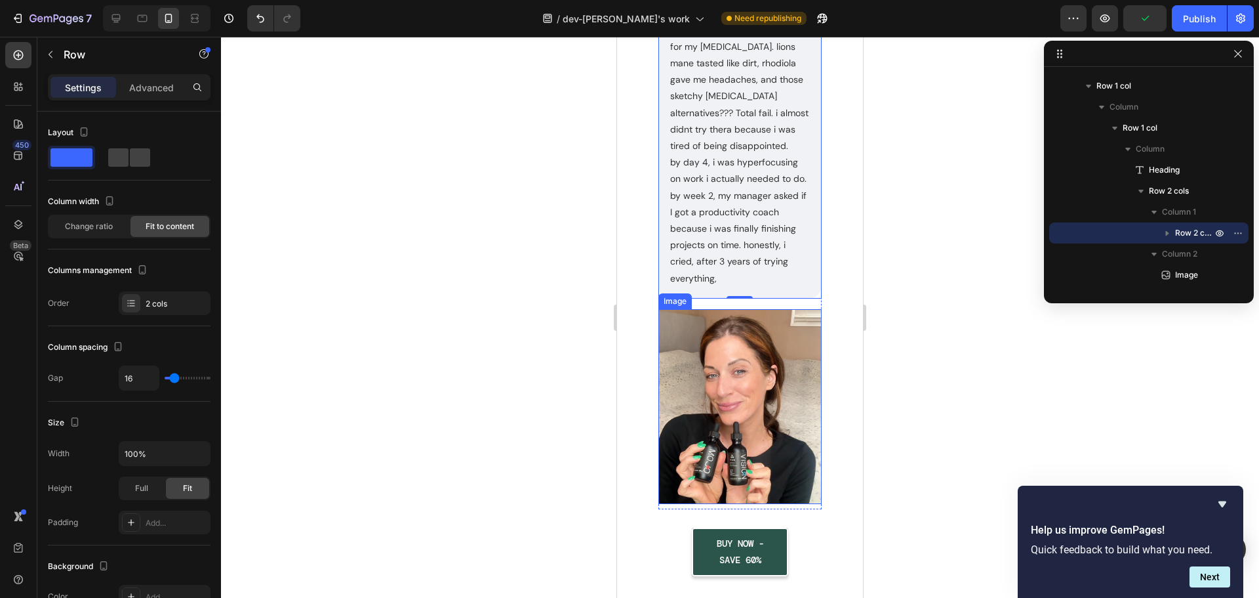
scroll to position [2165, 0]
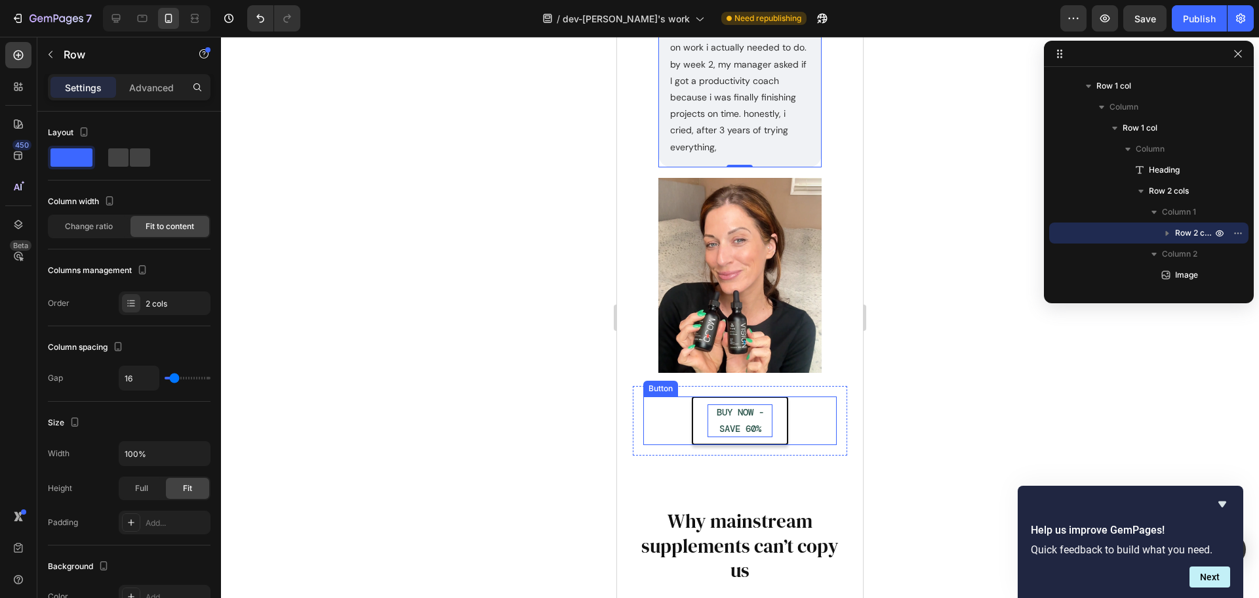
click at [751, 423] on p "BUY NOW - SAVE 60%" at bounding box center [741, 420] width 66 height 33
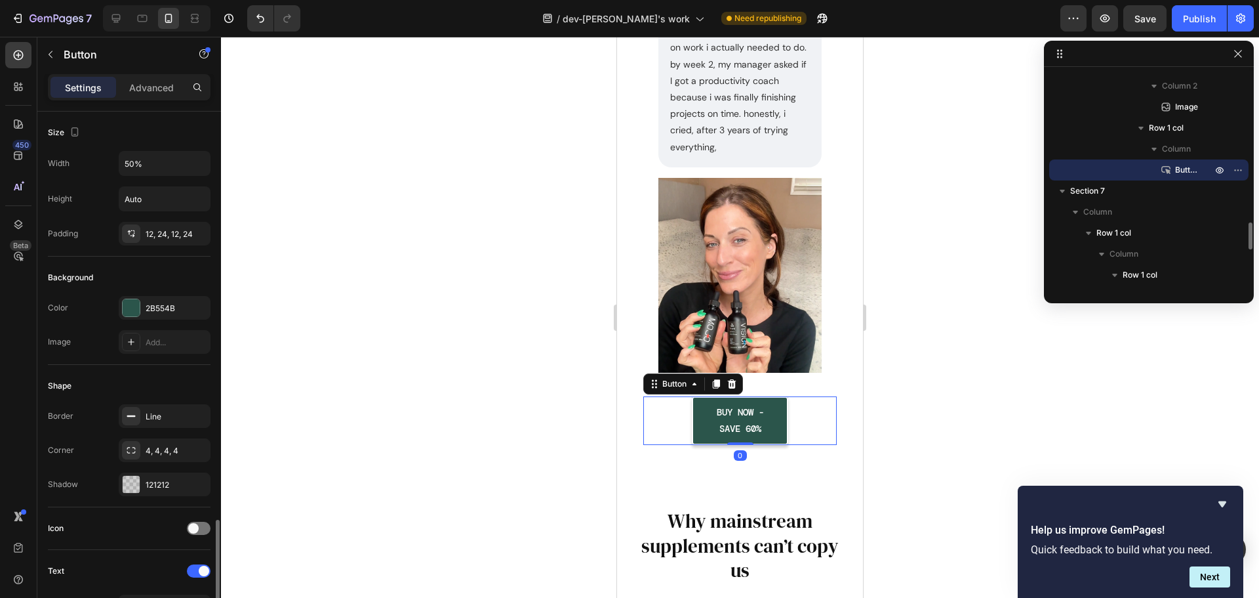
scroll to position [394, 0]
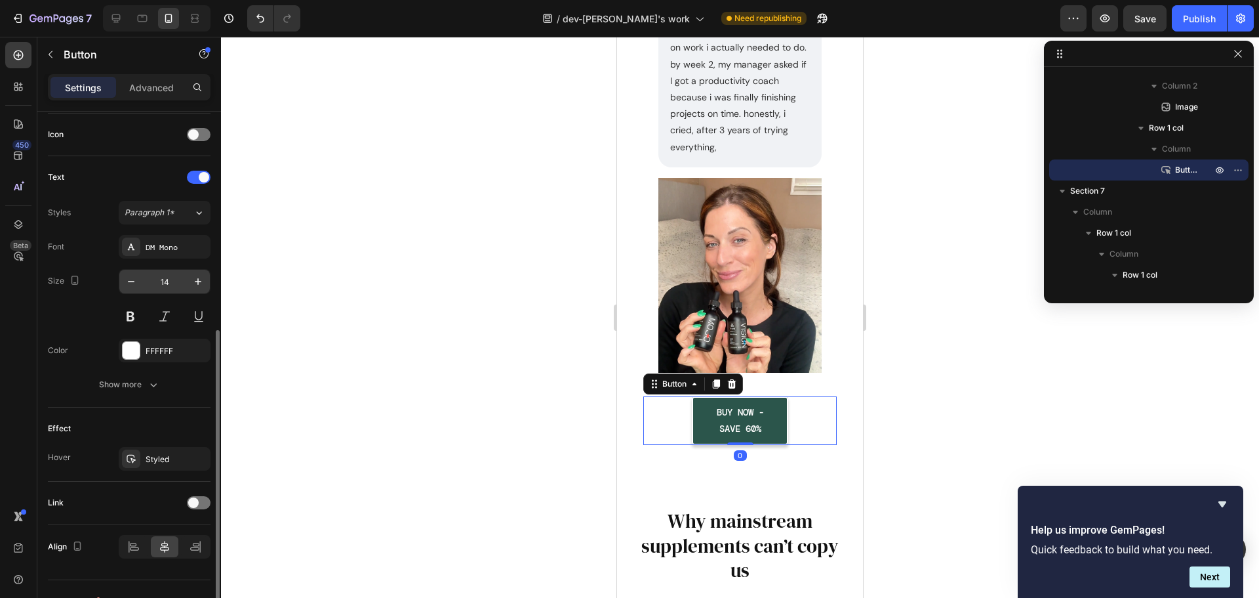
click at [158, 279] on input "14" at bounding box center [164, 282] width 43 height 24
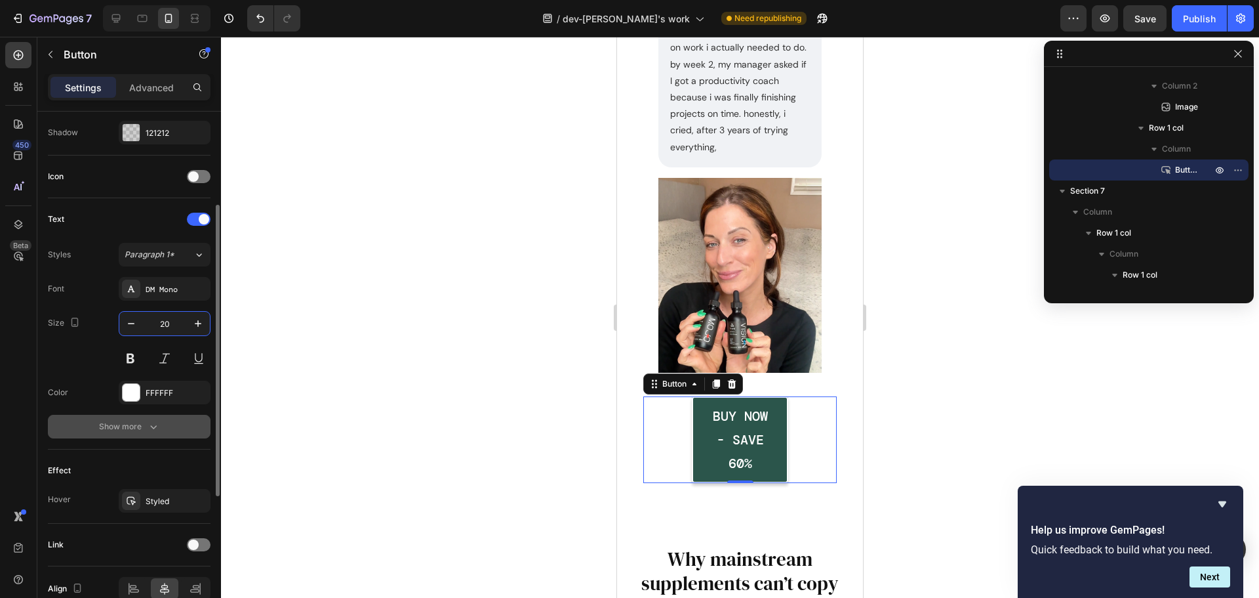
scroll to position [24, 0]
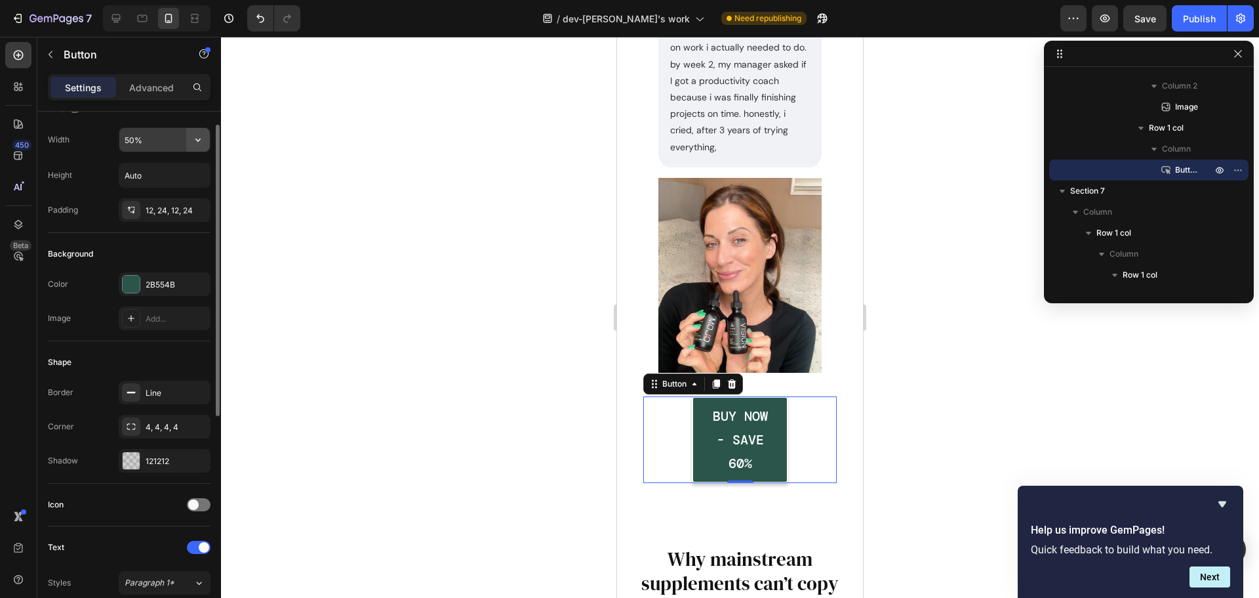
type input "20"
click at [190, 136] on button "button" at bounding box center [198, 140] width 24 height 24
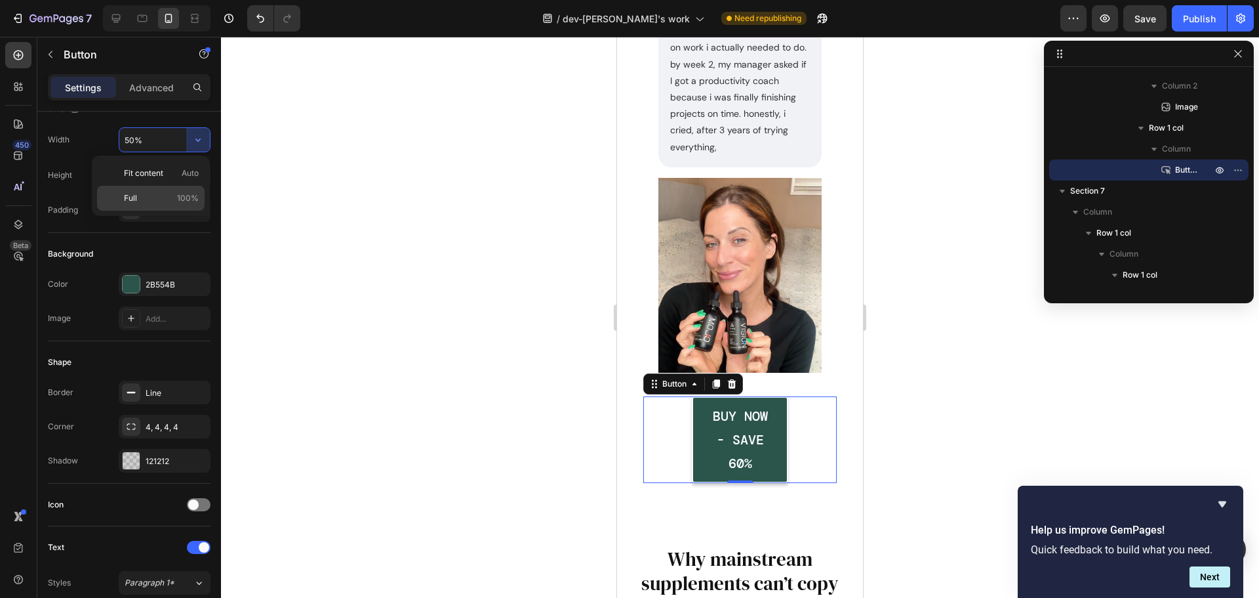
click at [164, 194] on p "Full 100%" at bounding box center [161, 198] width 75 height 12
type input "100%"
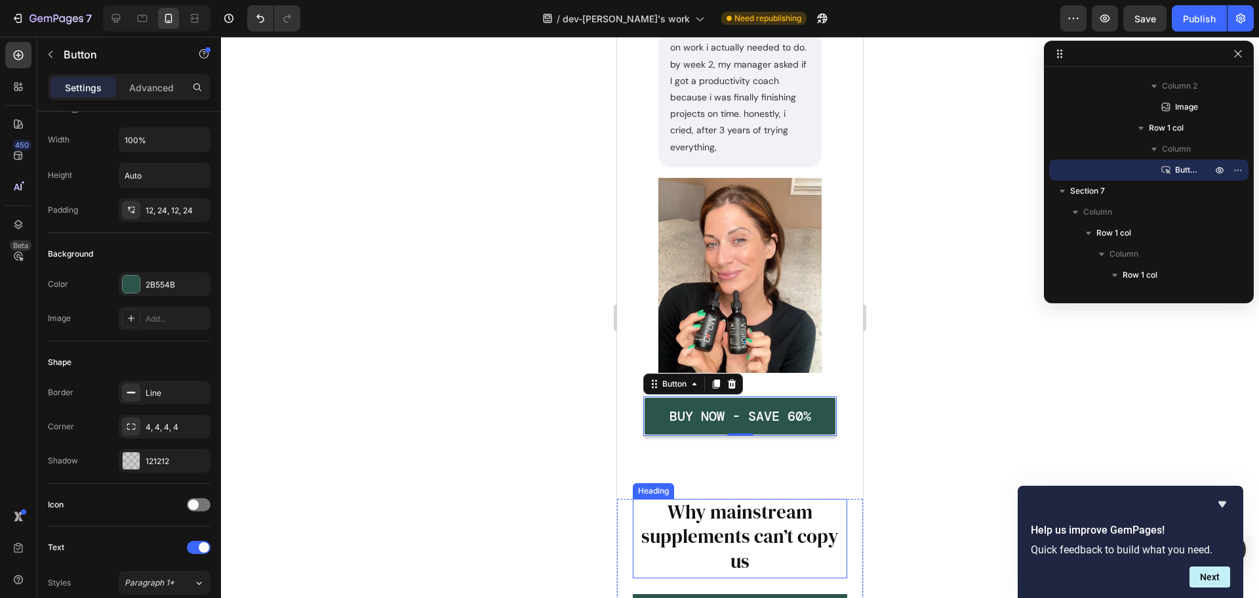
click at [775, 504] on h2 "Why mainstream supplements can’t copy us" at bounding box center [740, 537] width 215 height 77
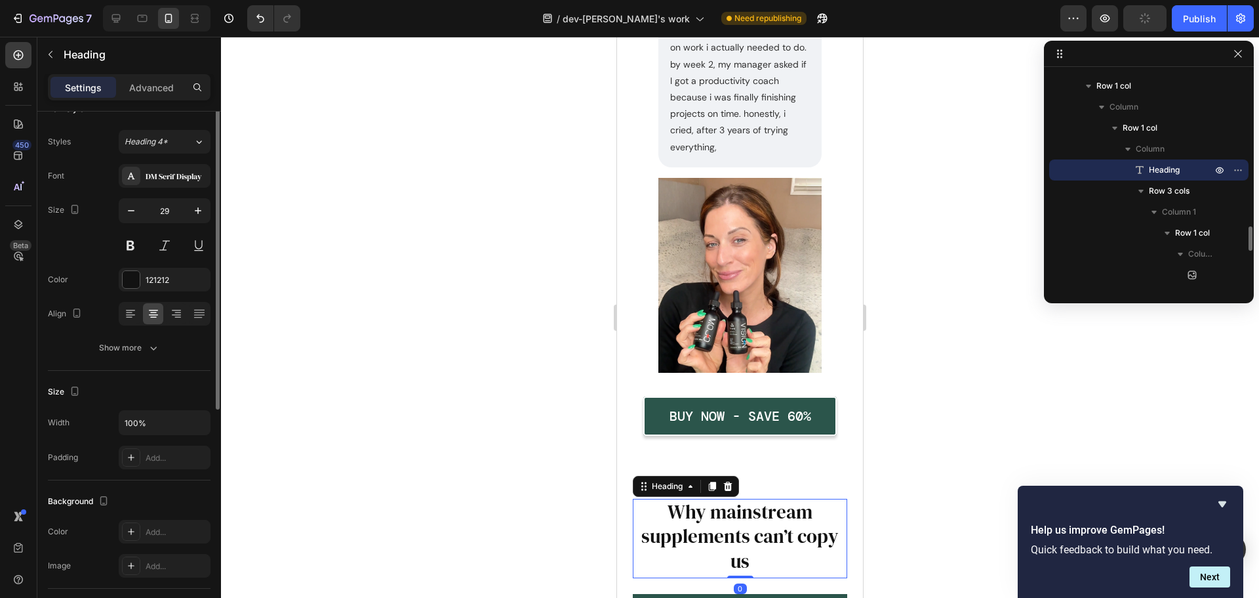
scroll to position [0, 0]
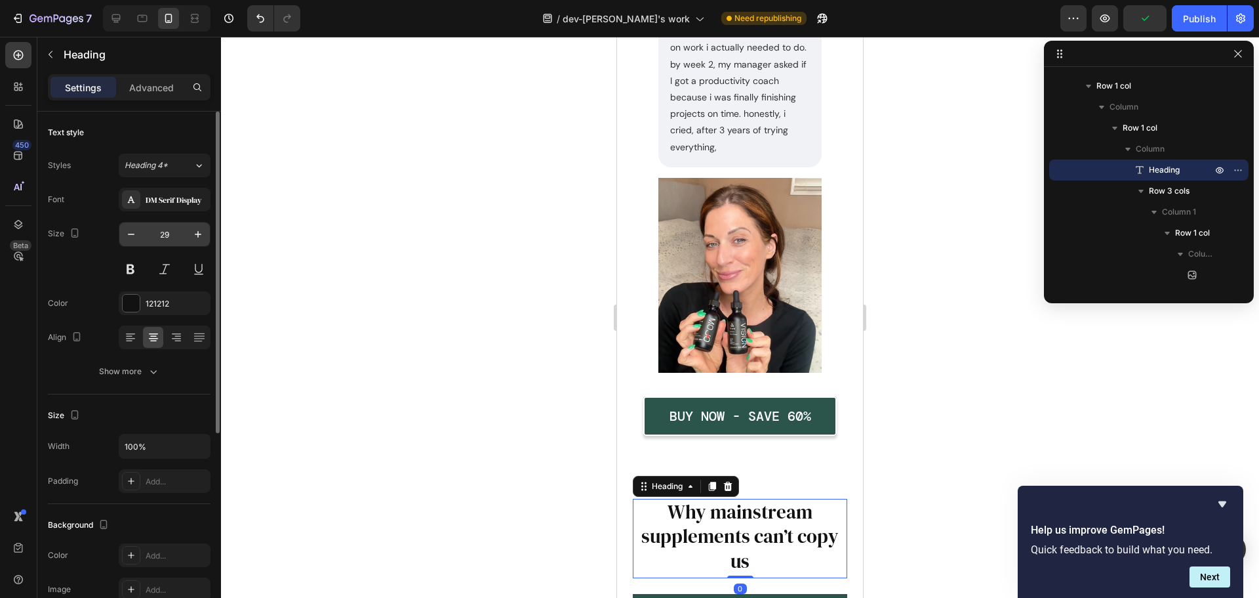
click at [162, 232] on input "29" at bounding box center [164, 234] width 43 height 24
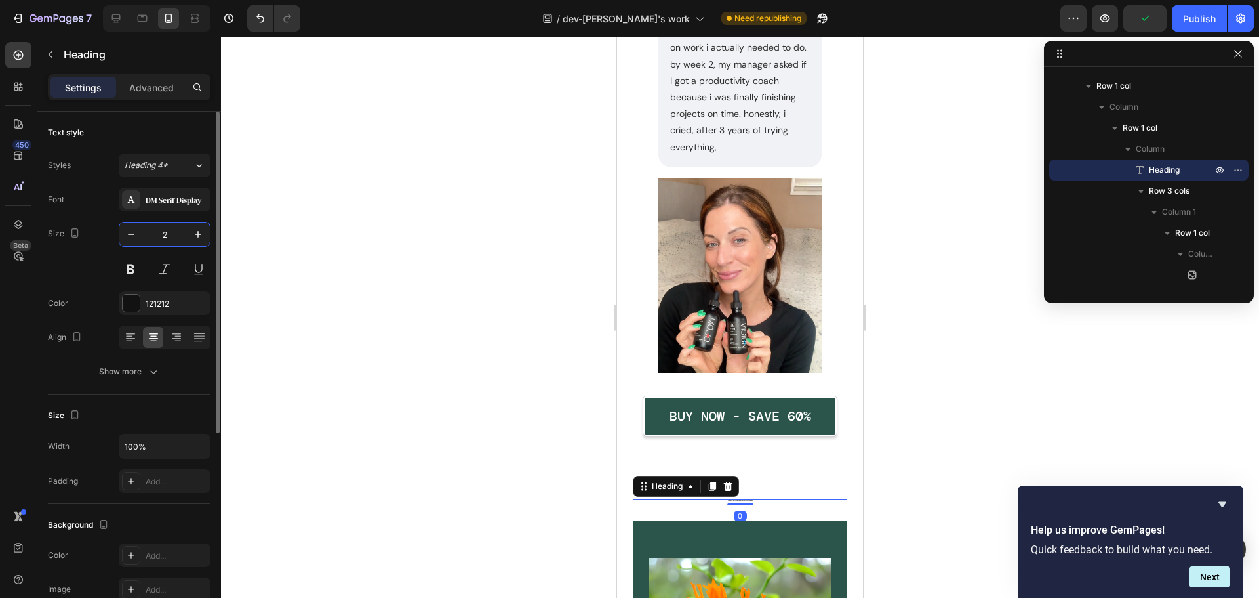
type input "24"
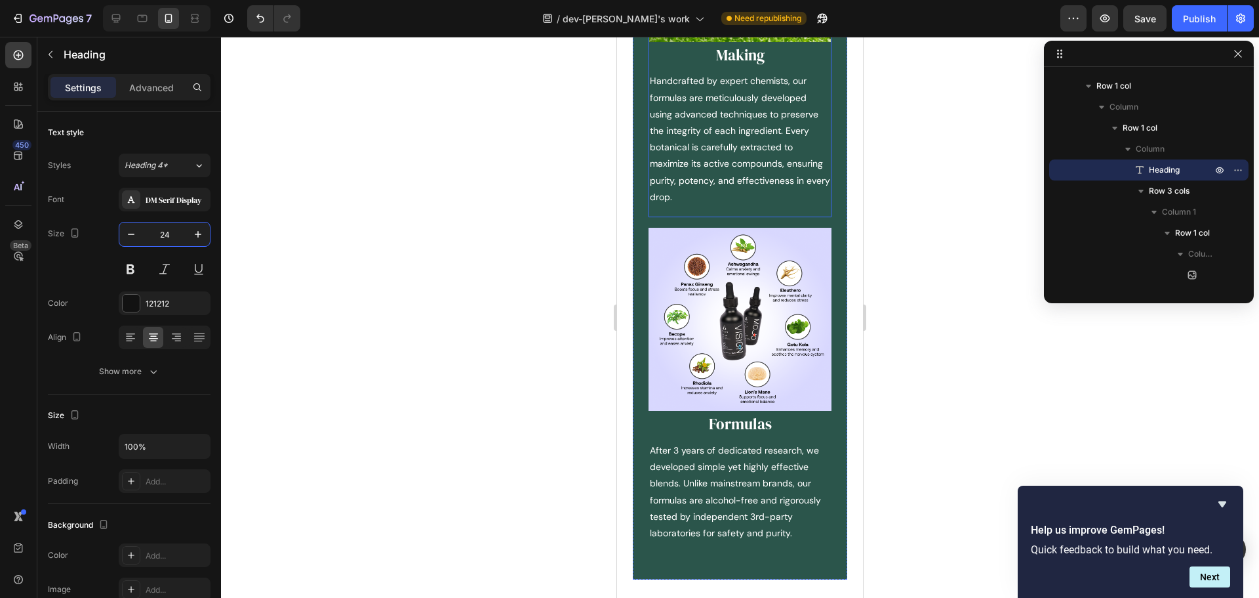
scroll to position [3280, 0]
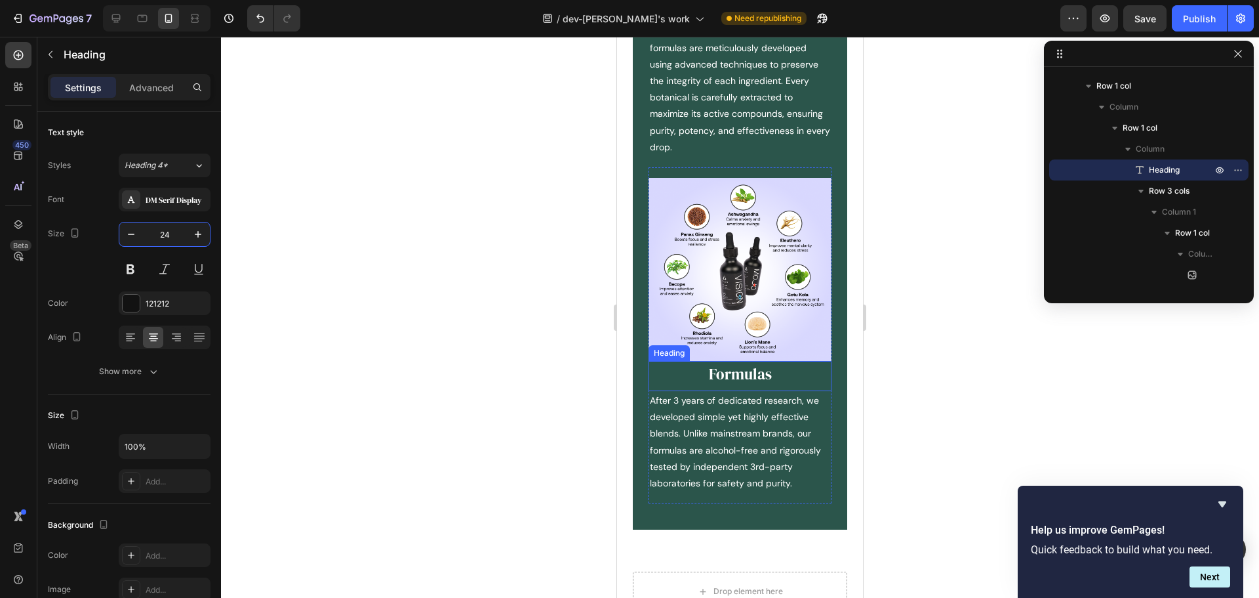
click at [743, 363] on h2 "Formulas" at bounding box center [740, 374] width 183 height 22
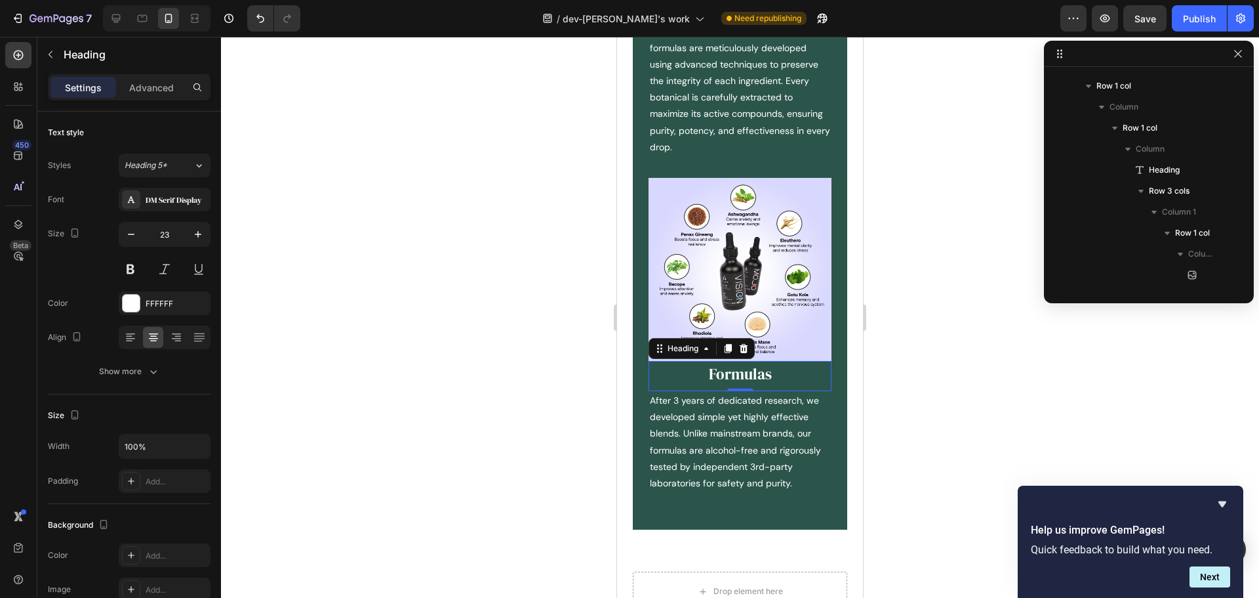
scroll to position [1694, 0]
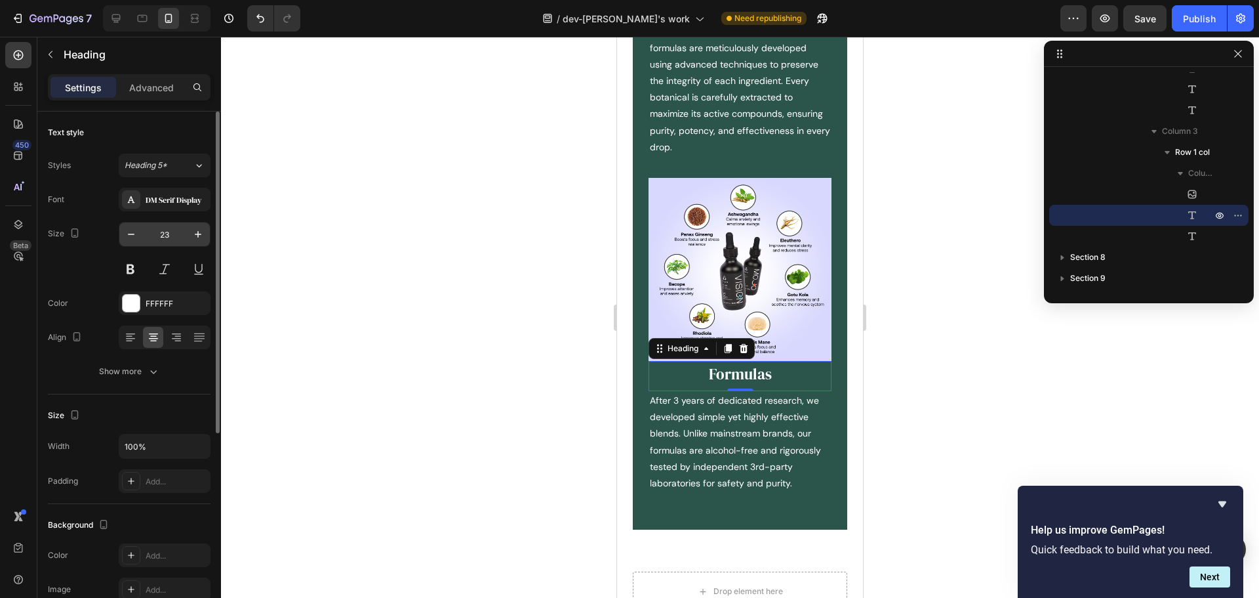
click at [171, 234] on input "23" at bounding box center [164, 234] width 43 height 24
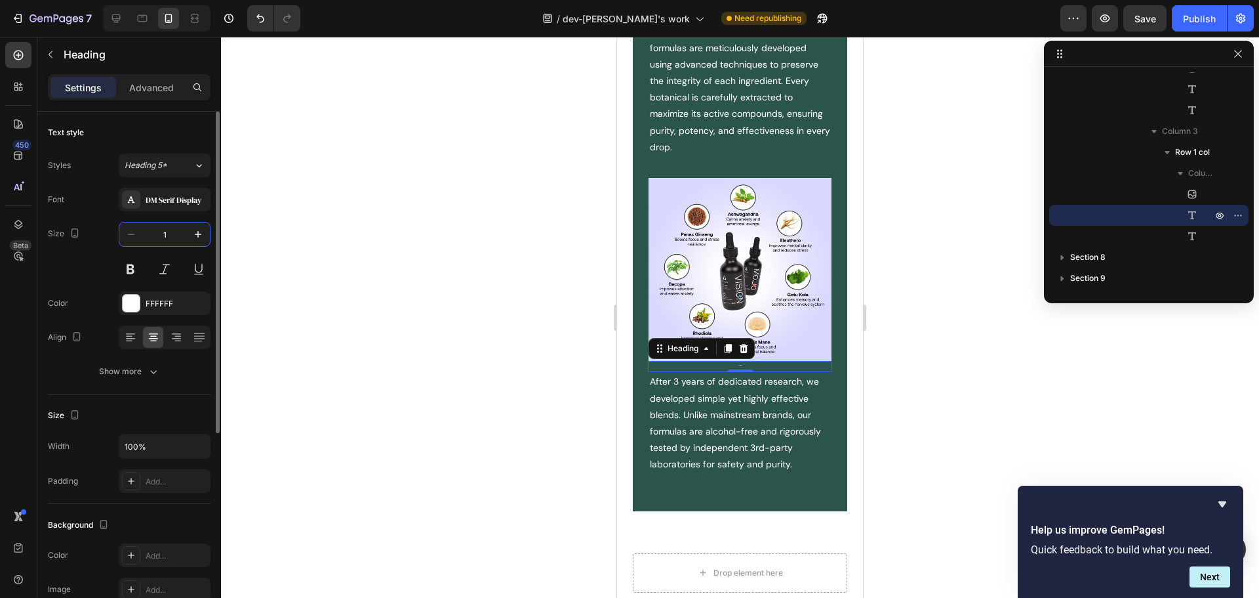
type input "18"
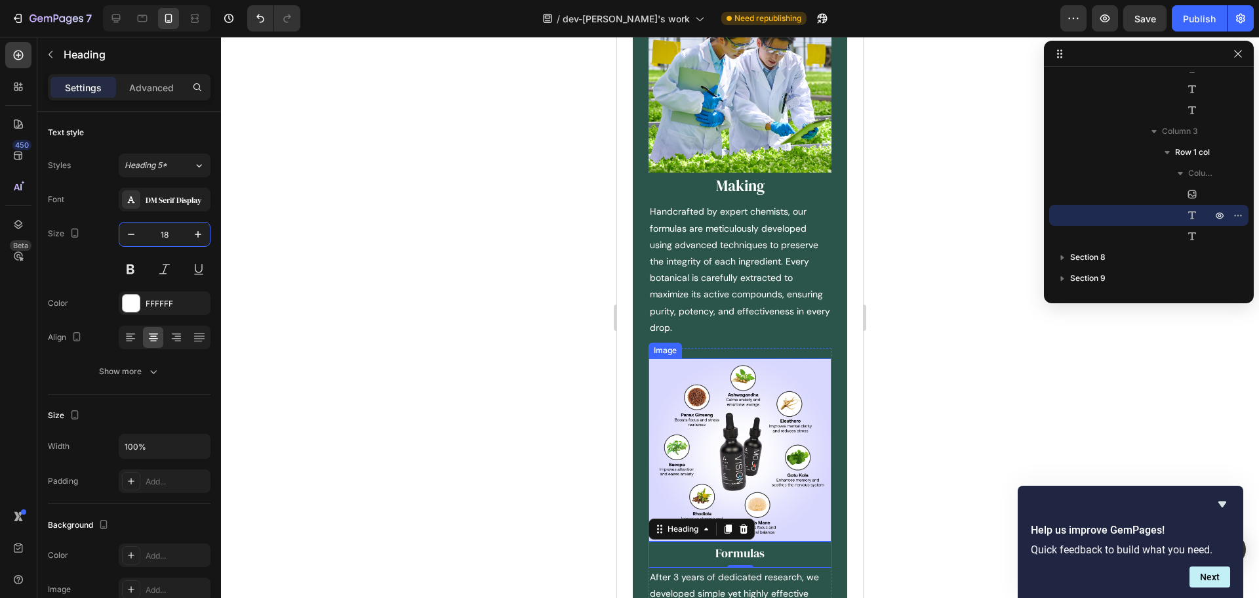
scroll to position [3083, 0]
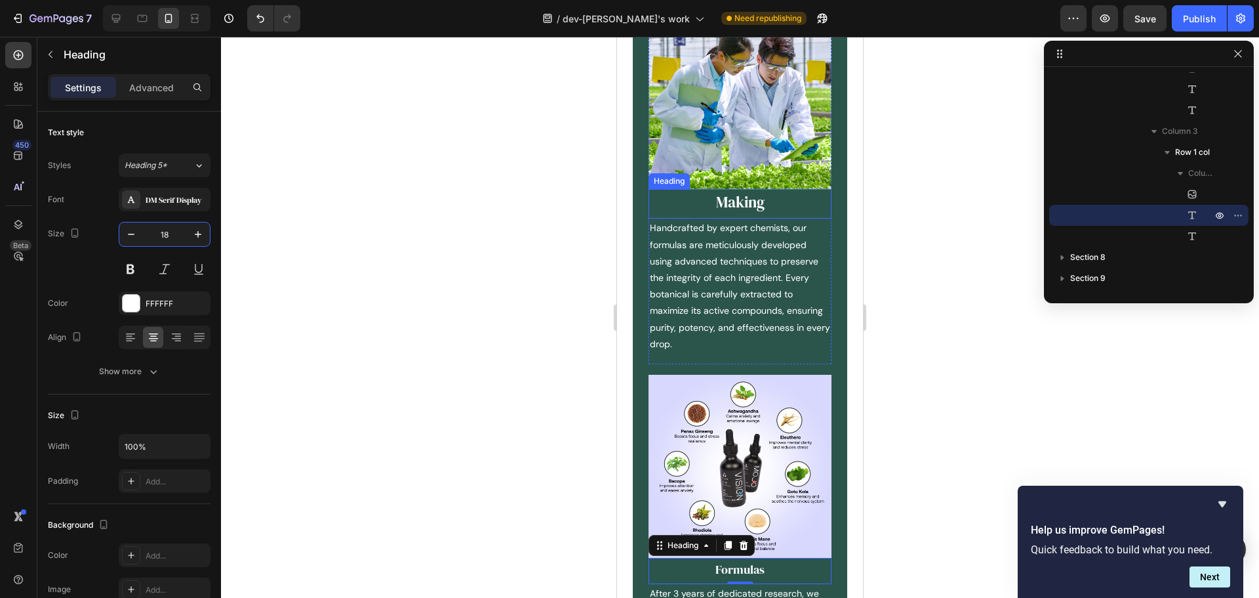
click at [733, 192] on h2 "Making" at bounding box center [740, 203] width 183 height 22
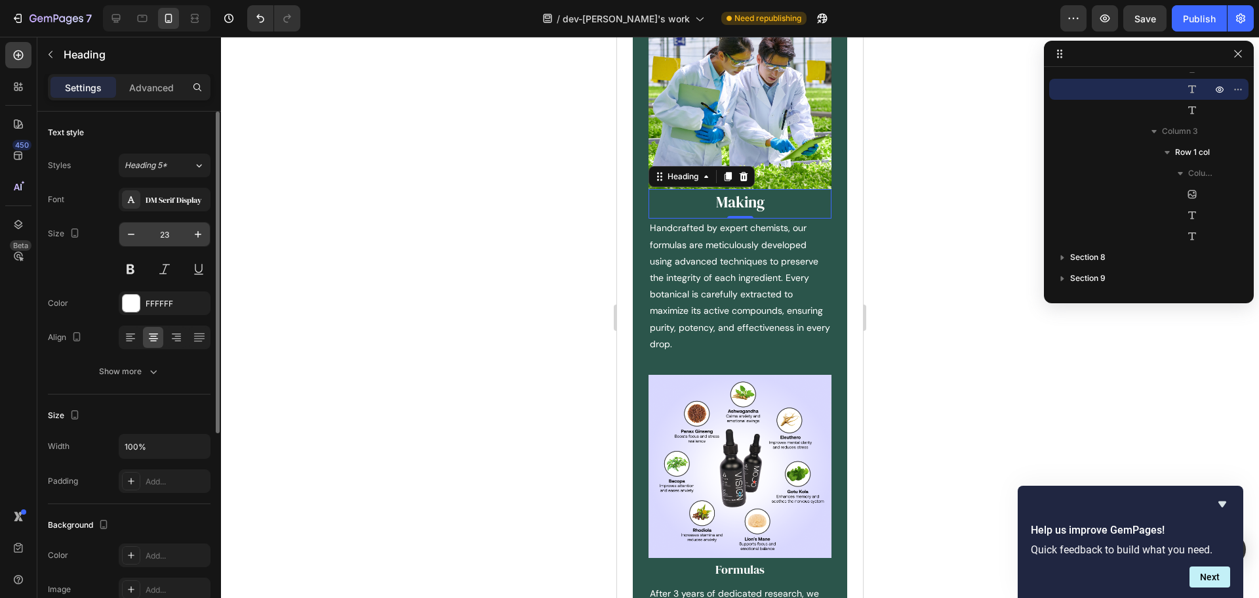
click at [169, 228] on input "23" at bounding box center [164, 234] width 43 height 24
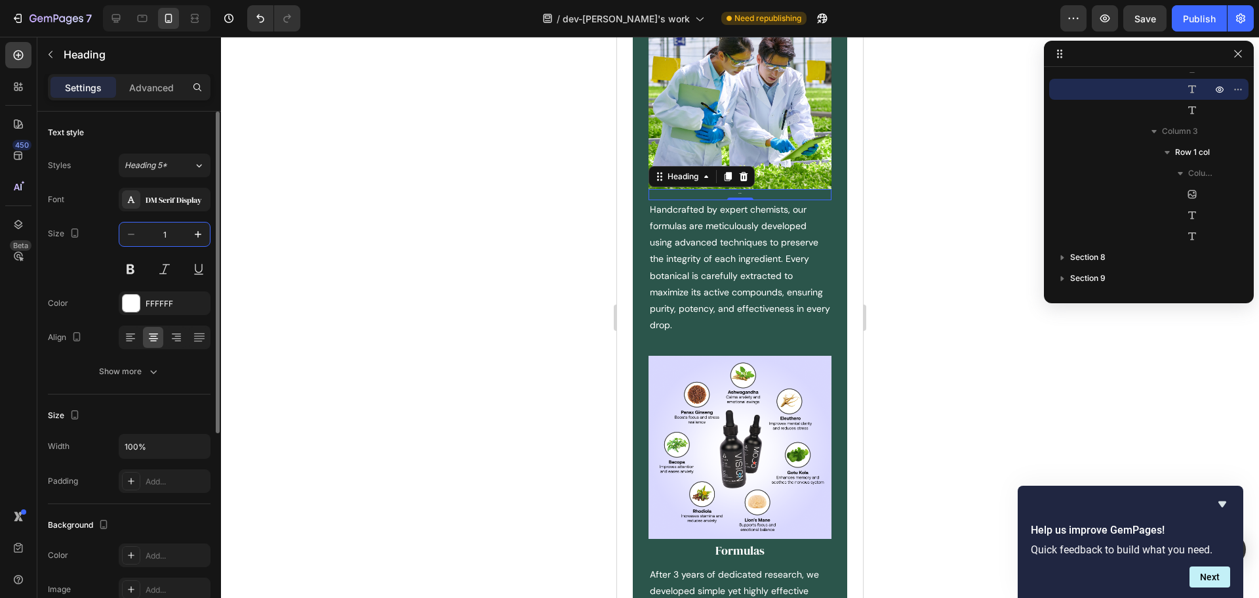
type input "18"
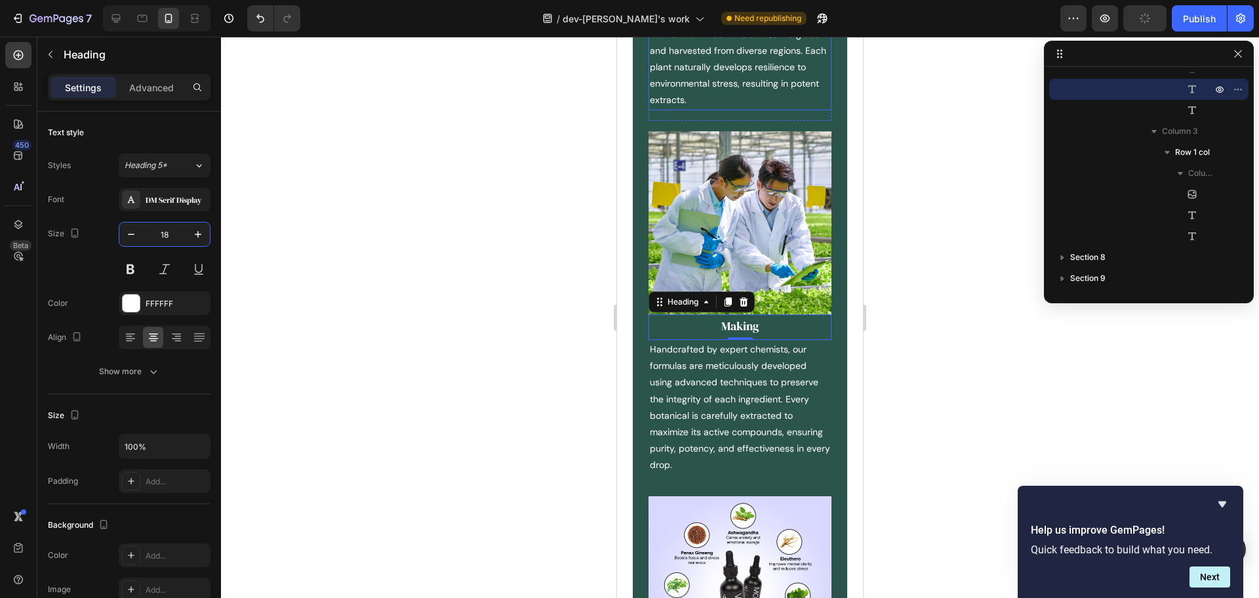
scroll to position [2755, 0]
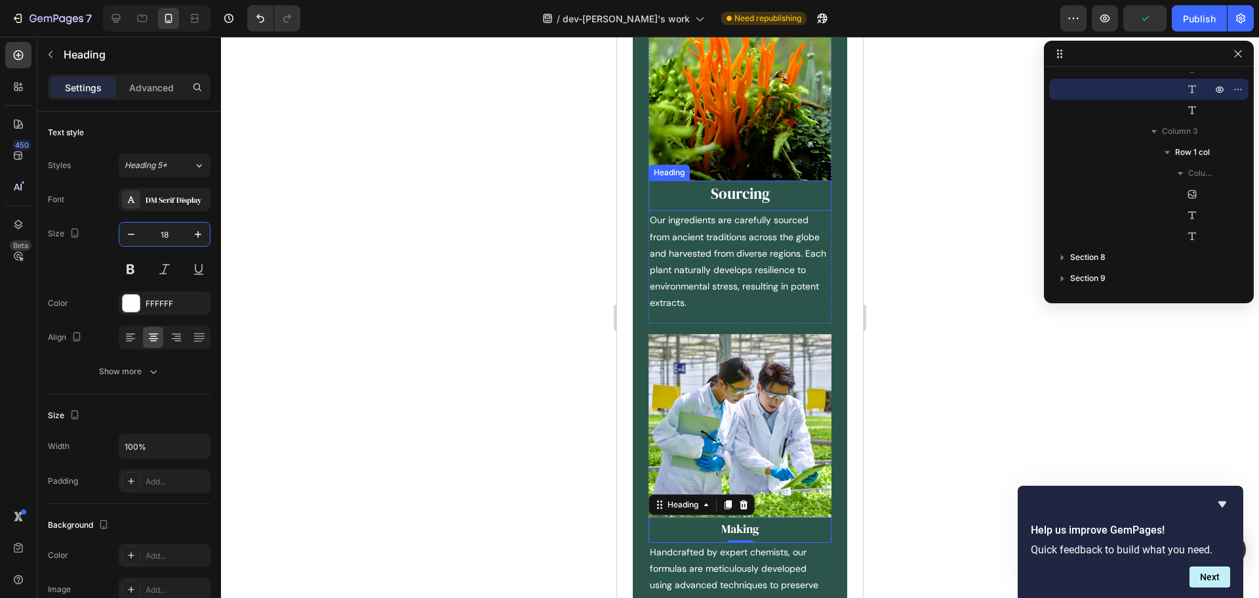
click at [730, 191] on h2 "Sourcing" at bounding box center [740, 194] width 183 height 22
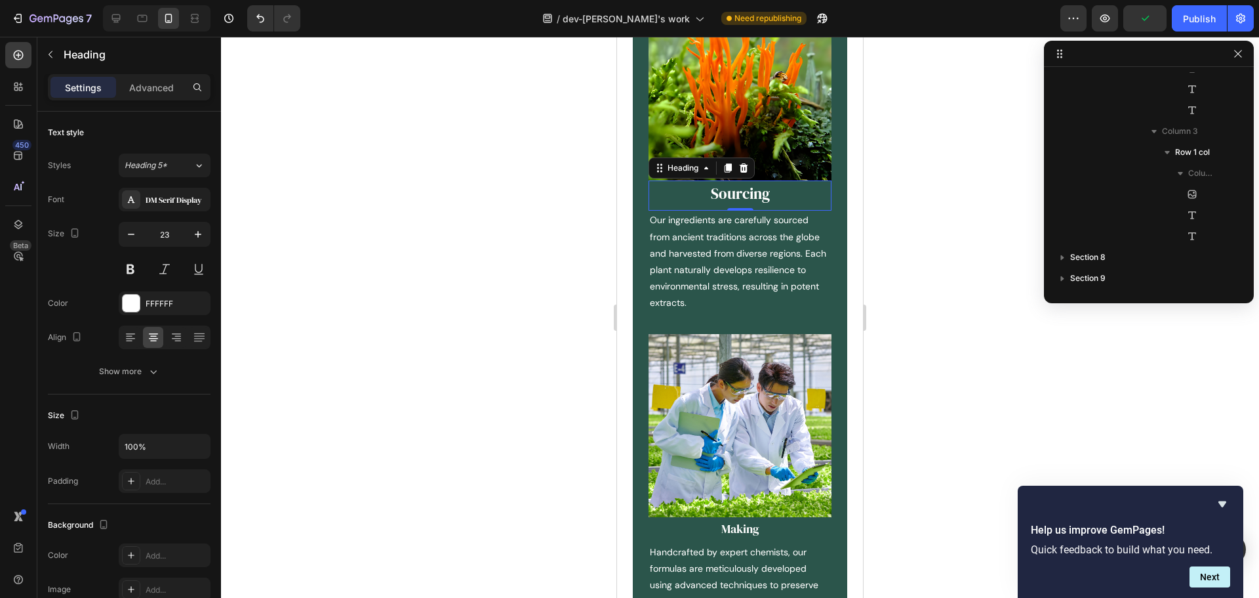
scroll to position [1487, 0]
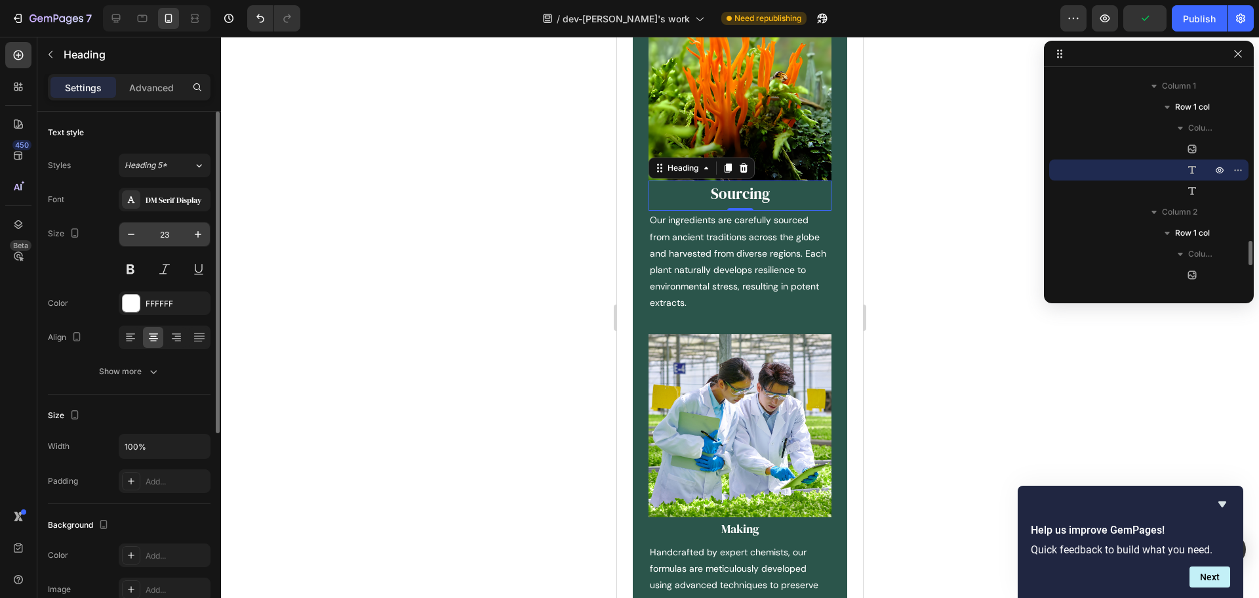
click at [165, 236] on input "23" at bounding box center [164, 234] width 43 height 24
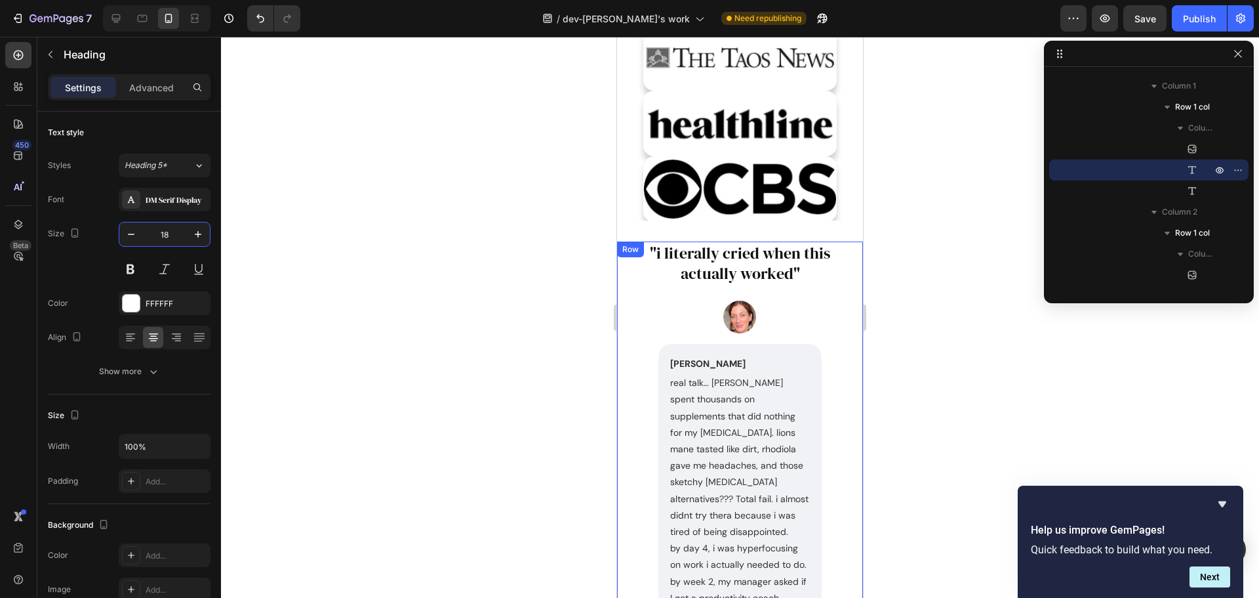
scroll to position [1640, 0]
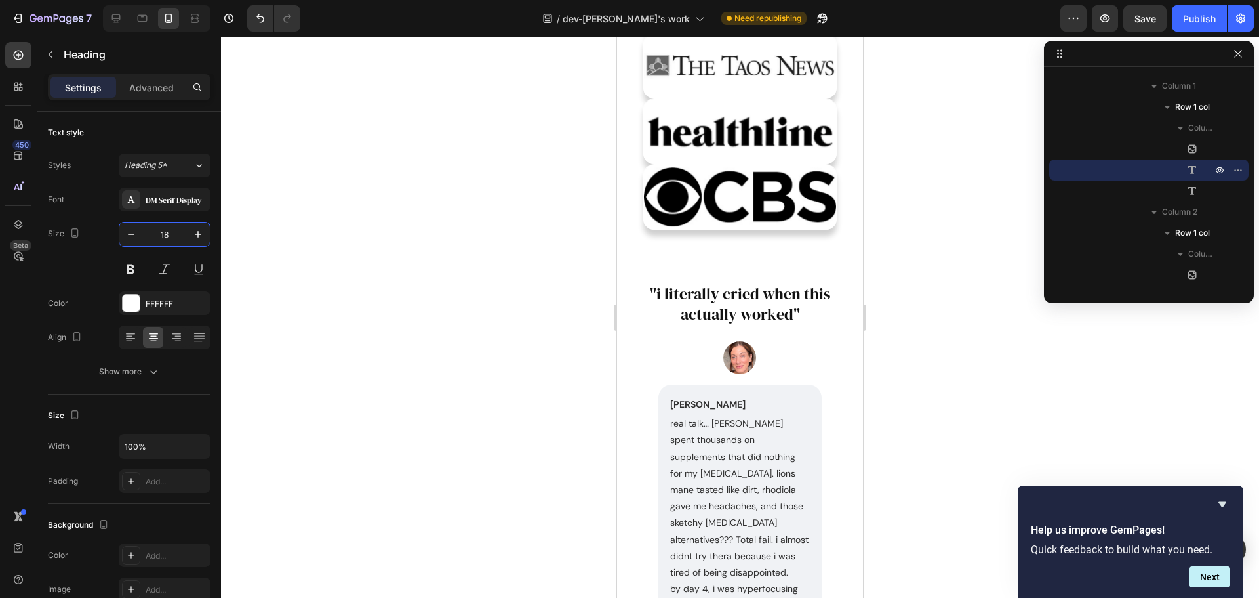
type input "18"
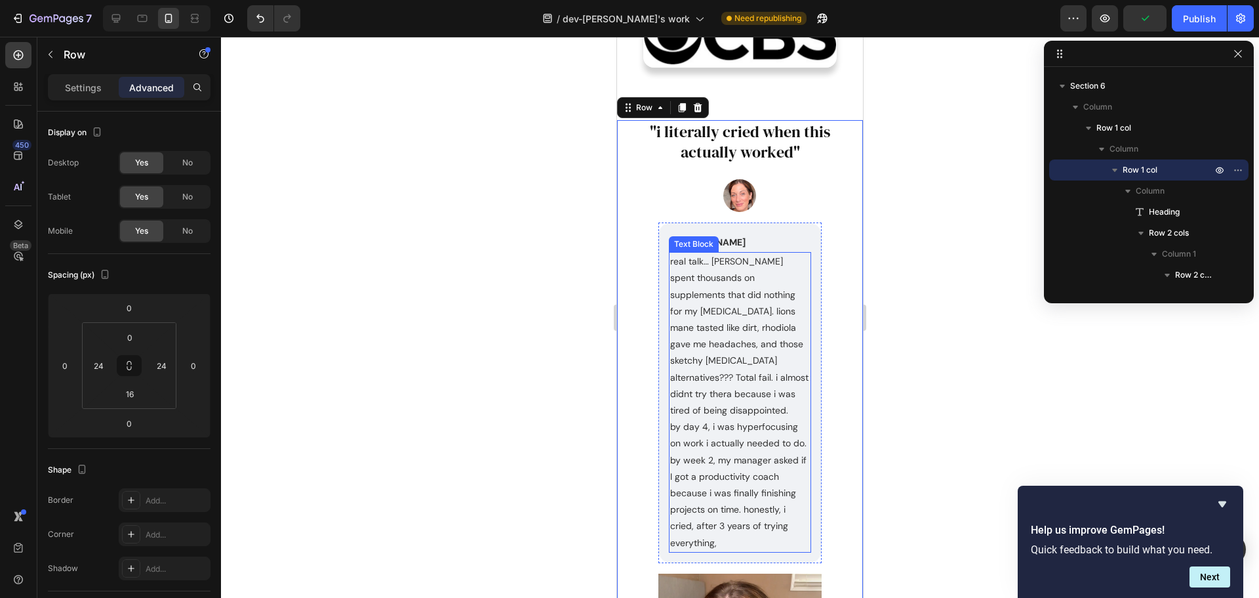
scroll to position [1837, 0]
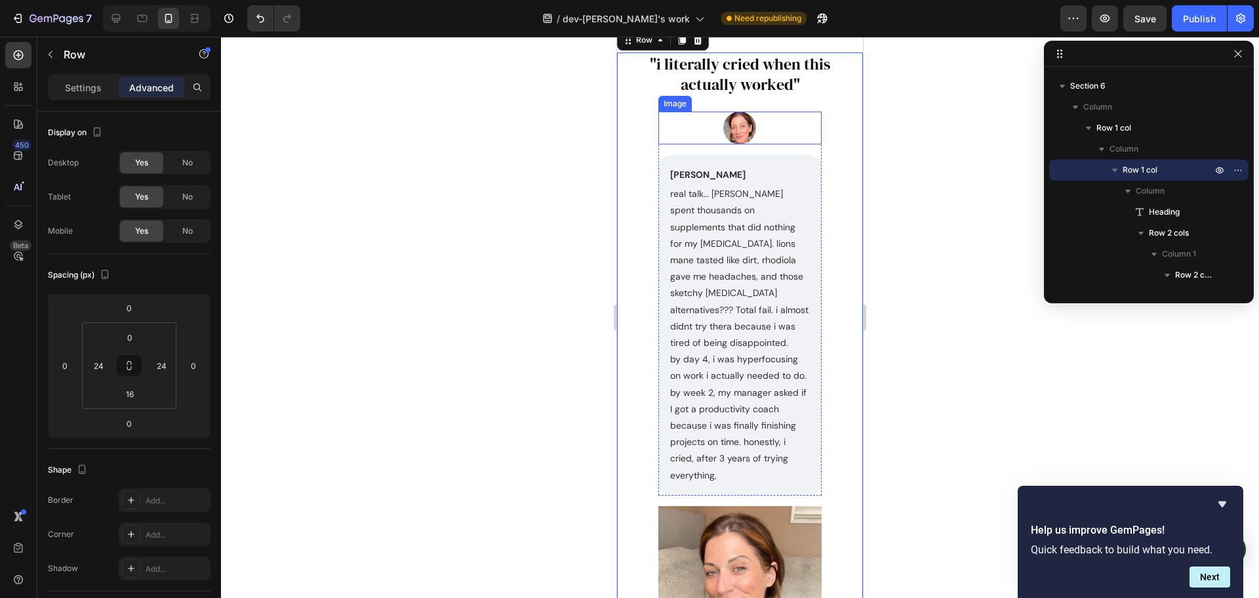
click at [679, 121] on div at bounding box center [740, 128] width 163 height 33
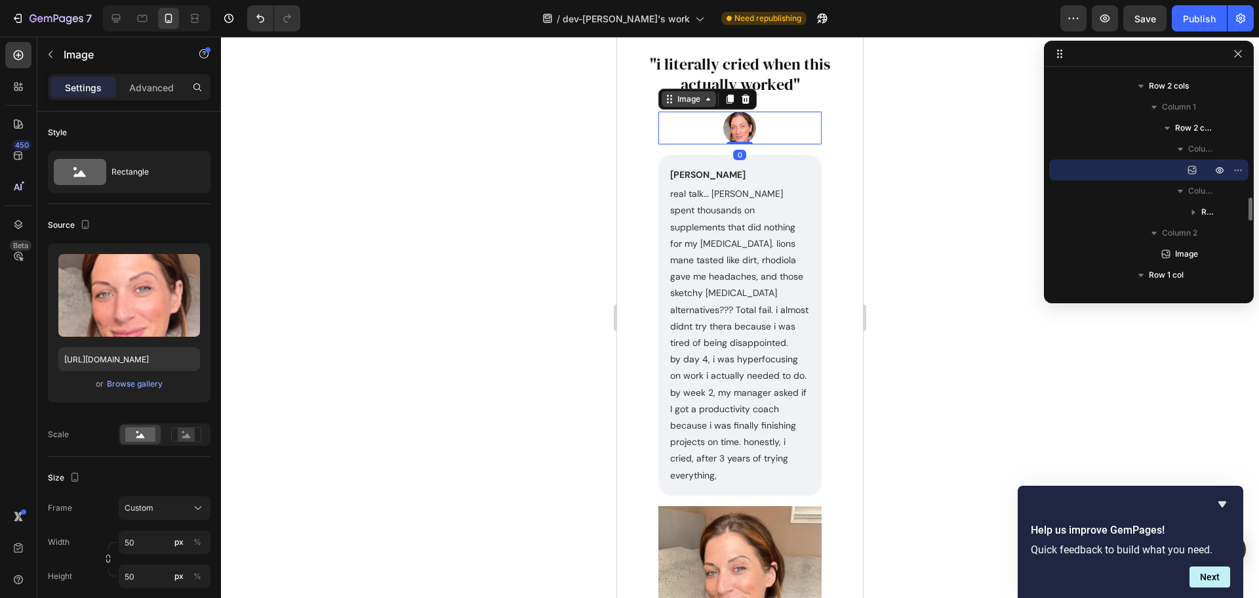
click at [681, 104] on div "Image" at bounding box center [689, 99] width 28 height 12
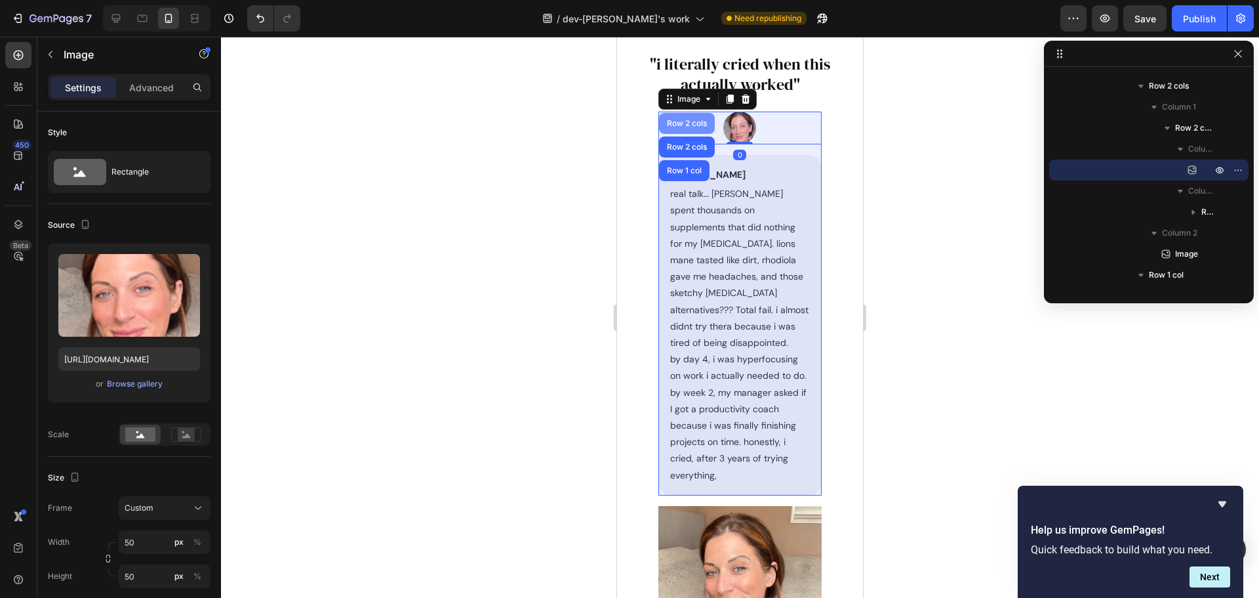
click at [691, 125] on div "Row 2 cols" at bounding box center [686, 123] width 45 height 8
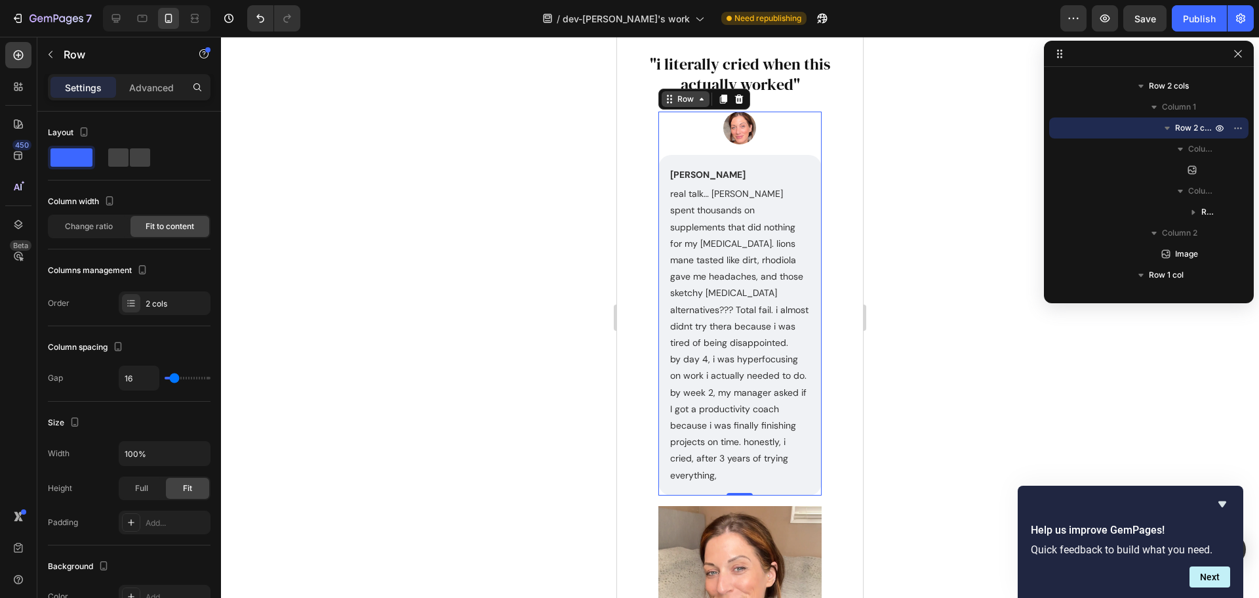
click at [694, 105] on div "Row" at bounding box center [686, 99] width 22 height 12
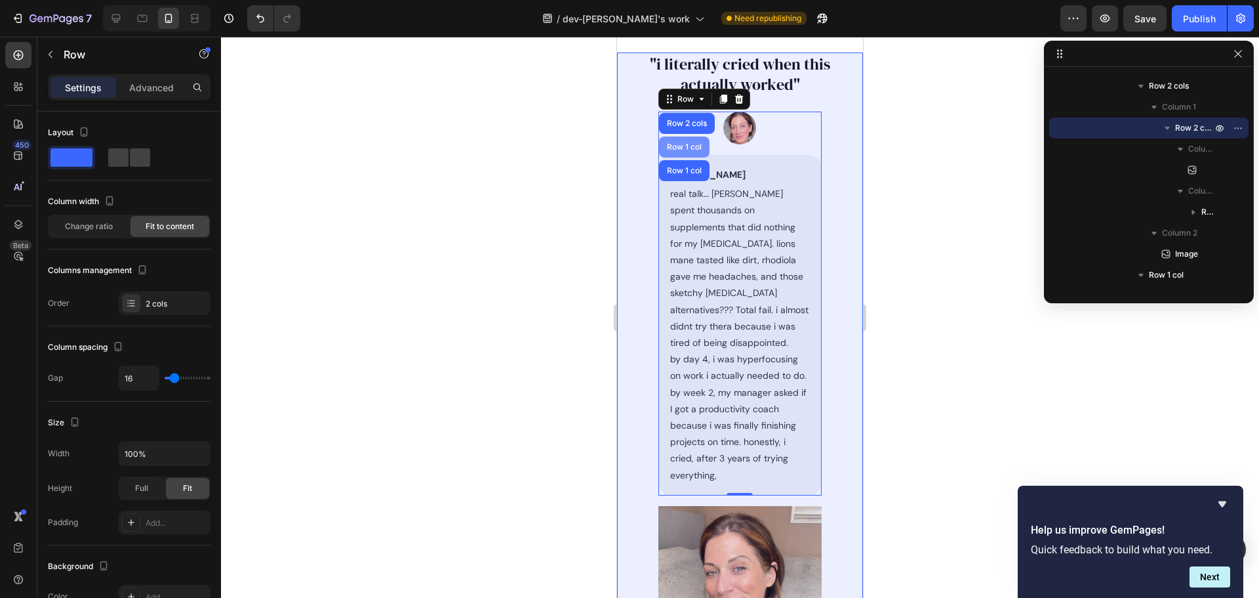
click at [691, 146] on div "Row 1 col" at bounding box center [684, 147] width 40 height 8
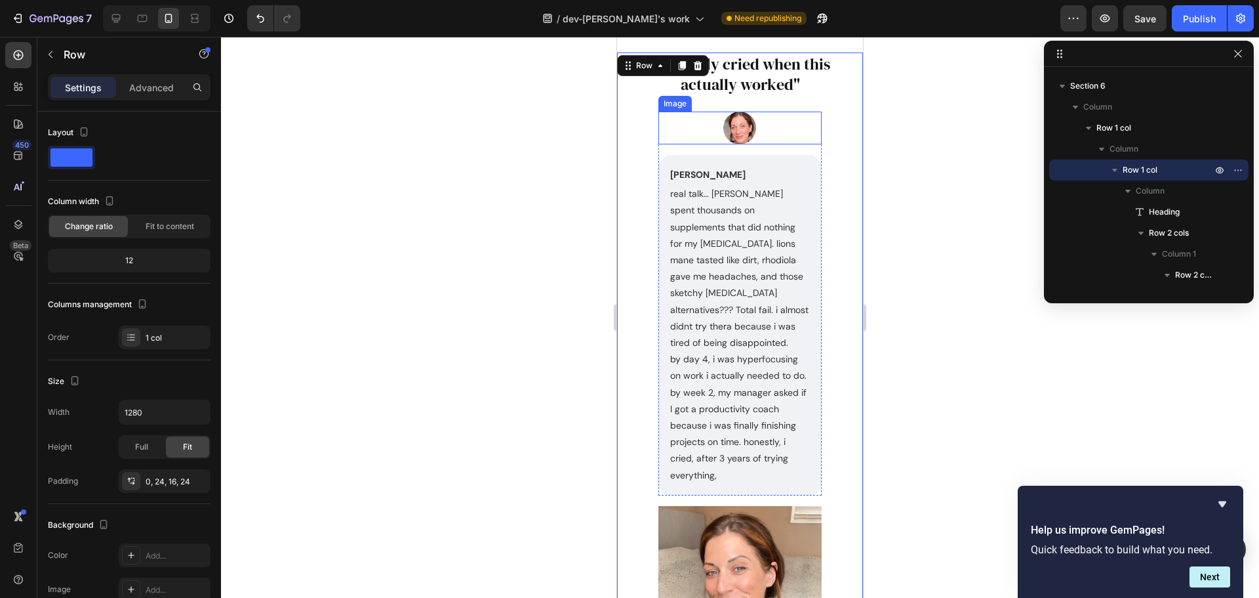
click at [680, 140] on div at bounding box center [740, 128] width 163 height 33
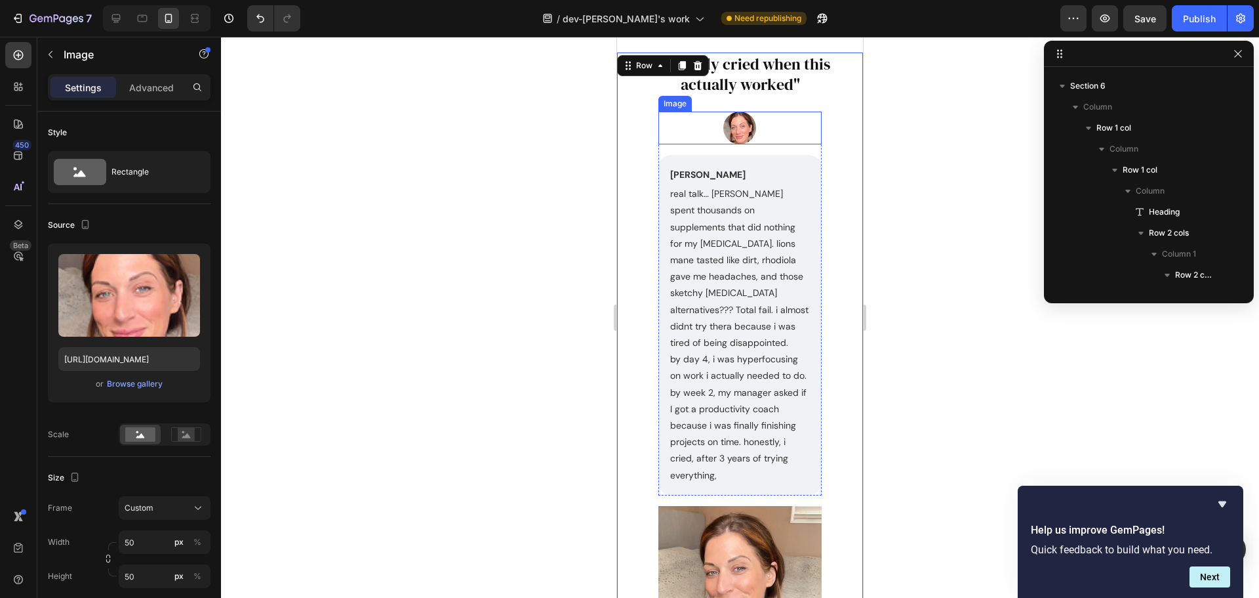
scroll to position [1151, 0]
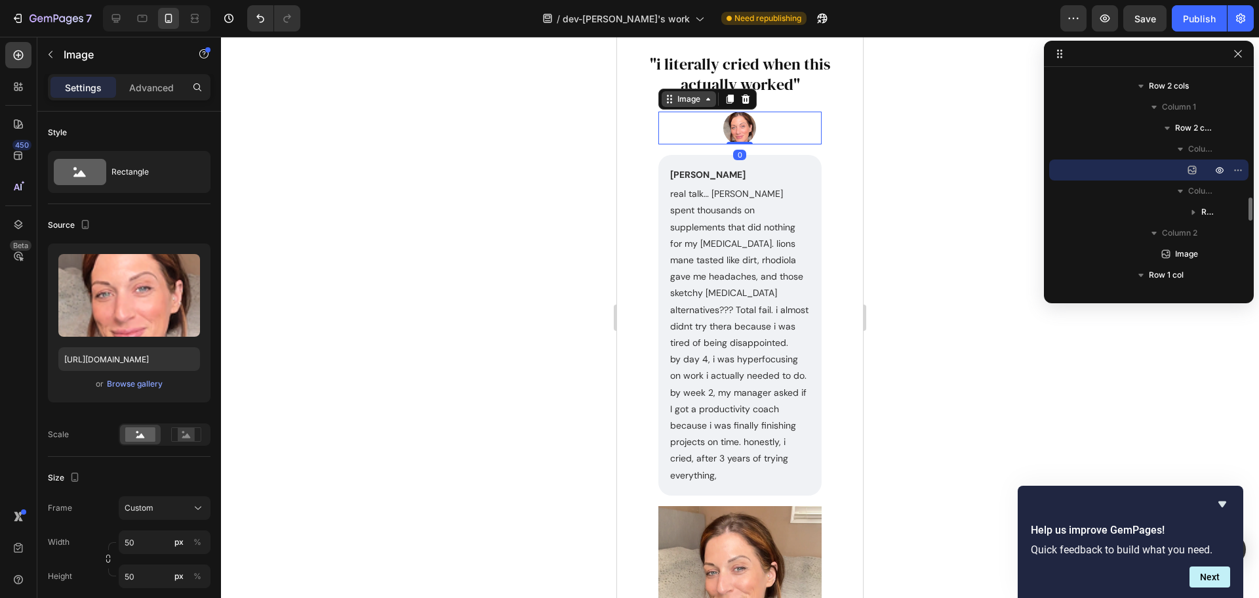
click at [684, 102] on div "Image" at bounding box center [689, 99] width 28 height 12
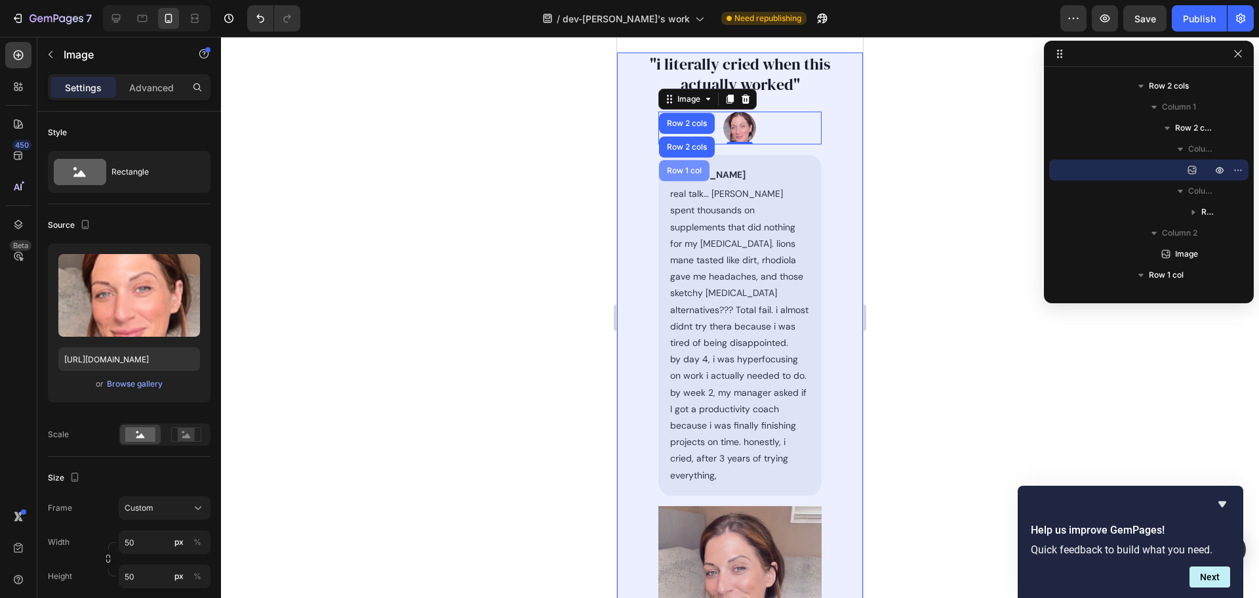
click at [691, 165] on div "Row 1 col" at bounding box center [684, 170] width 51 height 21
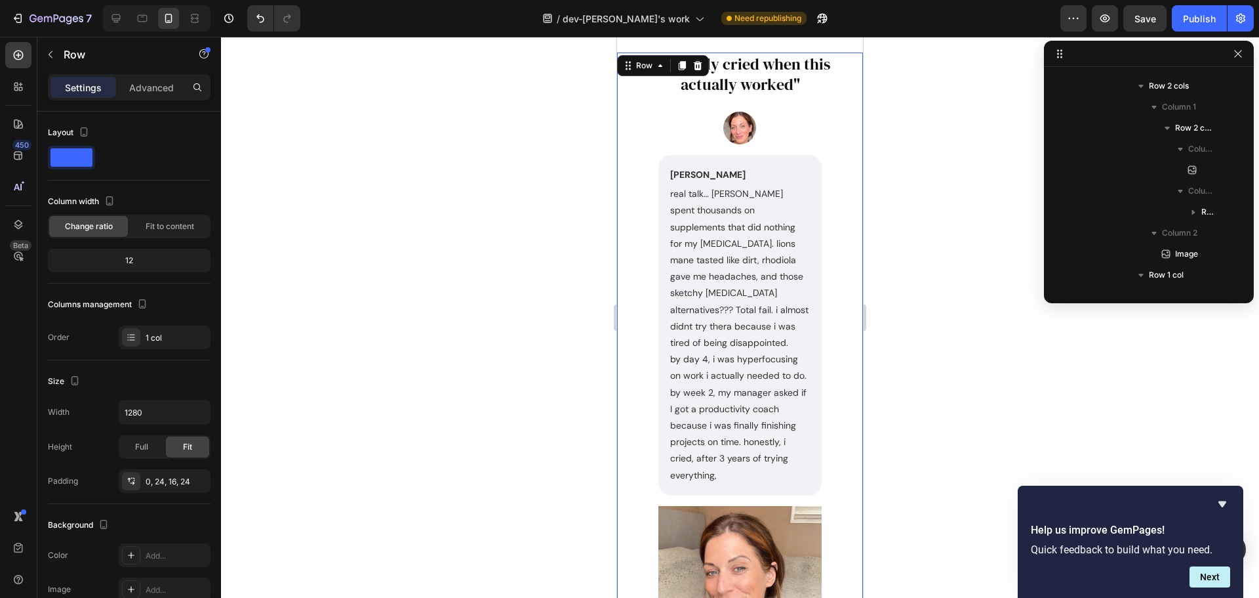
scroll to position [1004, 0]
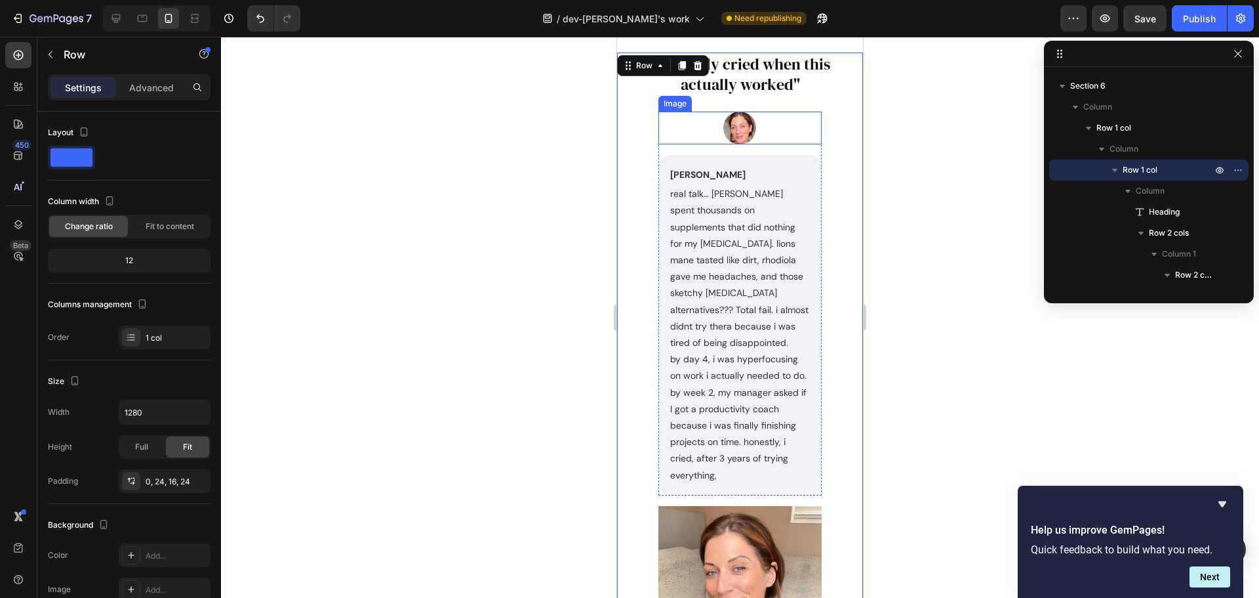
click at [687, 136] on div at bounding box center [740, 128] width 163 height 33
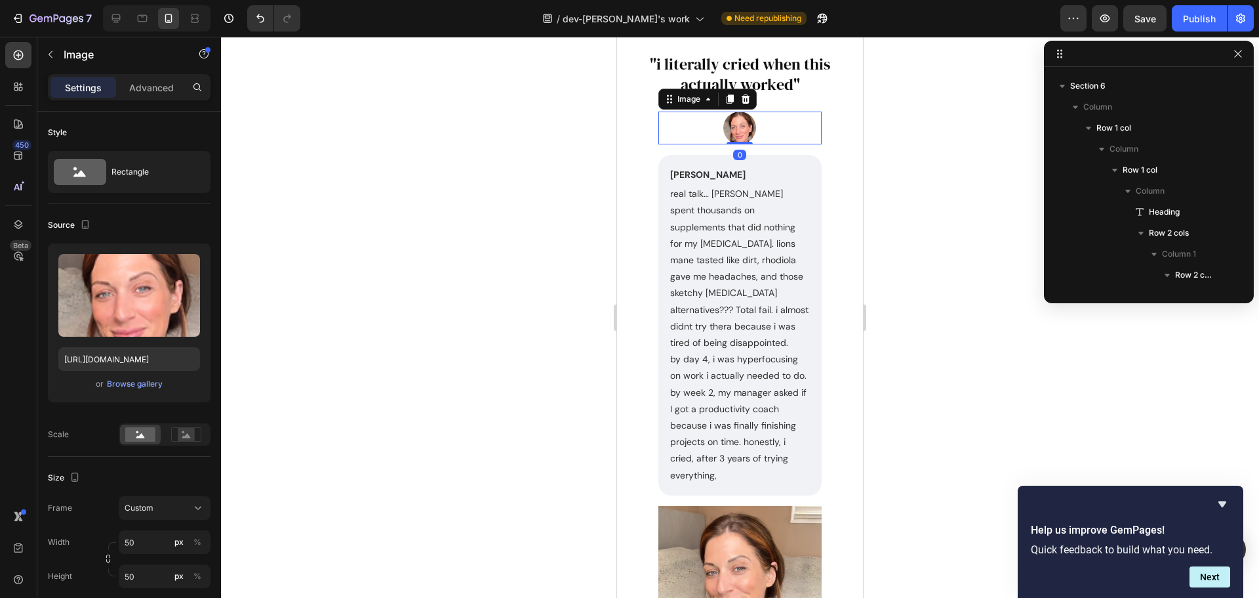
scroll to position [1151, 0]
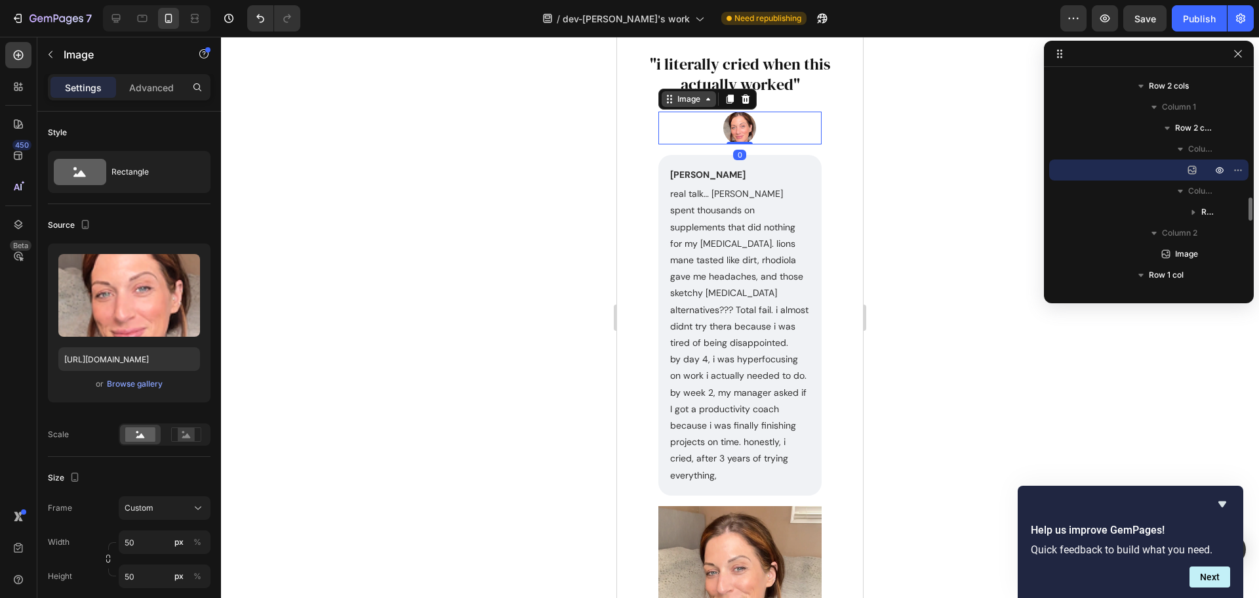
click at [685, 99] on div "Image" at bounding box center [689, 99] width 28 height 12
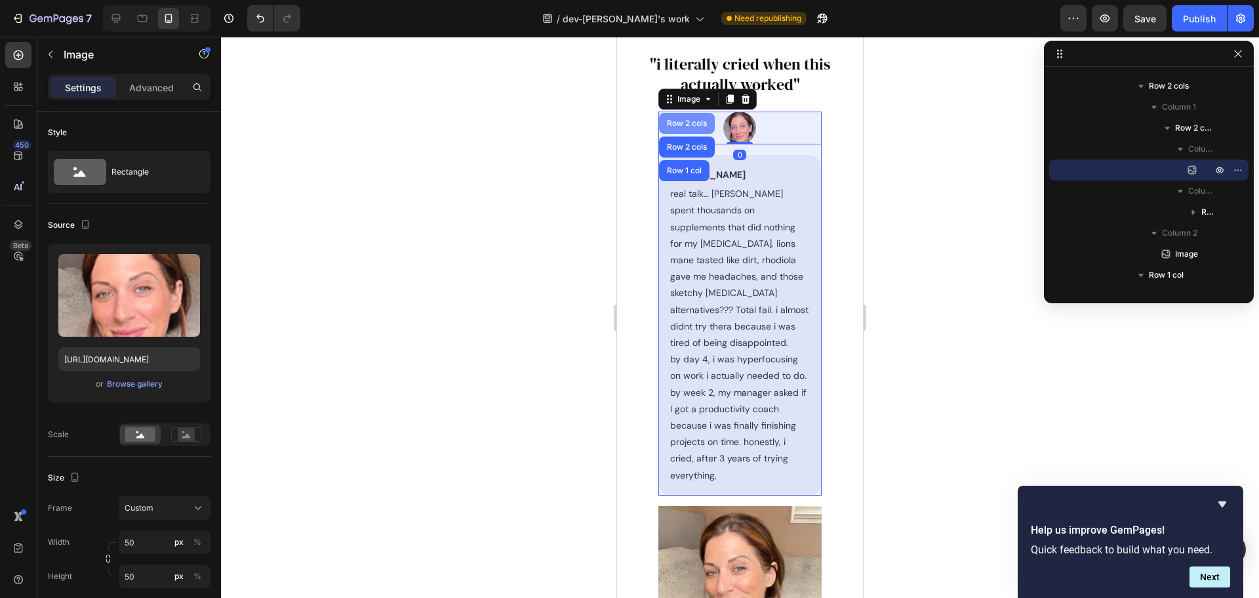
click at [689, 124] on div "Row 2 cols" at bounding box center [686, 123] width 45 height 8
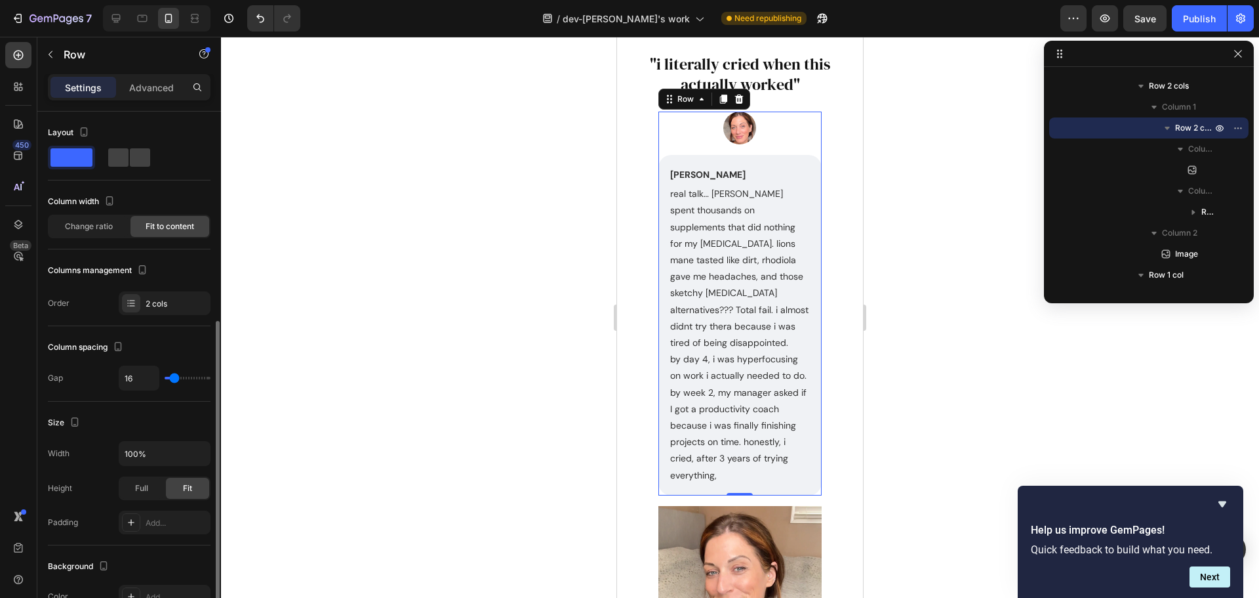
scroll to position [131, 0]
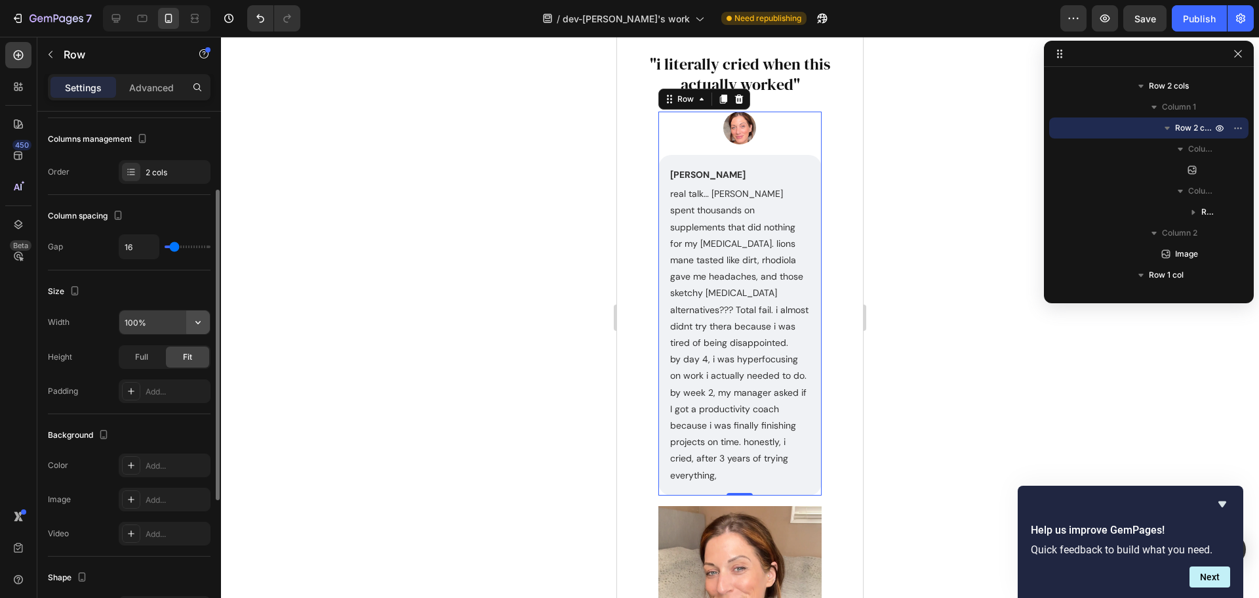
click at [201, 320] on icon "button" at bounding box center [198, 322] width 13 height 13
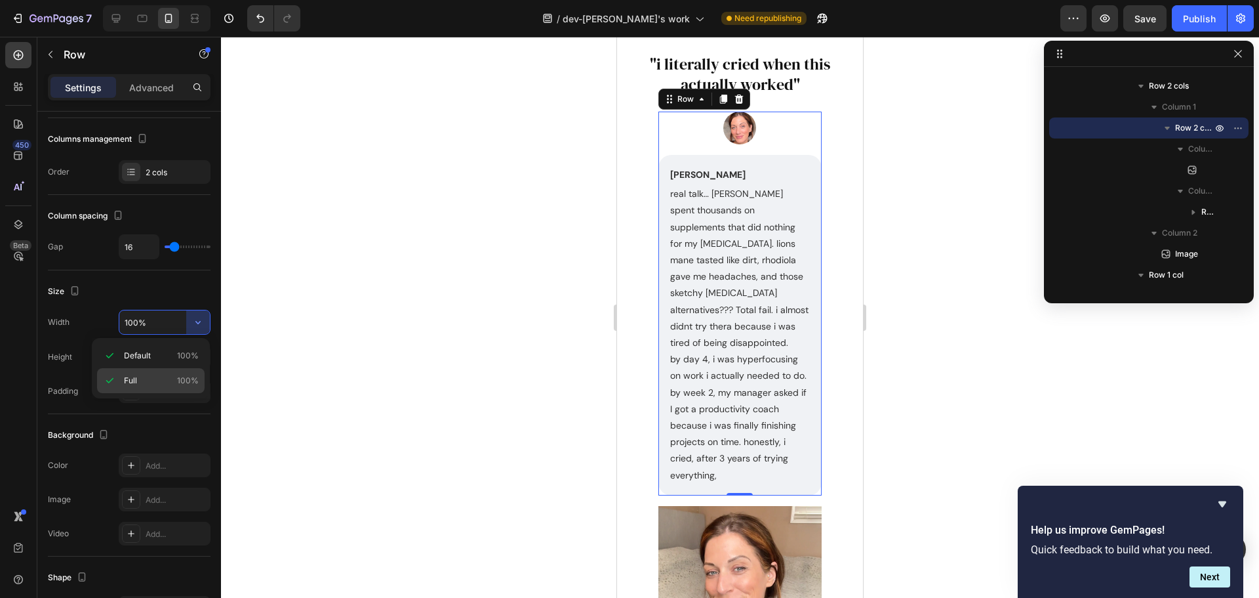
click at [147, 384] on p "Full 100%" at bounding box center [161, 381] width 75 height 12
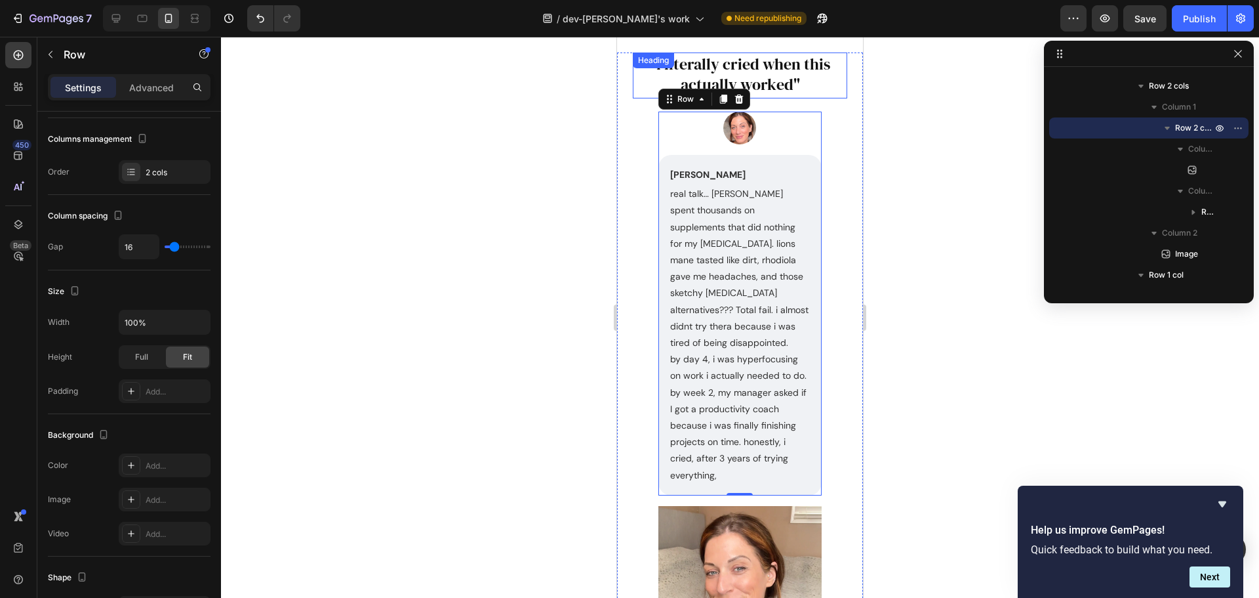
click at [665, 75] on div ""i literally cried when this actually worked" Heading" at bounding box center [740, 75] width 215 height 46
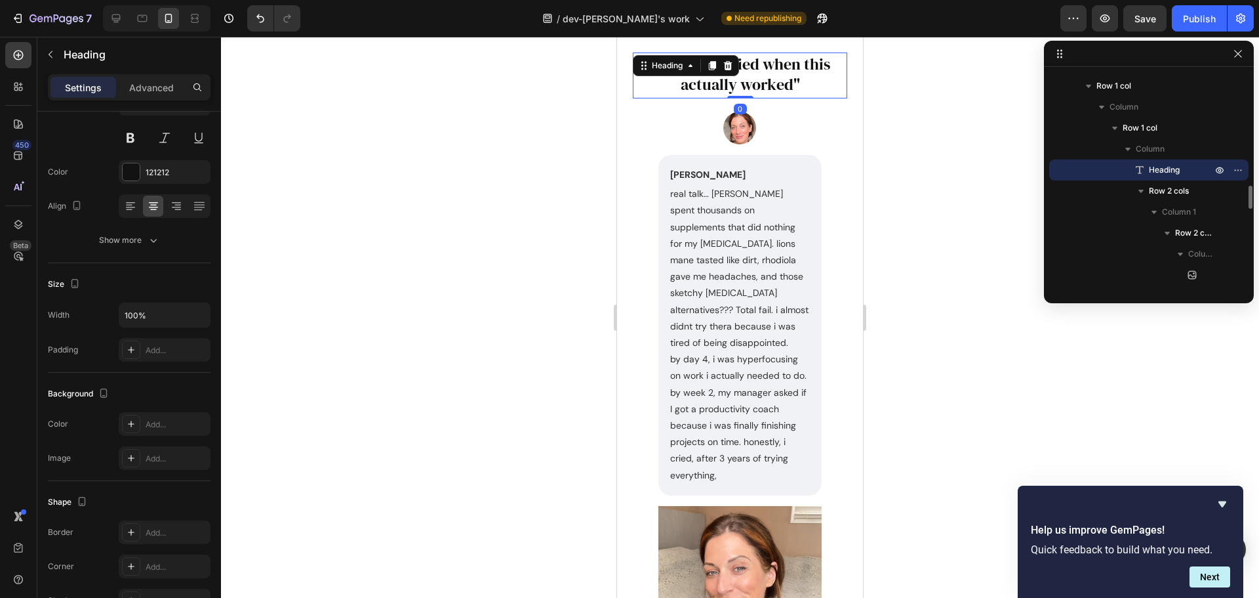
scroll to position [0, 0]
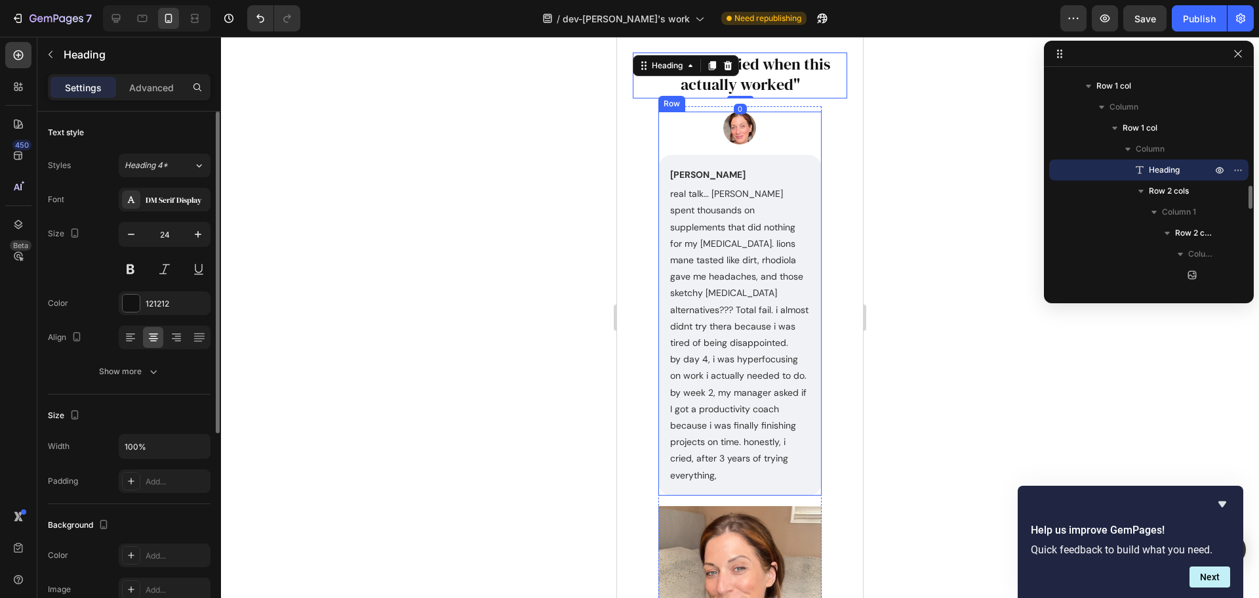
click at [677, 150] on div "Image [PERSON_NAME] Text Block real talk… [PERSON_NAME] spent thousands on supp…" at bounding box center [740, 304] width 163 height 384
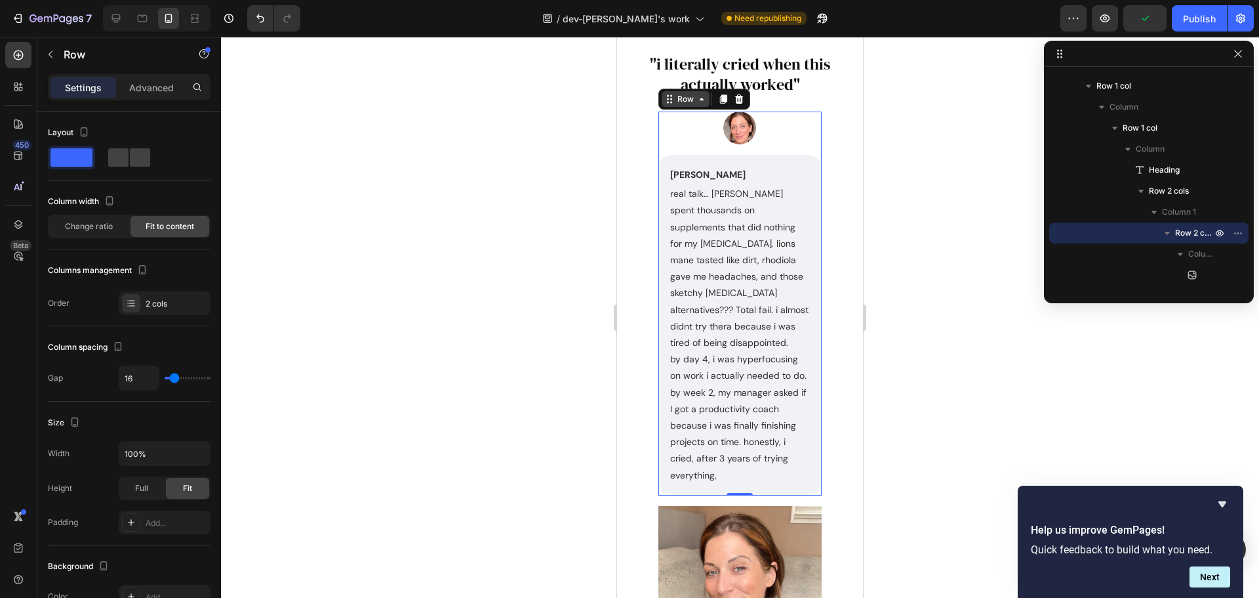
click at [693, 102] on div "Row" at bounding box center [686, 99] width 22 height 12
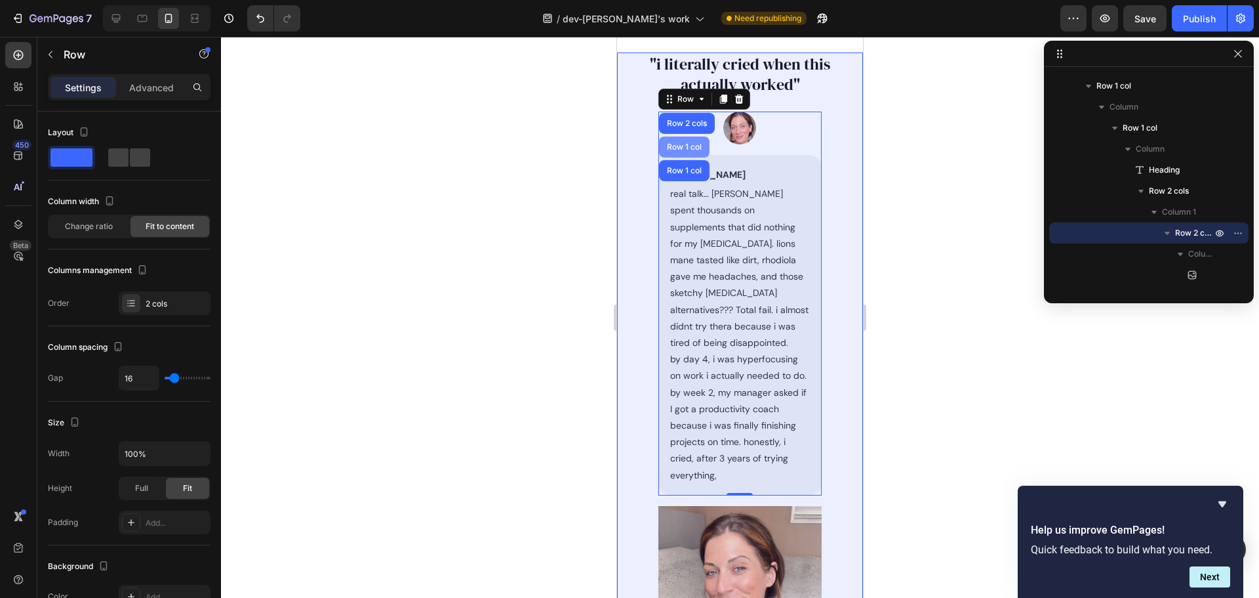
click at [689, 148] on div "Row 1 col" at bounding box center [684, 147] width 40 height 8
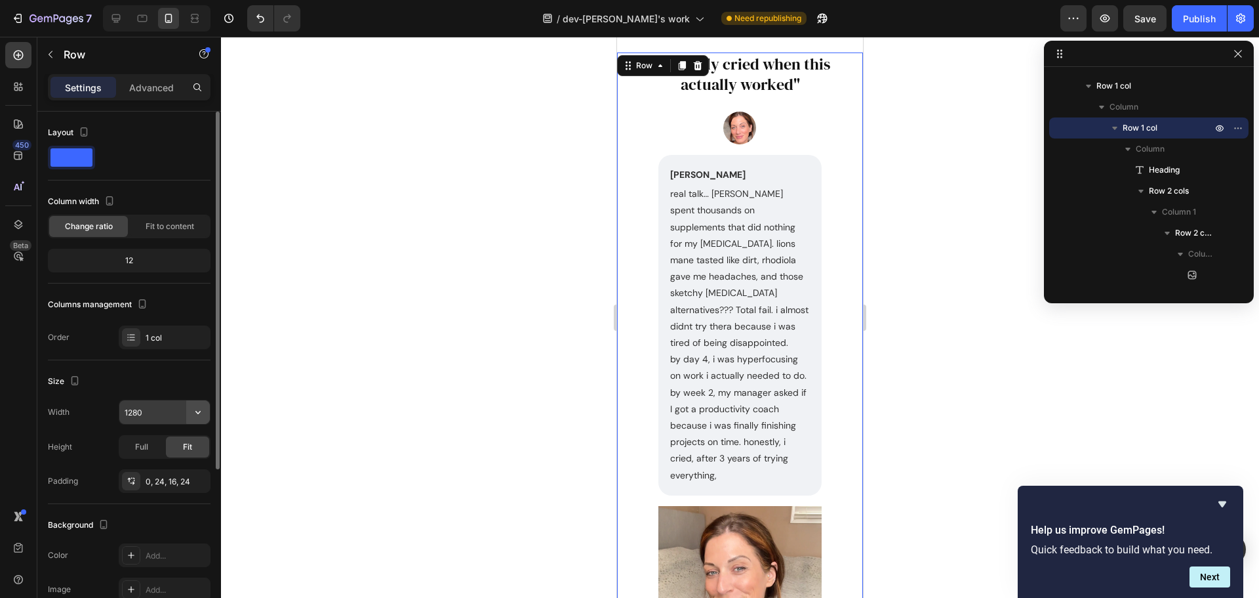
click at [195, 416] on icon "button" at bounding box center [198, 411] width 13 height 13
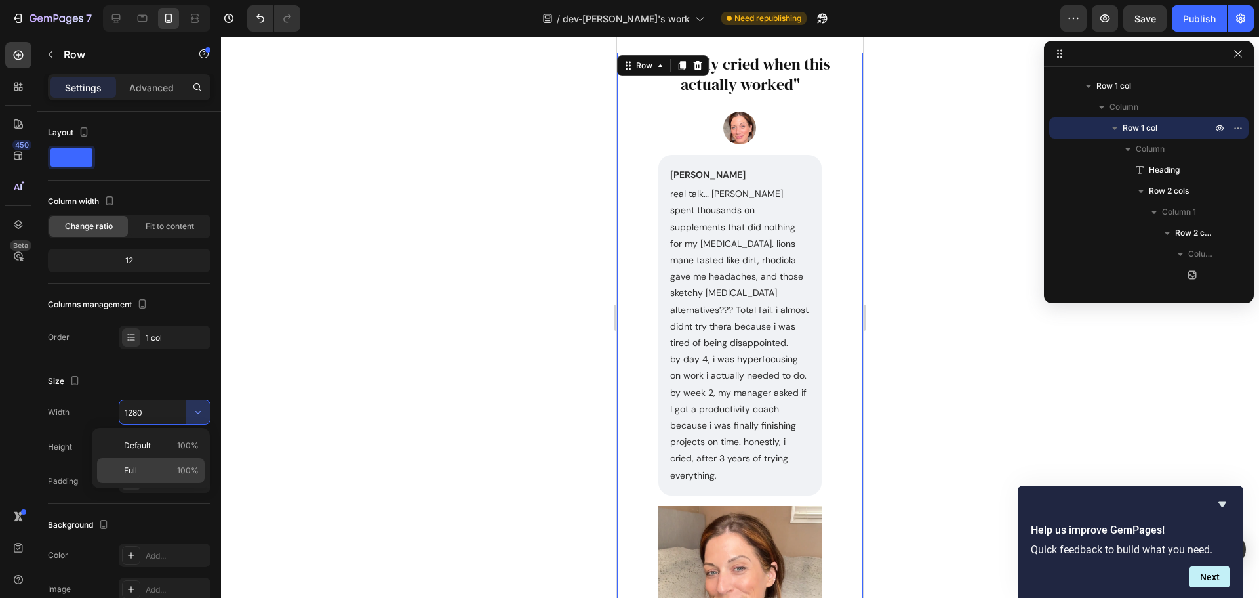
click at [138, 474] on p "Full 100%" at bounding box center [161, 470] width 75 height 12
type input "100%"
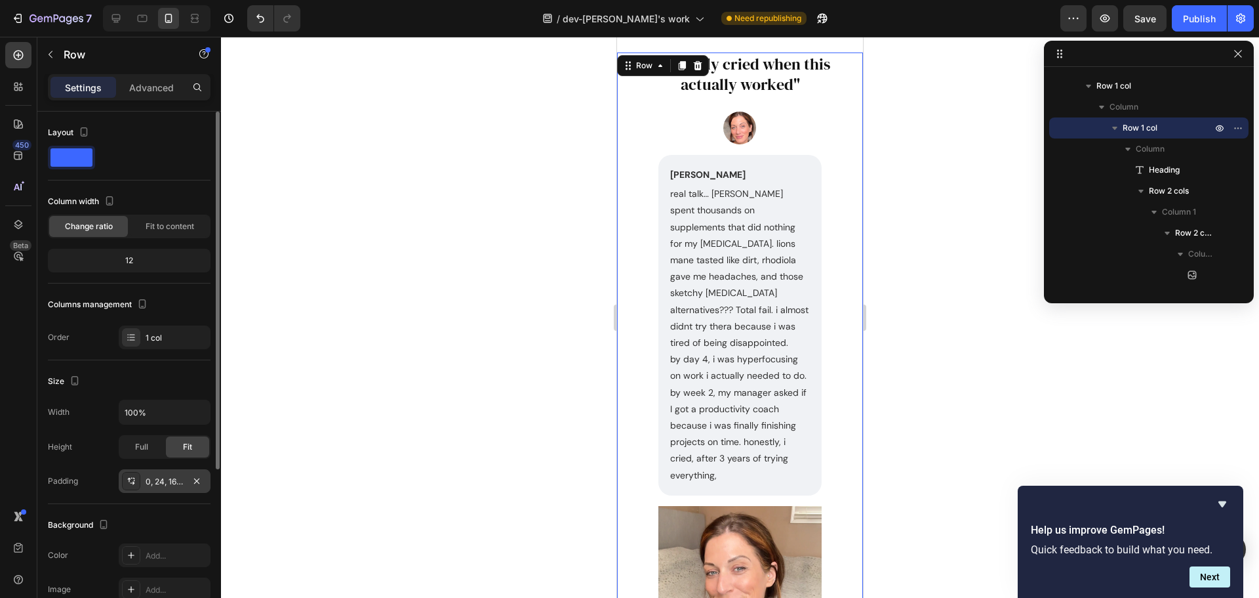
click at [173, 487] on div "0, 24, 16, 24" at bounding box center [165, 482] width 38 height 12
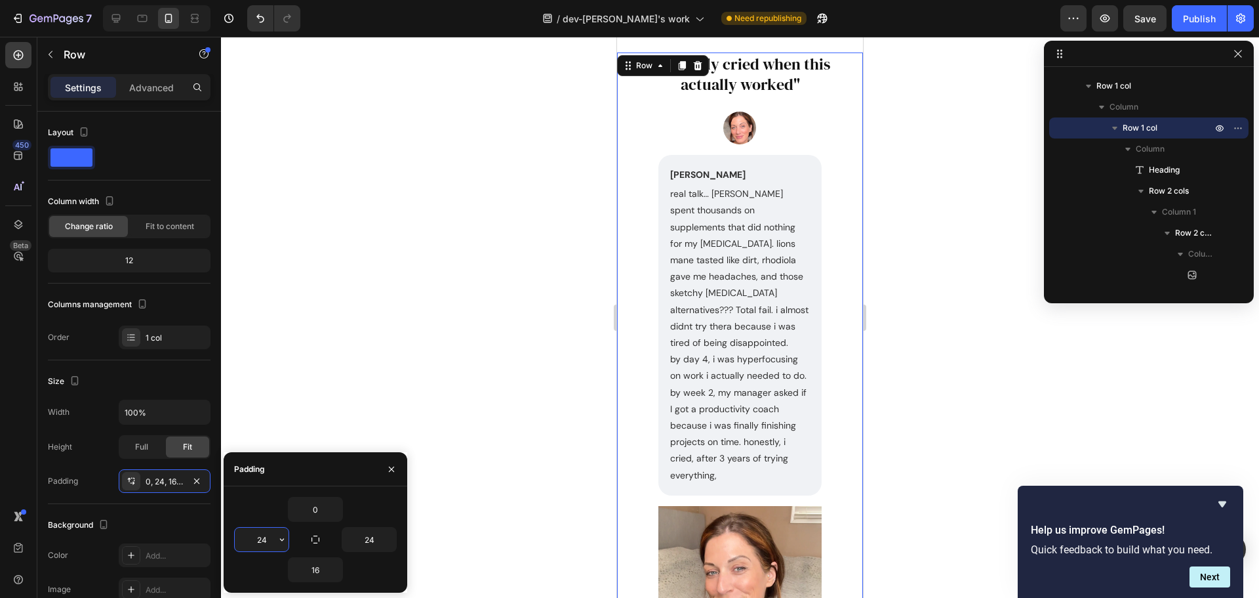
click at [255, 535] on input "24" at bounding box center [262, 539] width 54 height 24
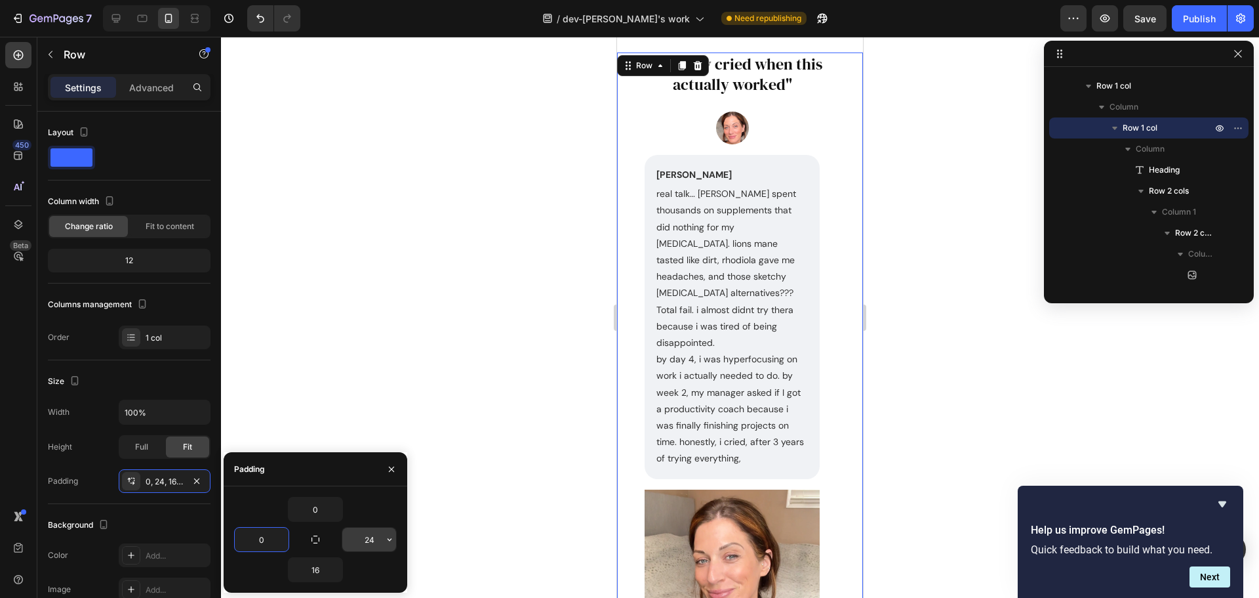
type input "0"
click at [364, 542] on input "24" at bounding box center [369, 539] width 54 height 24
type input "0"
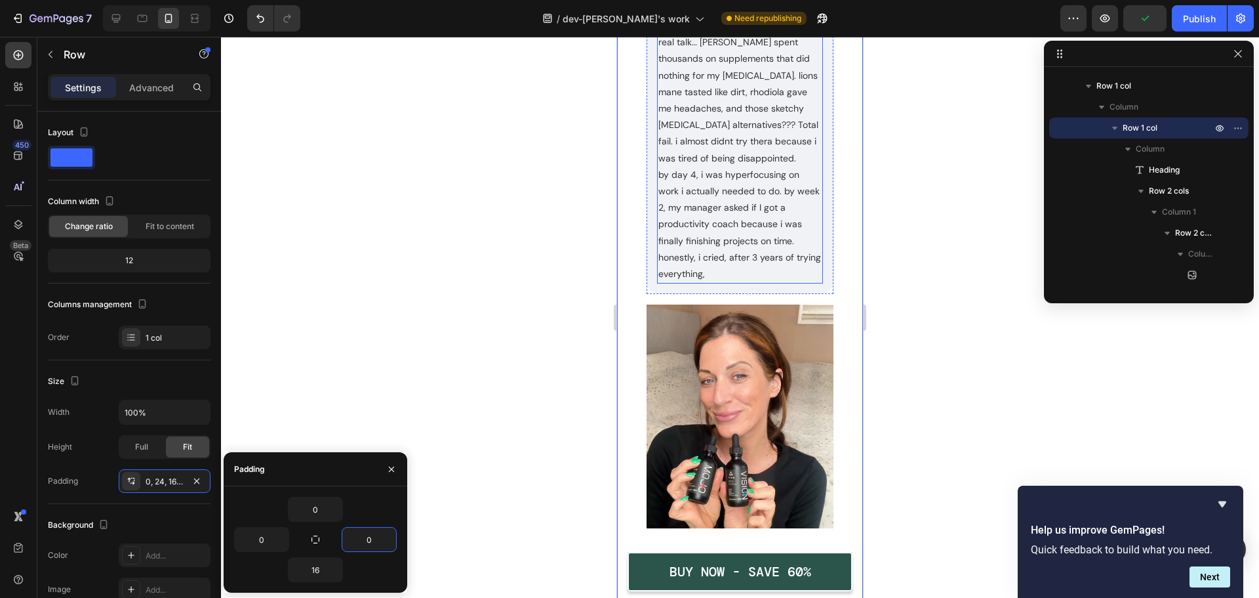
scroll to position [2033, 0]
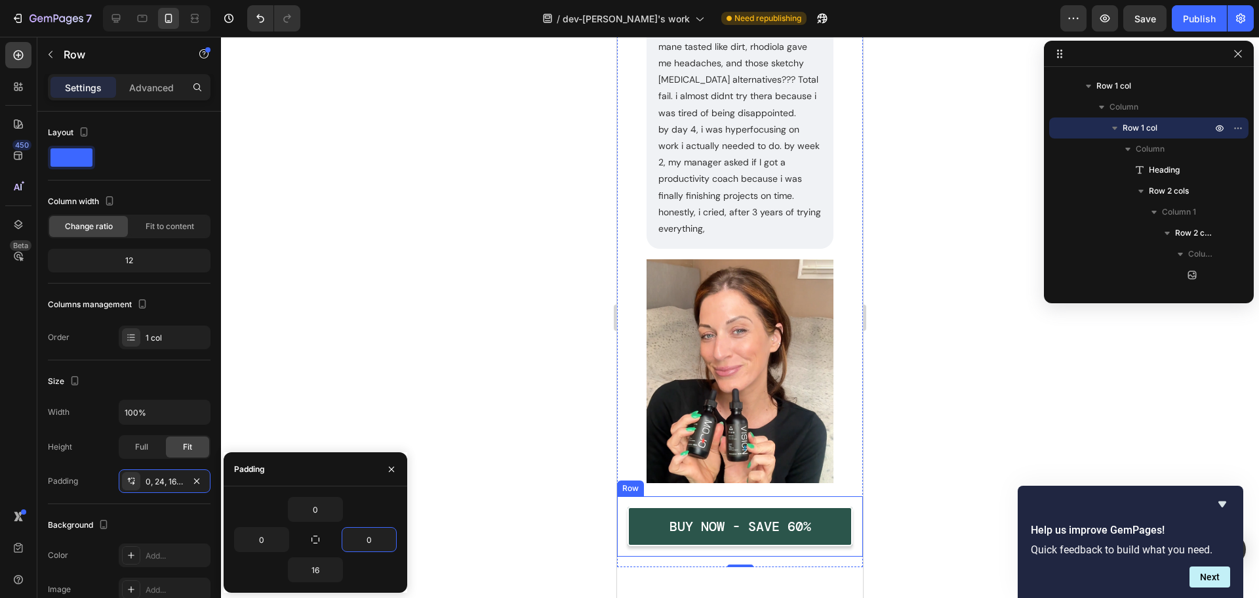
click at [621, 522] on div "BUY NOW - SAVE 60% Button Row" at bounding box center [740, 526] width 246 height 60
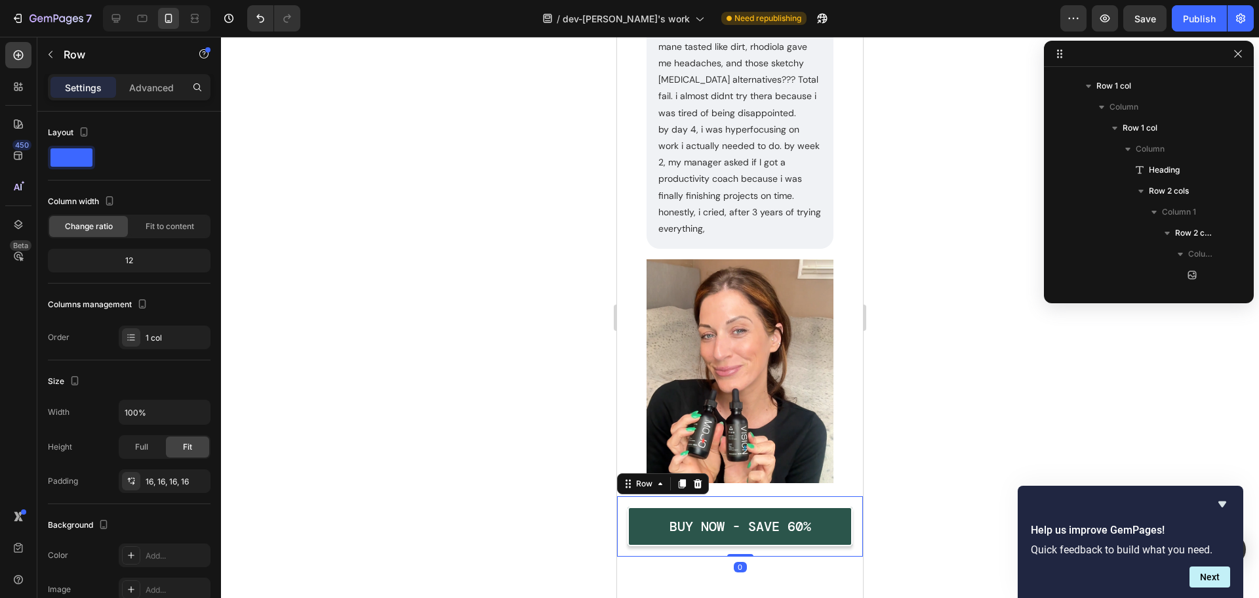
scroll to position [1256, 0]
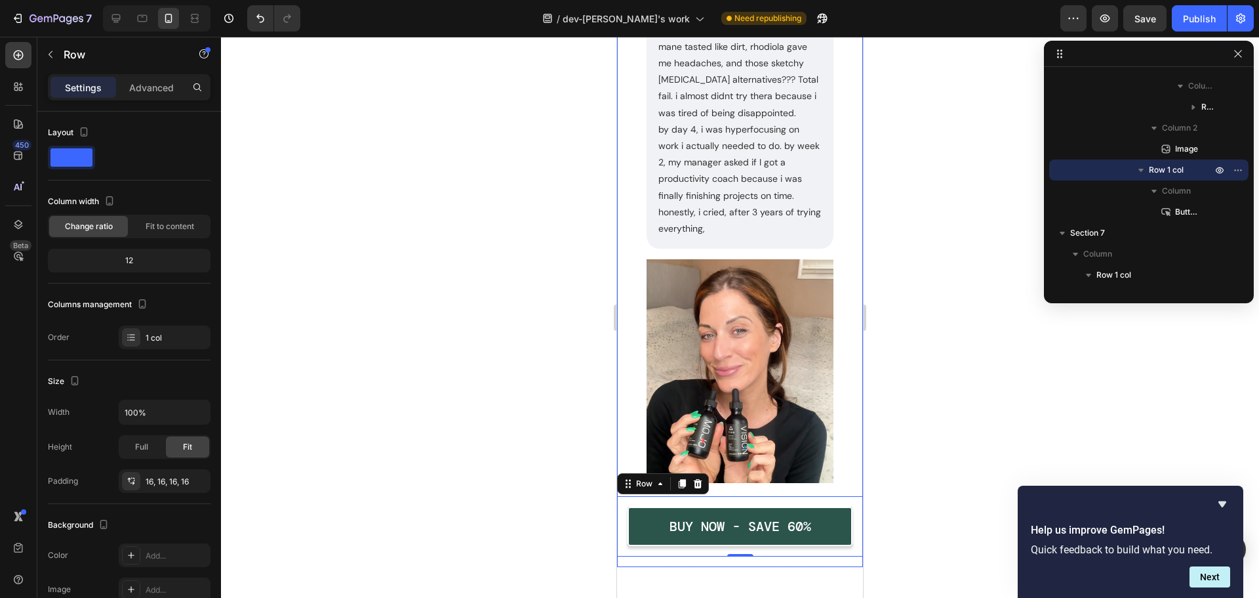
click at [637, 327] on div ""i literally cried when this actually worked" Heading Image [PERSON_NAME] Text …" at bounding box center [740, 206] width 246 height 701
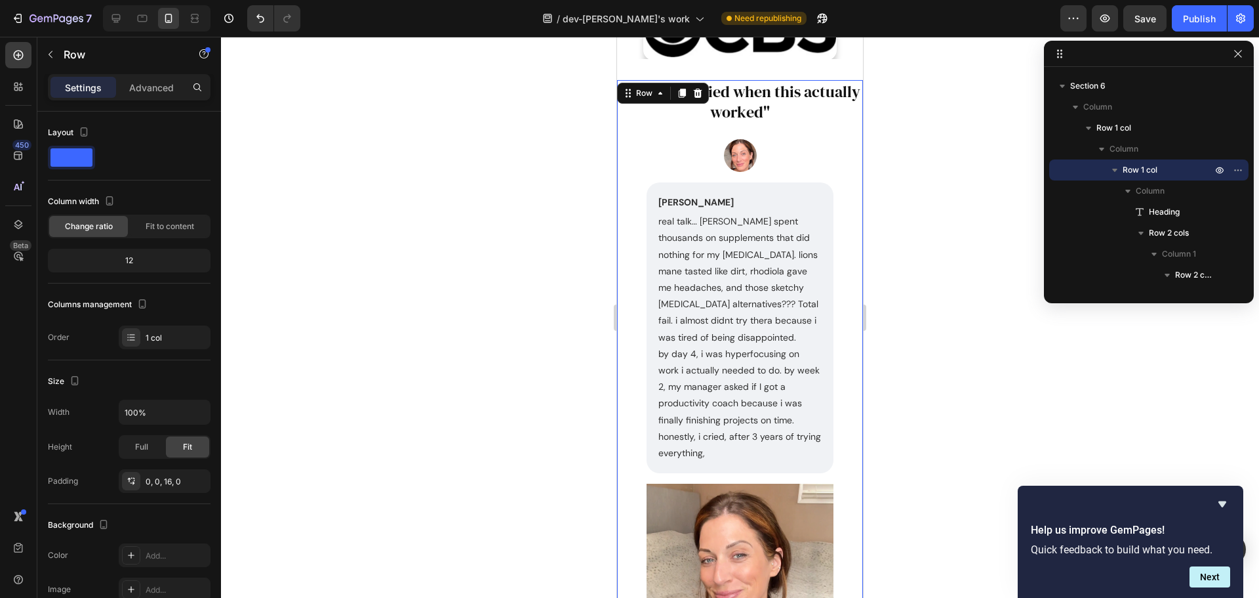
scroll to position [1706, 0]
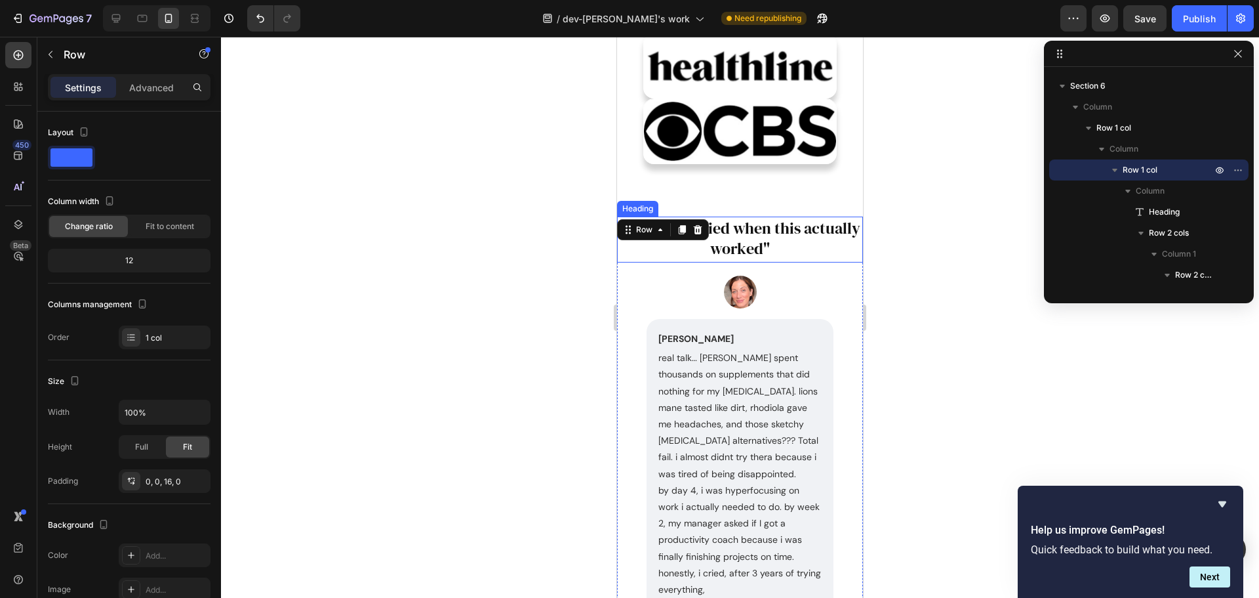
click at [828, 216] on h2 ""i literally cried when this actually worked"" at bounding box center [740, 237] width 246 height 43
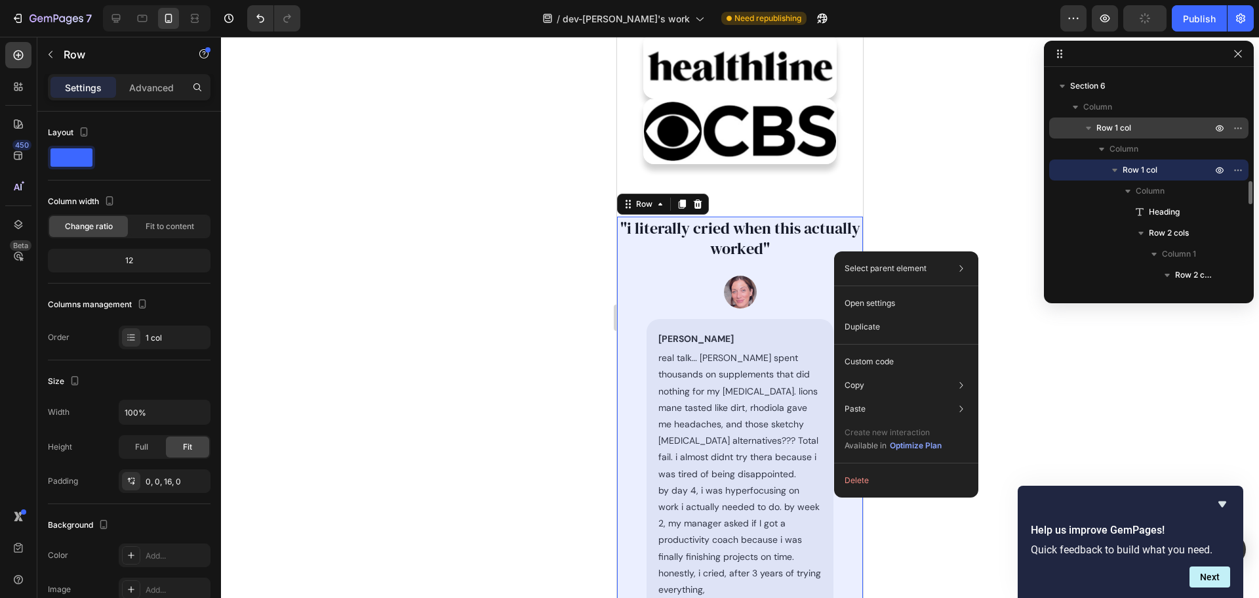
click at [1111, 129] on span "Row 1 col" at bounding box center [1114, 127] width 35 height 13
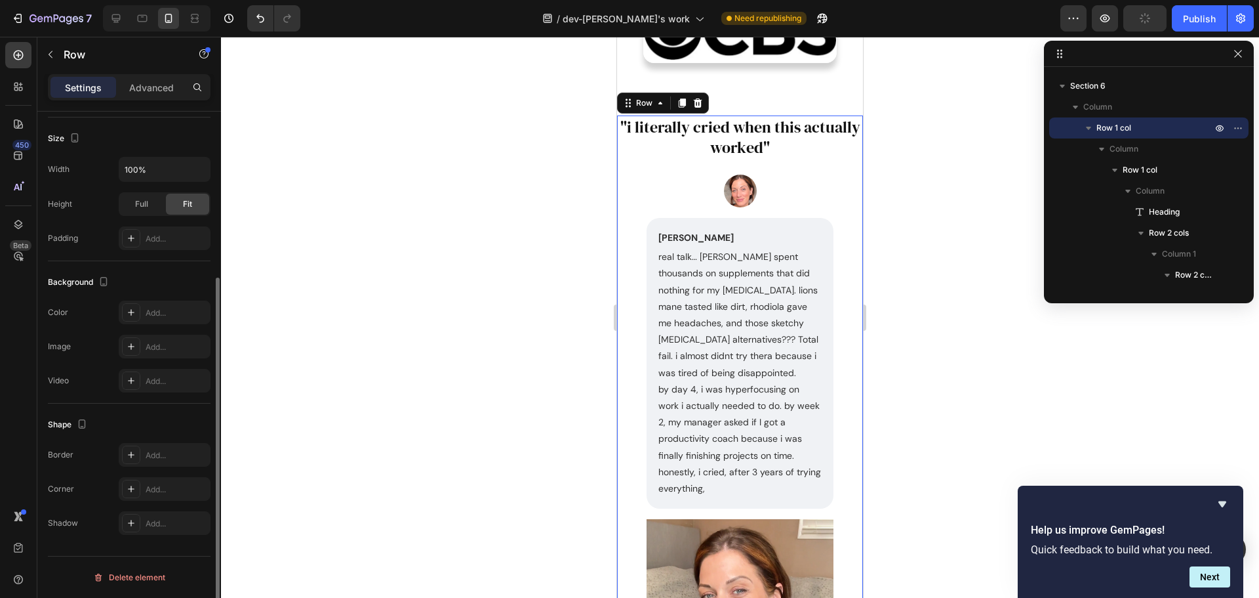
scroll to position [0, 0]
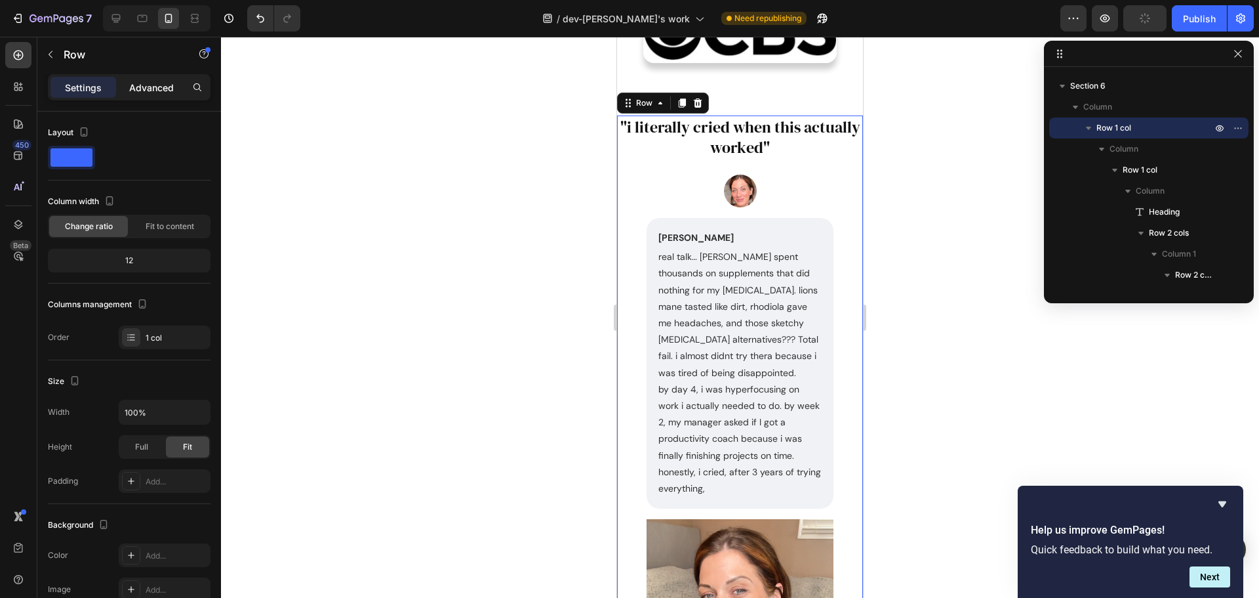
click at [153, 89] on p "Advanced" at bounding box center [151, 88] width 45 height 14
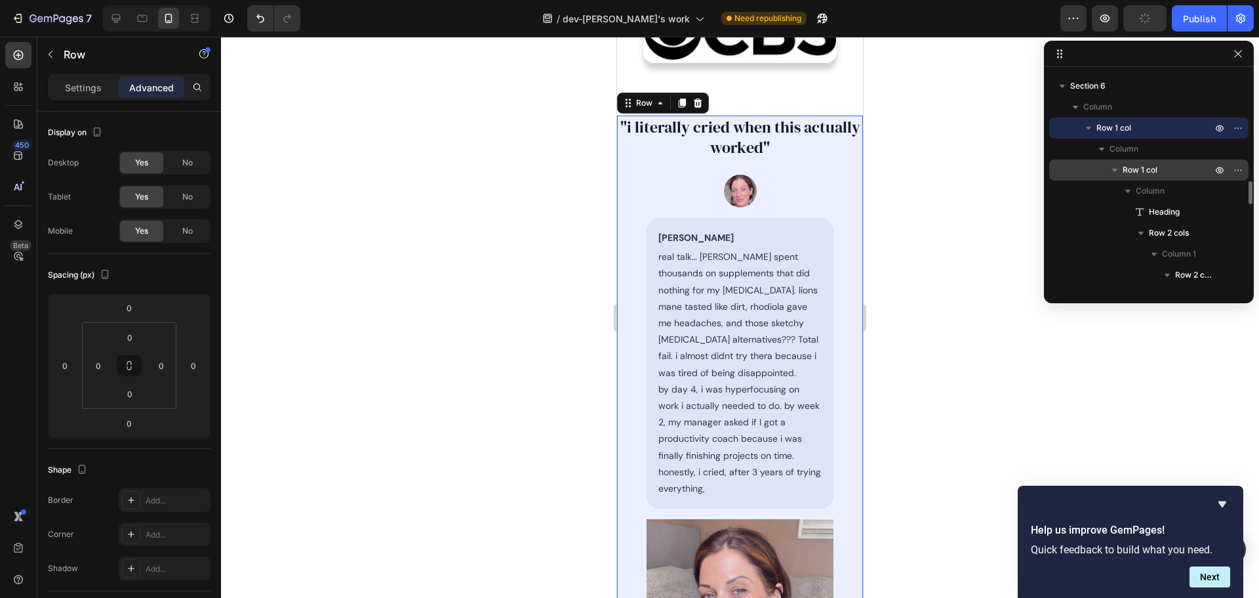
click at [1164, 170] on p "Row 1 col" at bounding box center [1169, 169] width 92 height 13
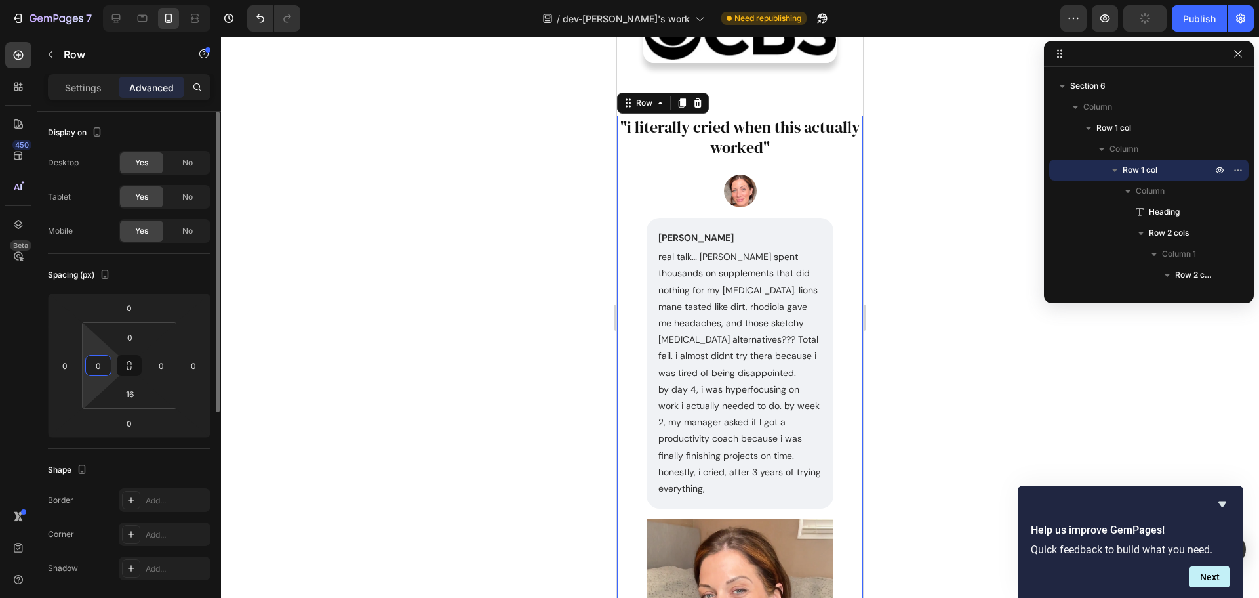
click at [96, 368] on input "0" at bounding box center [99, 366] width 20 height 20
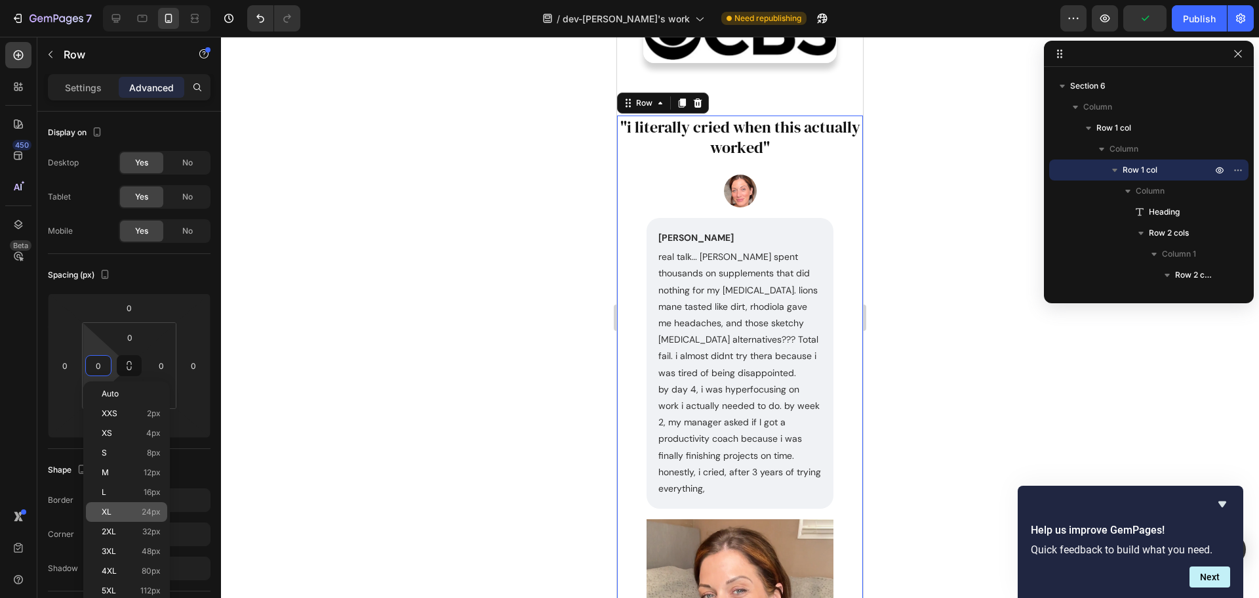
click at [131, 508] on p "XL 24px" at bounding box center [131, 511] width 59 height 9
type input "24"
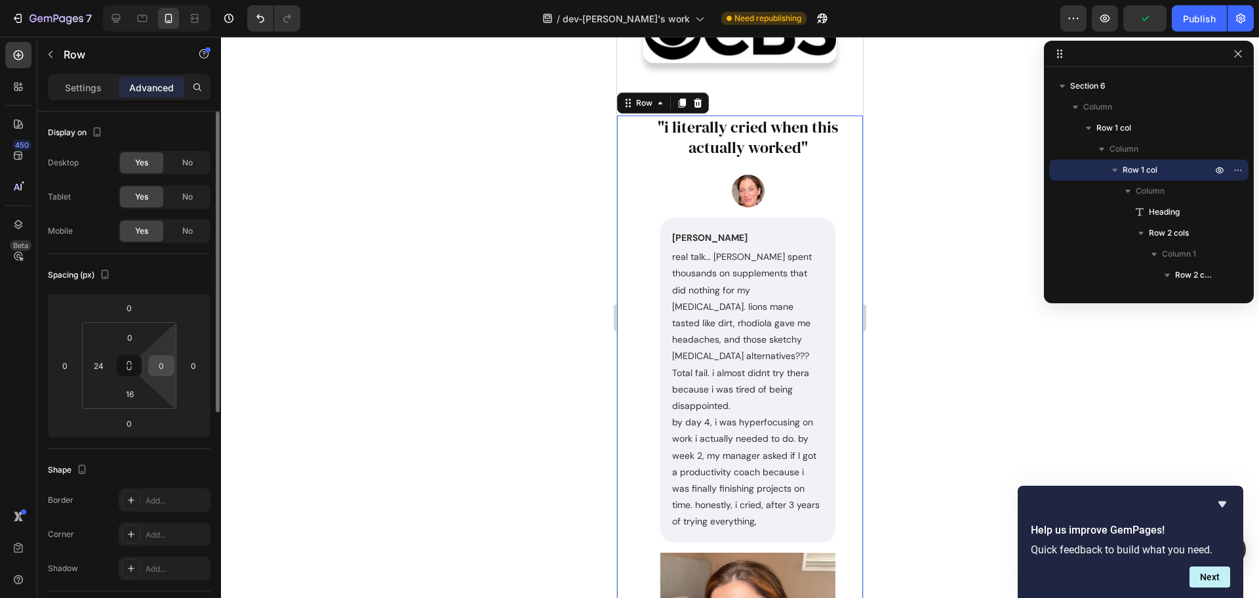
click at [162, 371] on input "0" at bounding box center [162, 366] width 20 height 20
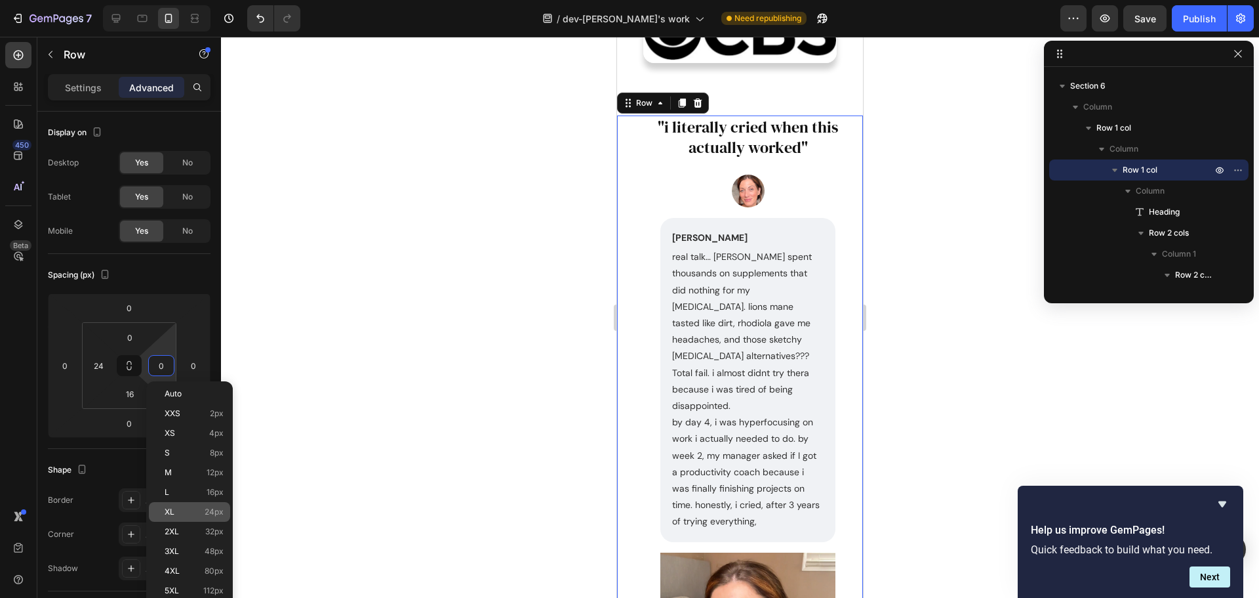
click at [176, 502] on div "XL 24px" at bounding box center [189, 512] width 81 height 20
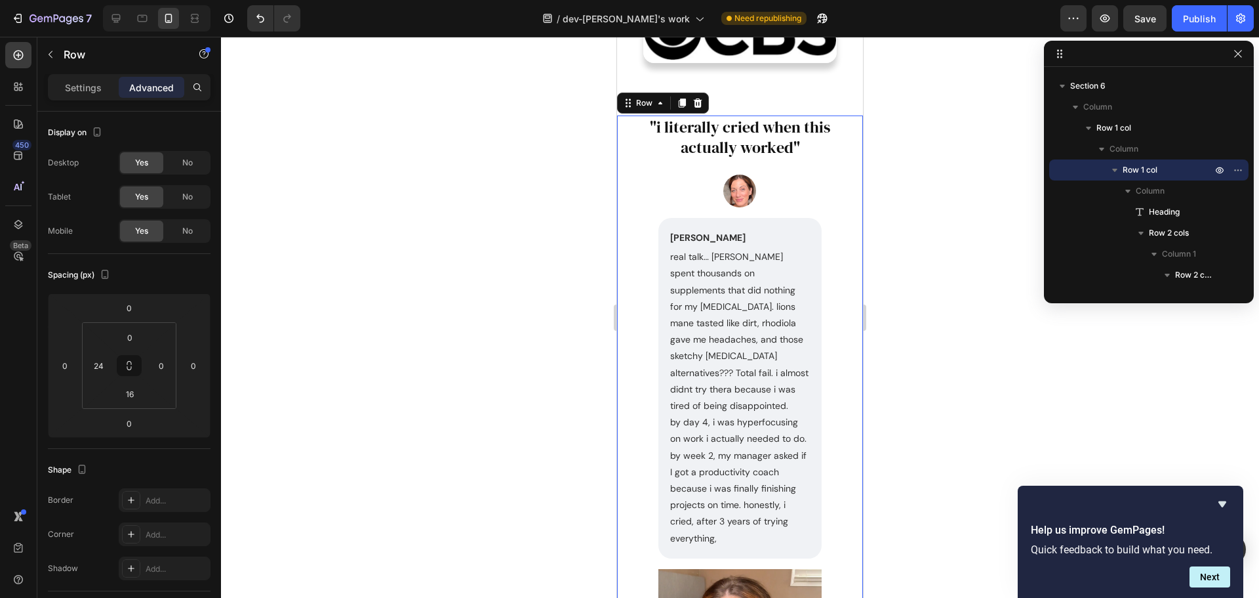
type input "24"
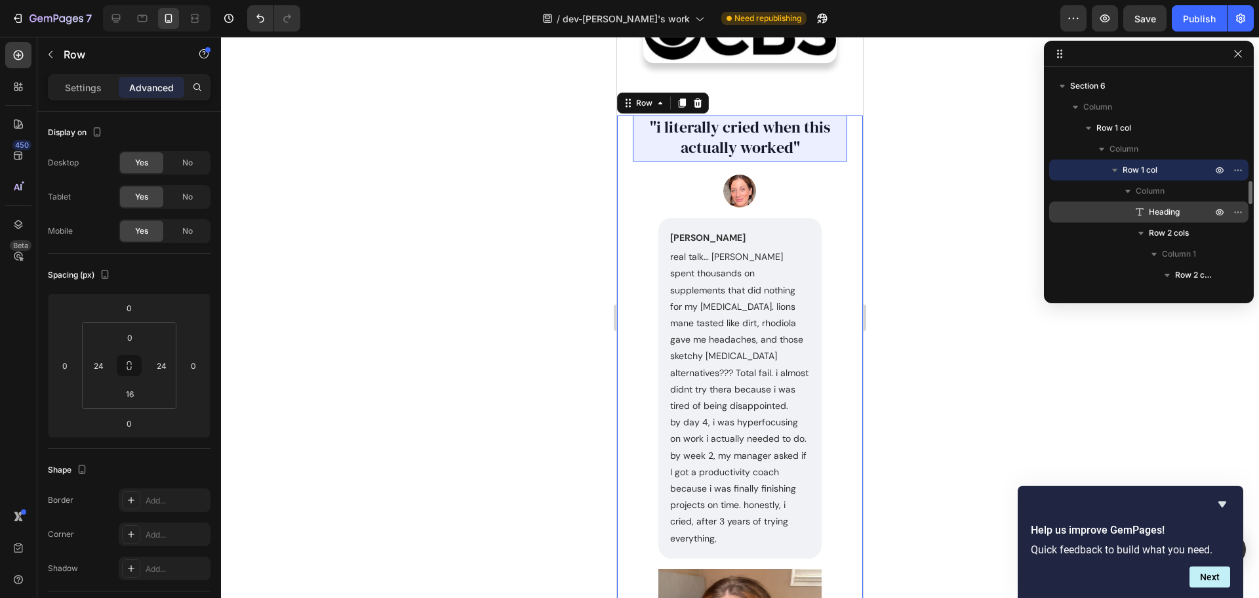
click at [1169, 214] on span "Heading" at bounding box center [1164, 211] width 31 height 13
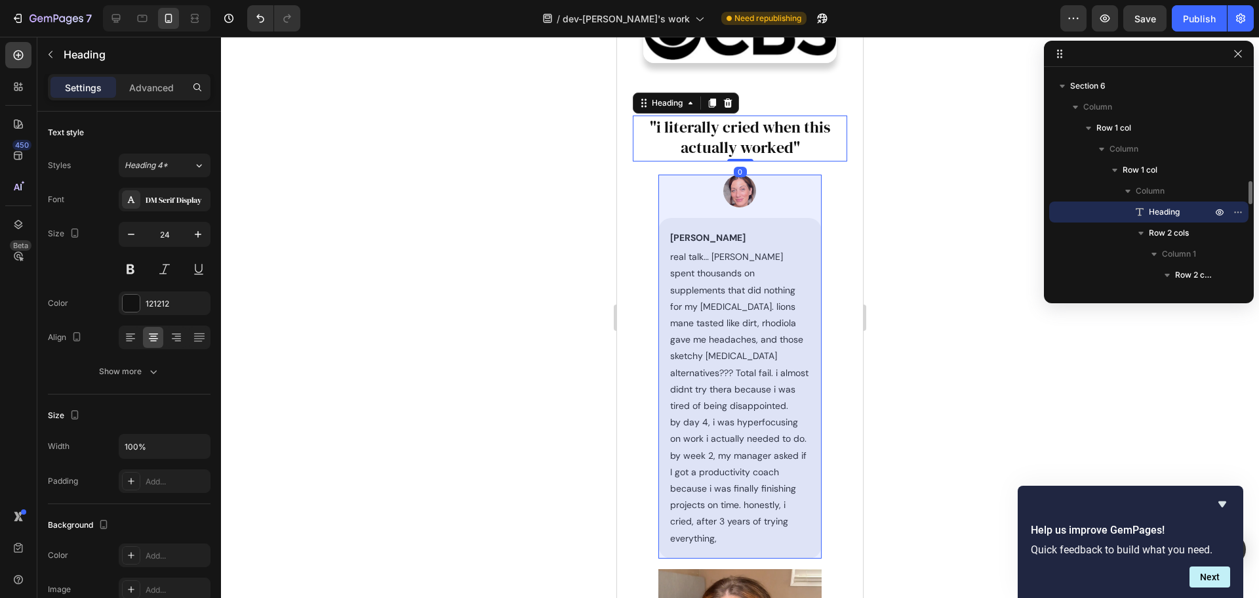
scroll to position [1070, 0]
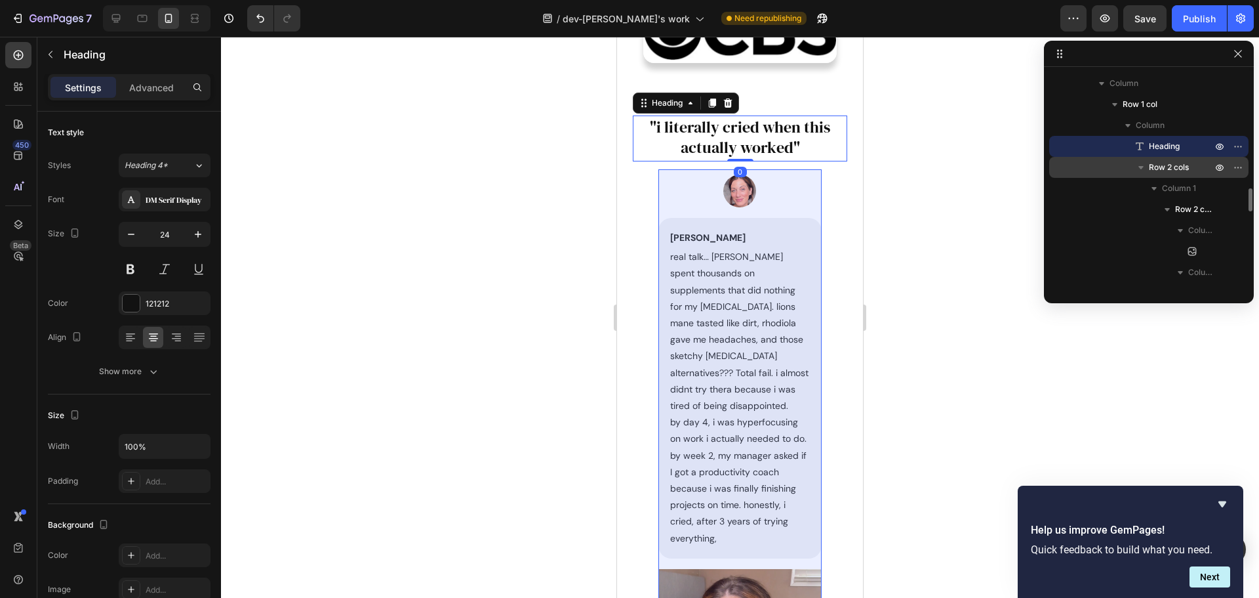
click at [1171, 167] on span "Row 2 cols" at bounding box center [1169, 167] width 40 height 13
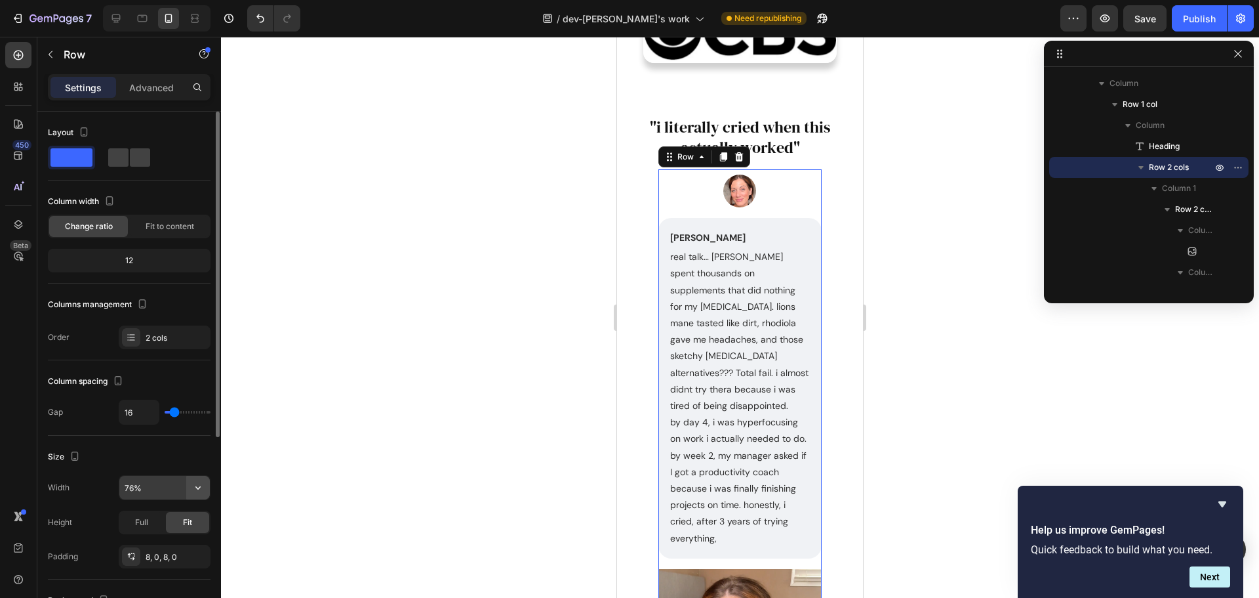
click at [190, 487] on button "button" at bounding box center [198, 488] width 24 height 24
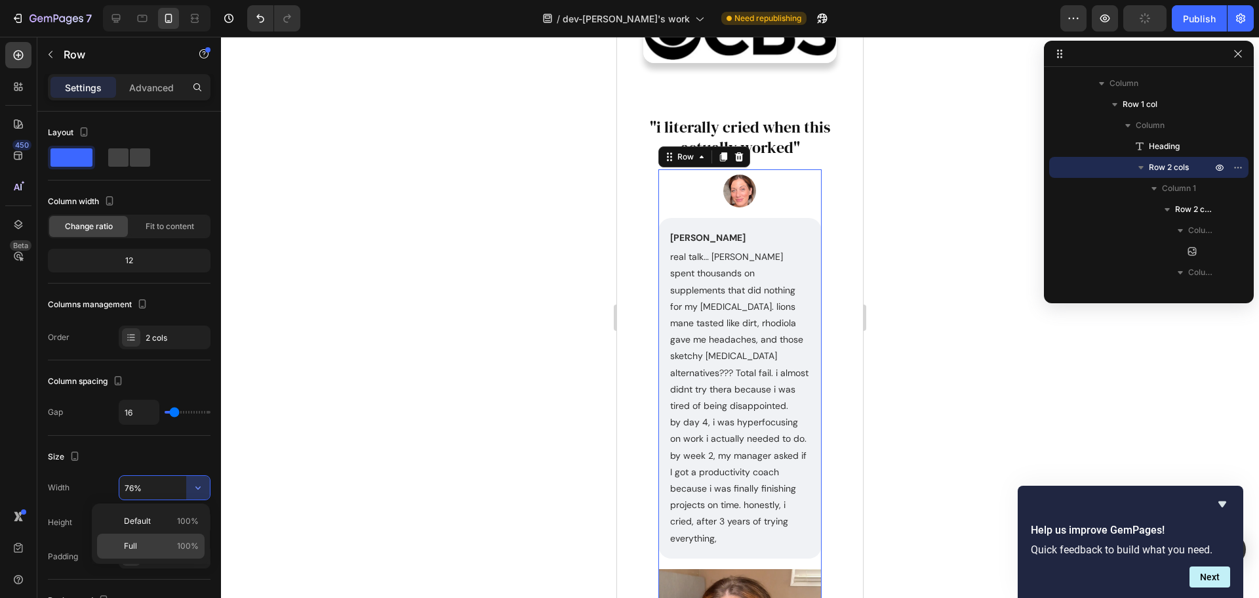
click at [153, 545] on p "Full 100%" at bounding box center [161, 546] width 75 height 12
type input "100%"
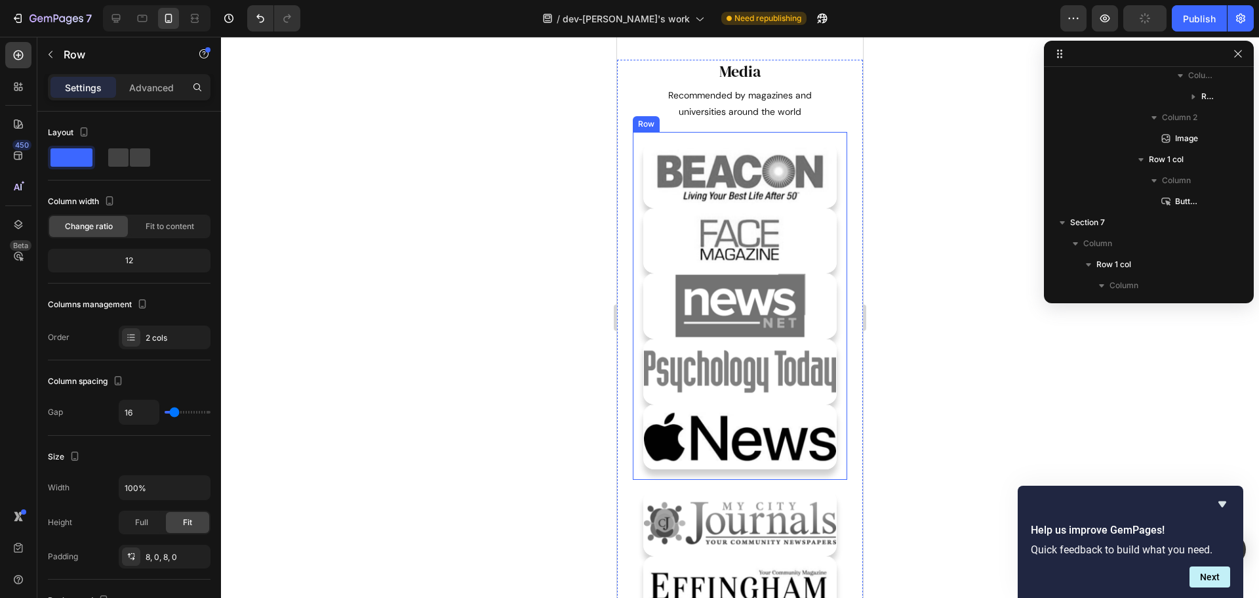
scroll to position [888, 0]
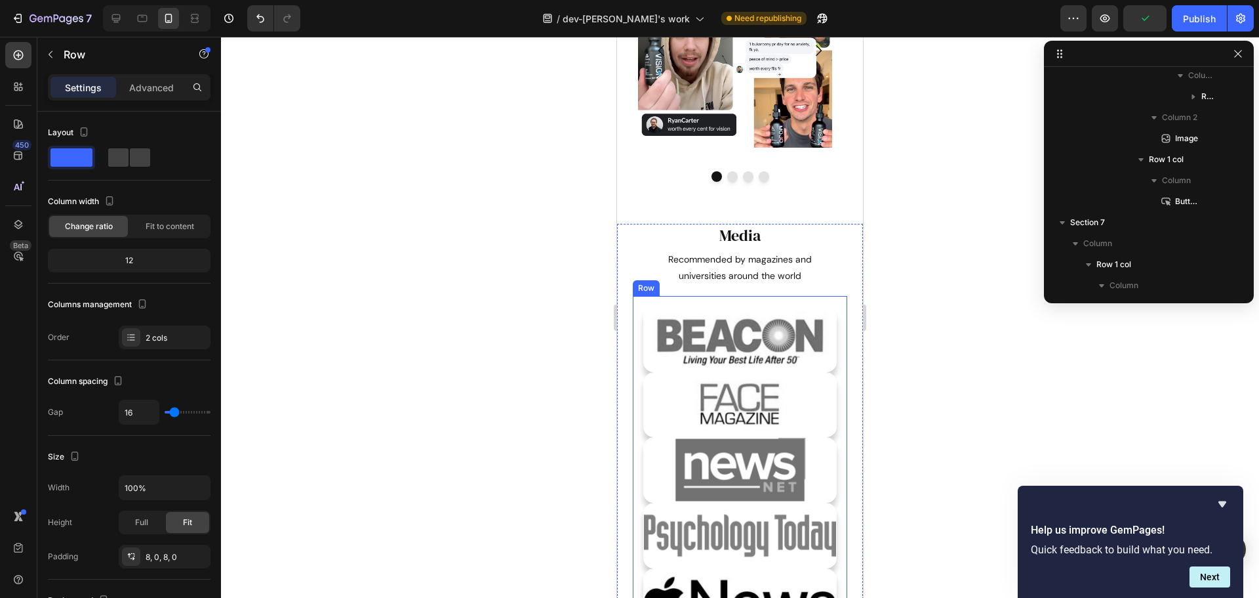
click at [638, 298] on div "Image Image Image Image Image Row" at bounding box center [740, 470] width 215 height 348
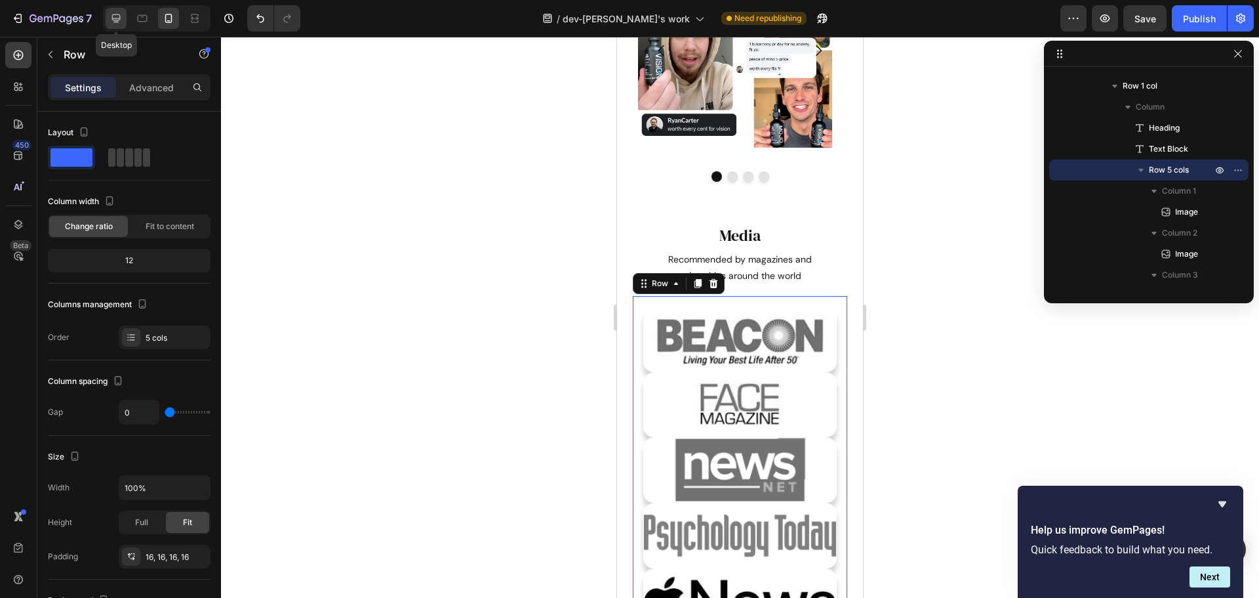
click at [117, 17] on icon at bounding box center [116, 18] width 13 height 13
type input "1200"
type input "16"
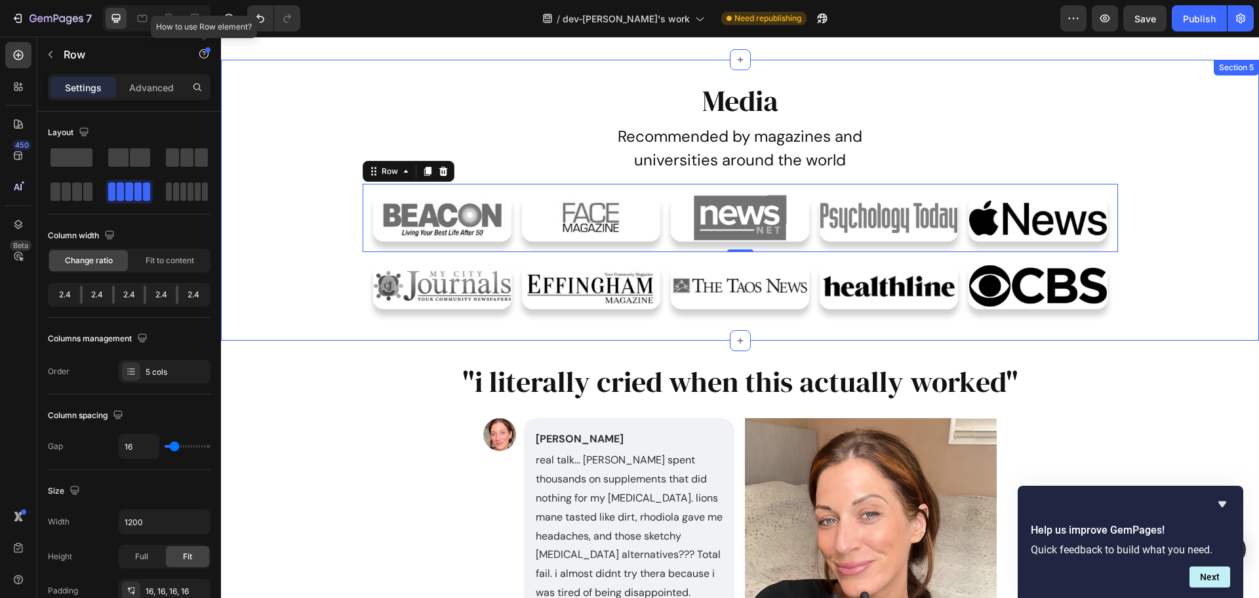
scroll to position [1158, 0]
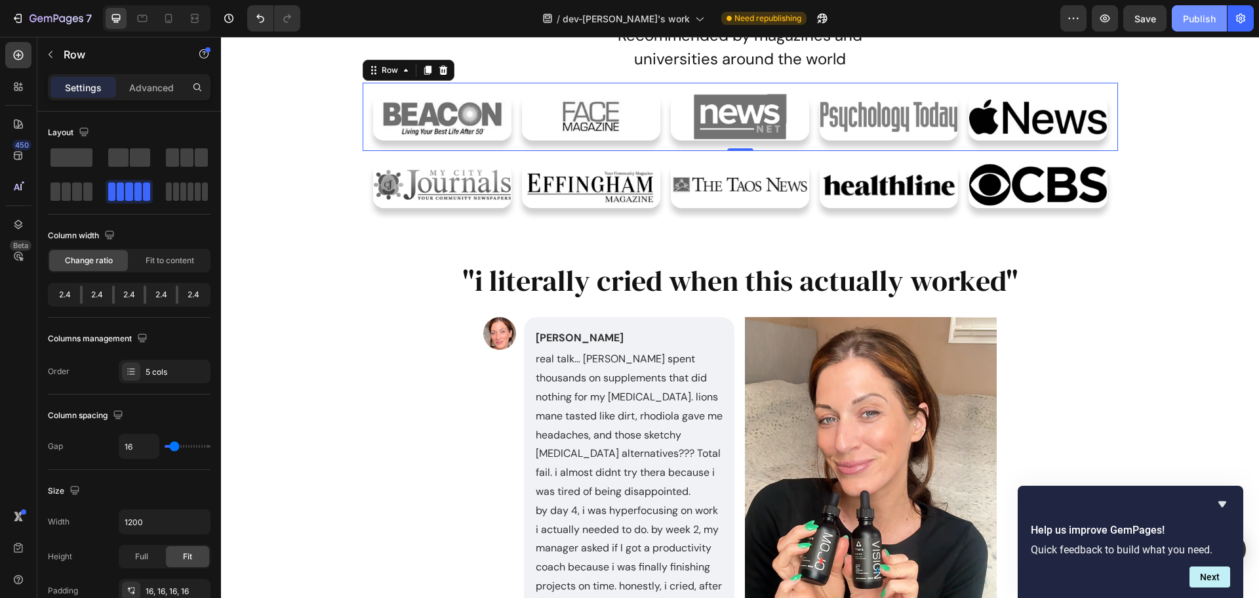
click at [1207, 8] on button "Publish" at bounding box center [1199, 18] width 55 height 26
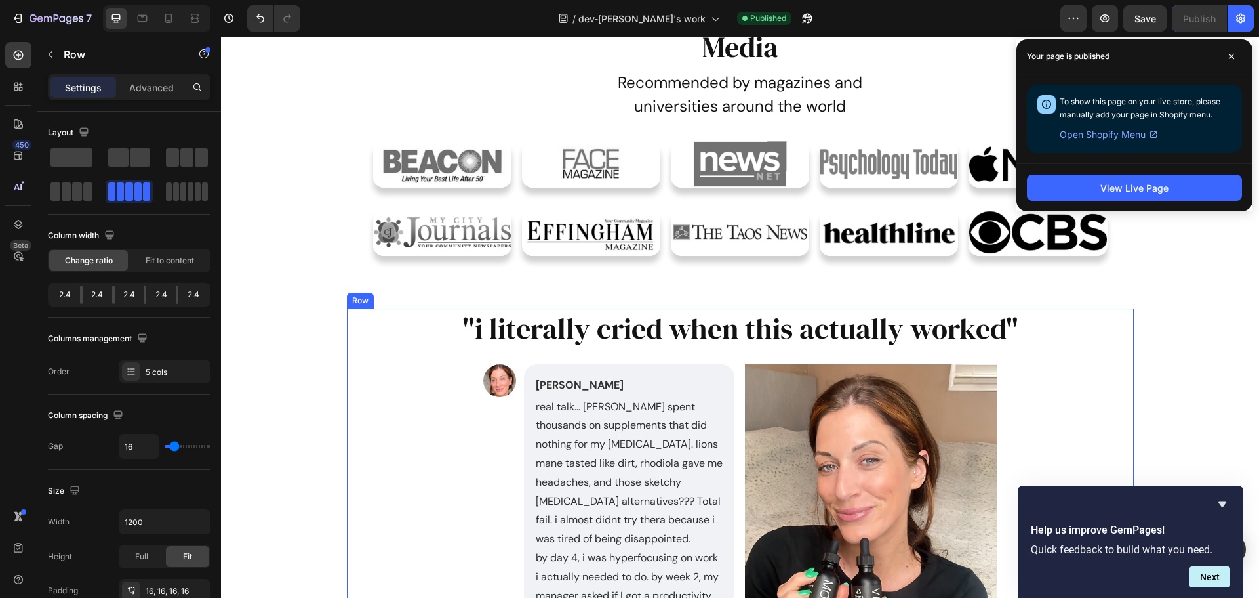
scroll to position [811, 0]
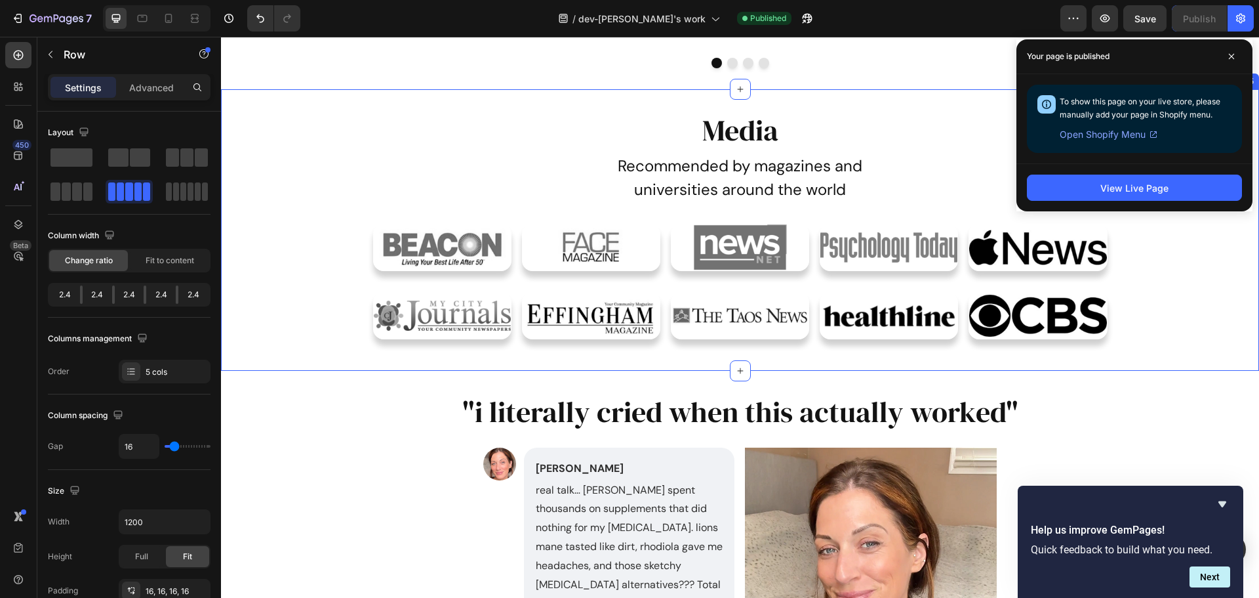
click at [298, 268] on div "Media Heading Recommended by magazines and universities around the world Text B…" at bounding box center [740, 229] width 1038 height 239
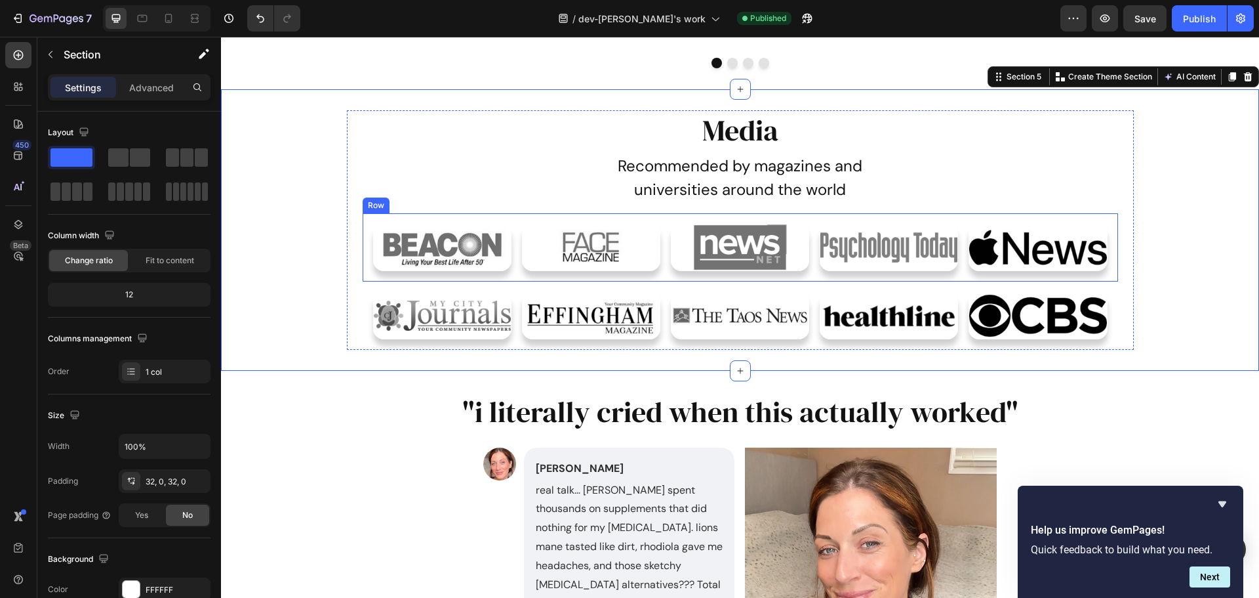
click at [470, 218] on div "Image Image Image Image Image Row" at bounding box center [741, 247] width 756 height 68
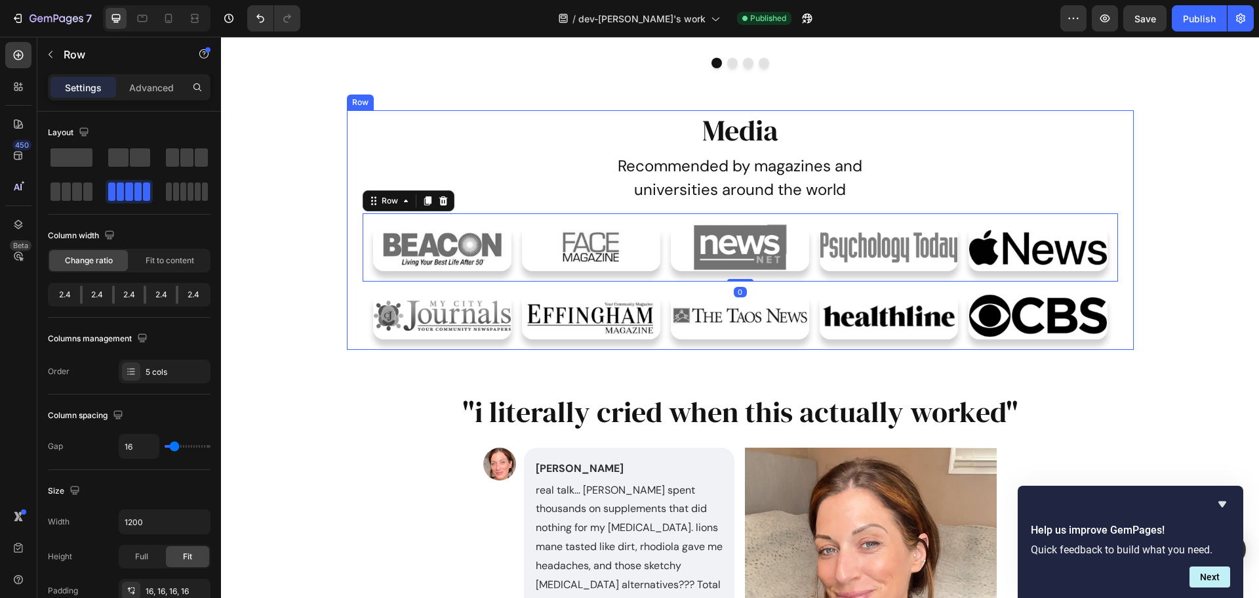
click at [352, 302] on div "Media Heading Recommended by magazines and universities around the world Text B…" at bounding box center [740, 229] width 787 height 239
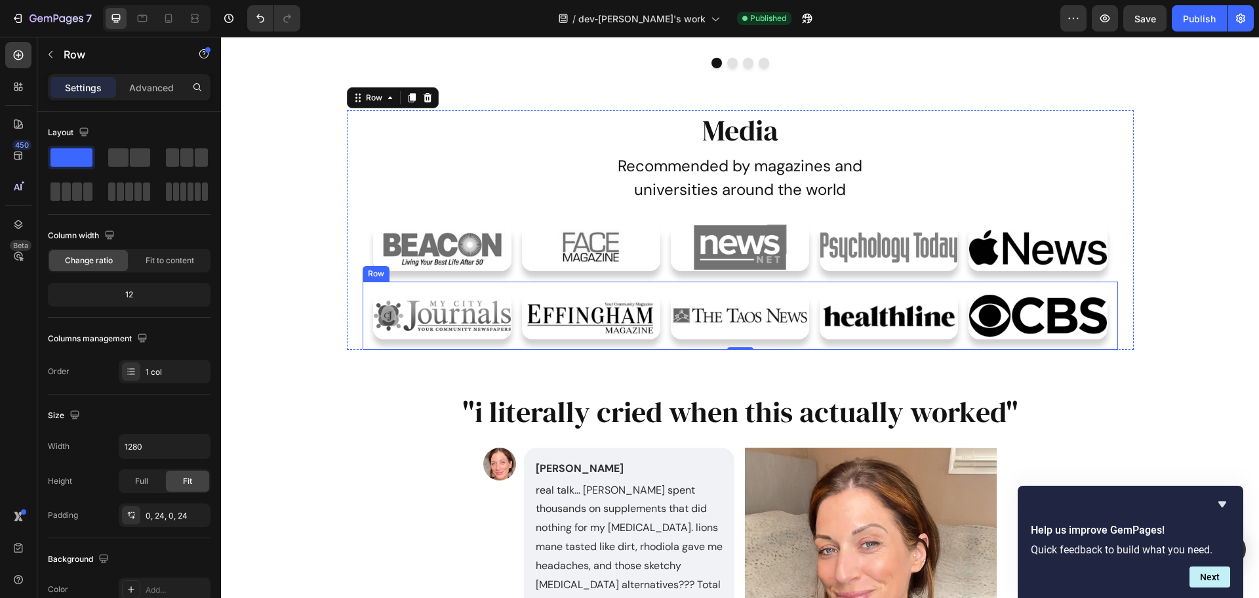
click at [367, 292] on div "Image Image Image Image Image Row" at bounding box center [741, 315] width 756 height 68
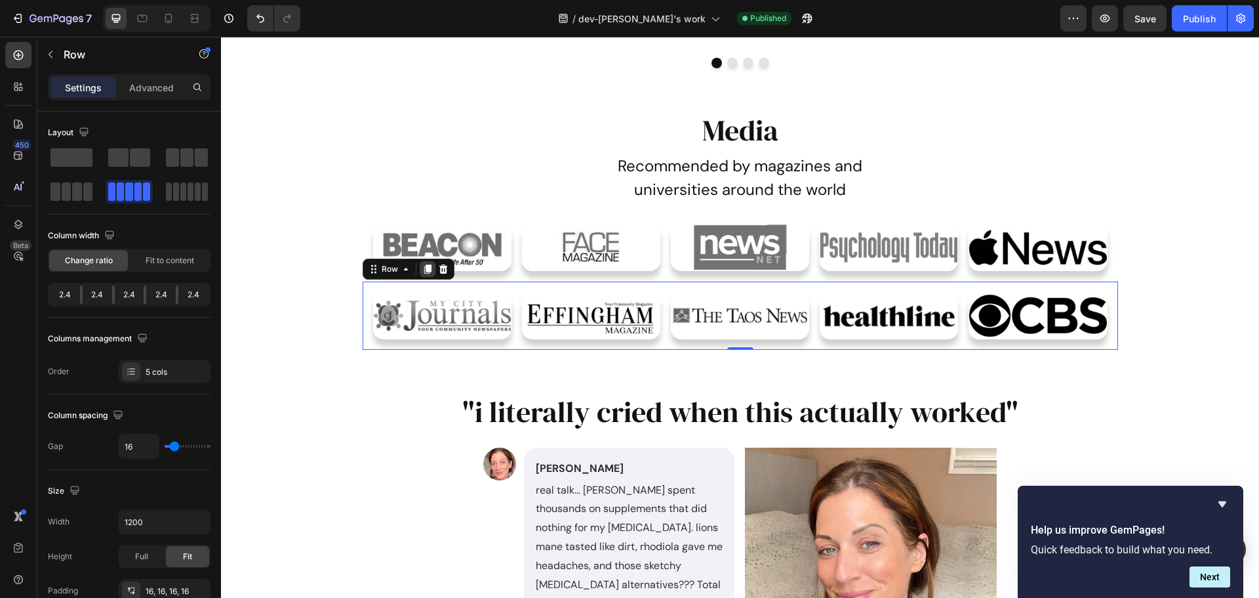
click at [426, 271] on icon at bounding box center [427, 269] width 10 height 10
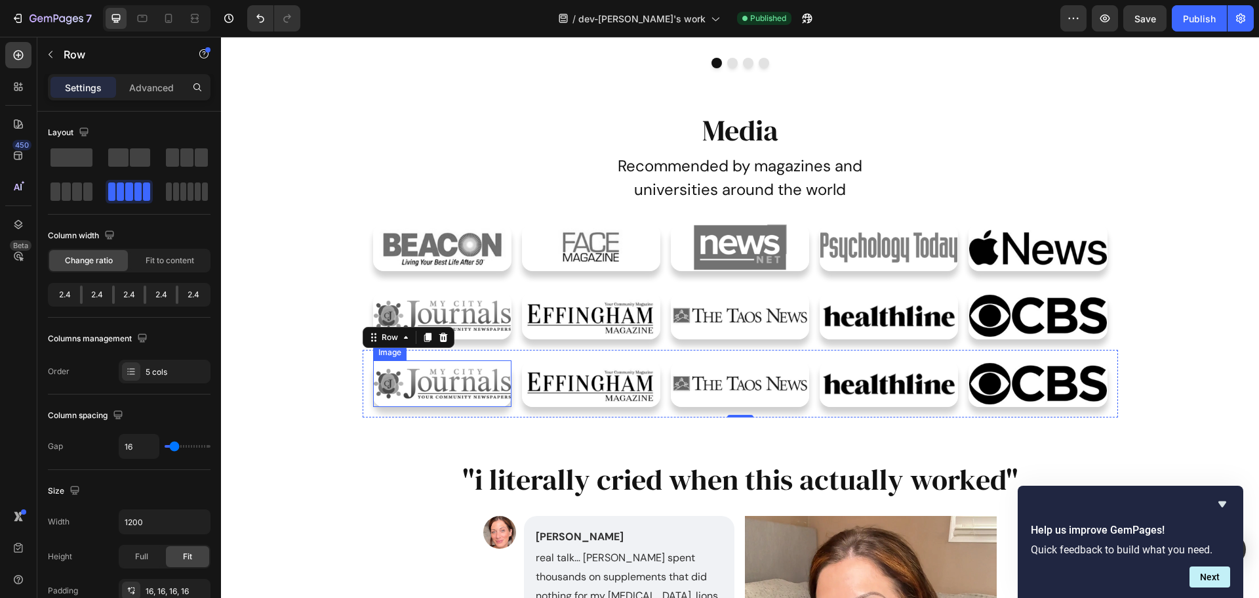
click at [446, 390] on img at bounding box center [442, 383] width 138 height 47
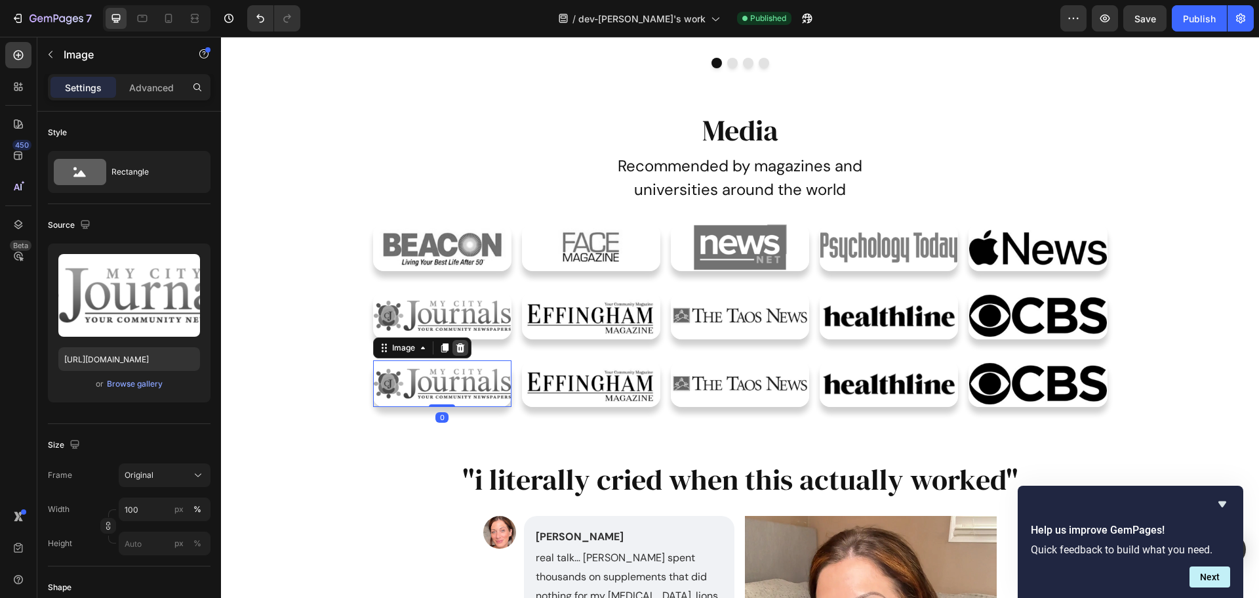
click at [455, 348] on icon at bounding box center [460, 347] width 10 height 10
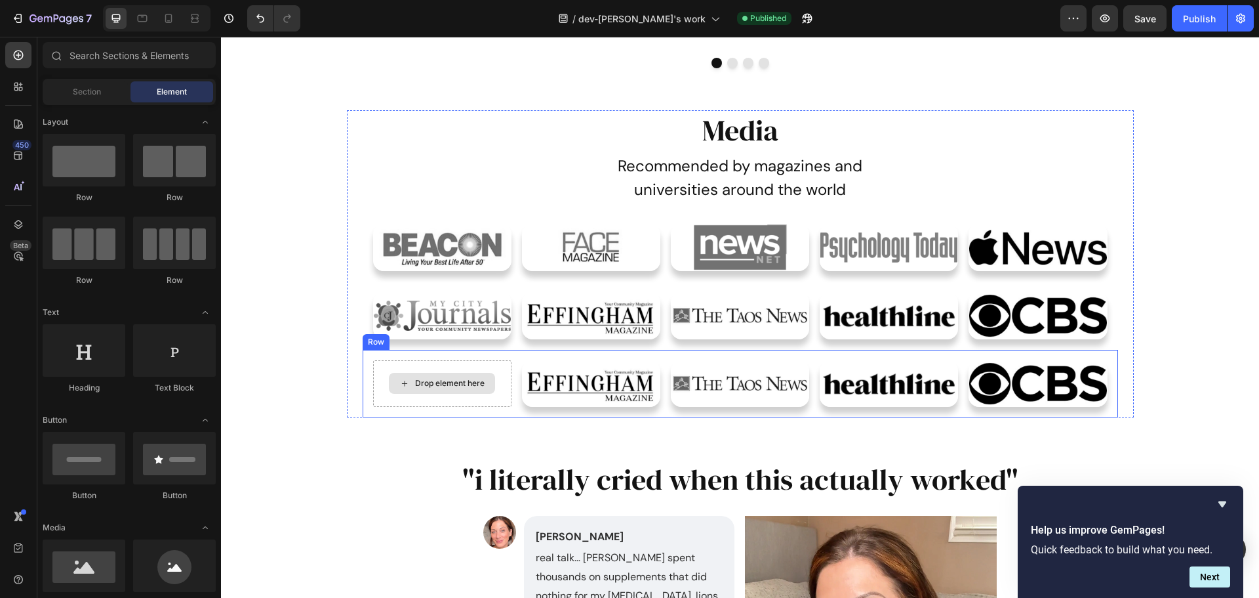
click at [565, 386] on img at bounding box center [591, 383] width 138 height 47
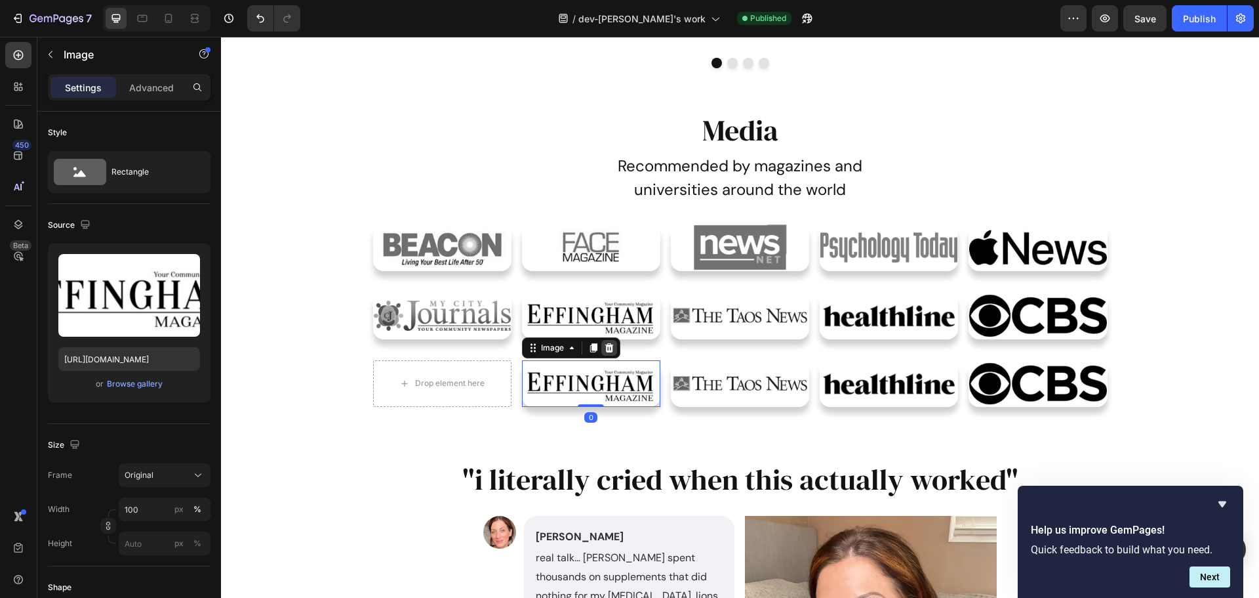
click at [604, 350] on icon at bounding box center [609, 347] width 10 height 10
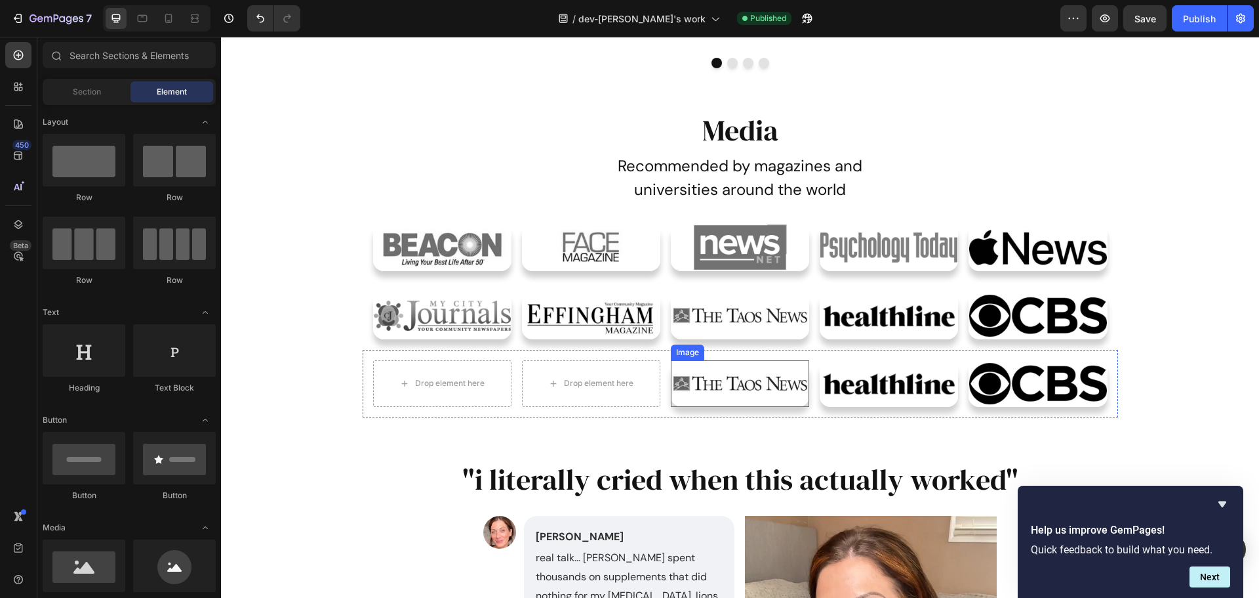
click at [738, 390] on img at bounding box center [740, 383] width 138 height 47
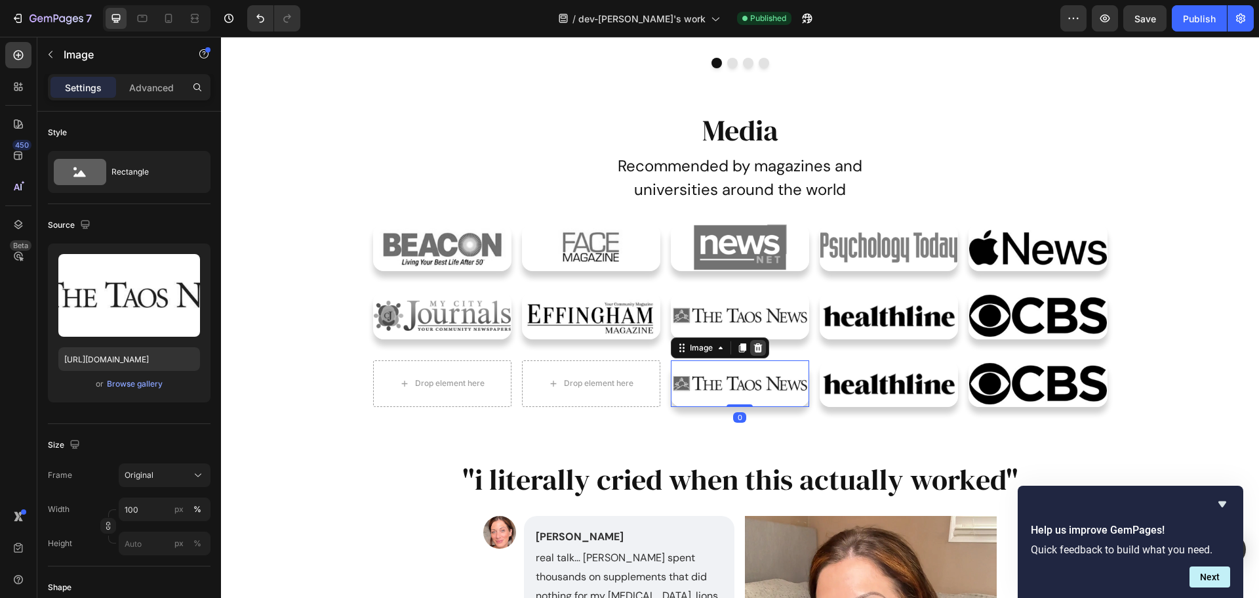
click at [757, 347] on icon at bounding box center [758, 347] width 10 height 10
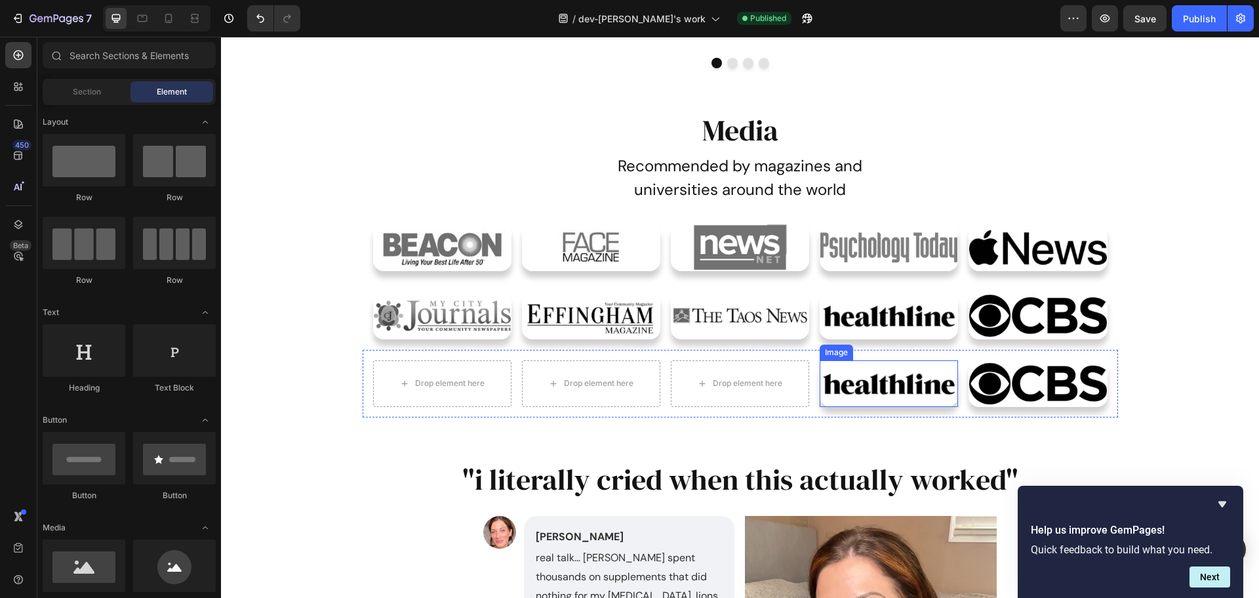
click at [856, 377] on img at bounding box center [889, 383] width 138 height 47
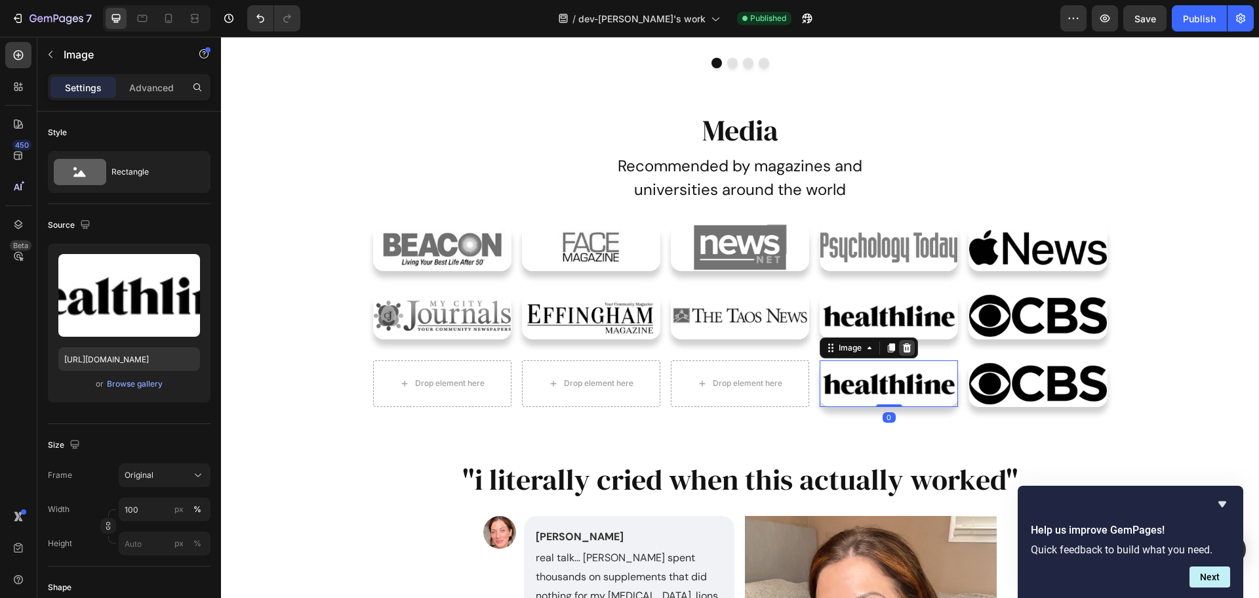
click at [905, 351] on icon at bounding box center [907, 346] width 9 height 9
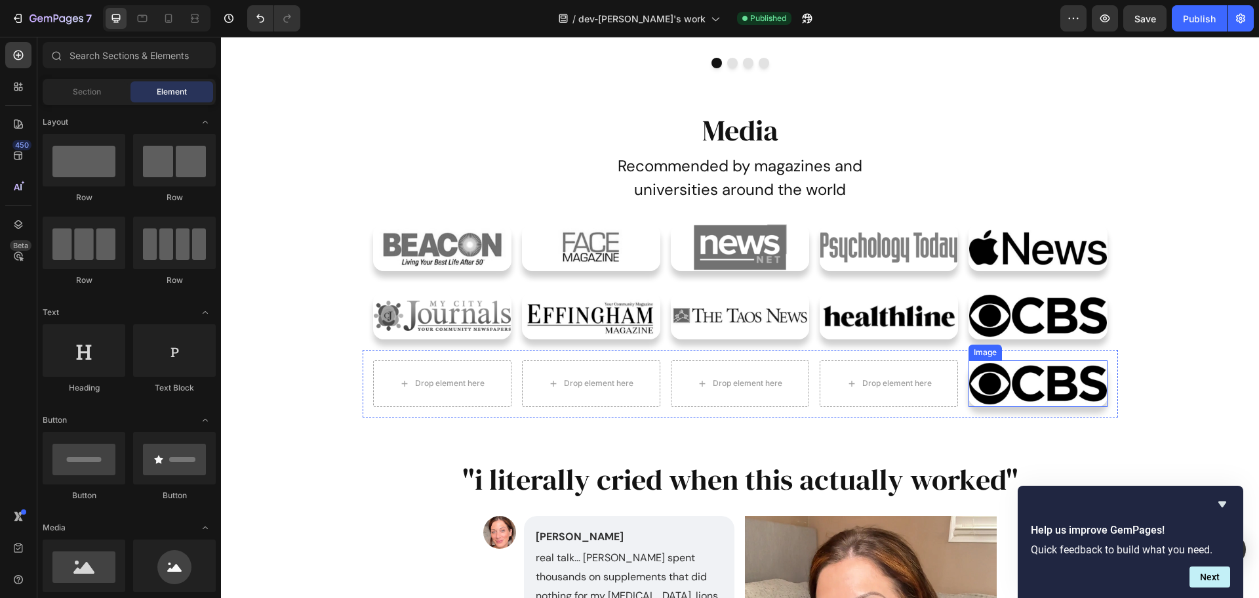
click at [996, 382] on img at bounding box center [1038, 383] width 138 height 47
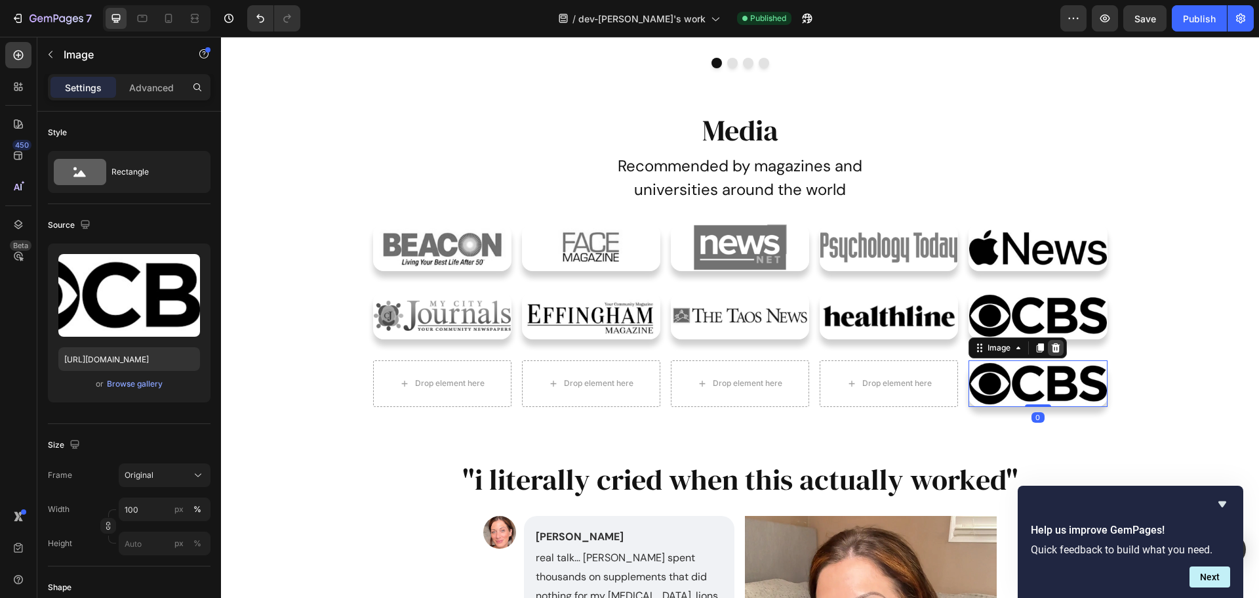
click at [1059, 350] on div at bounding box center [1056, 348] width 16 height 16
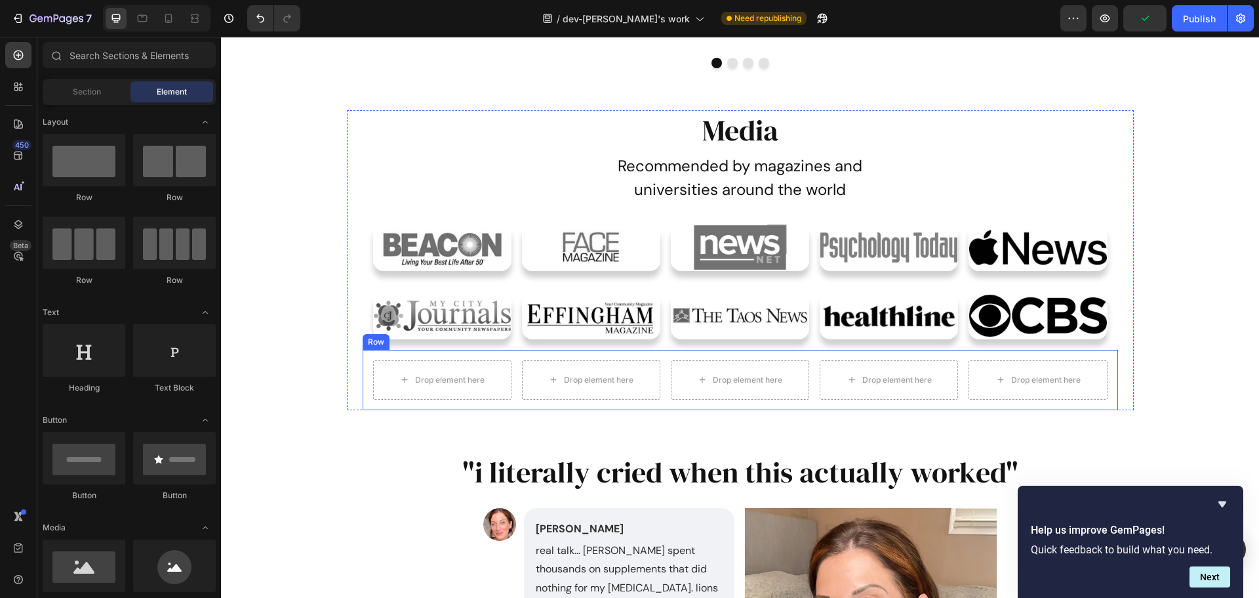
click at [363, 398] on div "Drop element here Drop element here Drop element here Drop element here Drop el…" at bounding box center [741, 380] width 756 height 60
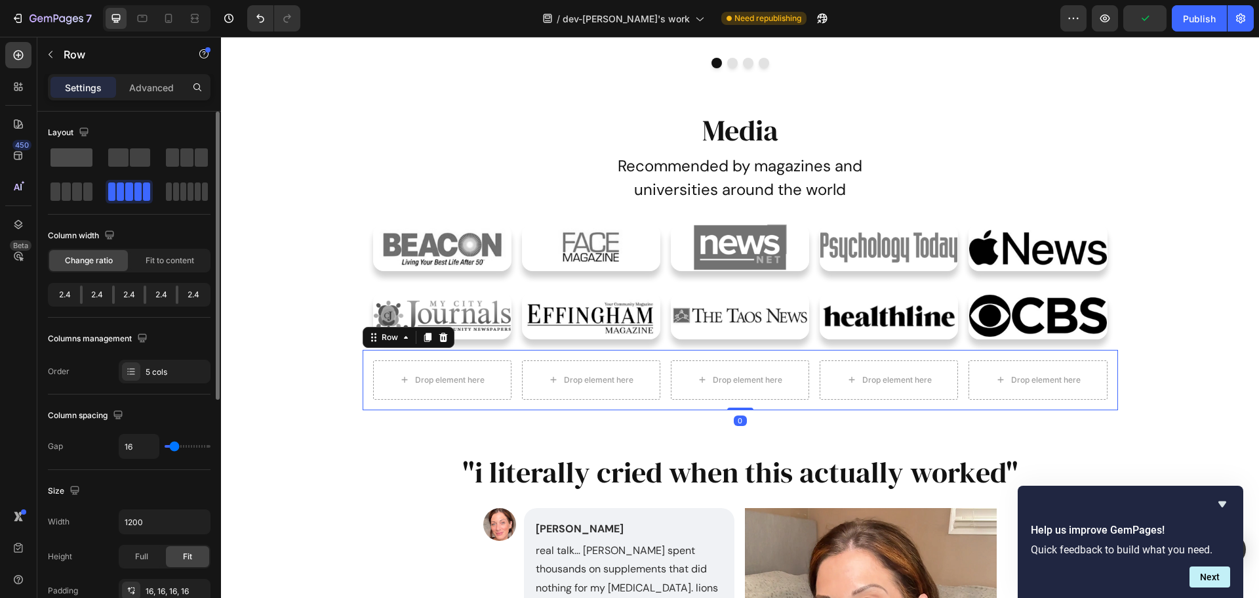
click at [73, 163] on span at bounding box center [72, 157] width 42 height 18
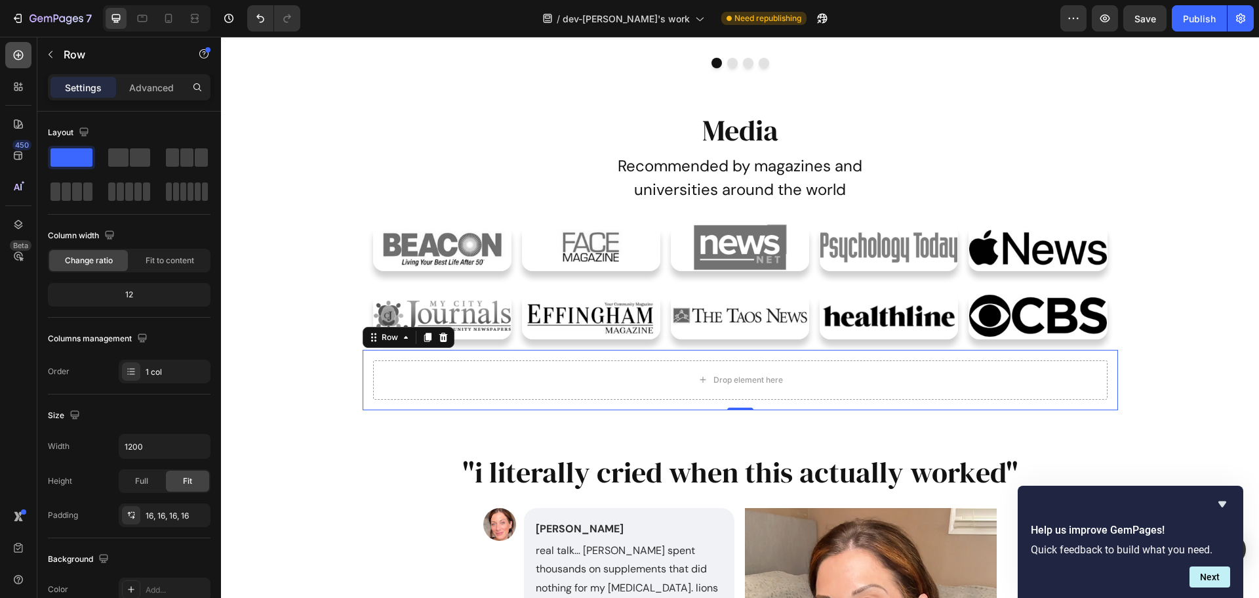
click at [18, 58] on icon at bounding box center [18, 55] width 13 height 13
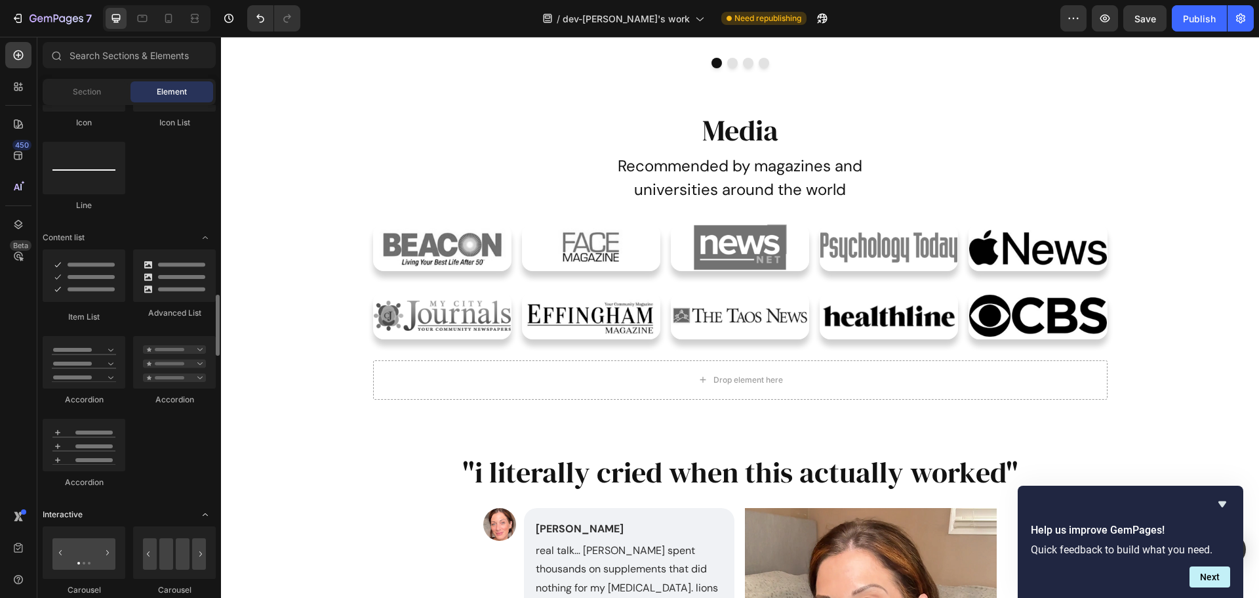
scroll to position [1115, 0]
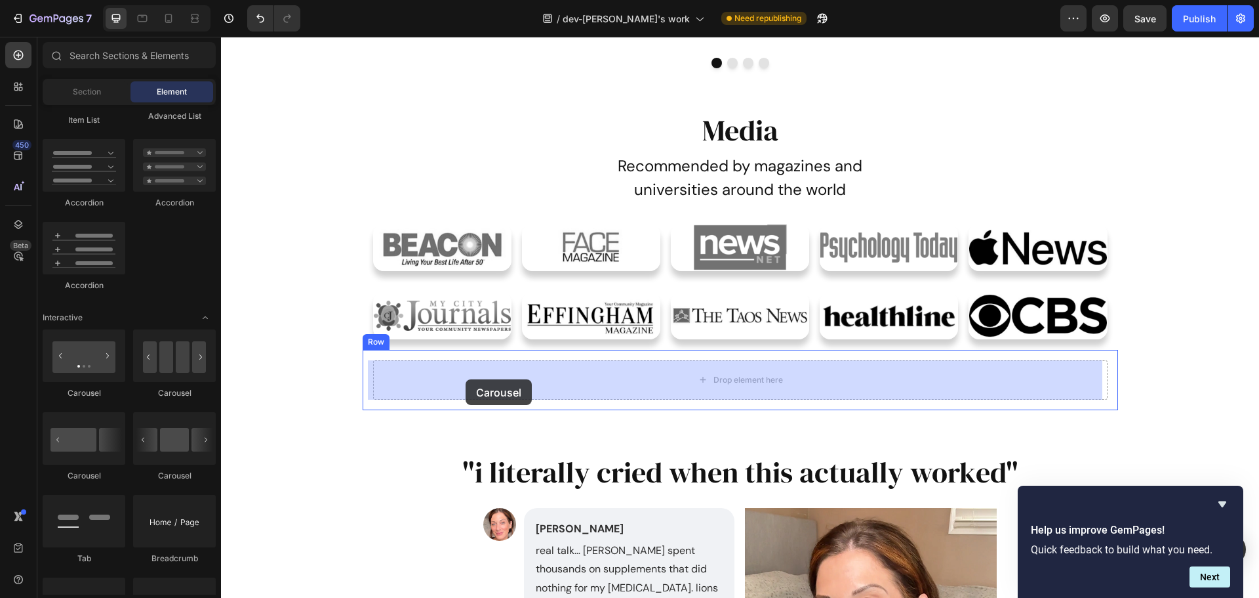
drag, startPoint x: 382, startPoint y: 409, endPoint x: 466, endPoint y: 379, distance: 88.4
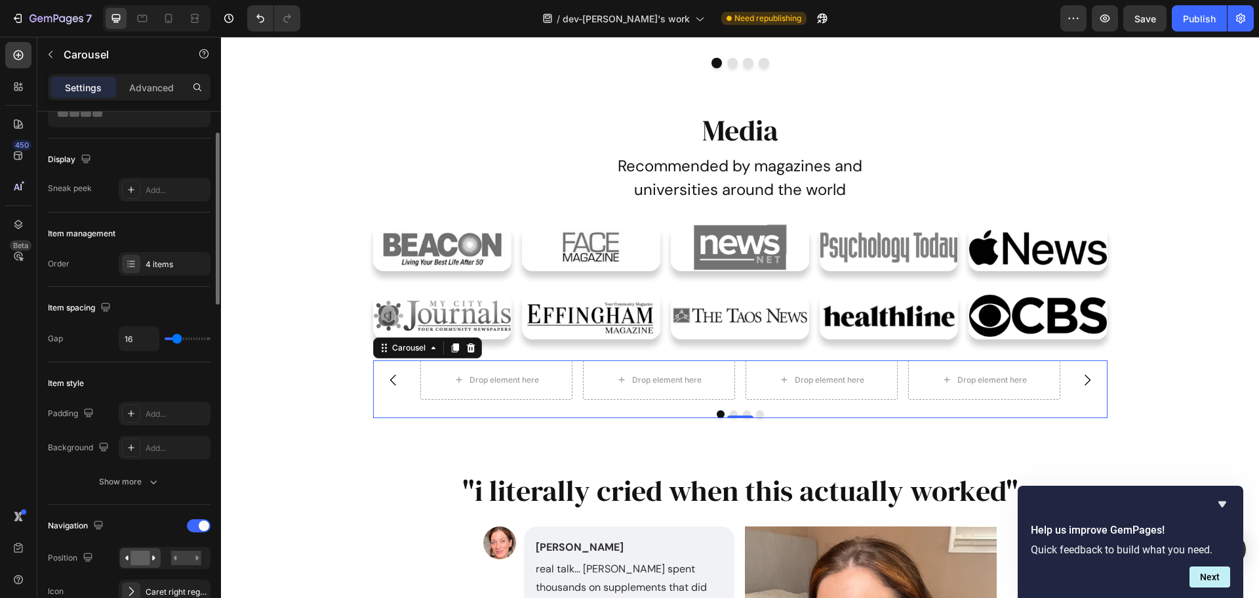
scroll to position [131, 0]
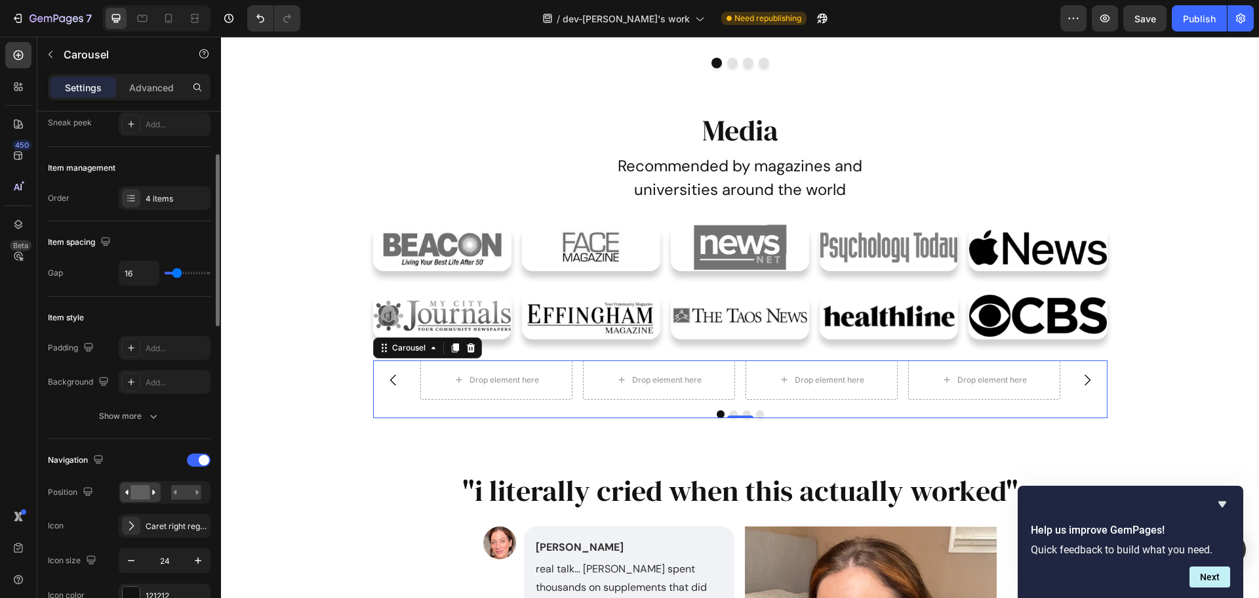
type input "28"
type input "34"
type input "36"
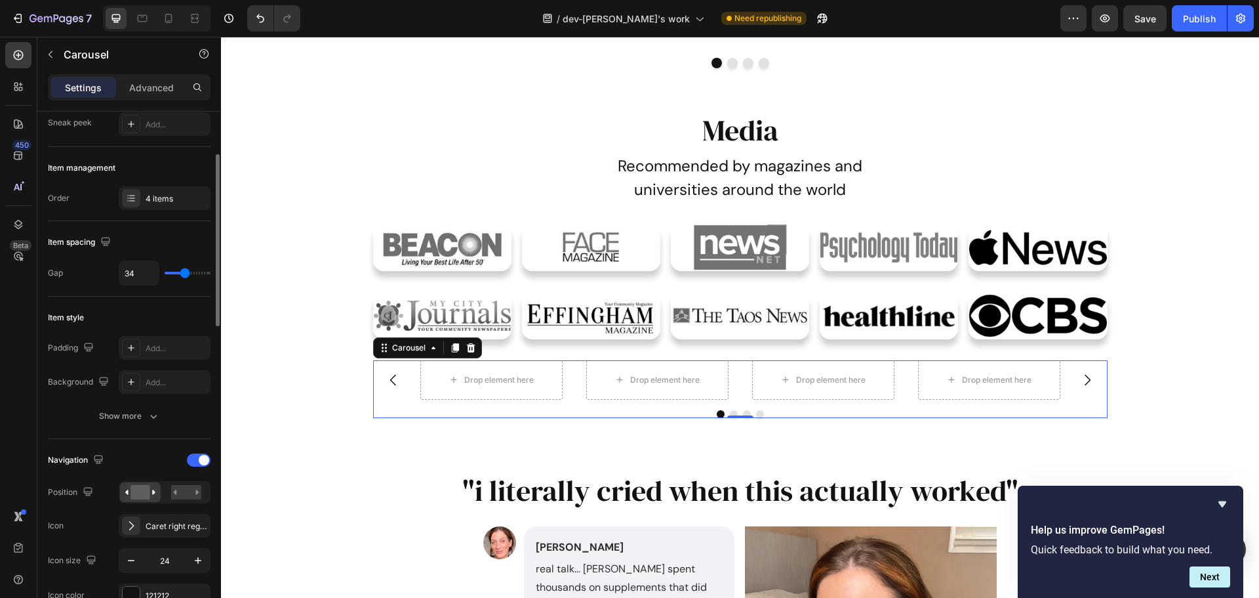
type input "36"
type input "21"
type input "12"
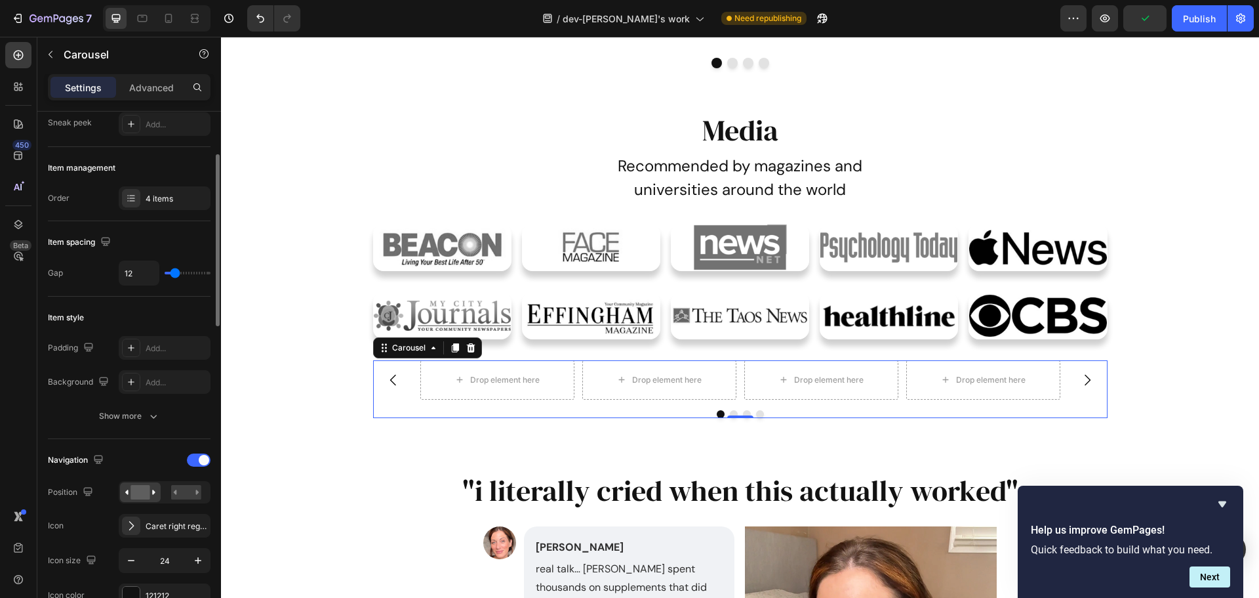
click at [175, 274] on input "range" at bounding box center [188, 273] width 46 height 3
click at [146, 272] on input "12" at bounding box center [138, 273] width 39 height 24
click at [183, 497] on rect at bounding box center [186, 492] width 30 height 14
click at [137, 493] on rect at bounding box center [140, 492] width 19 height 14
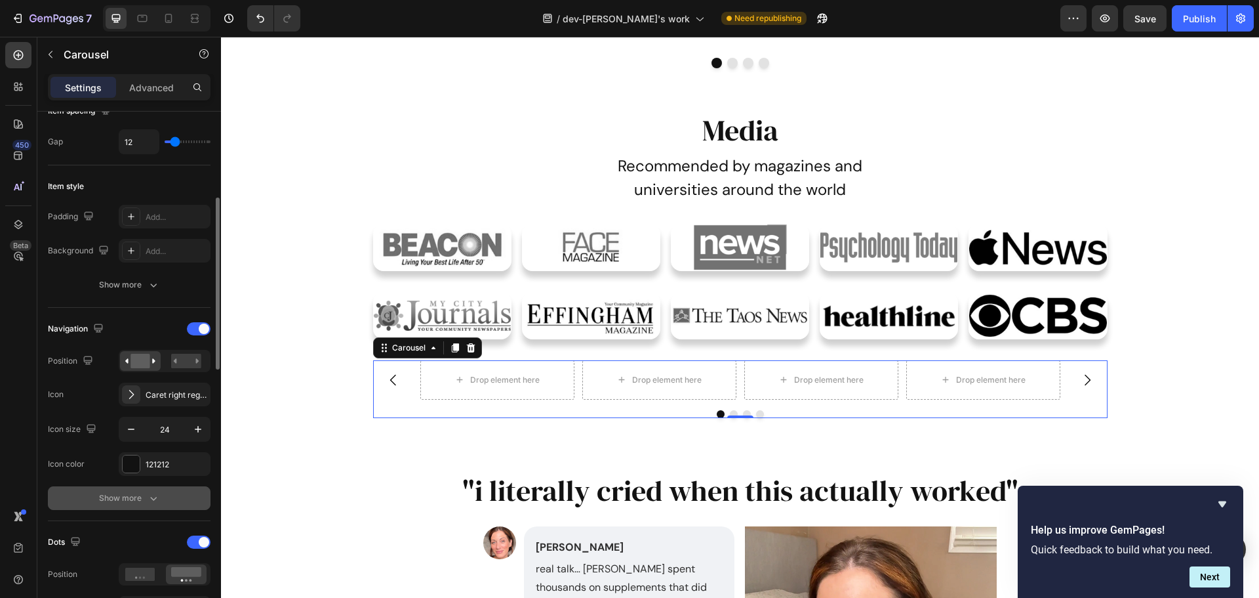
click at [163, 502] on button "Show more" at bounding box center [129, 498] width 163 height 24
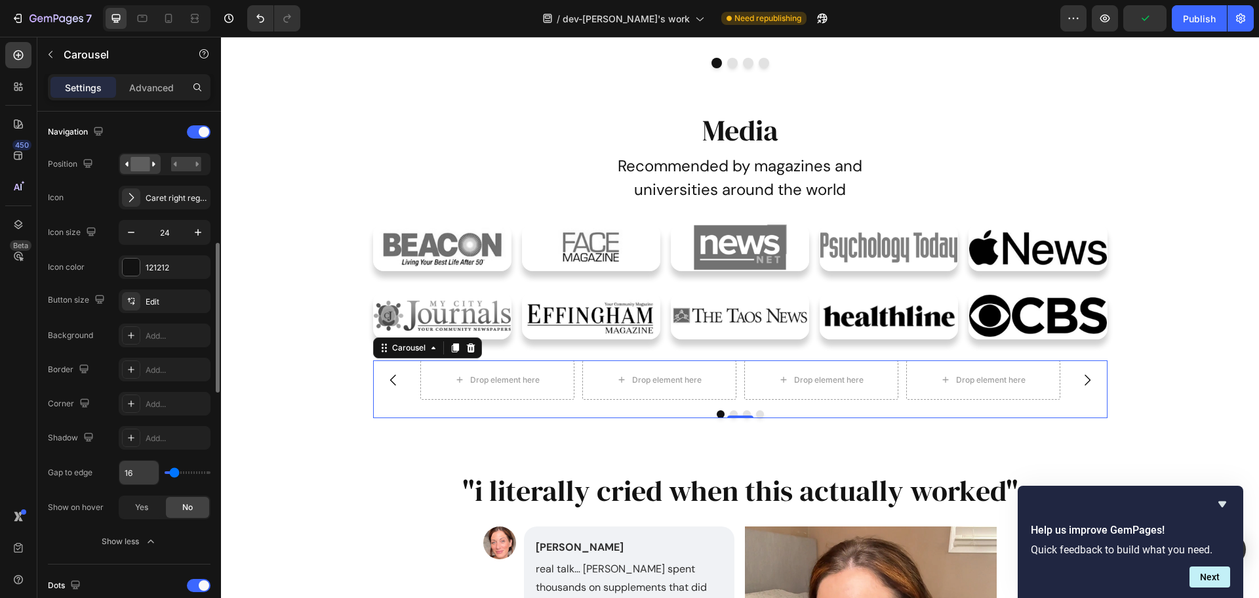
click at [144, 479] on input "16" at bounding box center [138, 472] width 39 height 24
type input "17"
type input "18"
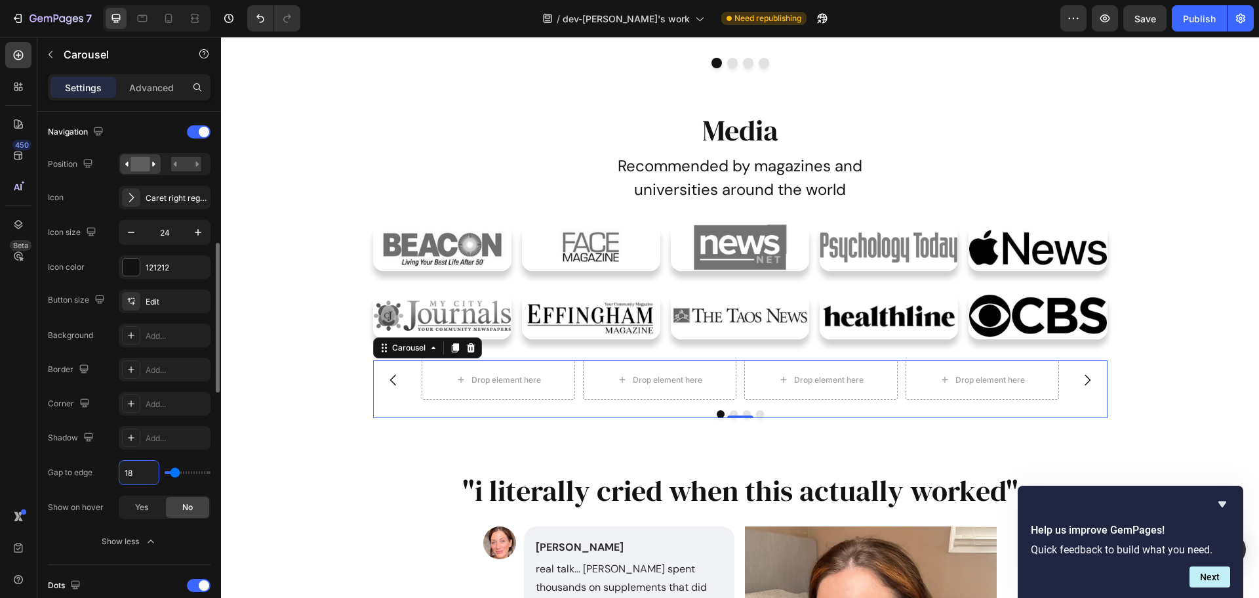
type input "19"
type input "20"
type input "21"
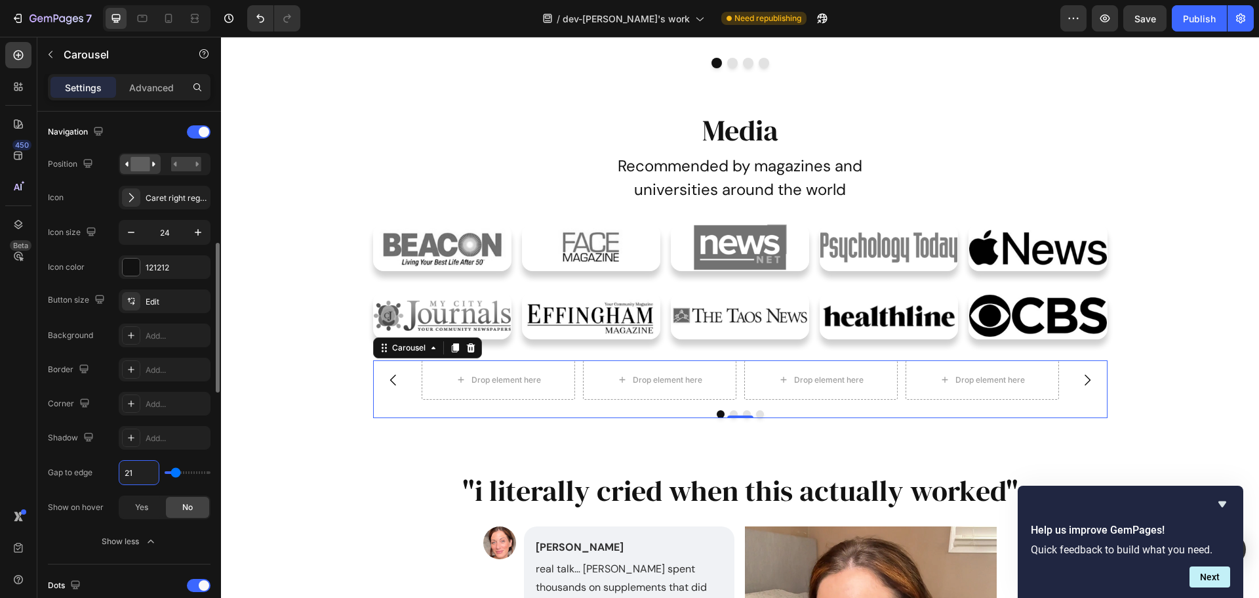
type input "21"
type input "20"
type input "19"
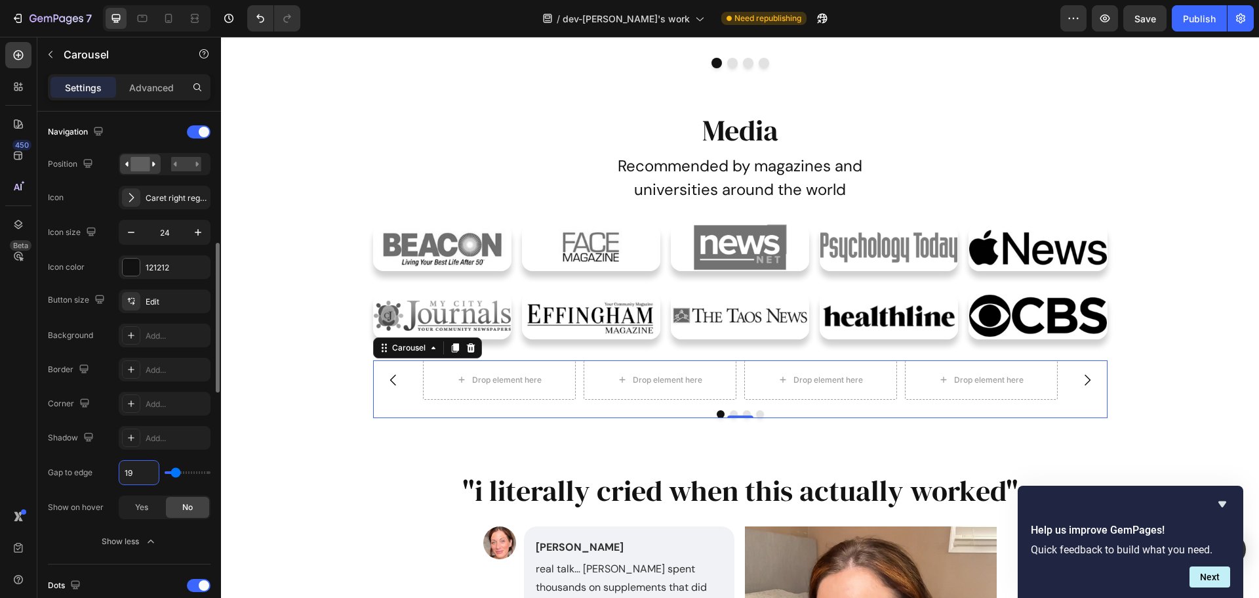
type input "18"
type input "17"
type input "16"
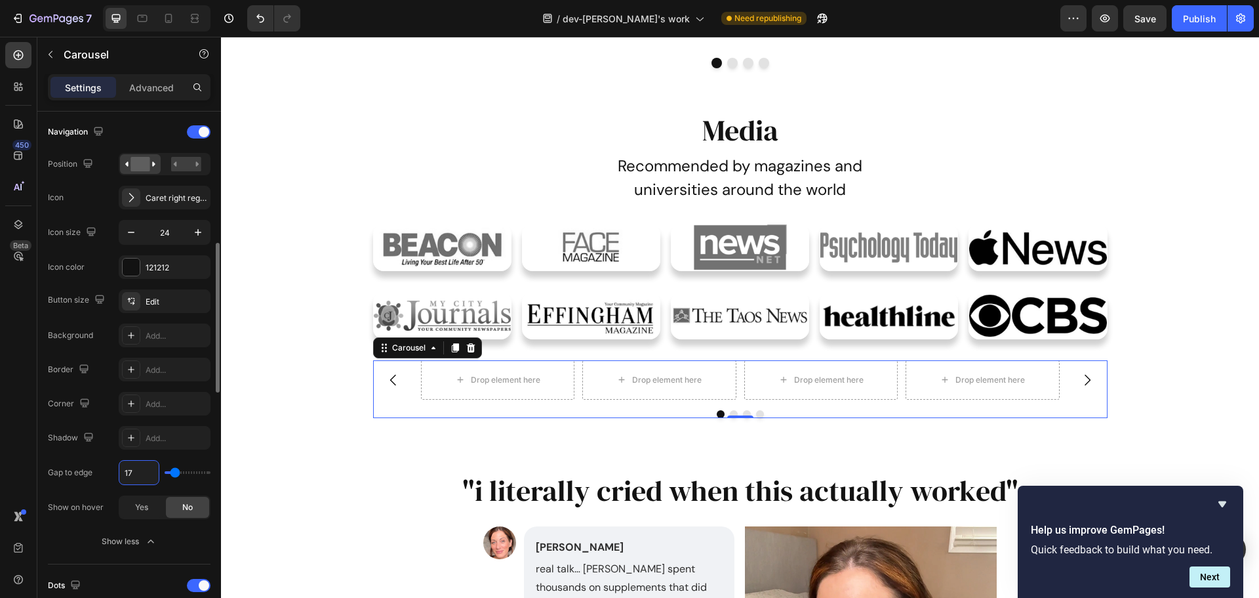
type input "16"
type input "15"
type input "14"
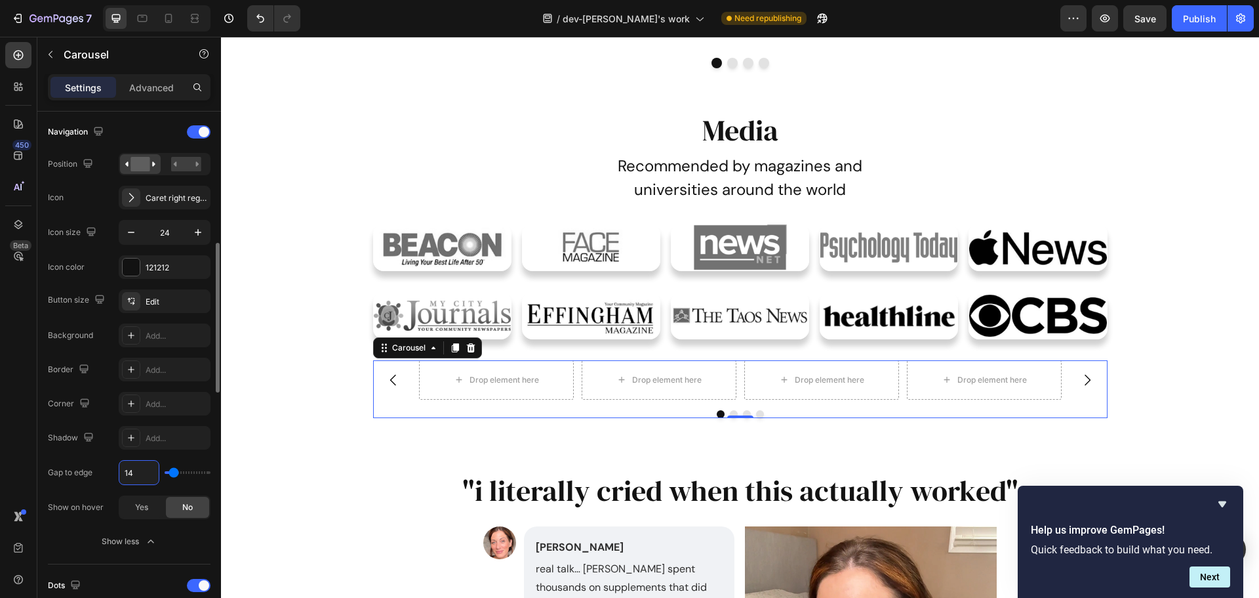
type input "13"
type input "12"
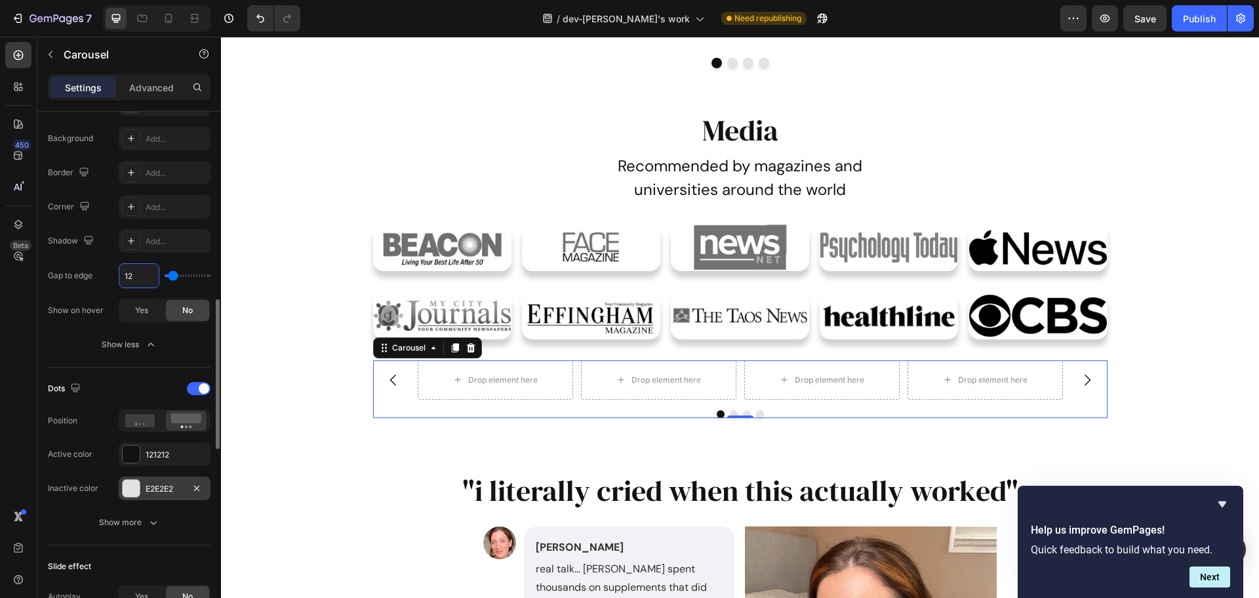
scroll to position [722, 0]
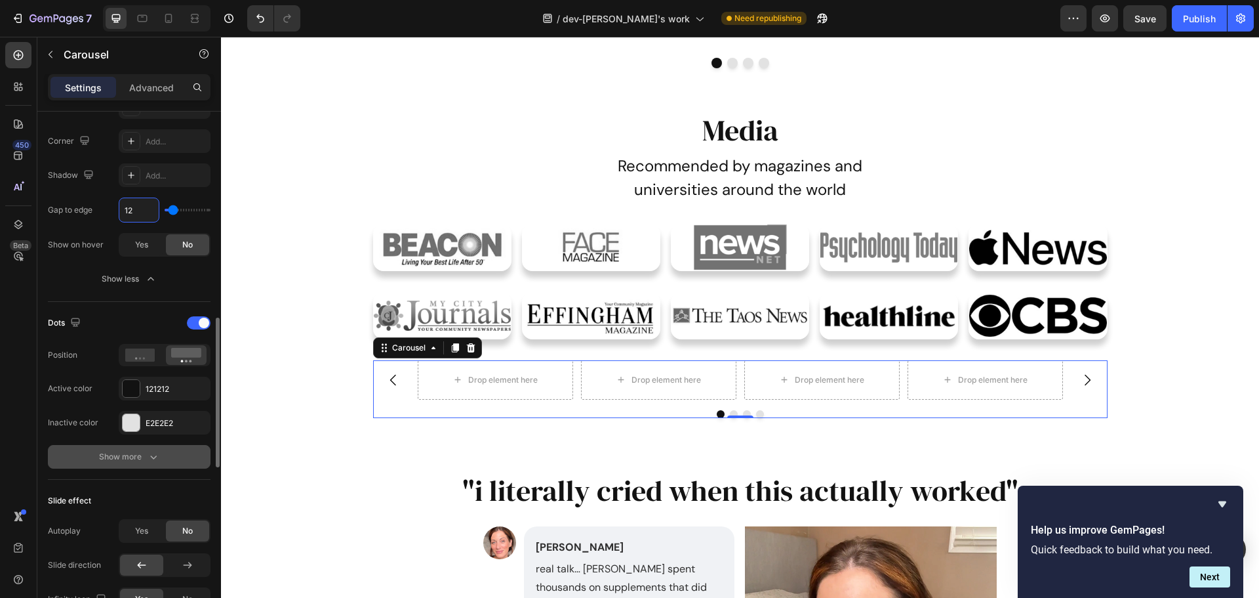
click at [153, 460] on icon "button" at bounding box center [153, 456] width 13 height 13
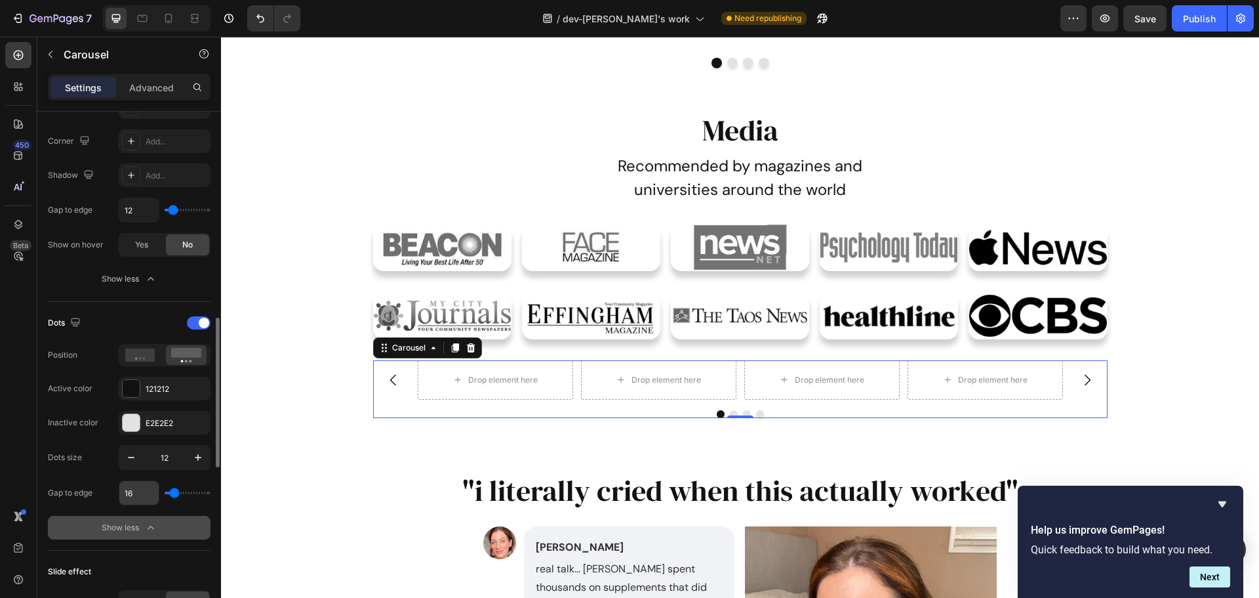
click at [146, 492] on input "16" at bounding box center [138, 493] width 39 height 24
type input "17"
type input "18"
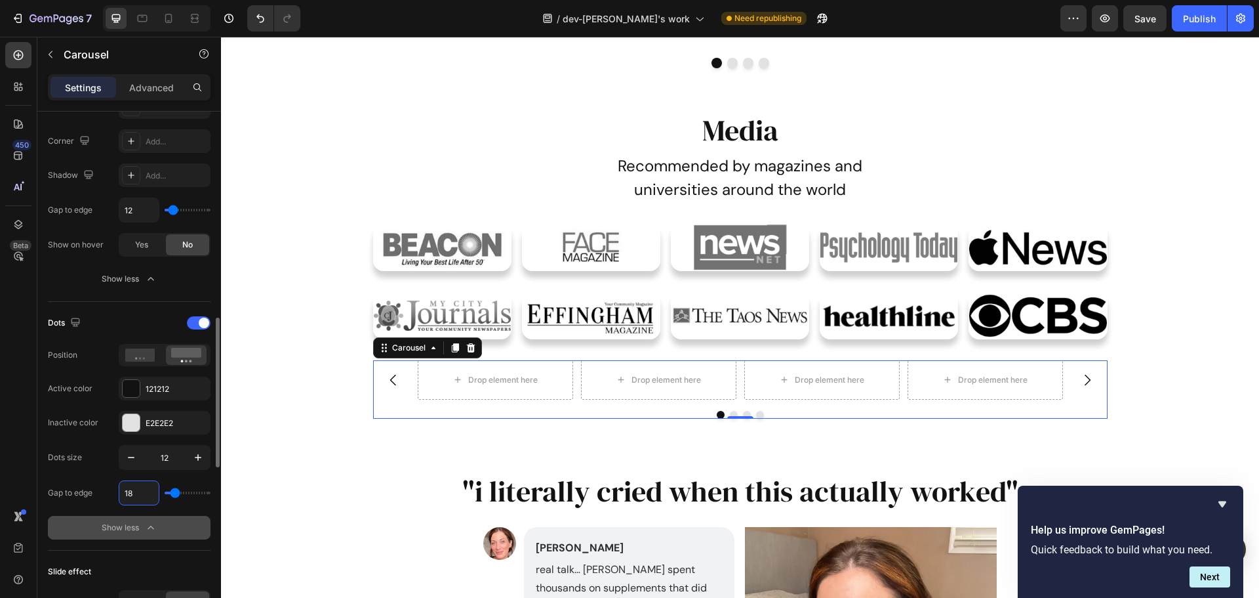
type input "19"
type input "20"
type input "21"
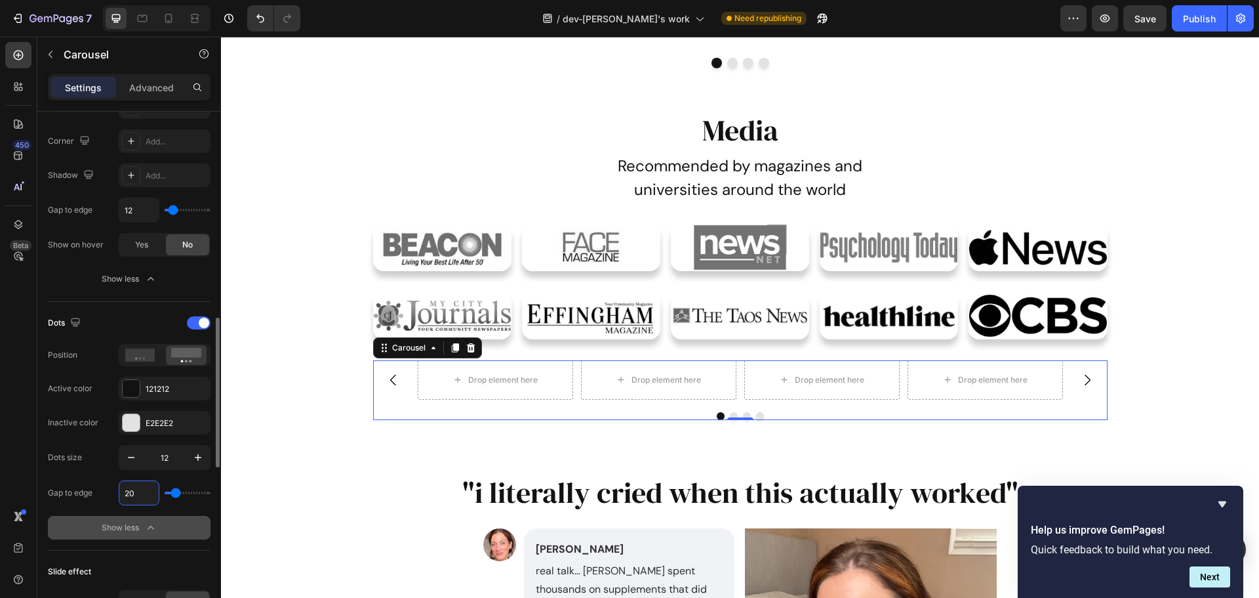
type input "21"
type input "22"
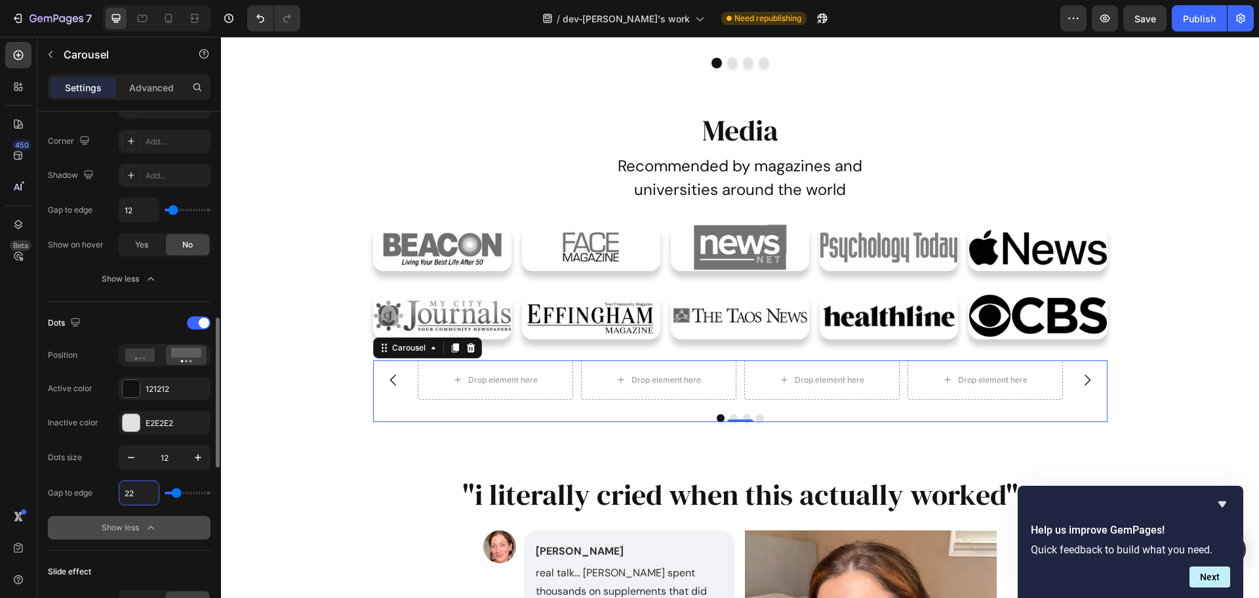
type input "23"
type input "24"
type input "25"
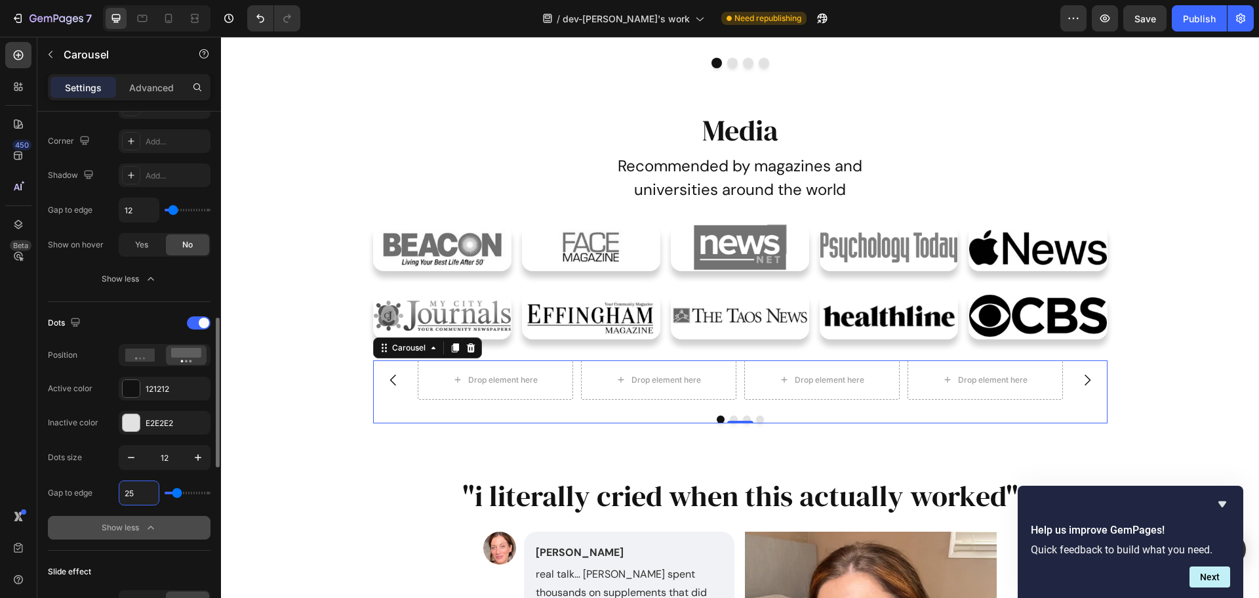
type input "25"
type input "26"
type input "27"
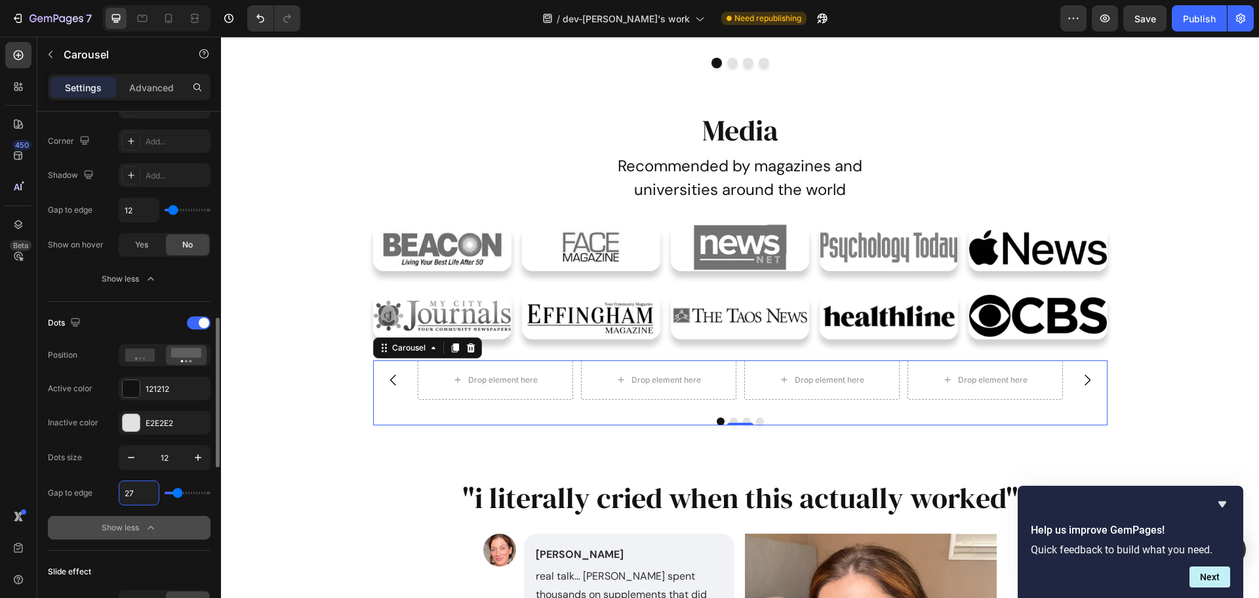
type input "28"
click at [468, 256] on img at bounding box center [442, 247] width 138 height 47
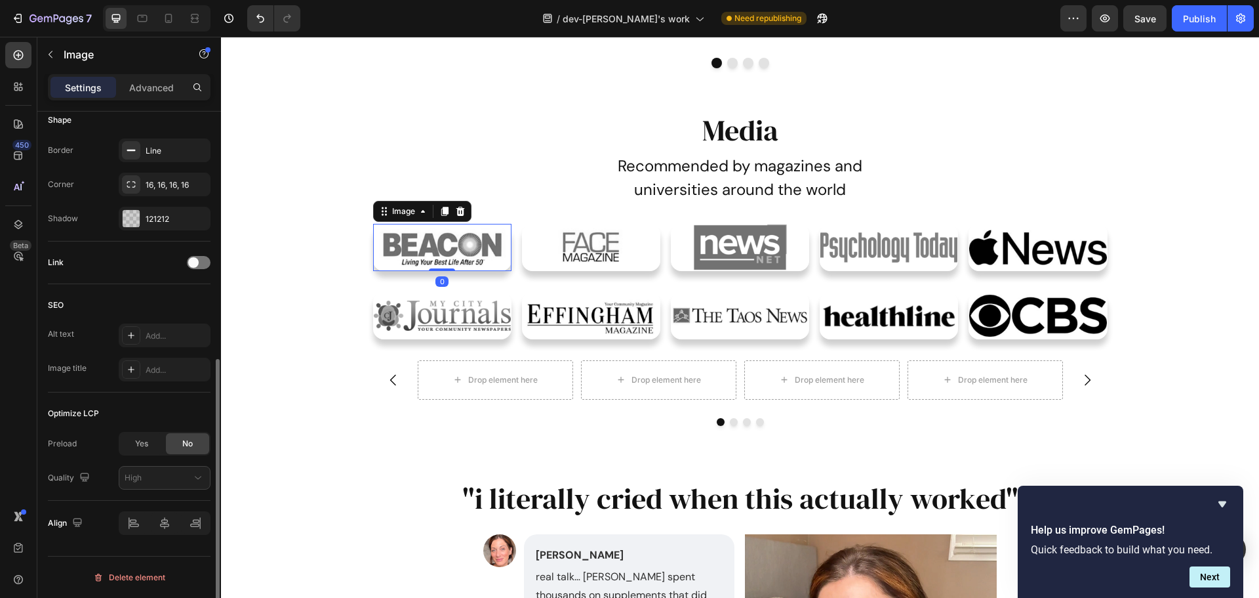
scroll to position [0, 0]
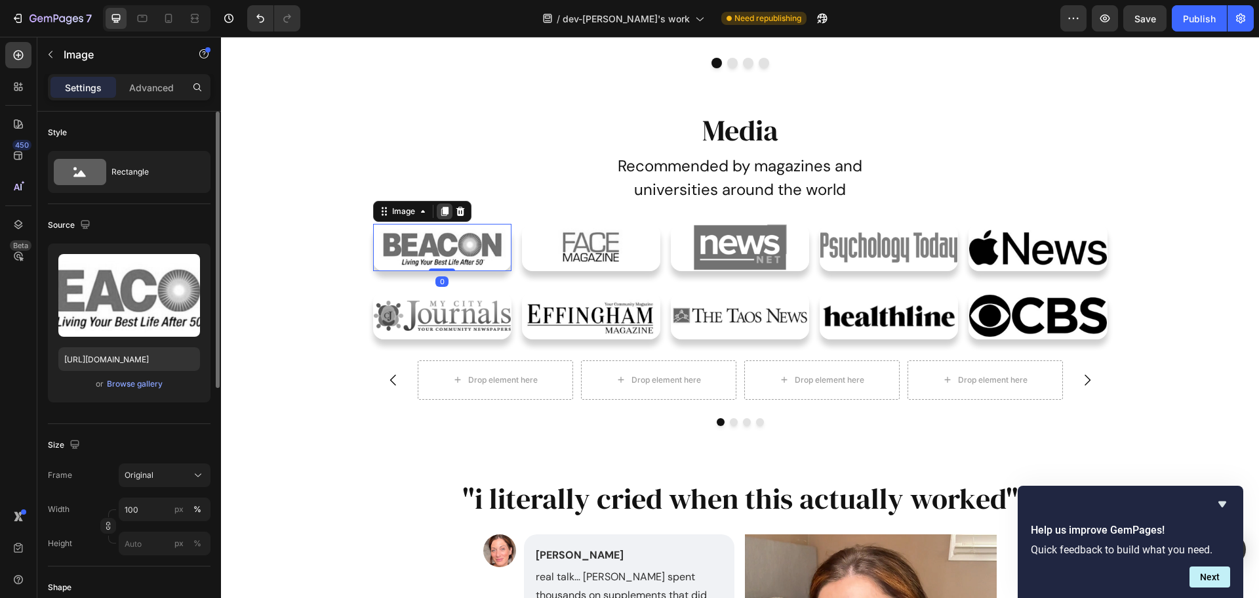
click at [439, 207] on icon at bounding box center [444, 211] width 10 height 10
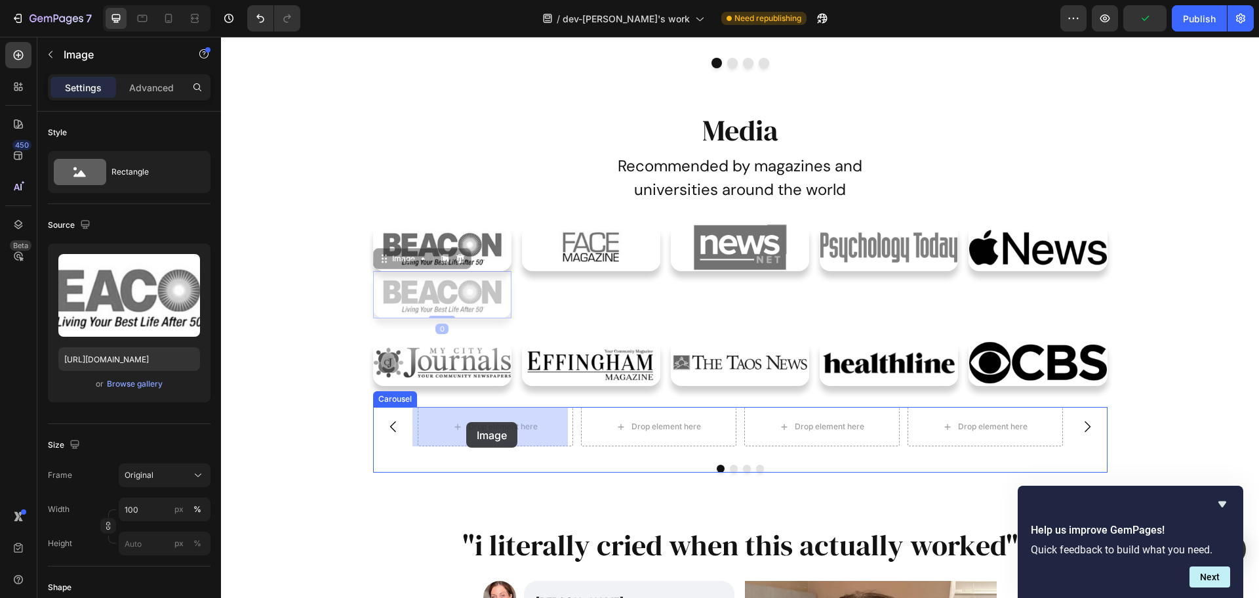
drag, startPoint x: 377, startPoint y: 261, endPoint x: 466, endPoint y: 422, distance: 183.8
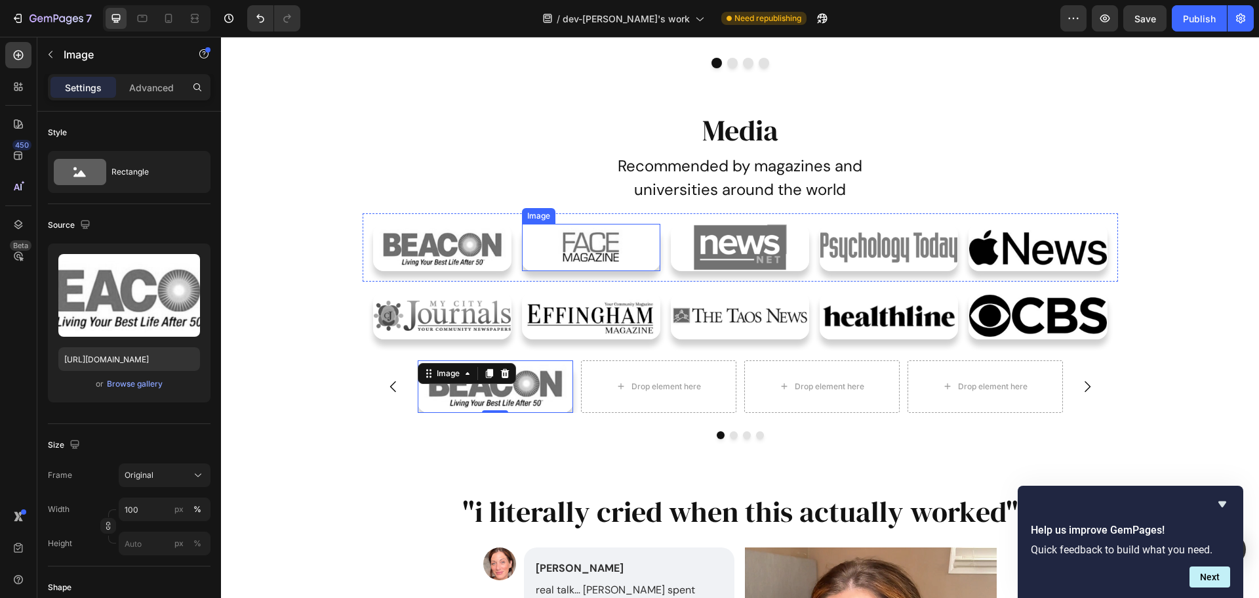
click at [585, 249] on img at bounding box center [591, 247] width 138 height 47
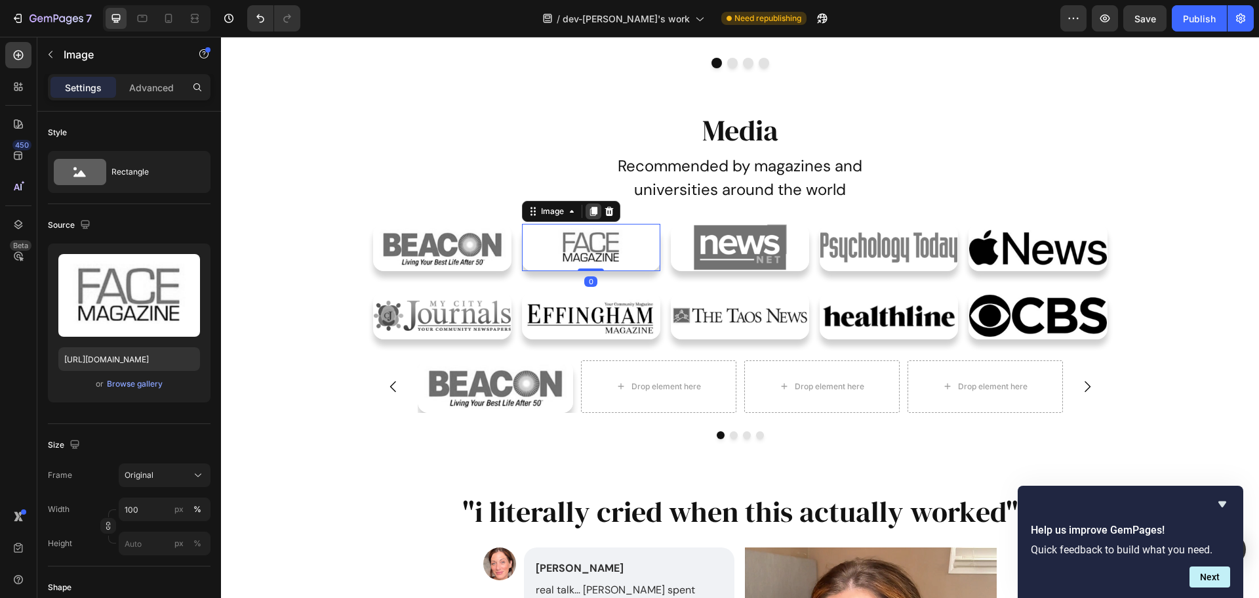
click at [590, 209] on icon at bounding box center [593, 211] width 7 height 9
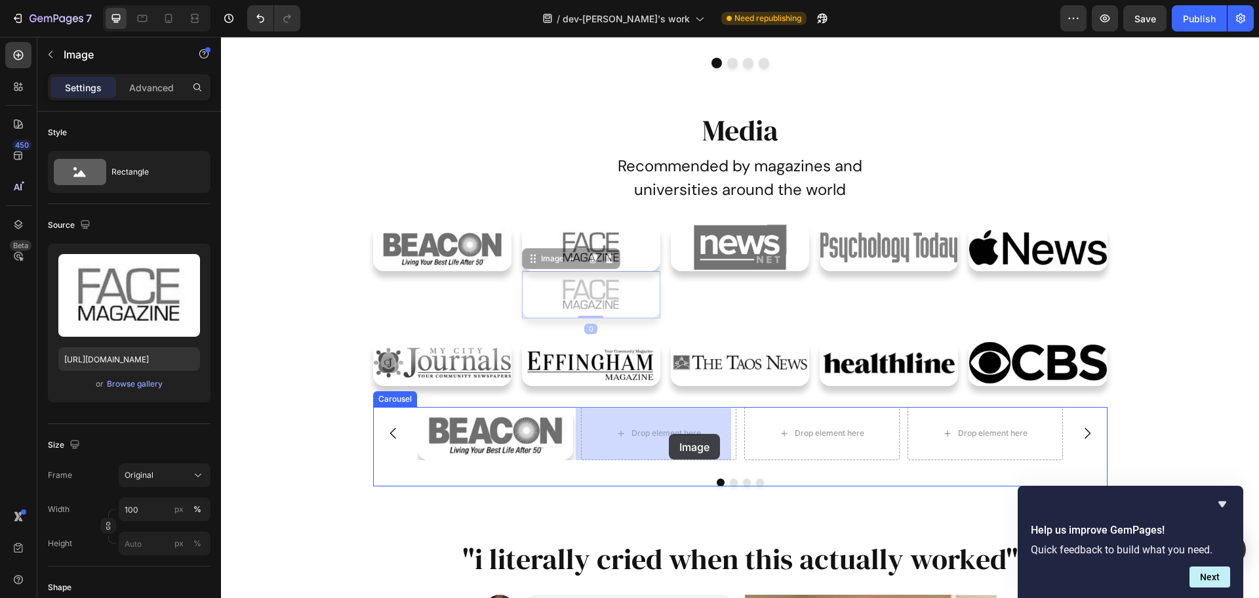
drag, startPoint x: 529, startPoint y: 261, endPoint x: 669, endPoint y: 434, distance: 222.0
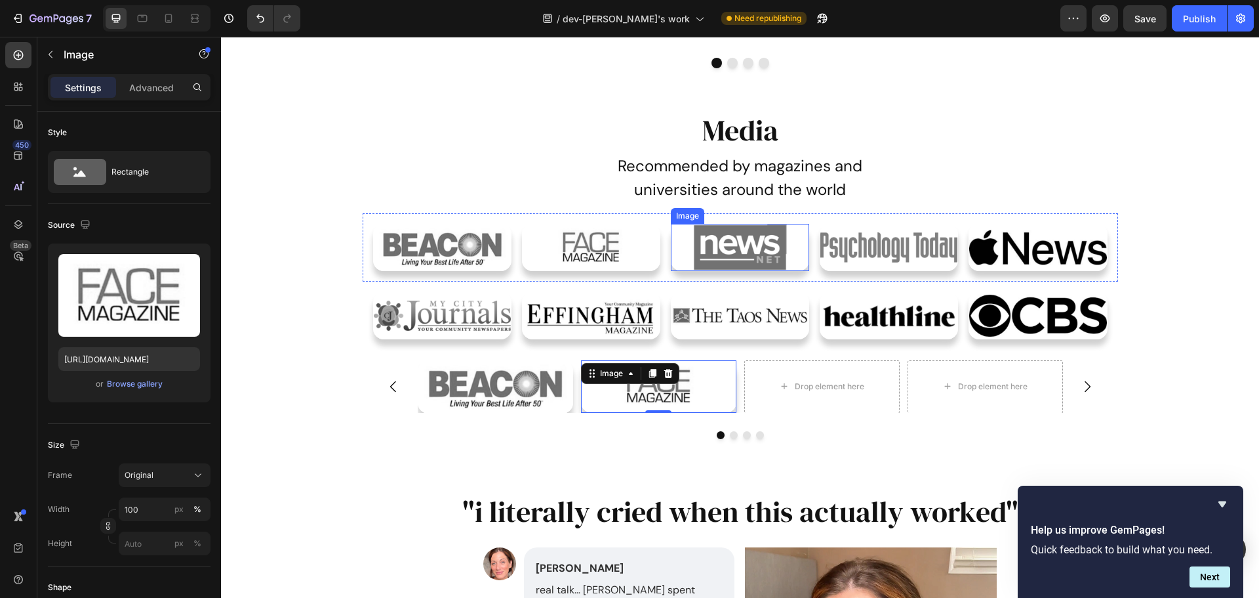
click at [685, 253] on img at bounding box center [740, 247] width 138 height 47
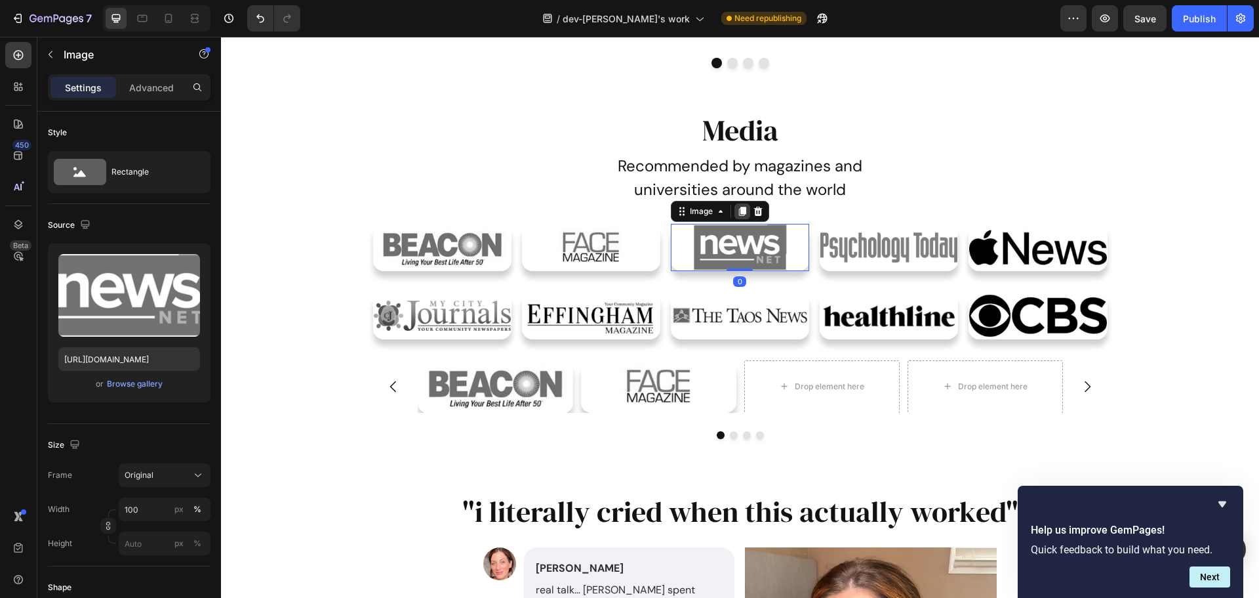
click at [737, 207] on icon at bounding box center [742, 211] width 10 height 10
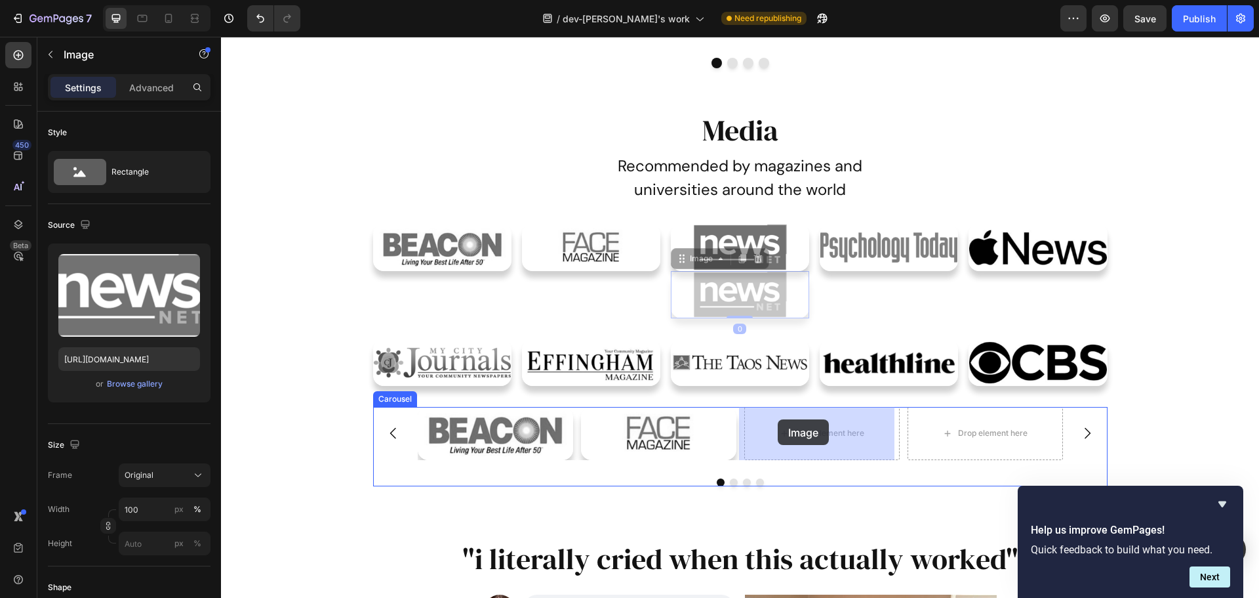
drag, startPoint x: 678, startPoint y: 265, endPoint x: 778, endPoint y: 419, distance: 183.6
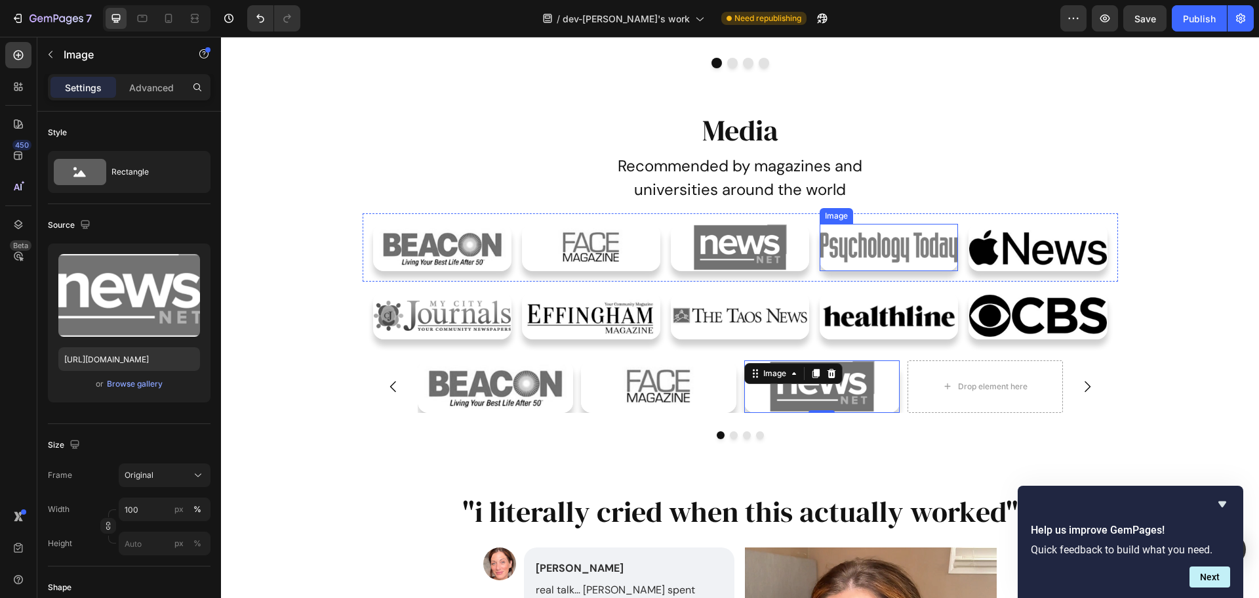
click at [823, 252] on img at bounding box center [889, 247] width 138 height 47
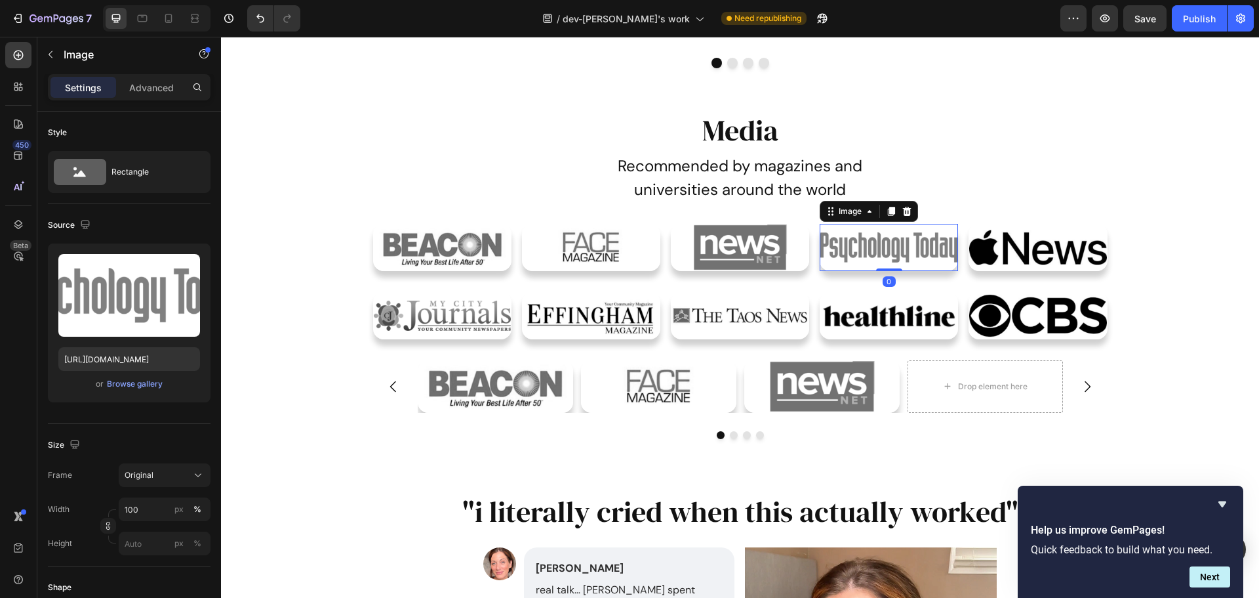
drag, startPoint x: 888, startPoint y: 212, endPoint x: 878, endPoint y: 217, distance: 11.2
click at [888, 213] on icon at bounding box center [891, 211] width 7 height 9
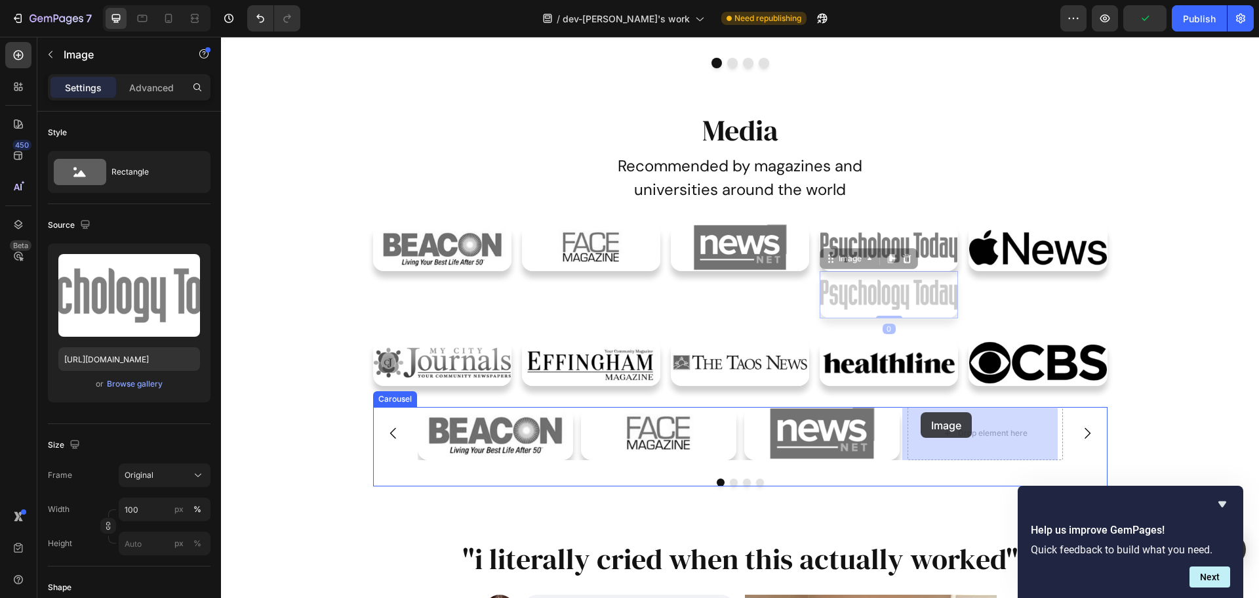
drag, startPoint x: 825, startPoint y: 258, endPoint x: 926, endPoint y: 421, distance: 191.5
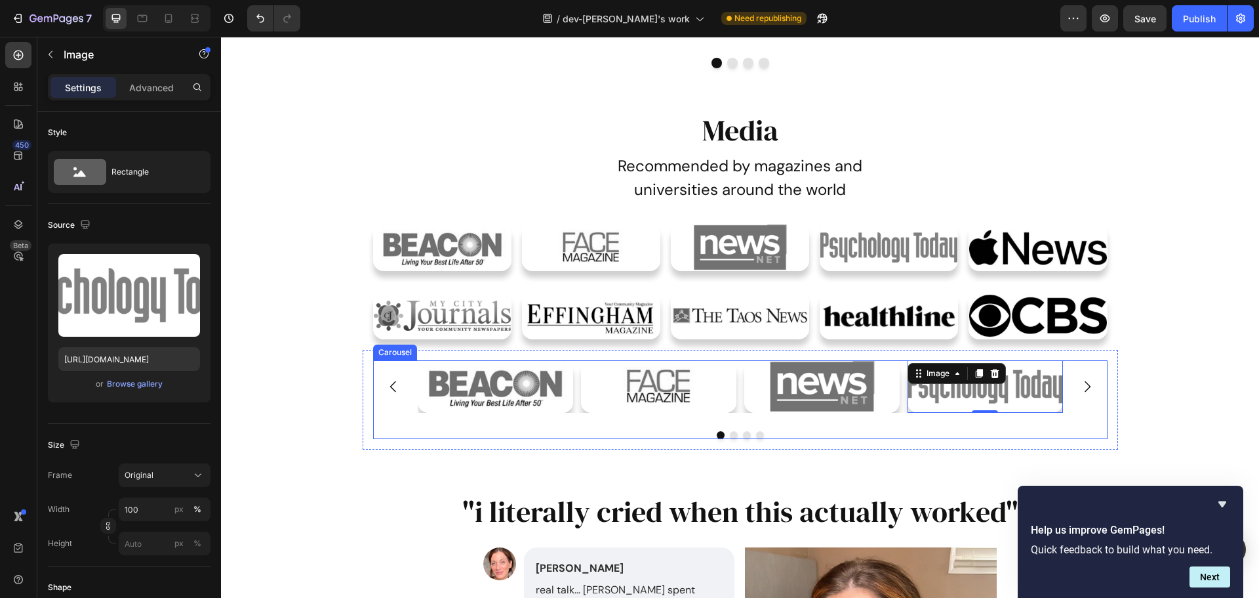
click at [732, 435] on button "Dot" at bounding box center [734, 435] width 8 height 8
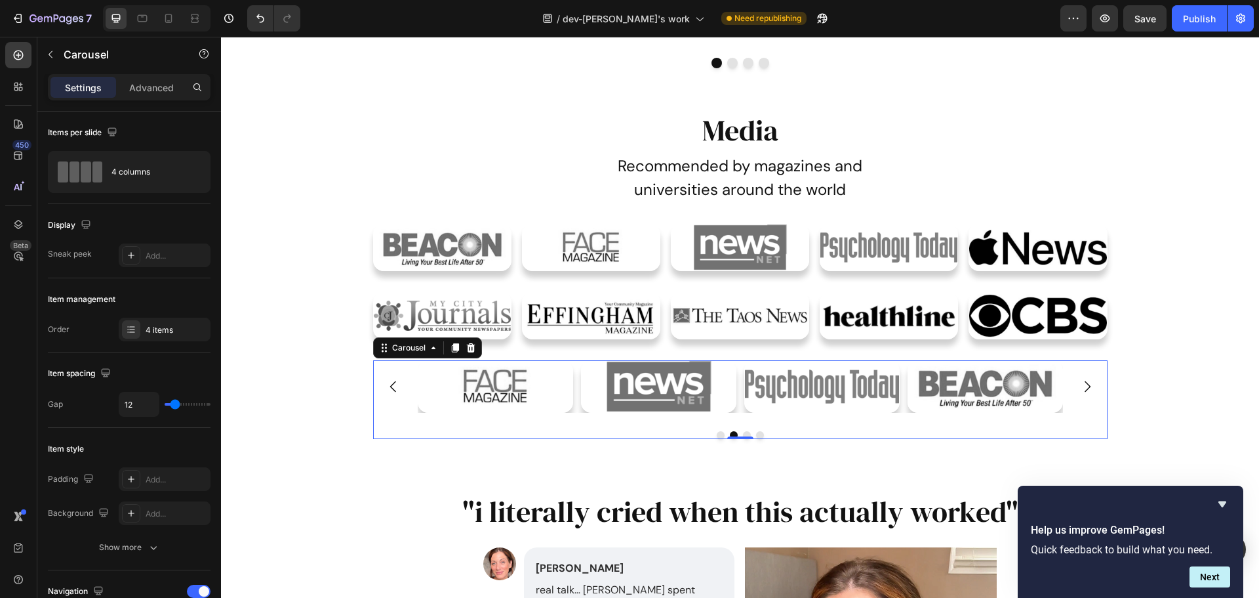
click at [743, 432] on button "Dot" at bounding box center [747, 435] width 8 height 8
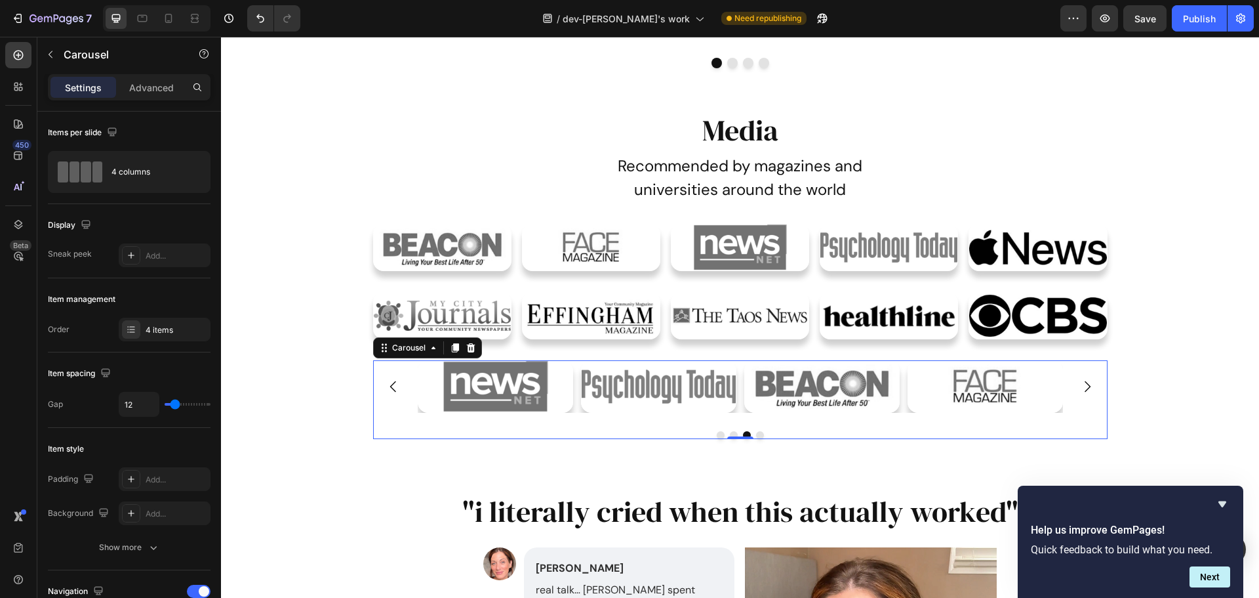
click at [756, 435] on button "Dot" at bounding box center [760, 435] width 8 height 8
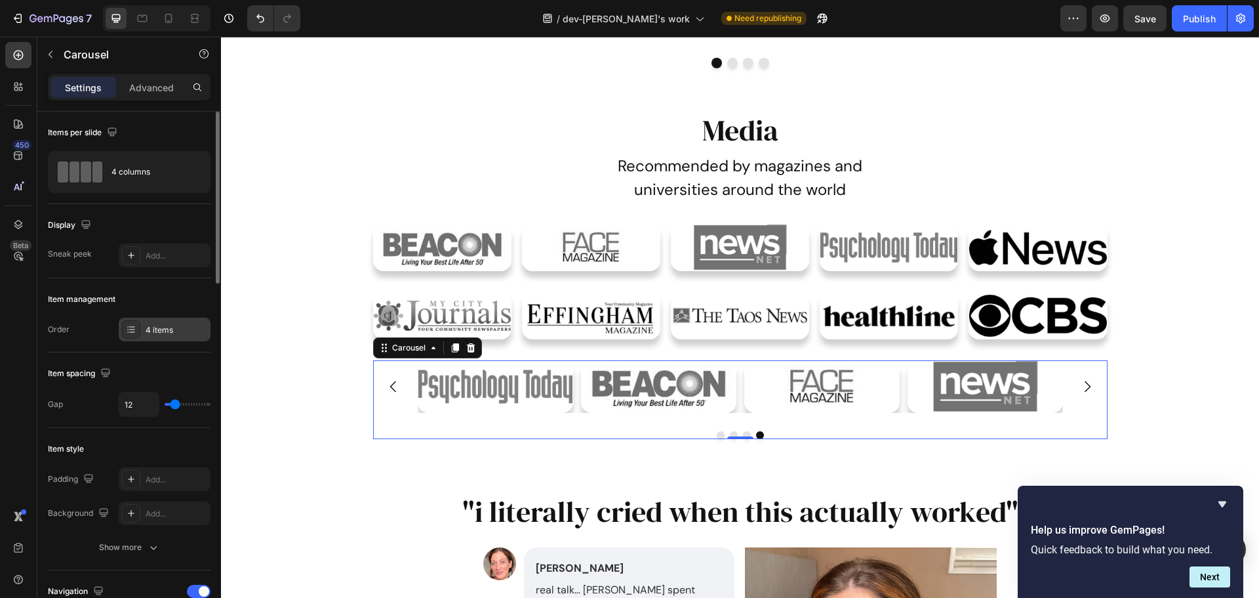
click at [146, 333] on div "4 items" at bounding box center [177, 330] width 62 height 12
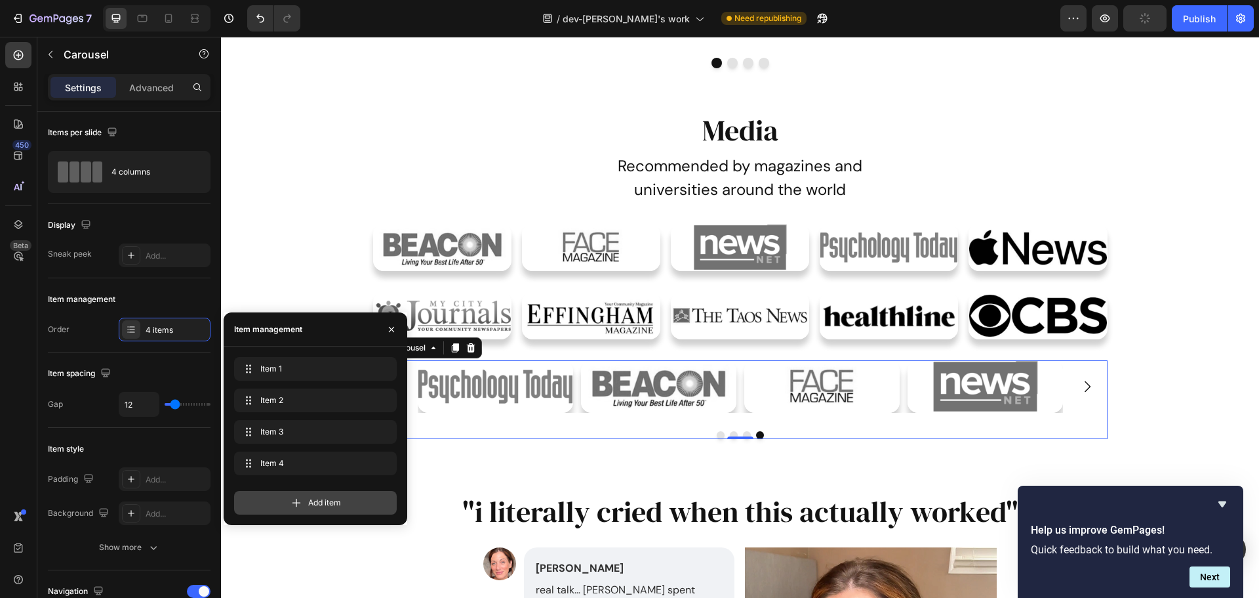
click at [321, 498] on span "Add item" at bounding box center [324, 503] width 33 height 12
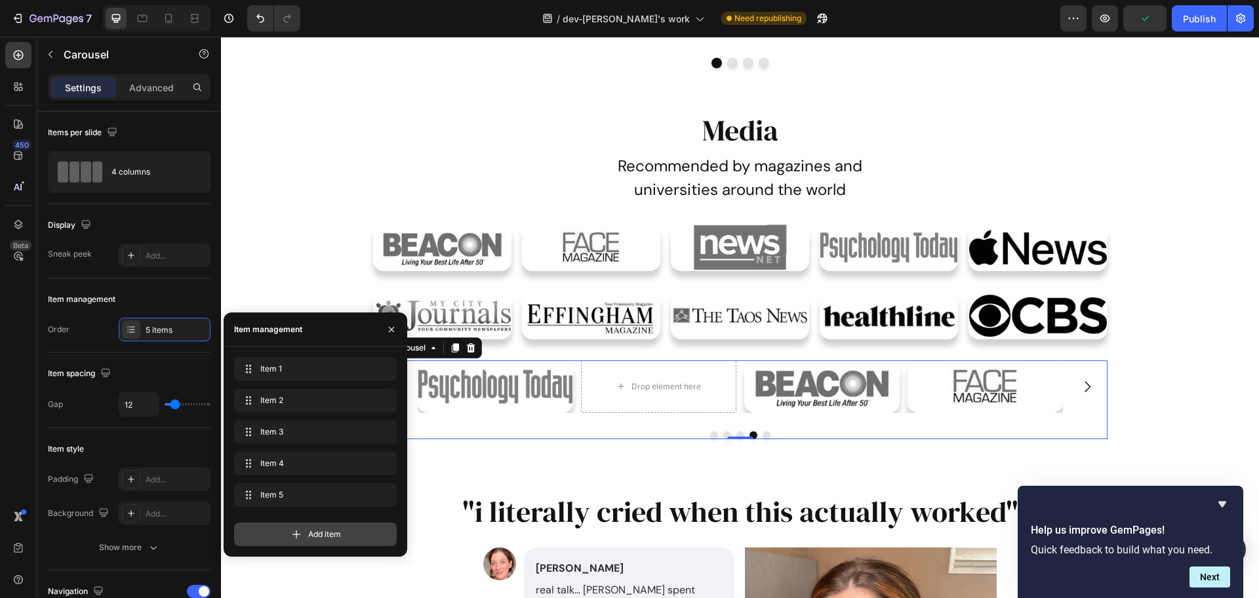
click at [300, 537] on icon at bounding box center [296, 533] width 13 height 13
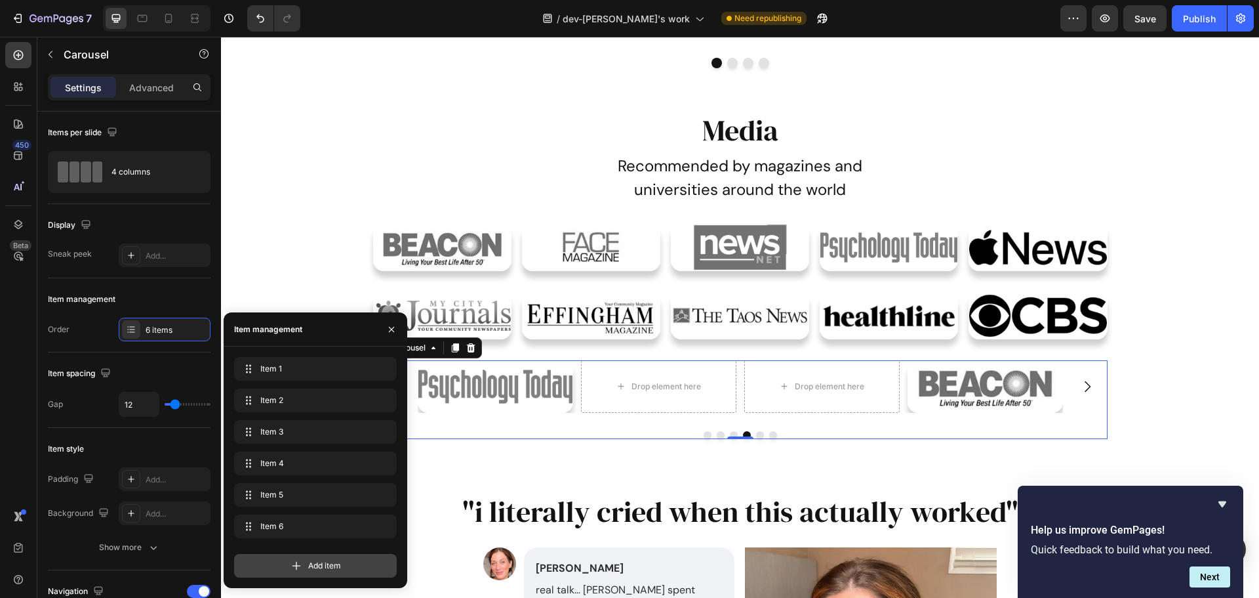
click at [293, 572] on div "Add item" at bounding box center [315, 566] width 163 height 24
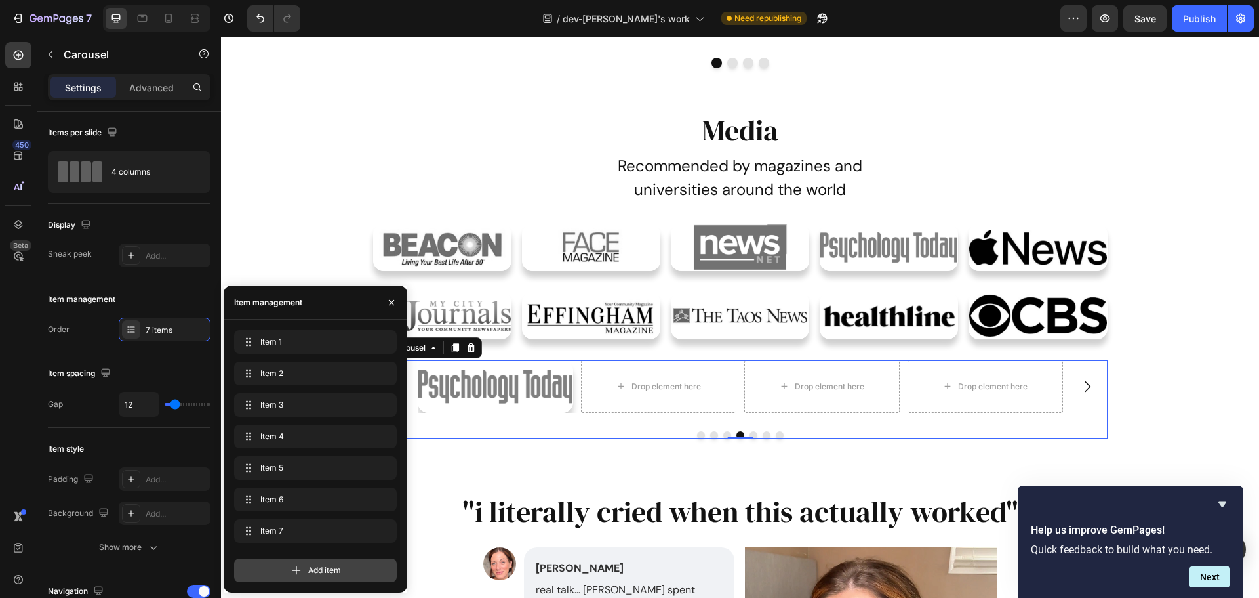
click at [317, 571] on span "Add item" at bounding box center [324, 570] width 33 height 12
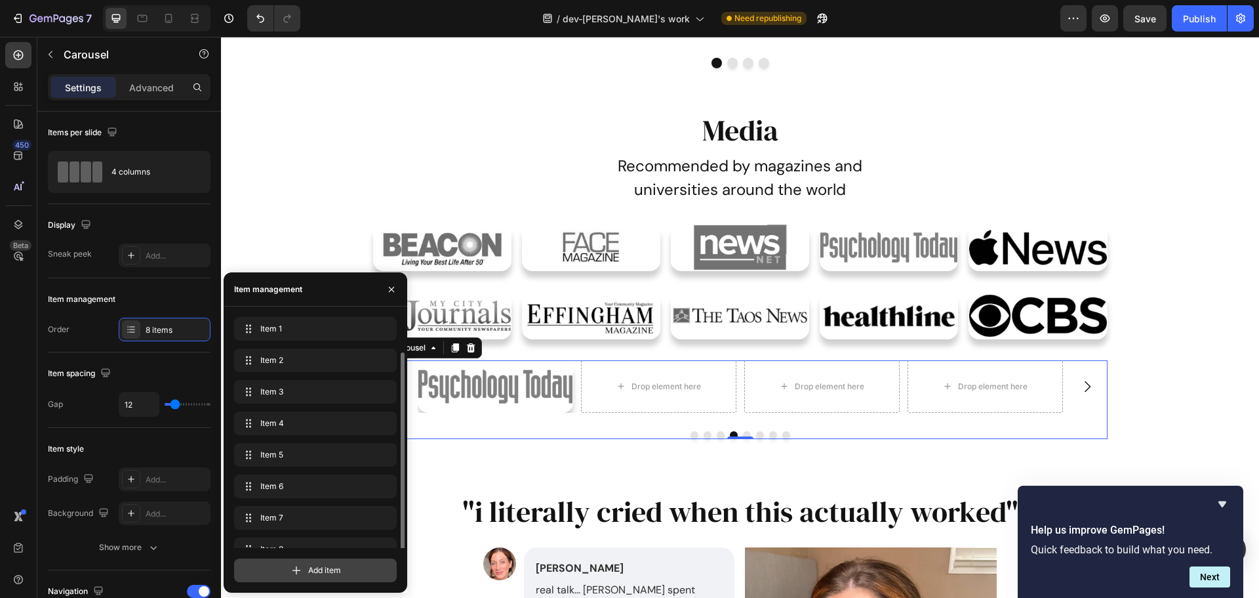
scroll to position [18, 0]
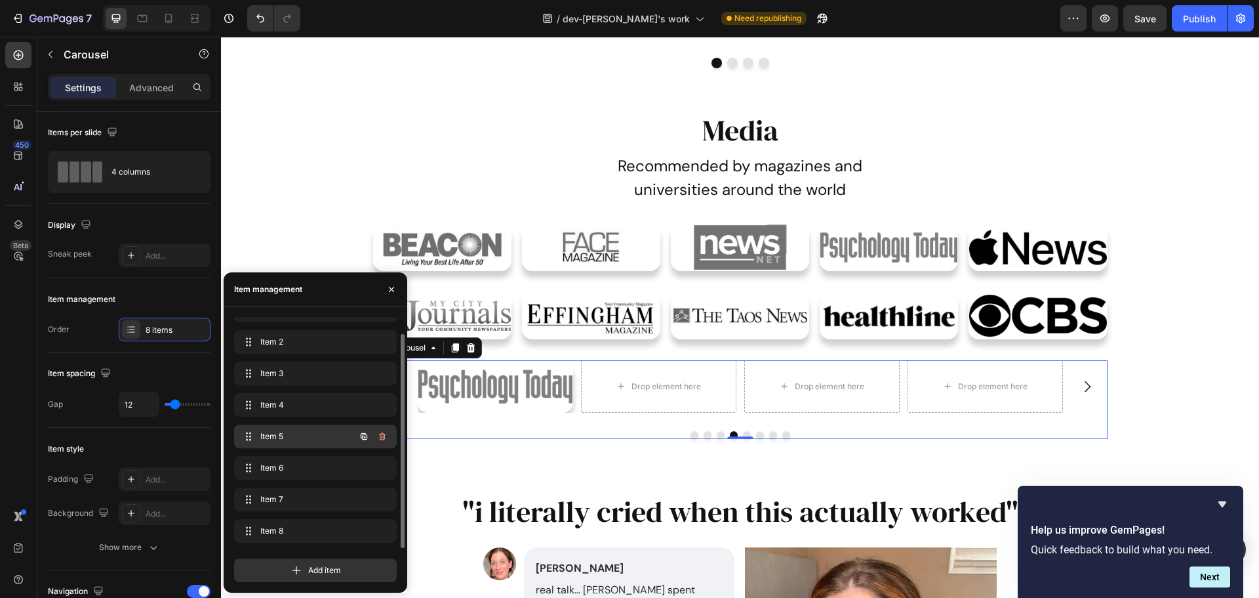
click at [296, 430] on div "Item 5 Item 5" at bounding box center [296, 436] width 115 height 18
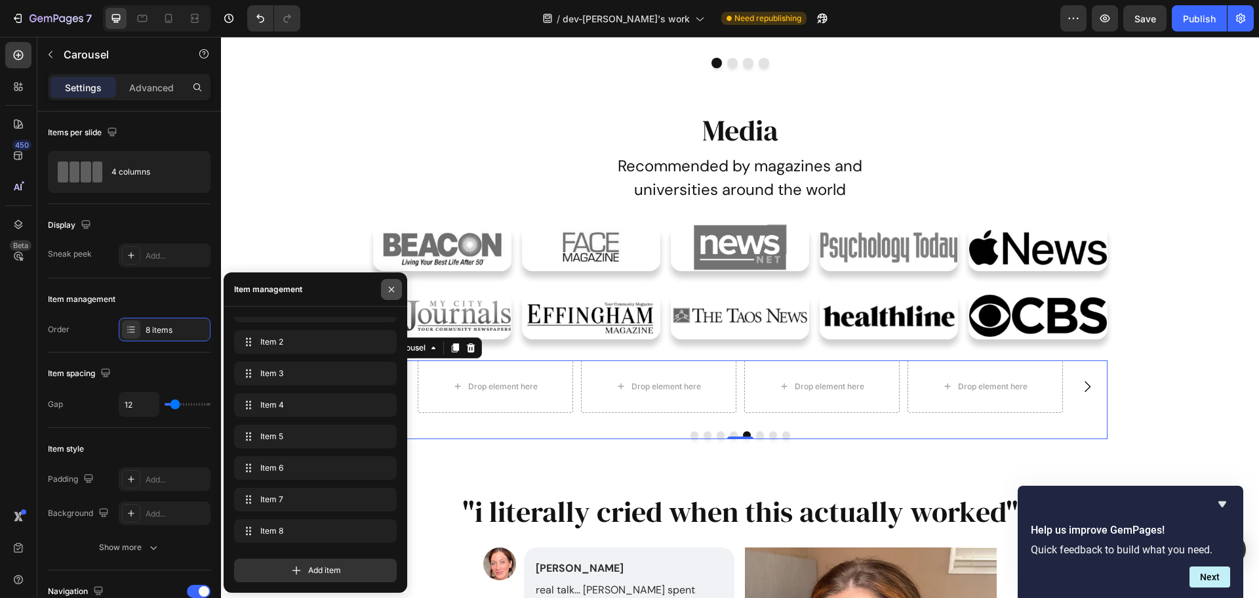
click at [390, 288] on icon "button" at bounding box center [391, 289] width 10 height 10
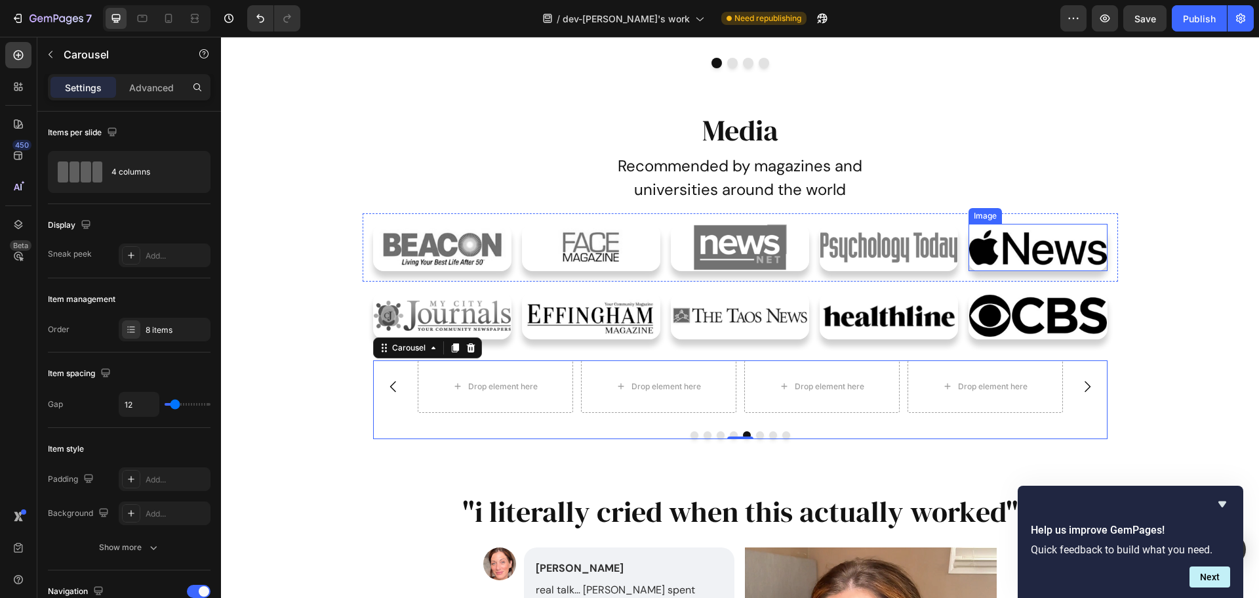
click at [996, 267] on img at bounding box center [1038, 247] width 138 height 47
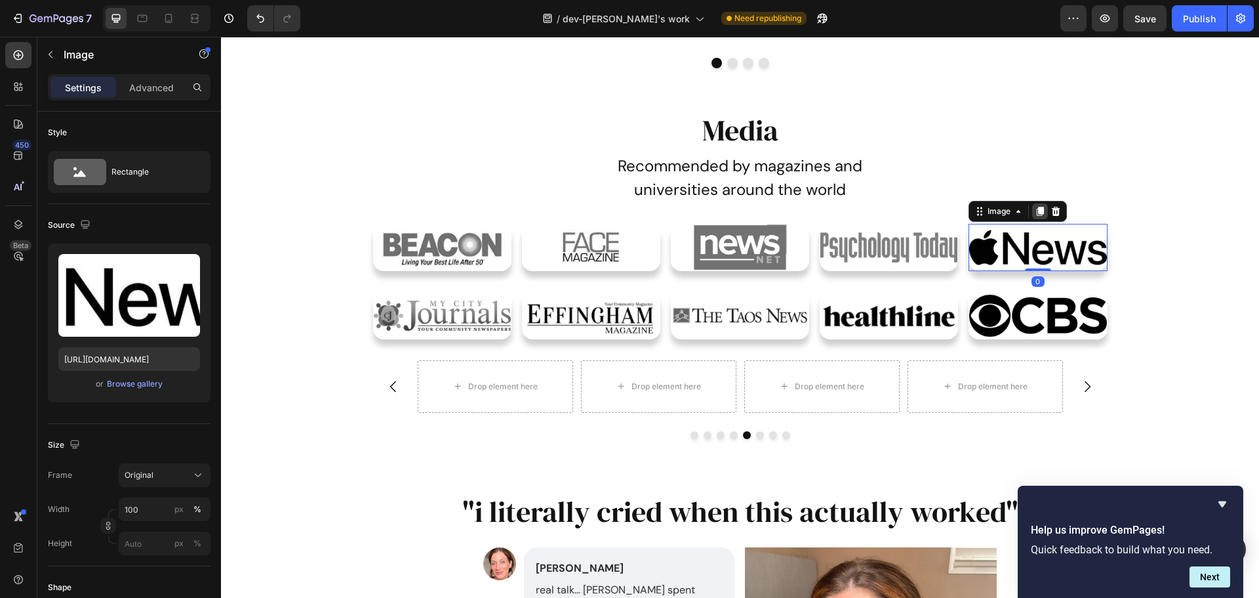
click at [1037, 213] on icon at bounding box center [1040, 211] width 7 height 9
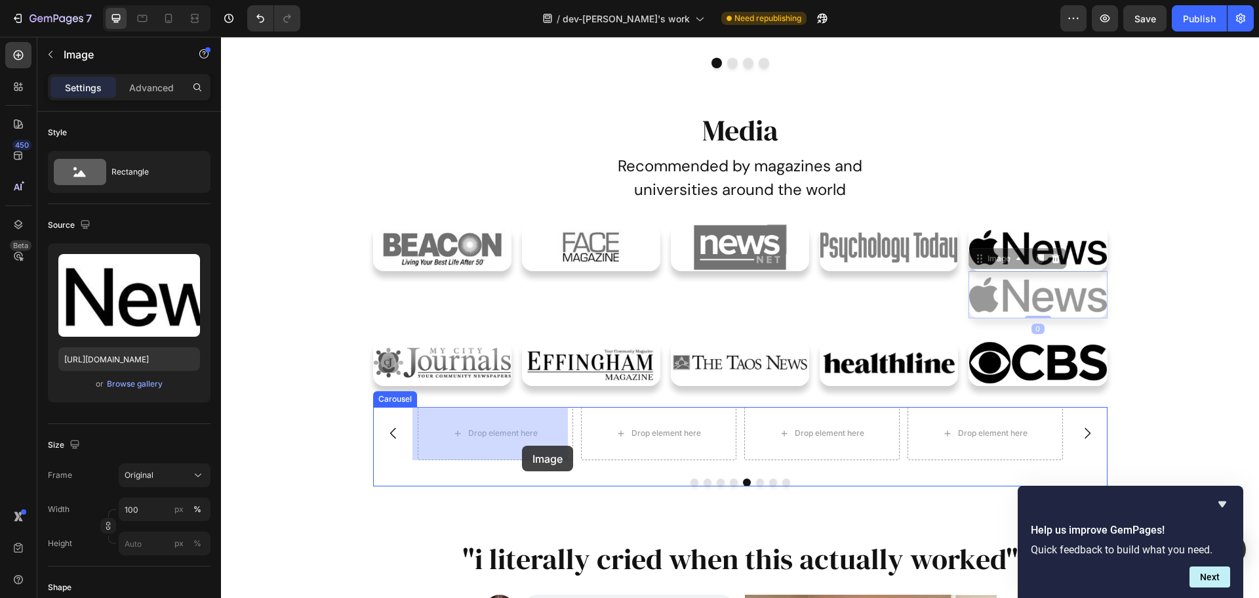
drag, startPoint x: 979, startPoint y: 260, endPoint x: 521, endPoint y: 445, distance: 493.5
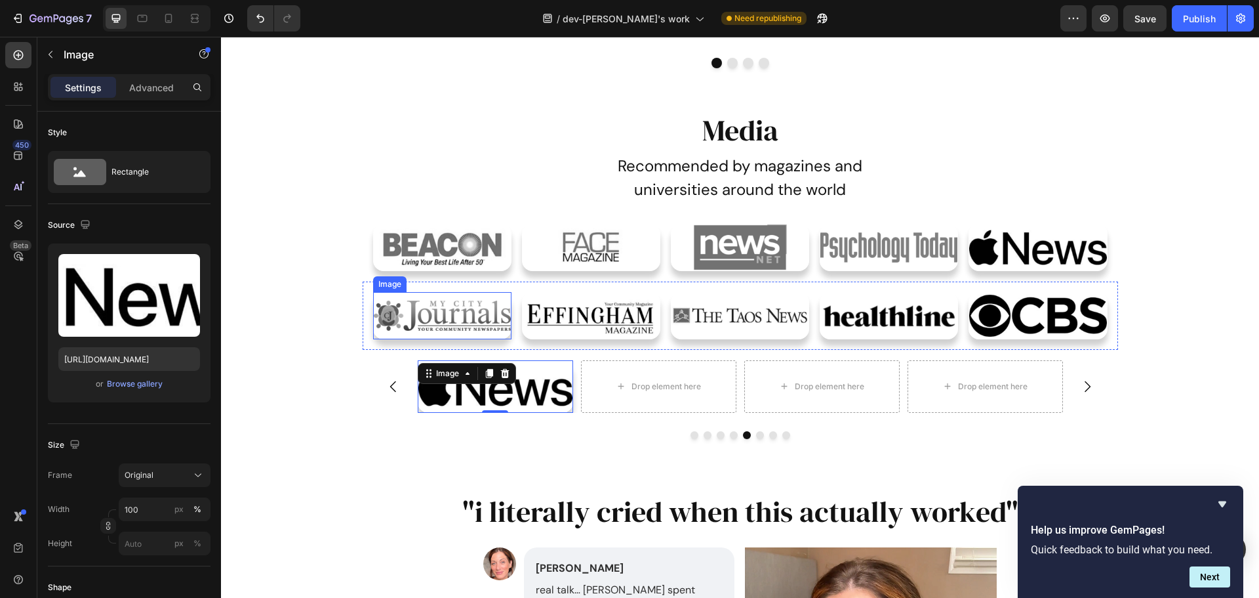
click at [494, 333] on img at bounding box center [442, 315] width 138 height 47
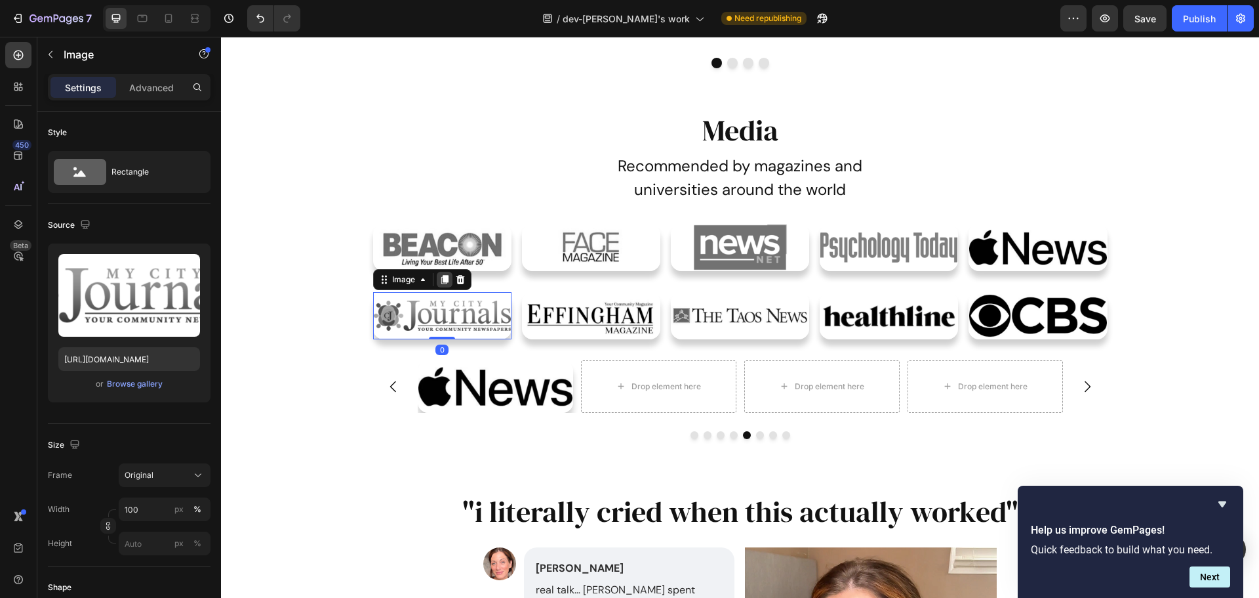
click at [439, 281] on icon at bounding box center [444, 279] width 10 height 10
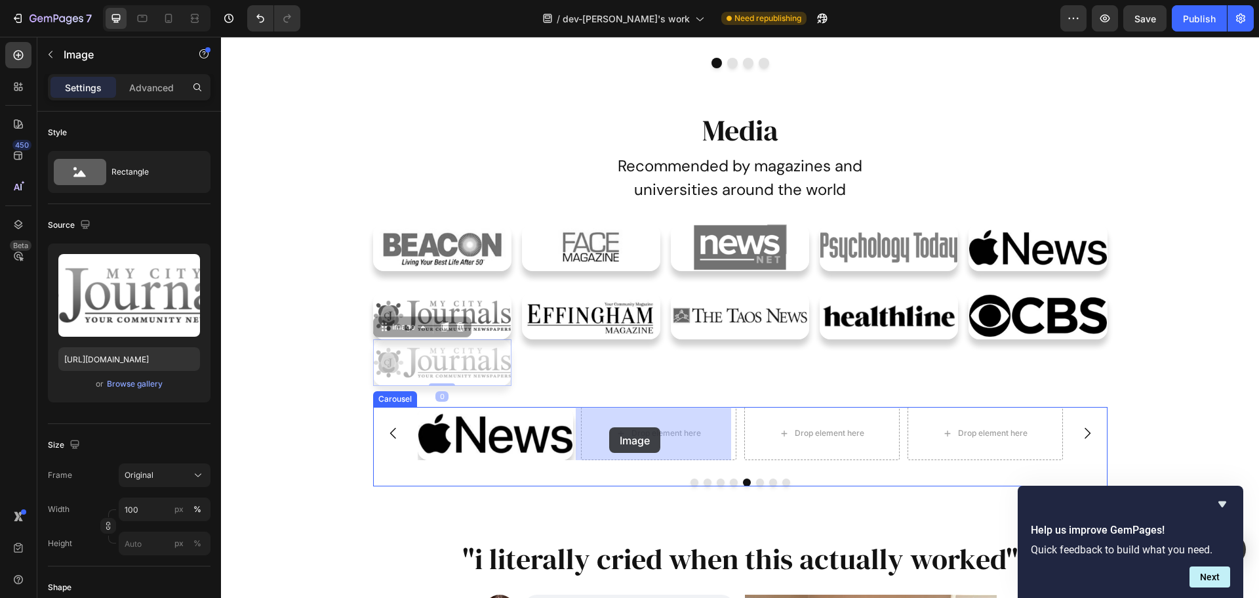
drag, startPoint x: 378, startPoint y: 331, endPoint x: 607, endPoint y: 426, distance: 247.9
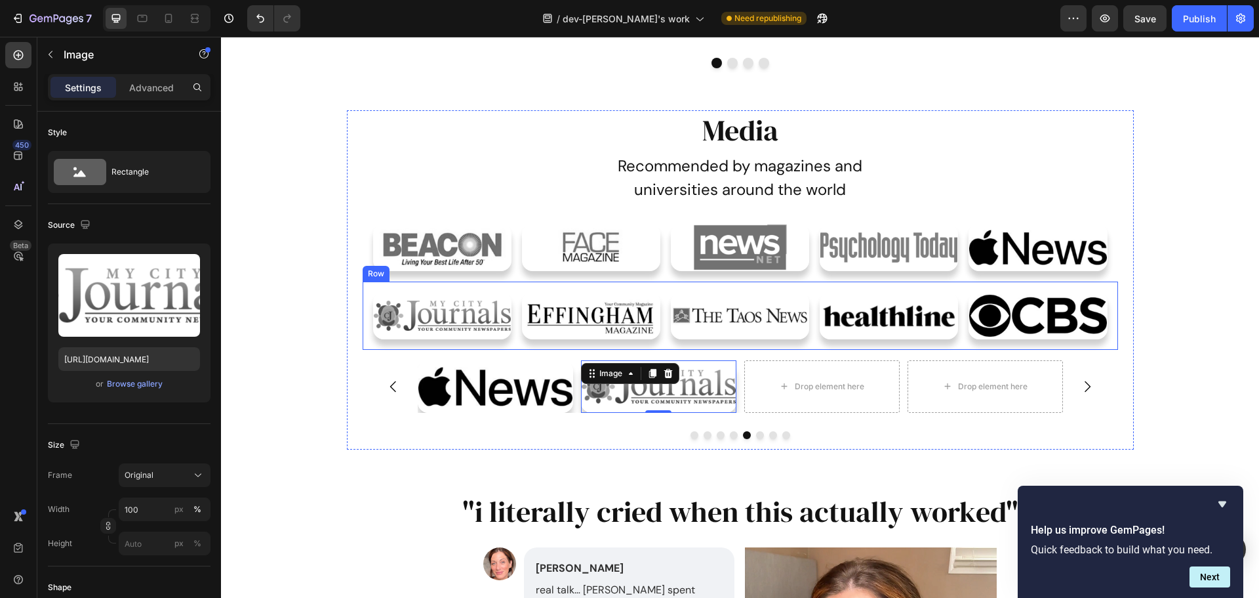
click at [624, 336] on img at bounding box center [591, 315] width 138 height 47
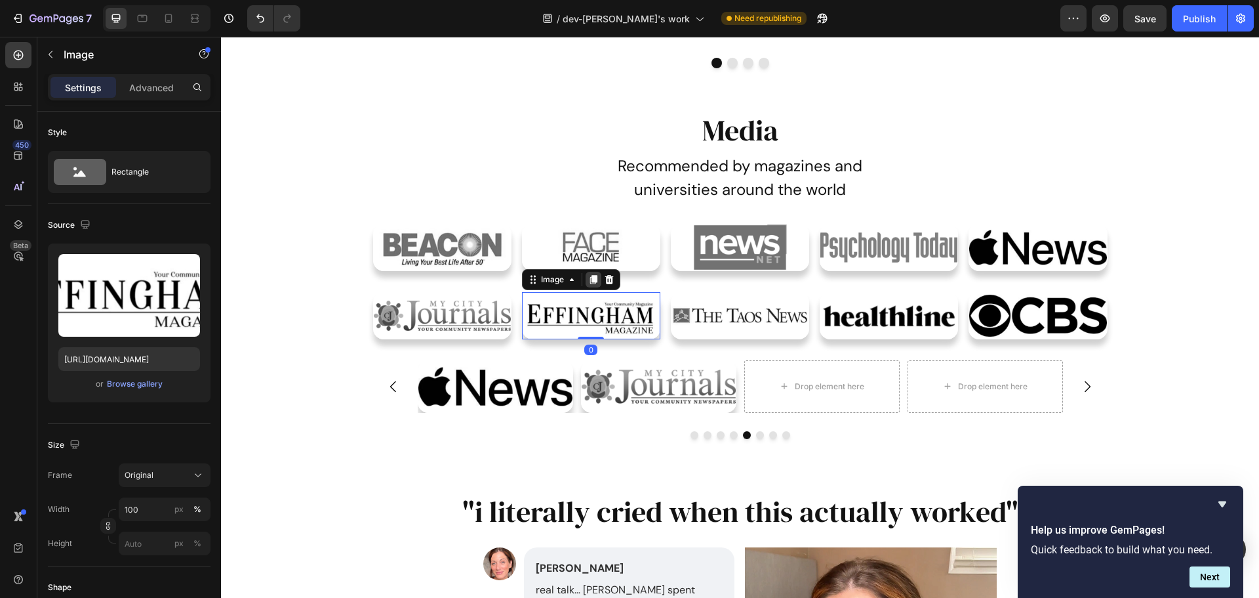
click at [588, 284] on icon at bounding box center [593, 279] width 10 height 10
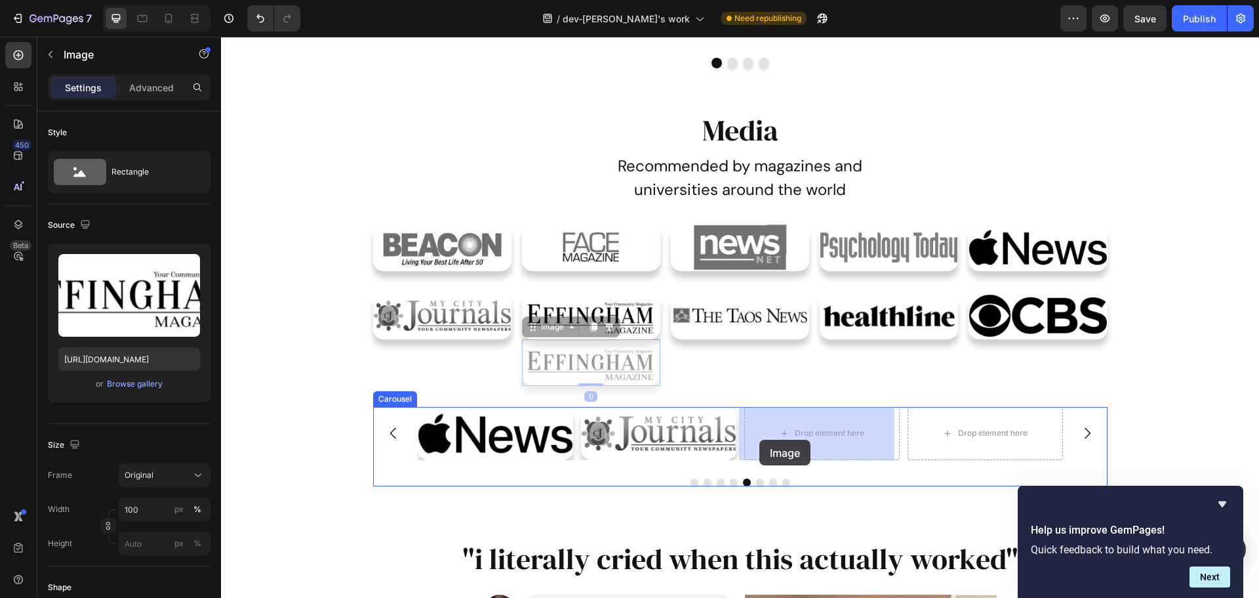
drag, startPoint x: 530, startPoint y: 330, endPoint x: 755, endPoint y: 438, distance: 249.4
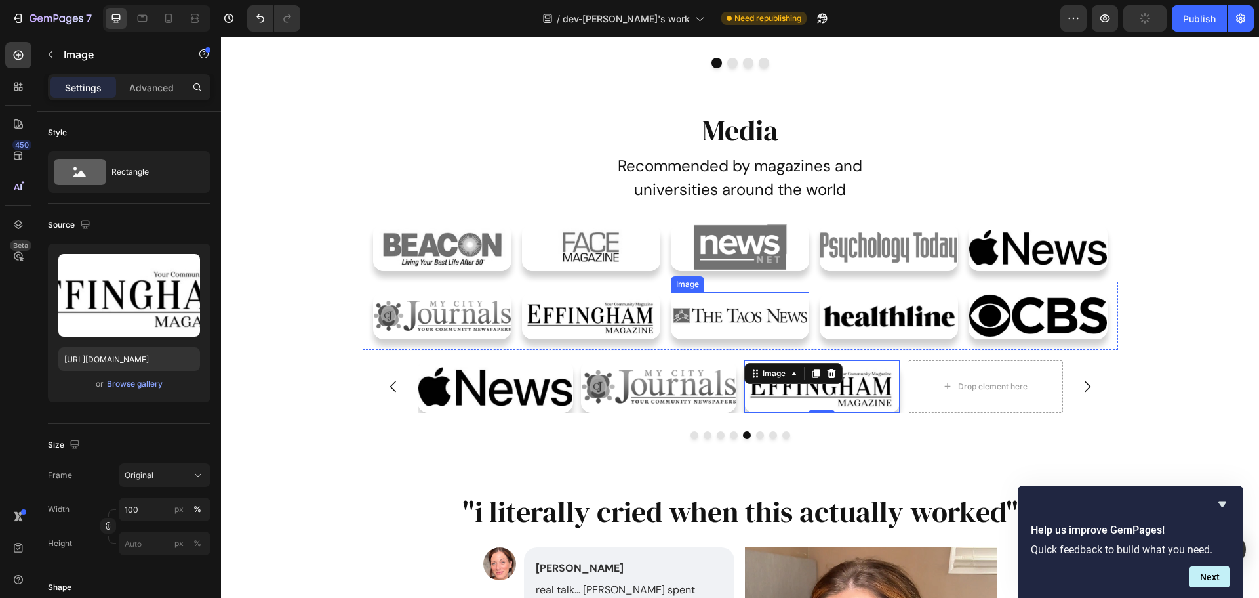
click at [771, 333] on img at bounding box center [740, 315] width 138 height 47
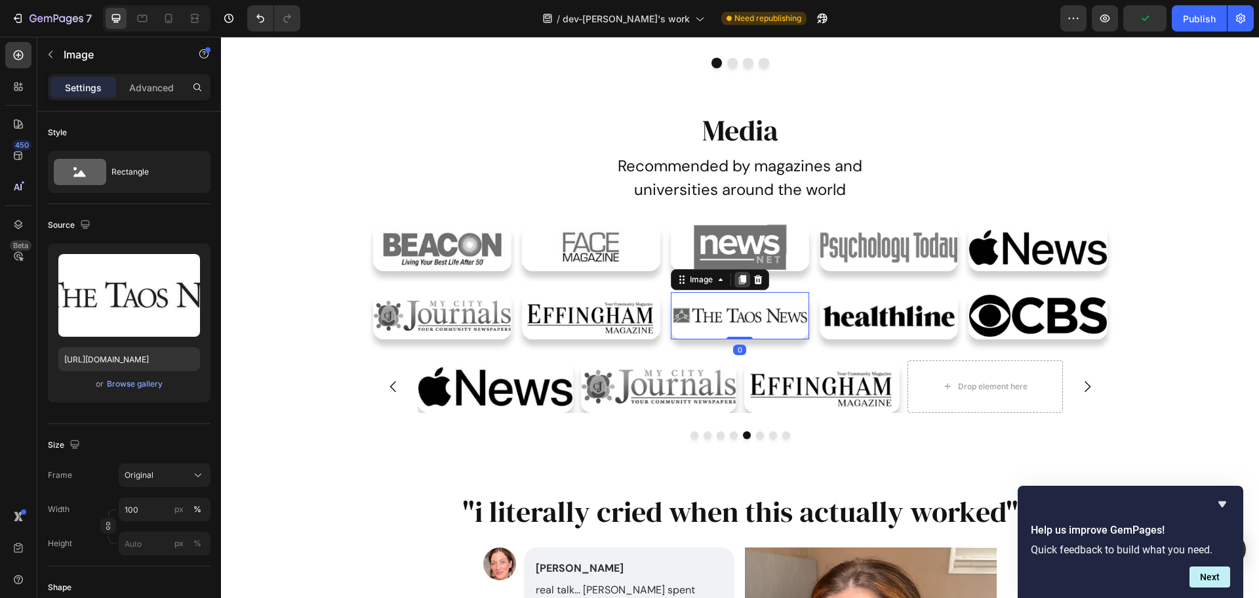
click at [739, 279] on icon at bounding box center [742, 279] width 7 height 9
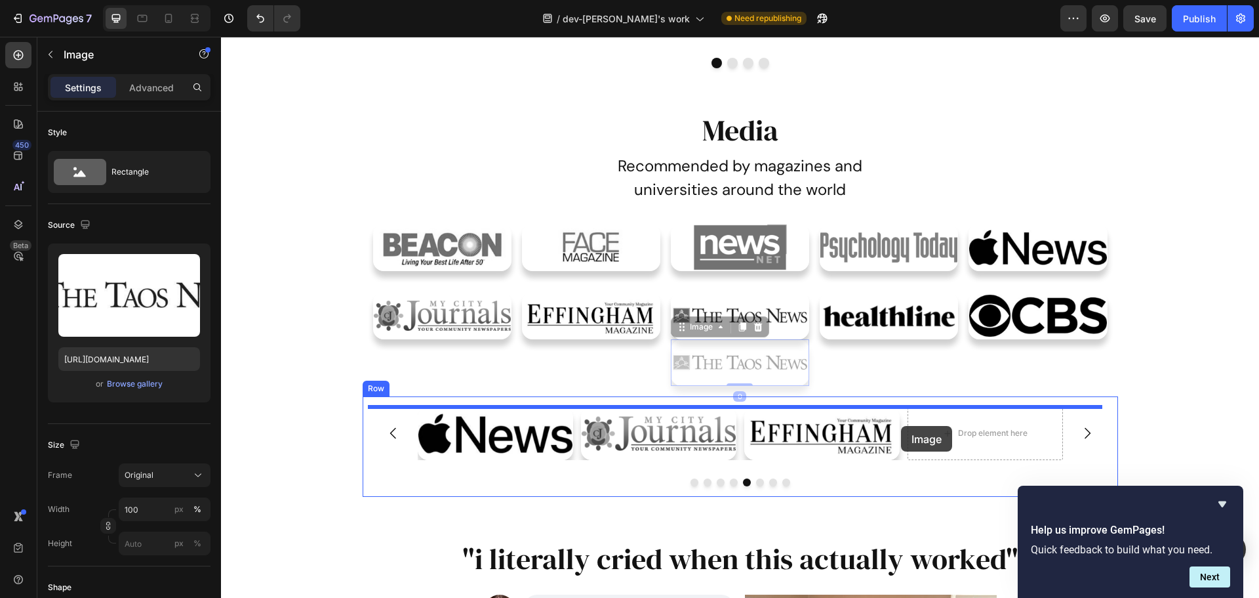
drag, startPoint x: 678, startPoint y: 329, endPoint x: 905, endPoint y: 428, distance: 247.4
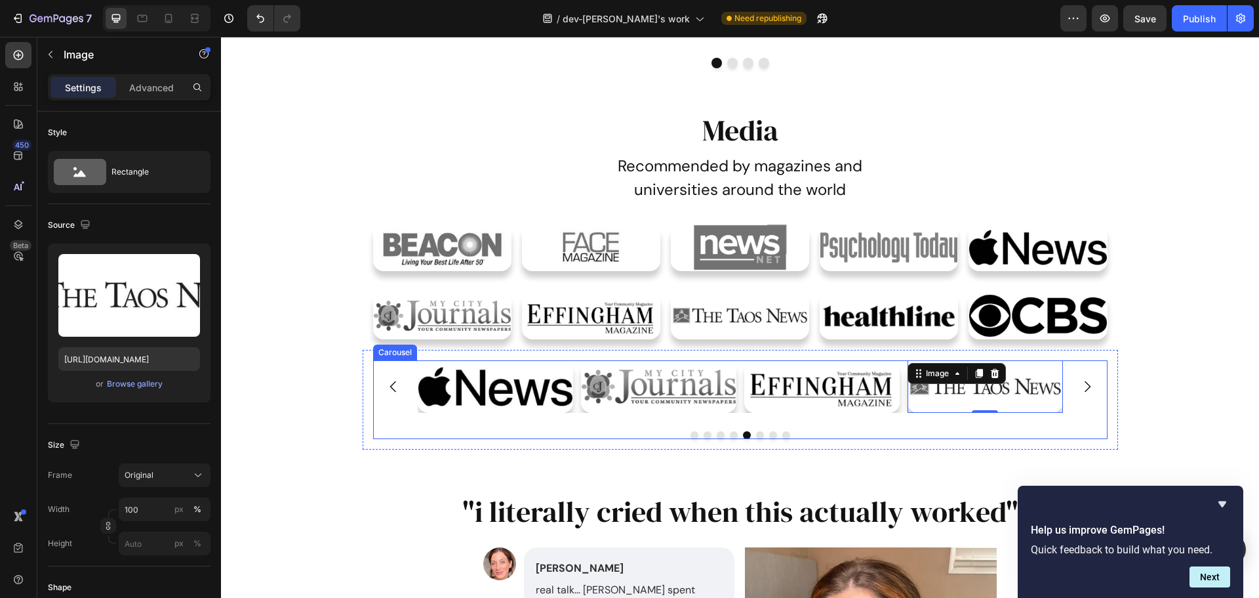
click at [1082, 384] on icon "Carousel Next Arrow" at bounding box center [1088, 386] width 16 height 16
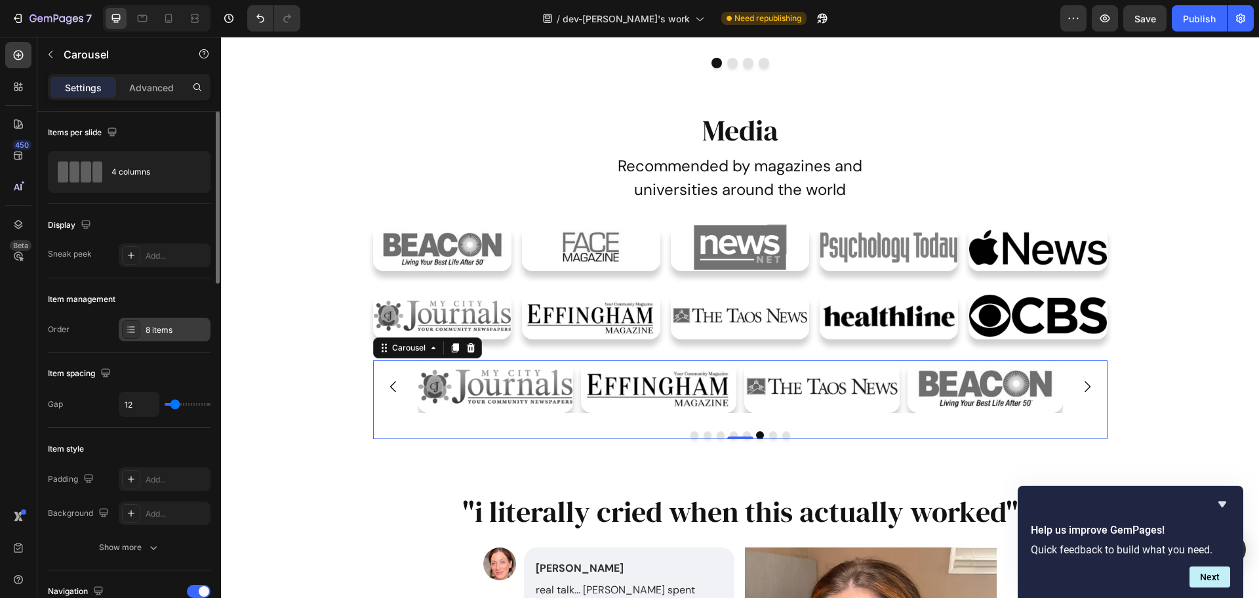
click at [165, 332] on div "8 items" at bounding box center [177, 330] width 62 height 12
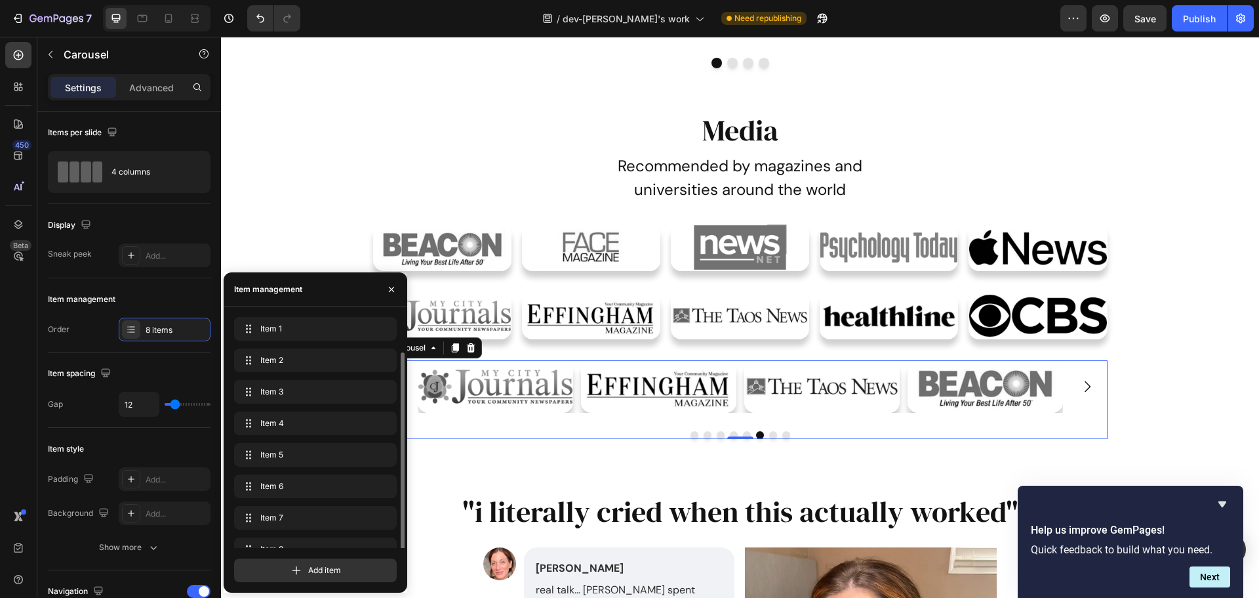
scroll to position [1139, 0]
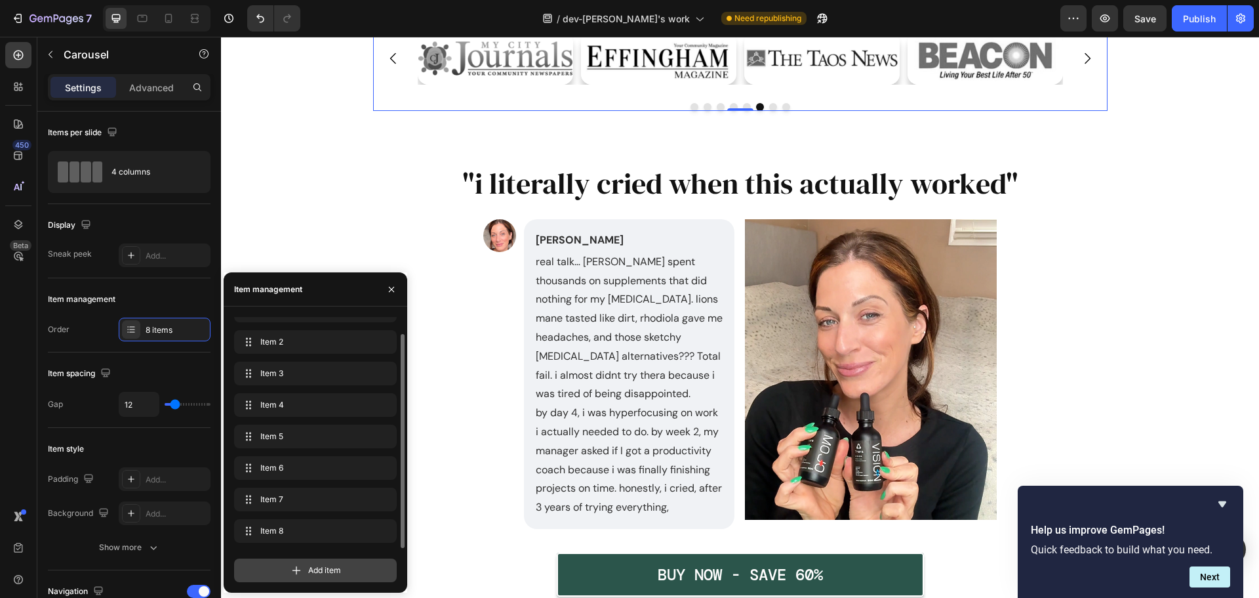
click at [314, 567] on span "Add item" at bounding box center [324, 570] width 33 height 12
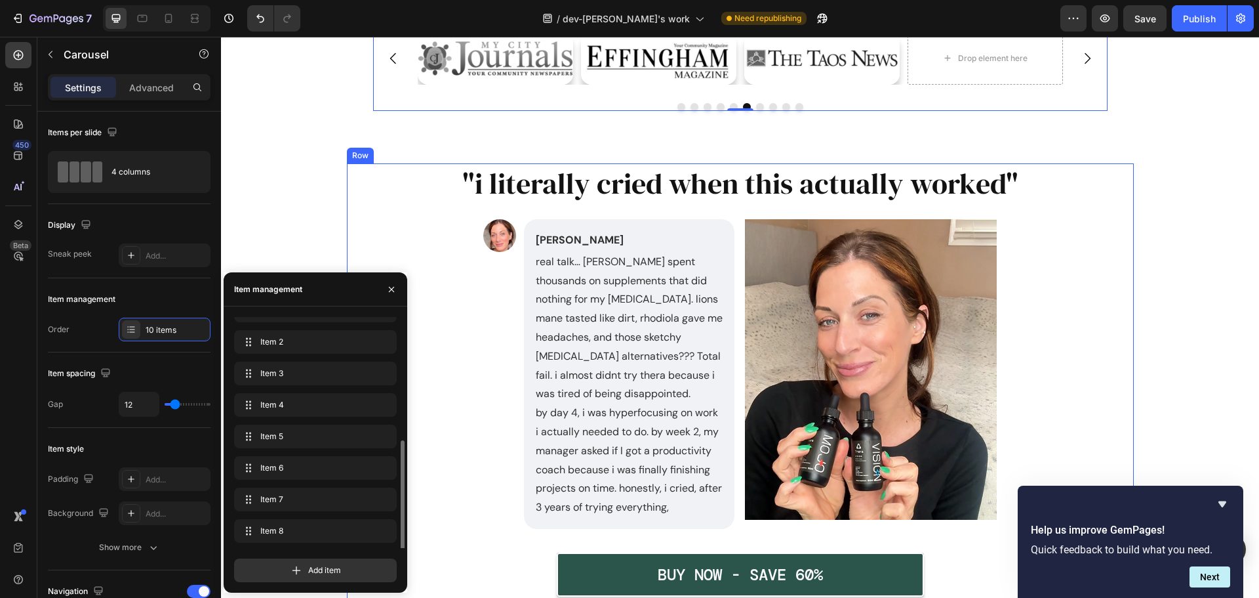
scroll to position [942, 0]
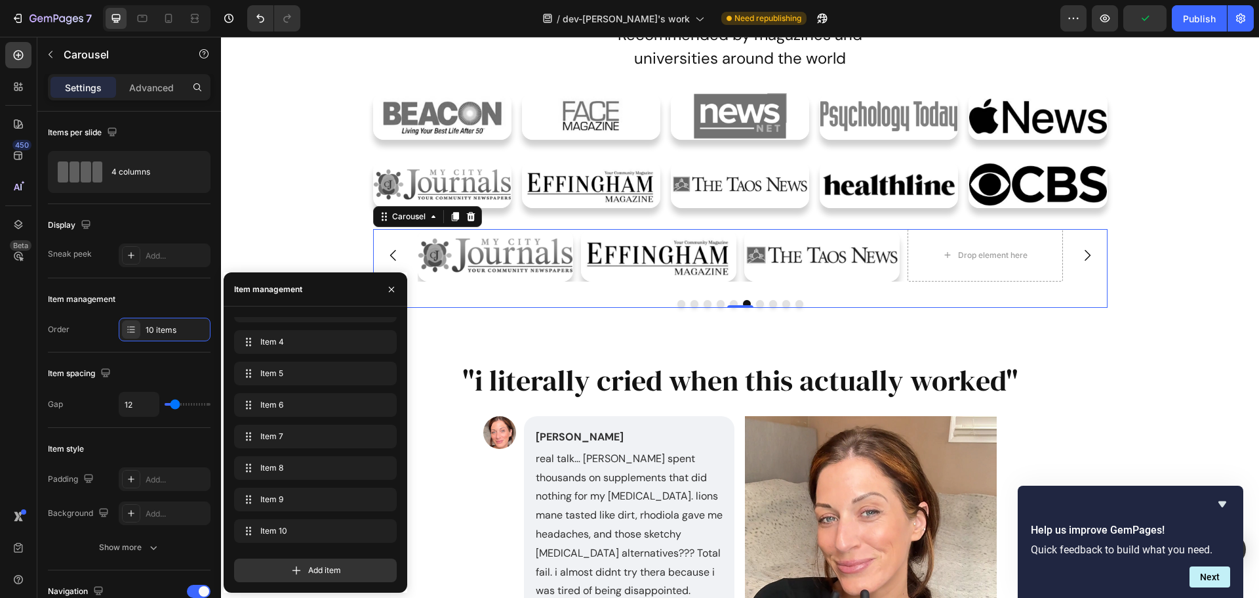
click at [1086, 258] on icon "Carousel Next Arrow" at bounding box center [1088, 255] width 16 height 16
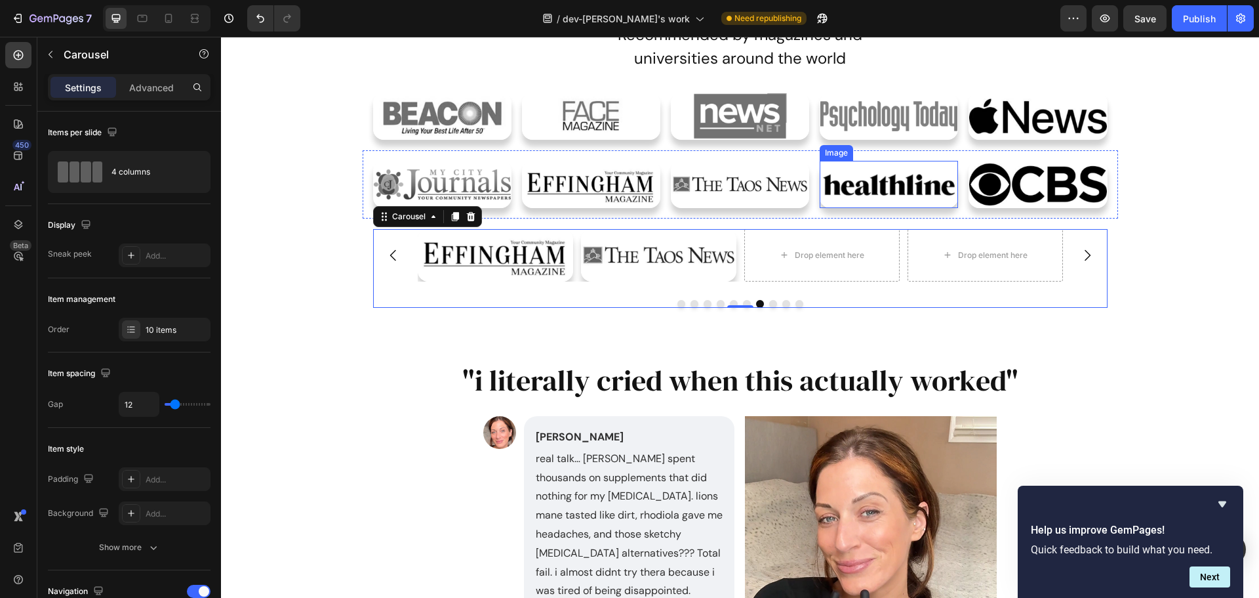
click at [892, 188] on img at bounding box center [889, 184] width 138 height 47
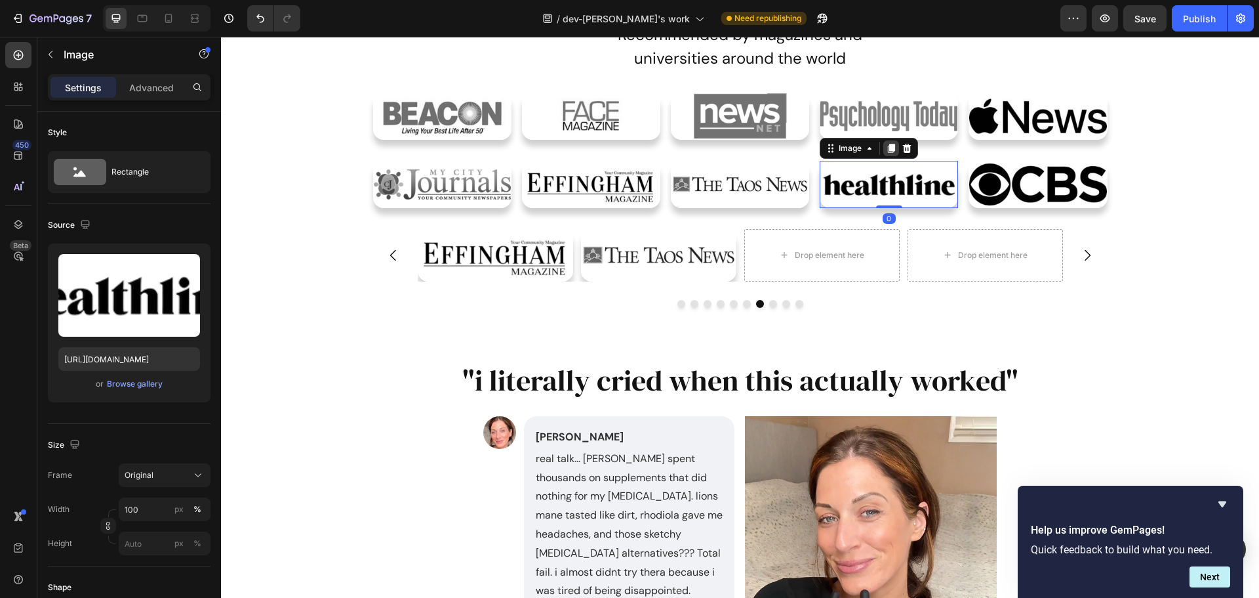
click at [888, 150] on icon at bounding box center [891, 148] width 7 height 9
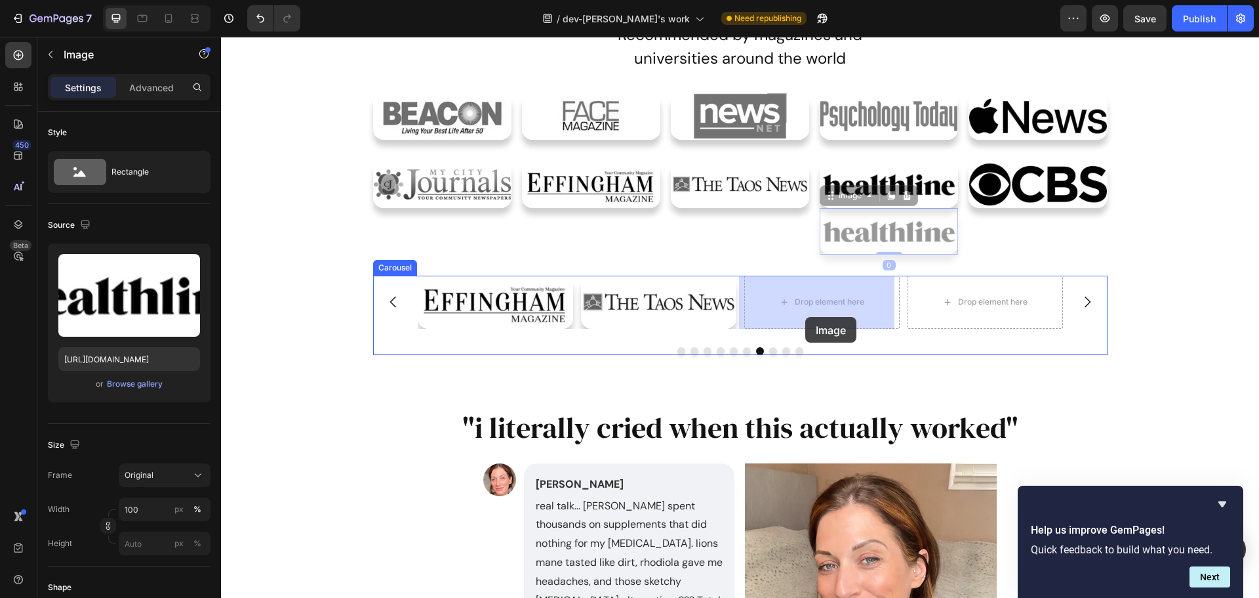
drag, startPoint x: 827, startPoint y: 197, endPoint x: 806, endPoint y: 316, distance: 120.5
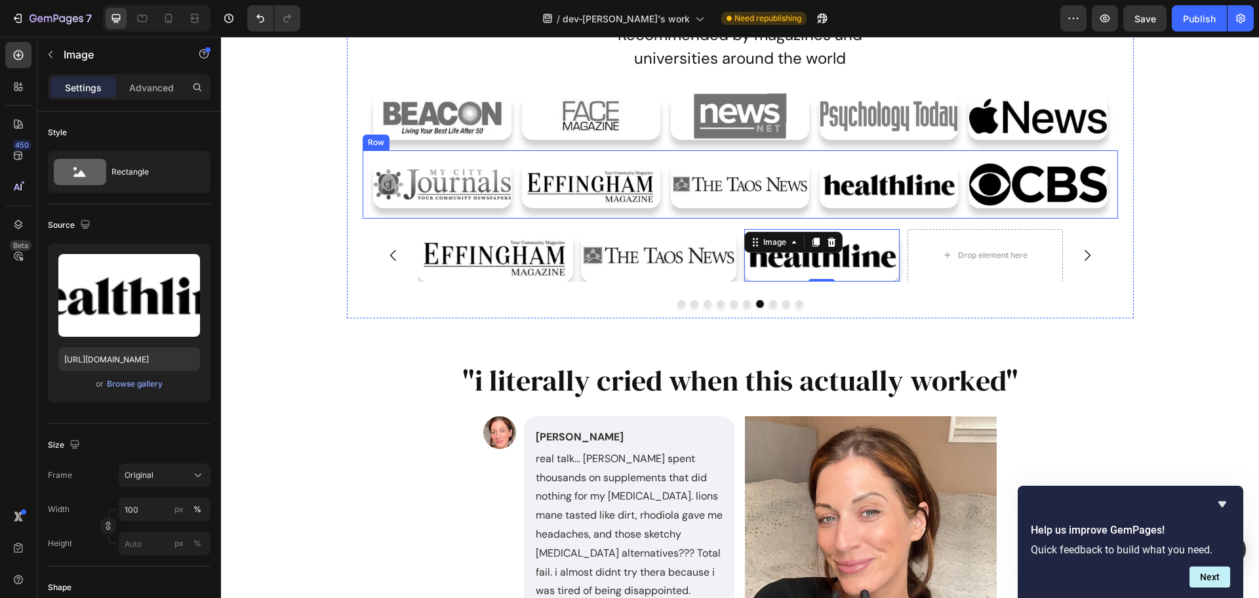
click at [987, 205] on img at bounding box center [1038, 184] width 138 height 47
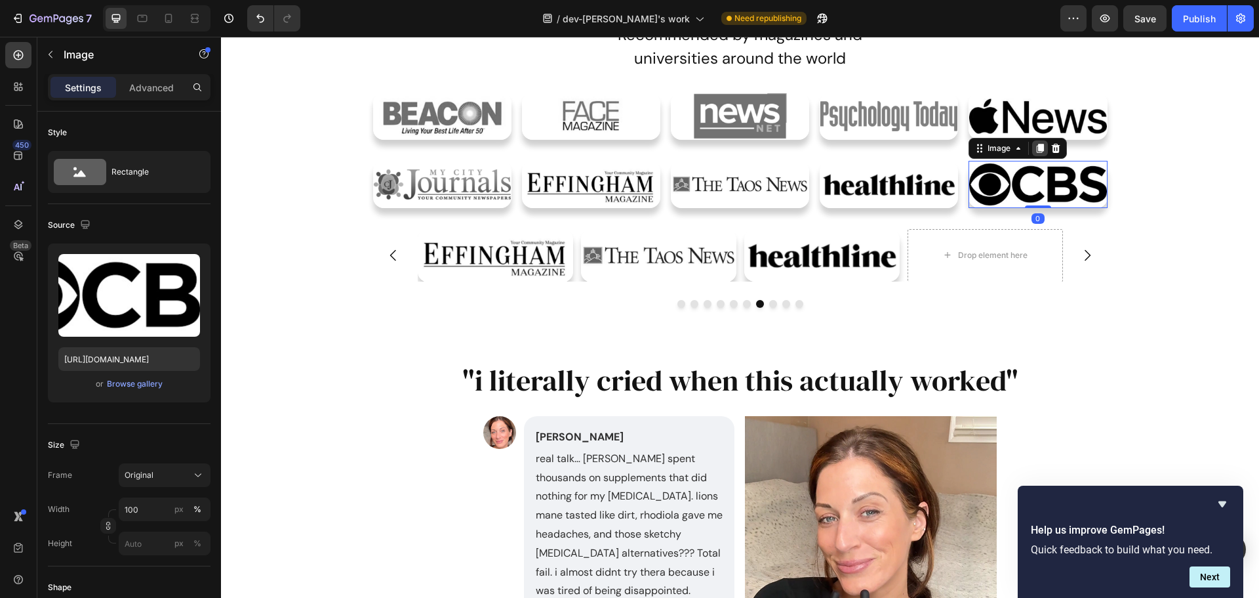
click at [1037, 147] on icon at bounding box center [1040, 148] width 7 height 9
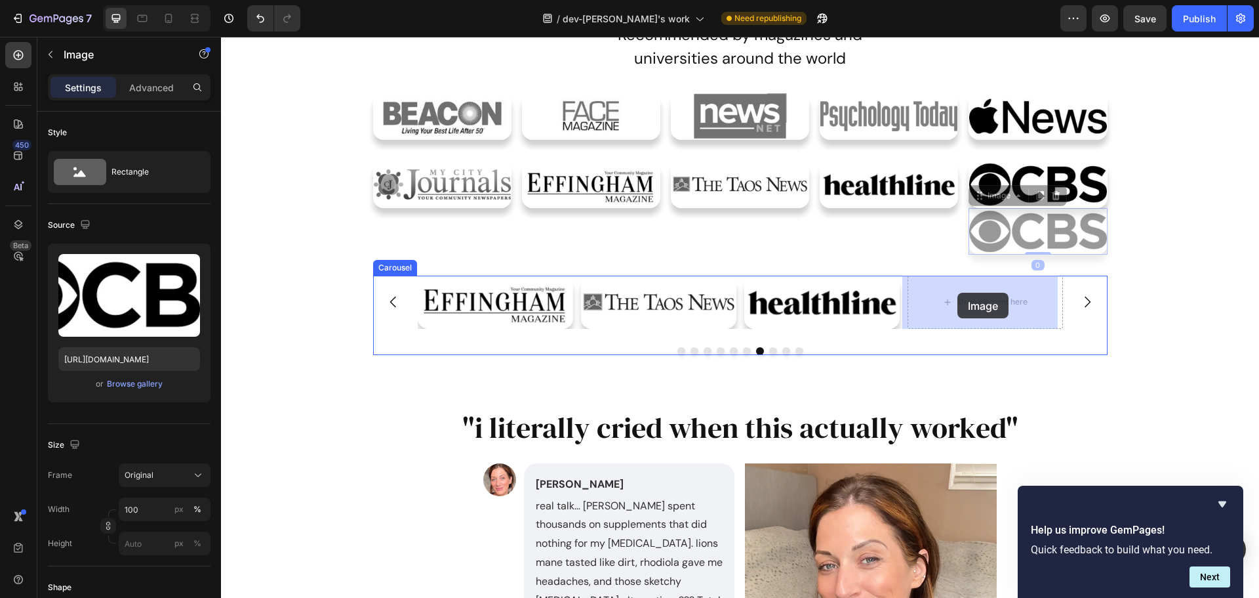
drag, startPoint x: 973, startPoint y: 199, endPoint x: 958, endPoint y: 295, distance: 96.4
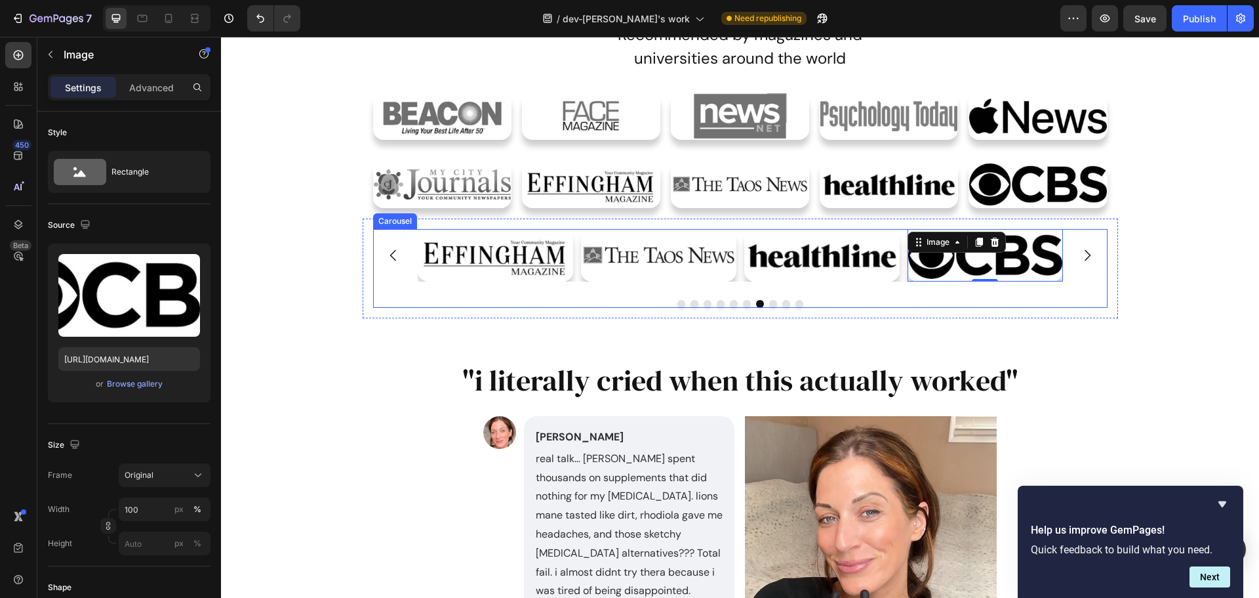
click at [445, 297] on div "Image Image Image Image Image Image Image Image Image Image 0 [GEOGRAPHIC_DATA]" at bounding box center [740, 268] width 735 height 79
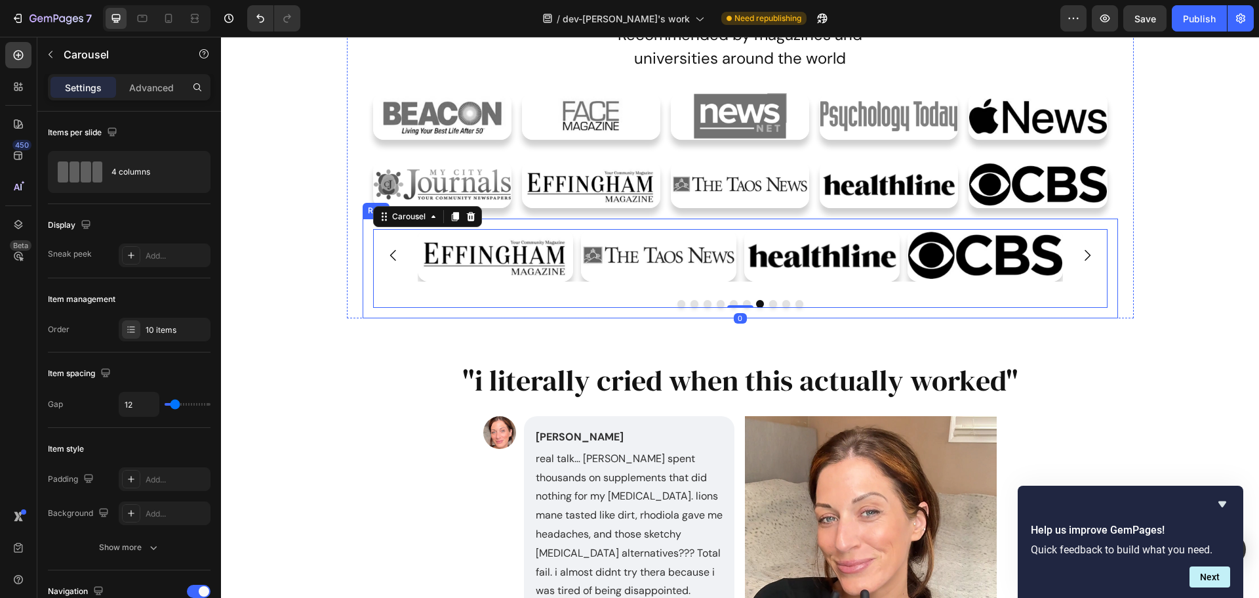
click at [363, 307] on div "Image Image Image Image Image Image Image Image Image Image Carousel 0 Row" at bounding box center [741, 268] width 756 height 100
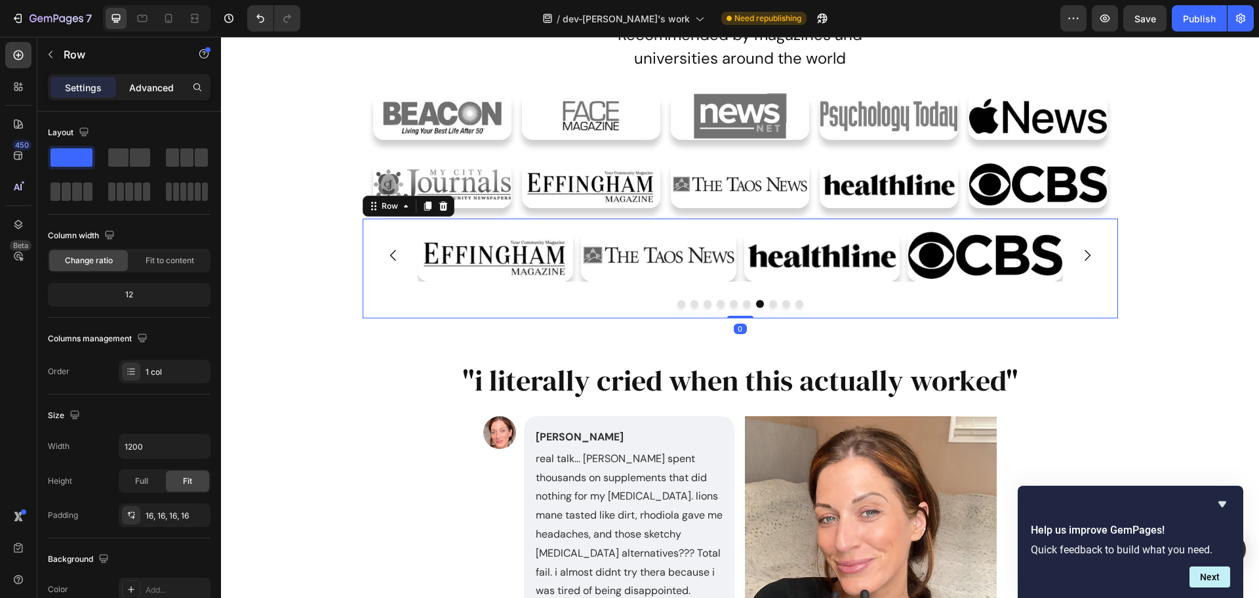
click at [153, 94] on p "Advanced" at bounding box center [151, 88] width 45 height 14
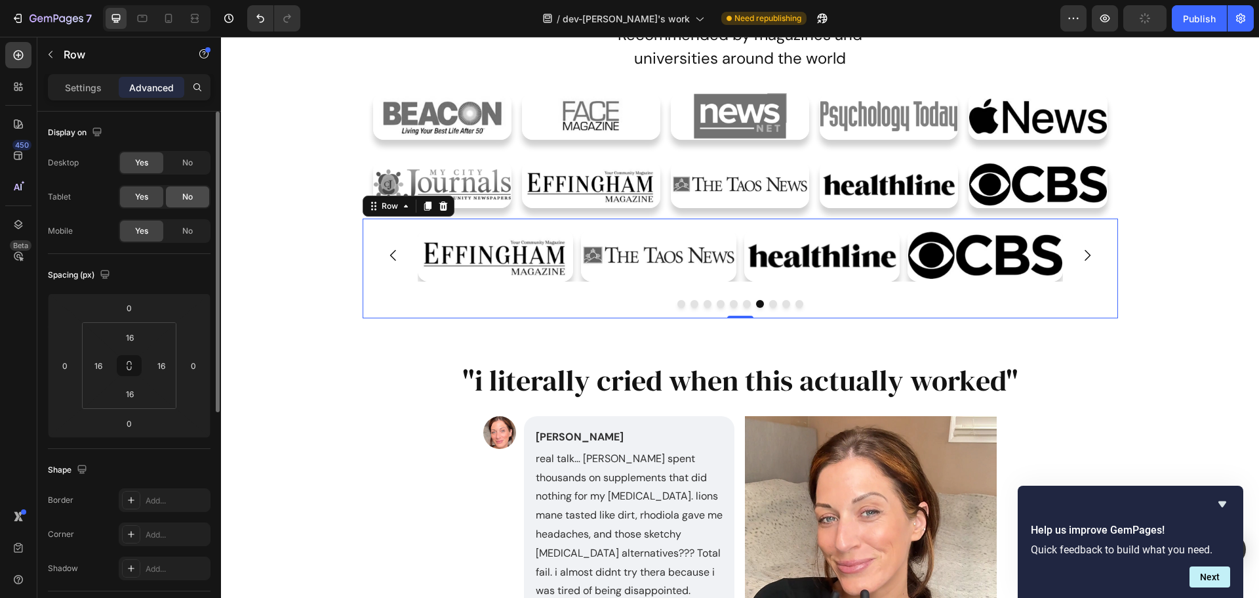
click at [181, 192] on div "No" at bounding box center [187, 196] width 43 height 21
click at [190, 167] on span "No" at bounding box center [187, 163] width 10 height 12
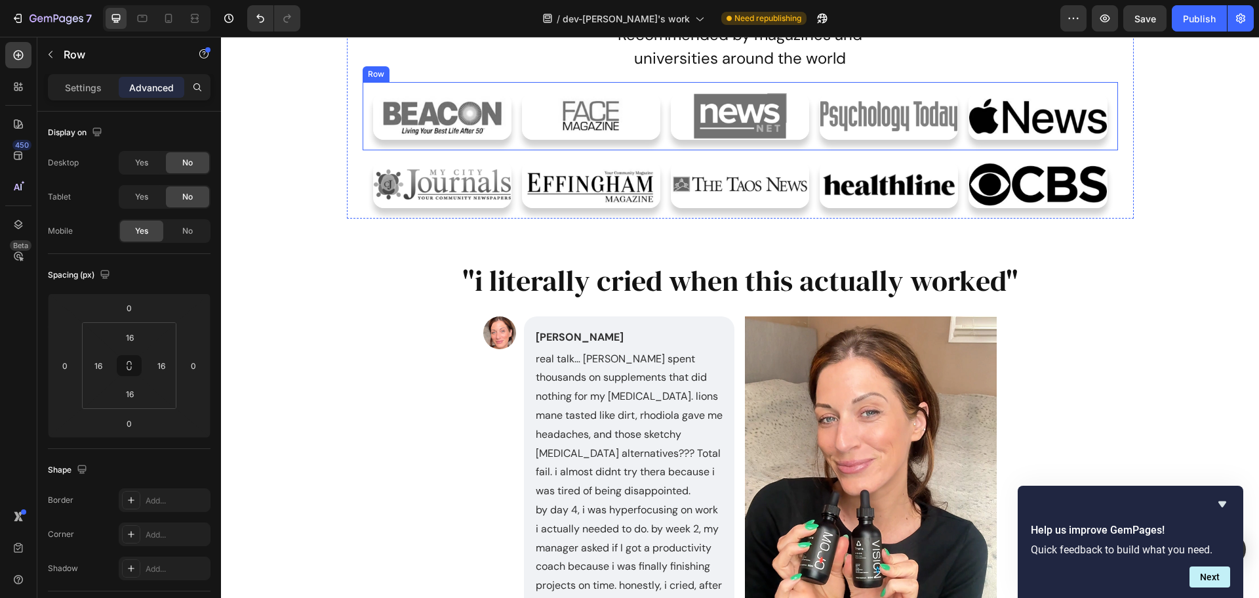
click at [363, 92] on div "Image Image Image Image Image Row" at bounding box center [741, 116] width 756 height 68
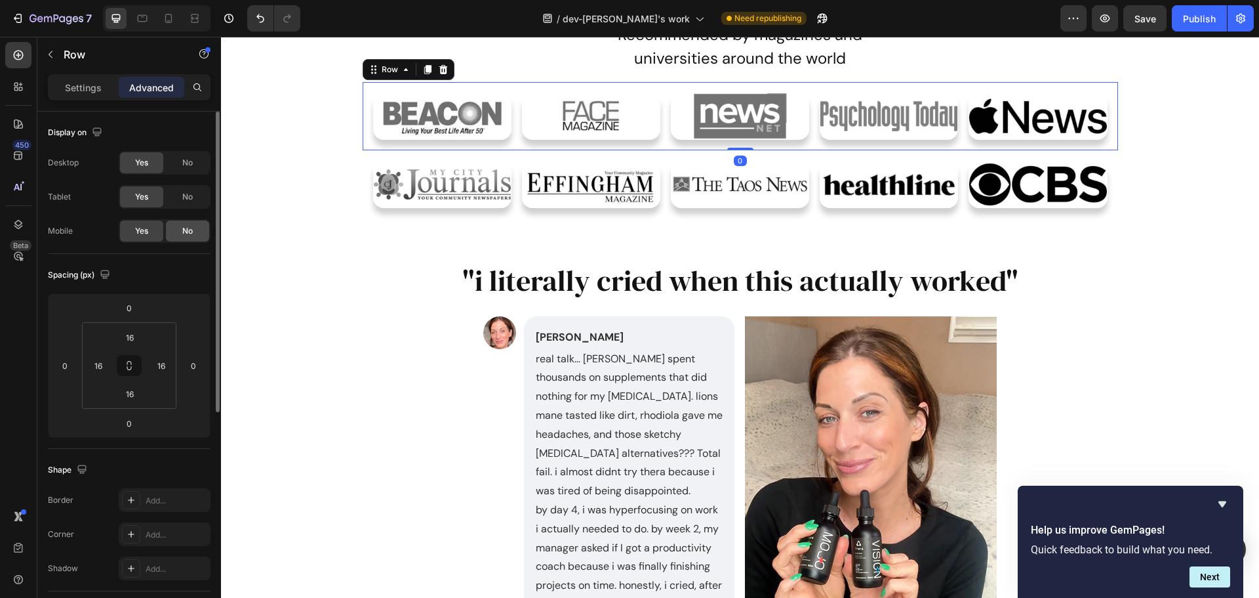
click at [176, 223] on div "No" at bounding box center [187, 230] width 43 height 21
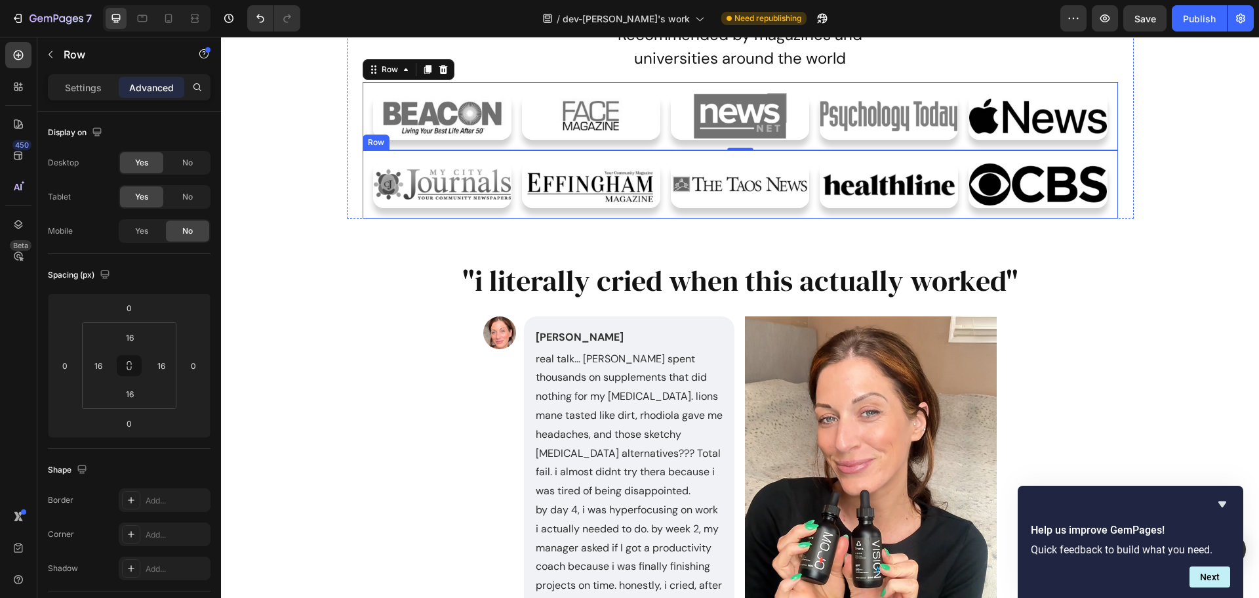
click at [363, 173] on div "Image Image Image Image Image Row" at bounding box center [741, 184] width 756 height 68
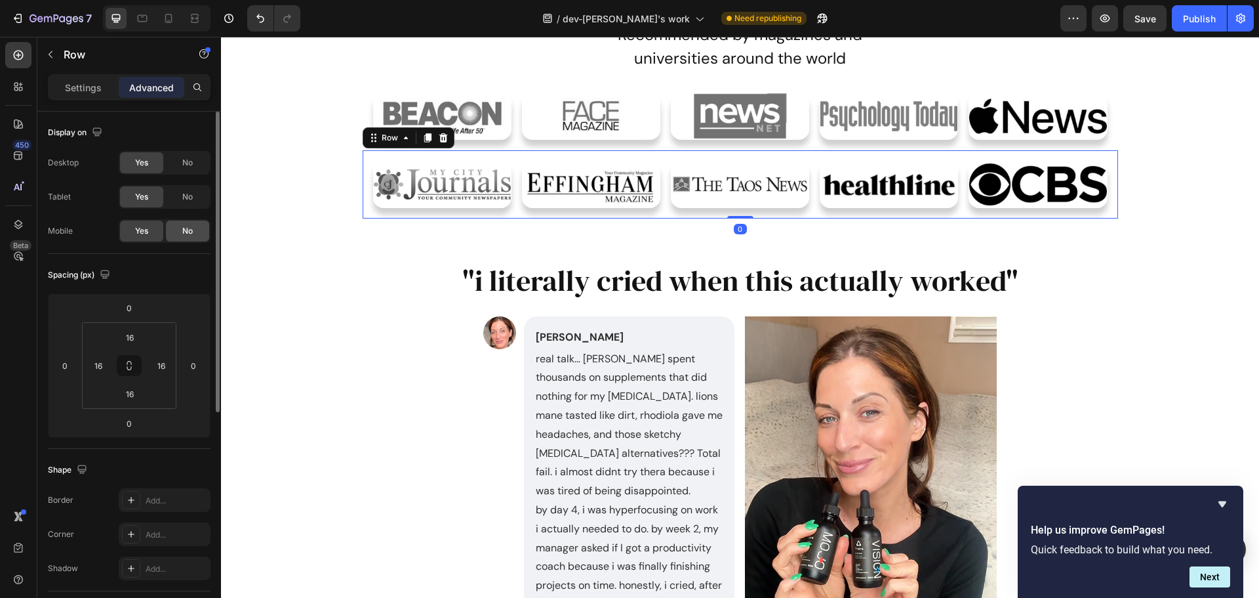
click at [184, 228] on span "No" at bounding box center [187, 231] width 10 height 12
click at [168, 18] on icon at bounding box center [168, 18] width 13 height 13
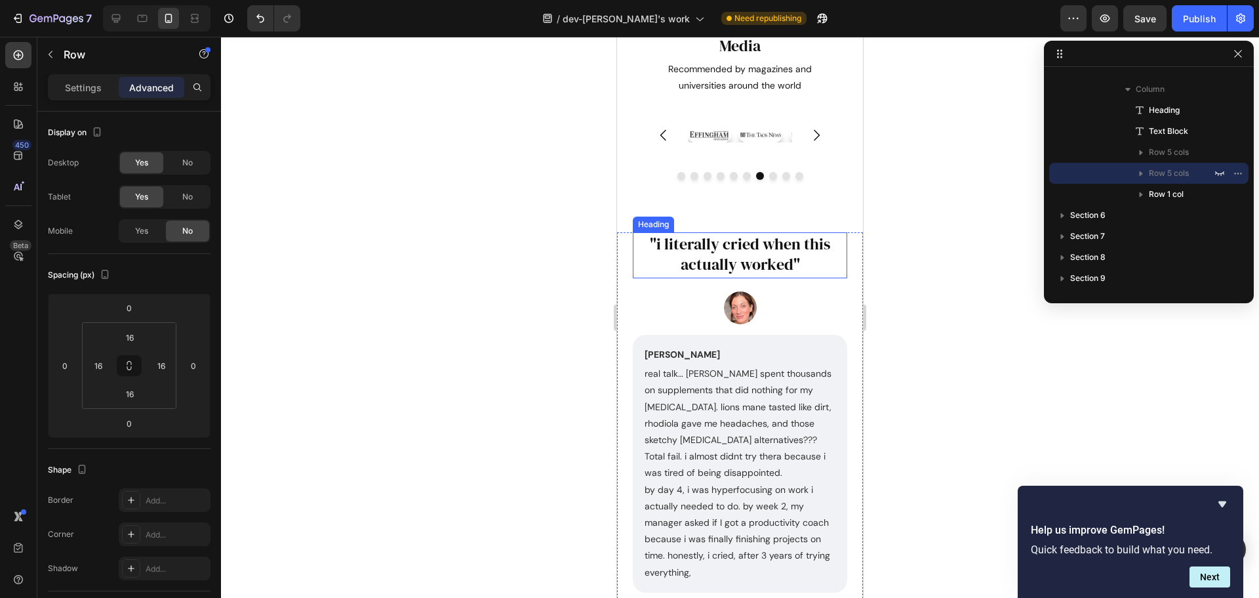
scroll to position [756, 0]
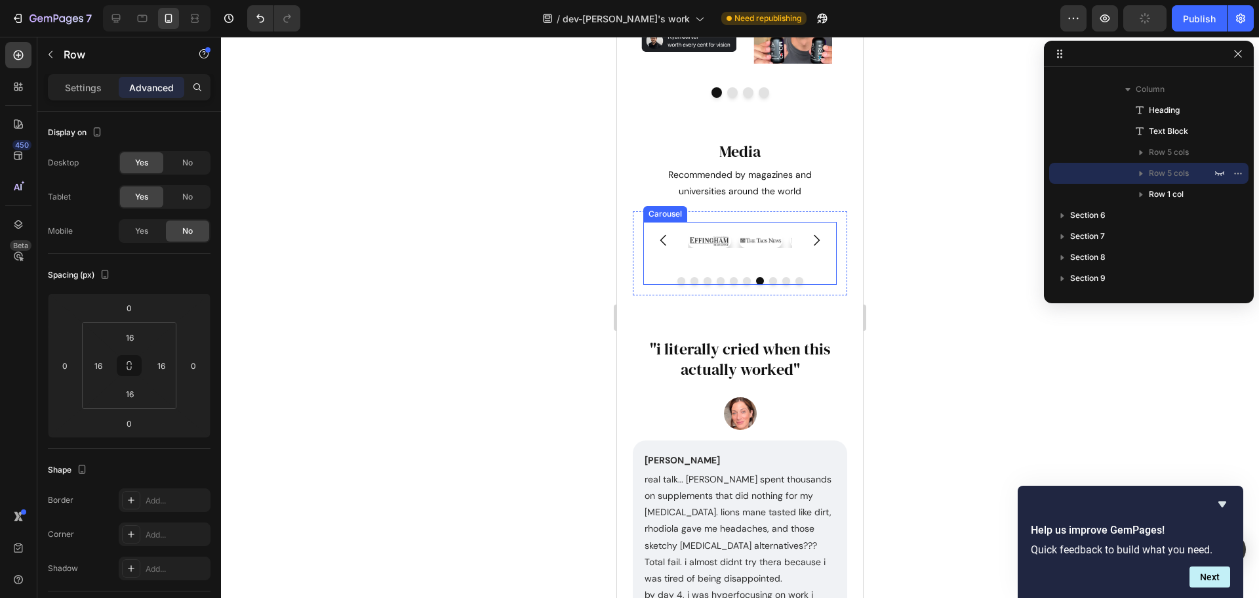
click at [662, 279] on div at bounding box center [741, 281] width 194 height 8
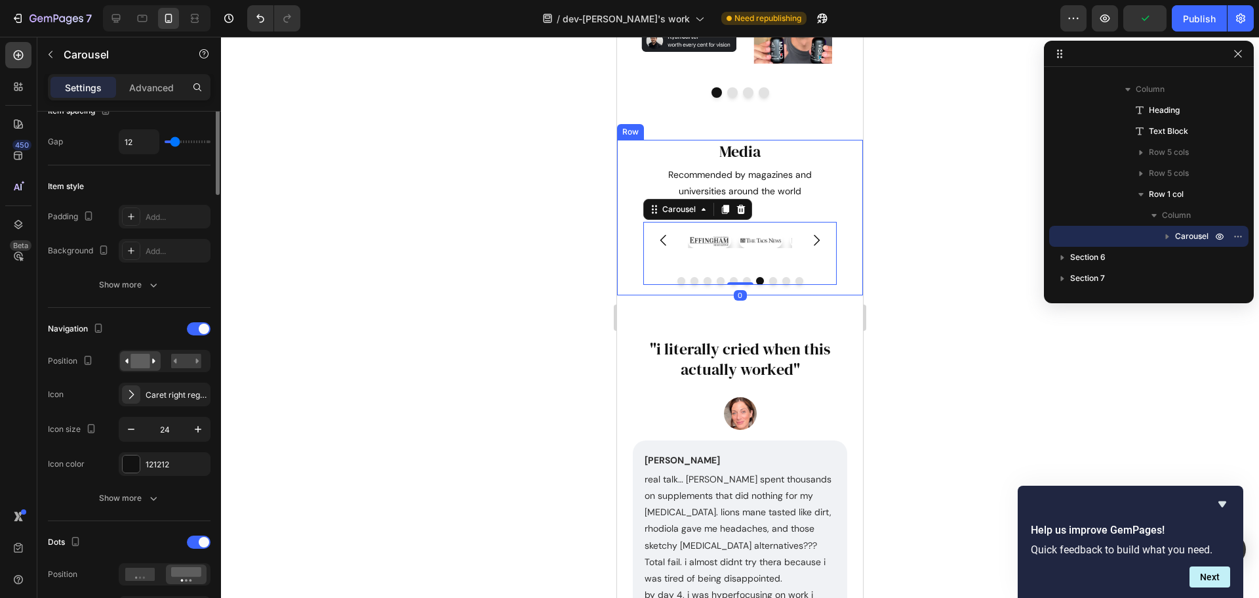
scroll to position [328, 0]
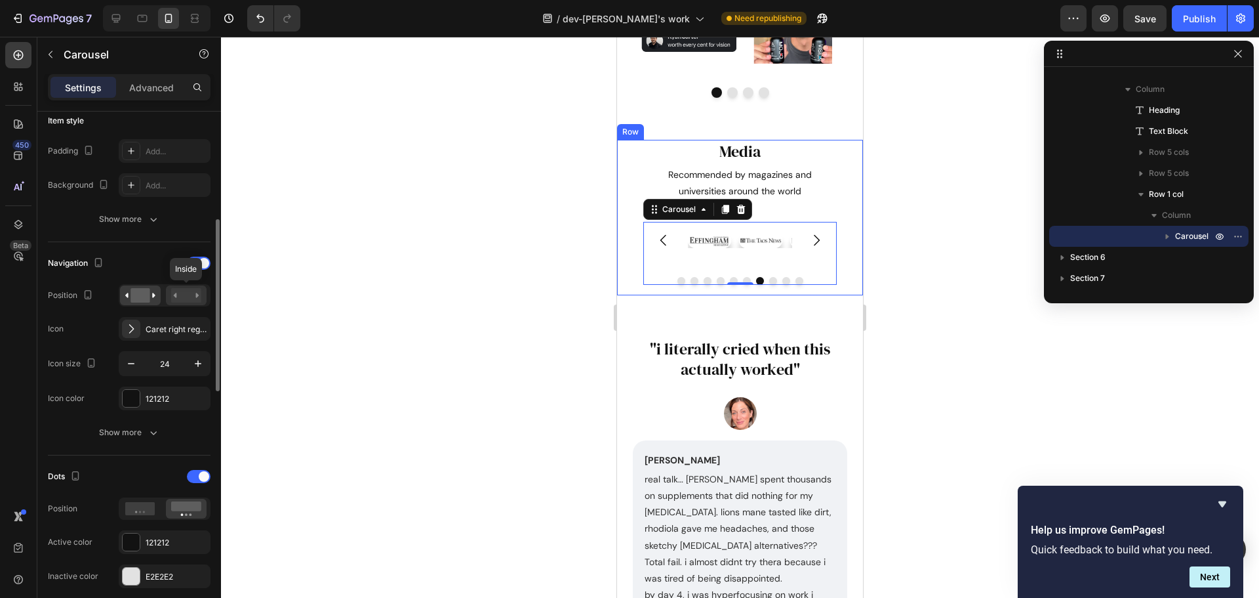
click at [188, 300] on rect at bounding box center [186, 295] width 30 height 14
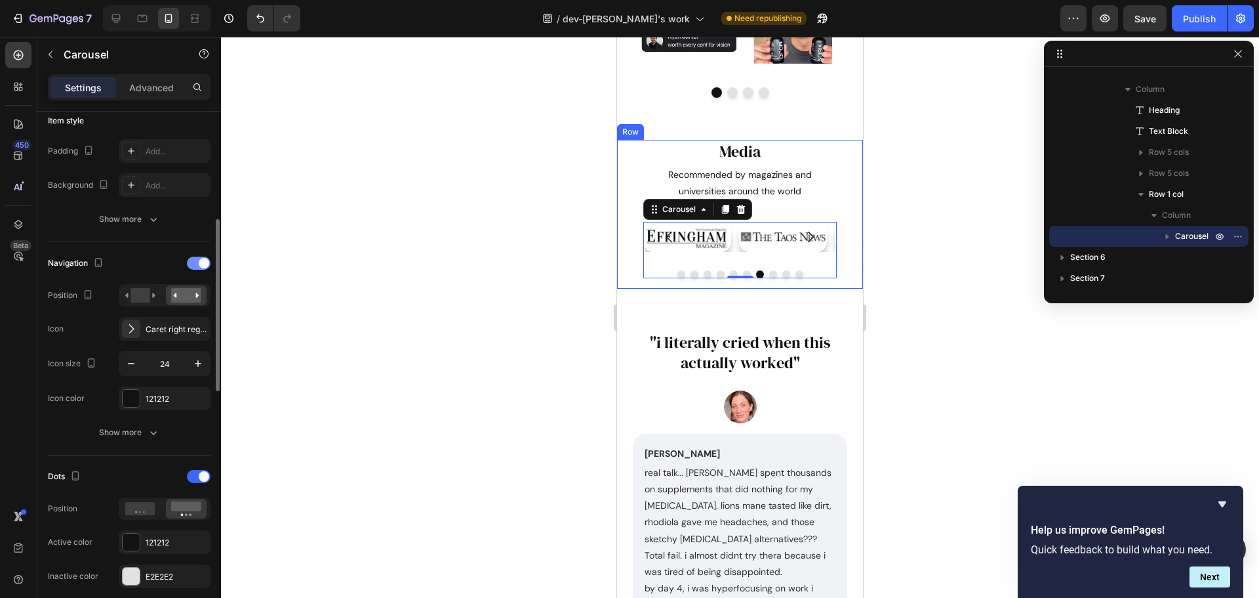
click at [199, 264] on span at bounding box center [204, 263] width 10 height 10
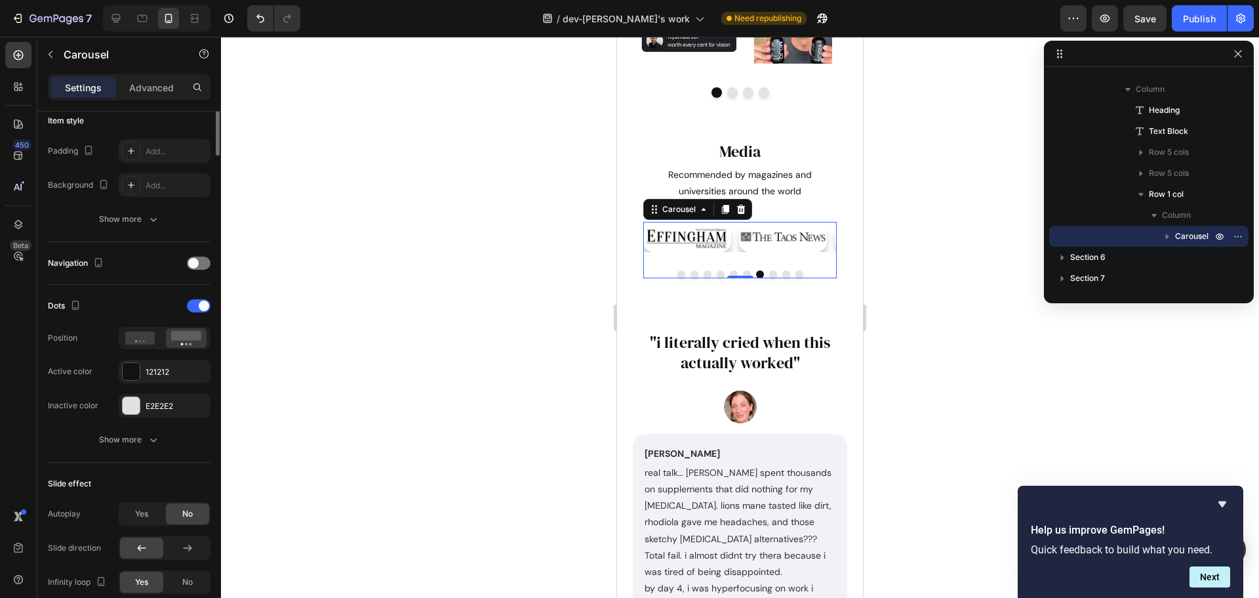
scroll to position [0, 0]
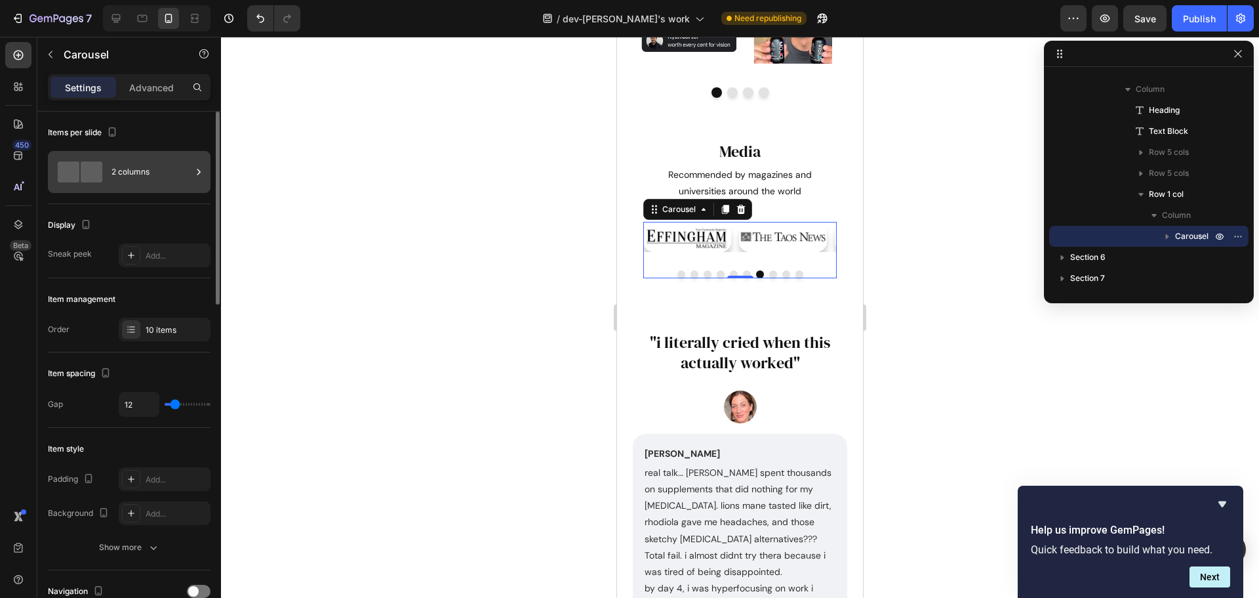
click at [132, 182] on div "2 columns" at bounding box center [152, 172] width 80 height 30
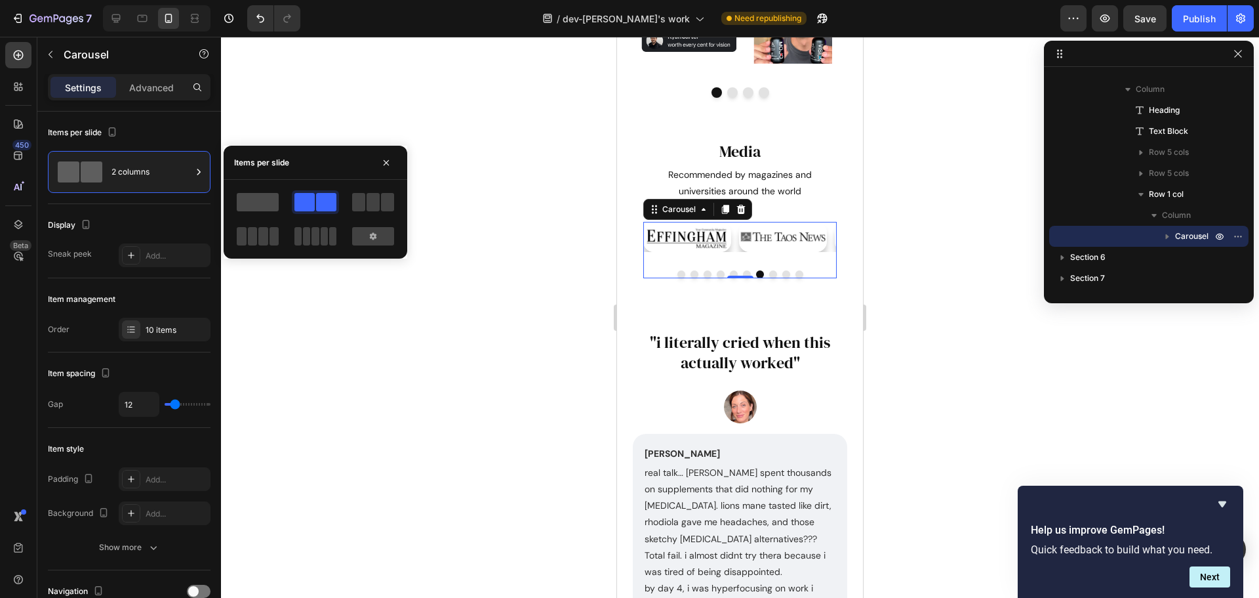
click at [264, 205] on span at bounding box center [258, 202] width 42 height 18
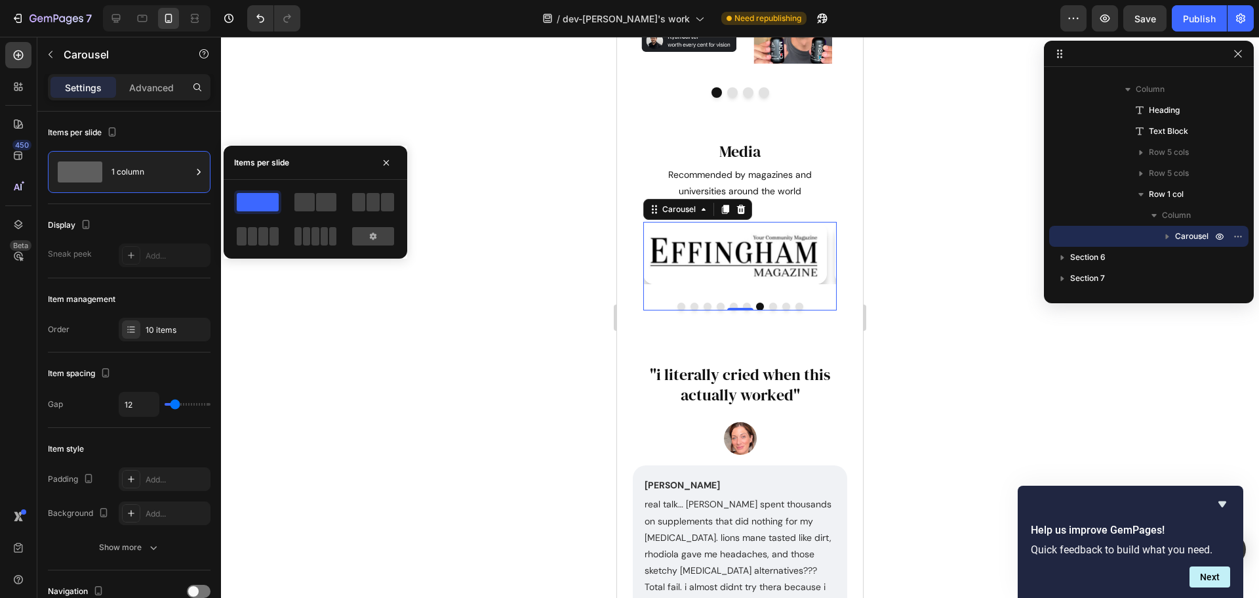
click at [149, 98] on div "Settings Advanced" at bounding box center [129, 87] width 163 height 26
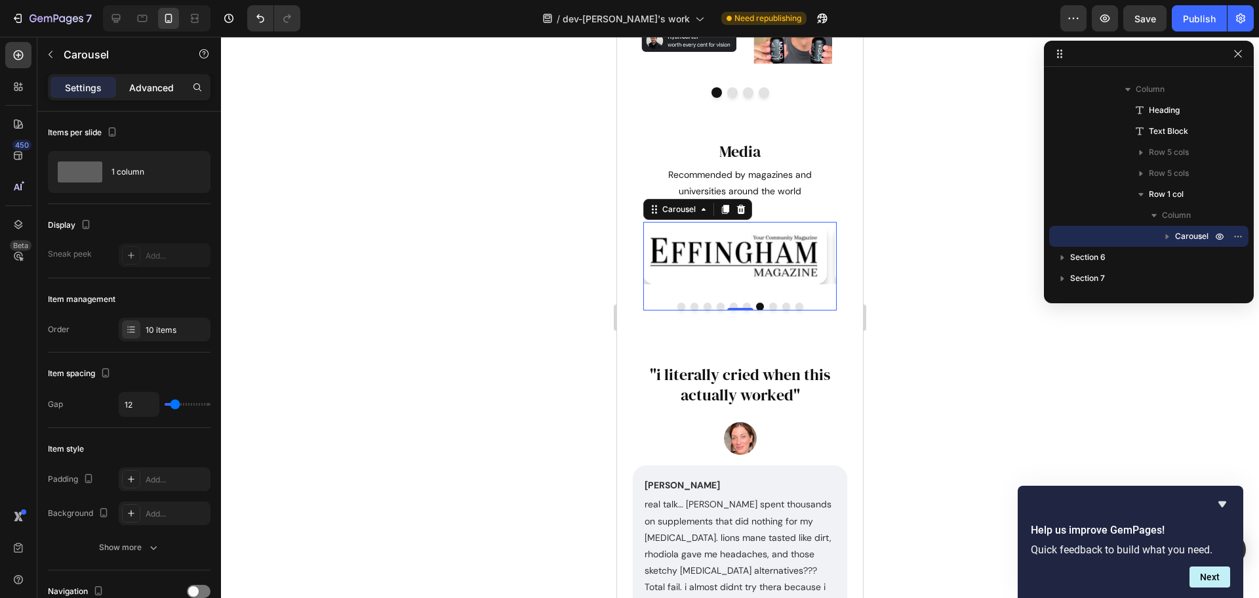
click at [146, 87] on p "Advanced" at bounding box center [151, 88] width 45 height 14
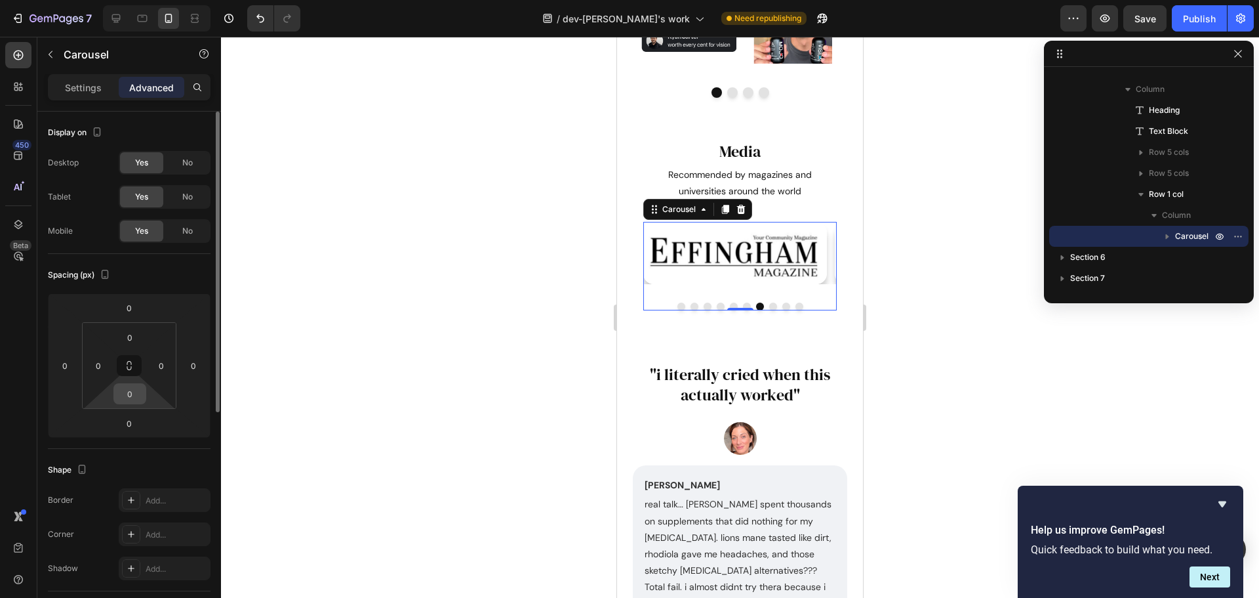
click at [136, 390] on input "0" at bounding box center [130, 394] width 26 height 20
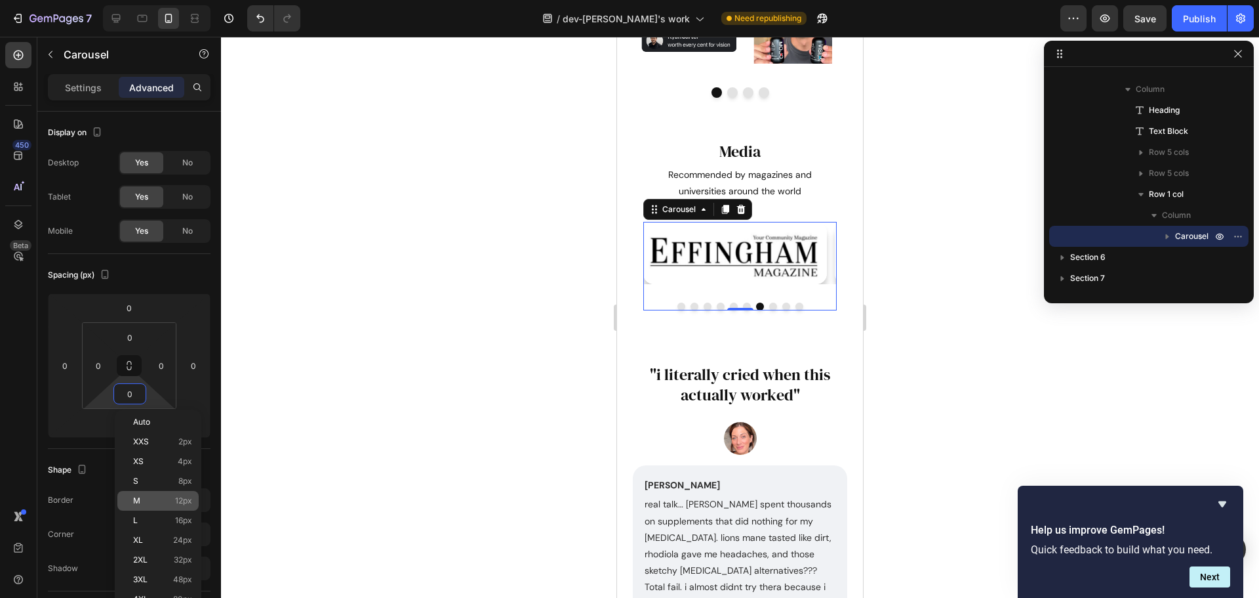
click at [157, 502] on p "M 12px" at bounding box center [162, 500] width 59 height 9
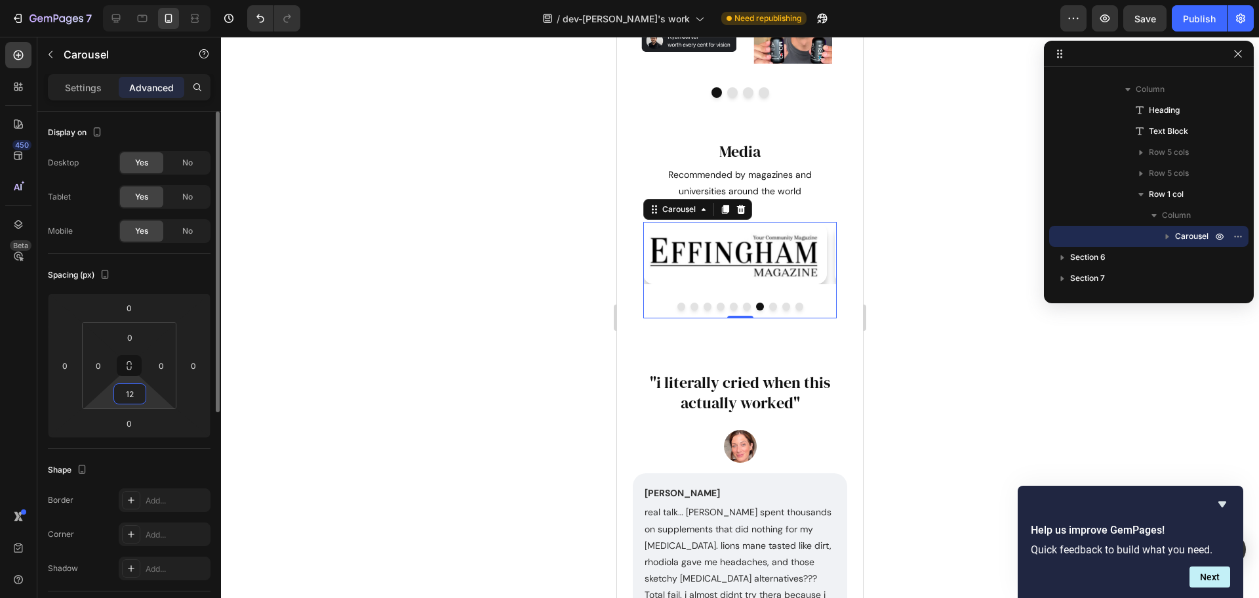
click at [127, 394] on input "12" at bounding box center [130, 394] width 26 height 20
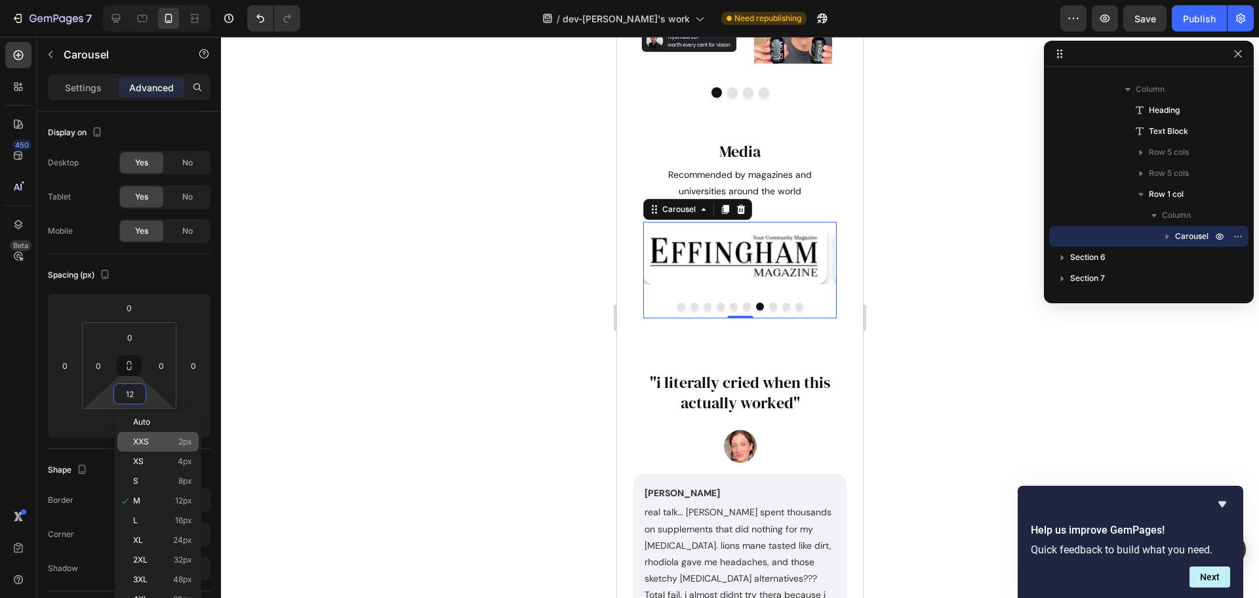
click at [153, 437] on p "XXS 2px" at bounding box center [162, 441] width 59 height 9
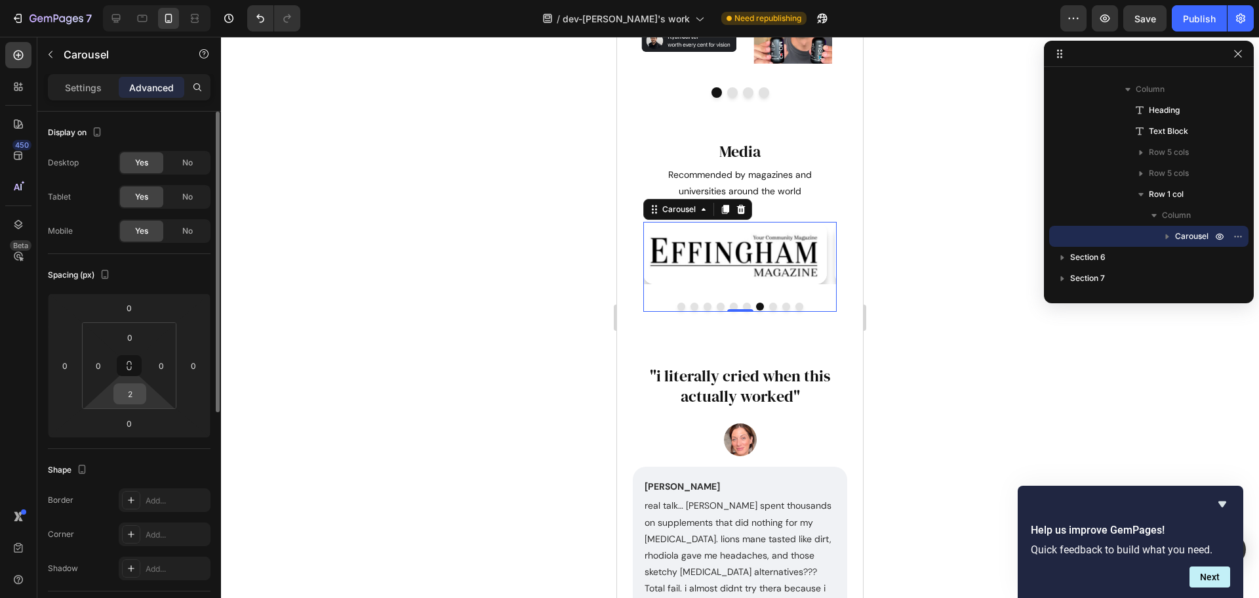
click at [124, 399] on input "2" at bounding box center [130, 394] width 26 height 20
type input "0"
click at [71, 92] on p "Settings" at bounding box center [83, 88] width 37 height 14
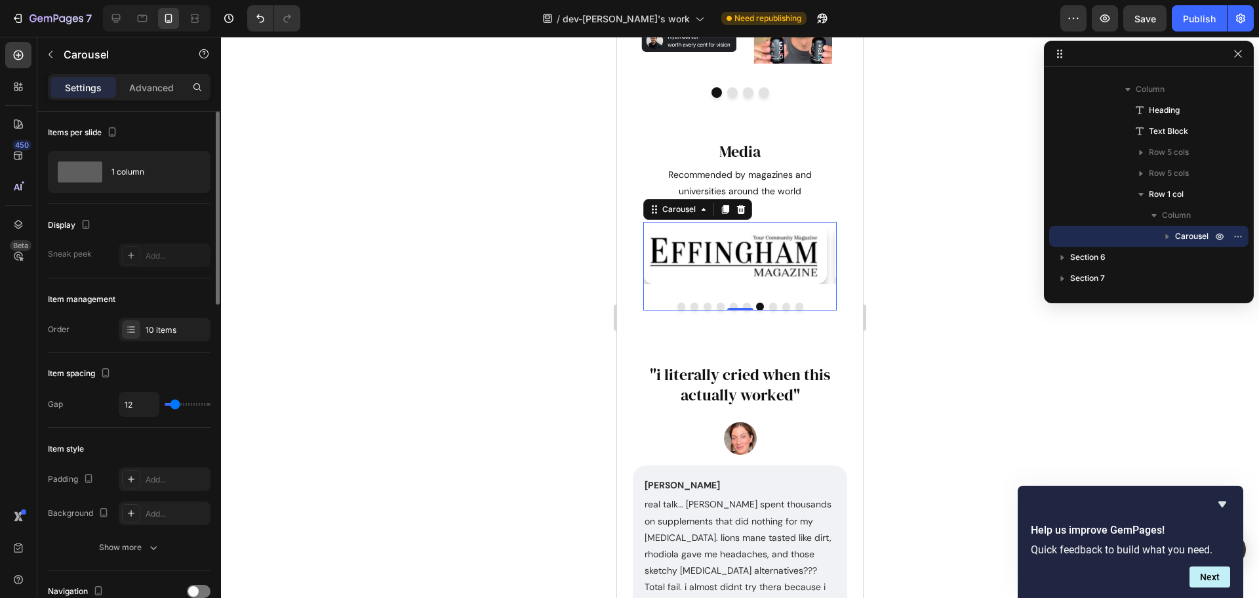
scroll to position [262, 0]
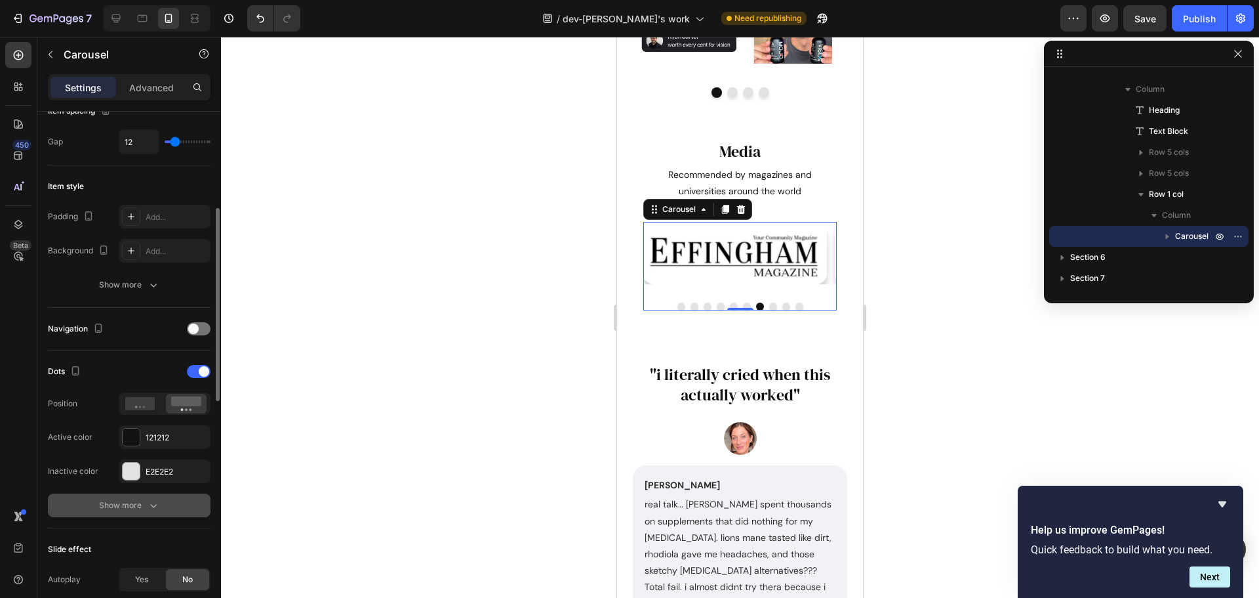
click at [157, 504] on icon "button" at bounding box center [153, 505] width 13 height 13
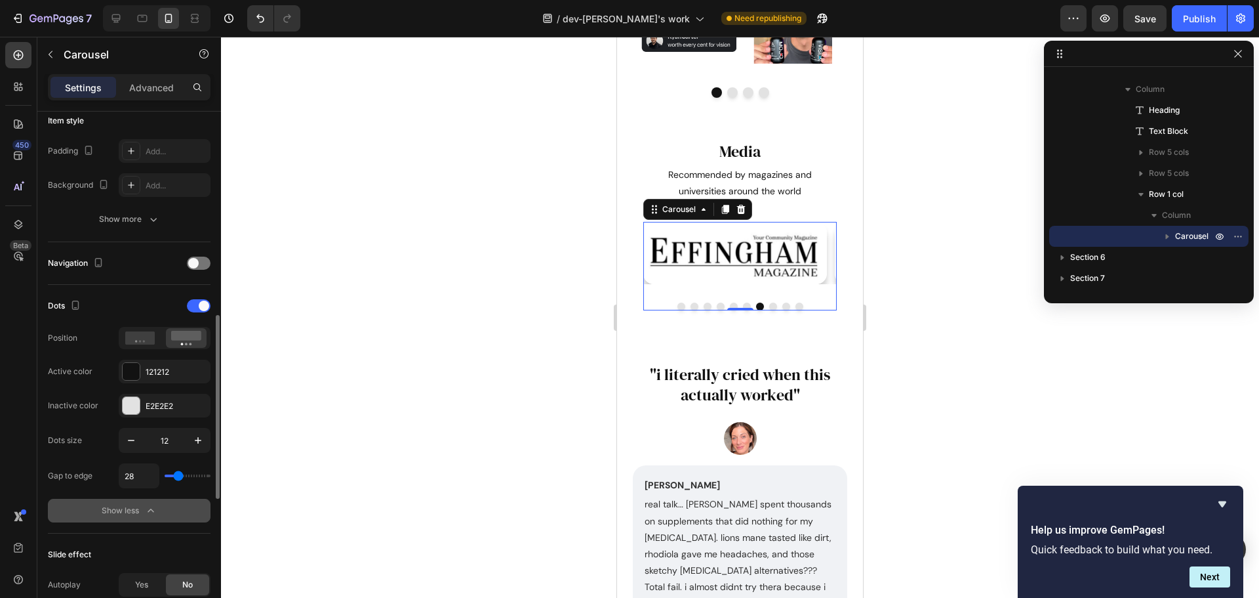
scroll to position [459, 0]
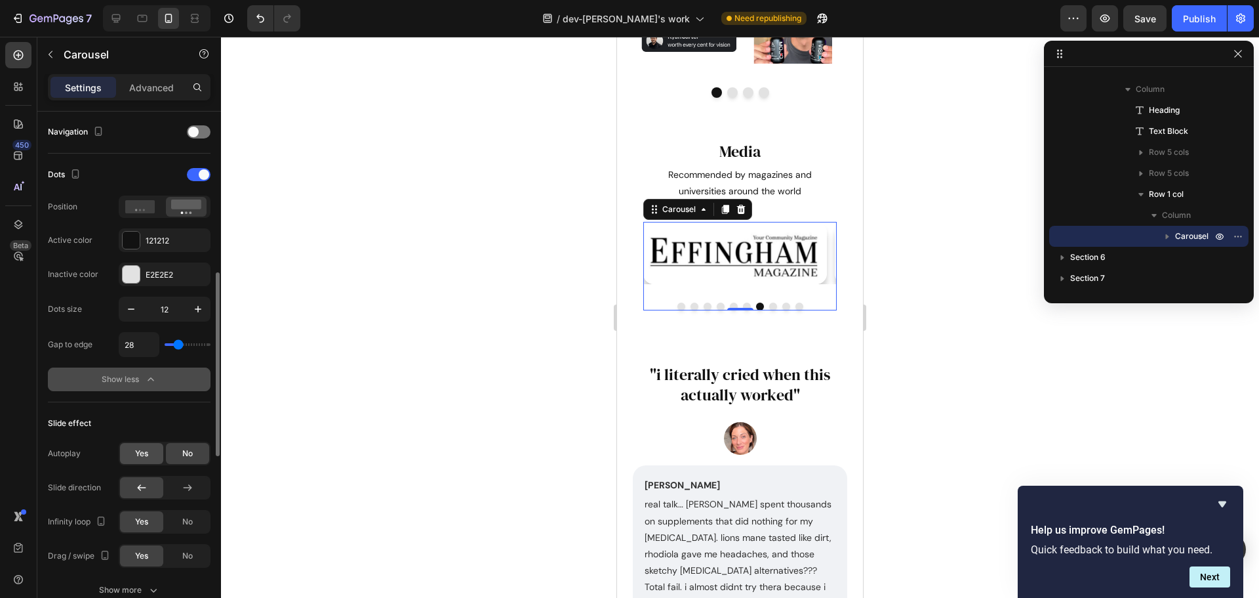
click at [133, 455] on div "Yes" at bounding box center [141, 453] width 43 height 21
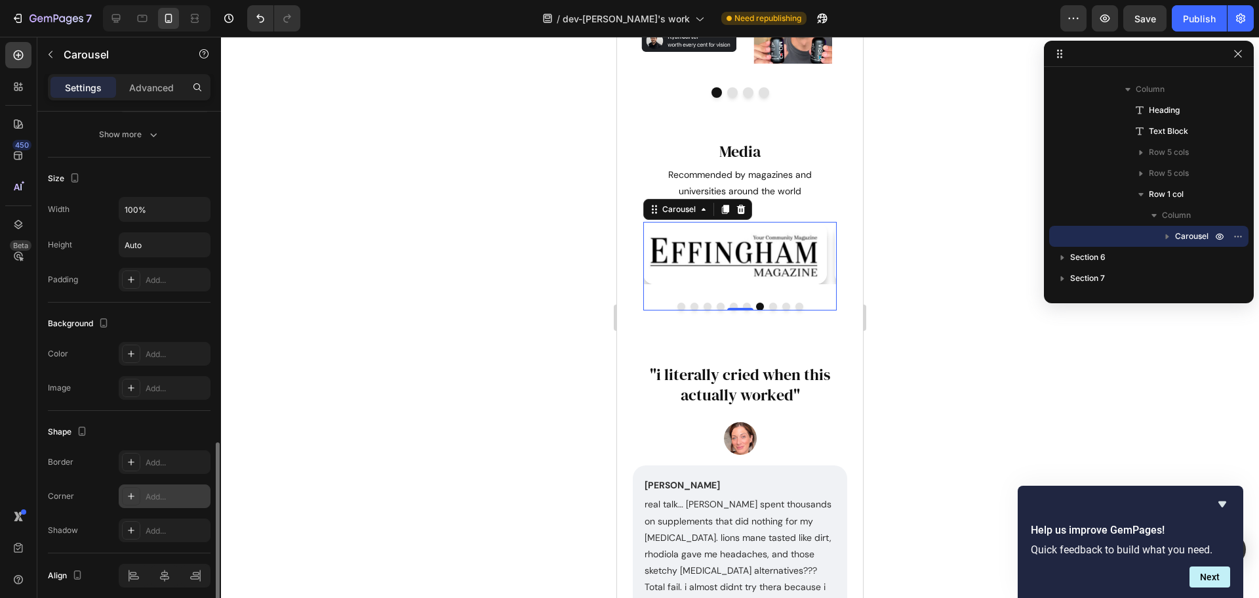
scroll to position [1036, 0]
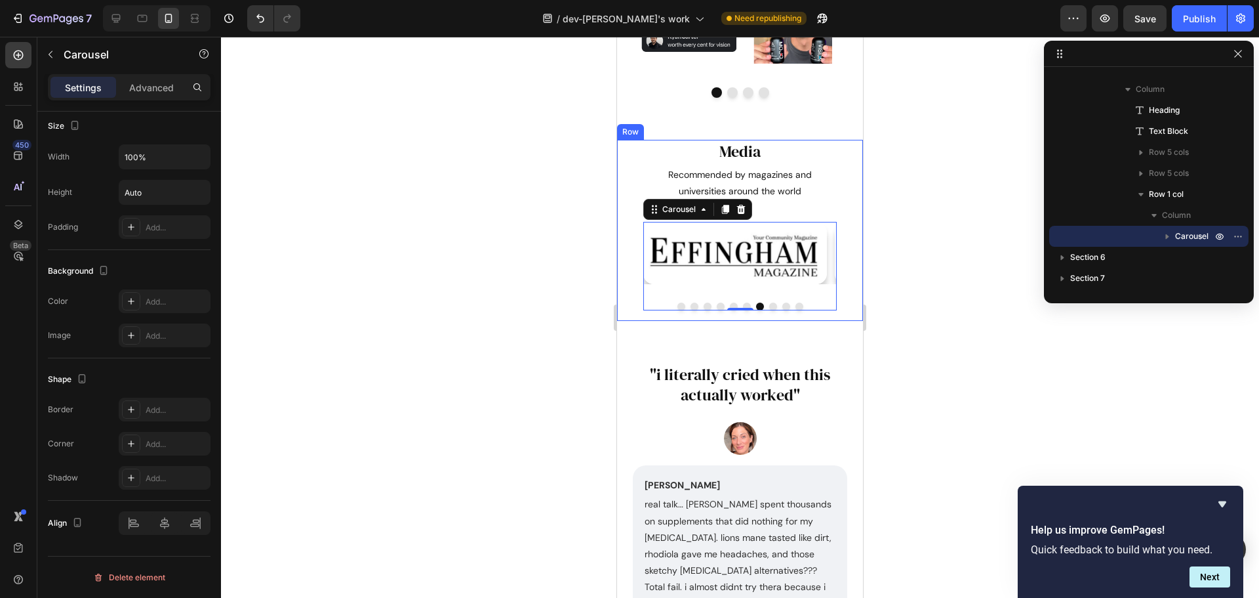
click at [626, 320] on div "Media Heading Recommended by magazines and universities around the world Text B…" at bounding box center [740, 230] width 246 height 181
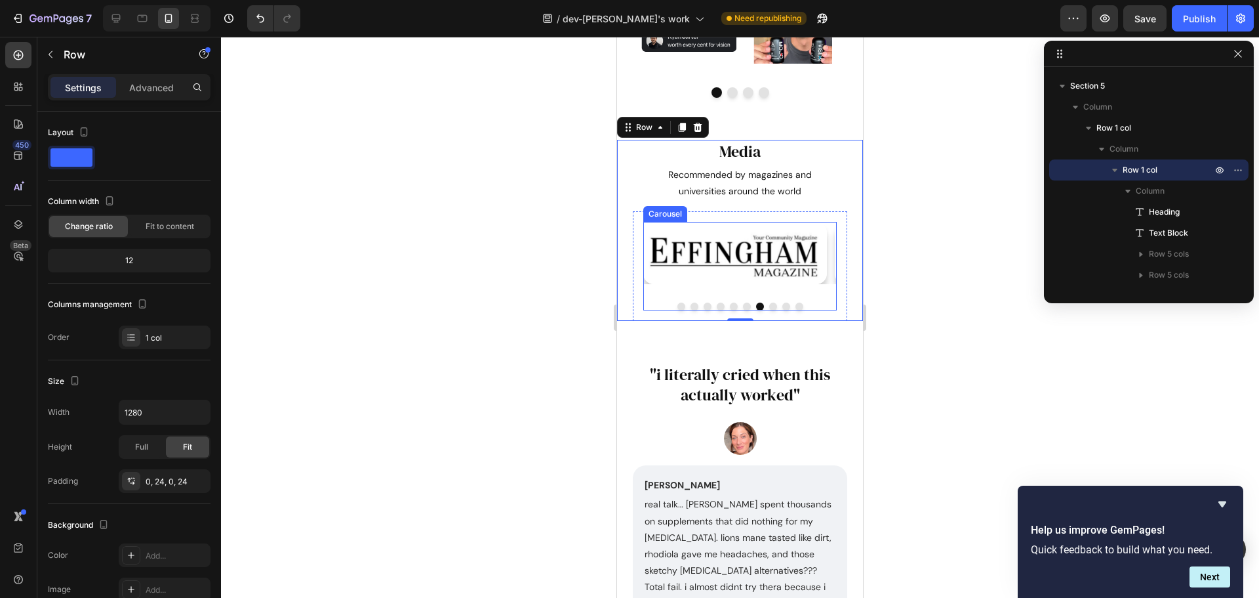
click at [649, 291] on div "Image Image Image Image Image Image Image Image Image Image Carousel" at bounding box center [741, 266] width 194 height 89
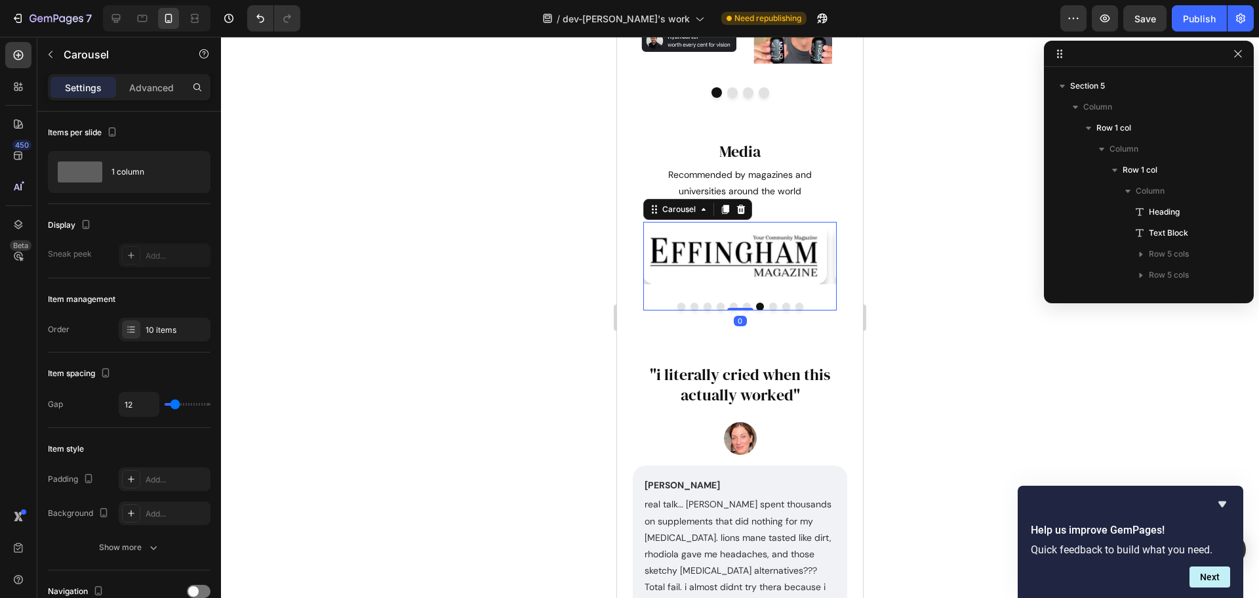
scroll to position [224, 0]
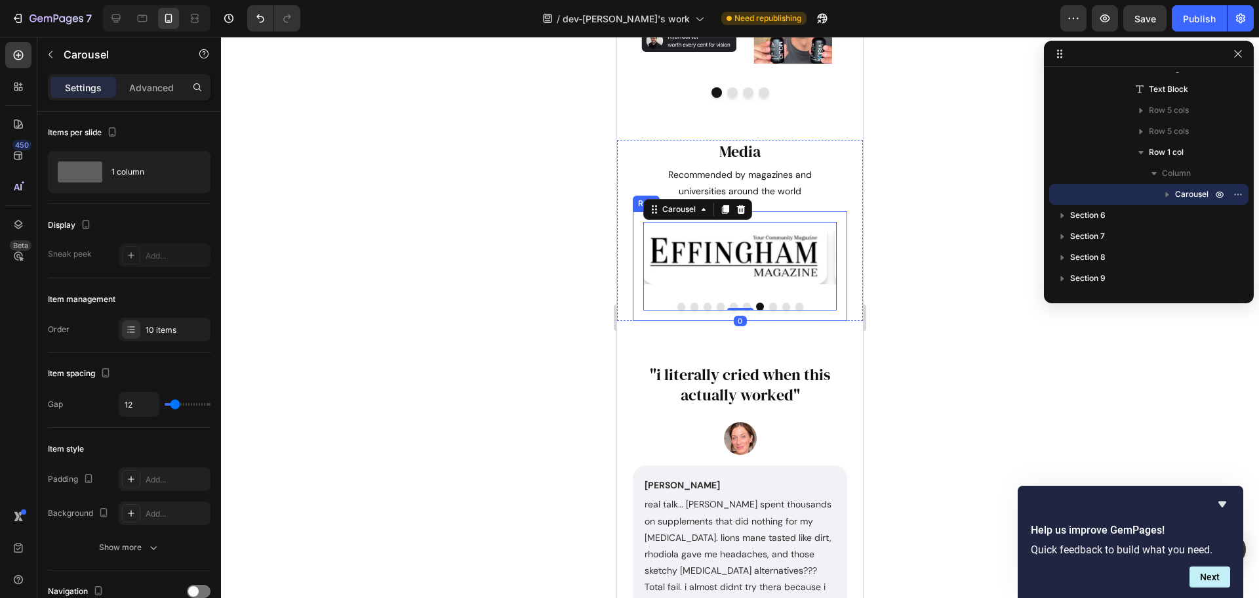
click at [638, 296] on div "Image Image Image Image Image Image Image Image Image Image Carousel 0 Row" at bounding box center [740, 266] width 215 height 110
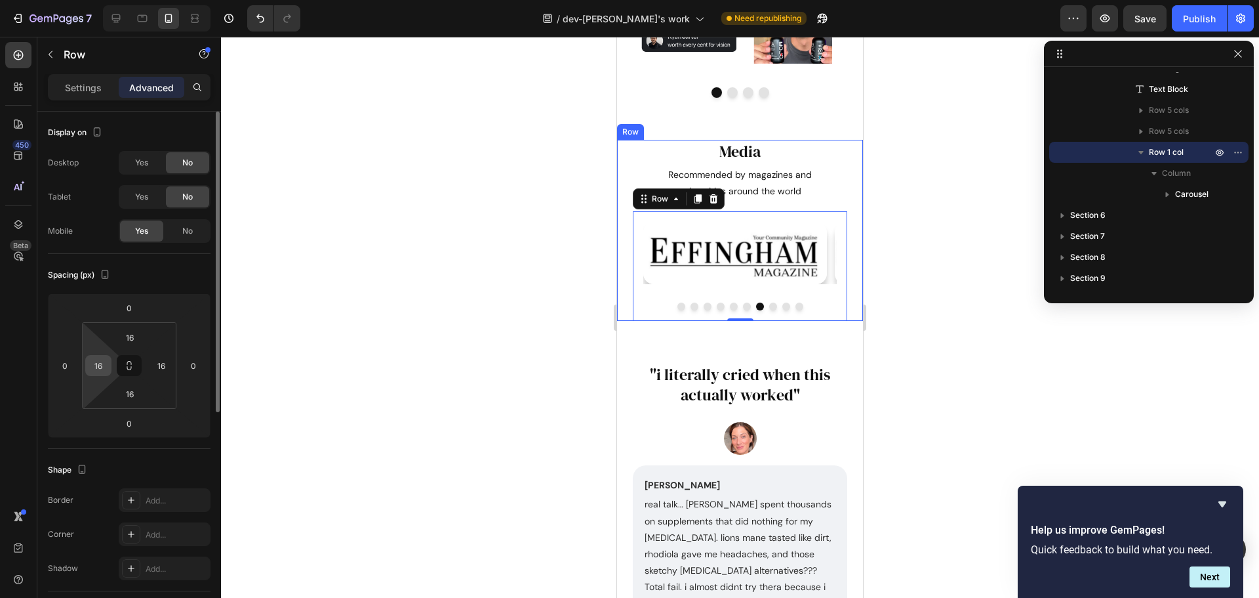
click at [101, 369] on input "16" at bounding box center [99, 366] width 20 height 20
type input "0"
click at [153, 365] on input "16" at bounding box center [162, 366] width 20 height 20
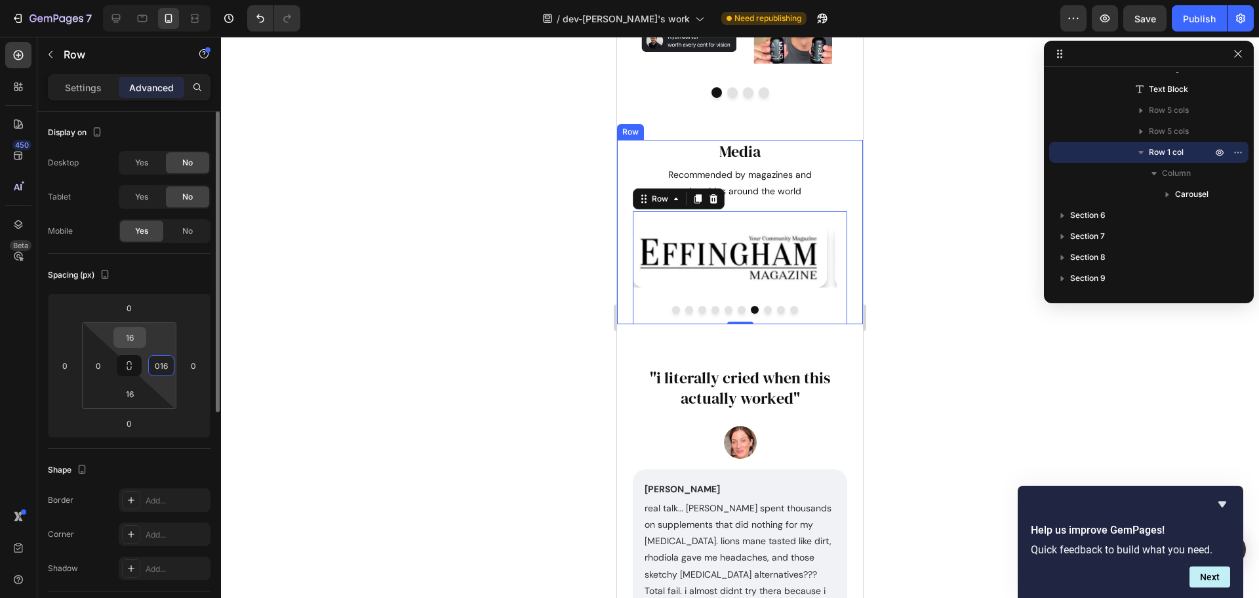
click at [133, 340] on input "16" at bounding box center [130, 337] width 26 height 20
type input "16"
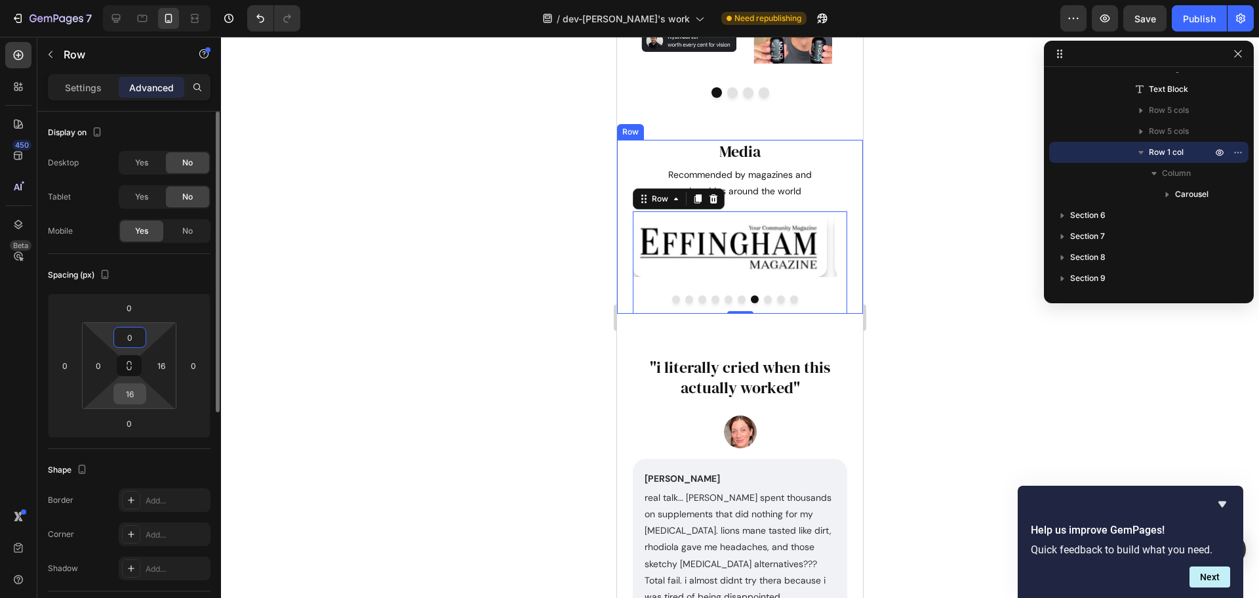
type input "0"
click at [128, 395] on input "16" at bounding box center [130, 394] width 26 height 20
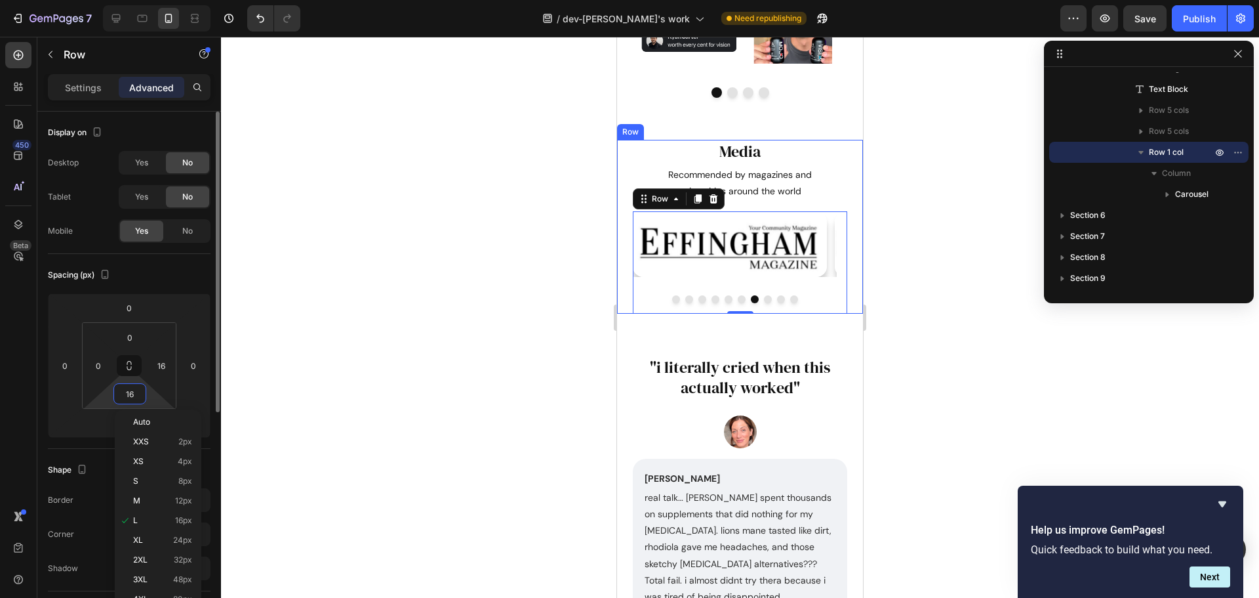
type input "0"
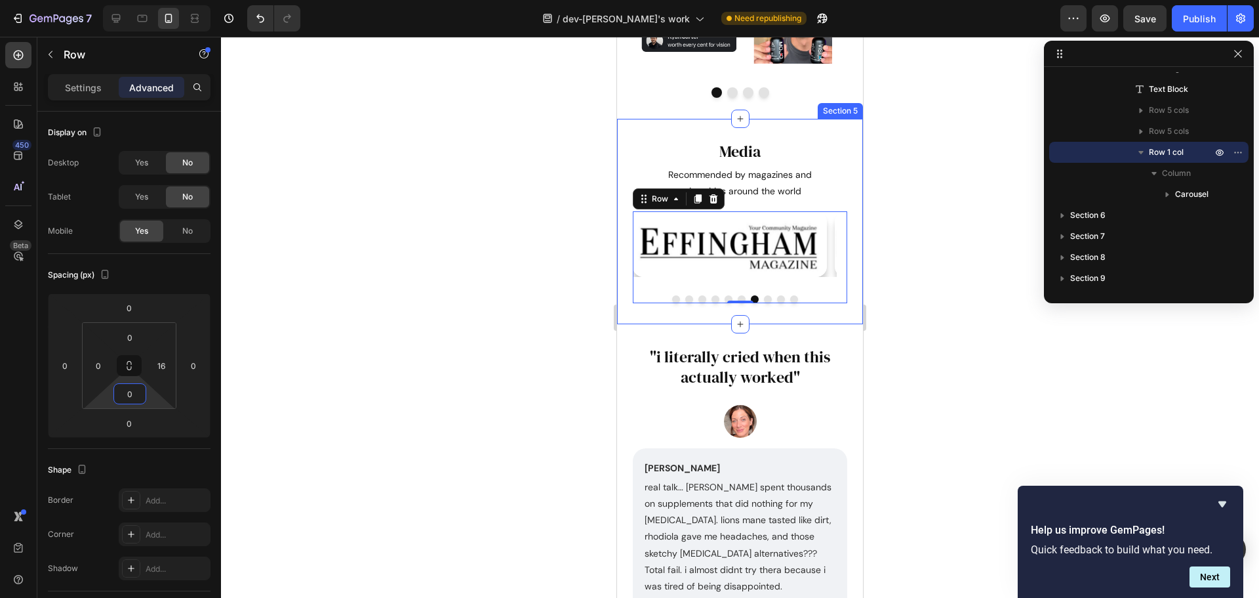
click at [642, 315] on div "Media Heading Recommended by magazines and universities around the world Text B…" at bounding box center [740, 222] width 246 height 206
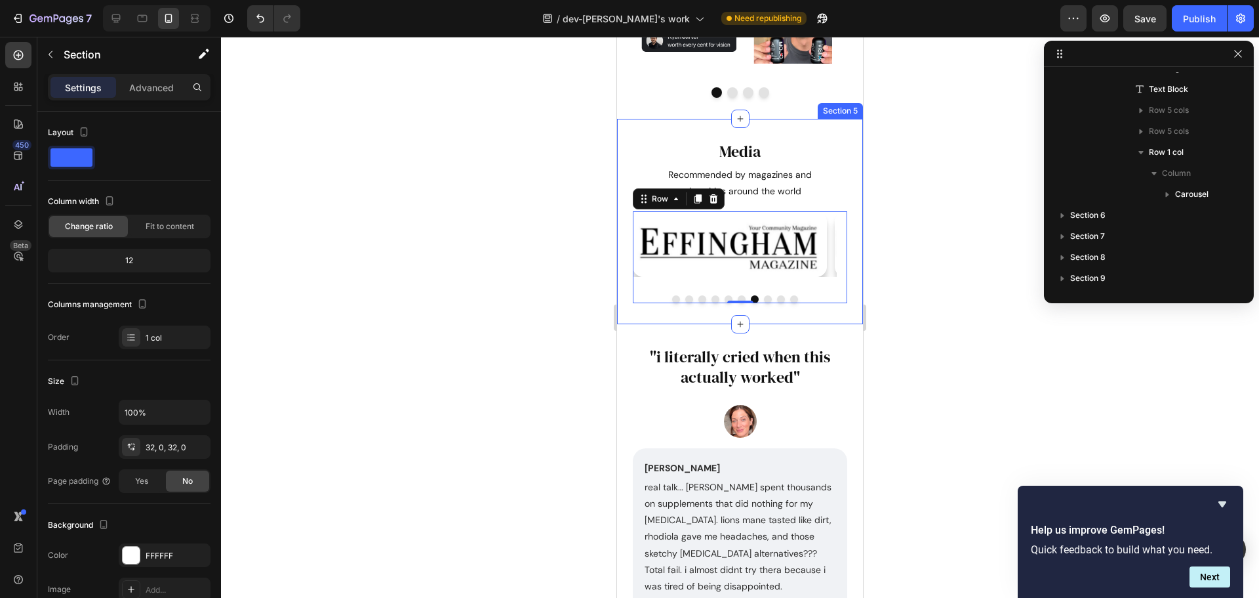
scroll to position [0, 0]
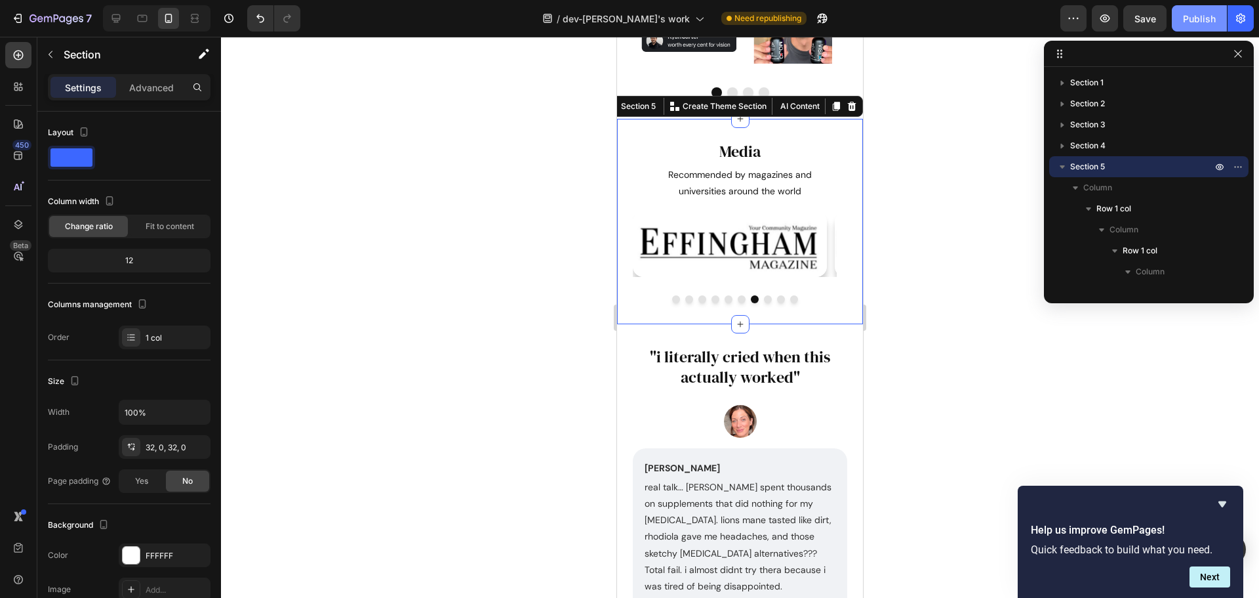
click at [1191, 18] on div "Publish" at bounding box center [1199, 19] width 33 height 14
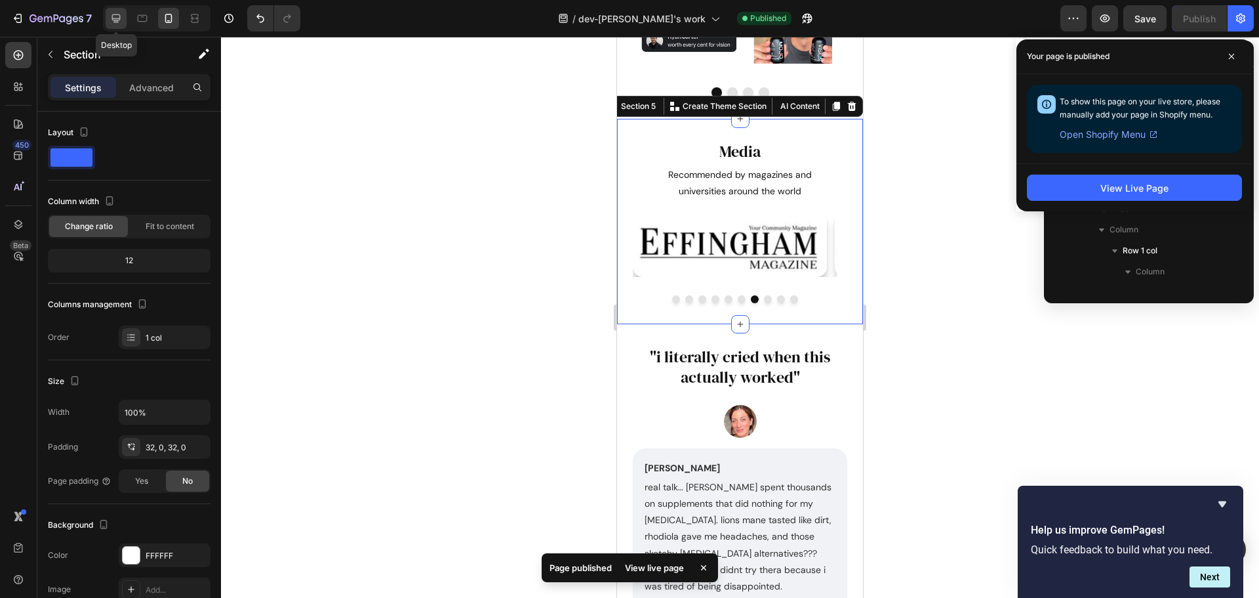
click at [118, 18] on icon at bounding box center [116, 18] width 9 height 9
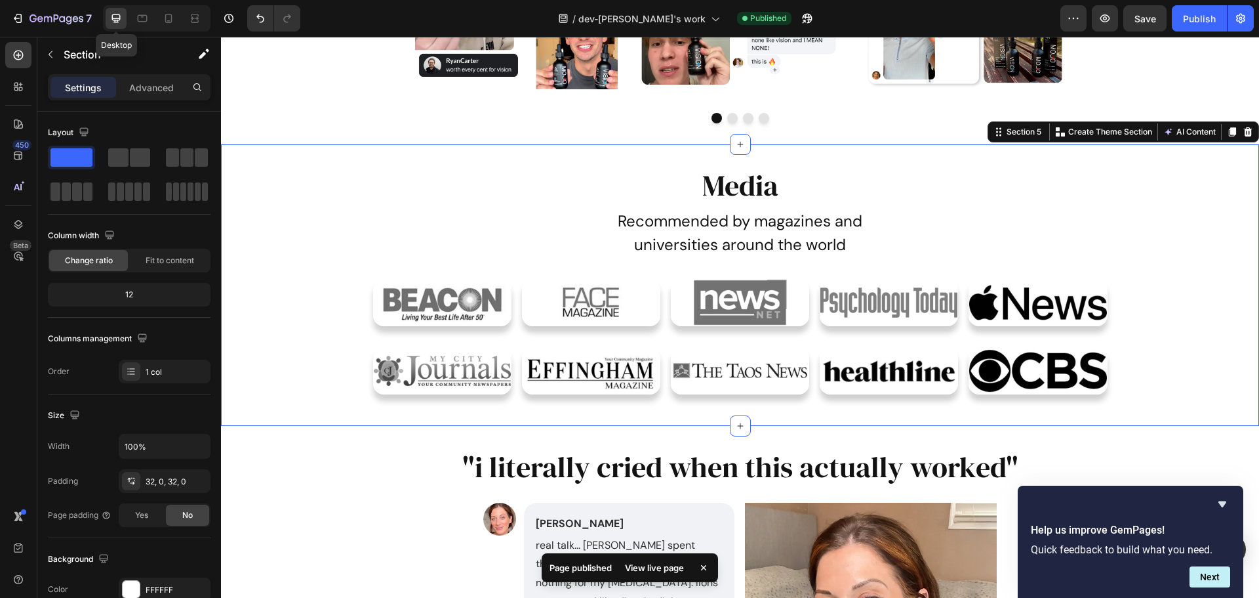
scroll to position [817, 0]
